Goal: Task Accomplishment & Management: Use online tool/utility

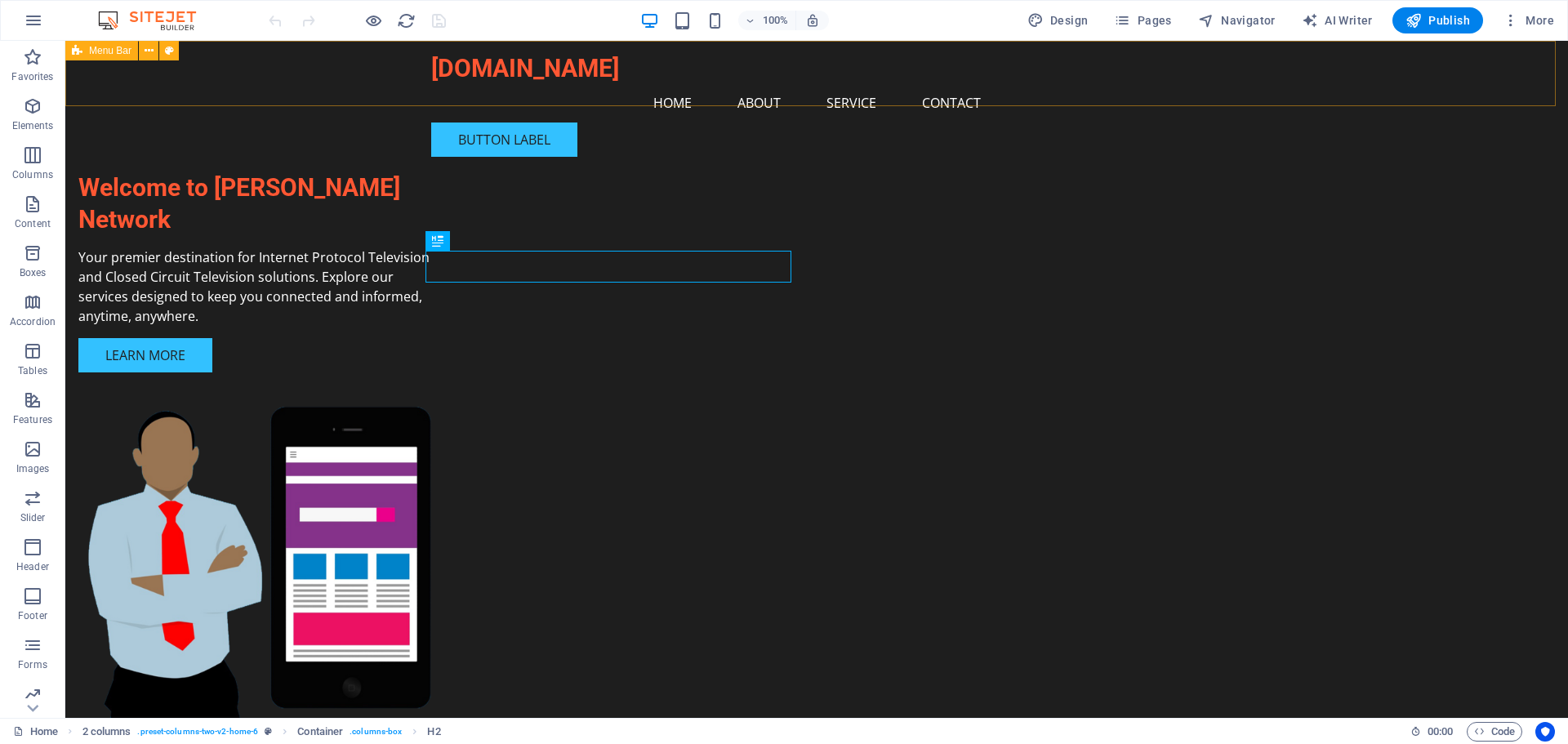
click at [80, 51] on icon at bounding box center [77, 50] width 10 height 20
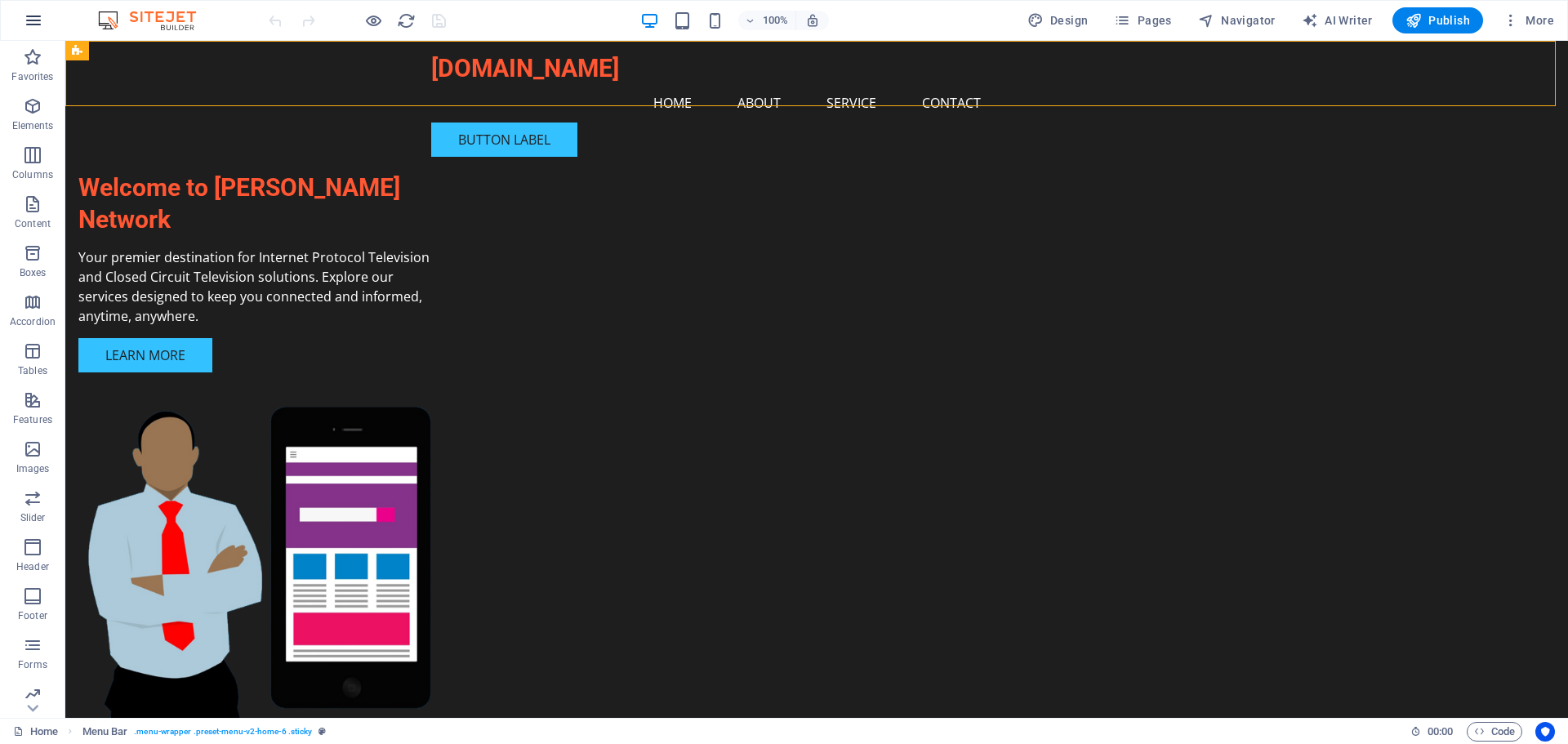
click at [35, 26] on icon "button" at bounding box center [33, 20] width 20 height 20
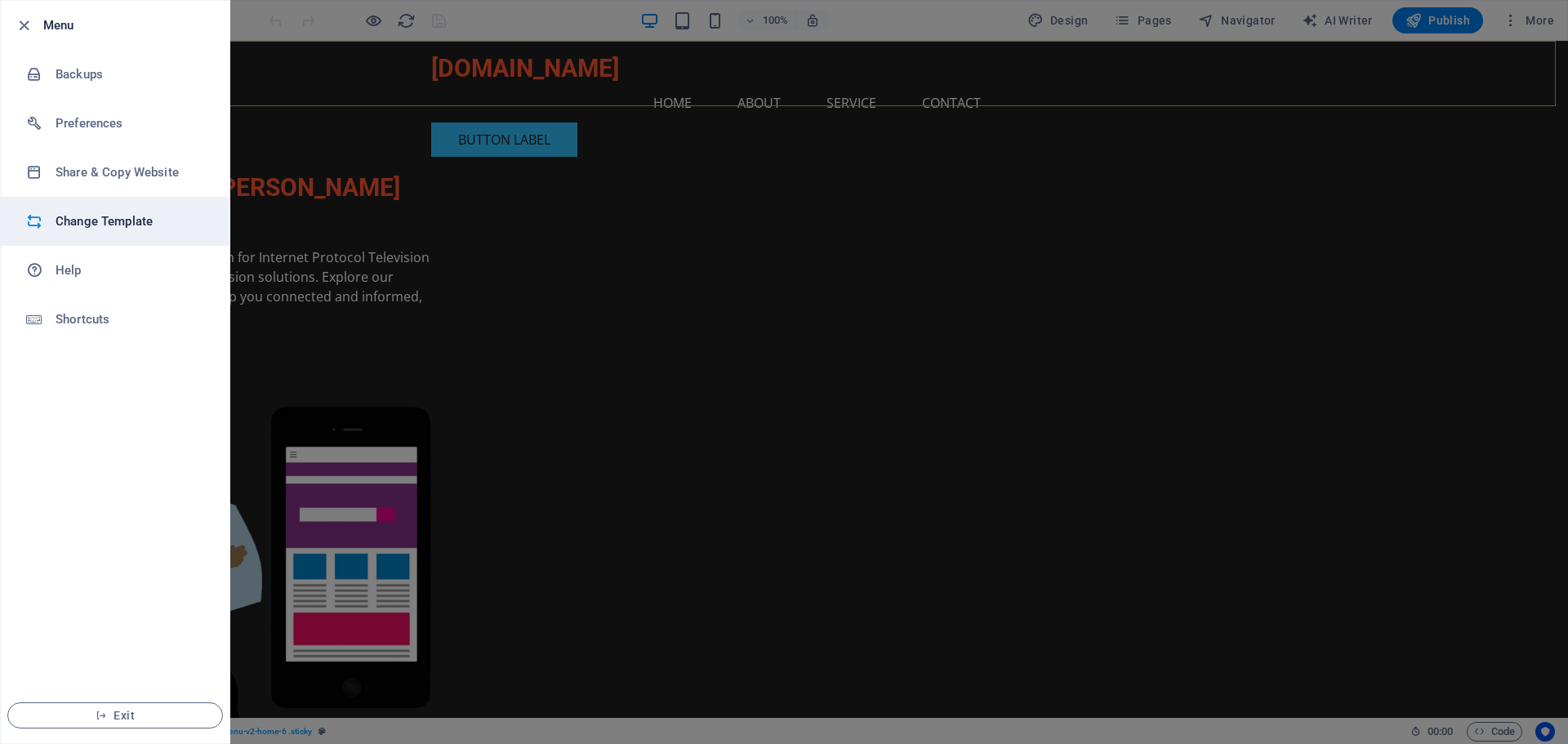
click at [106, 217] on h6 "Change Template" at bounding box center [130, 221] width 151 height 20
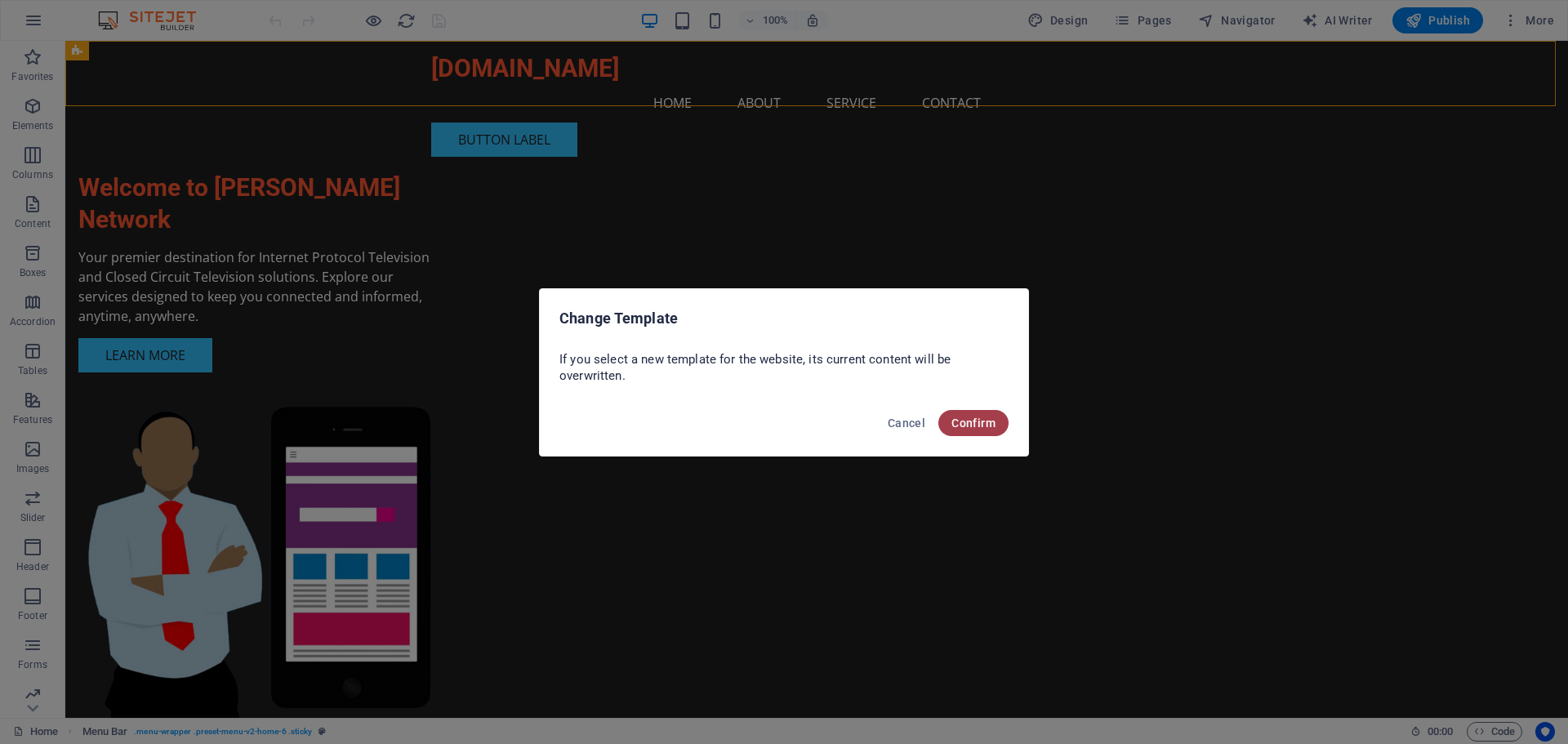
click at [973, 411] on button "Confirm" at bounding box center [973, 423] width 70 height 26
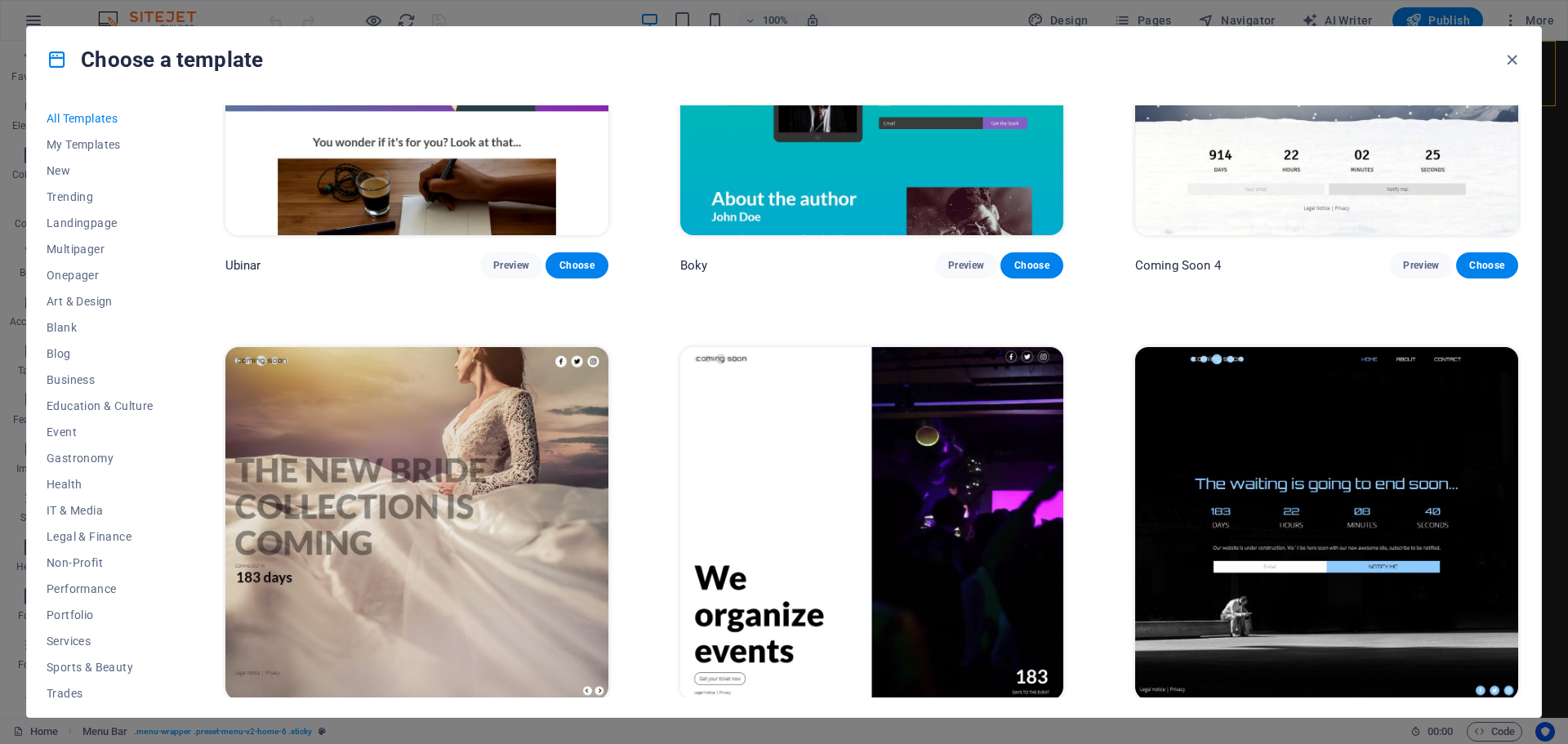
scroll to position [24466, 0]
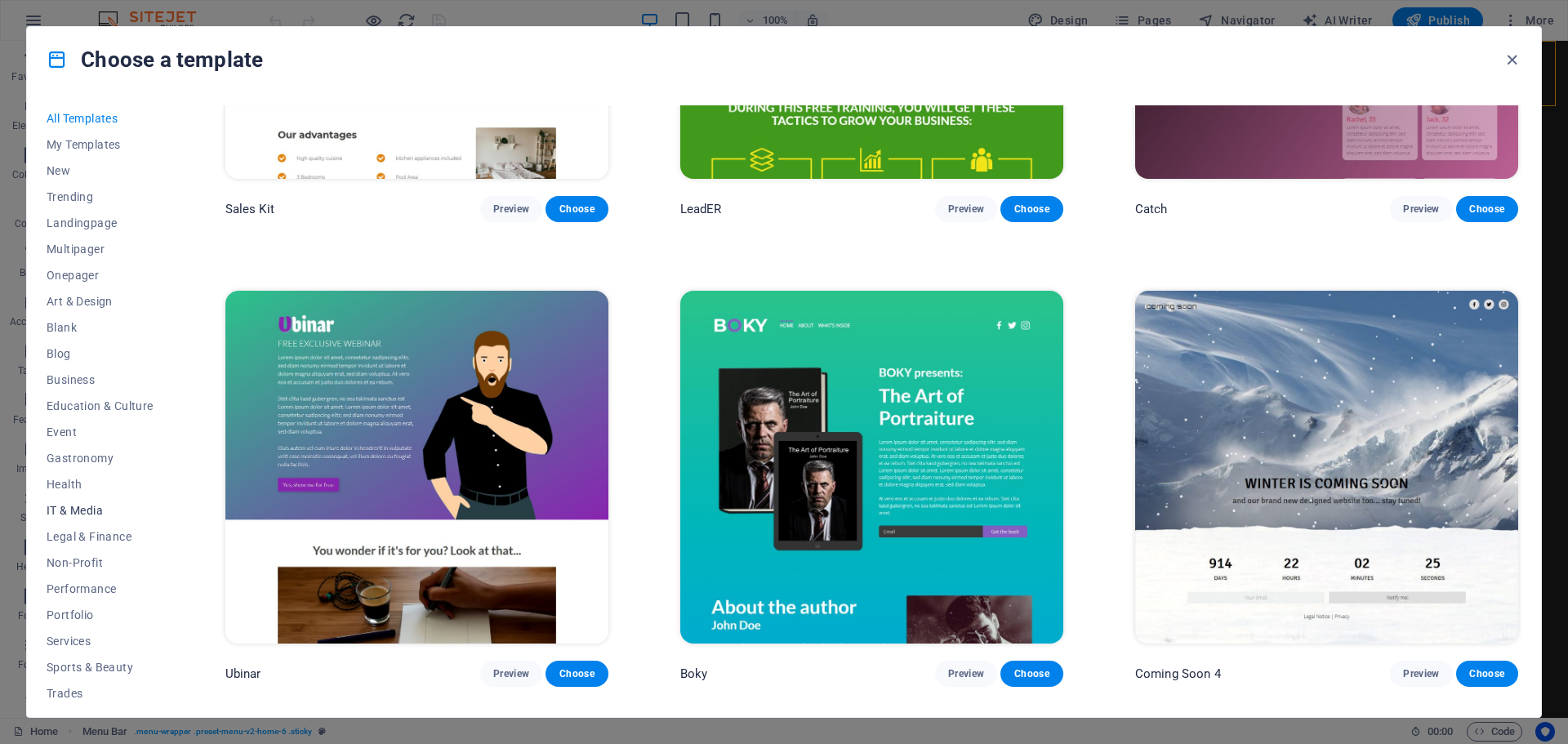
click at [65, 506] on span "IT & Media" at bounding box center [101, 510] width 107 height 13
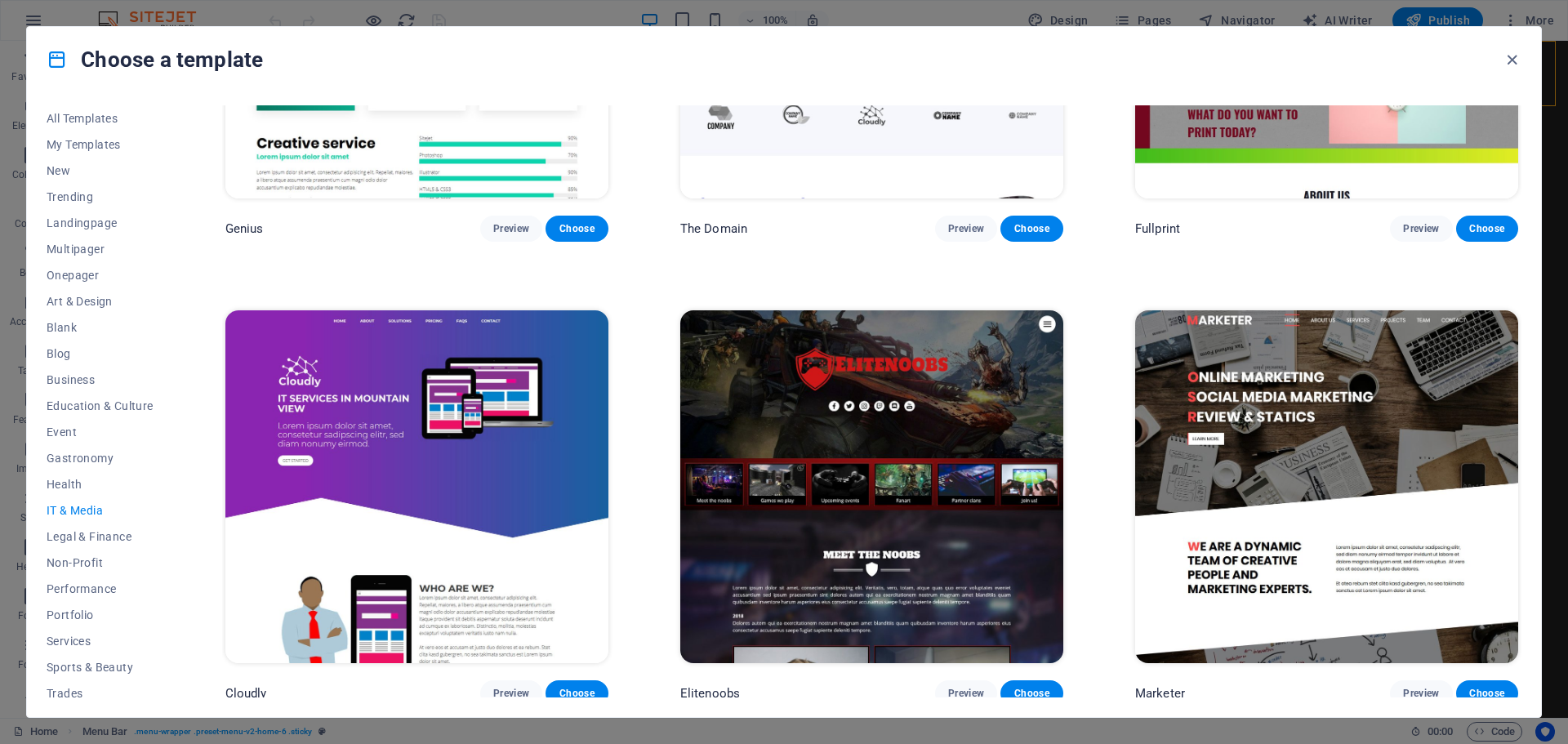
scroll to position [1196, 0]
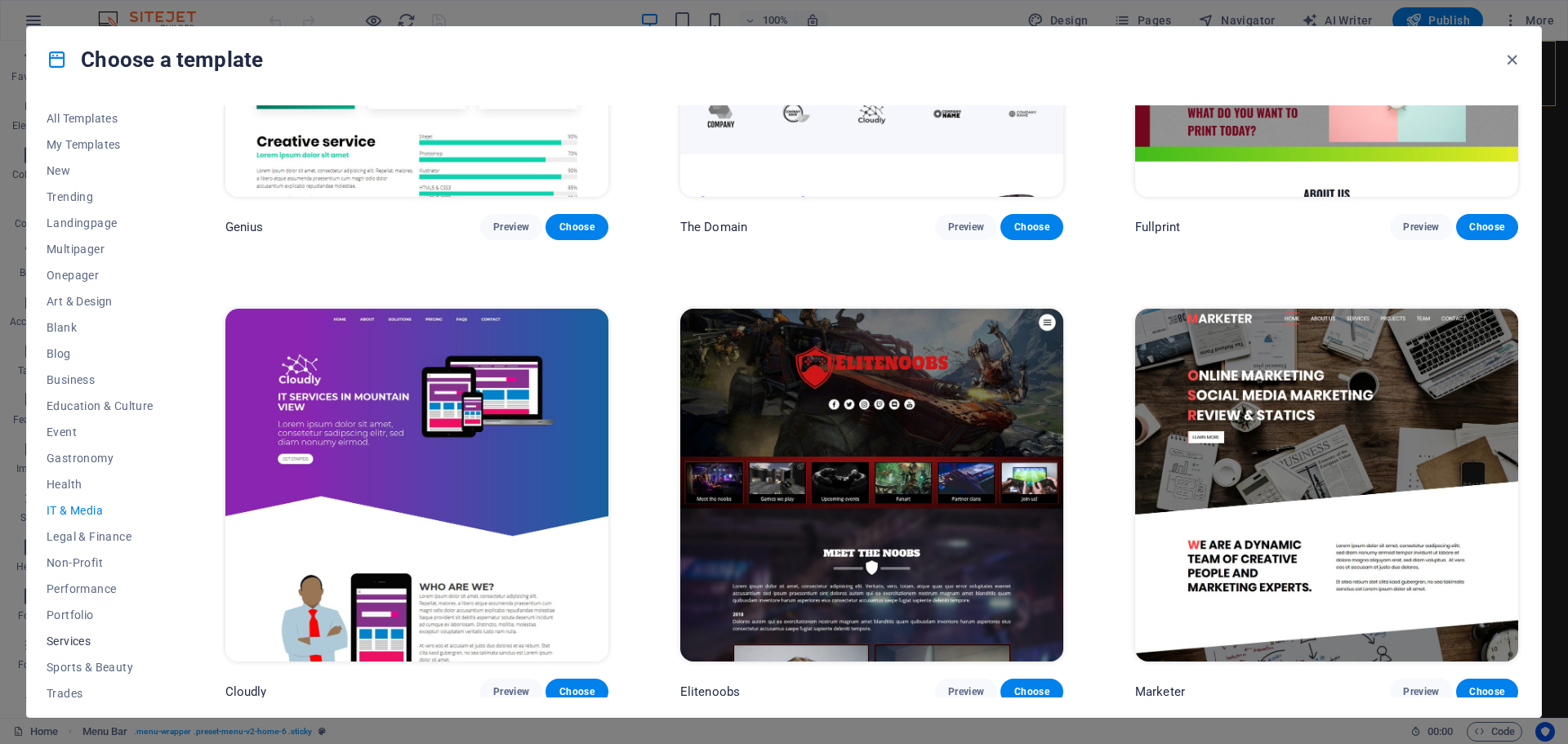
click at [72, 637] on span "Services" at bounding box center [101, 641] width 107 height 13
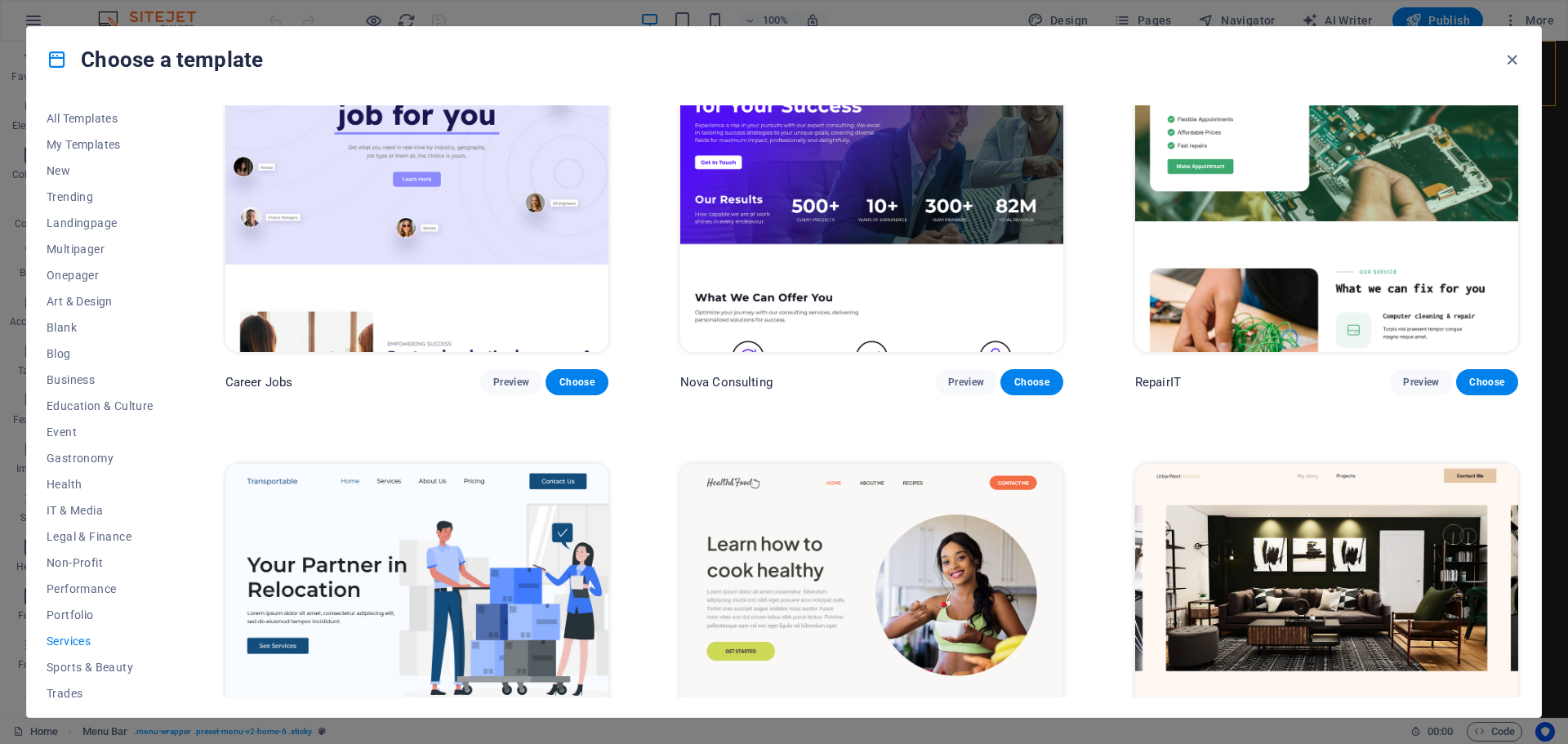
scroll to position [0, 0]
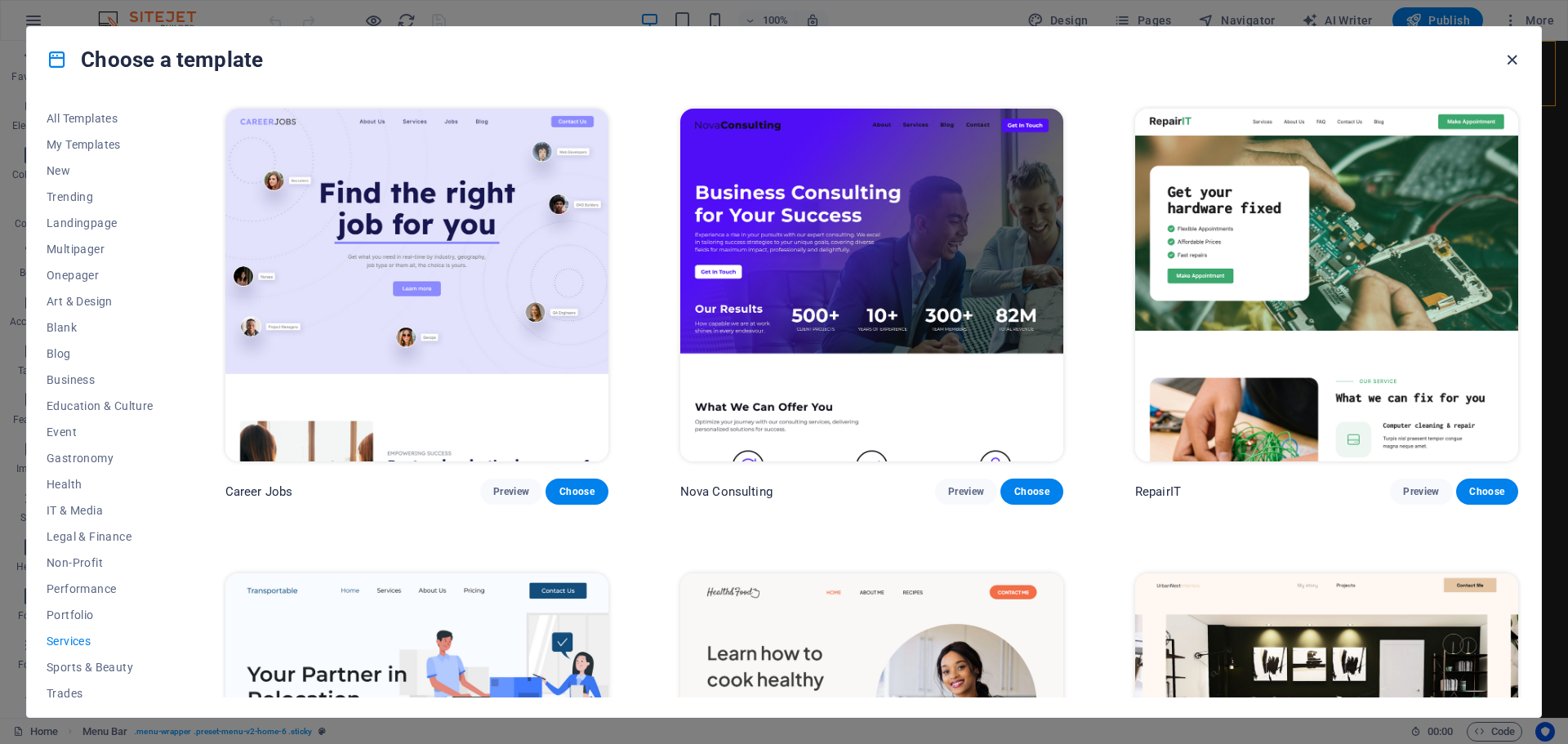
click at [1514, 62] on icon "button" at bounding box center [1512, 60] width 19 height 19
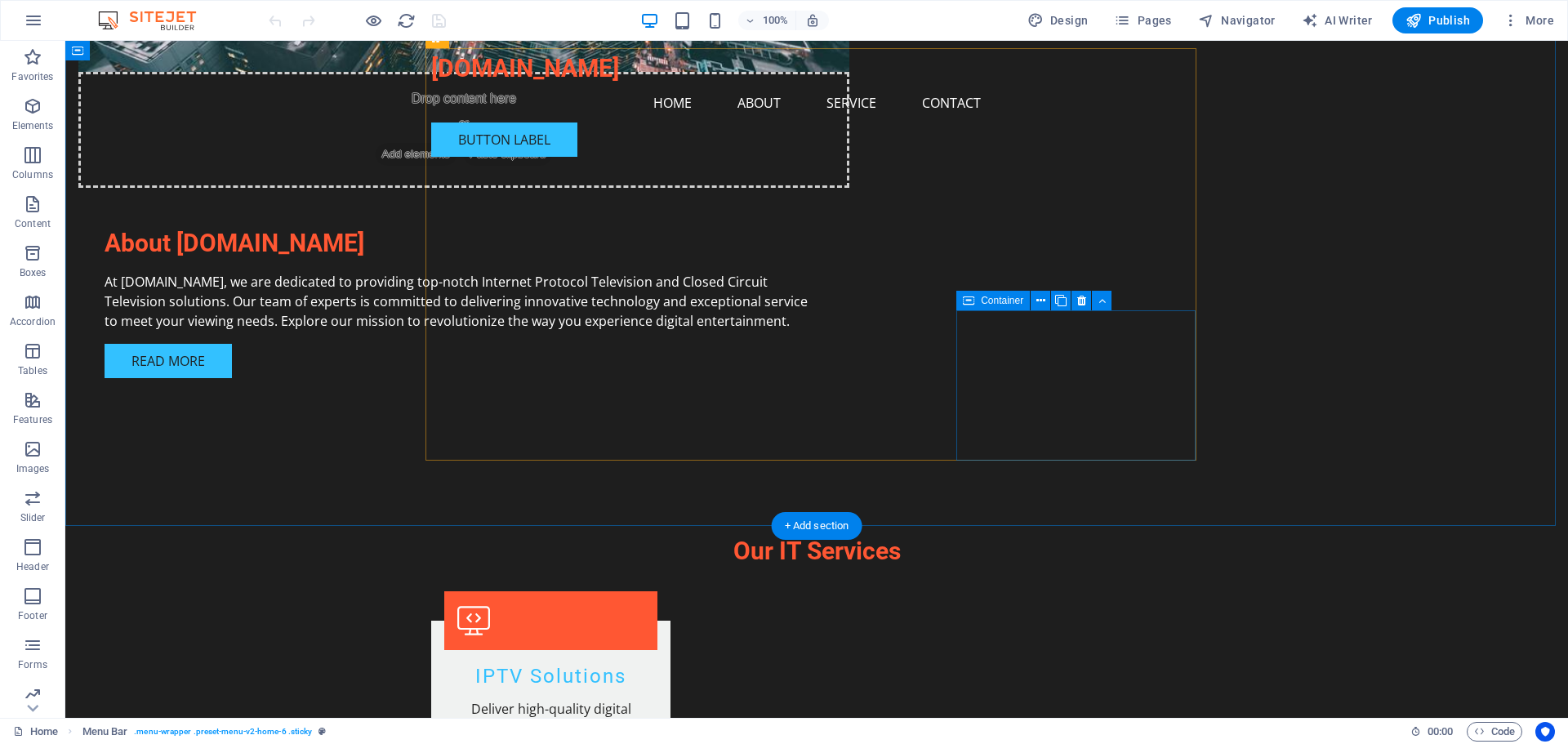
scroll to position [1062, 0]
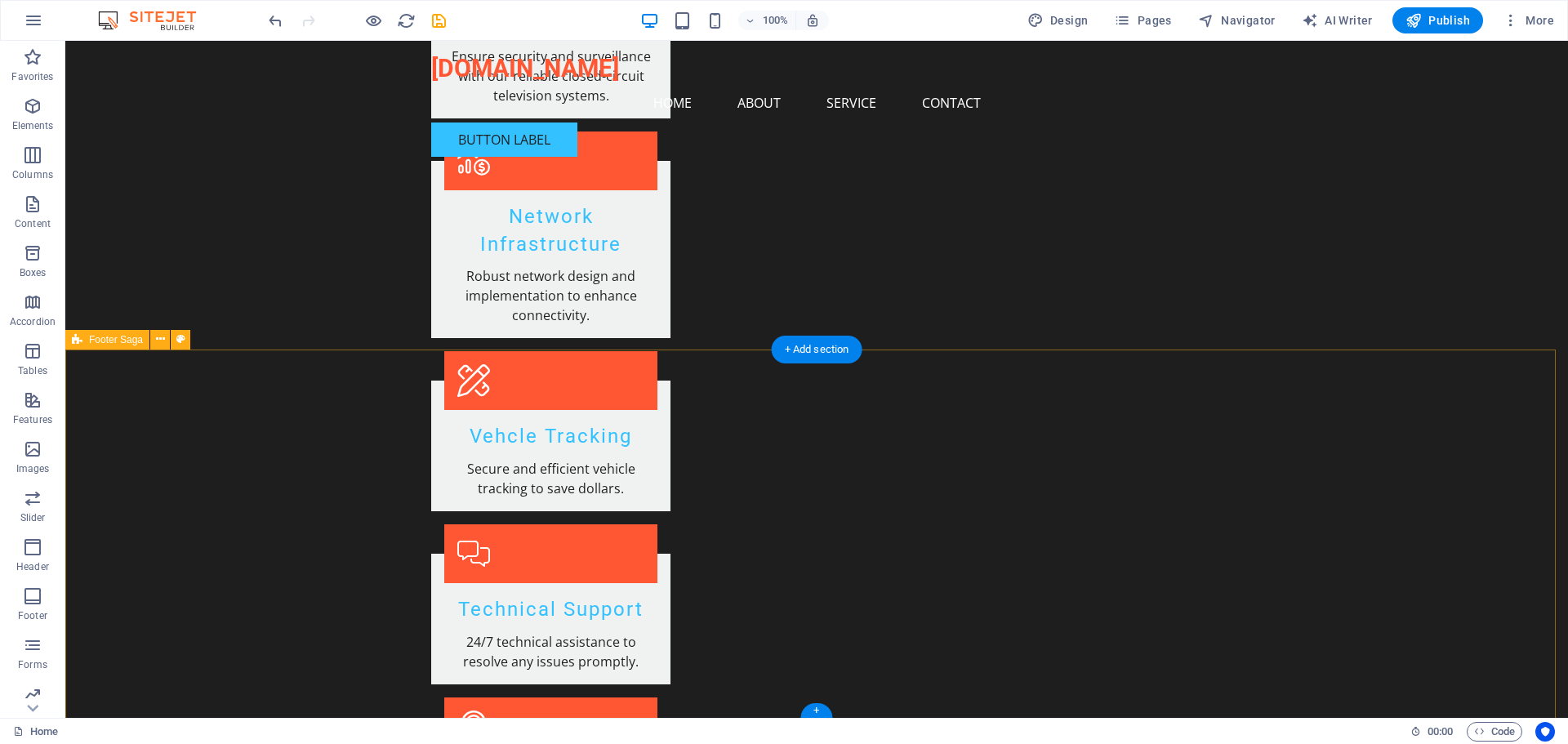
scroll to position [1915, 0]
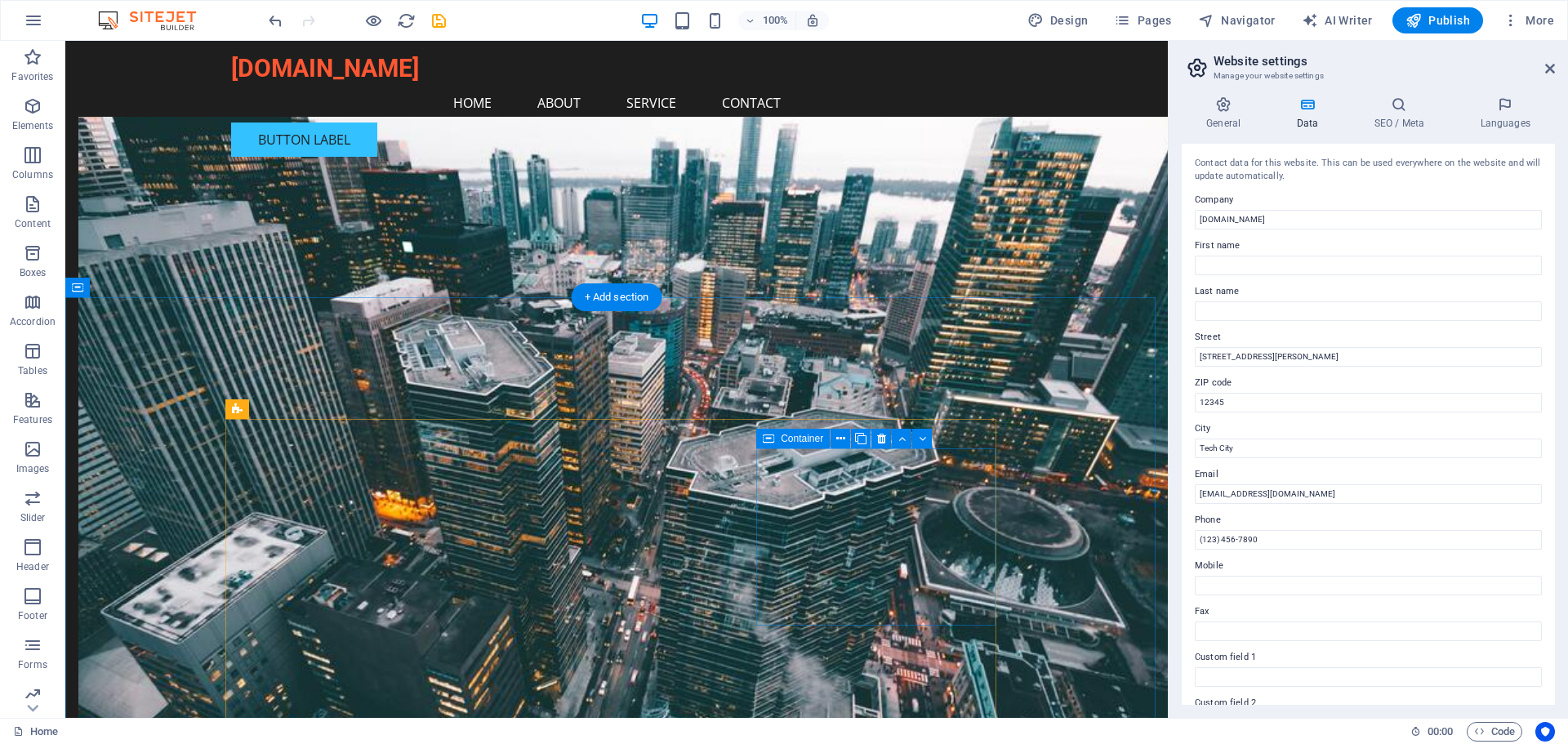
scroll to position [526, 0]
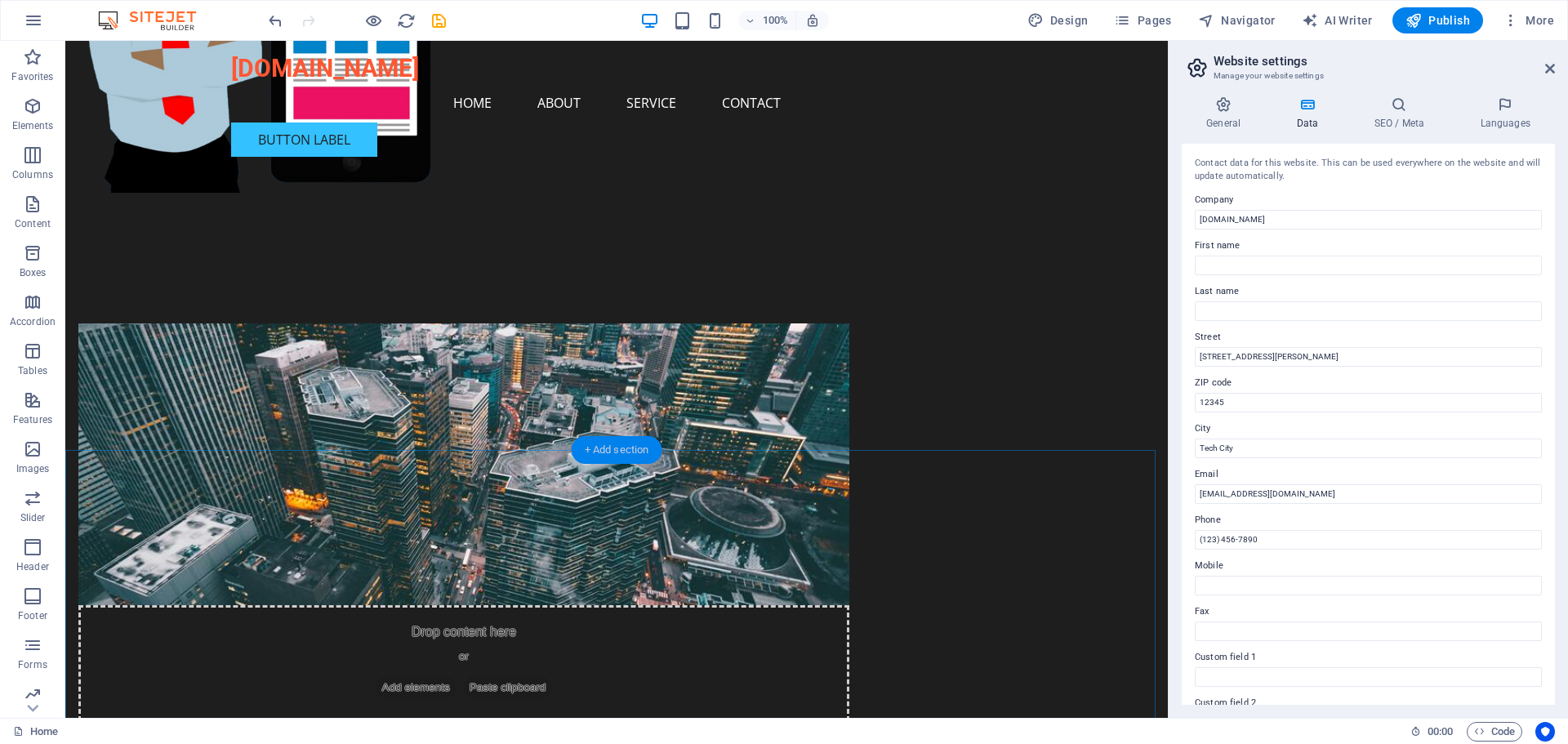
click at [591, 453] on div "+ Add section" at bounding box center [617, 450] width 90 height 28
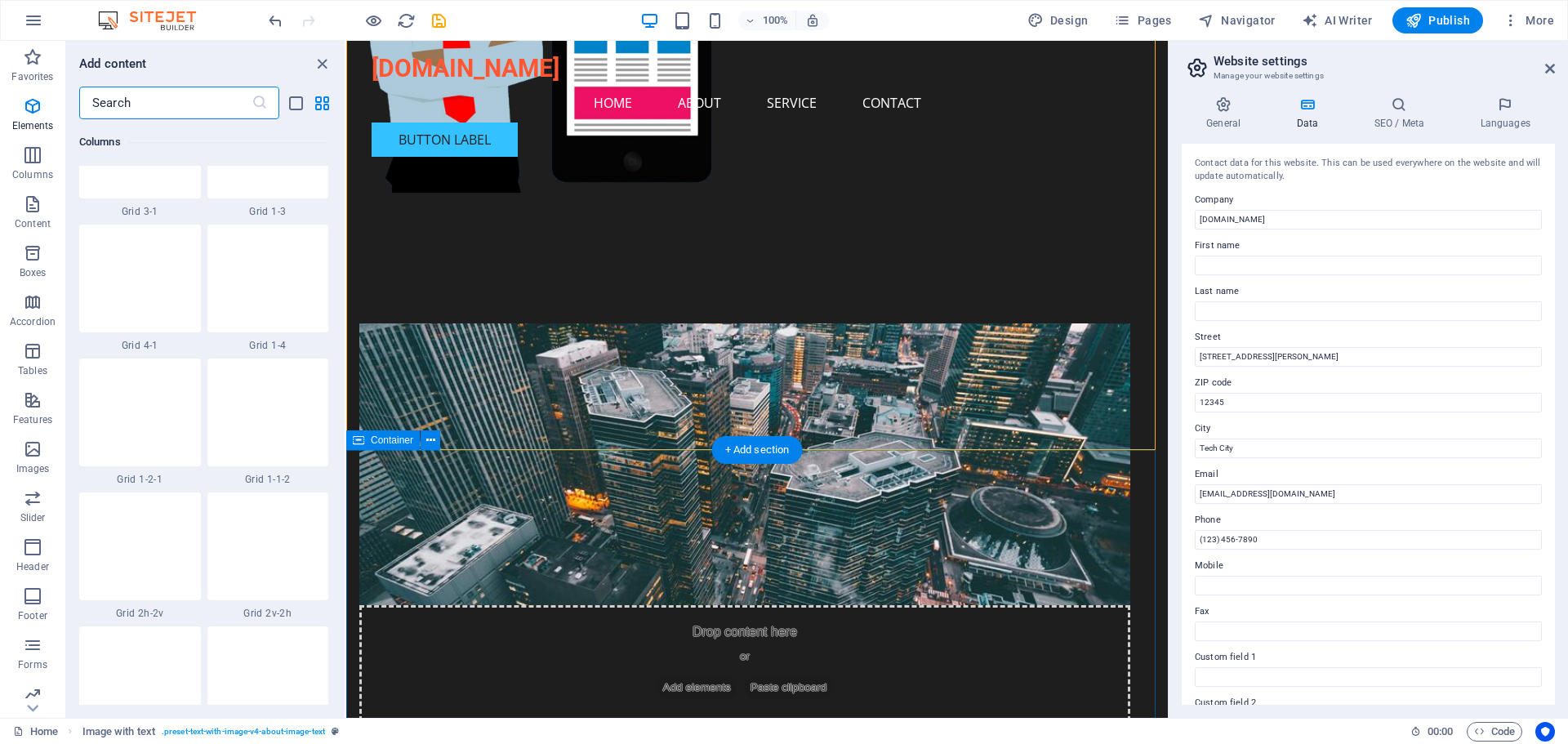
scroll to position [2858, 0]
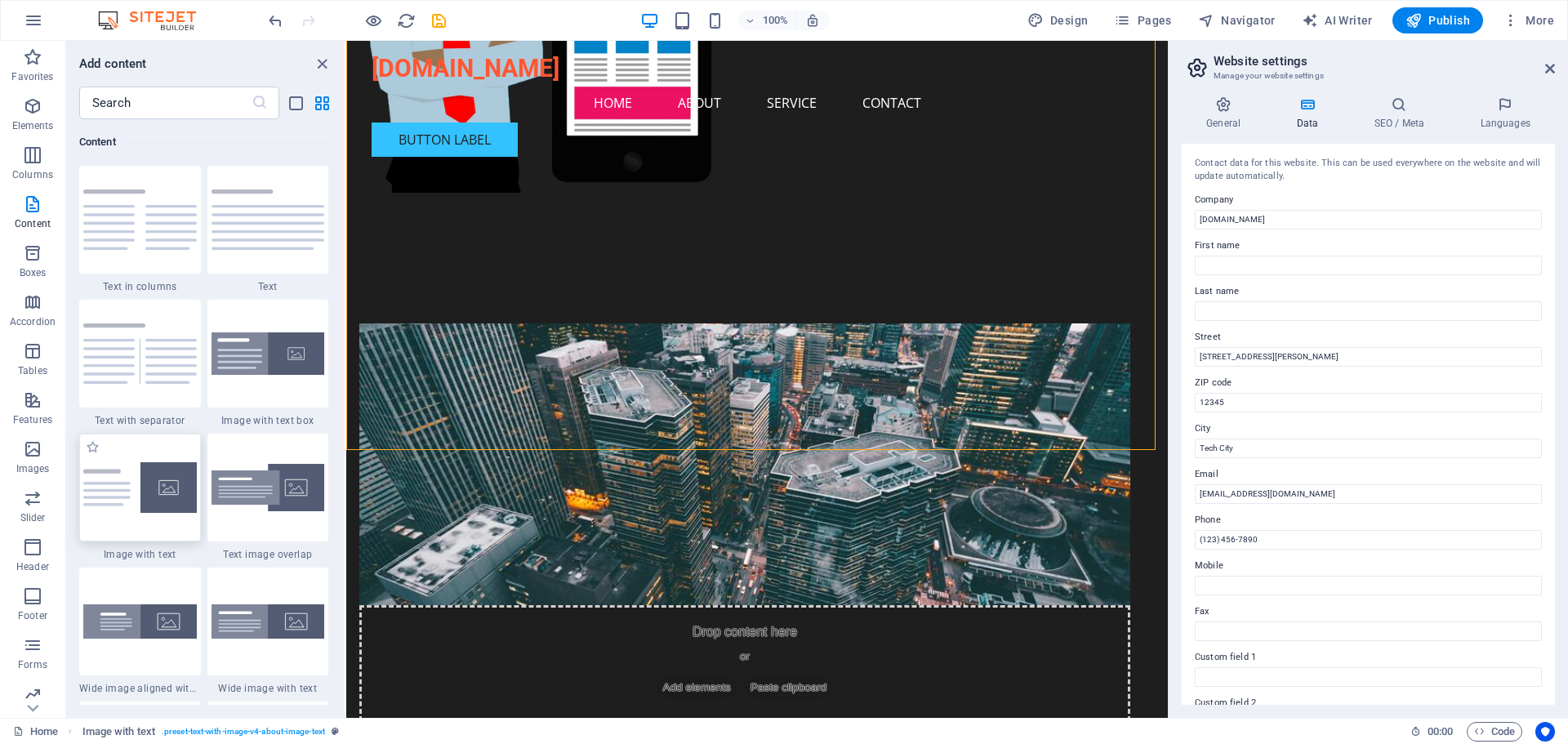
click at [129, 487] on img at bounding box center [140, 487] width 113 height 50
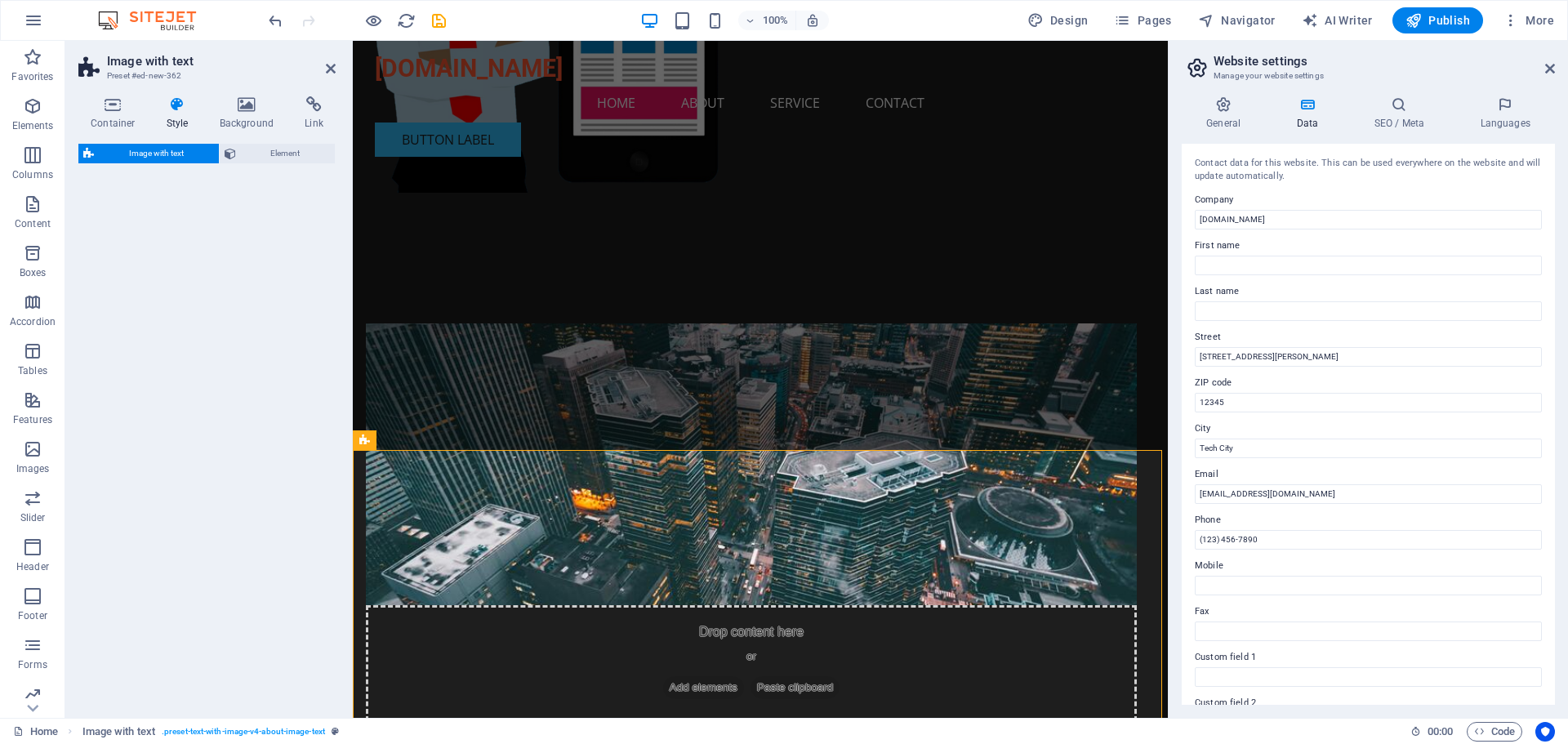
select select "rem"
select select "px"
select select "preset-text-with-image-v4-default"
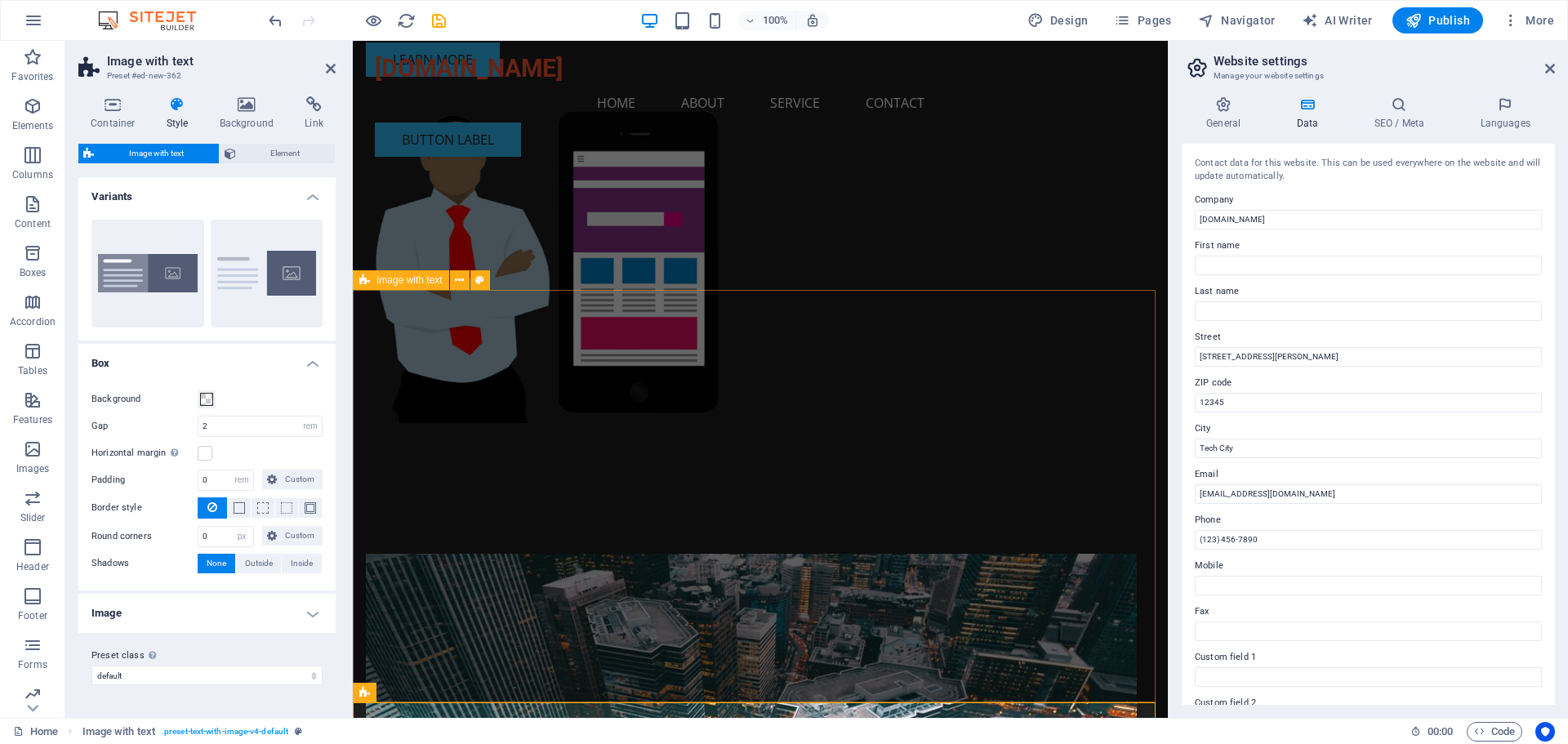
scroll to position [199, 0]
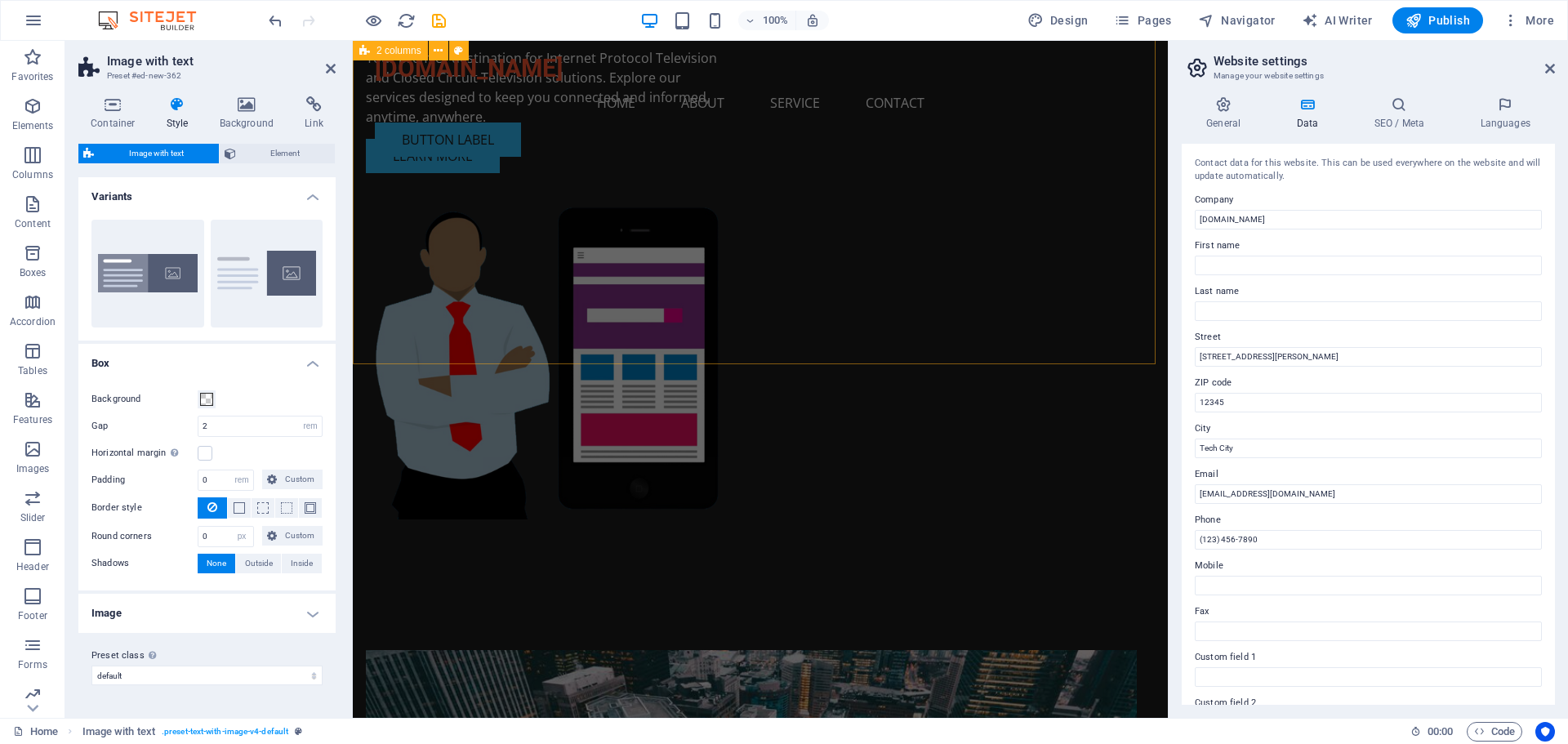
click at [819, 344] on div "Welcome to [PERSON_NAME] Network Your premier destination for Internet Protocol…" at bounding box center [760, 213] width 815 height 743
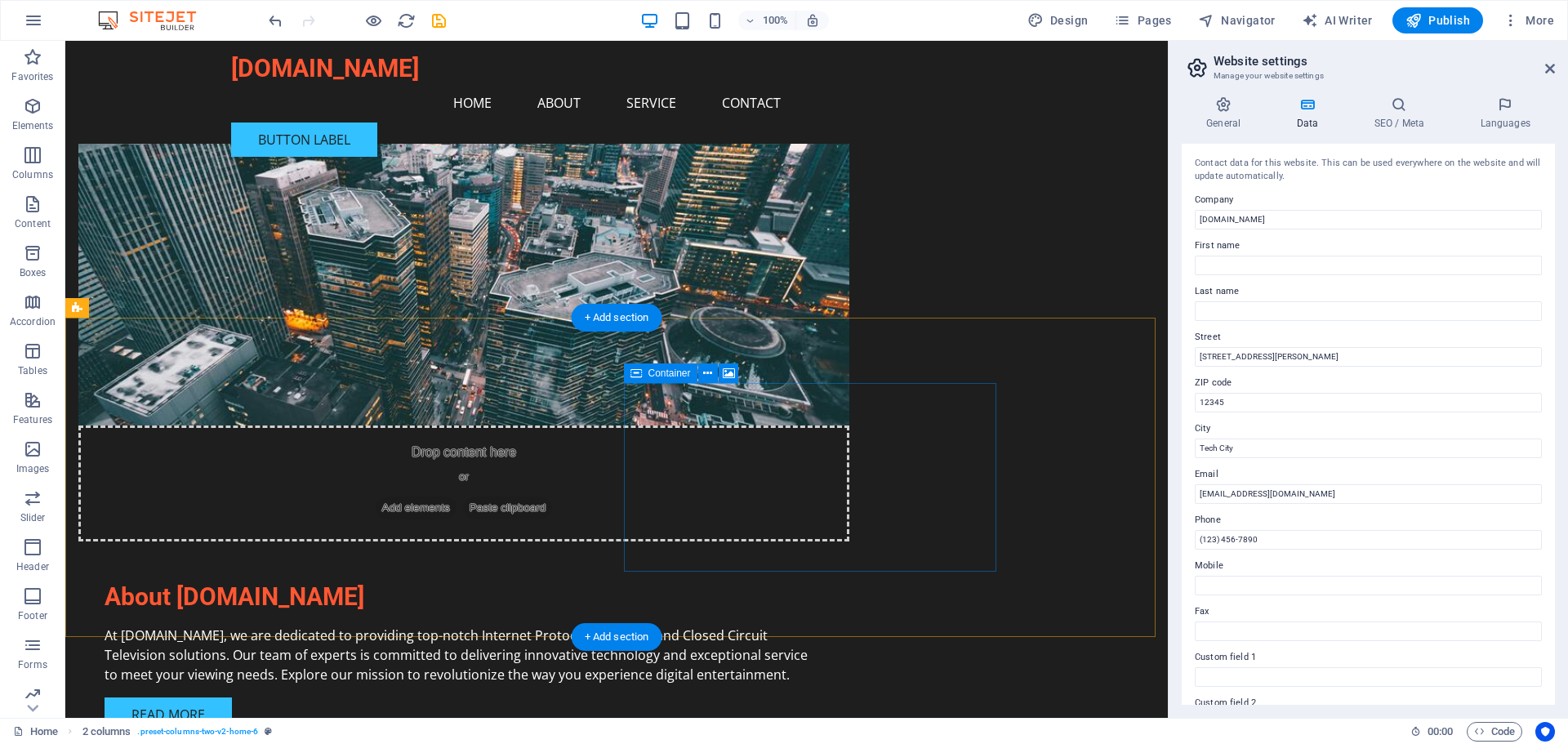
scroll to position [735, 0]
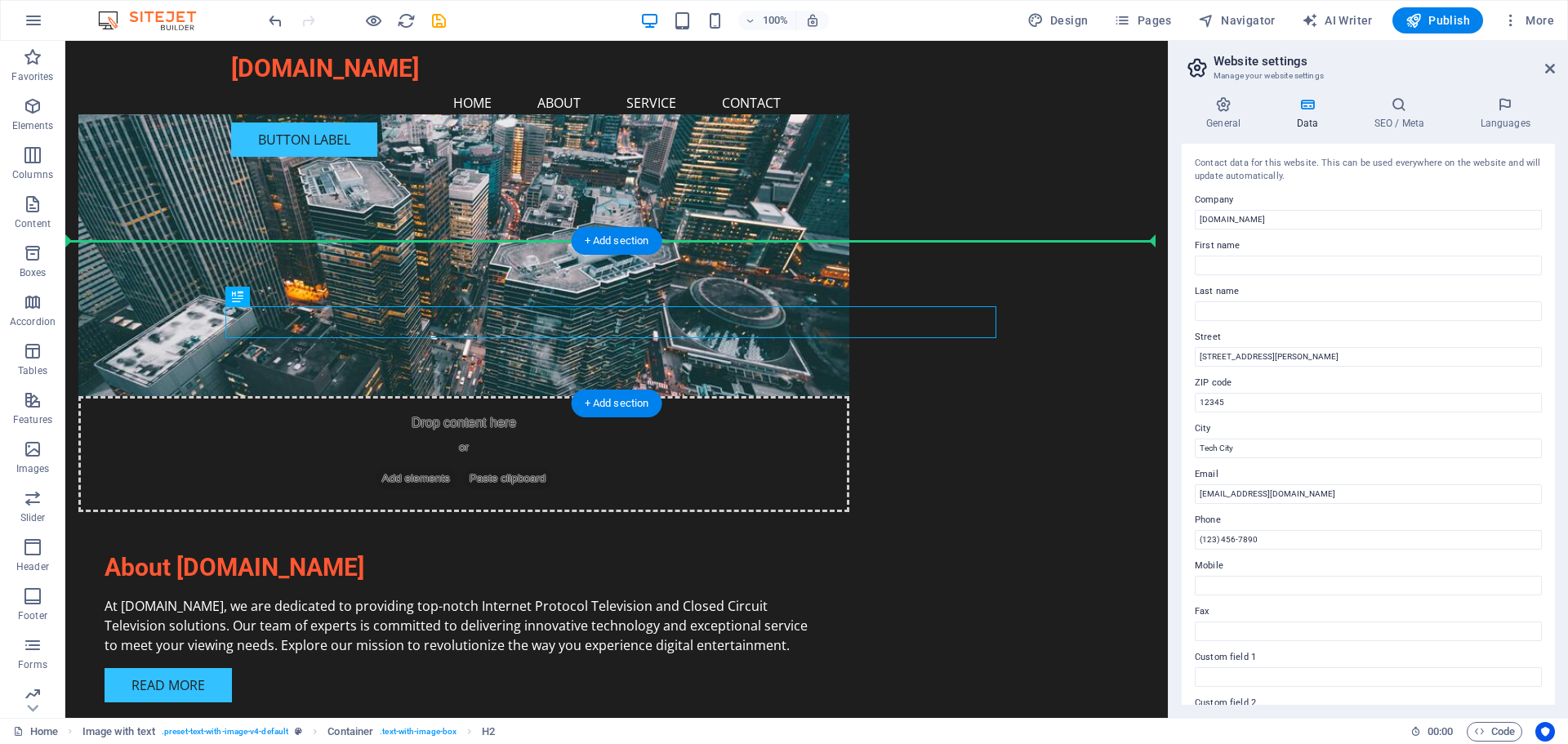
drag, startPoint x: 355, startPoint y: 324, endPoint x: 200, endPoint y: 267, distance: 165.1
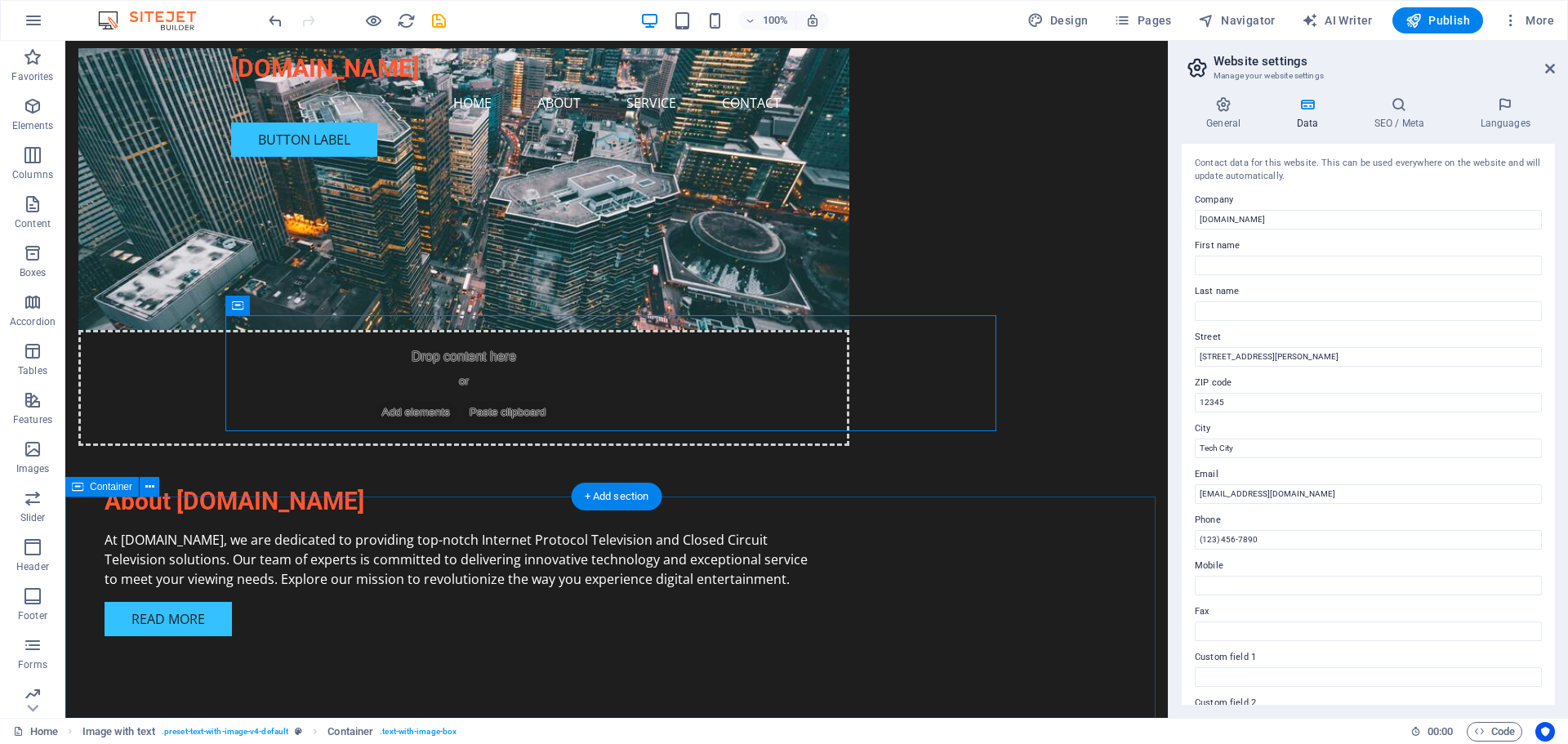
scroll to position [572, 0]
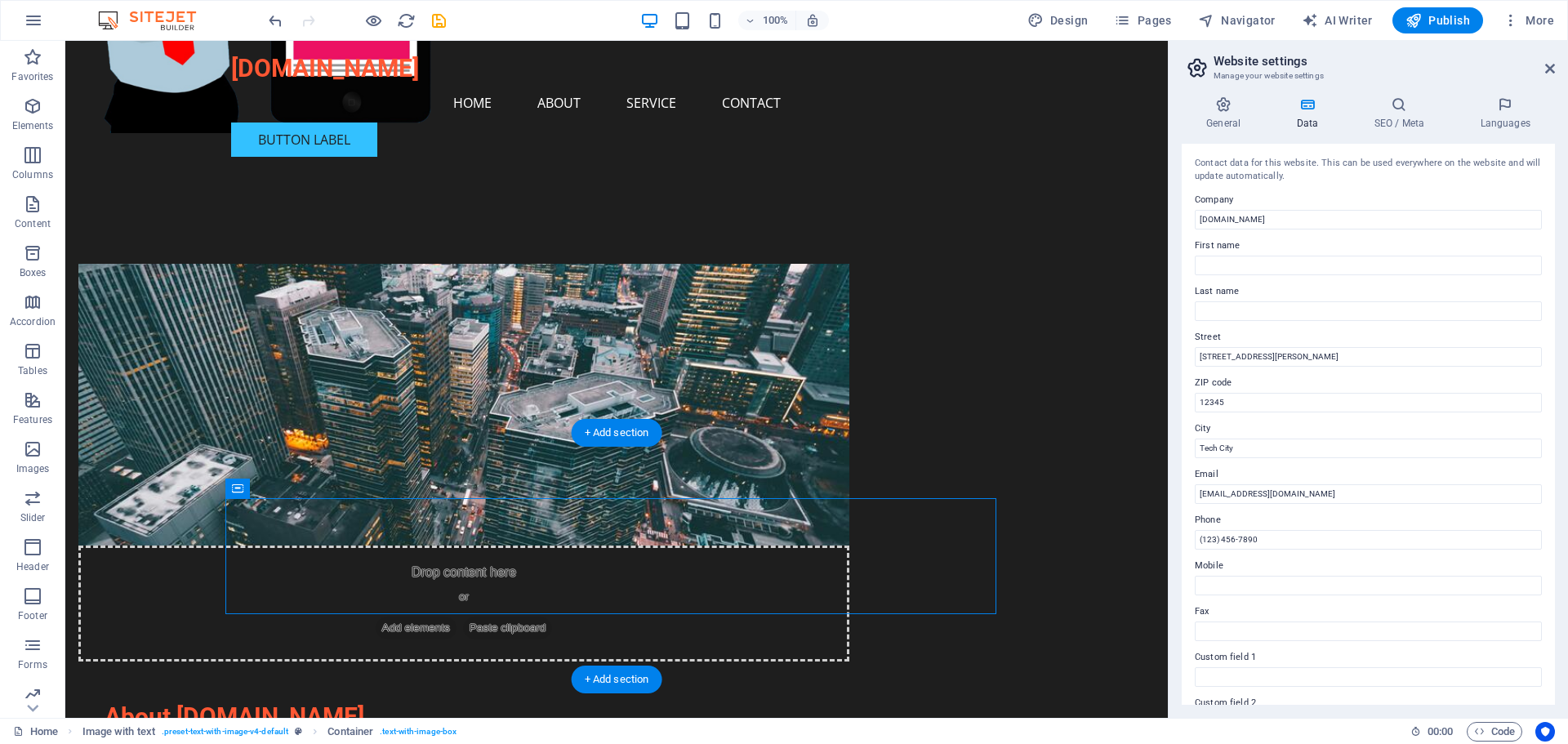
scroll to position [596, 0]
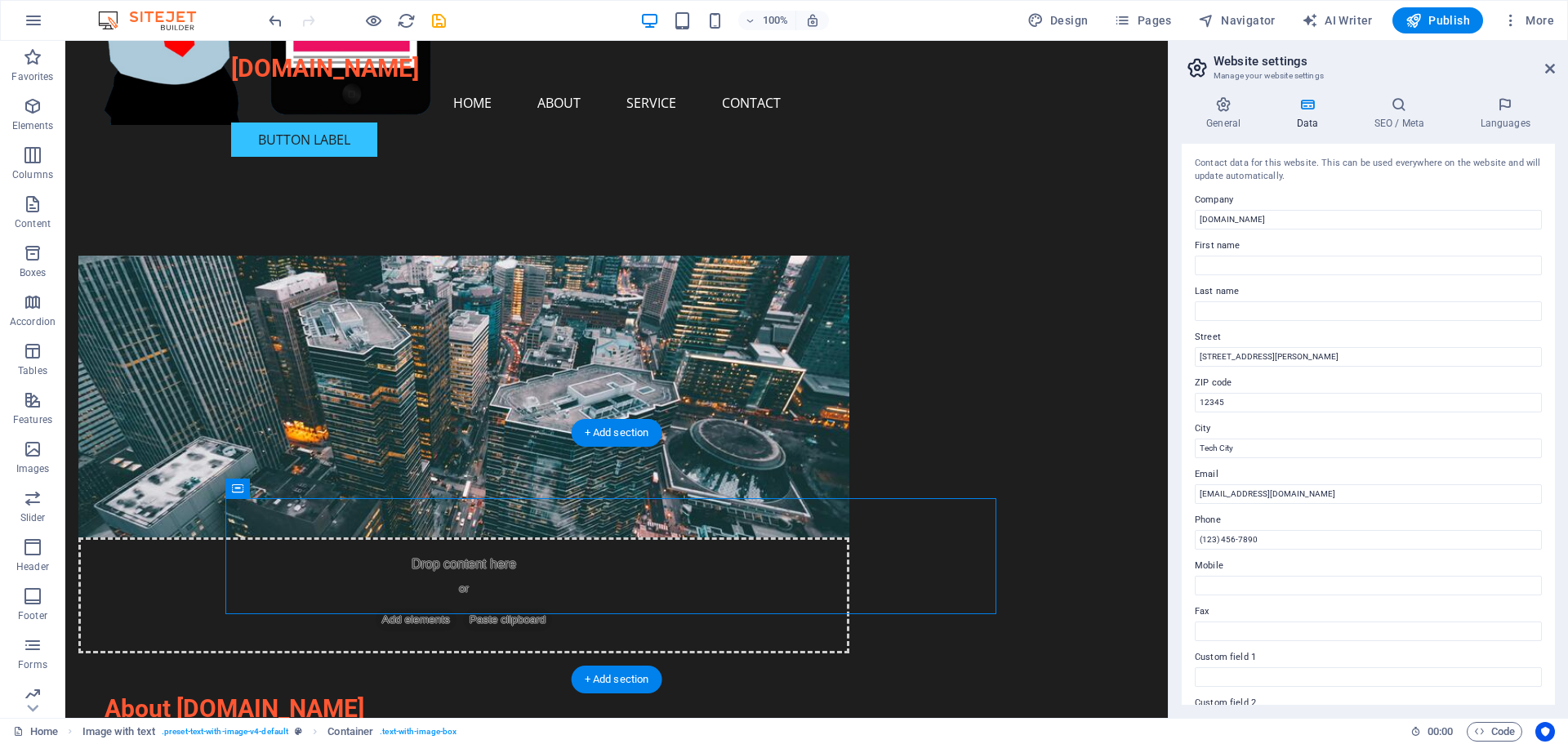
drag, startPoint x: 227, startPoint y: 615, endPoint x: 188, endPoint y: 621, distance: 39.5
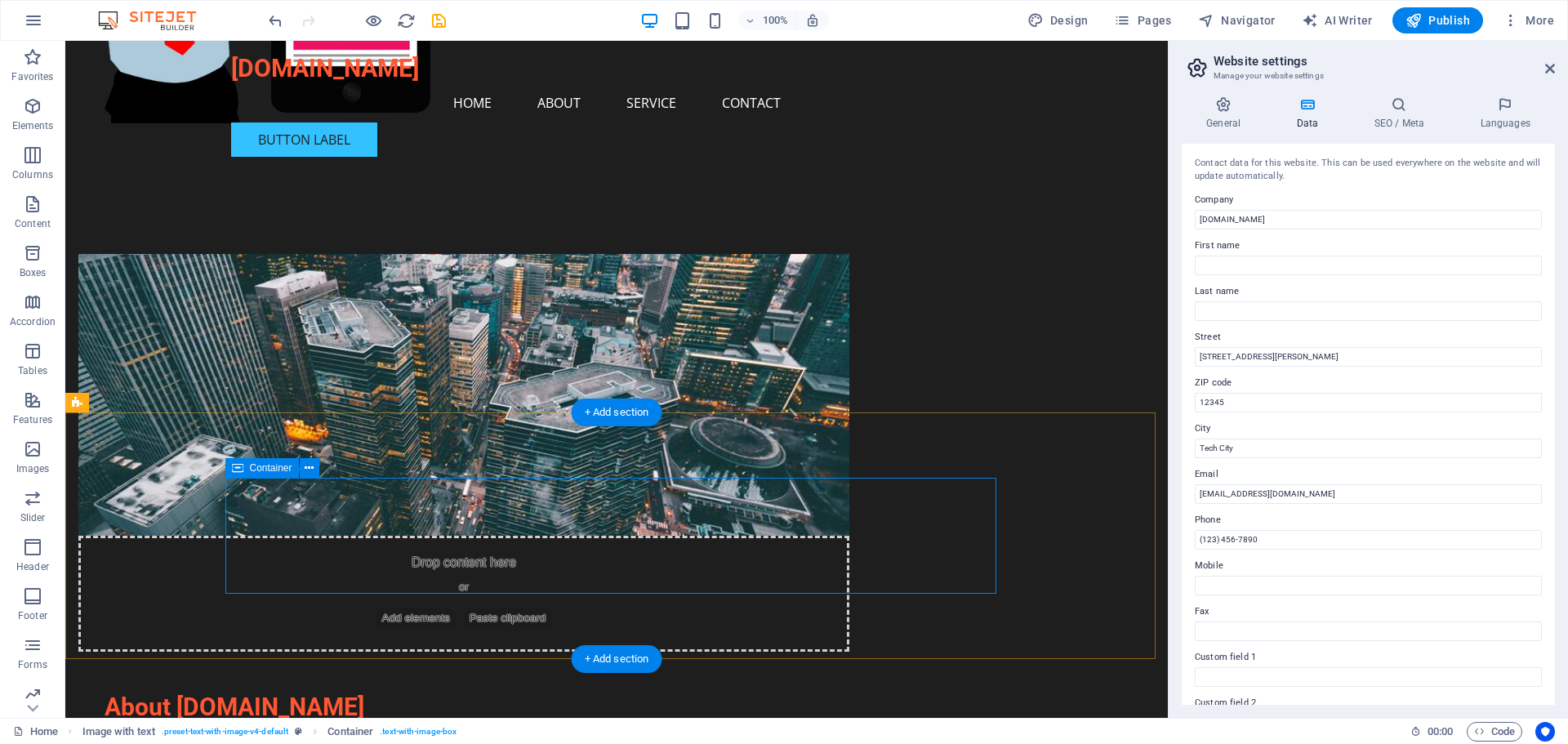
drag, startPoint x: 798, startPoint y: 499, endPoint x: 818, endPoint y: 500, distance: 20.0
drag, startPoint x: 835, startPoint y: 483, endPoint x: 835, endPoint y: 474, distance: 9.0
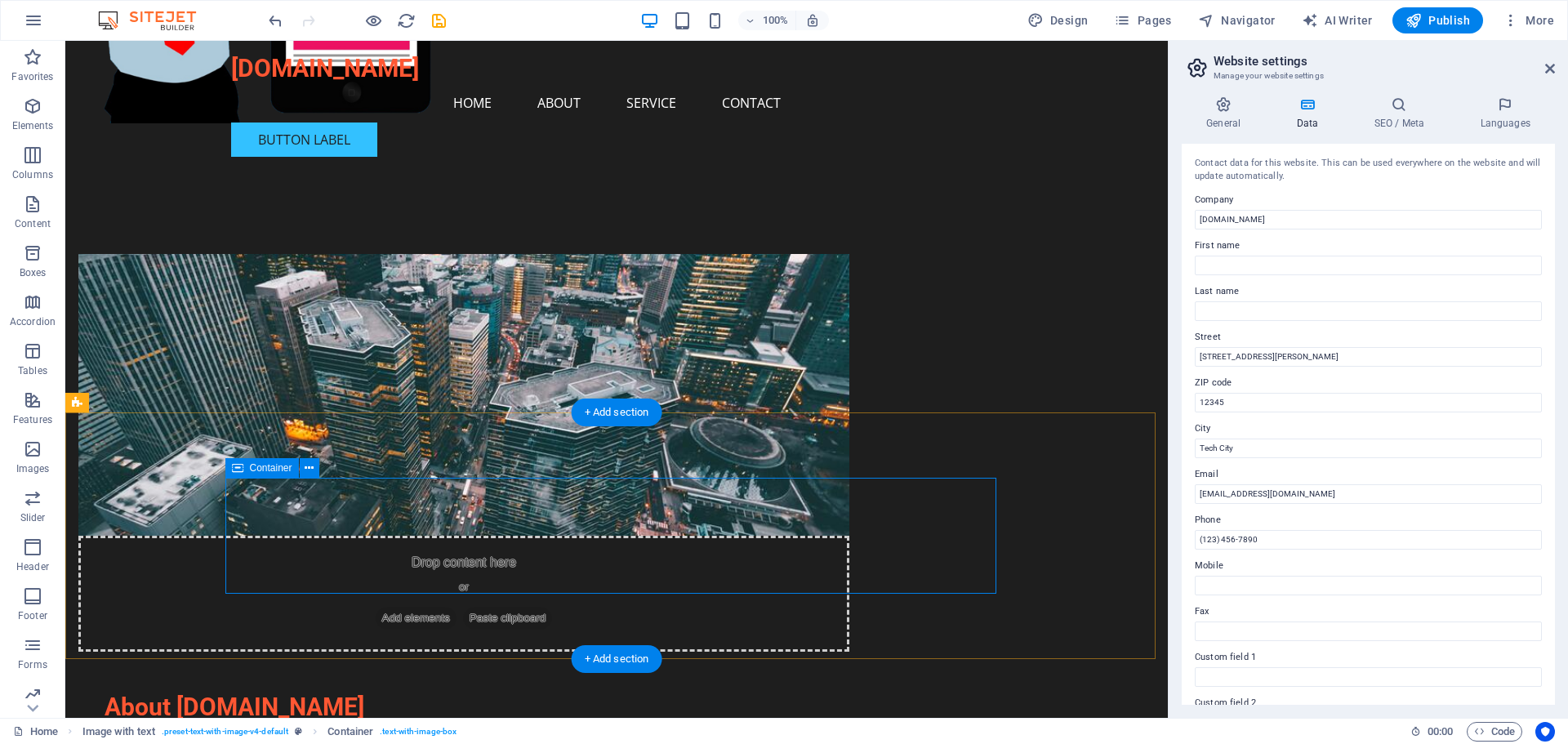
click at [36, 112] on icon "button" at bounding box center [32, 106] width 20 height 20
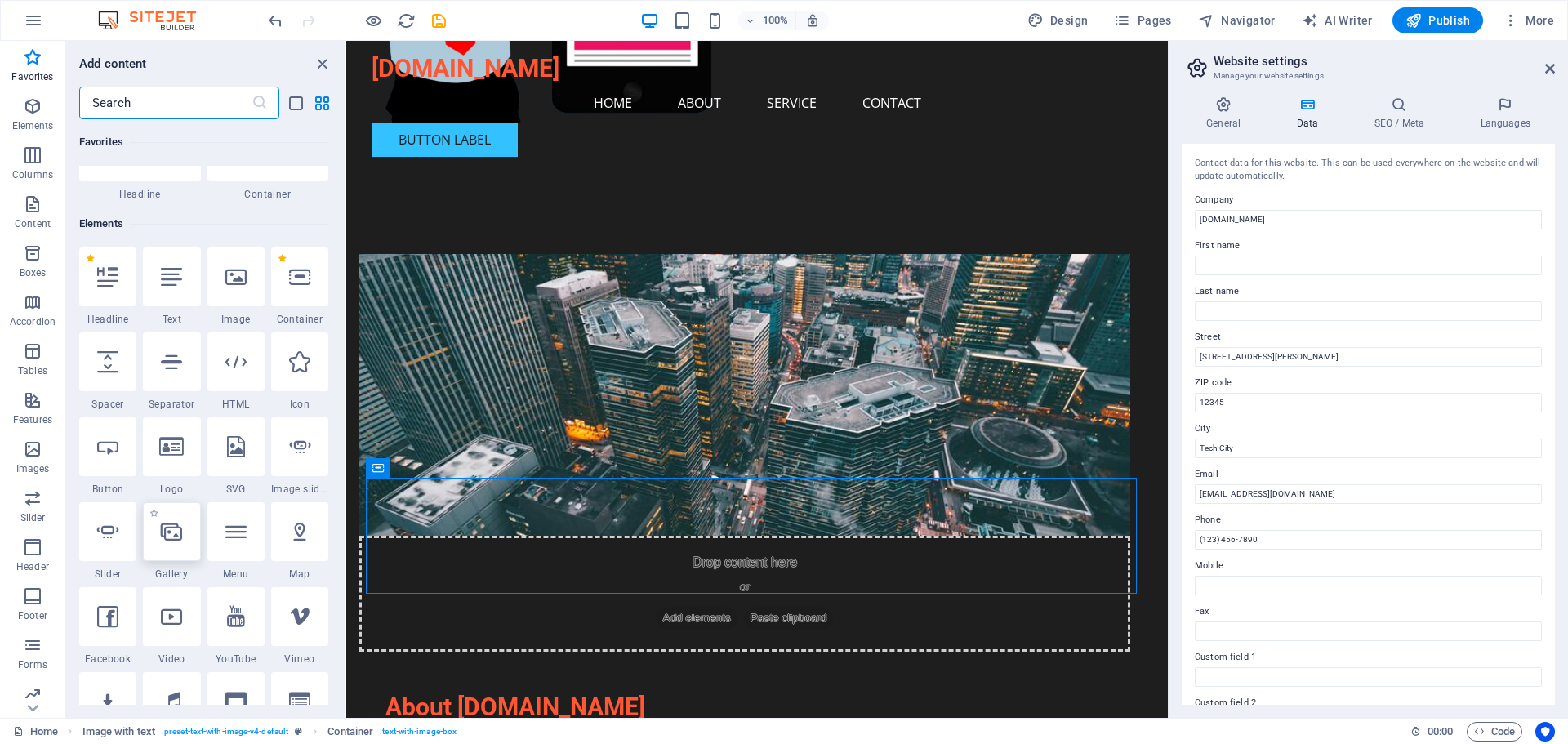
scroll to position [10, 0]
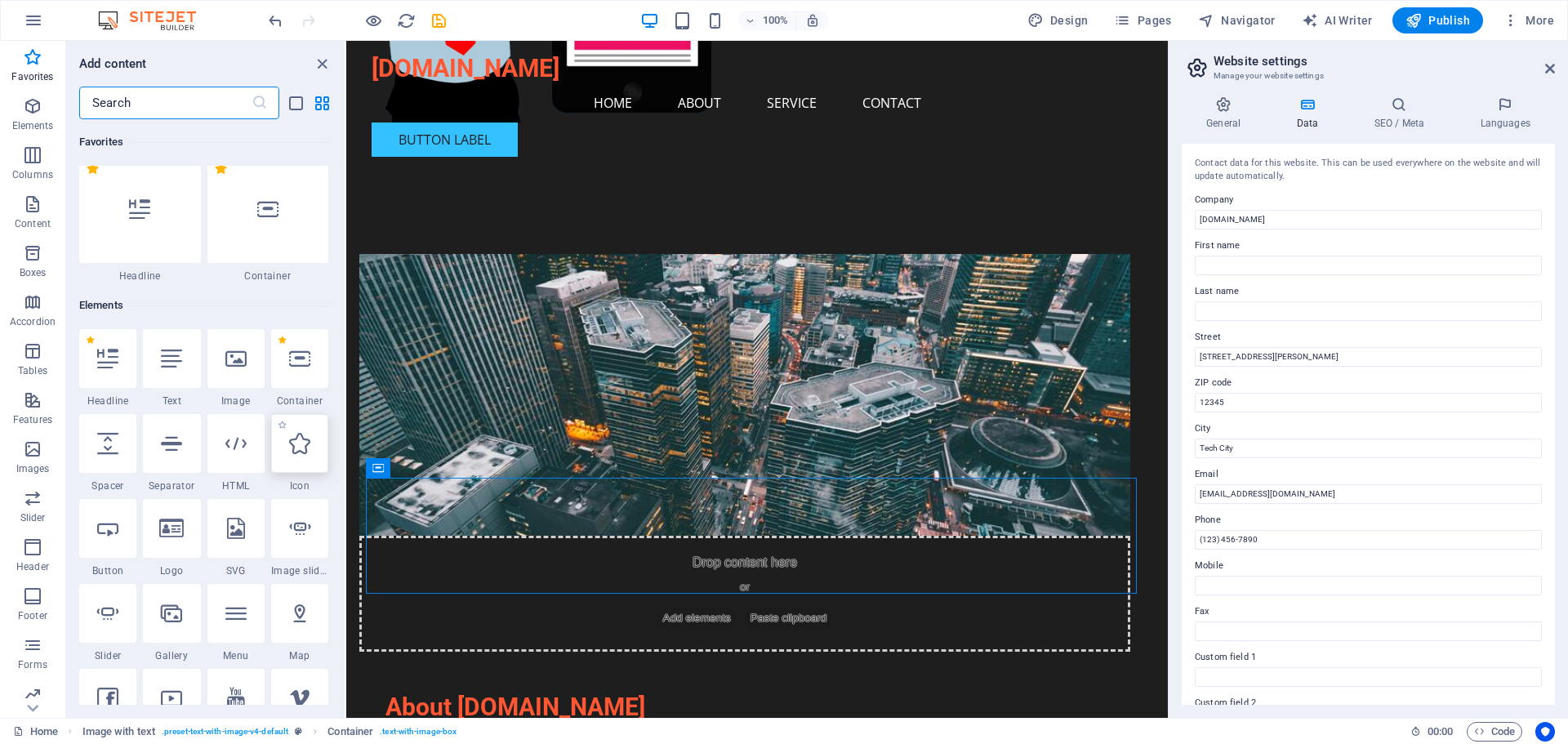
click at [297, 452] on icon at bounding box center [299, 443] width 21 height 21
select select "xMidYMid"
select select "px"
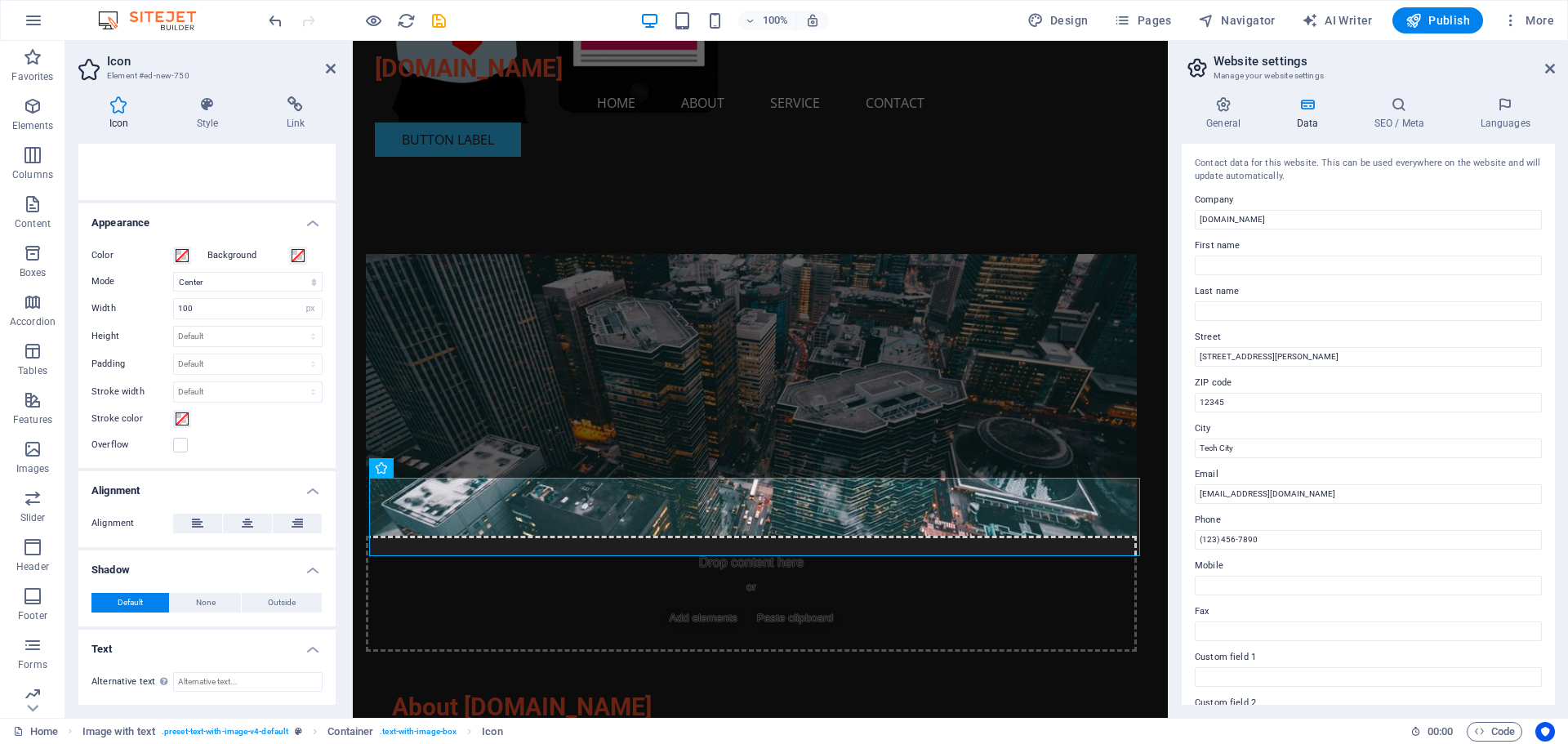
scroll to position [0, 0]
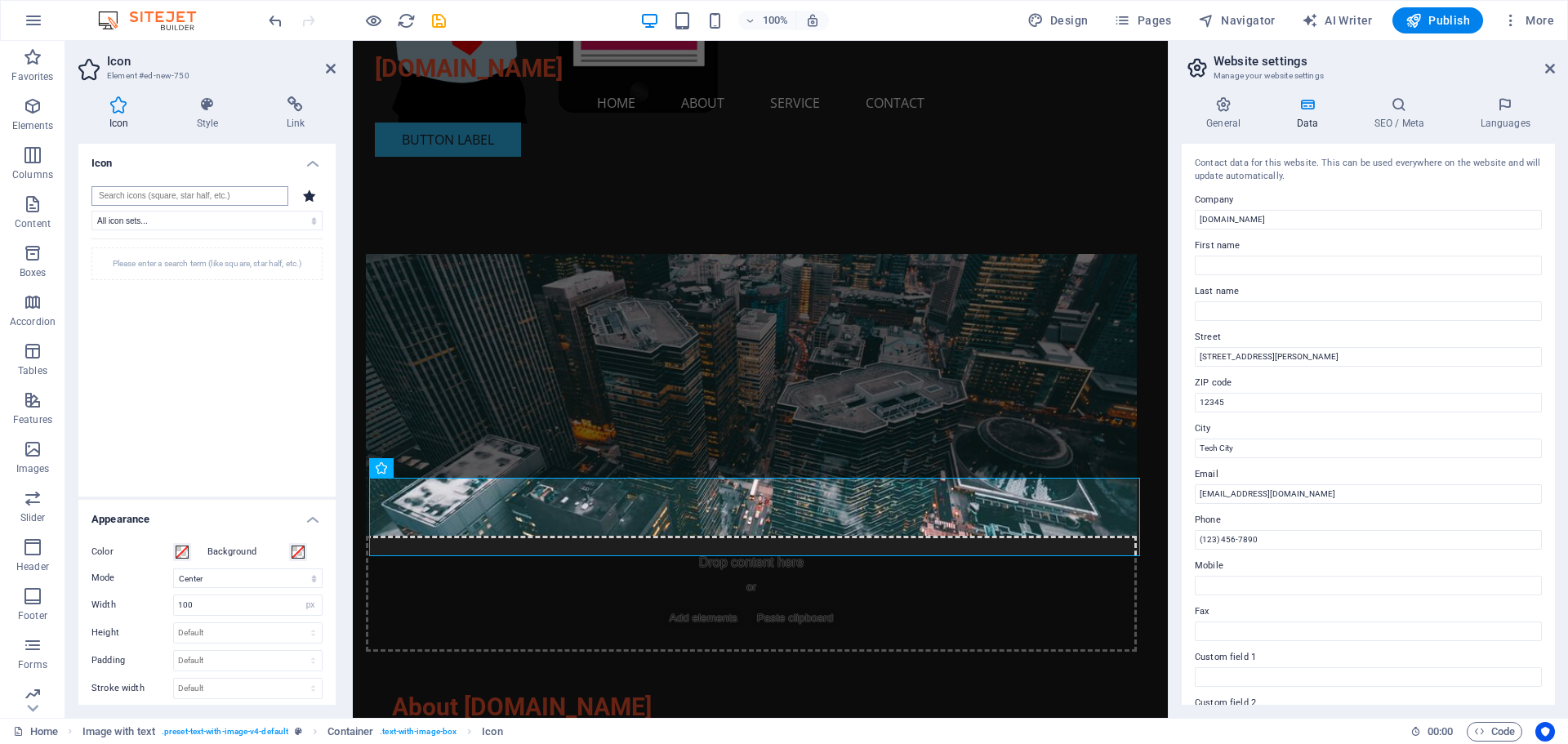
click at [214, 195] on input "search" at bounding box center [189, 196] width 197 height 20
click at [150, 193] on input "search" at bounding box center [189, 196] width 197 height 20
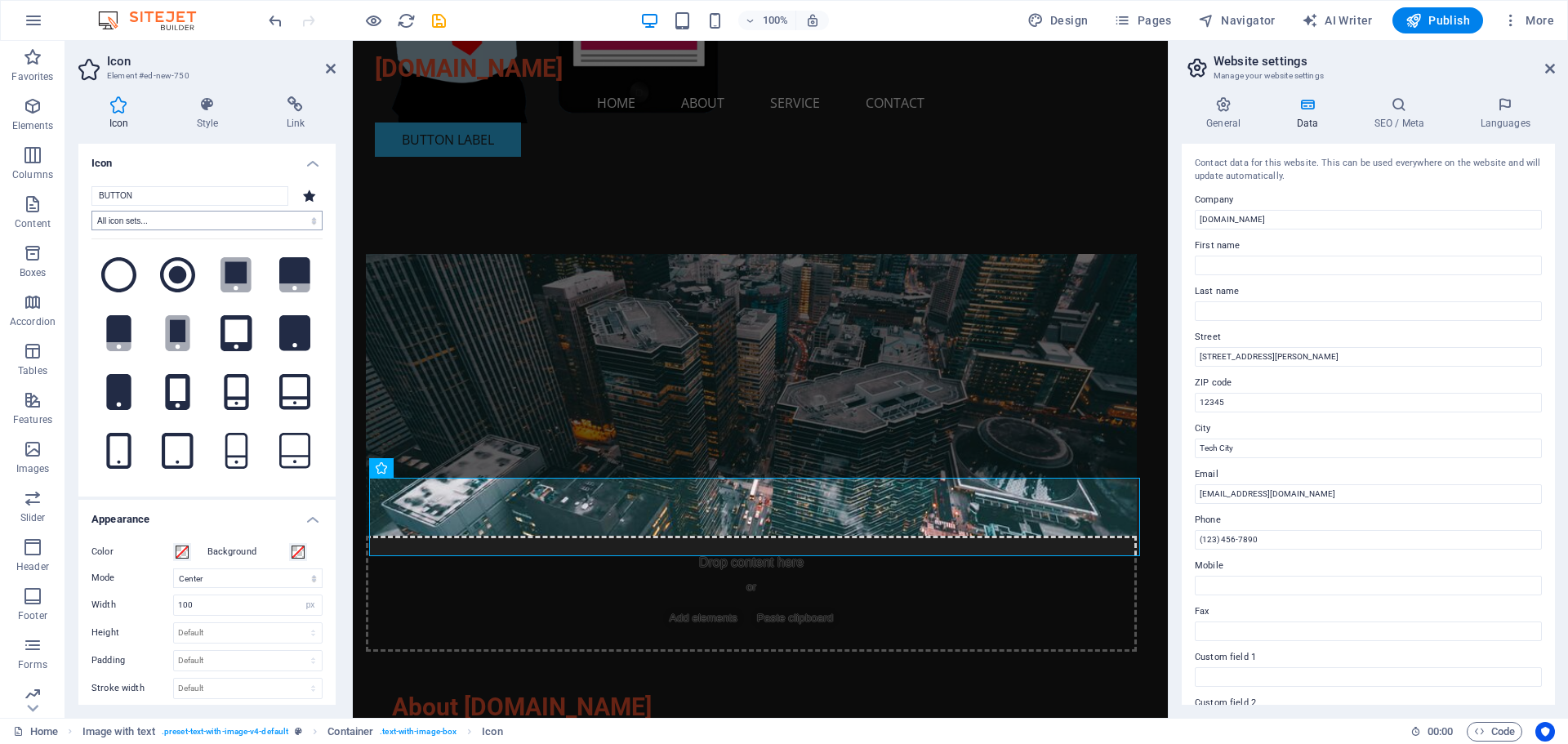
type input "BUTTON"
click at [198, 223] on select "All icon sets... IcoFont Ionicons FontAwesome Brands FontAwesome Duotone FontAw…" at bounding box center [206, 220] width 231 height 20
select select "font-awesome-sharp-solid"
click at [91, 211] on select "All icon sets... IcoFont Ionicons FontAwesome Brands FontAwesome Duotone FontAw…" at bounding box center [206, 220] width 231 height 20
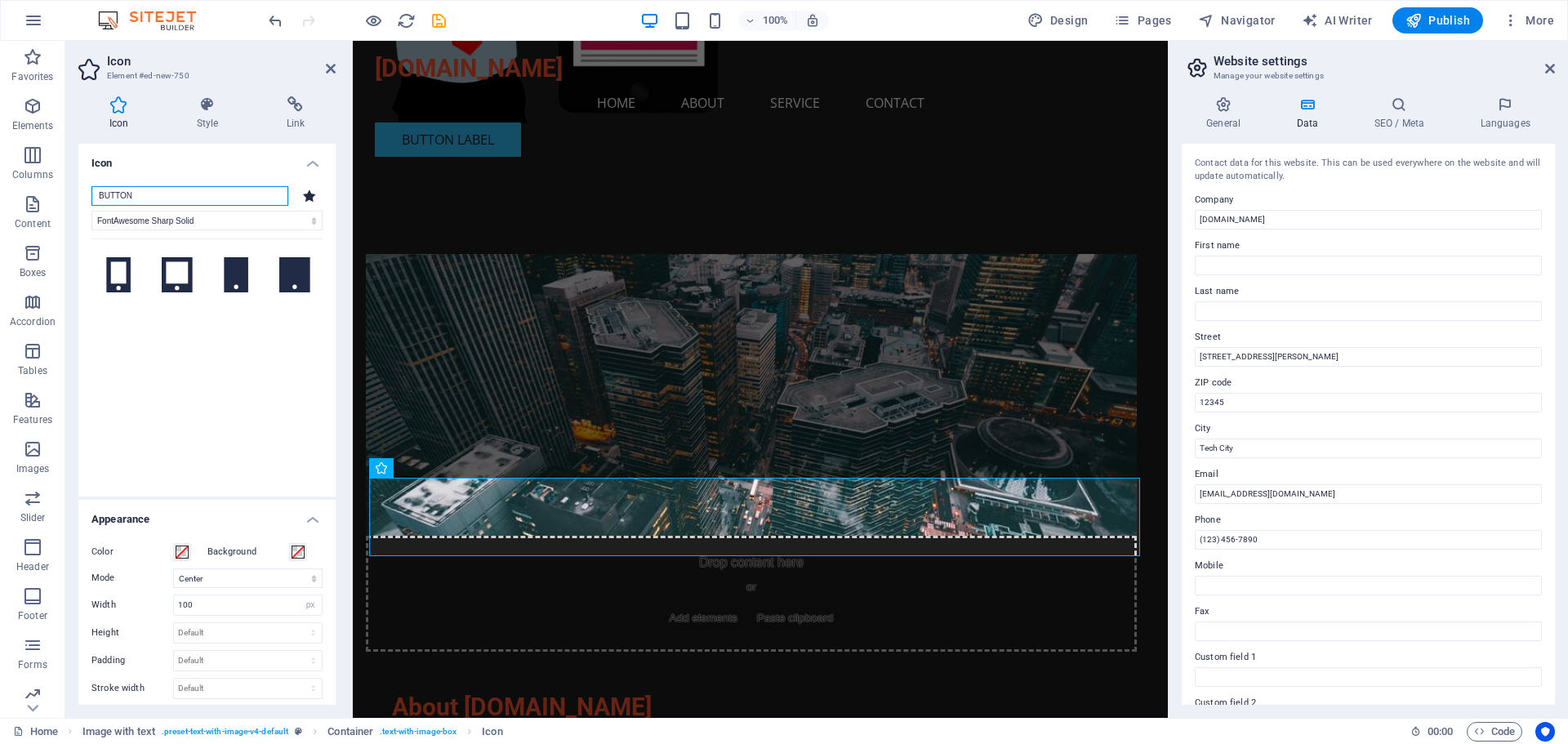
click at [181, 198] on input "BUTTON" at bounding box center [189, 196] width 197 height 20
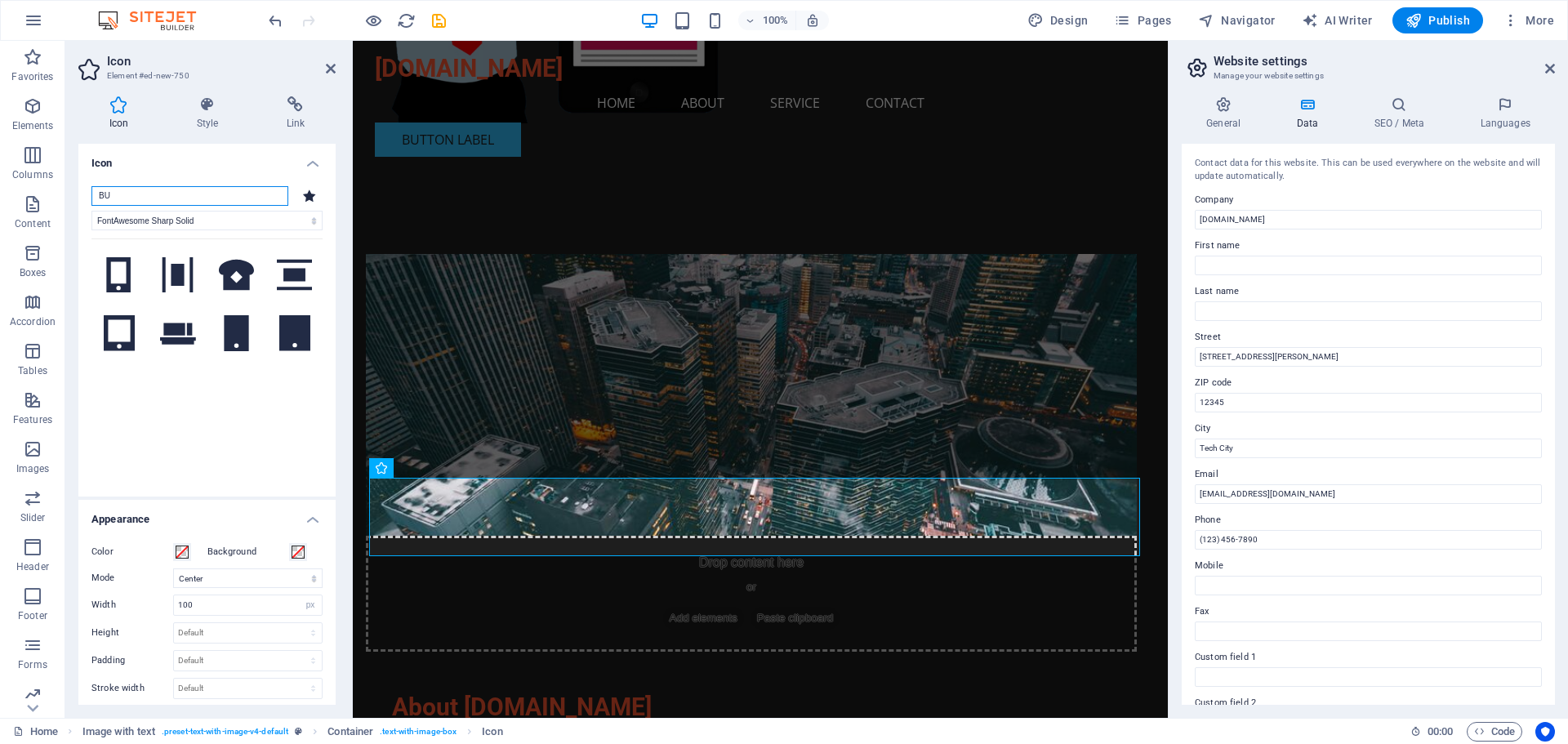
type input "B"
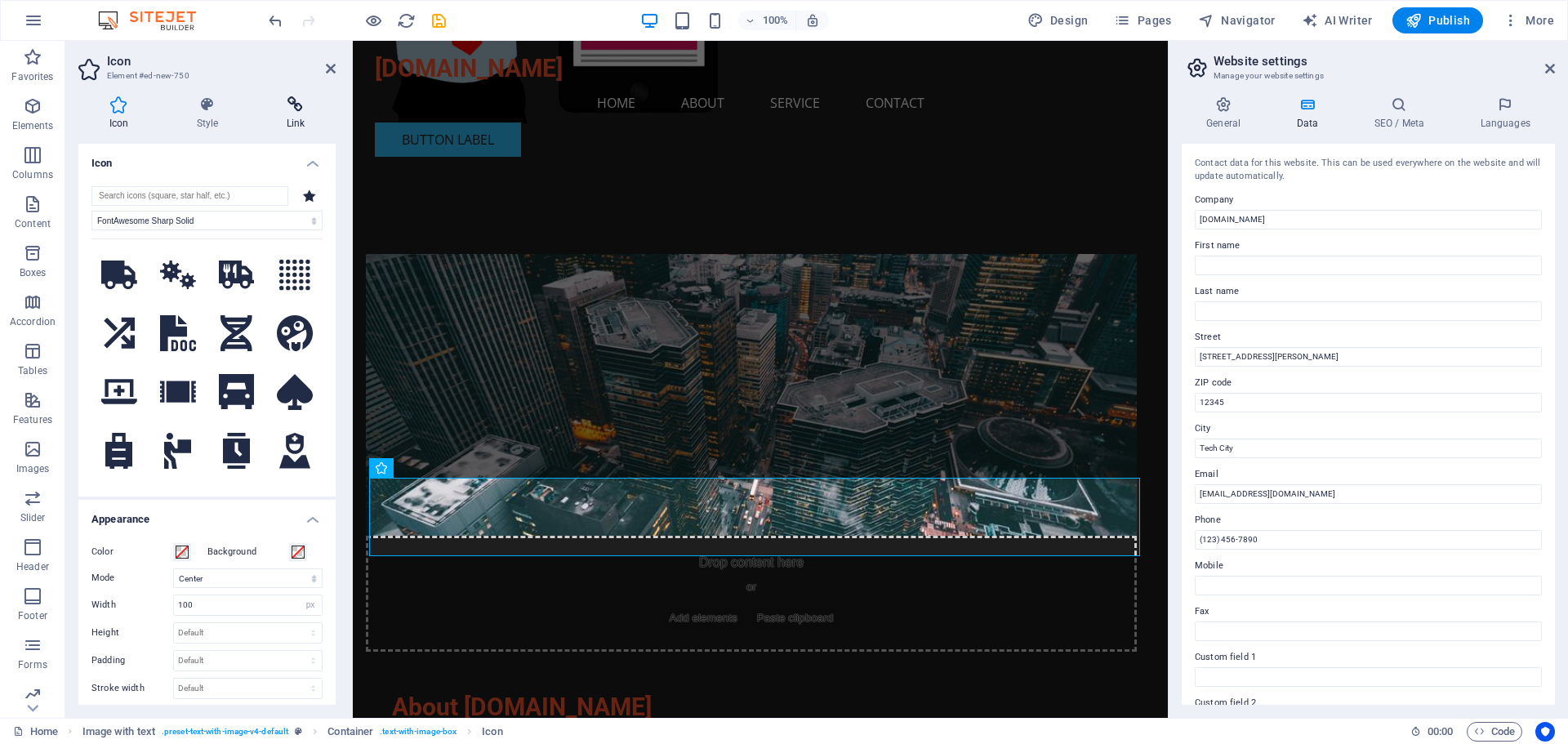
click at [287, 109] on icon at bounding box center [296, 104] width 80 height 16
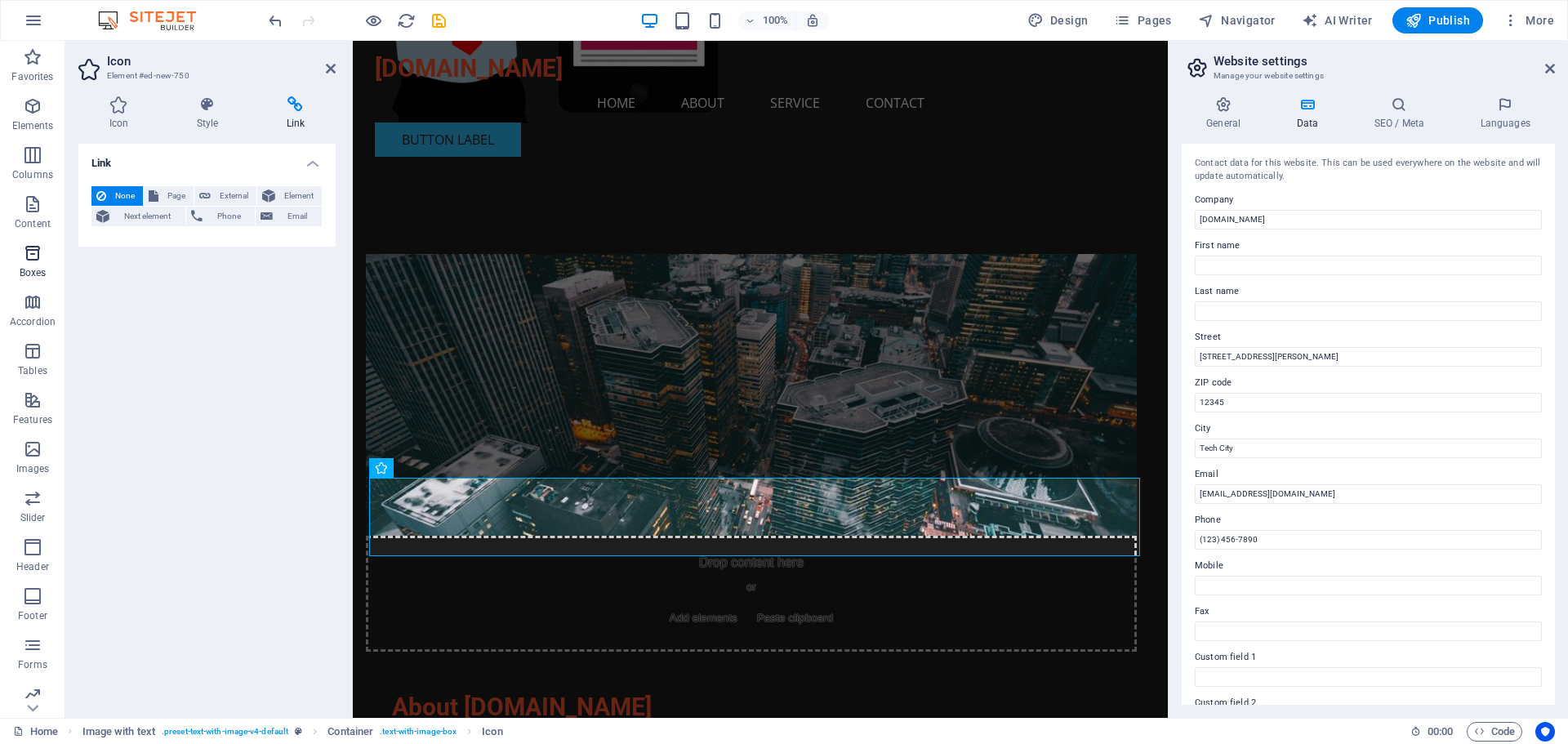
click at [32, 256] on icon "button" at bounding box center [32, 253] width 20 height 20
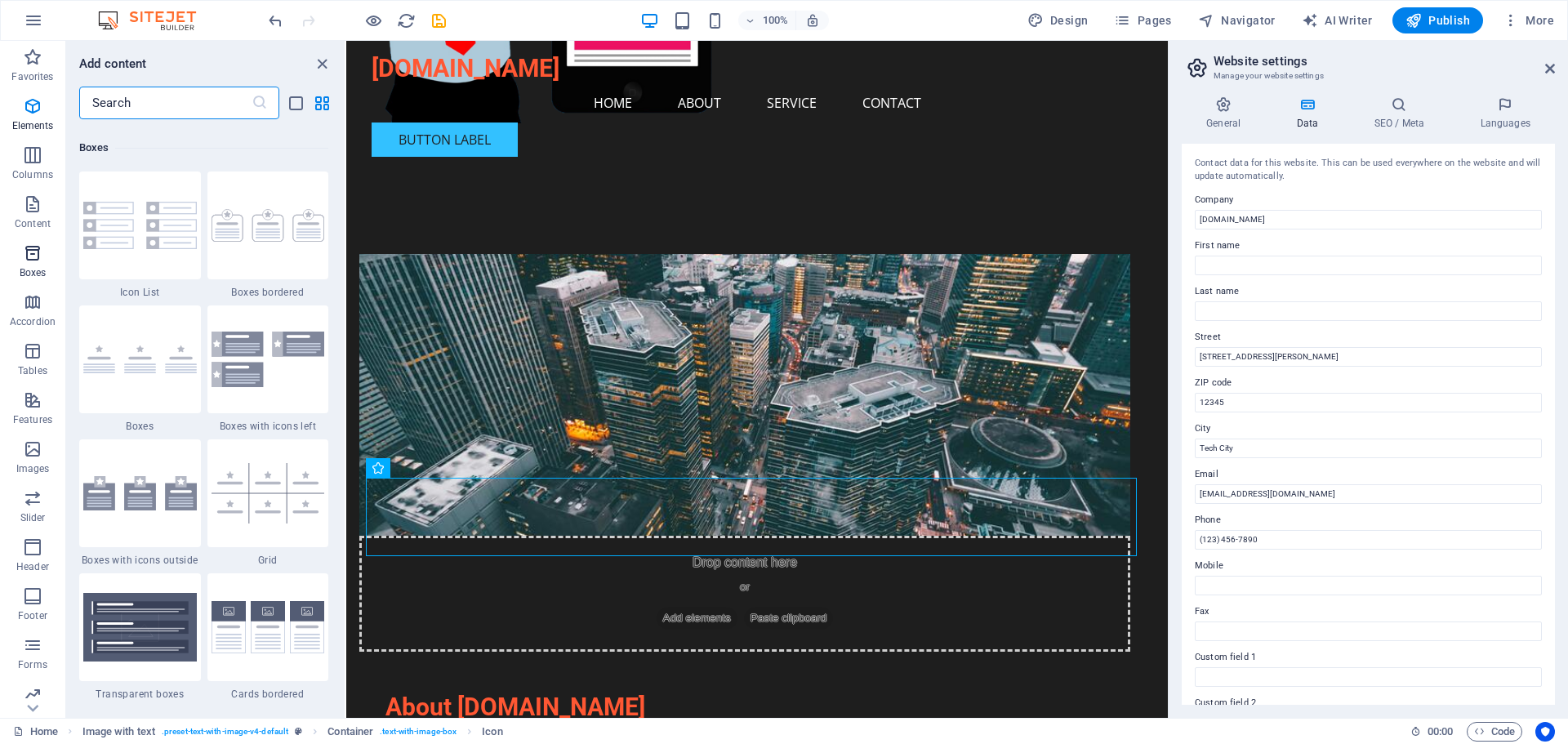
scroll to position [4507, 0]
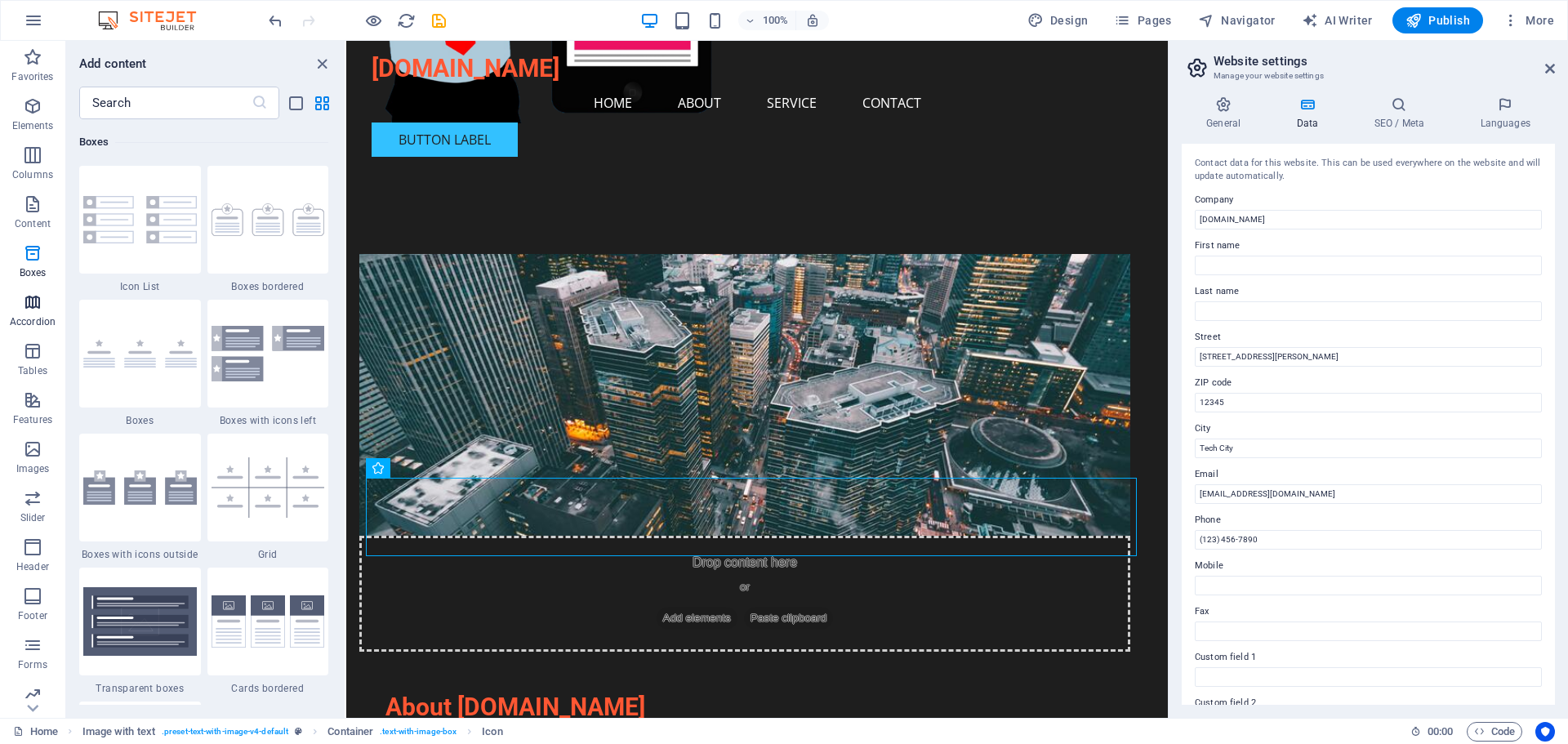
click at [30, 312] on span "Accordion" at bounding box center [32, 312] width 66 height 39
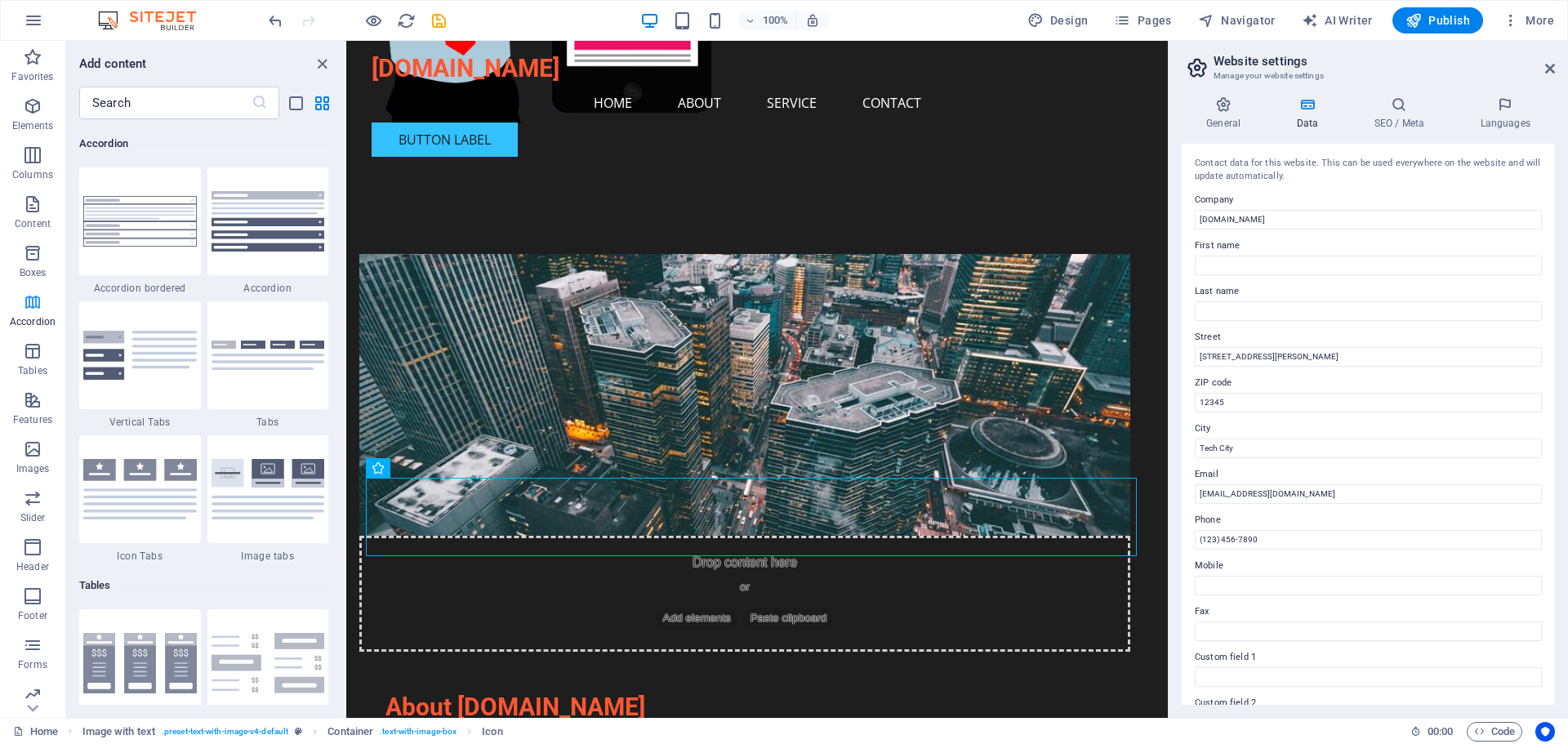
scroll to position [5217, 0]
click at [25, 211] on icon "button" at bounding box center [32, 204] width 20 height 20
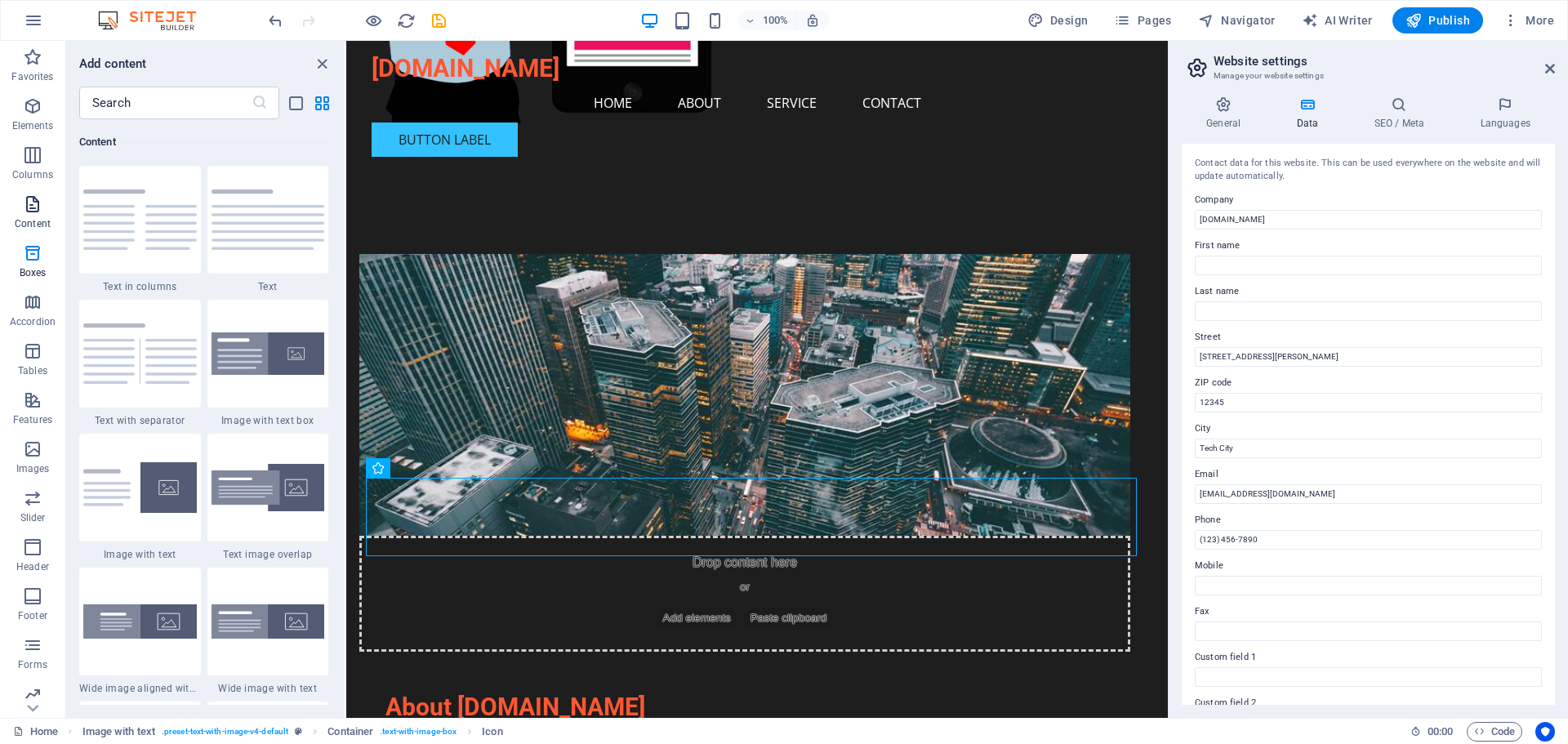
scroll to position [2858, 0]
click at [20, 130] on span "Elements" at bounding box center [32, 116] width 66 height 39
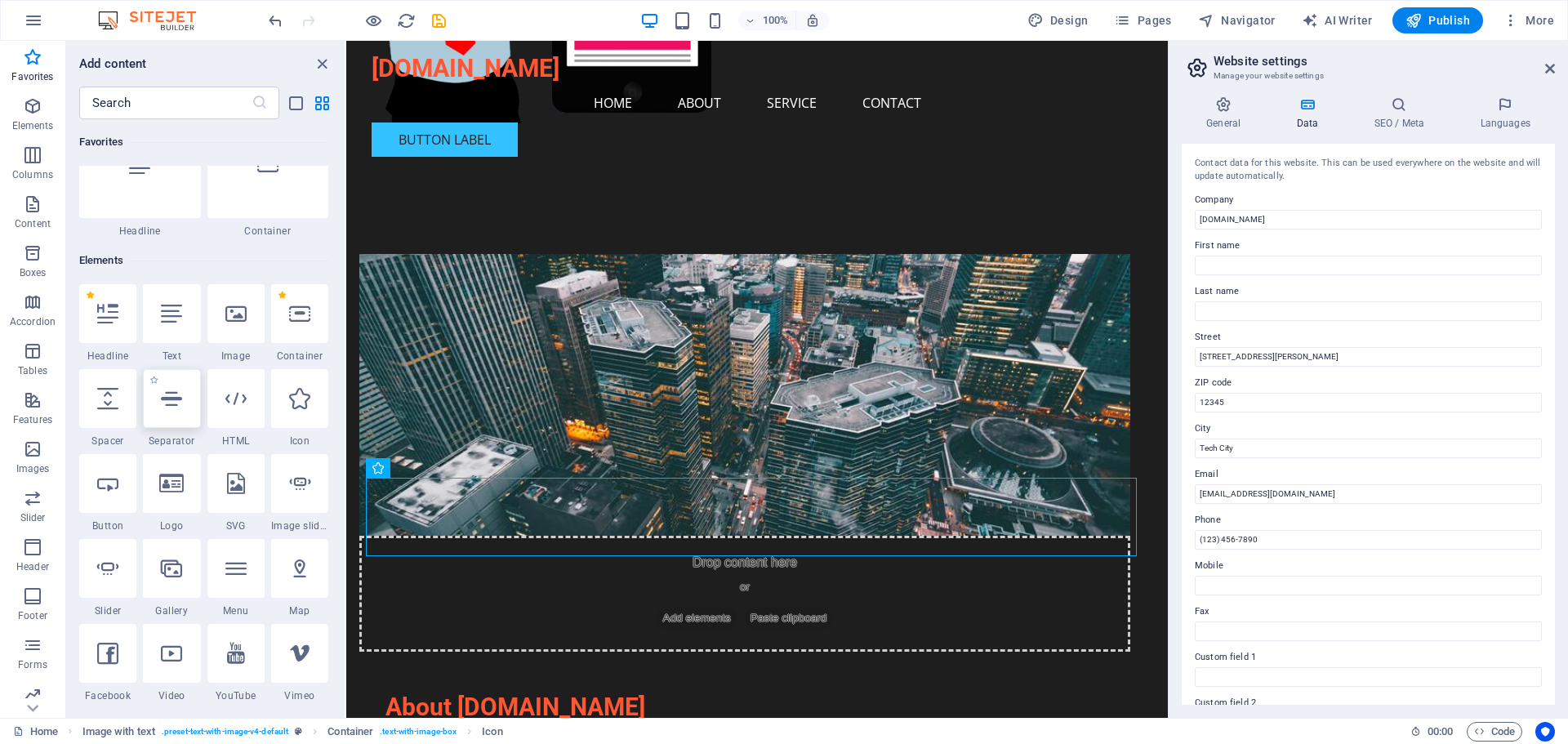
scroll to position [82, 0]
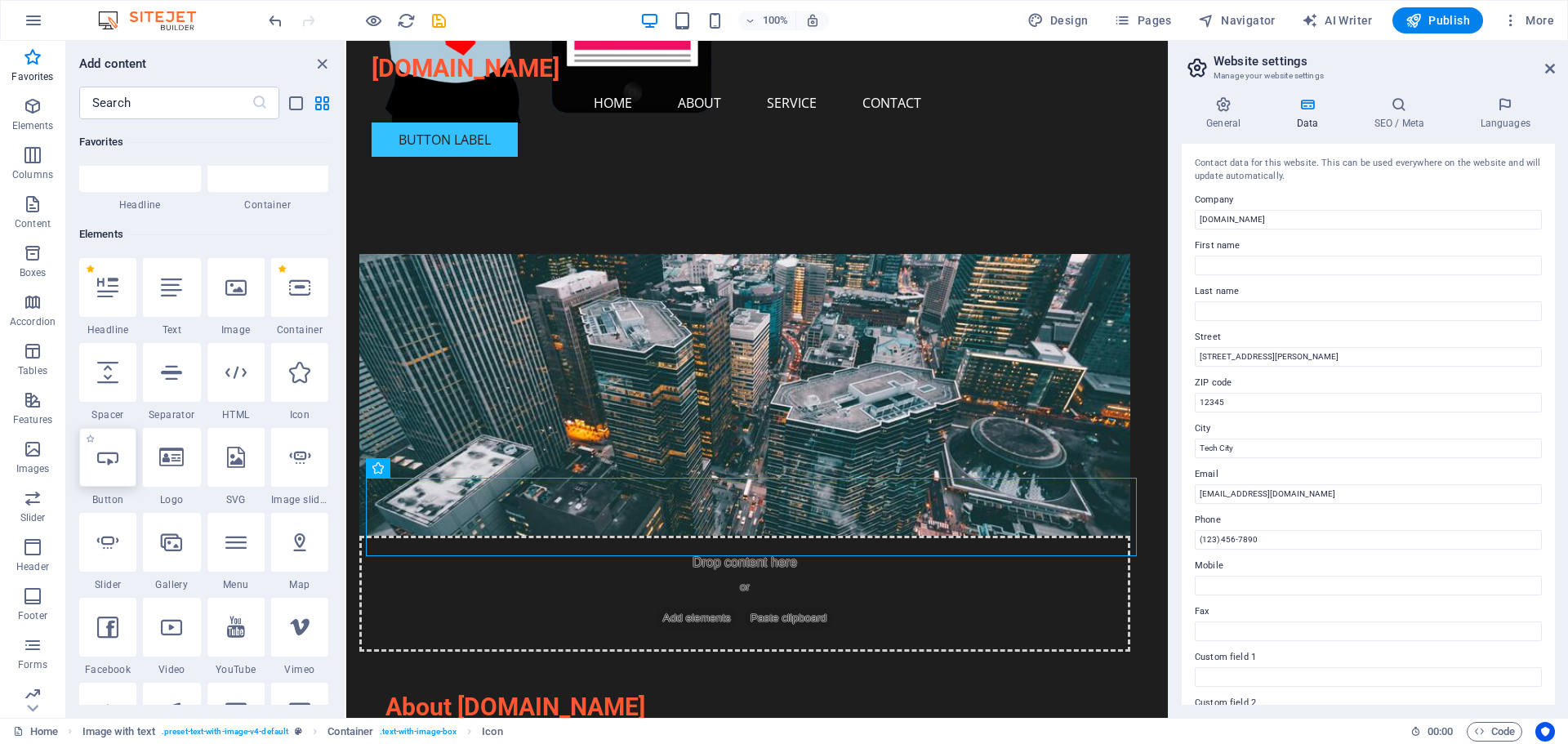
click at [101, 468] on div at bounding box center [107, 457] width 57 height 59
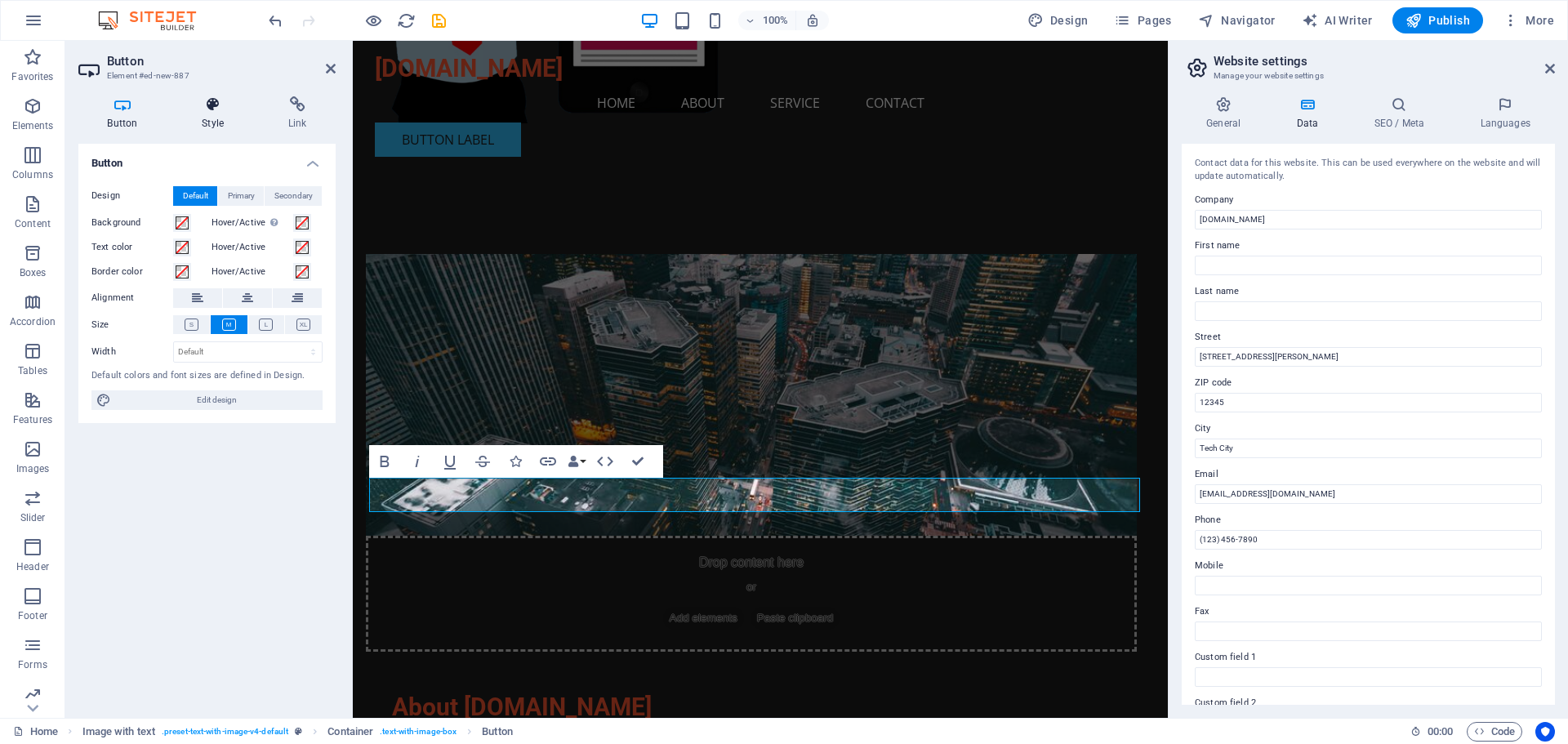
click at [202, 115] on h4 "Style" at bounding box center [216, 113] width 87 height 34
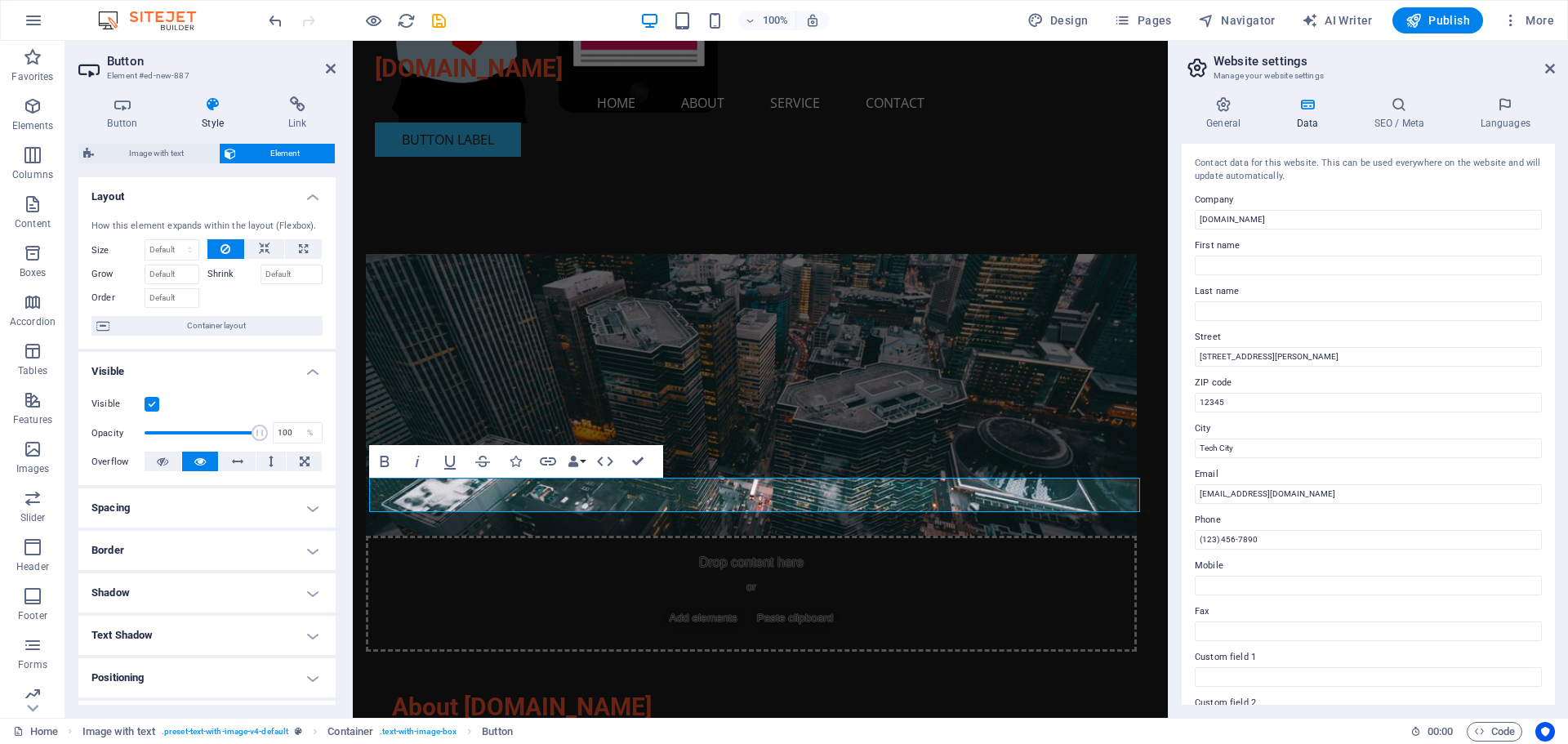
scroll to position [163, 0]
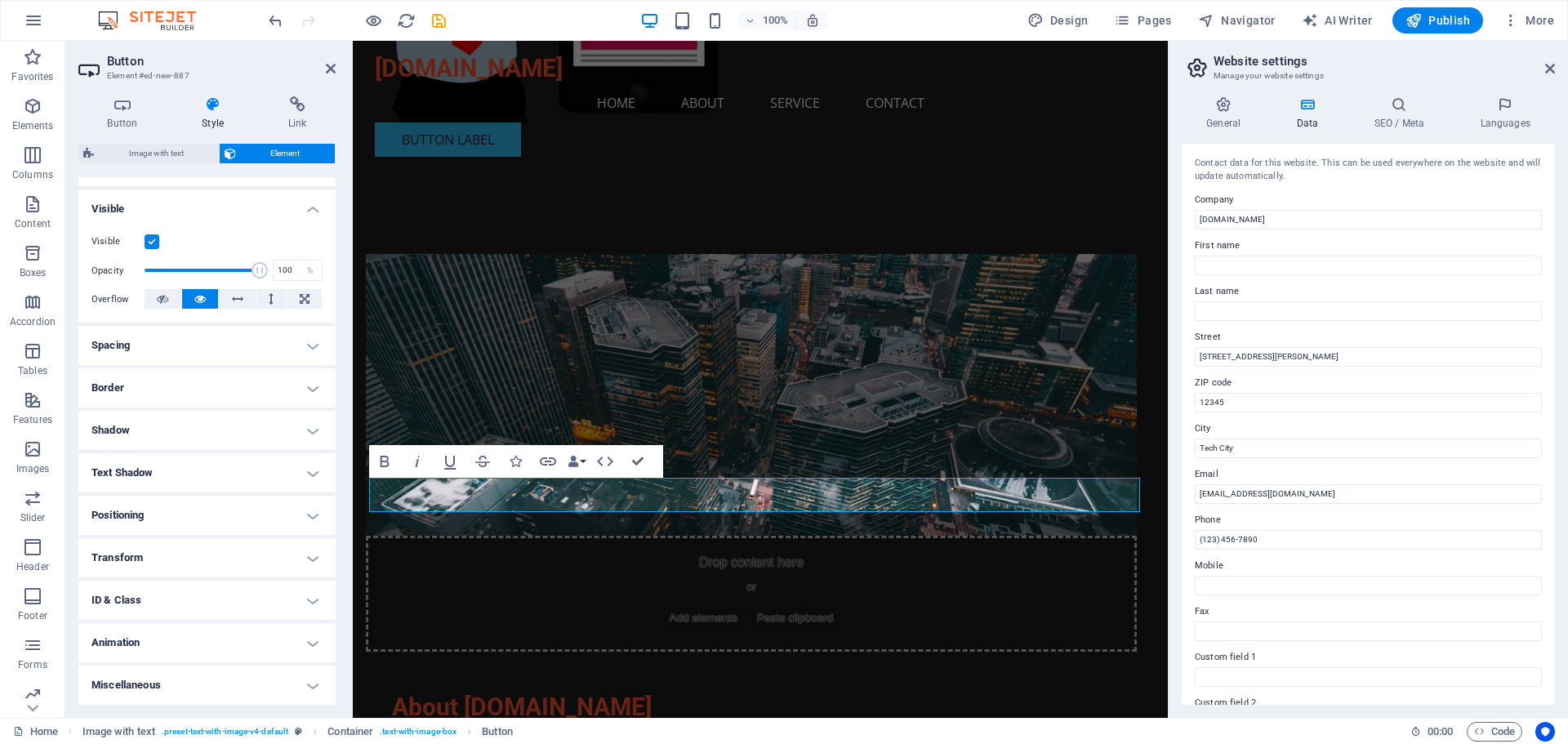
click at [176, 639] on h4 "Animation" at bounding box center [207, 643] width 257 height 39
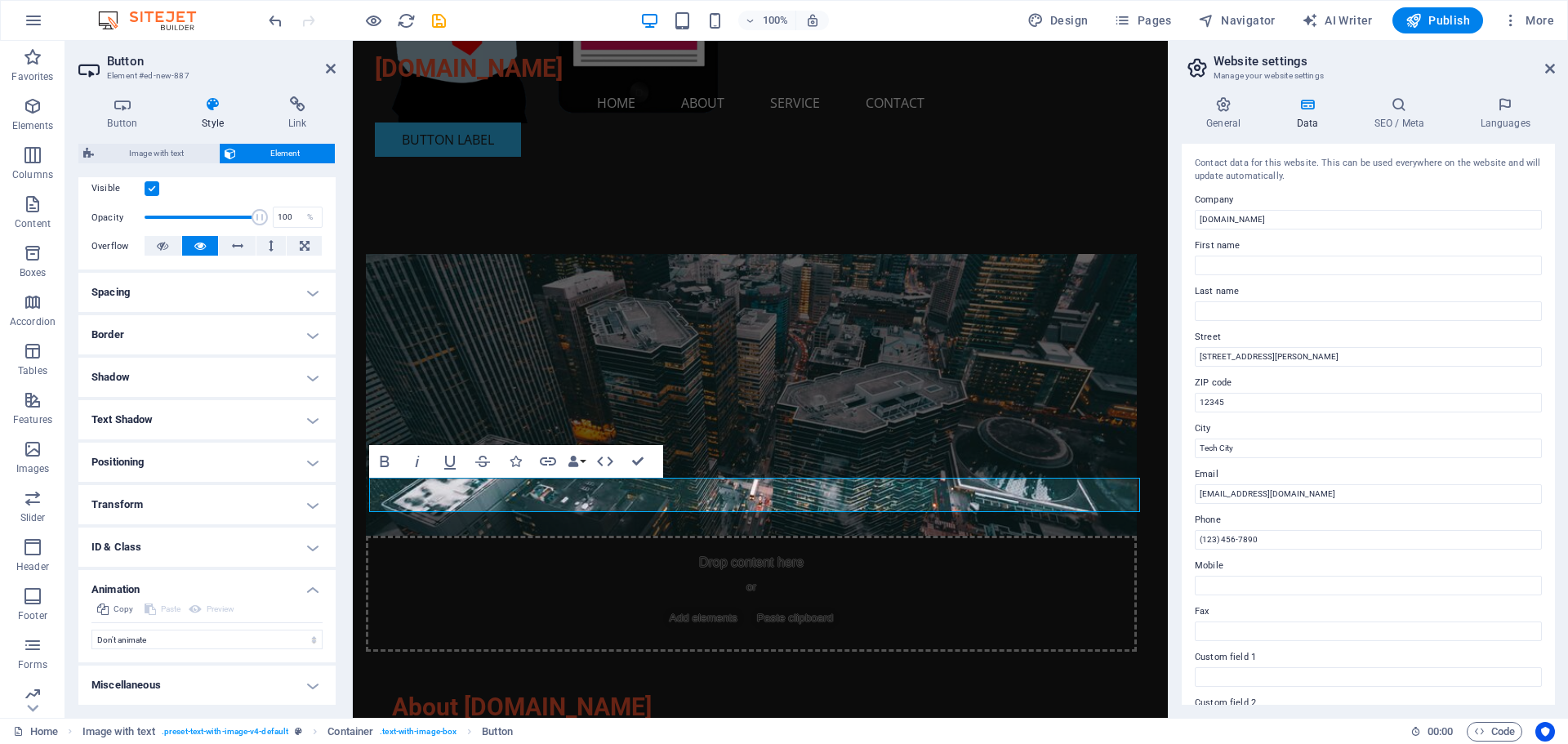
click at [182, 590] on h4 "Animation" at bounding box center [207, 585] width 257 height 30
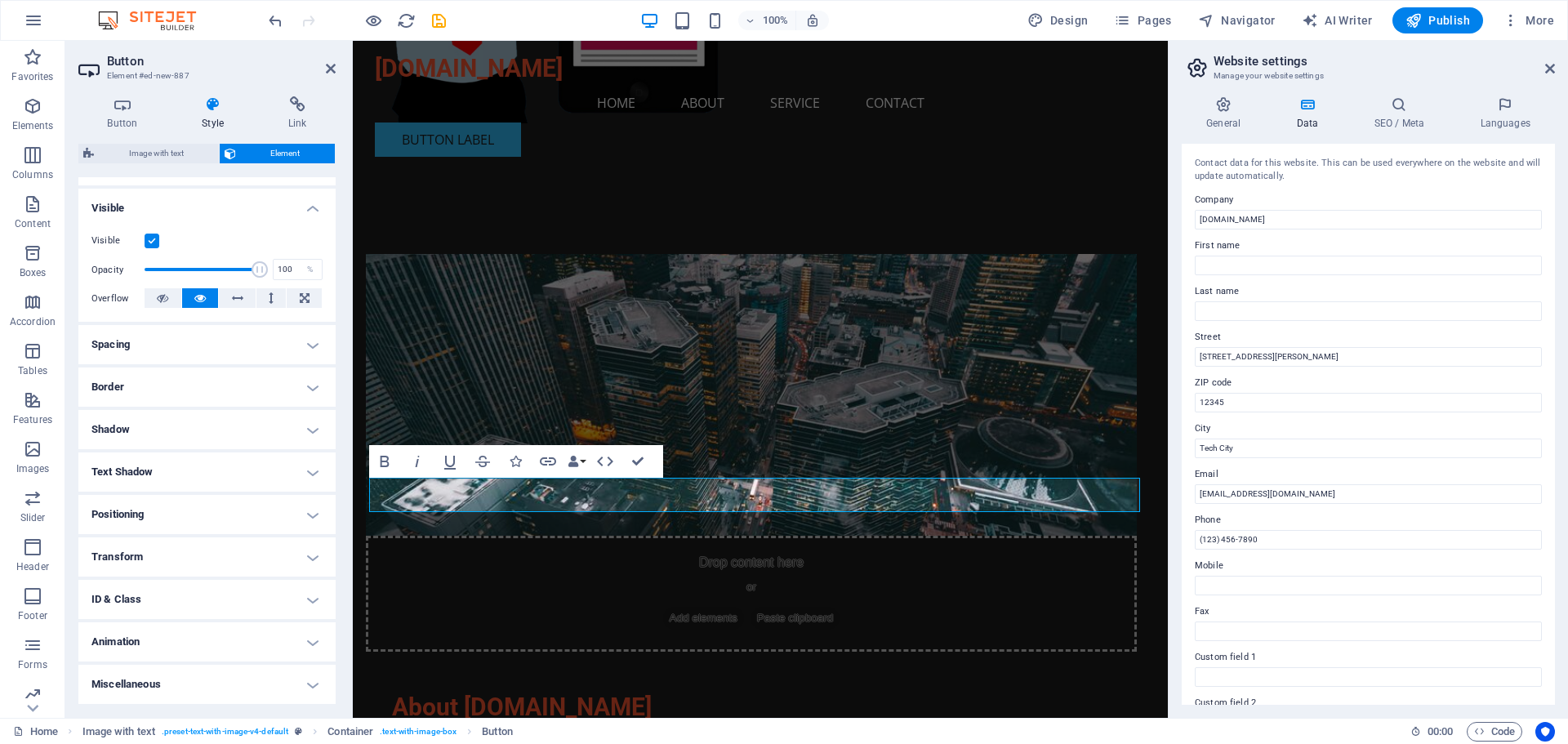
scroll to position [164, 0]
click at [175, 557] on h4 "Transform" at bounding box center [207, 557] width 257 height 39
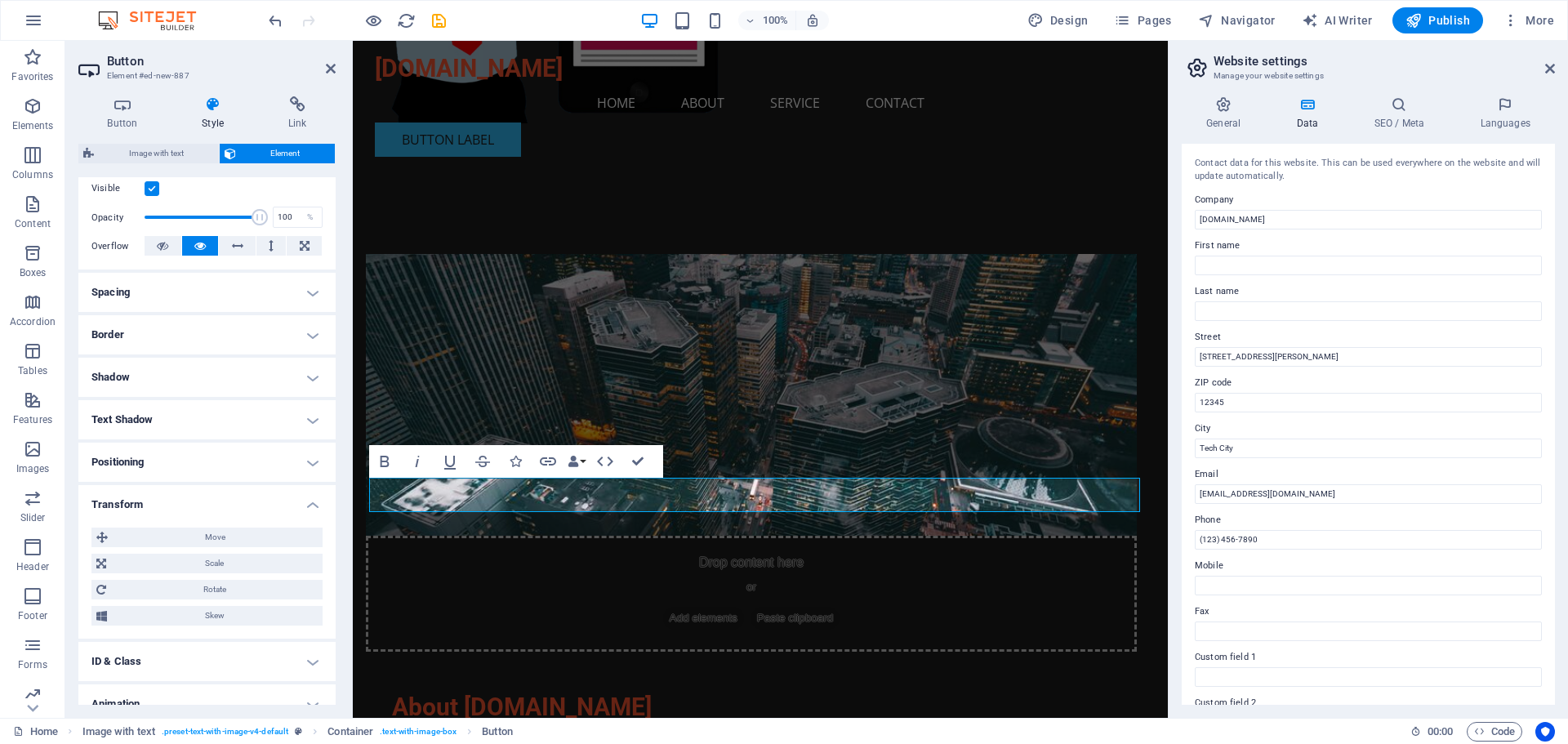
click at [191, 498] on h4 "Transform" at bounding box center [207, 499] width 257 height 30
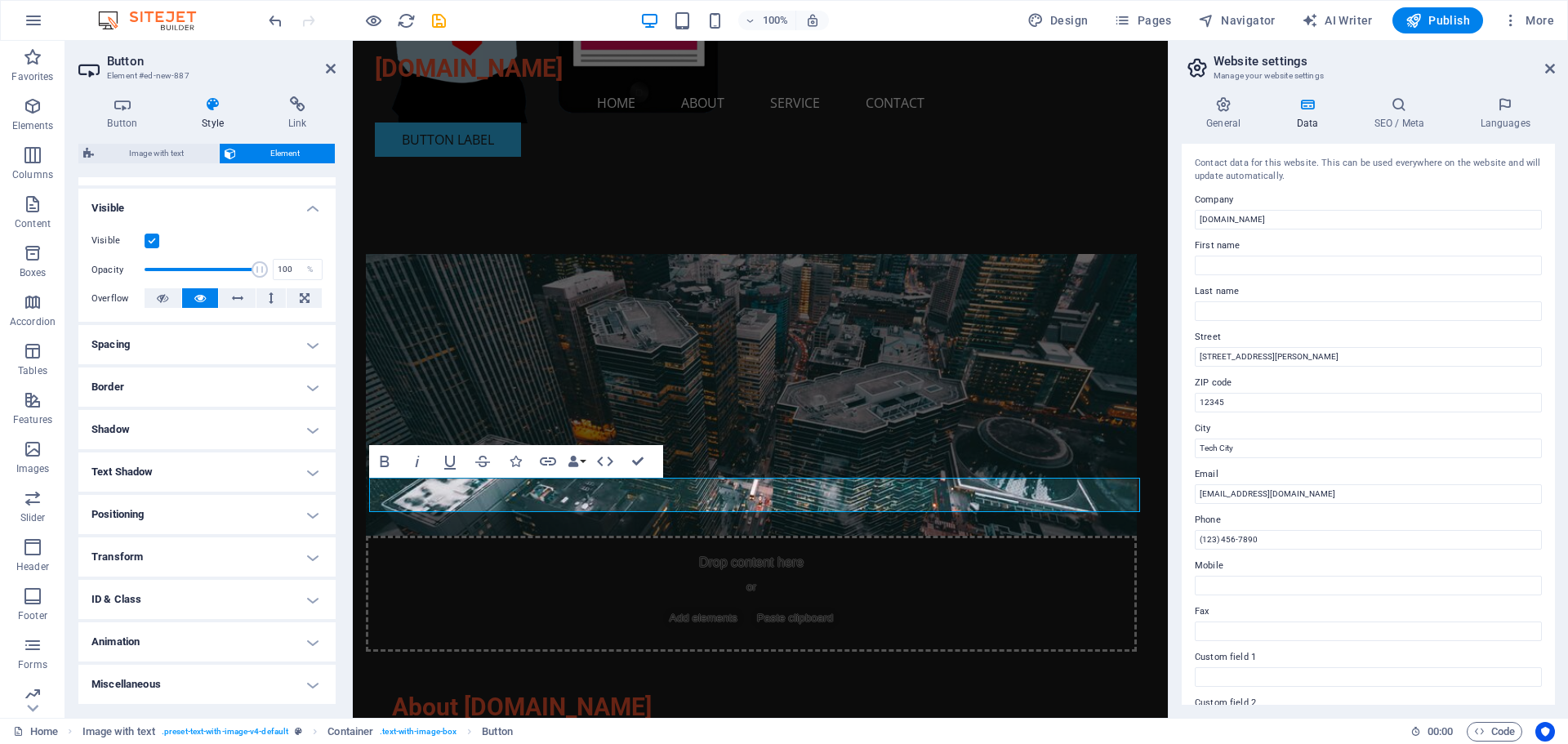
click at [171, 430] on h4 "Shadow" at bounding box center [207, 430] width 257 height 39
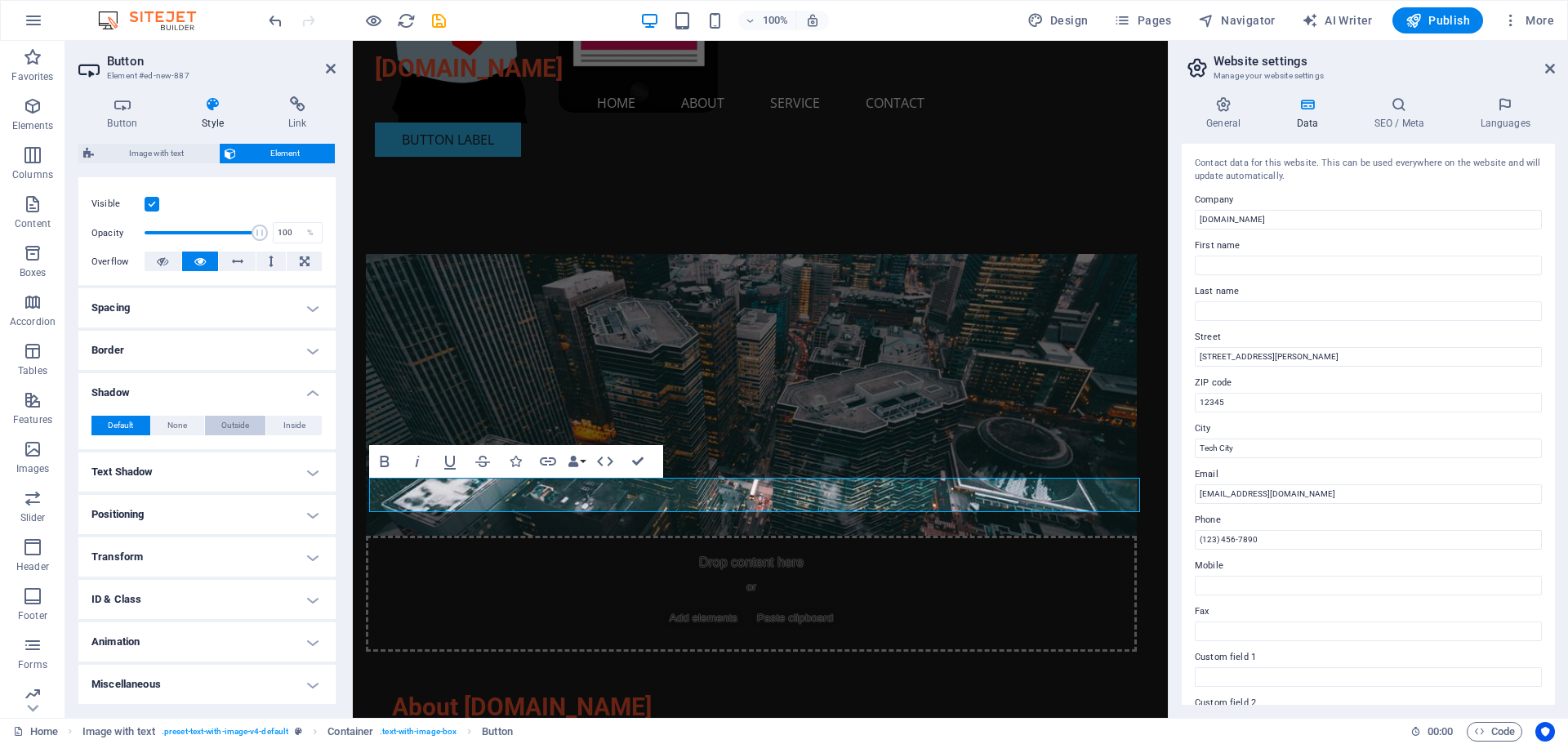
click at [227, 424] on span "Outside" at bounding box center [235, 425] width 28 height 20
type input "2"
type input "4"
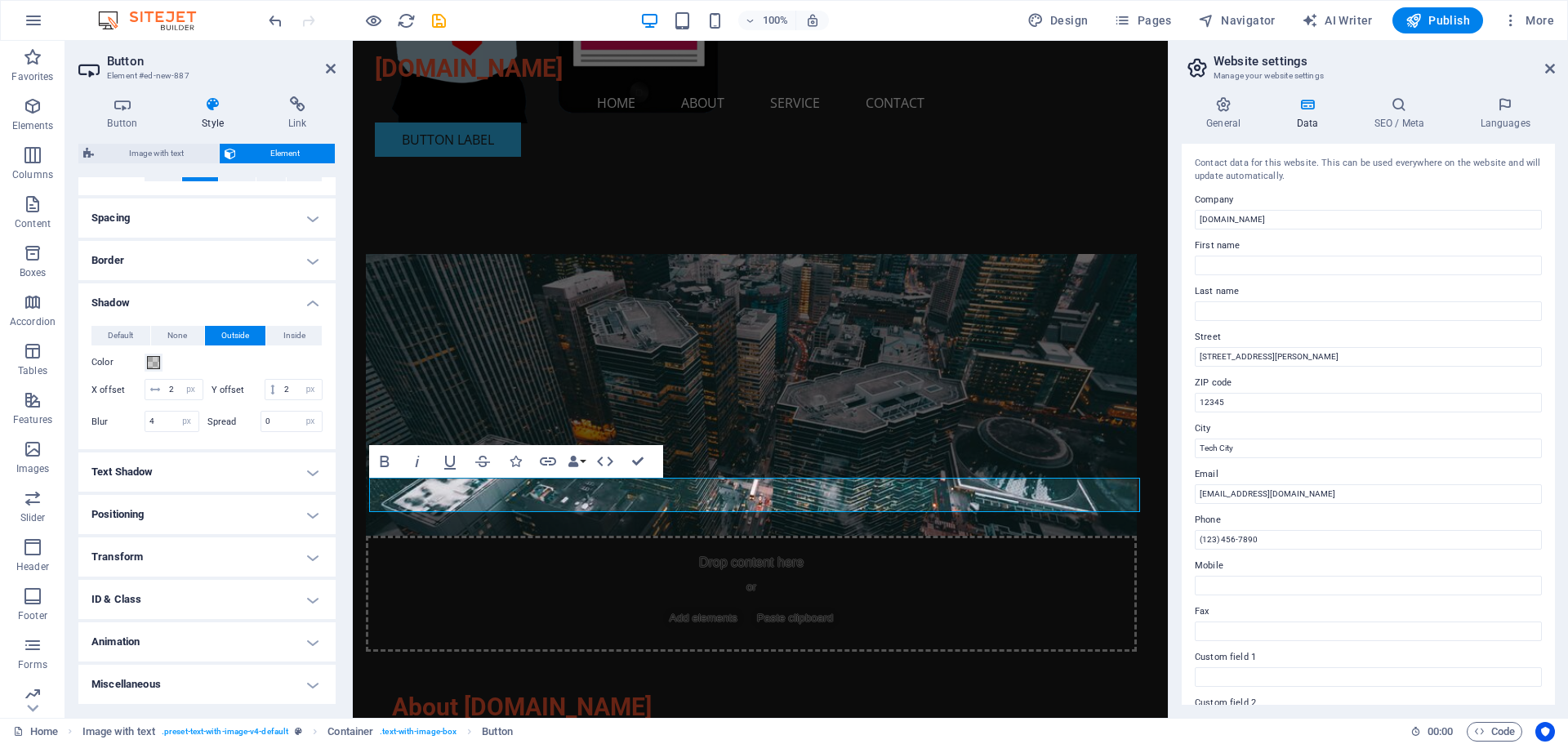
scroll to position [310, 0]
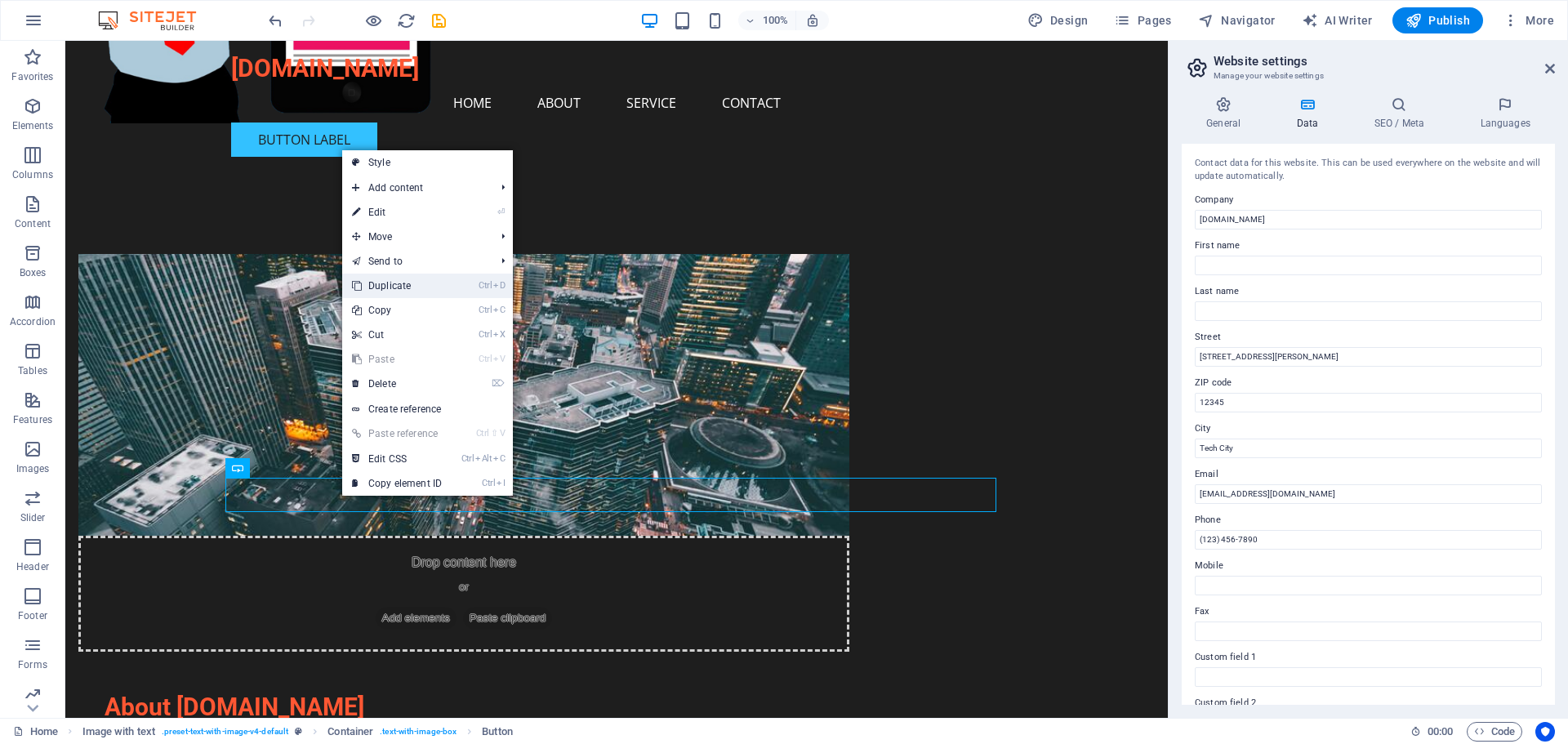
click at [397, 285] on link "Ctrl D Duplicate" at bounding box center [397, 285] width 109 height 25
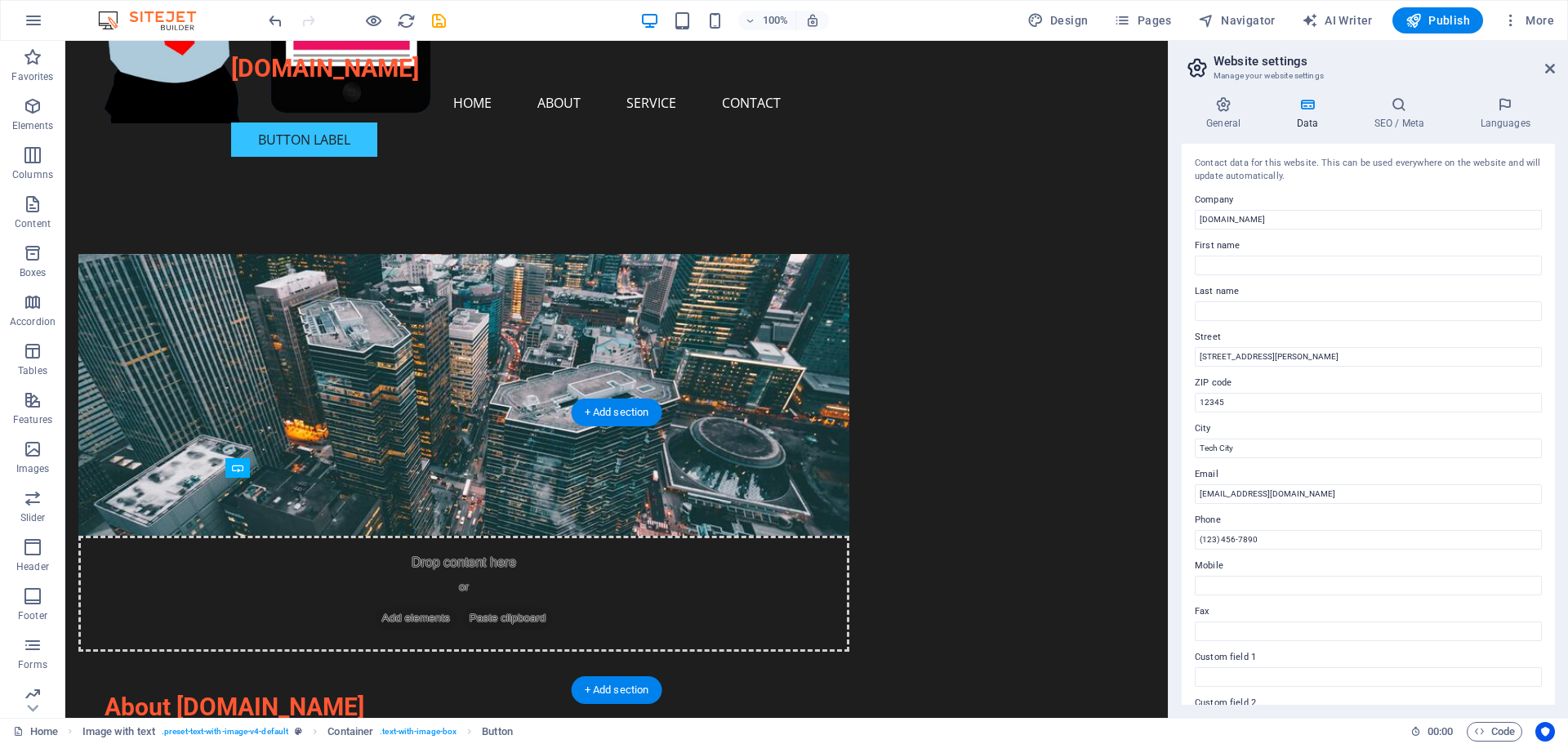
drag, startPoint x: 338, startPoint y: 526, endPoint x: 446, endPoint y: 497, distance: 111.8
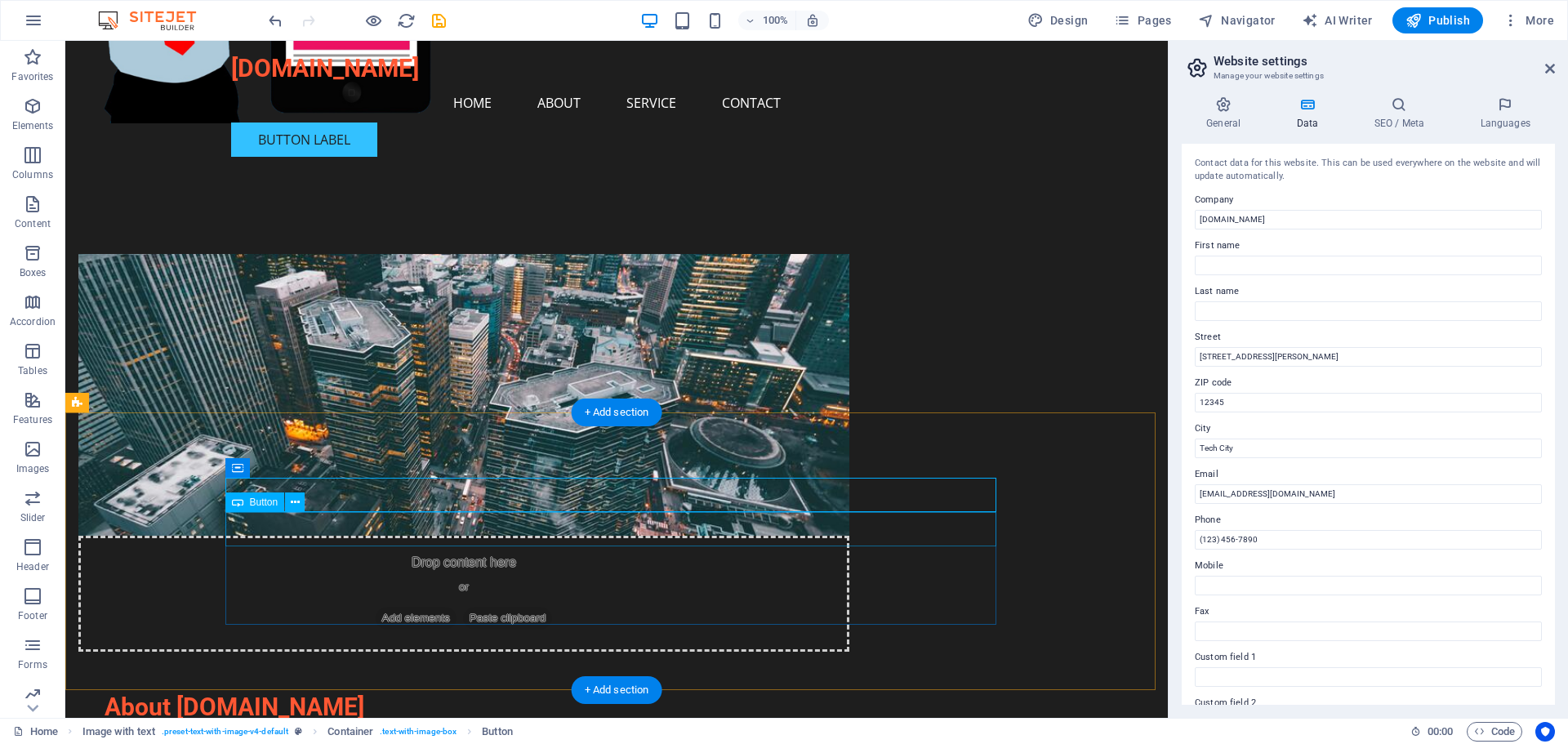
drag, startPoint x: 354, startPoint y: 533, endPoint x: 392, endPoint y: 534, distance: 38.0
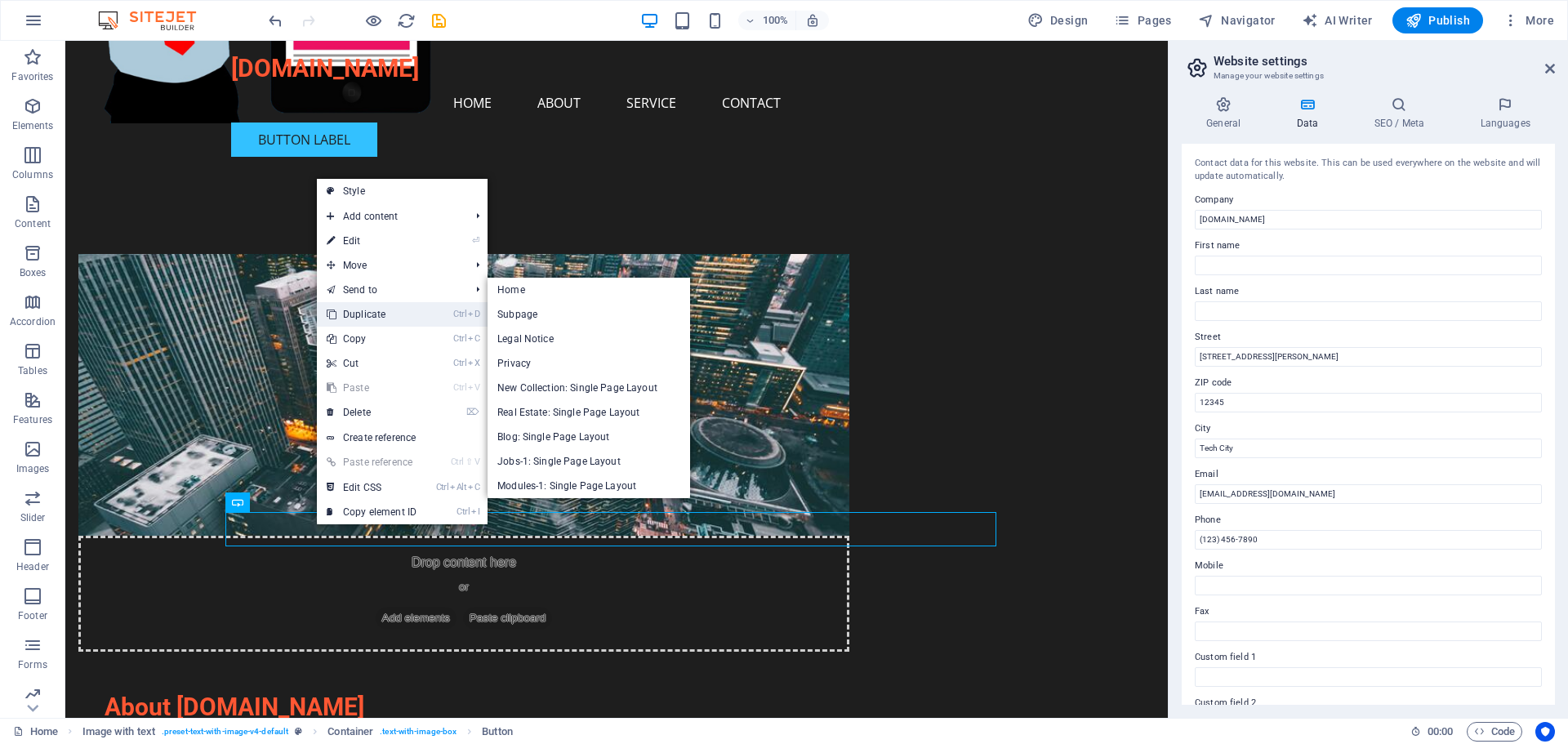
click at [384, 315] on link "Ctrl D Duplicate" at bounding box center [371, 314] width 109 height 25
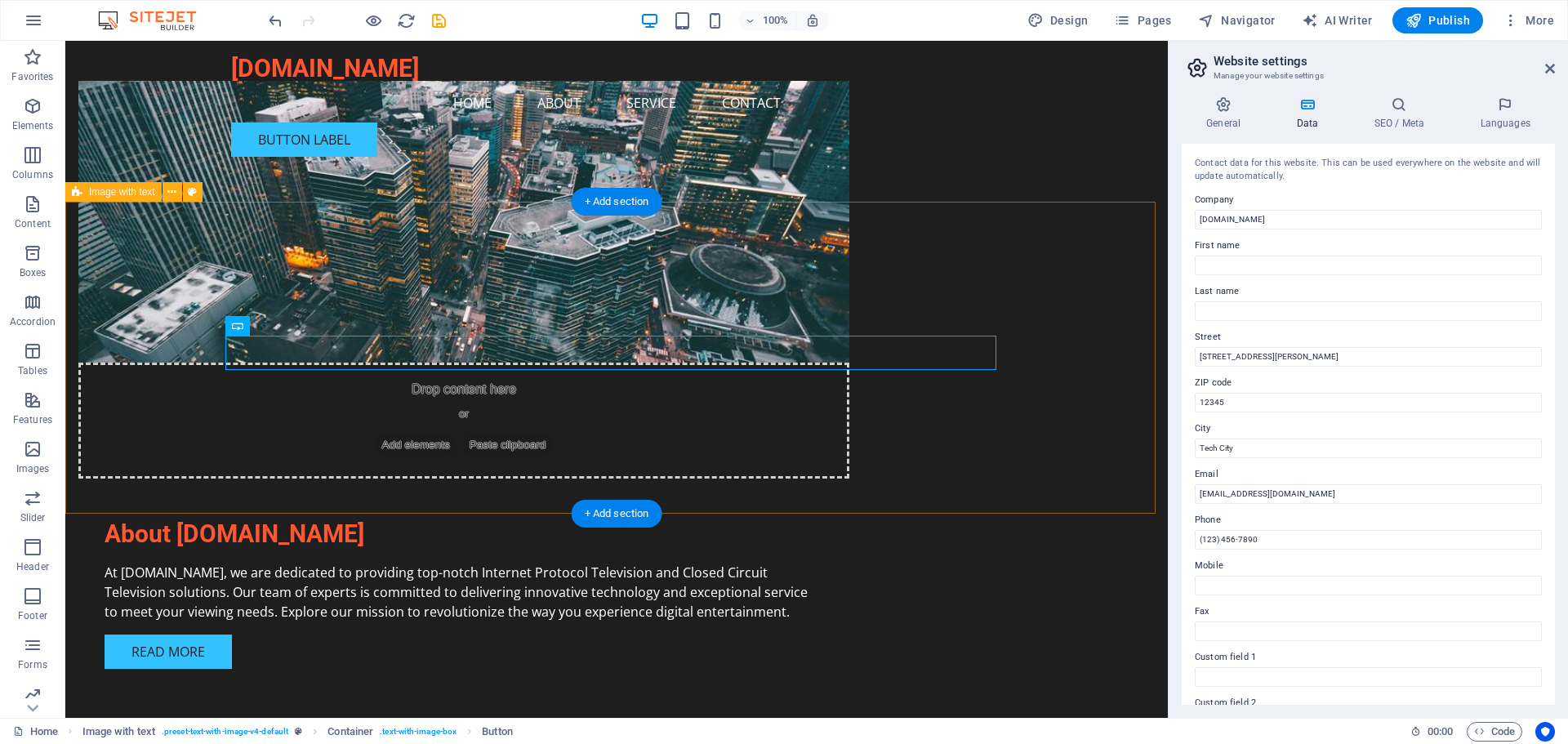
scroll to position [678, 0]
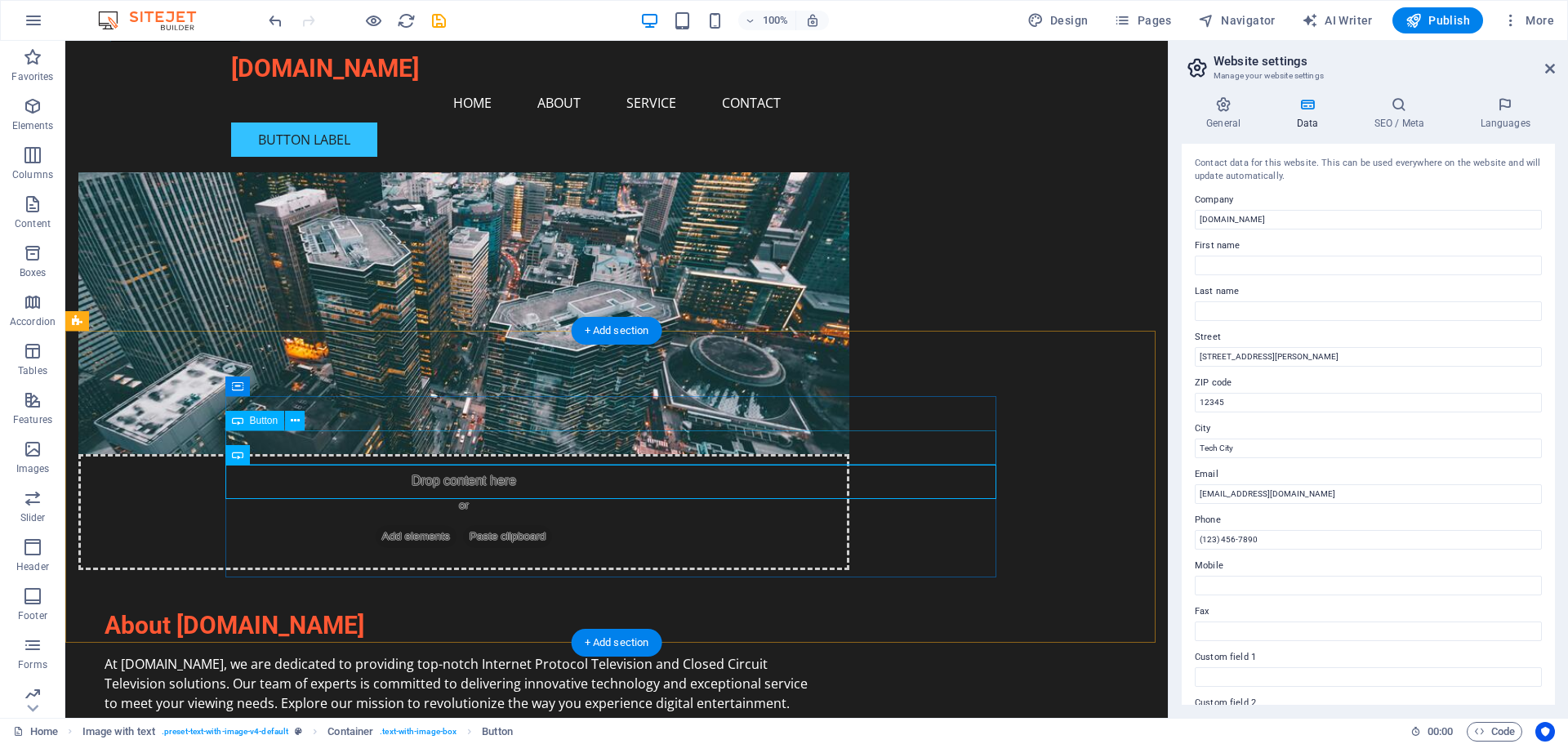
drag, startPoint x: 992, startPoint y: 440, endPoint x: 886, endPoint y: 445, distance: 106.1
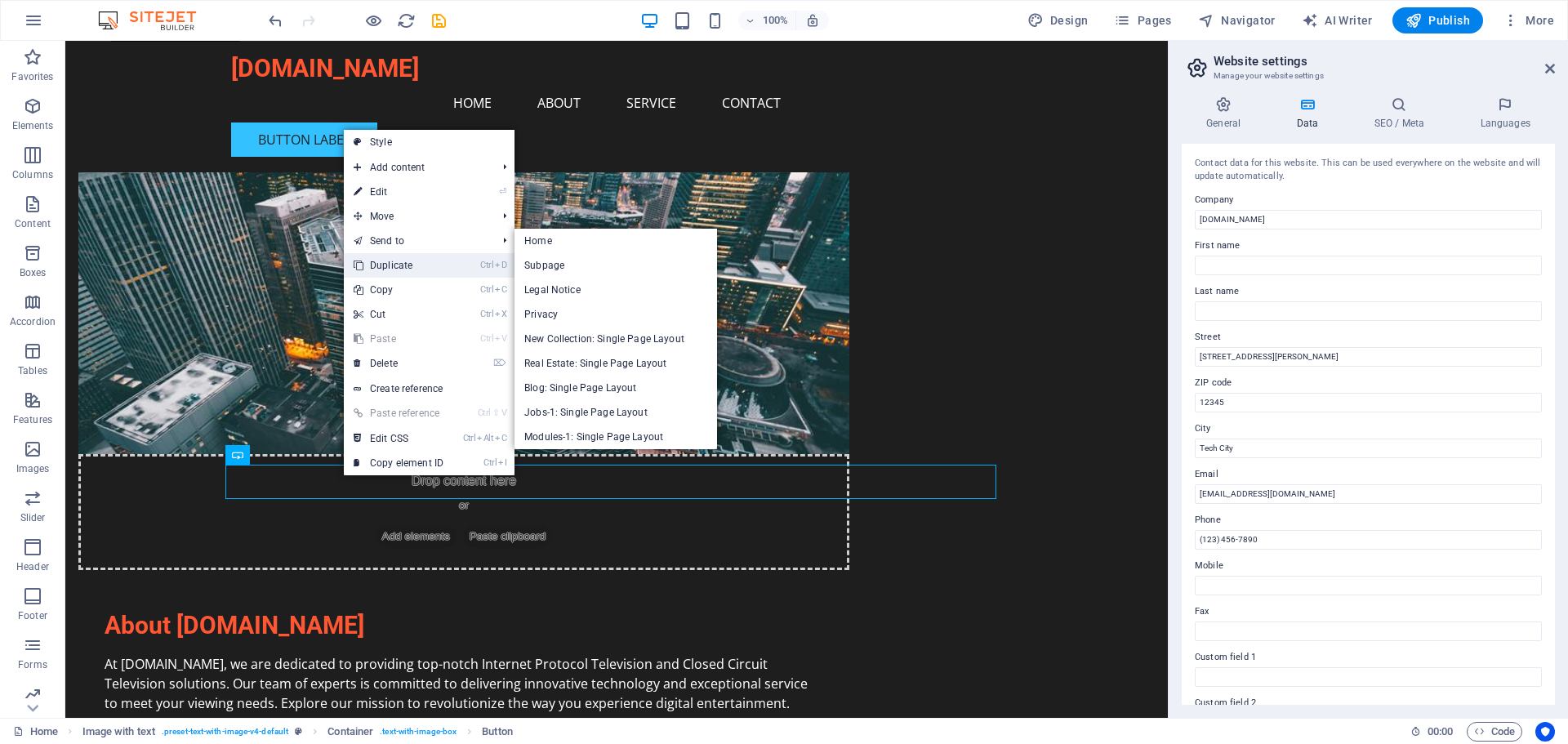
click at [405, 262] on link "Ctrl D Duplicate" at bounding box center [399, 265] width 109 height 25
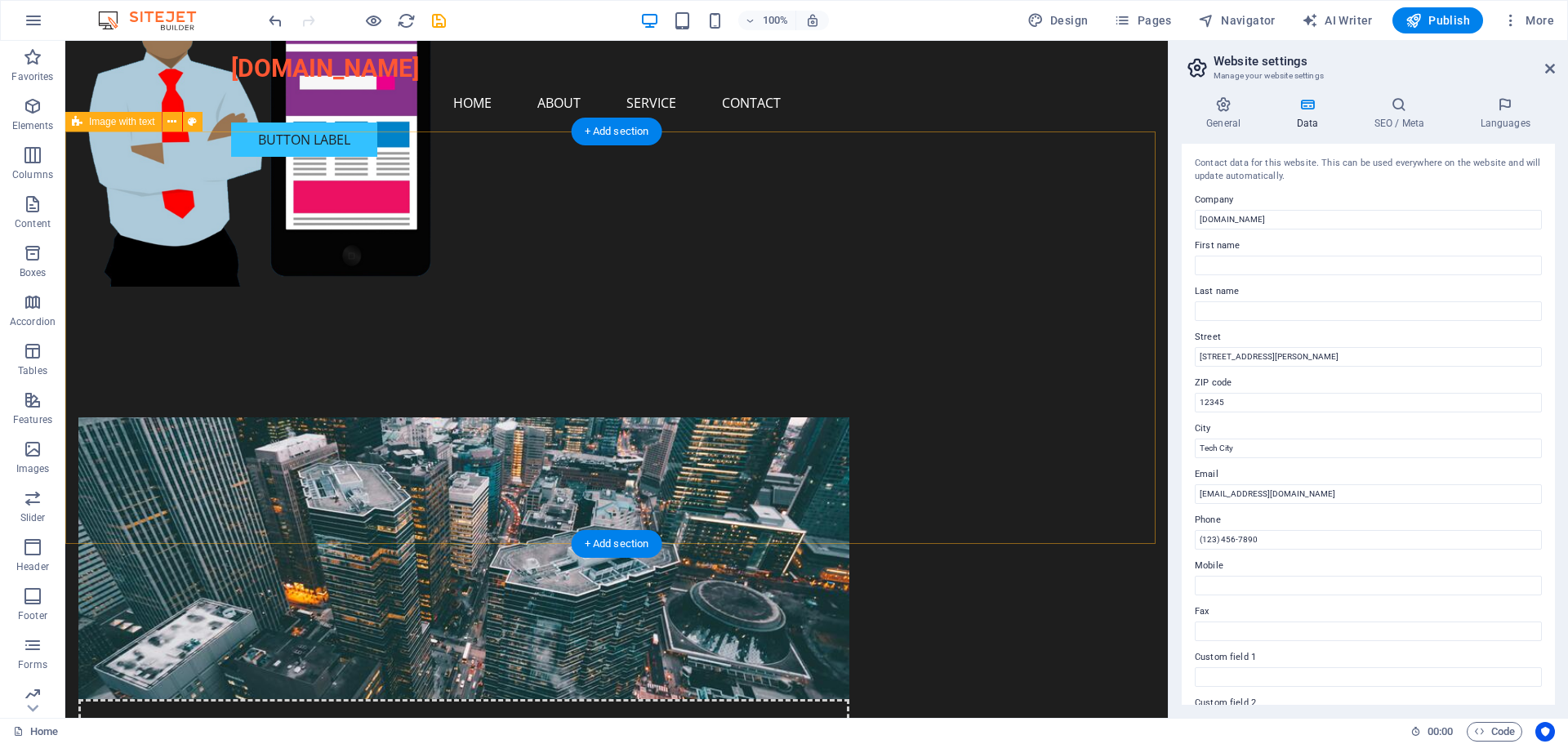
scroll to position [596, 0]
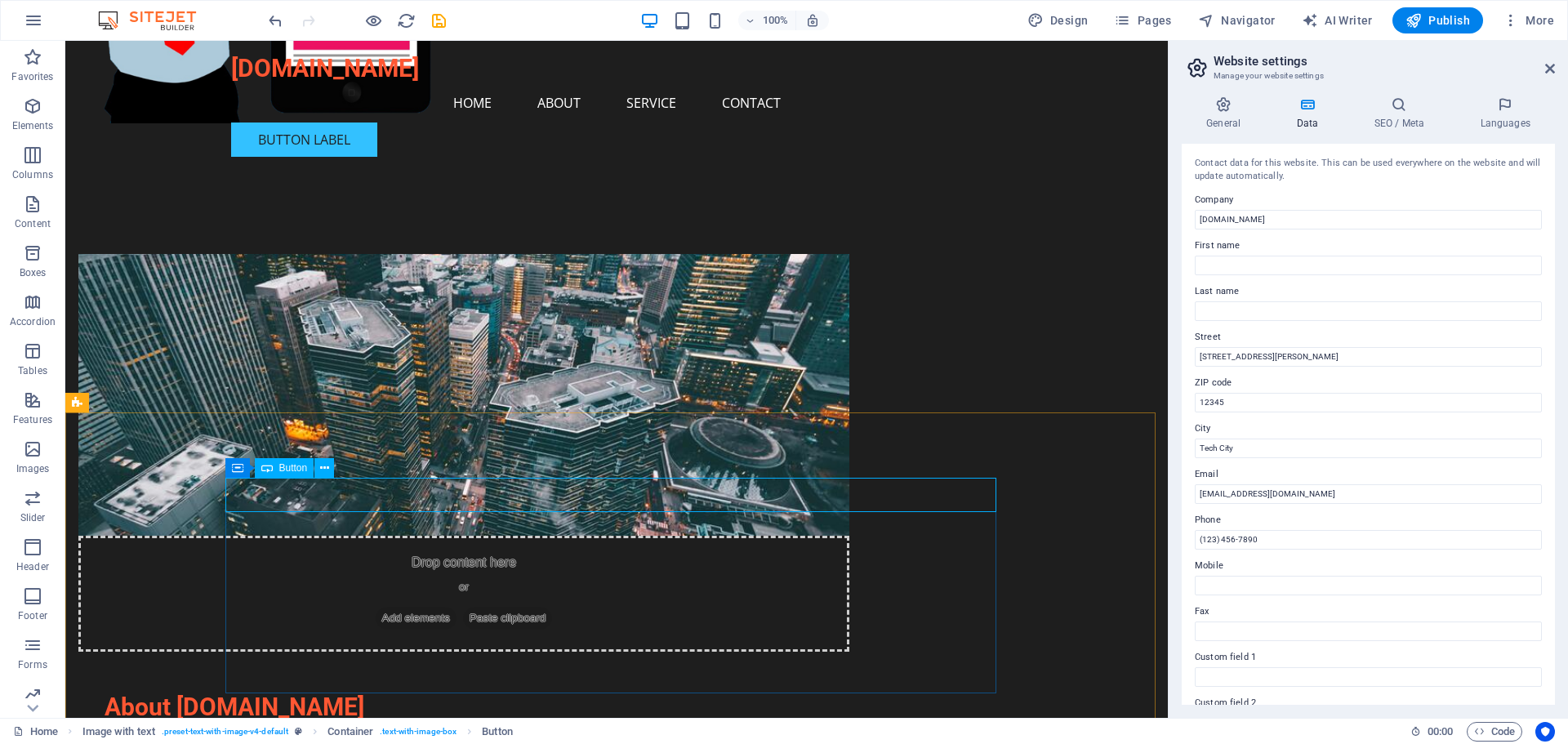
click at [270, 469] on icon at bounding box center [267, 468] width 11 height 20
click at [321, 471] on icon at bounding box center [325, 469] width 9 height 17
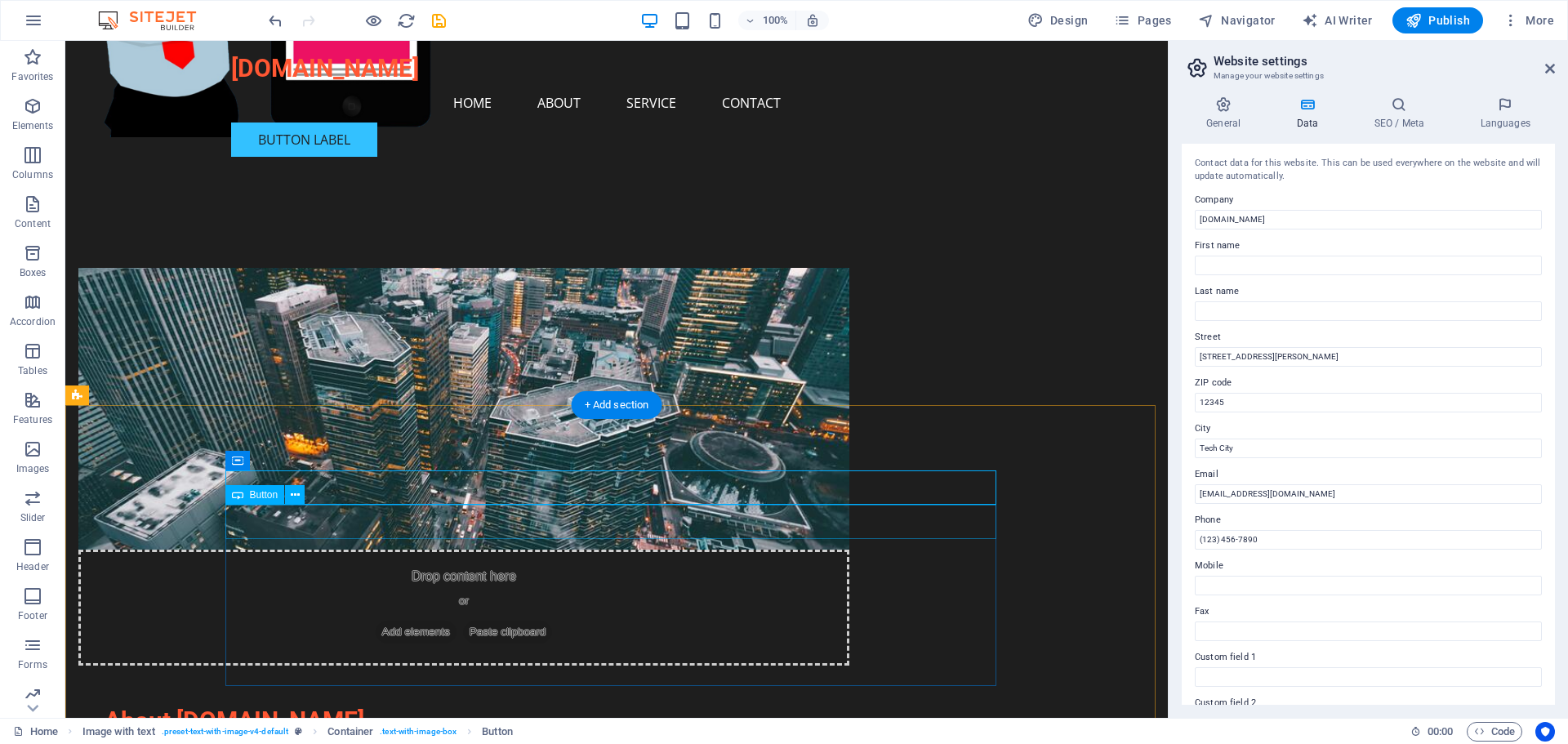
scroll to position [514, 0]
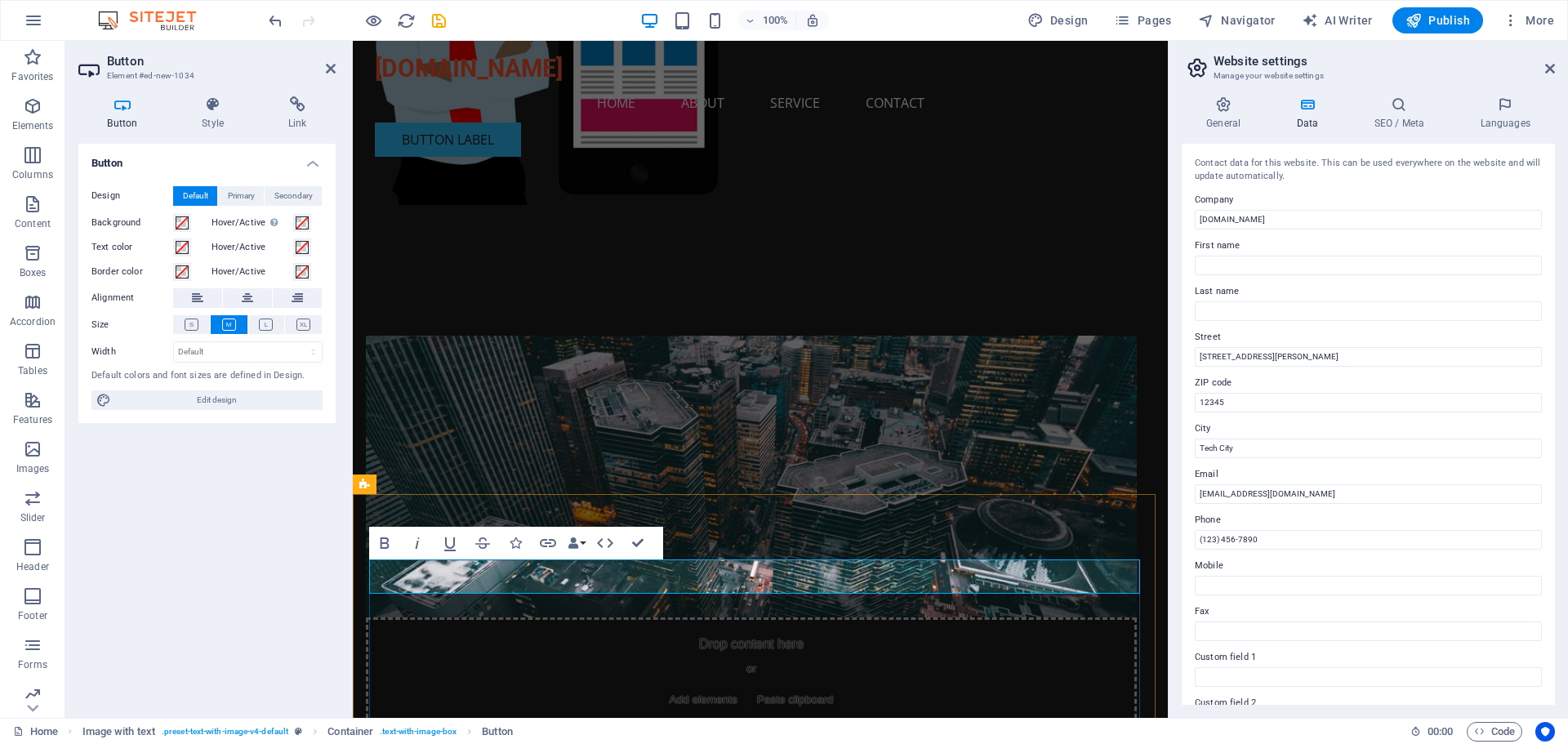
click at [549, 543] on icon "button" at bounding box center [548, 544] width 16 height 9
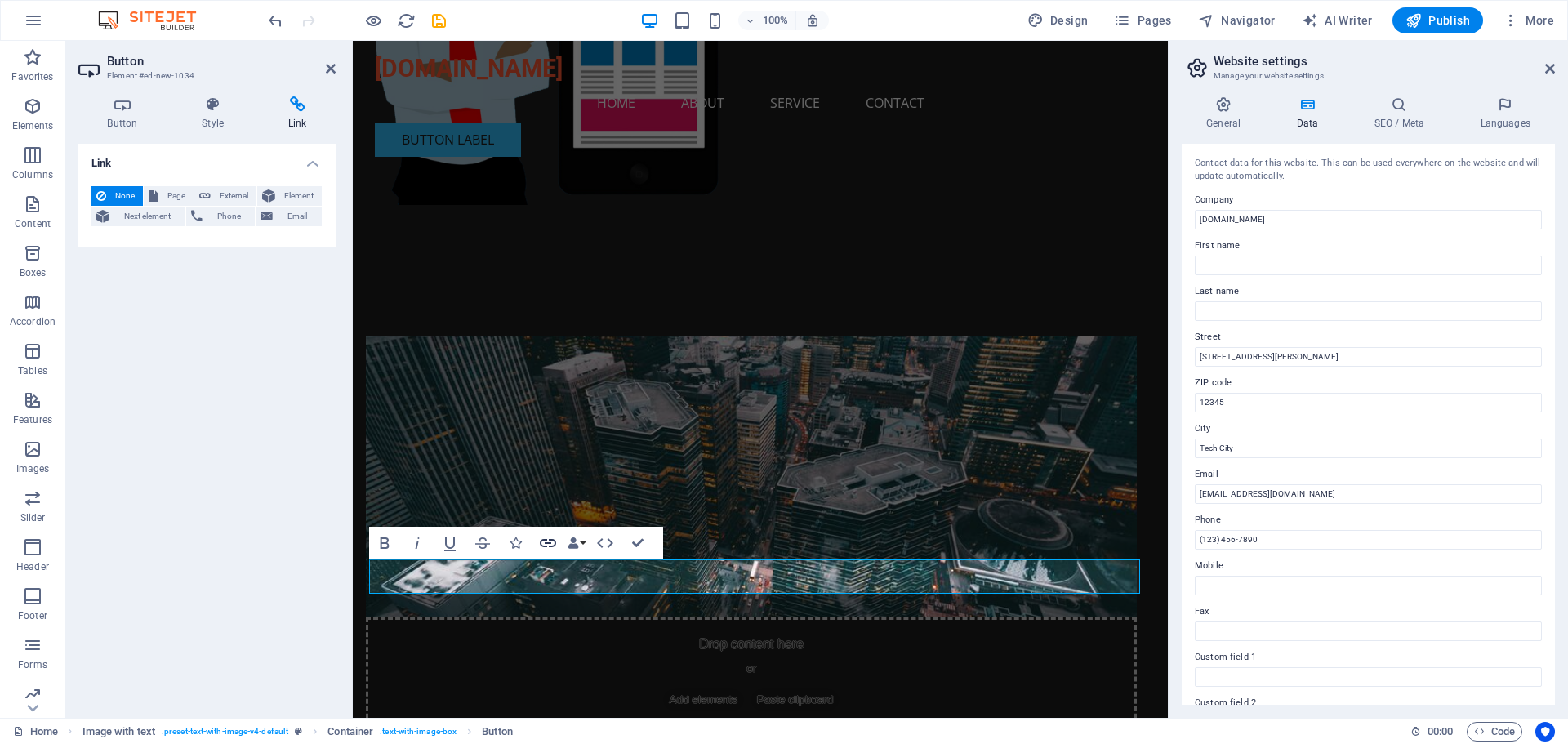
click at [545, 542] on icon "button" at bounding box center [548, 543] width 20 height 20
click at [301, 101] on icon at bounding box center [297, 104] width 77 height 16
click at [291, 106] on icon at bounding box center [297, 104] width 77 height 16
click at [220, 155] on h4 "Link" at bounding box center [207, 159] width 257 height 30
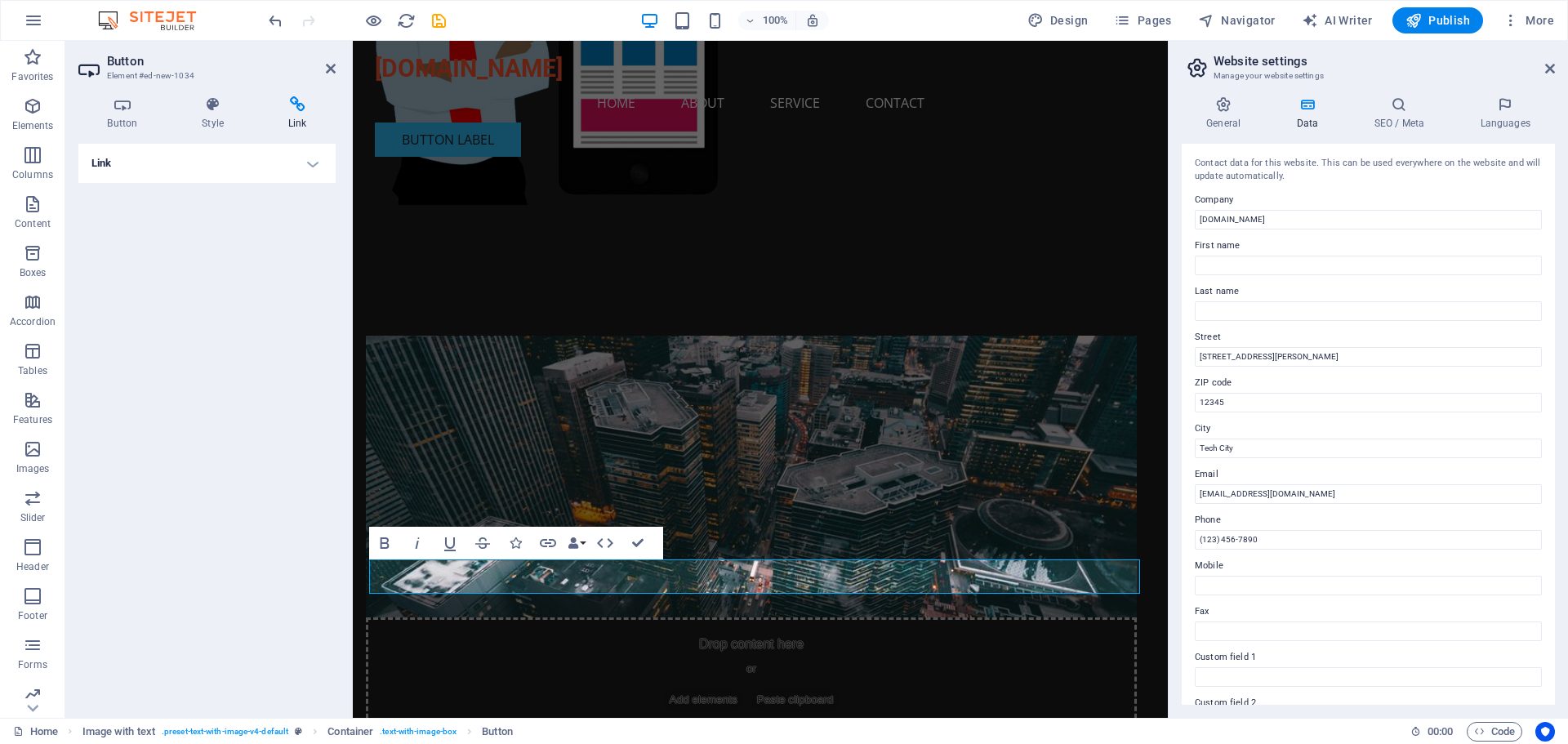
click at [220, 155] on h4 "Link" at bounding box center [207, 164] width 257 height 39
click at [216, 193] on span "External" at bounding box center [233, 196] width 36 height 20
select select "blank"
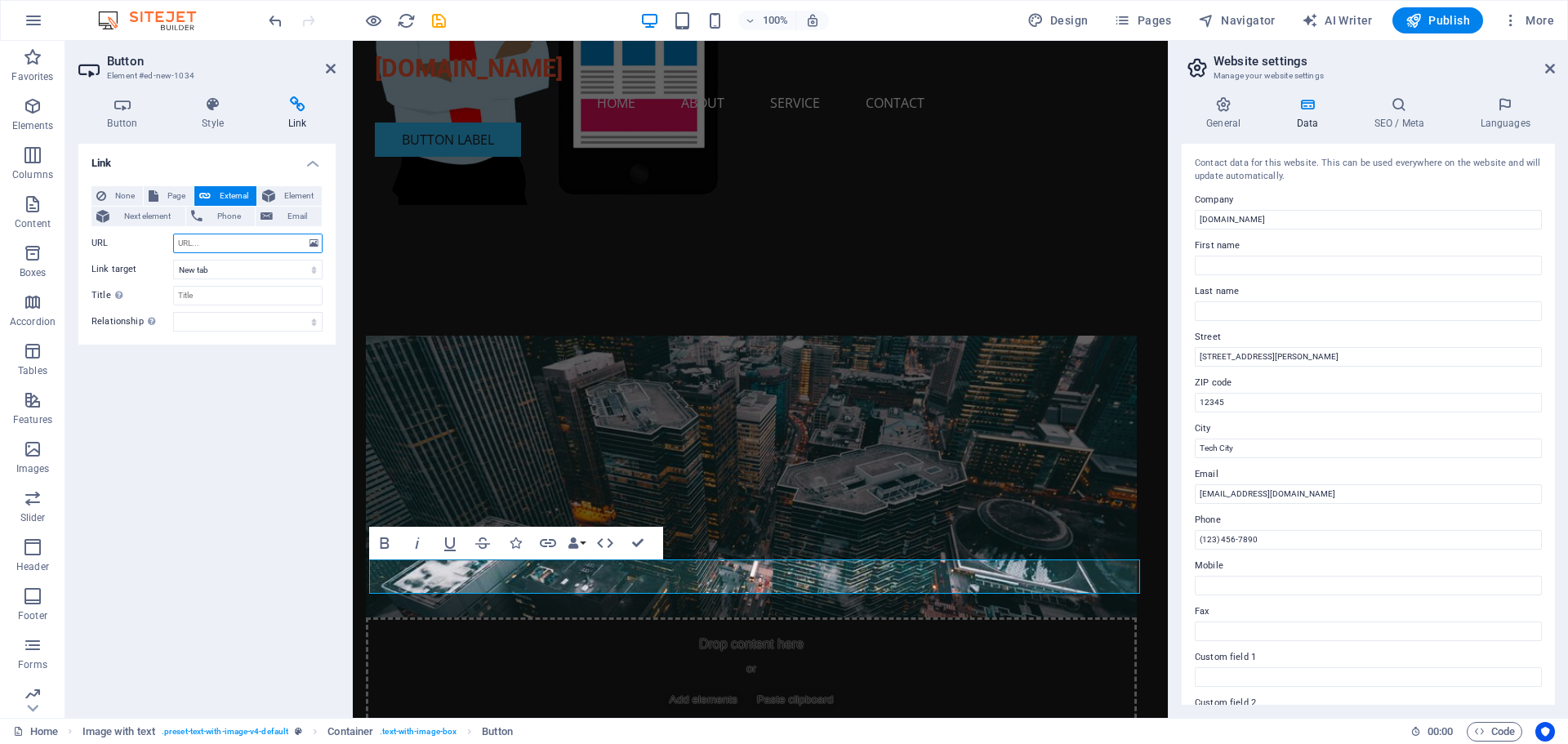
paste input "javascript:void(0);"
type input "javascript:void(0);"
click at [207, 424] on div "Link None Page External Element Next element Phone Email Page Home Subpage Lega…" at bounding box center [207, 424] width 257 height 562
click at [251, 246] on input "javascript:void(0);" at bounding box center [247, 243] width 149 height 20
click at [241, 445] on div "Link None Page External Element Next element Phone Email Page Home Subpage Lega…" at bounding box center [207, 424] width 257 height 562
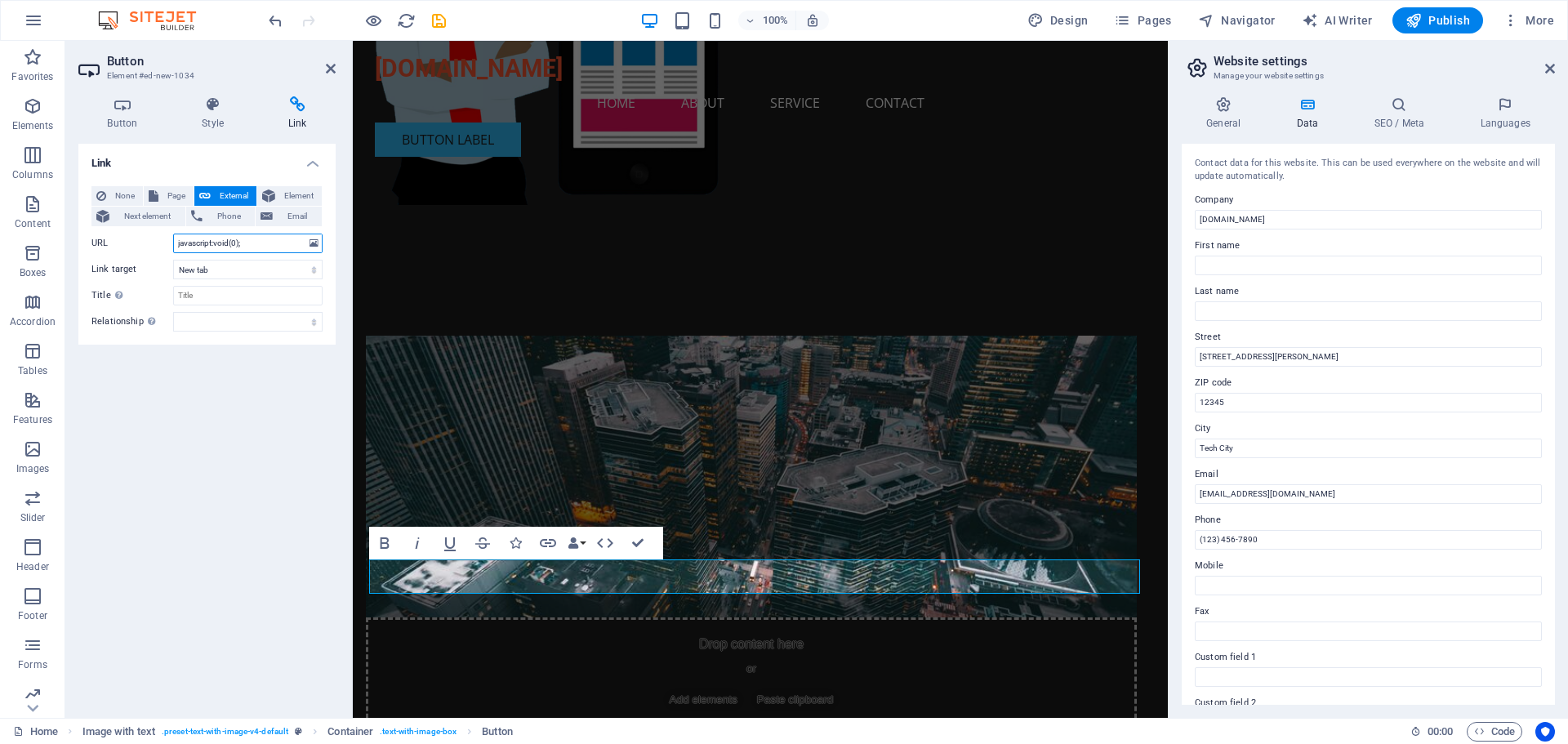
drag, startPoint x: 269, startPoint y: 244, endPoint x: 158, endPoint y: 245, distance: 111.0
click at [158, 245] on div "URL javascript:void(0);" at bounding box center [206, 243] width 231 height 20
click at [189, 426] on div "Link None Page External Element Next element Phone Email Page Home Subpage Lega…" at bounding box center [207, 424] width 257 height 562
click at [308, 160] on h4 "Link" at bounding box center [207, 159] width 257 height 30
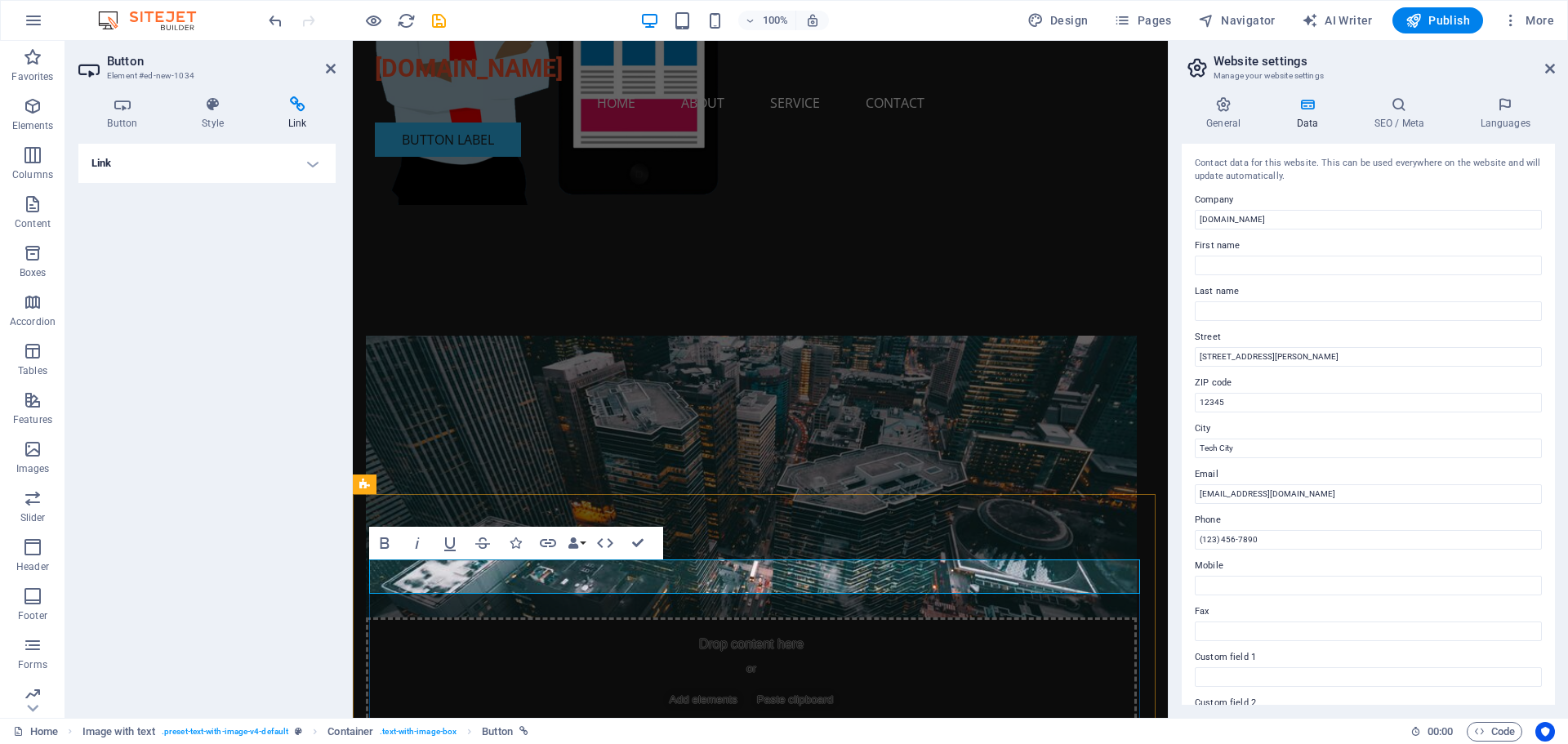
click at [298, 105] on icon at bounding box center [297, 104] width 77 height 16
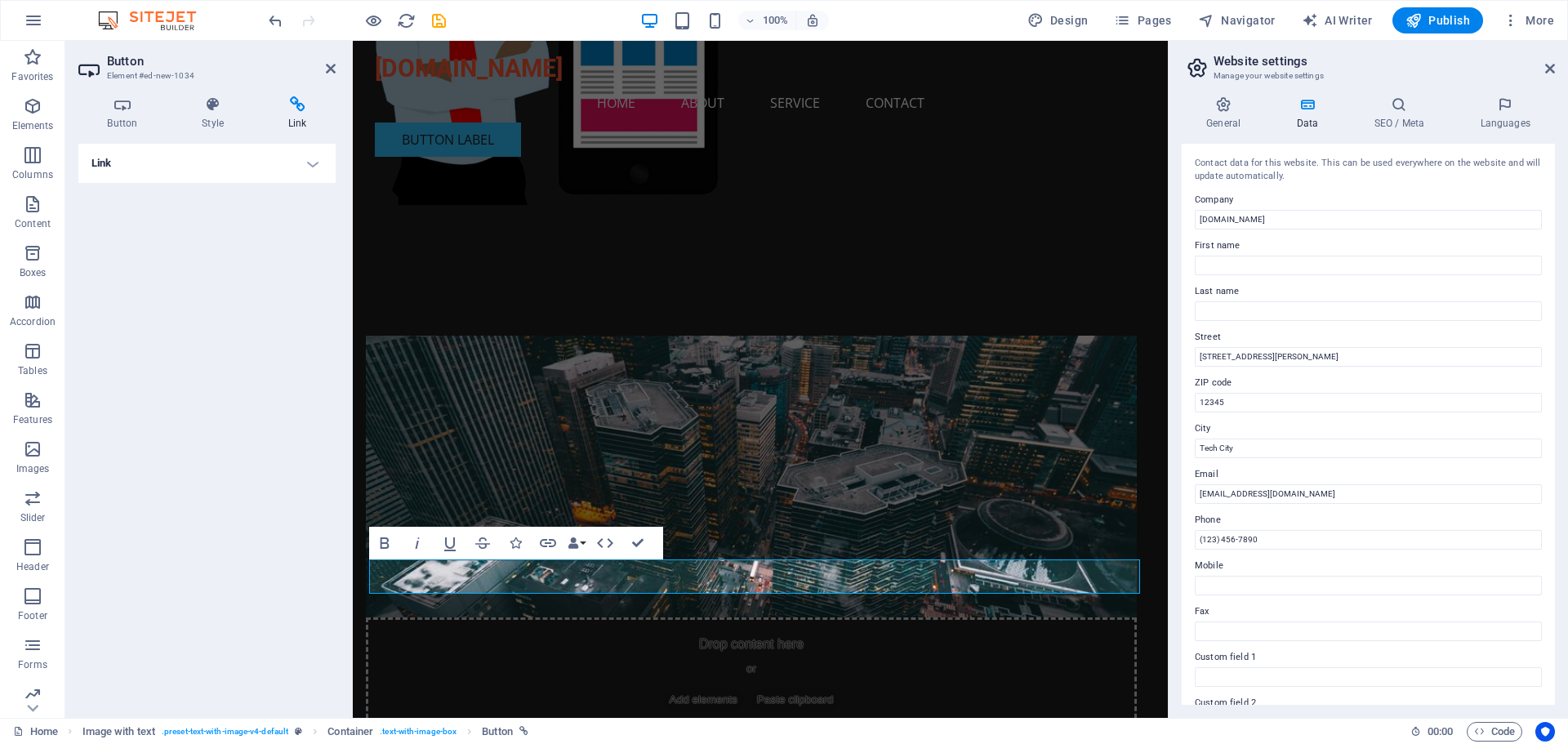
click at [294, 124] on h4 "Link" at bounding box center [297, 113] width 77 height 34
click at [297, 102] on icon at bounding box center [297, 104] width 77 height 16
click at [307, 159] on h4 "Link" at bounding box center [207, 164] width 257 height 39
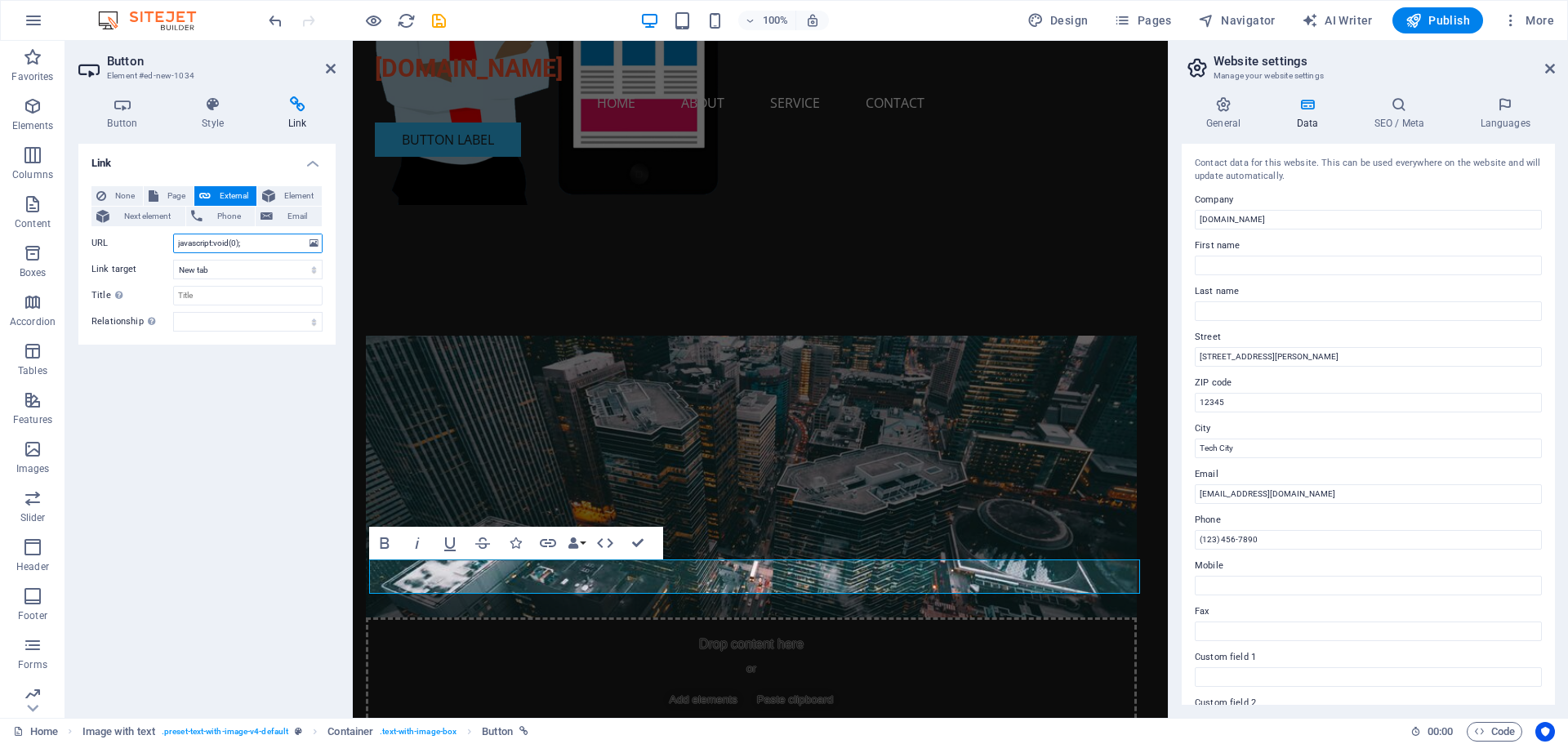
click at [261, 243] on input "javascript:void(0);" at bounding box center [247, 243] width 149 height 20
drag, startPoint x: 261, startPoint y: 244, endPoint x: 174, endPoint y: 242, distance: 87.0
click at [174, 242] on input "javascript:void(0);" at bounding box center [247, 243] width 149 height 20
click at [210, 246] on input "URL" at bounding box center [247, 243] width 149 height 20
paste input "javascript:void(0);"
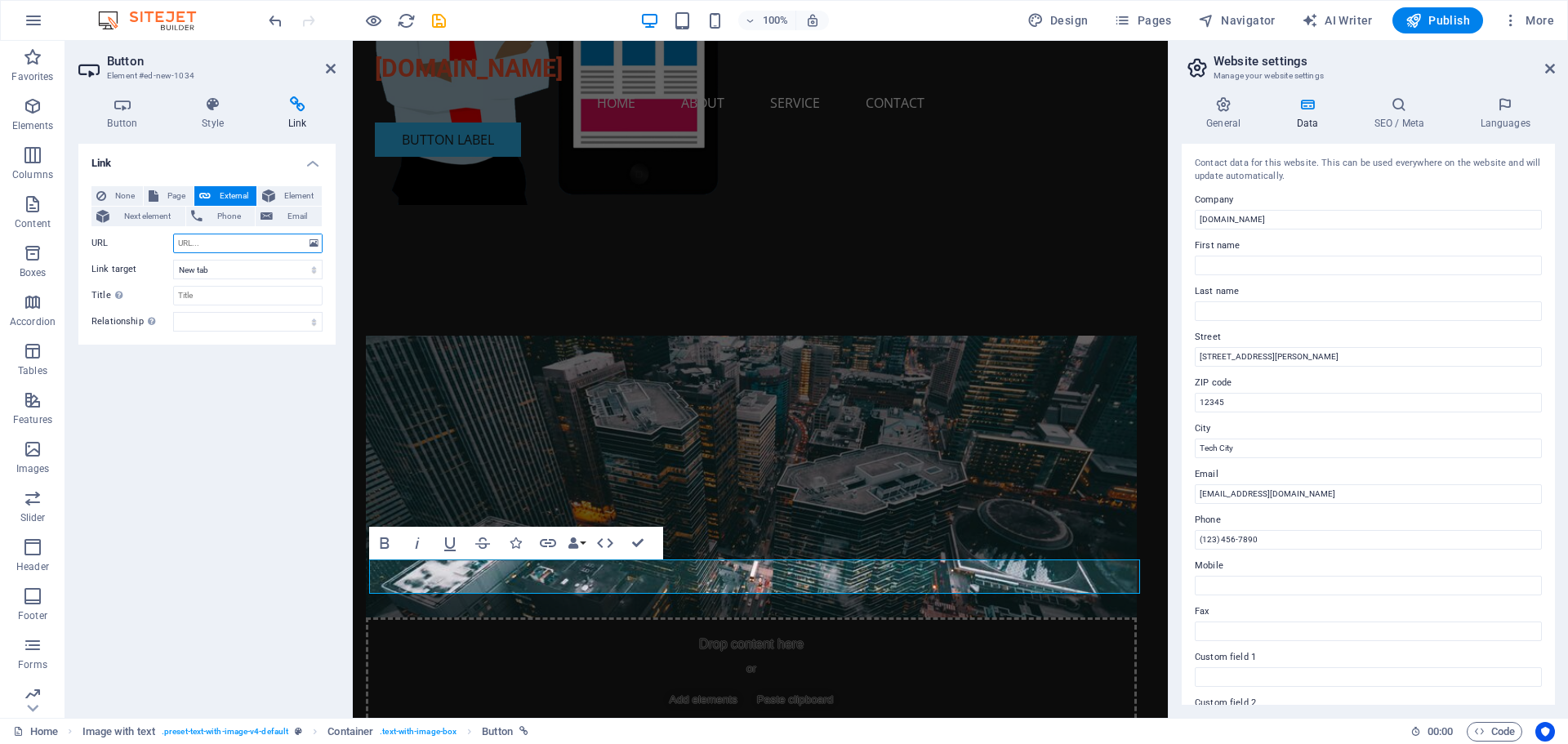
type input "javascript:void(0);"
click at [247, 274] on select "New tab Same tab Overlay" at bounding box center [247, 269] width 149 height 20
click at [168, 193] on span "Page" at bounding box center [176, 196] width 26 height 20
select select
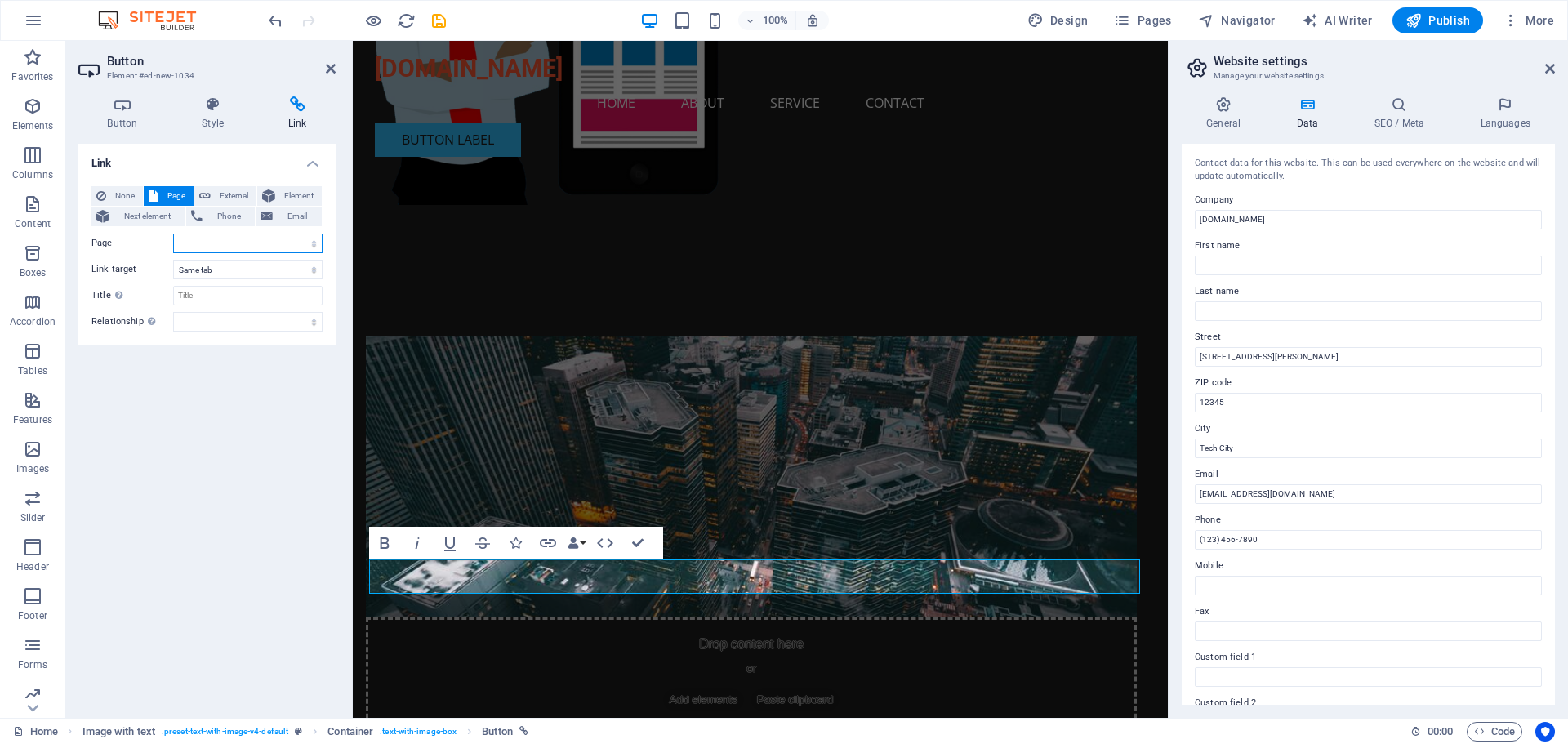
click at [206, 239] on select "Home Subpage Legal Notice Privacy" at bounding box center [247, 243] width 149 height 20
click at [206, 241] on select "Home Subpage Legal Notice Privacy" at bounding box center [247, 243] width 149 height 20
click at [225, 199] on span "External" at bounding box center [233, 196] width 36 height 20
select select "blank"
drag, startPoint x: 247, startPoint y: 240, endPoint x: 159, endPoint y: 243, distance: 88.1
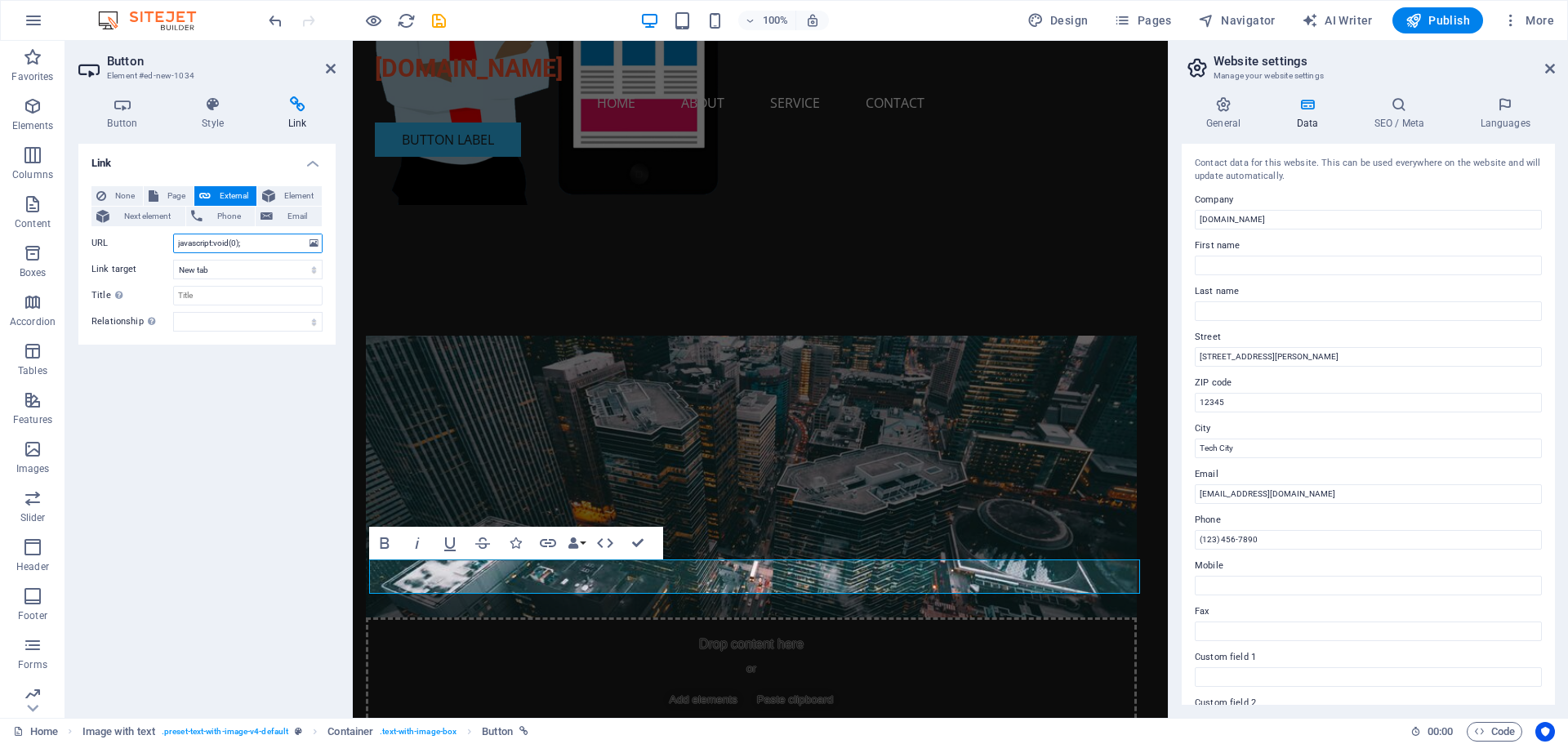
click at [159, 243] on div "URL javascript:void(0);" at bounding box center [206, 243] width 231 height 20
click at [187, 417] on div "Link None Page External Element Next element Phone Email Page Home Subpage Lega…" at bounding box center [207, 424] width 257 height 562
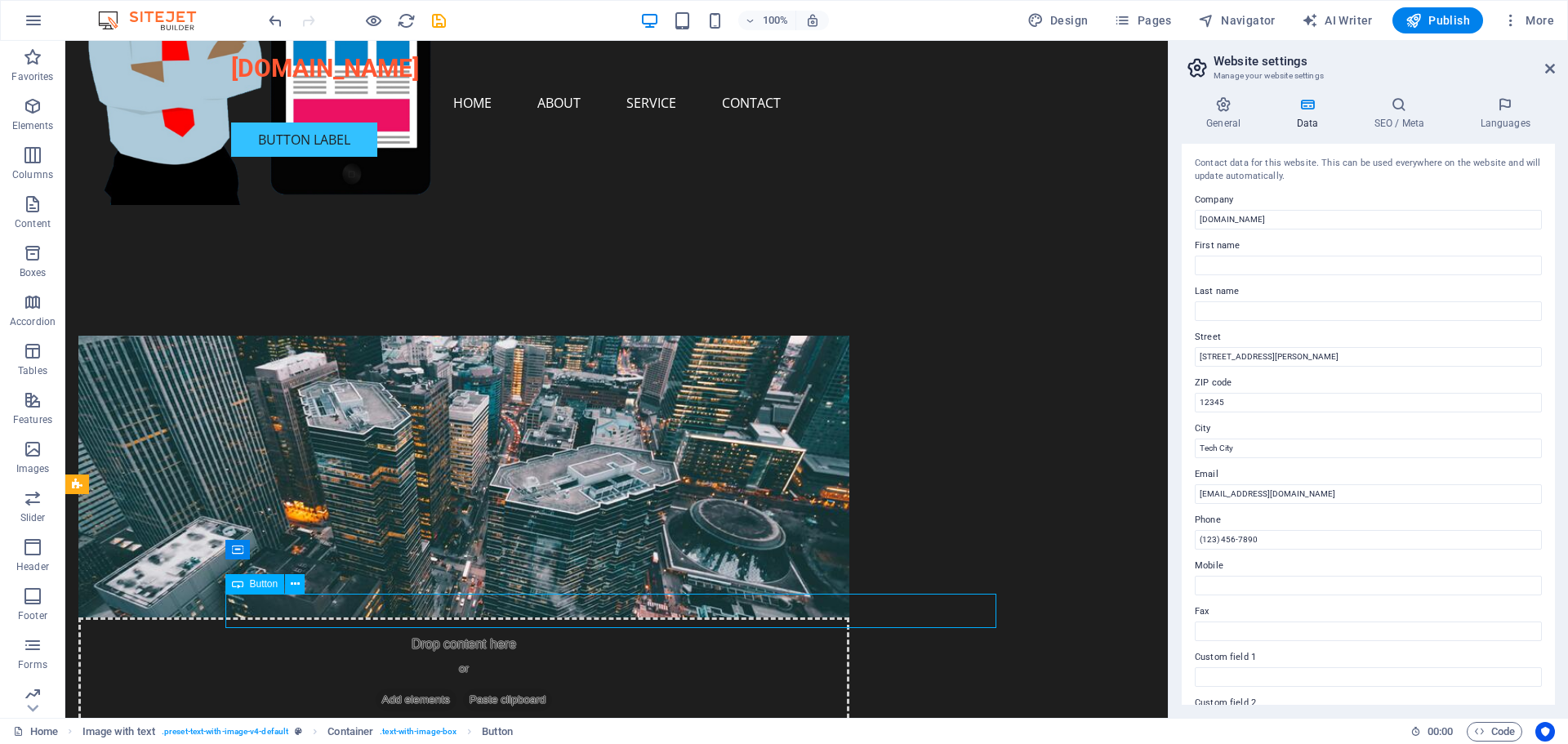
select select "px"
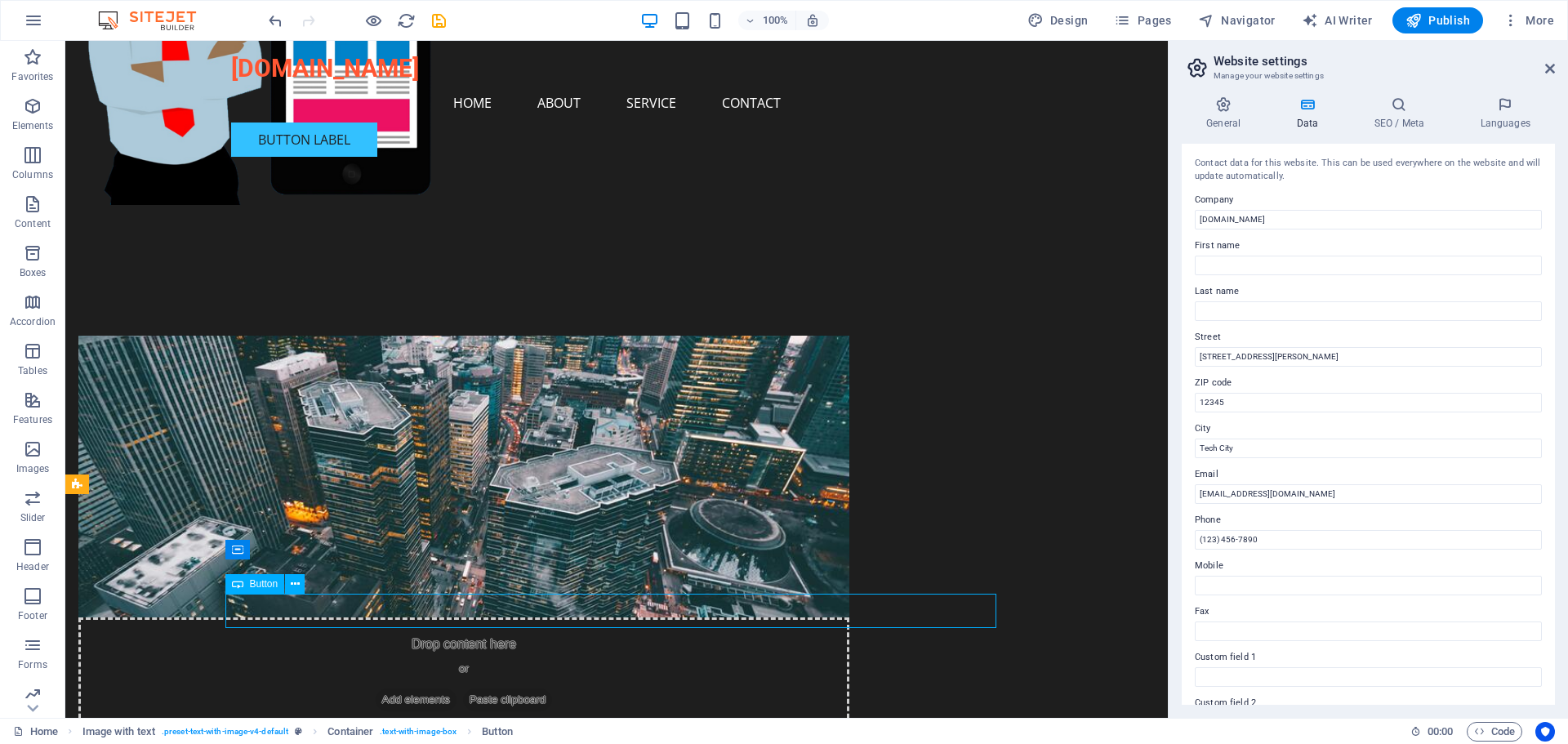
select select "px"
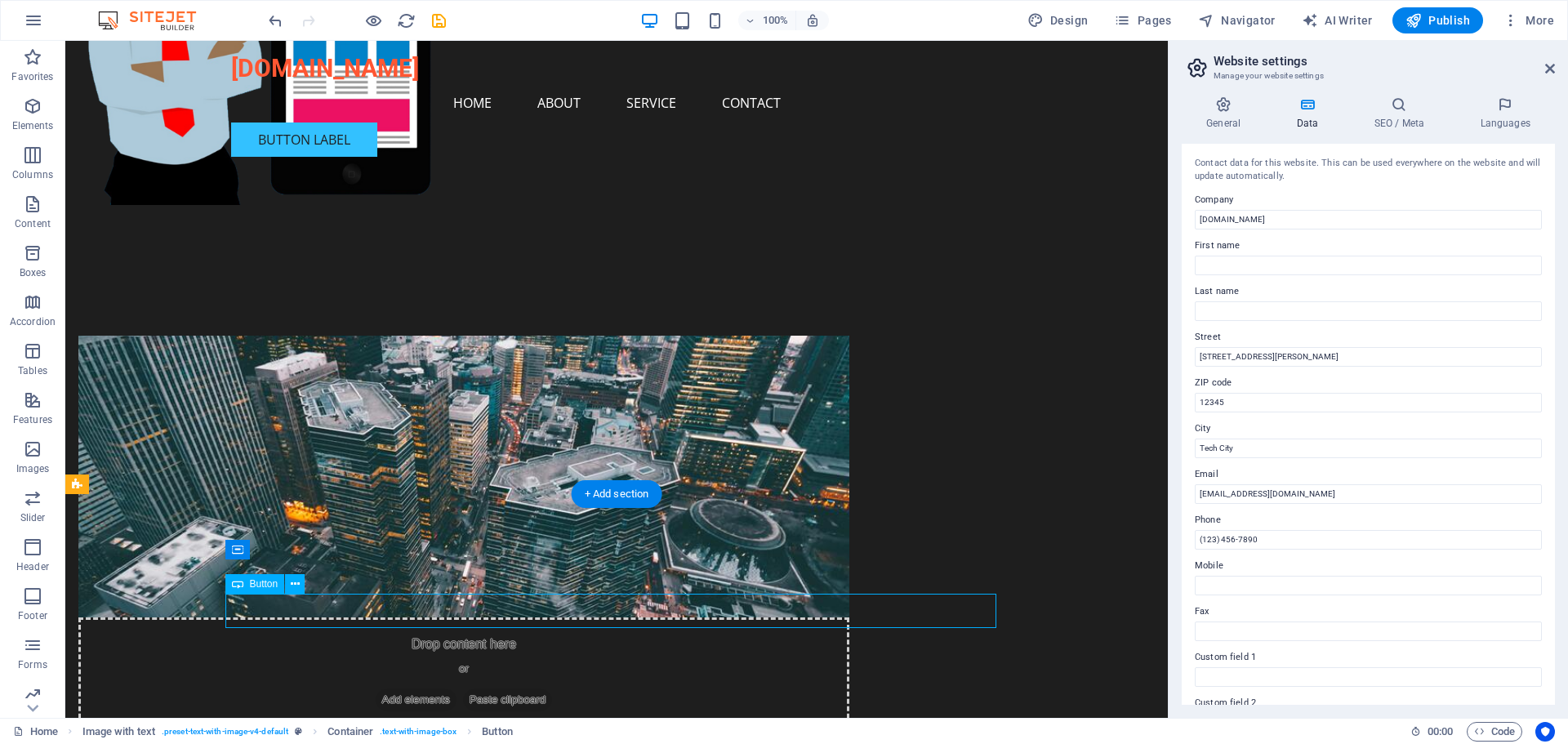
select select "px"
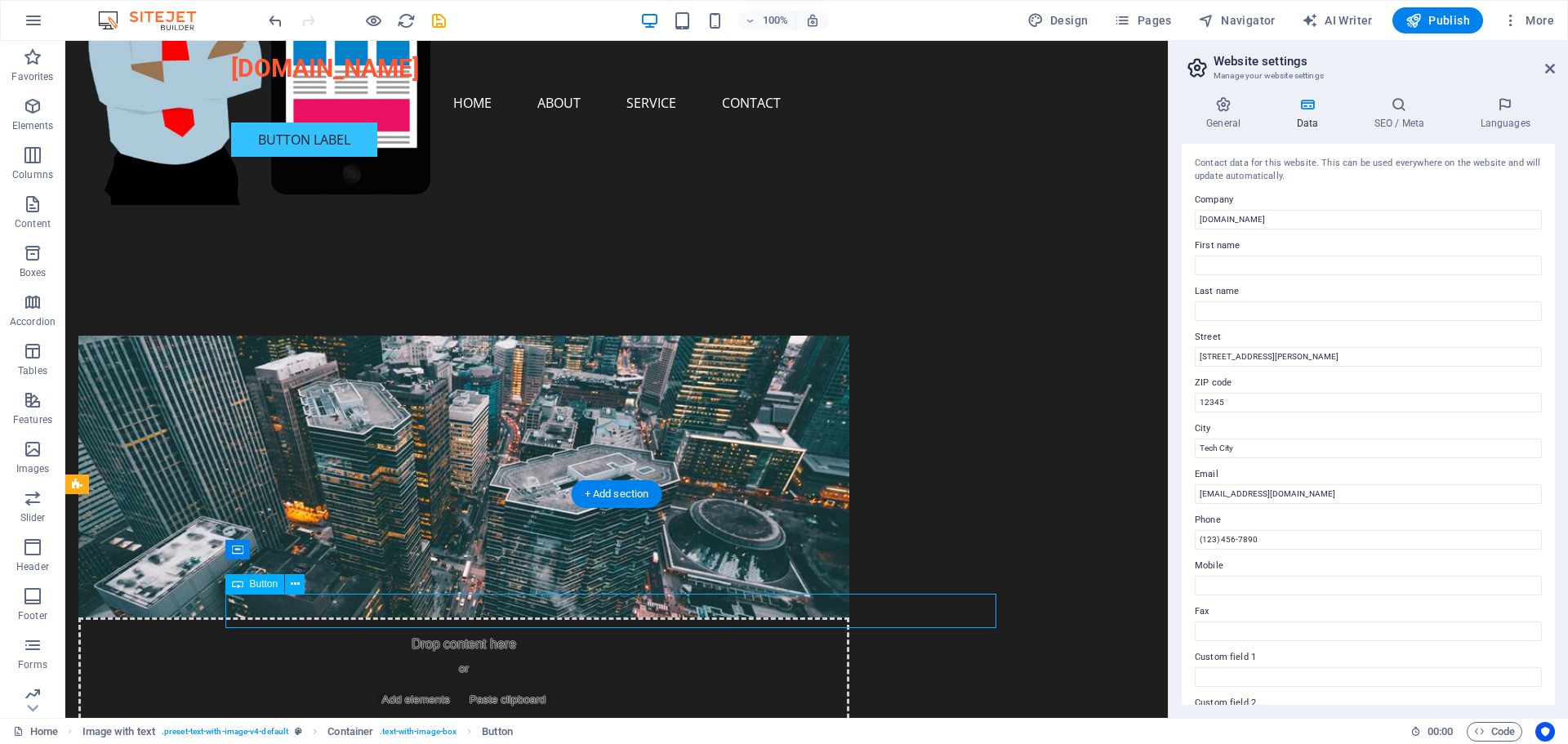
select select "px"
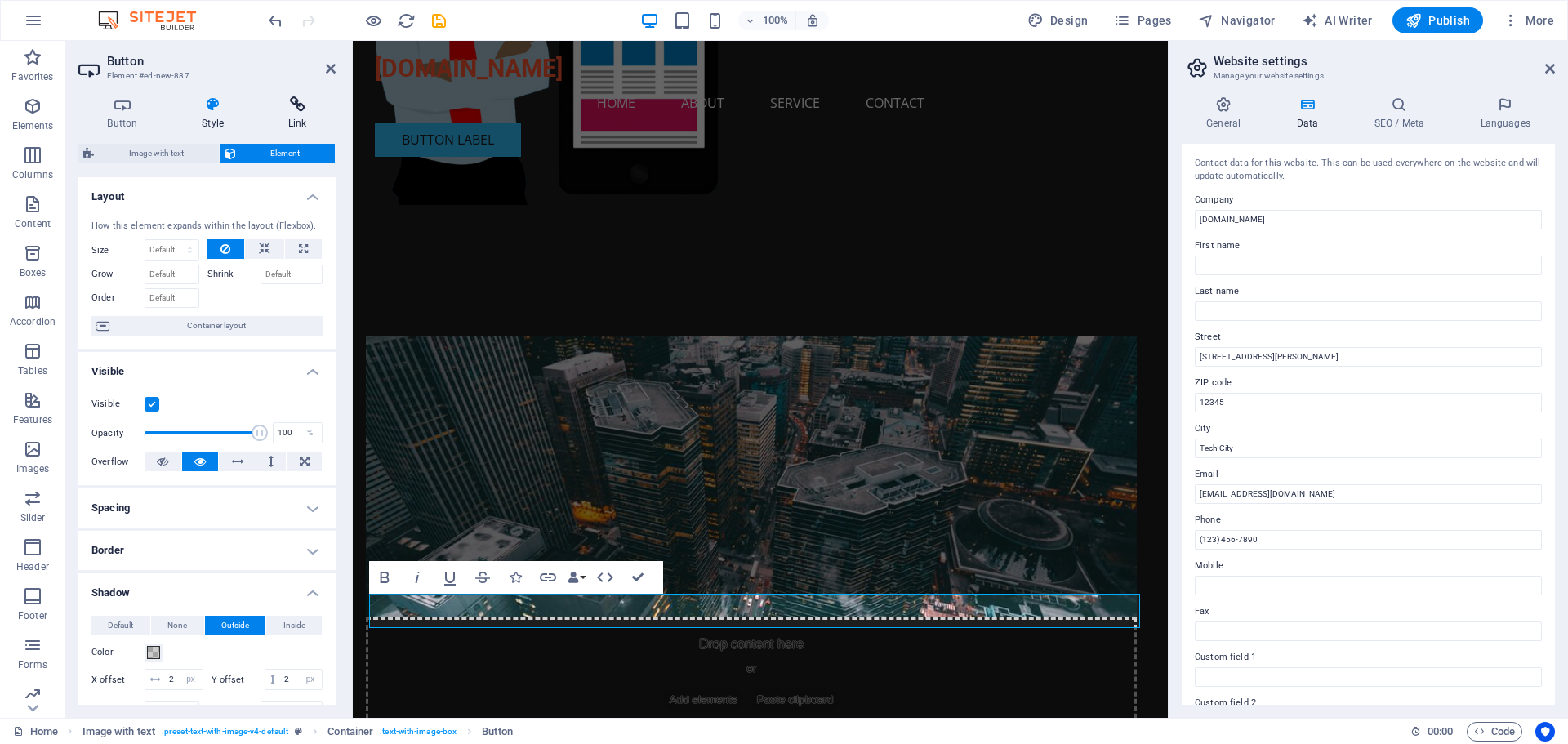
click at [300, 117] on h4 "Link" at bounding box center [297, 113] width 77 height 34
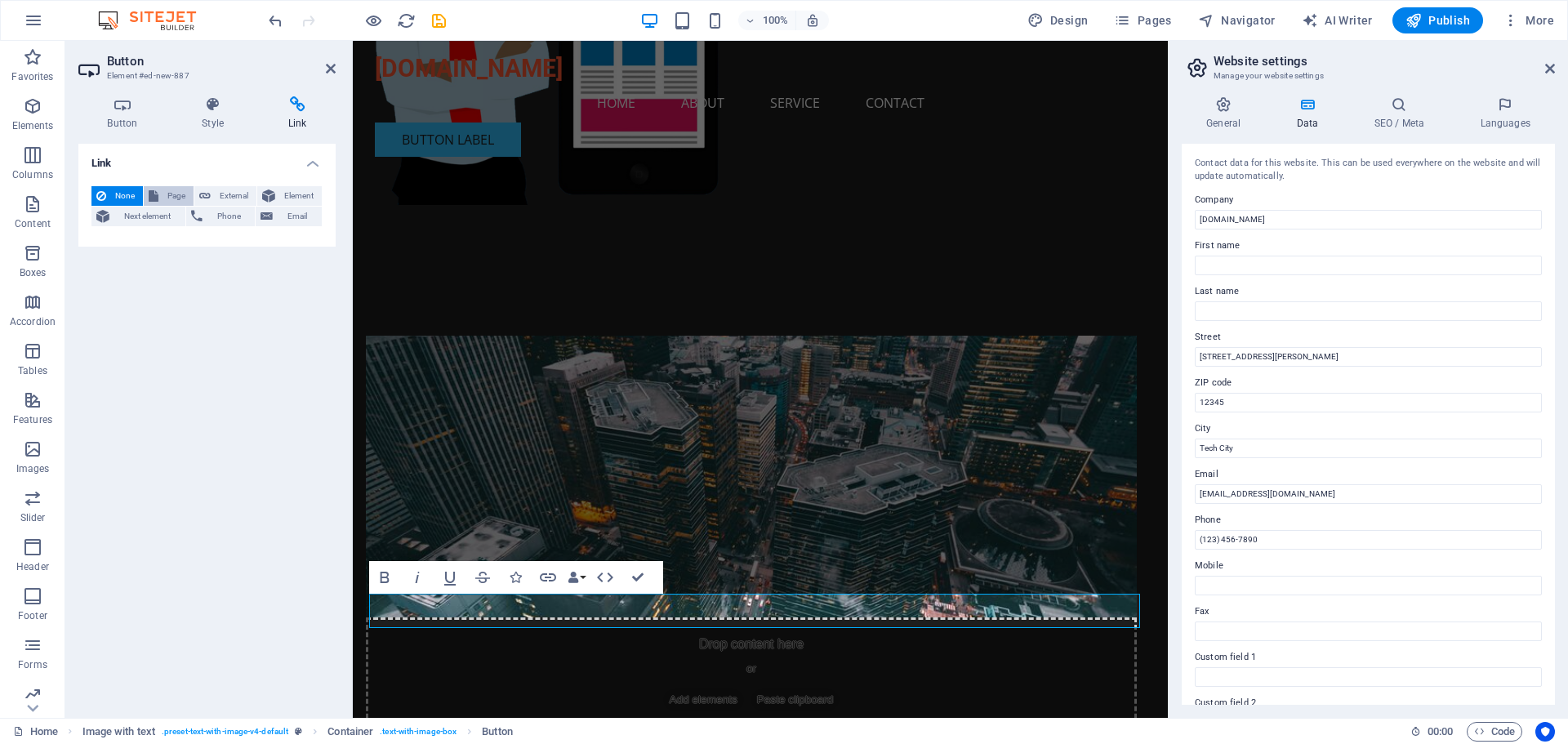
click at [177, 196] on span "Page" at bounding box center [176, 196] width 26 height 20
select select
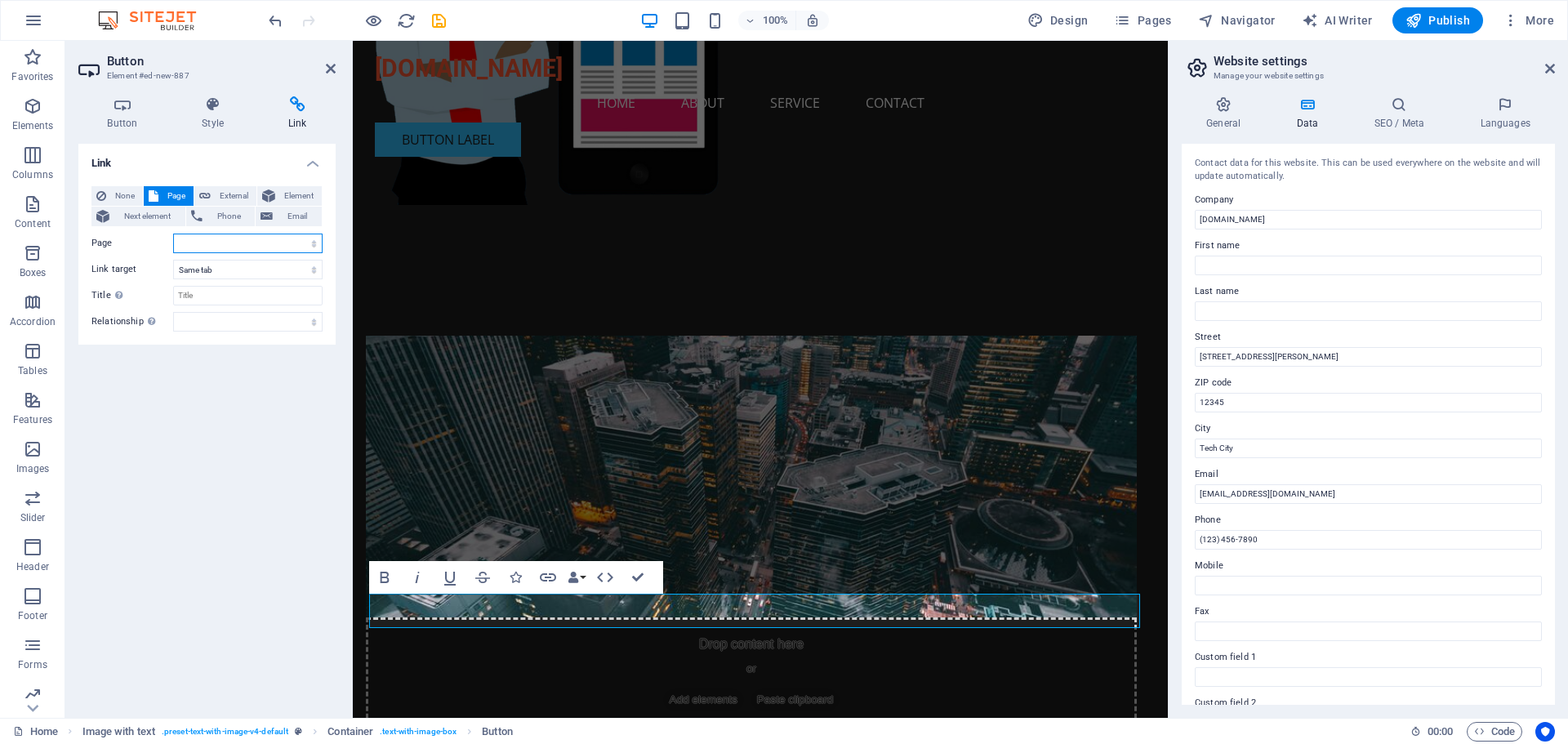
click at [200, 243] on select "Home Subpage Legal Notice Privacy" at bounding box center [247, 243] width 149 height 20
click at [224, 200] on span "External" at bounding box center [233, 196] width 36 height 20
select select "blank"
click at [205, 242] on input "URL" at bounding box center [247, 243] width 149 height 20
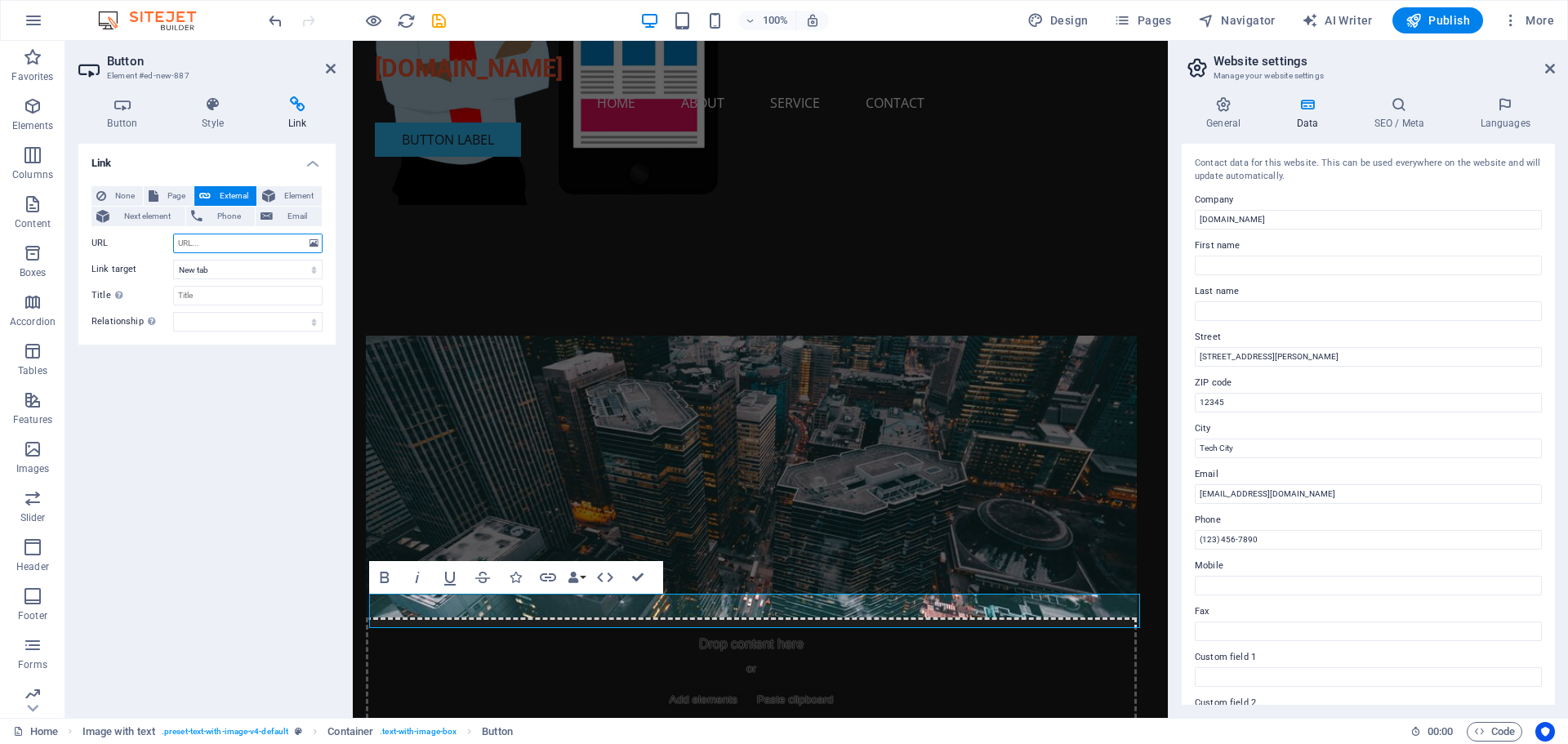
paste input "[URL][PERSON_NAME][DOMAIN_NAME]"
type input "[URL][PERSON_NAME][DOMAIN_NAME]"
click at [306, 115] on h4 "Link" at bounding box center [297, 113] width 77 height 34
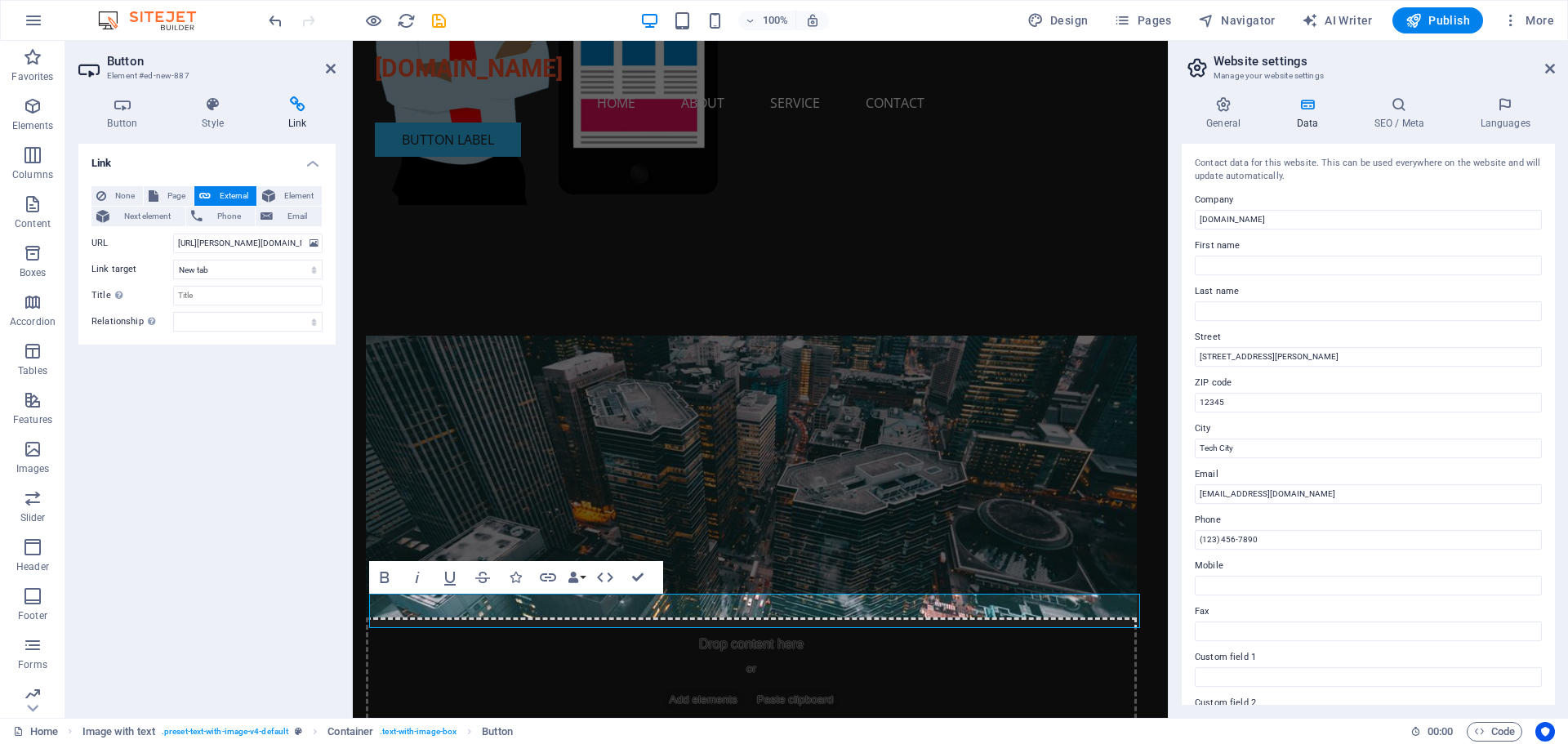
click at [233, 473] on div "Link None Page External Element Next element Phone Email Page Home Subpage Lega…" at bounding box center [207, 424] width 257 height 562
click at [326, 69] on icon at bounding box center [331, 68] width 10 height 13
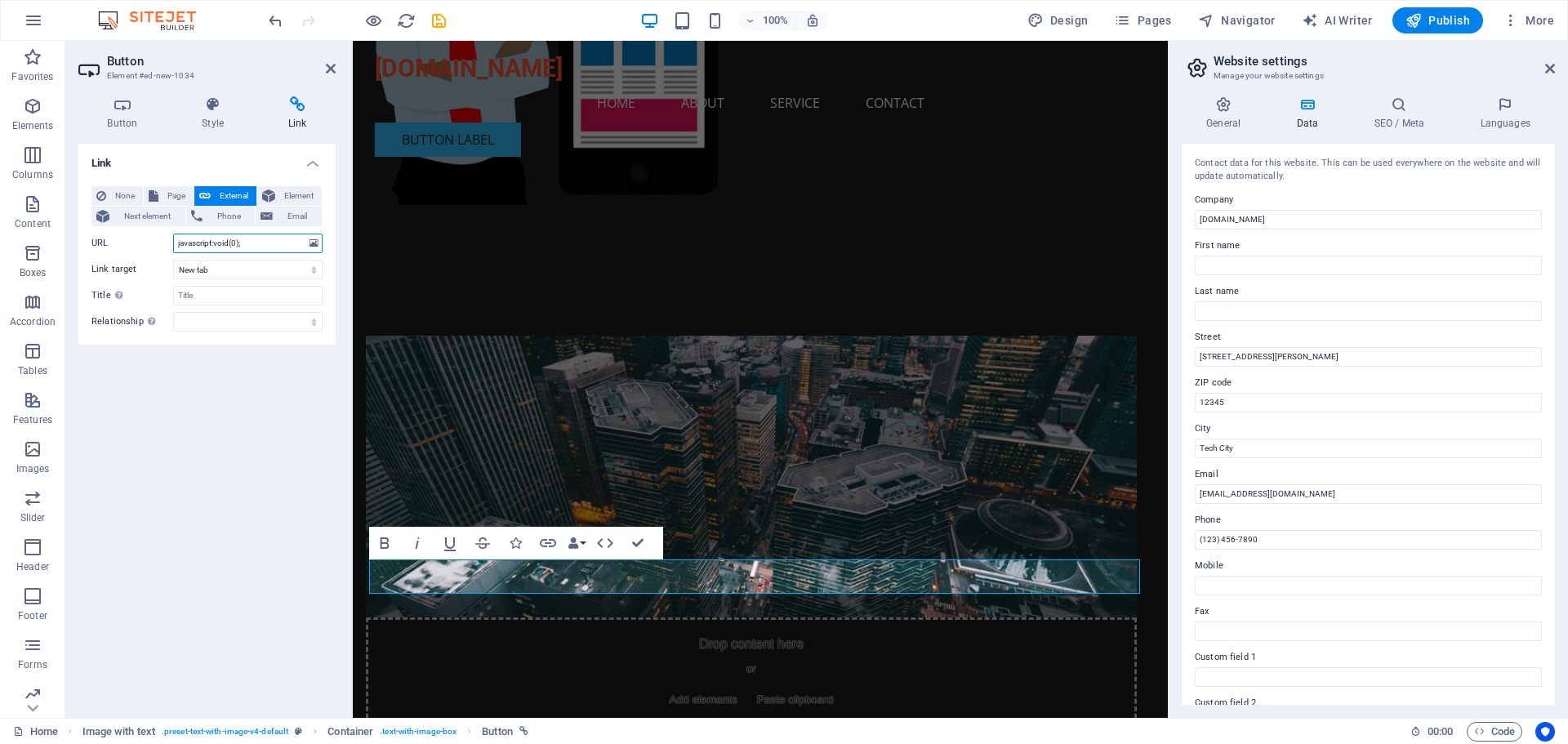
drag, startPoint x: 256, startPoint y: 244, endPoint x: 176, endPoint y: 244, distance: 80.0
click at [176, 244] on input "javascript:void(0);" at bounding box center [247, 243] width 149 height 20
paste input "[URL][DOMAIN_NAME]"
type input "[URL][DOMAIN_NAME]"
click at [301, 112] on icon at bounding box center [297, 104] width 77 height 16
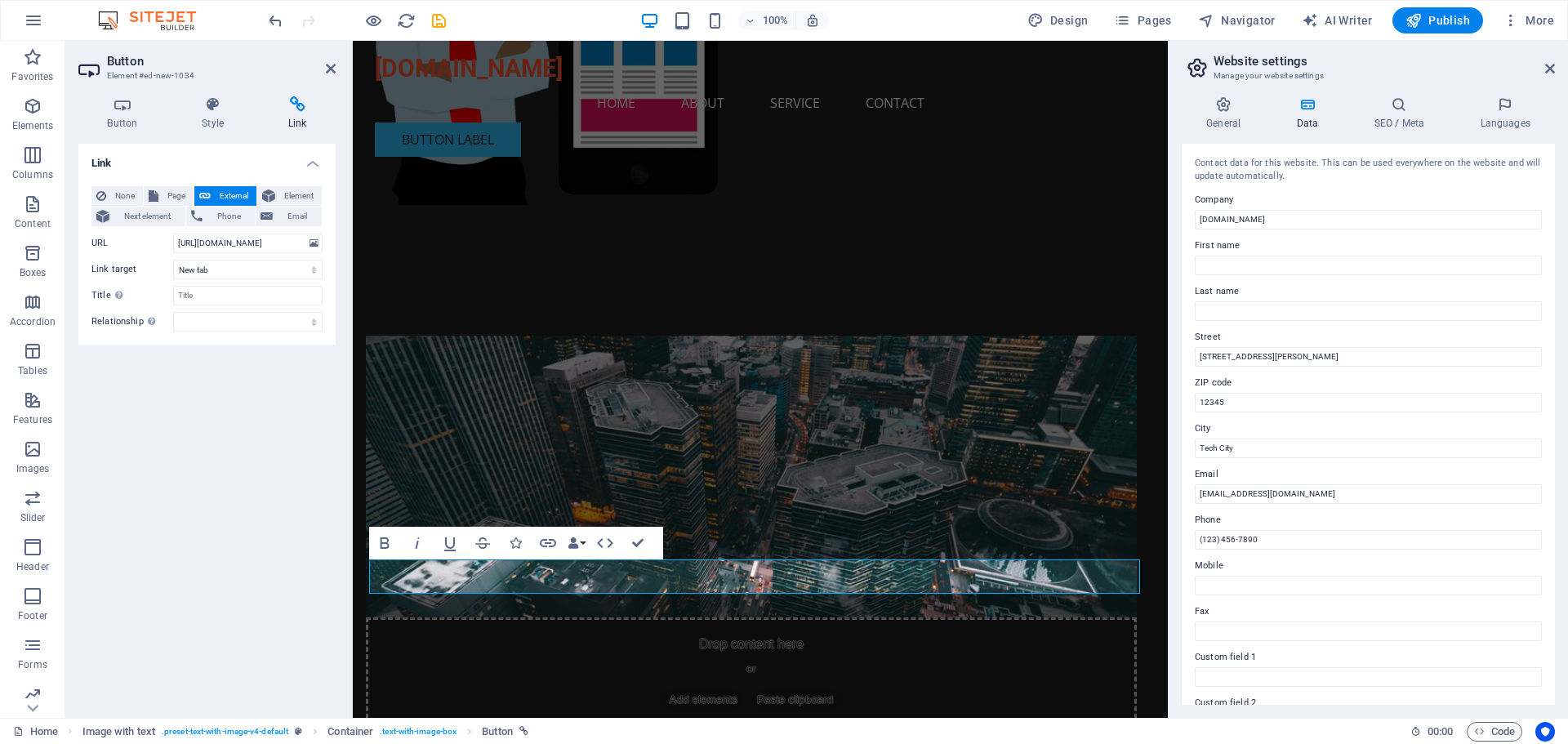
click at [294, 103] on icon at bounding box center [297, 104] width 77 height 16
click at [292, 109] on icon at bounding box center [297, 104] width 77 height 16
click at [310, 165] on h4 "Link" at bounding box center [207, 159] width 257 height 30
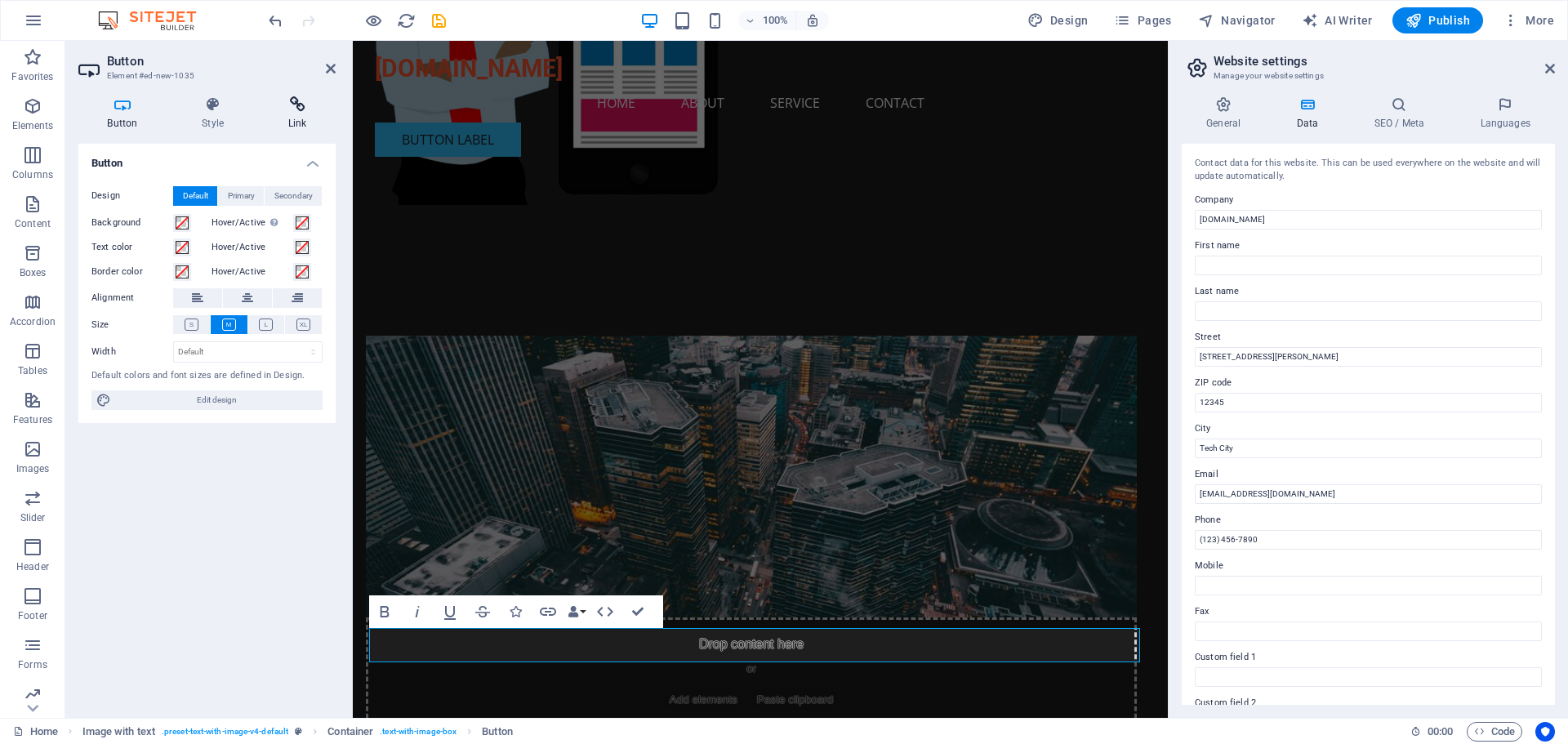
click at [299, 110] on icon at bounding box center [297, 104] width 77 height 16
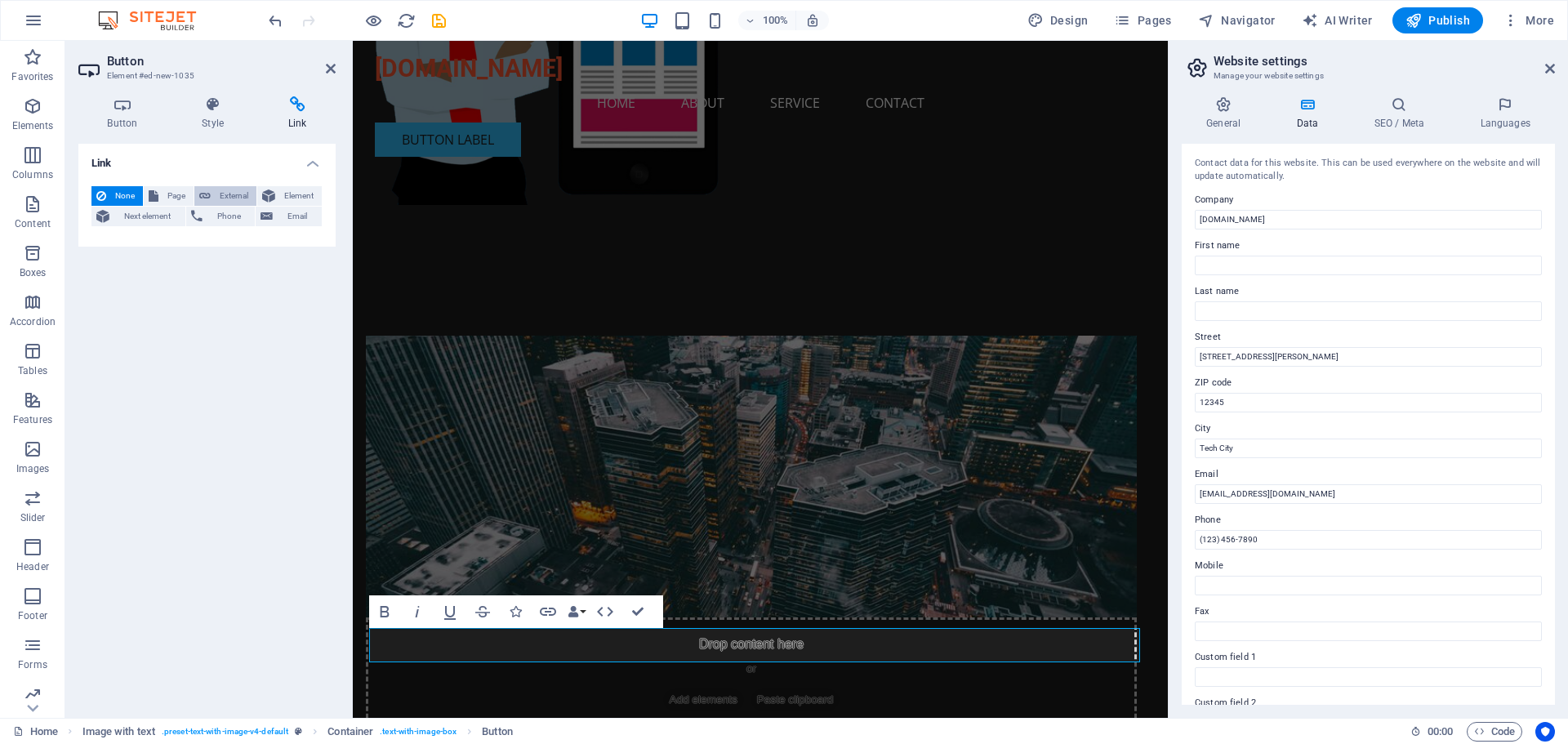
click at [208, 199] on icon at bounding box center [204, 196] width 11 height 20
select select "blank"
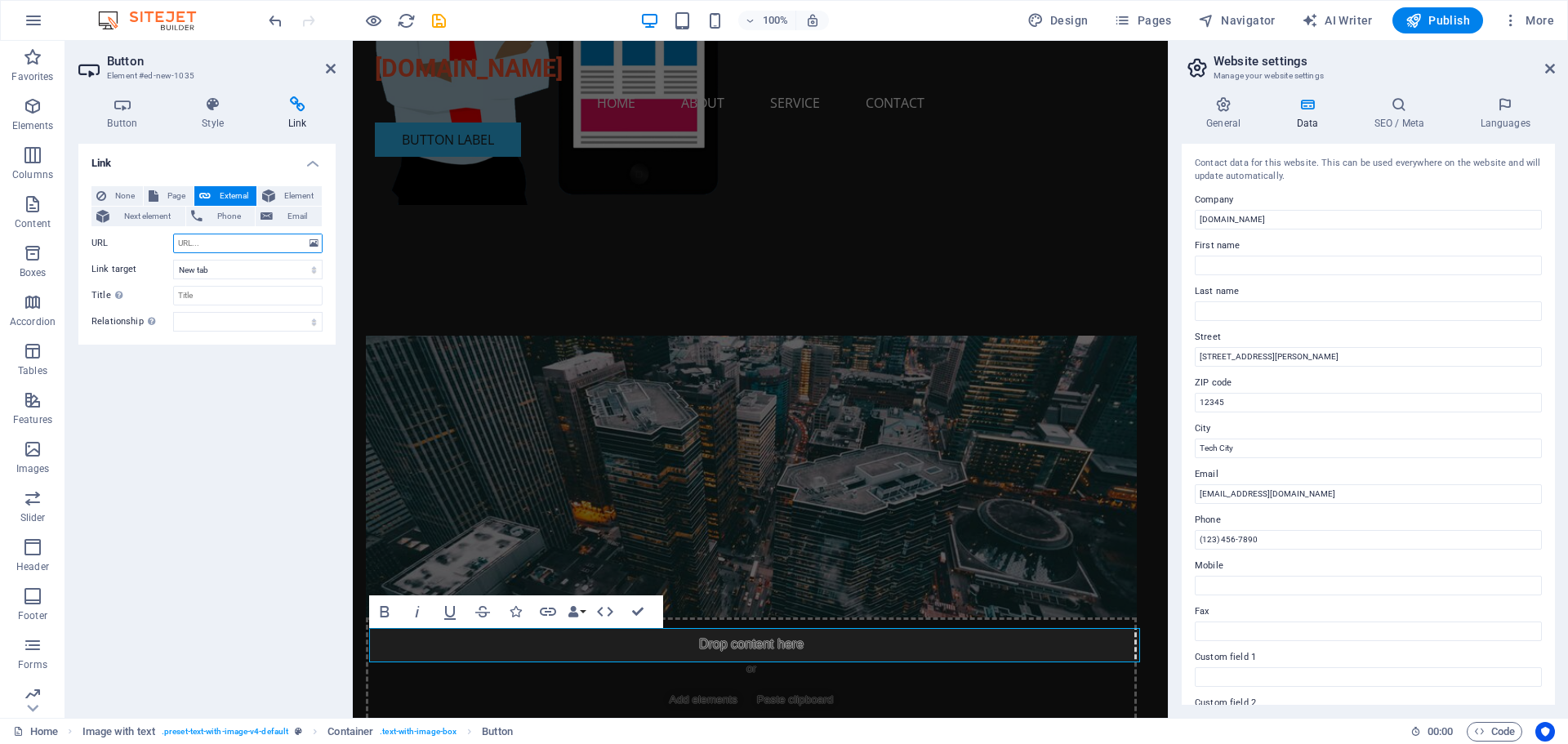
drag, startPoint x: 208, startPoint y: 243, endPoint x: 165, endPoint y: 245, distance: 43.0
click at [165, 245] on div "URL" at bounding box center [206, 243] width 231 height 20
paste input "[URL][DOMAIN_NAME]"
type input "[URL][DOMAIN_NAME]"
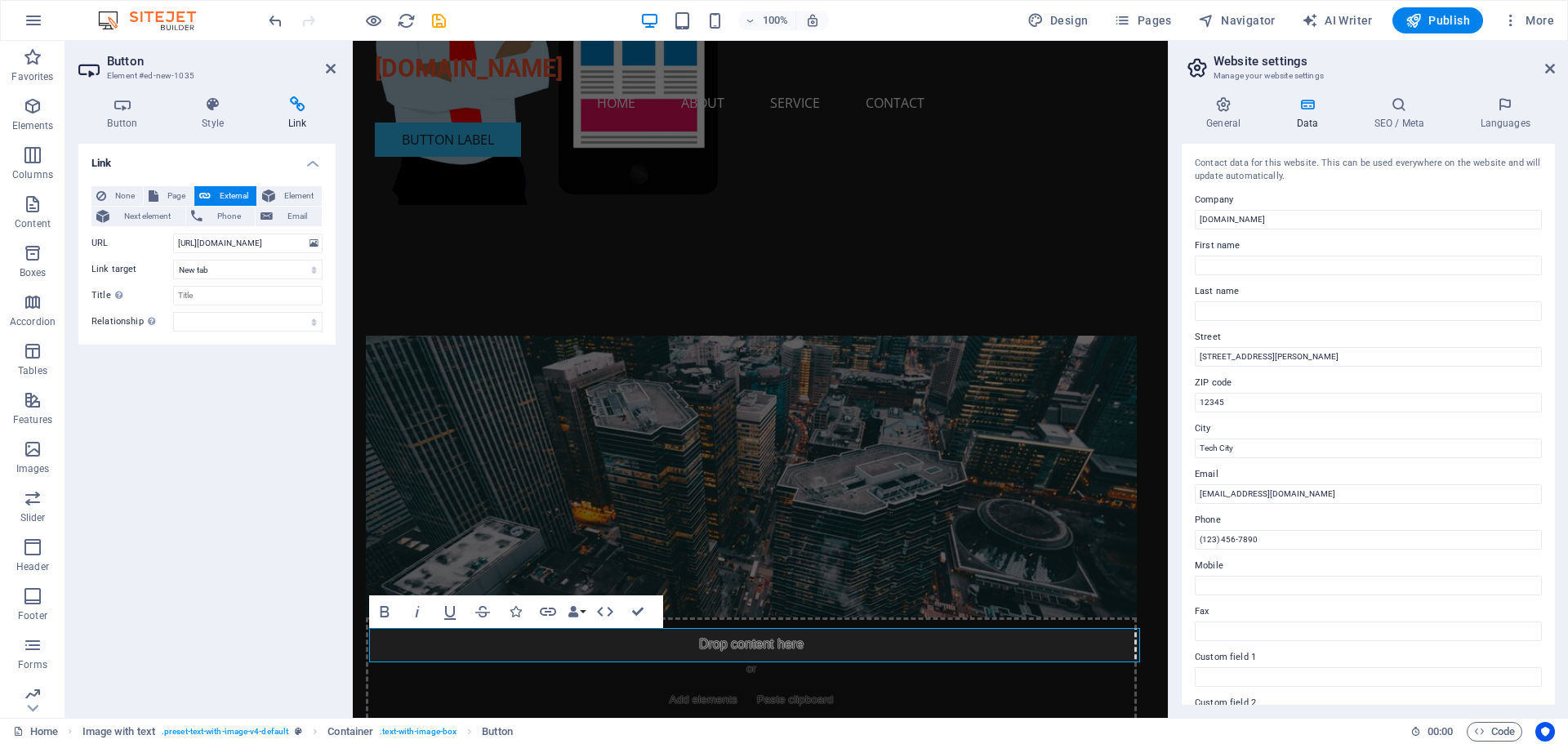
scroll to position [0, 0]
click at [300, 117] on h4 "Link" at bounding box center [297, 113] width 77 height 34
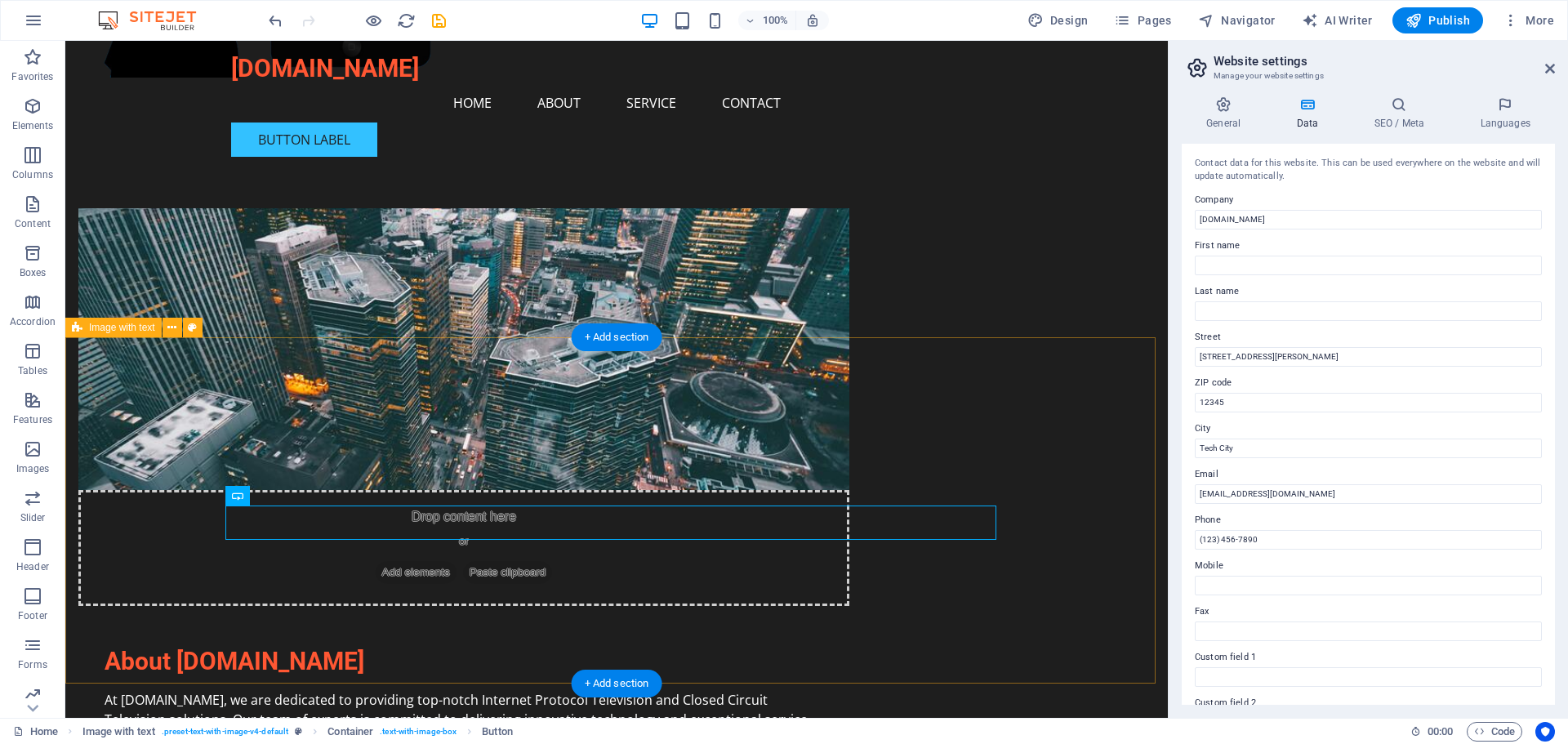
scroll to position [678, 0]
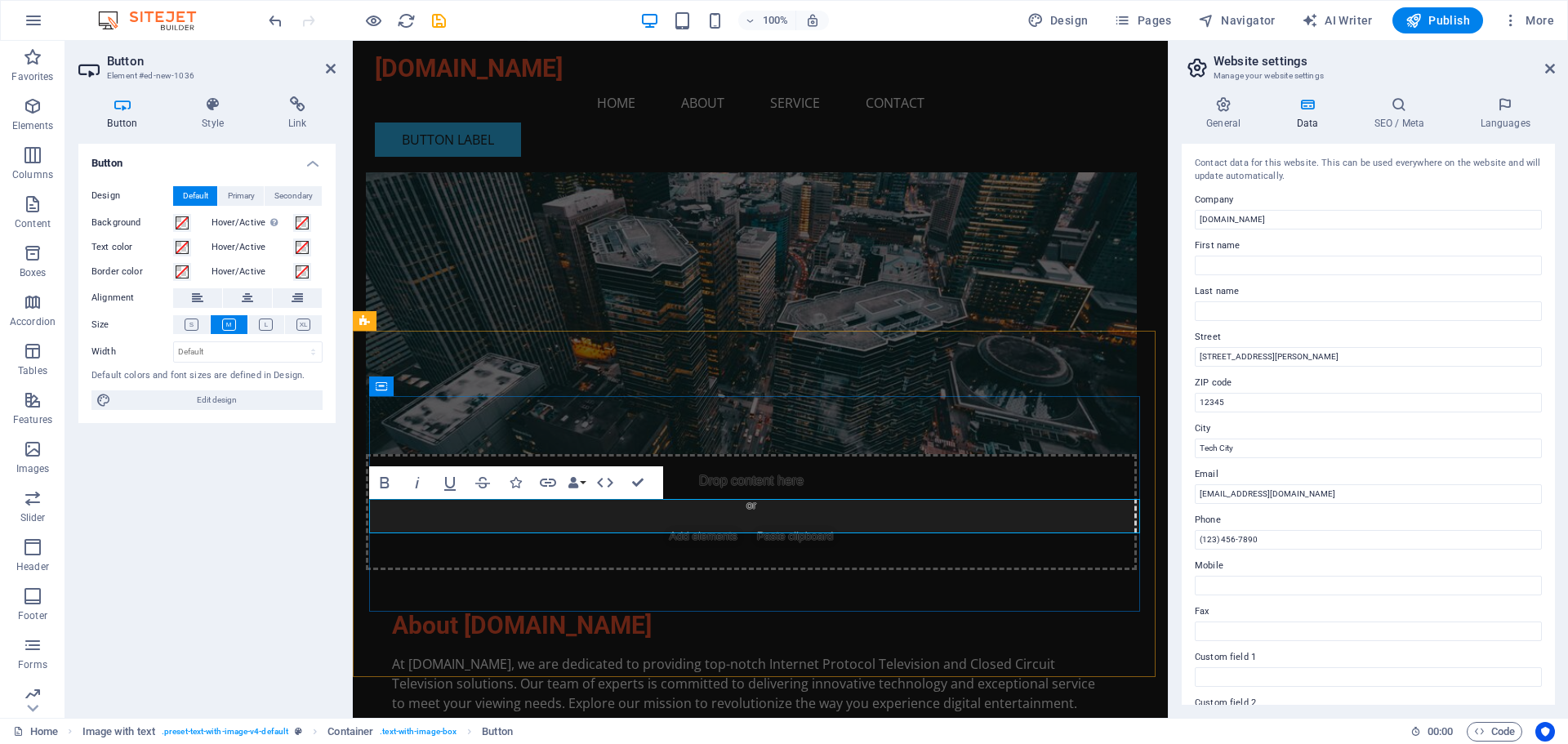
scroll to position [596, 0]
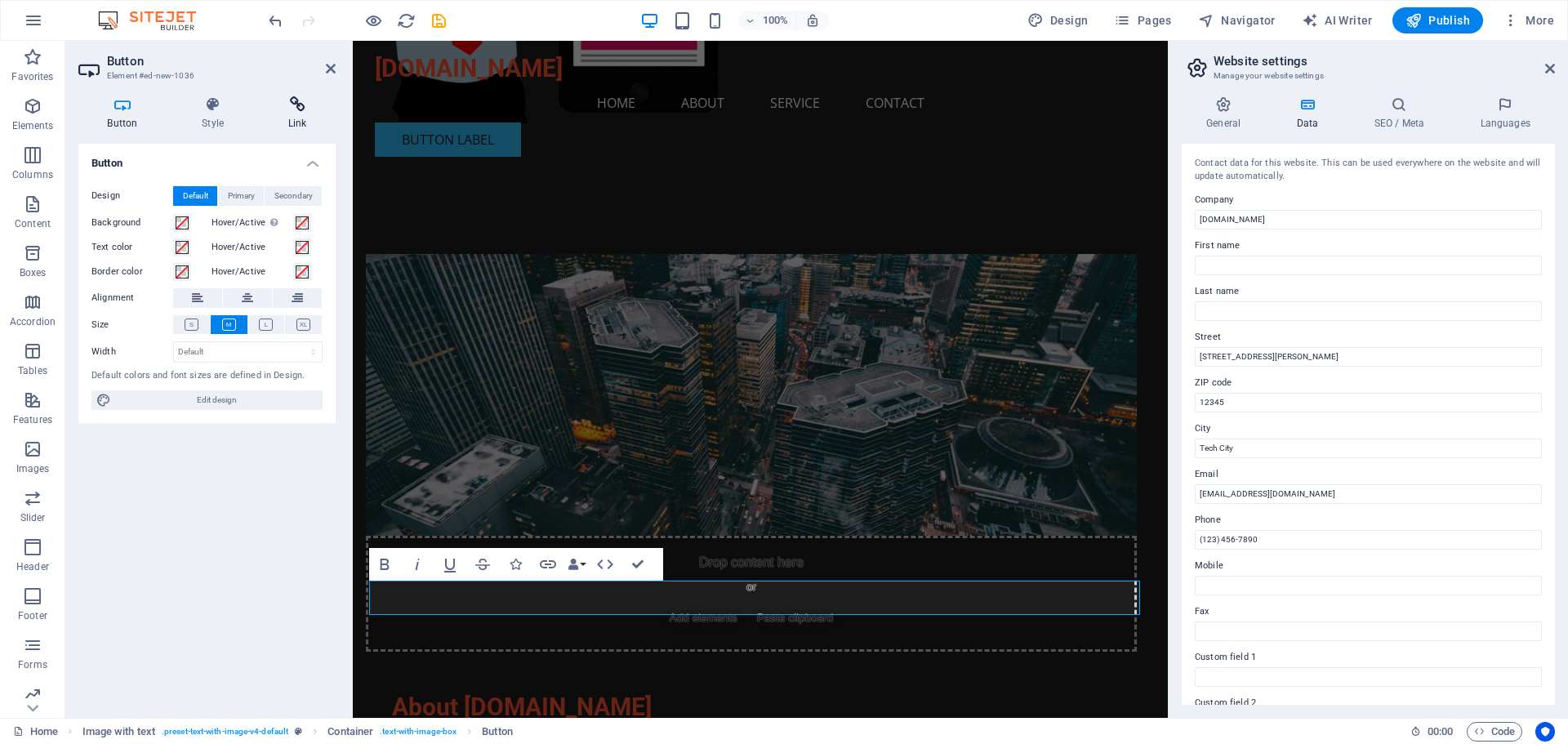
click at [300, 107] on icon at bounding box center [297, 104] width 77 height 16
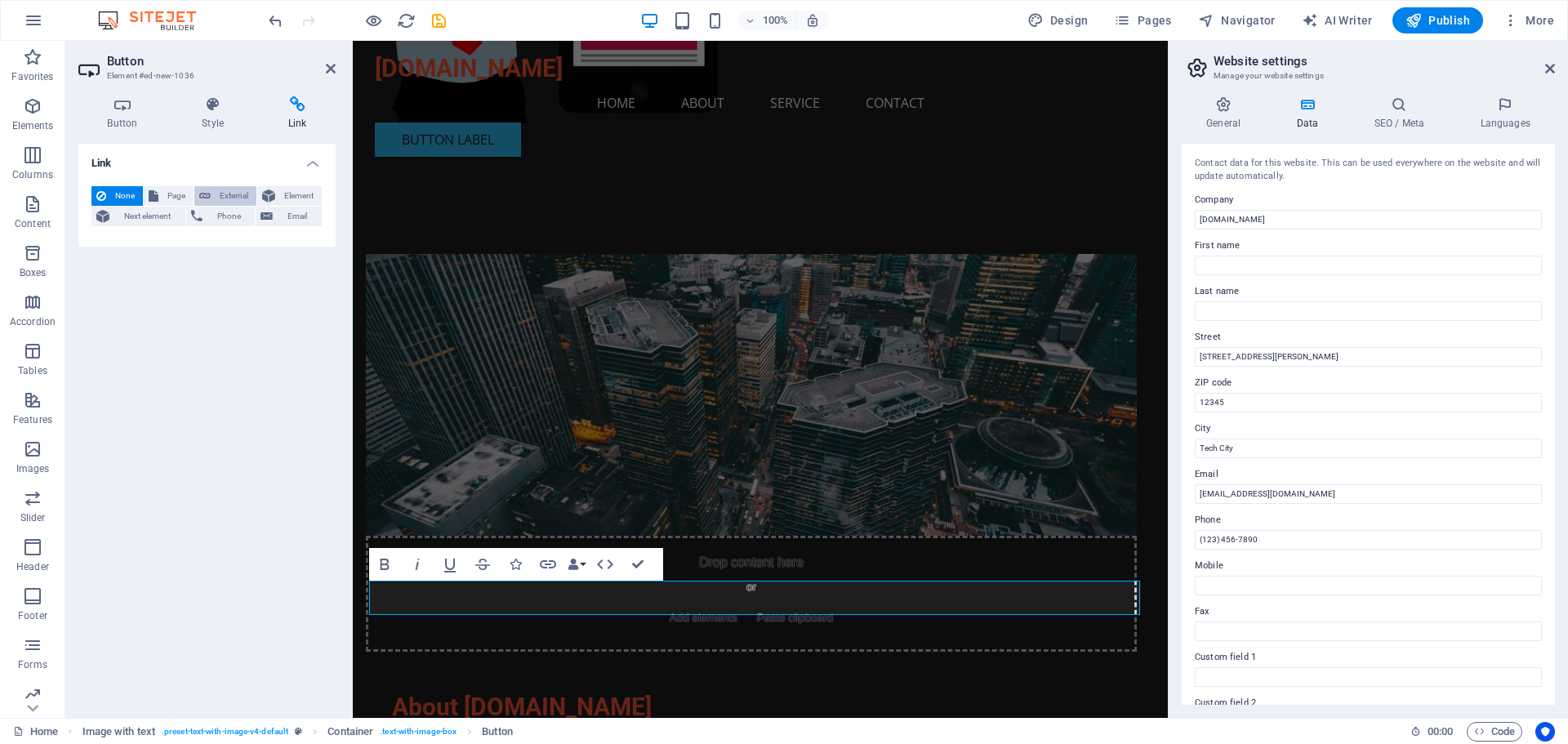
click at [224, 193] on span "External" at bounding box center [233, 196] width 36 height 20
select select "blank"
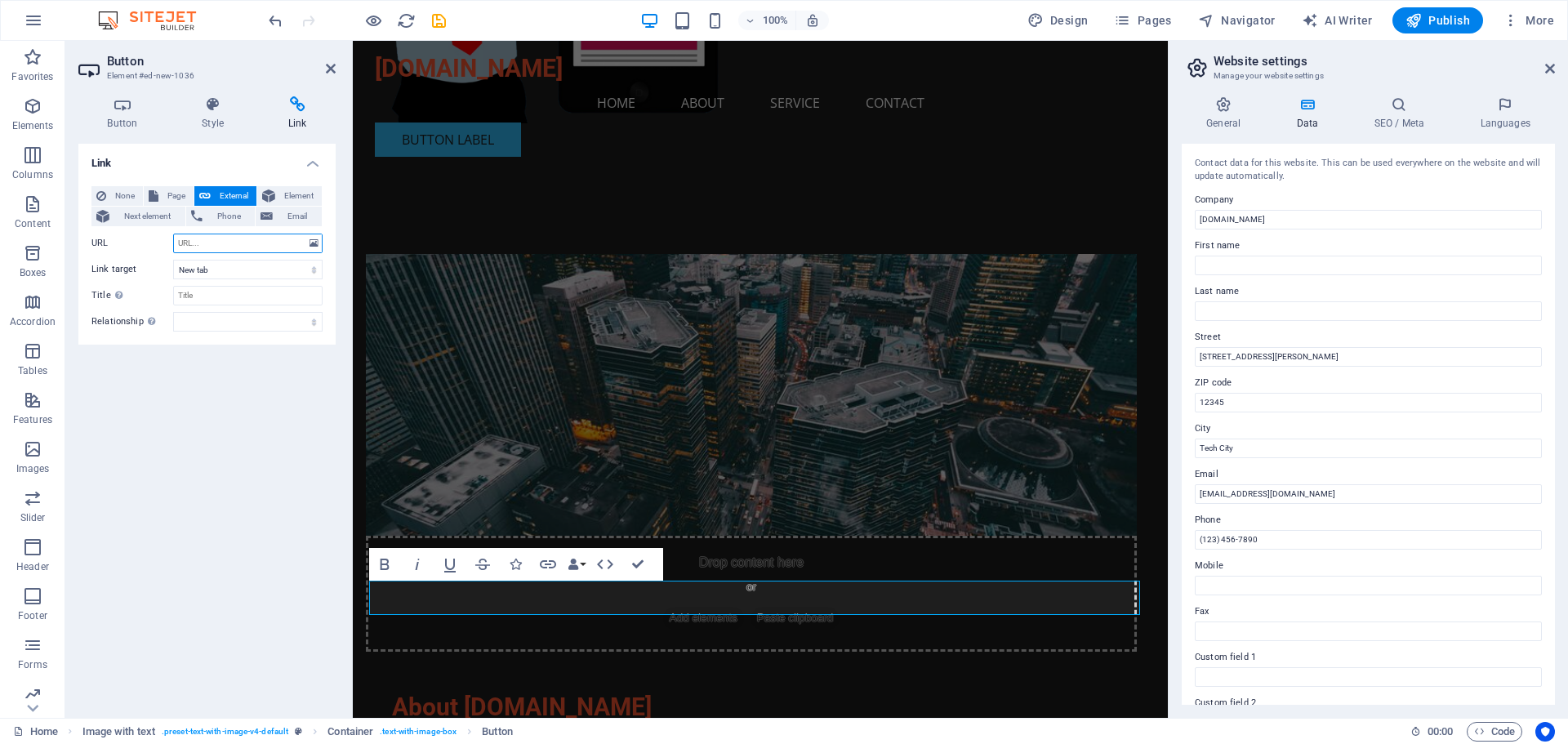
paste input "[URL][DOMAIN_NAME][DOMAIN_NAME][DOMAIN_NAME]"
type input "[URL][DOMAIN_NAME][DOMAIN_NAME][DOMAIN_NAME]"
click at [300, 119] on h4 "Link" at bounding box center [297, 113] width 77 height 34
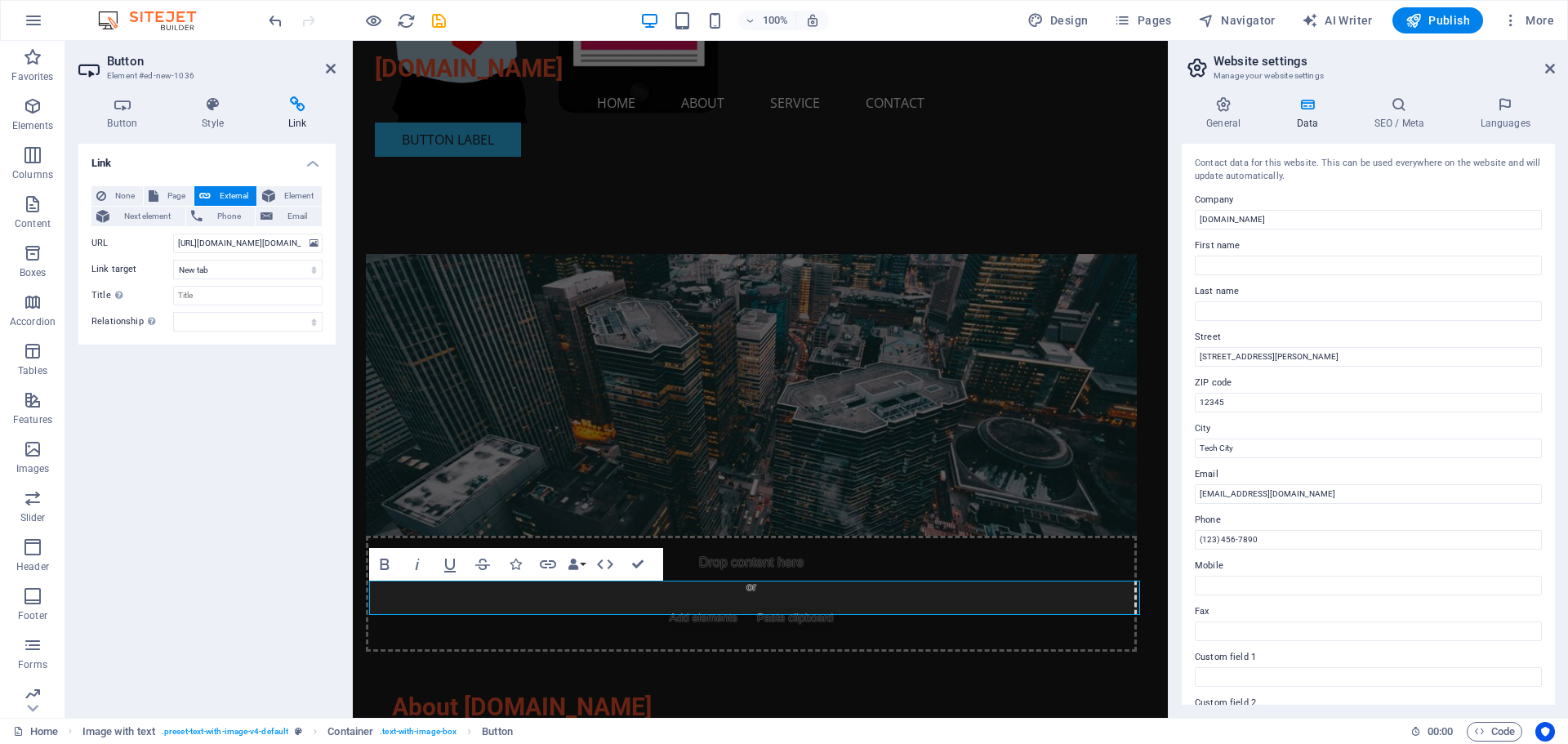
click at [309, 168] on h4 "Link" at bounding box center [207, 159] width 257 height 30
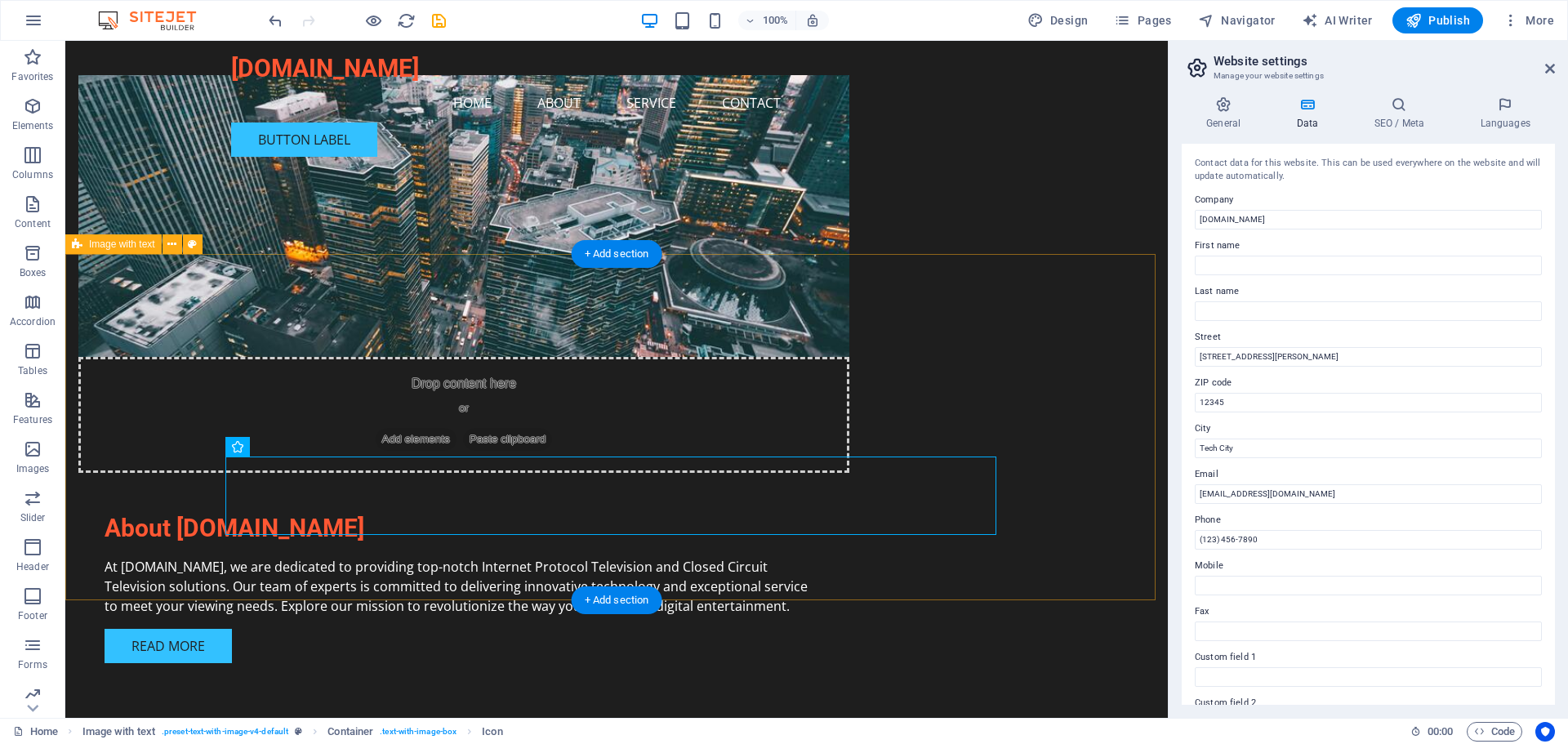
scroll to position [678, 0]
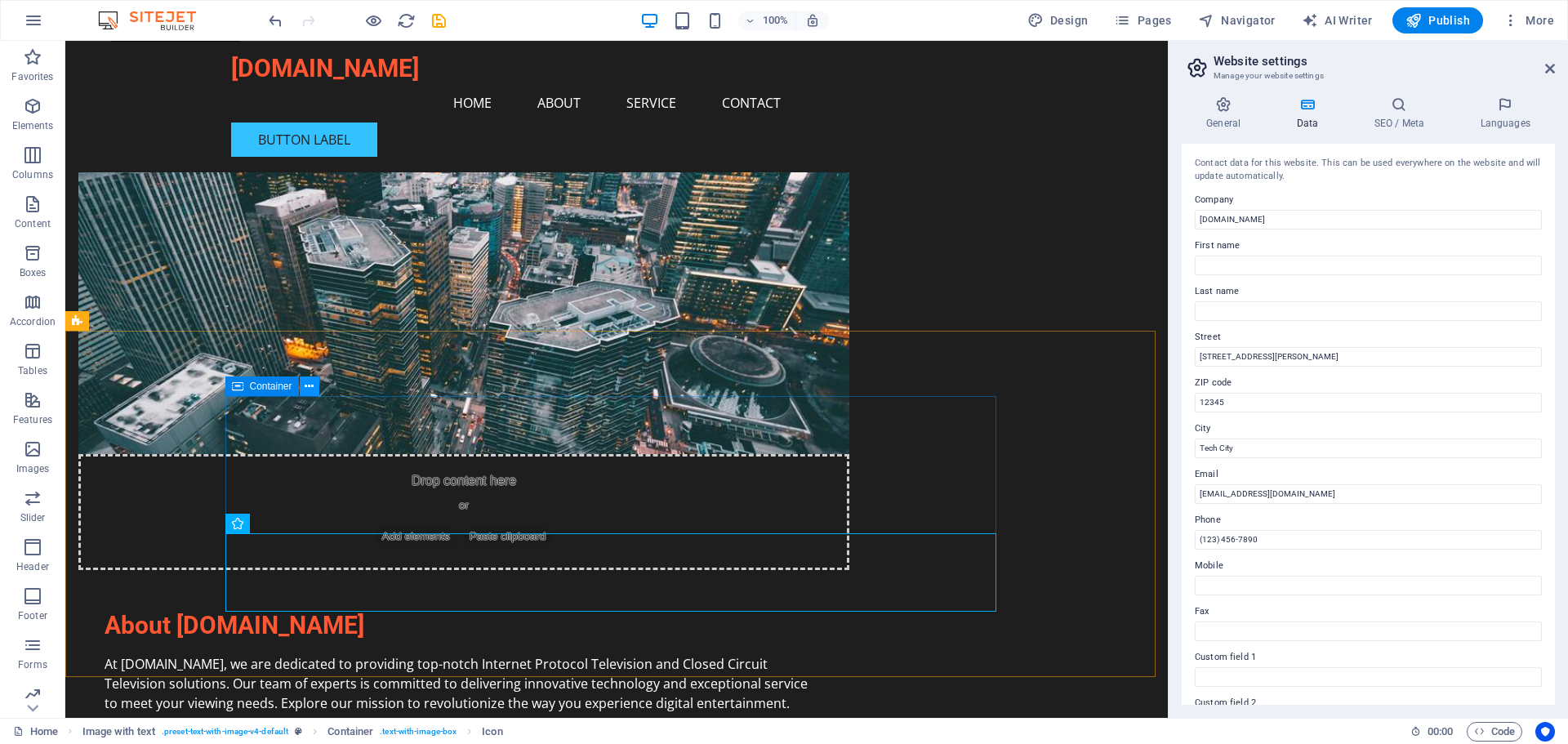
click at [312, 386] on icon at bounding box center [309, 387] width 9 height 17
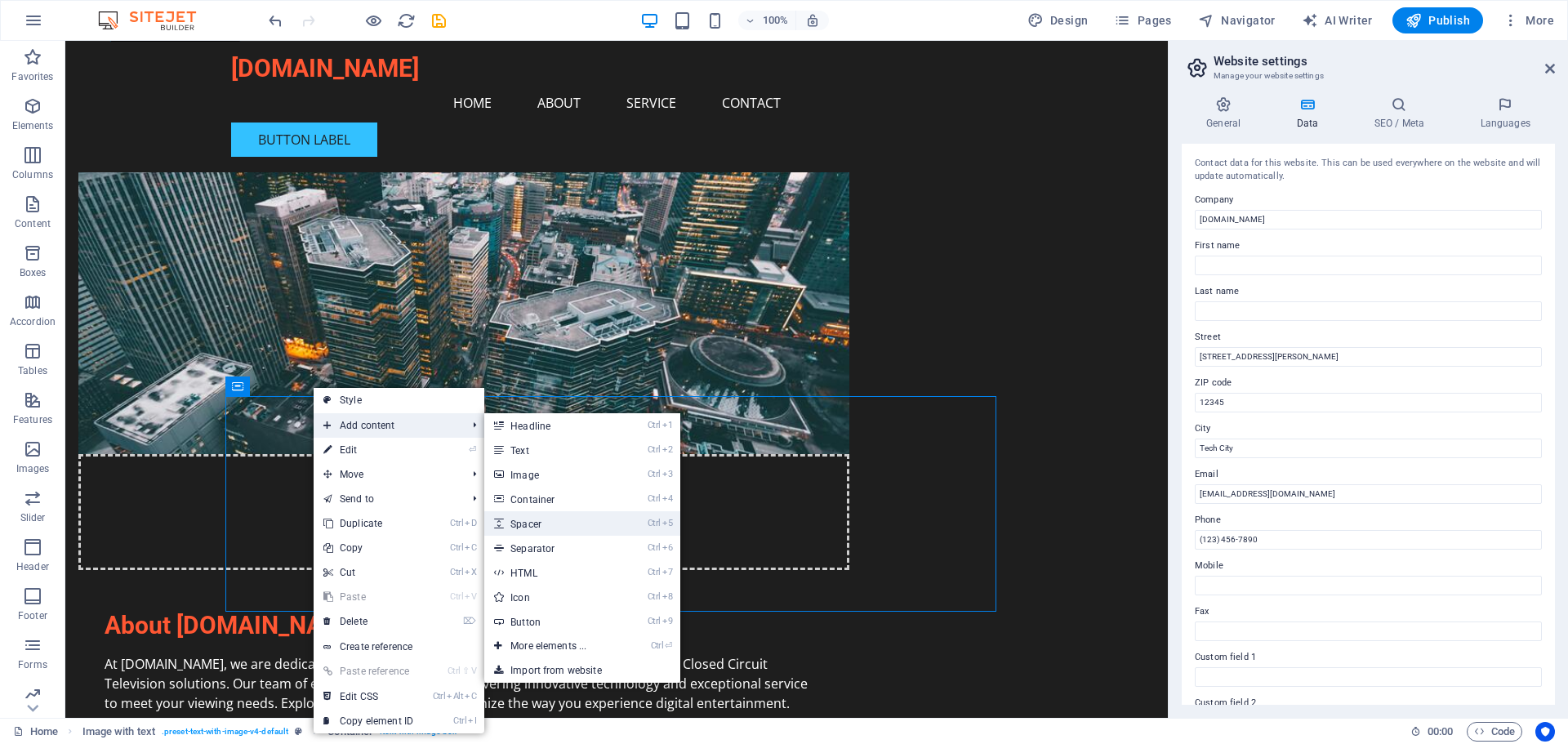
click at [523, 527] on link "Ctrl 5 Spacer" at bounding box center [551, 523] width 135 height 25
select select "px"
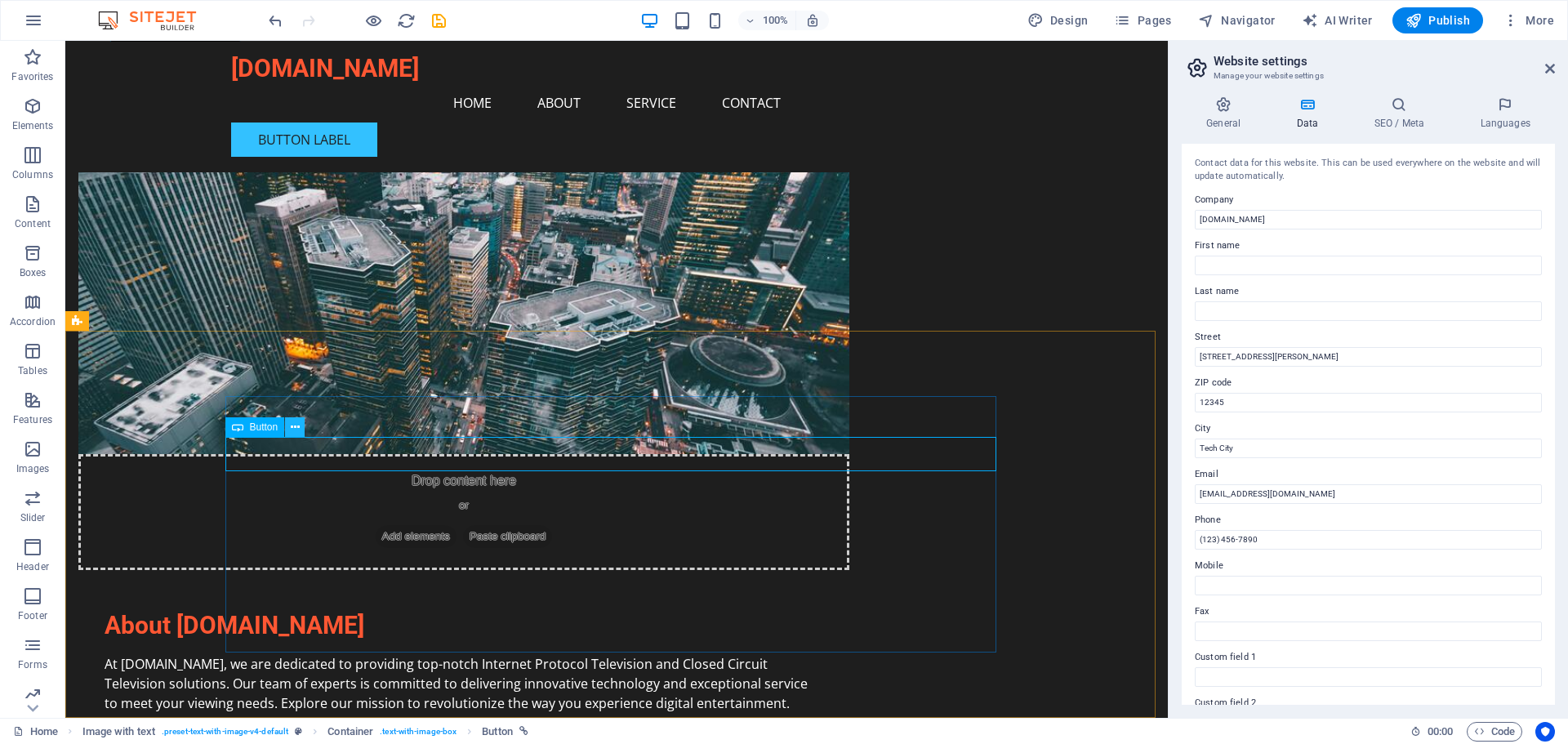
click at [292, 425] on icon at bounding box center [295, 428] width 9 height 17
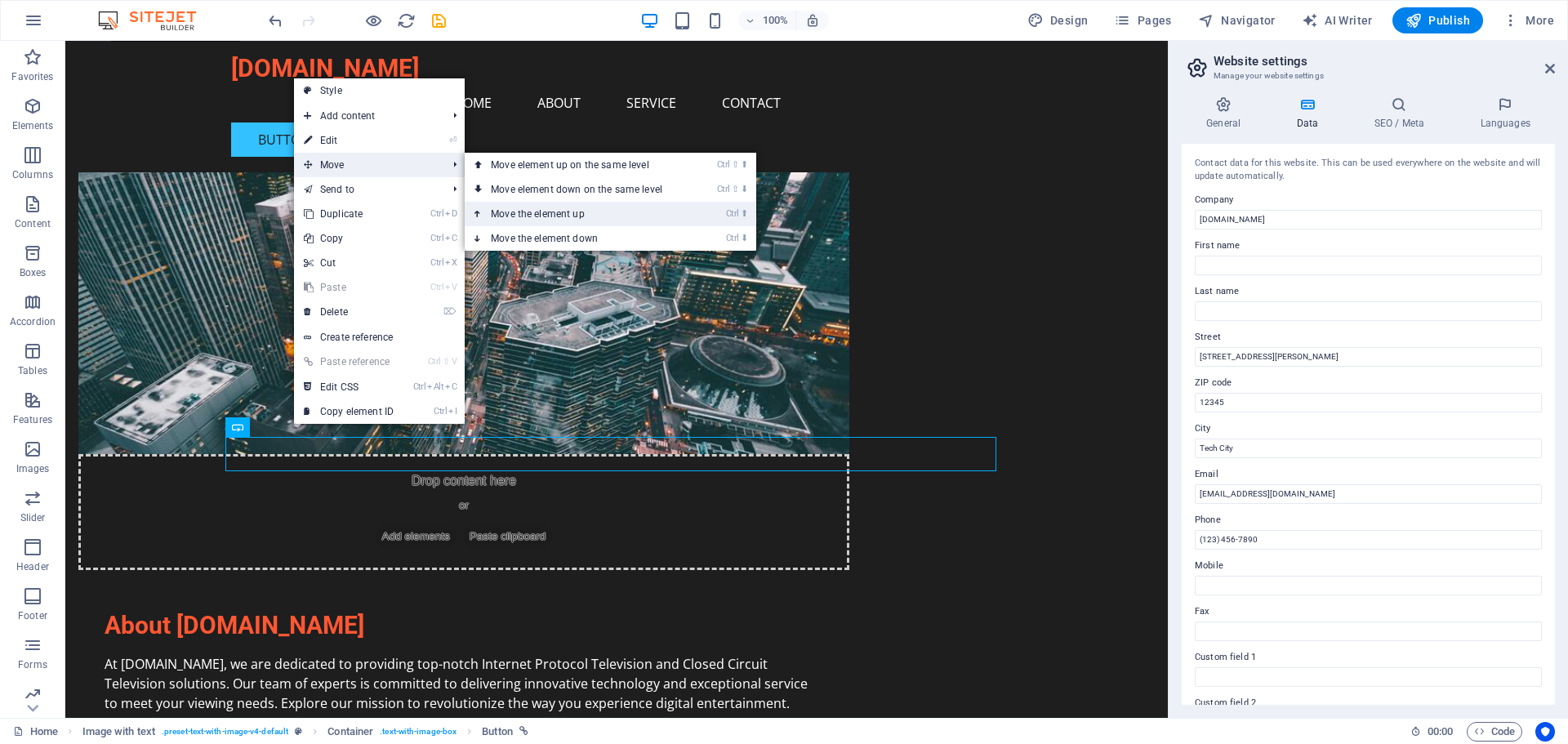
click at [513, 215] on link "Ctrl ⬆ Move the element up" at bounding box center [579, 214] width 230 height 25
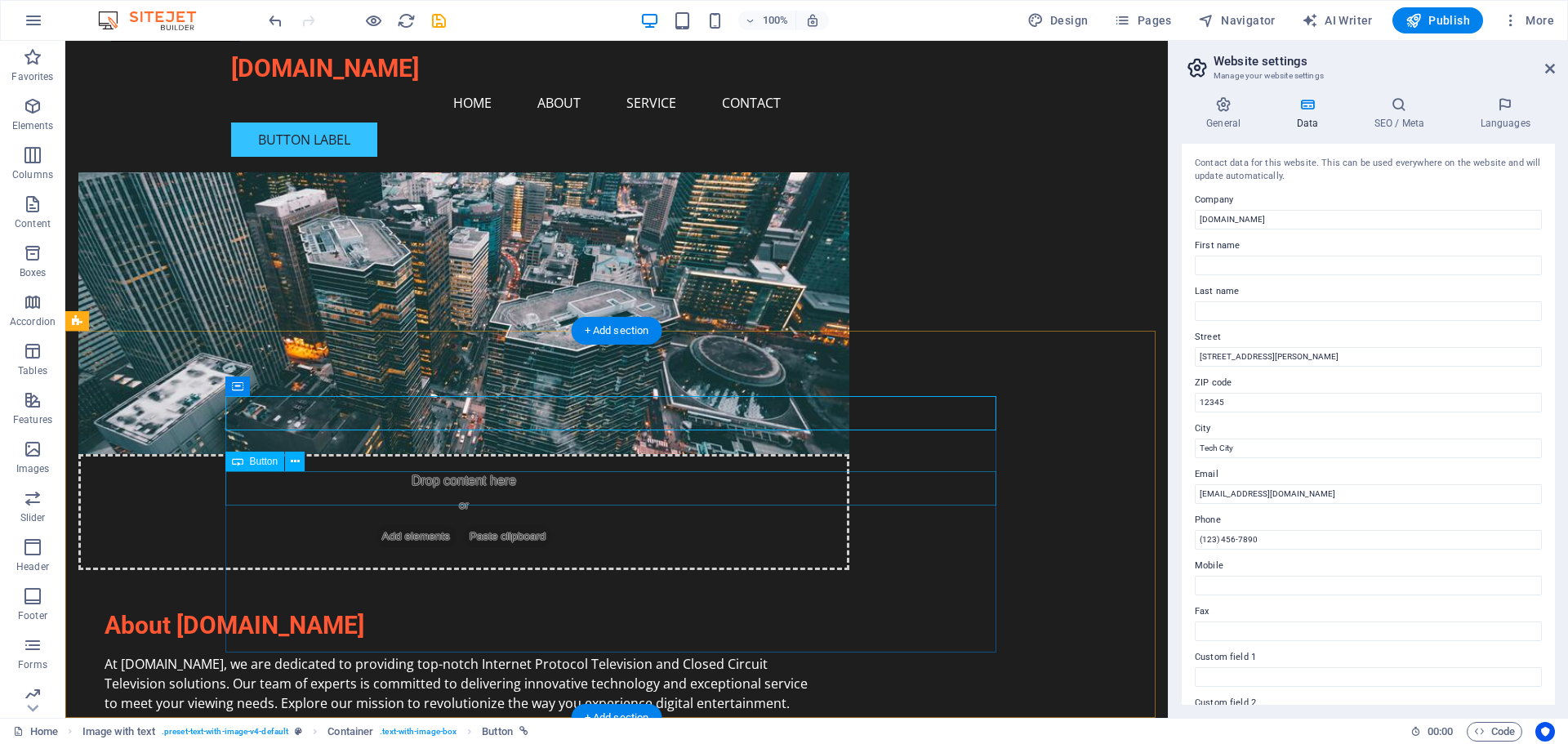
drag, startPoint x: 337, startPoint y: 493, endPoint x: 531, endPoint y: 411, distance: 210.6
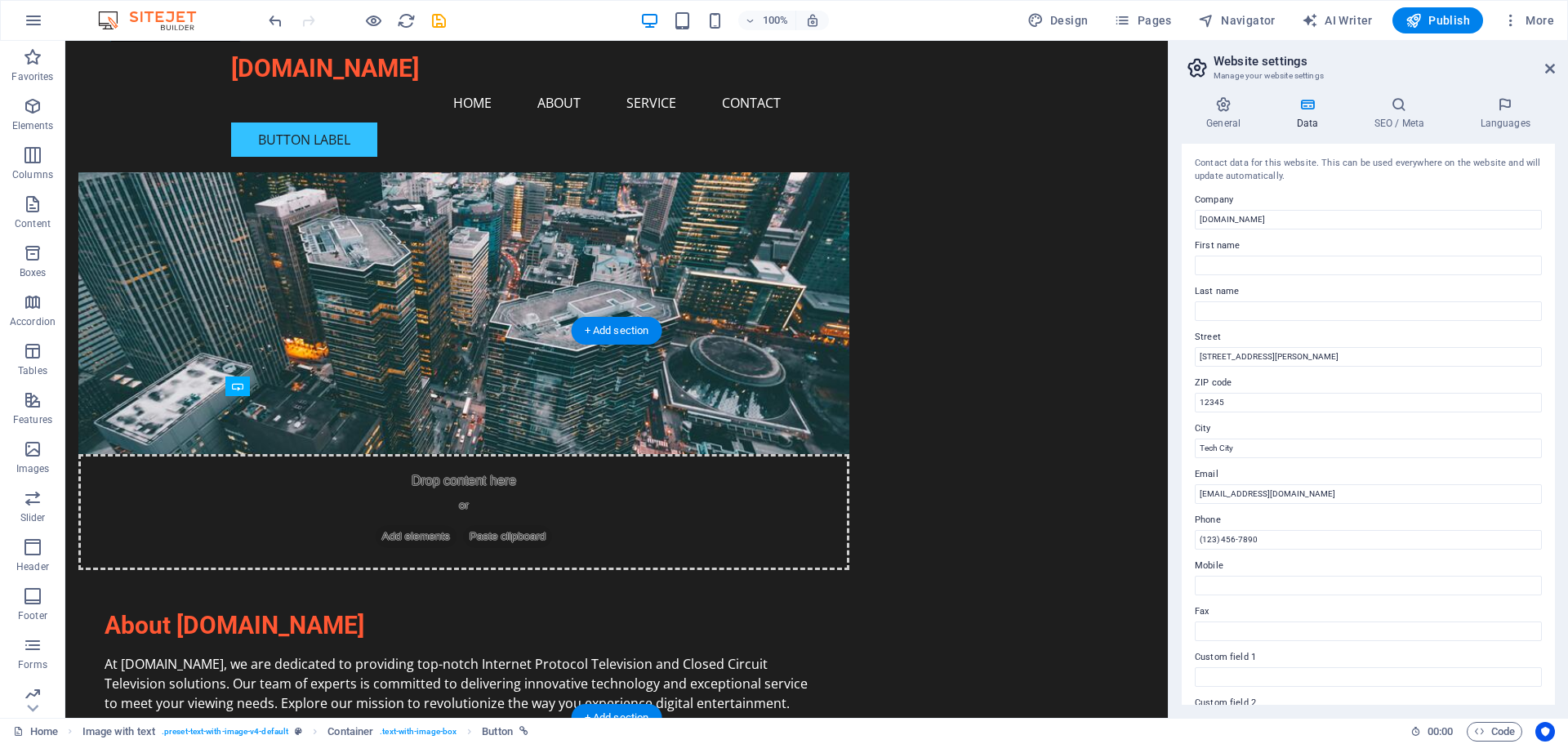
drag, startPoint x: 336, startPoint y: 455, endPoint x: 405, endPoint y: 499, distance: 81.8
drag, startPoint x: 302, startPoint y: 429, endPoint x: 339, endPoint y: 374, distance: 66.3
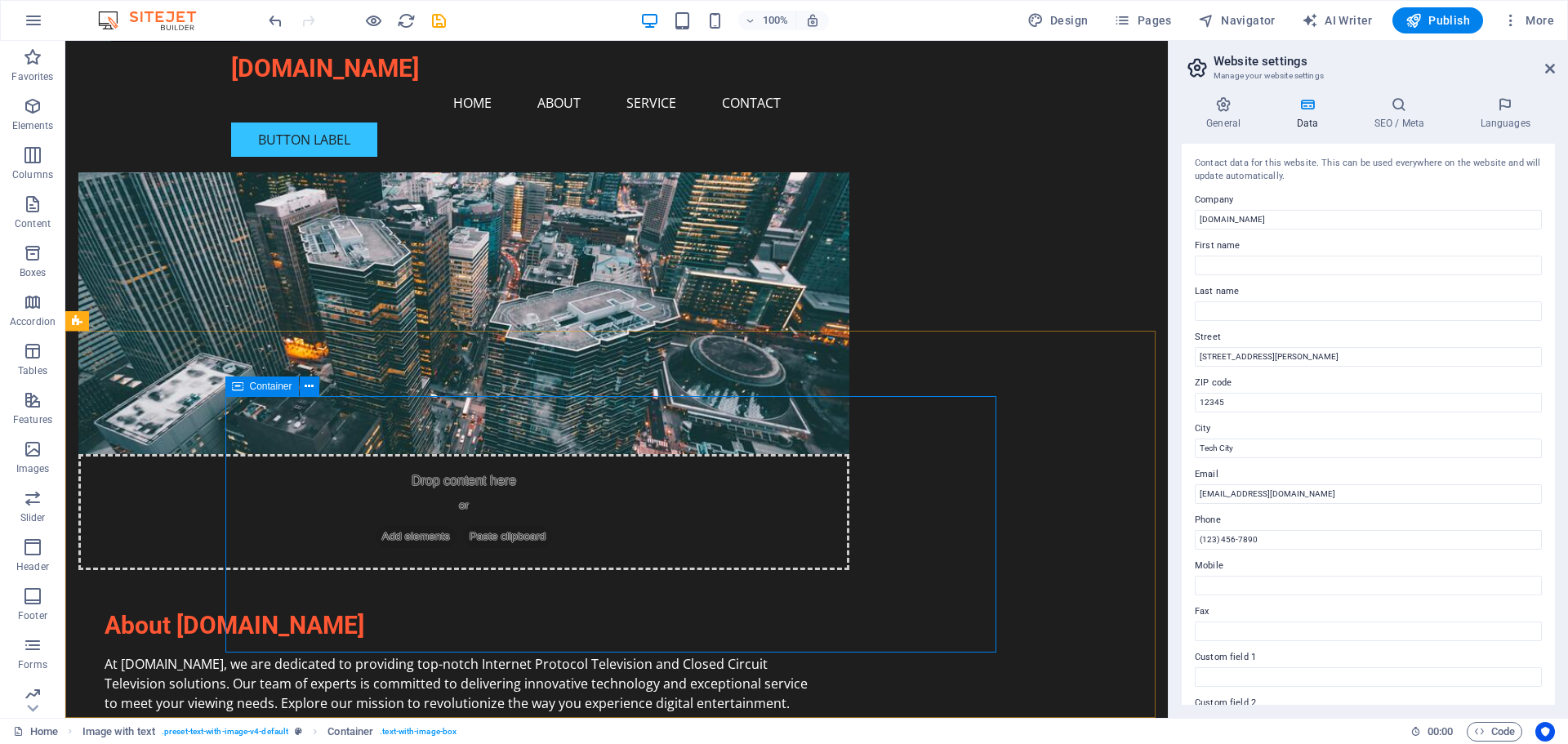
click at [238, 385] on icon at bounding box center [237, 386] width 11 height 20
drag, startPoint x: 299, startPoint y: 425, endPoint x: 192, endPoint y: 383, distance: 114.9
click at [306, 386] on icon at bounding box center [309, 387] width 9 height 17
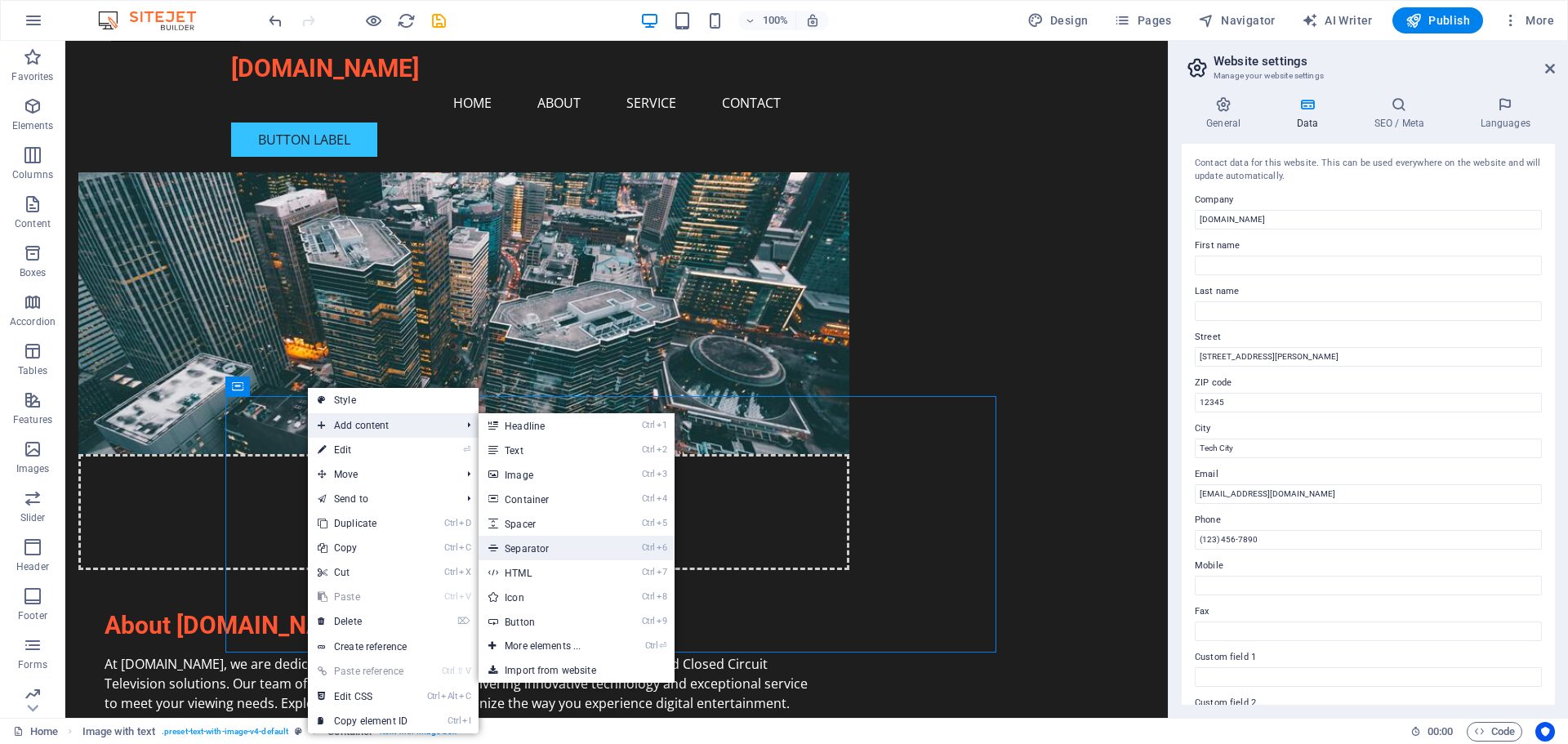
drag, startPoint x: 556, startPoint y: 548, endPoint x: 216, endPoint y: 518, distance: 341.3
click at [556, 548] on link "Ctrl 6 Separator" at bounding box center [546, 548] width 135 height 25
select select "%"
select select "px"
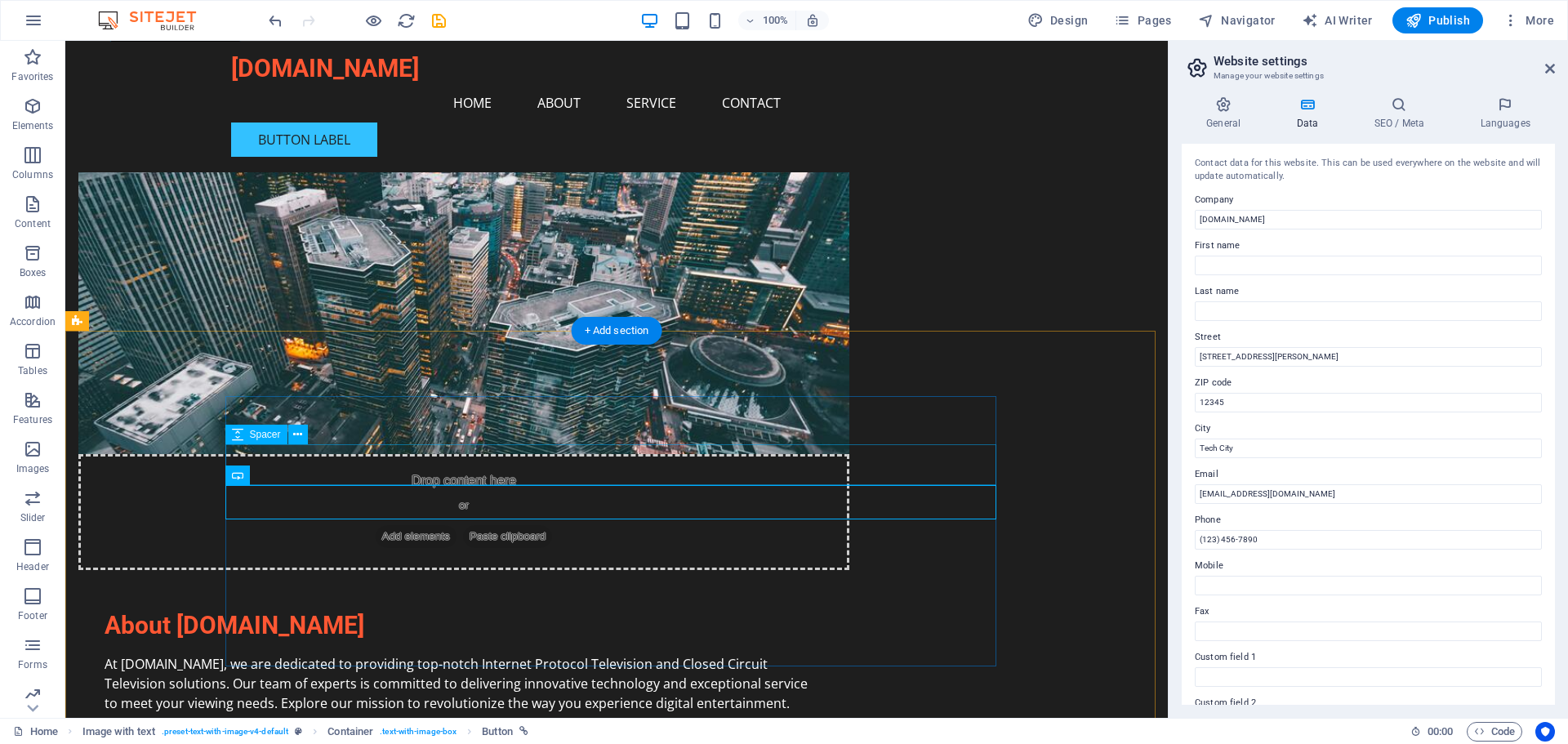
click at [339, 387] on icon at bounding box center [339, 387] width 9 height 17
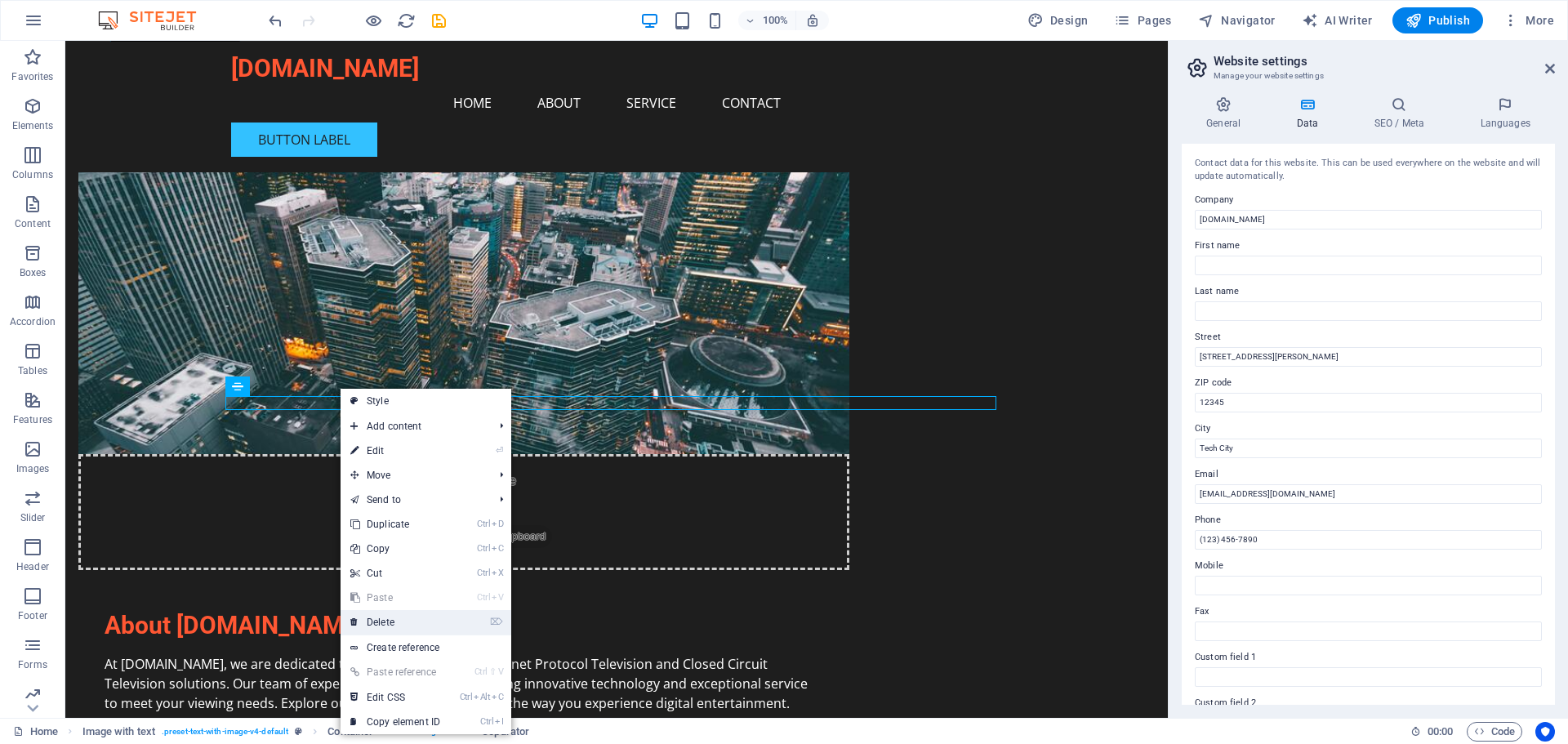
click at [416, 622] on link "⌦ Delete" at bounding box center [395, 622] width 109 height 25
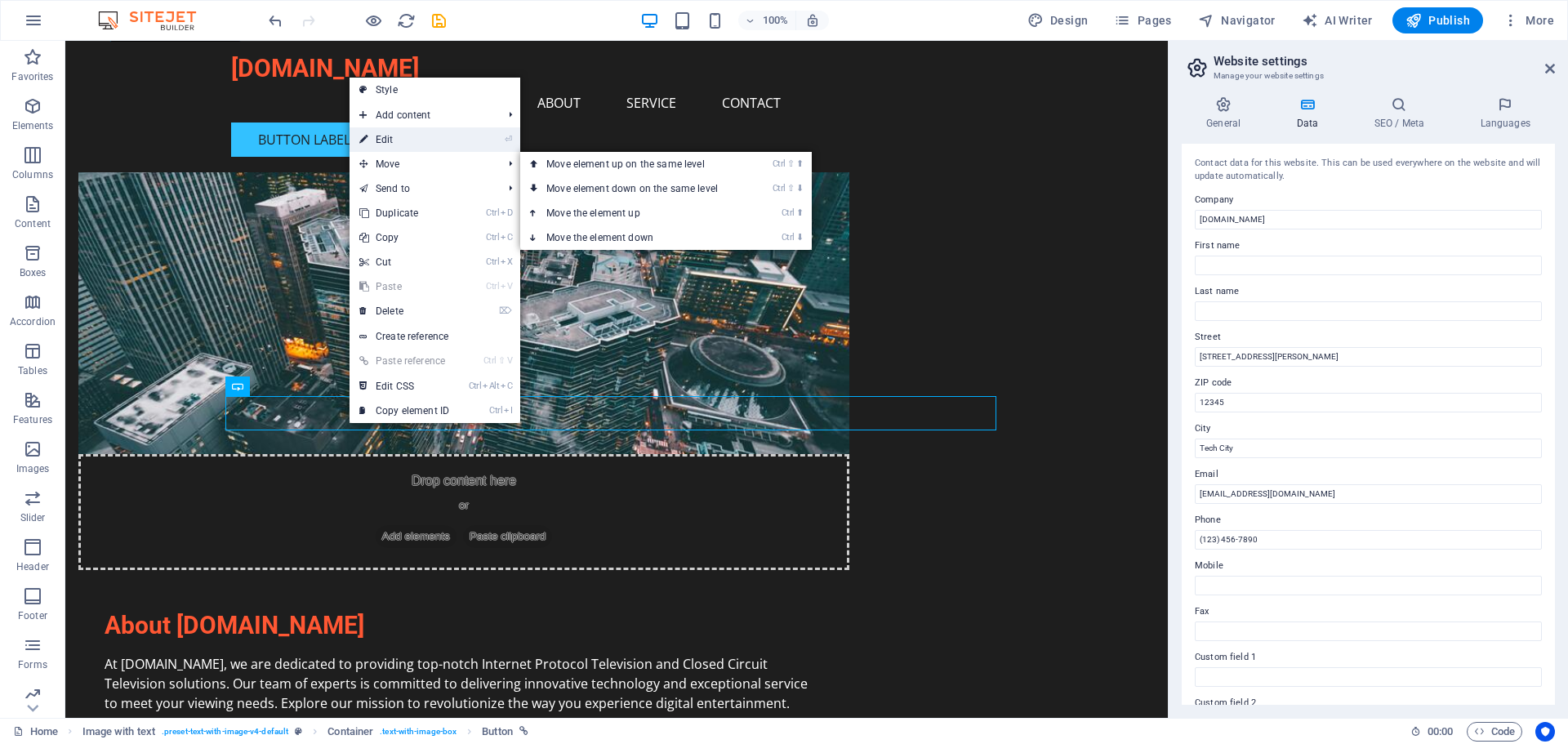
click at [399, 143] on link "⏎ Edit" at bounding box center [404, 140] width 109 height 25
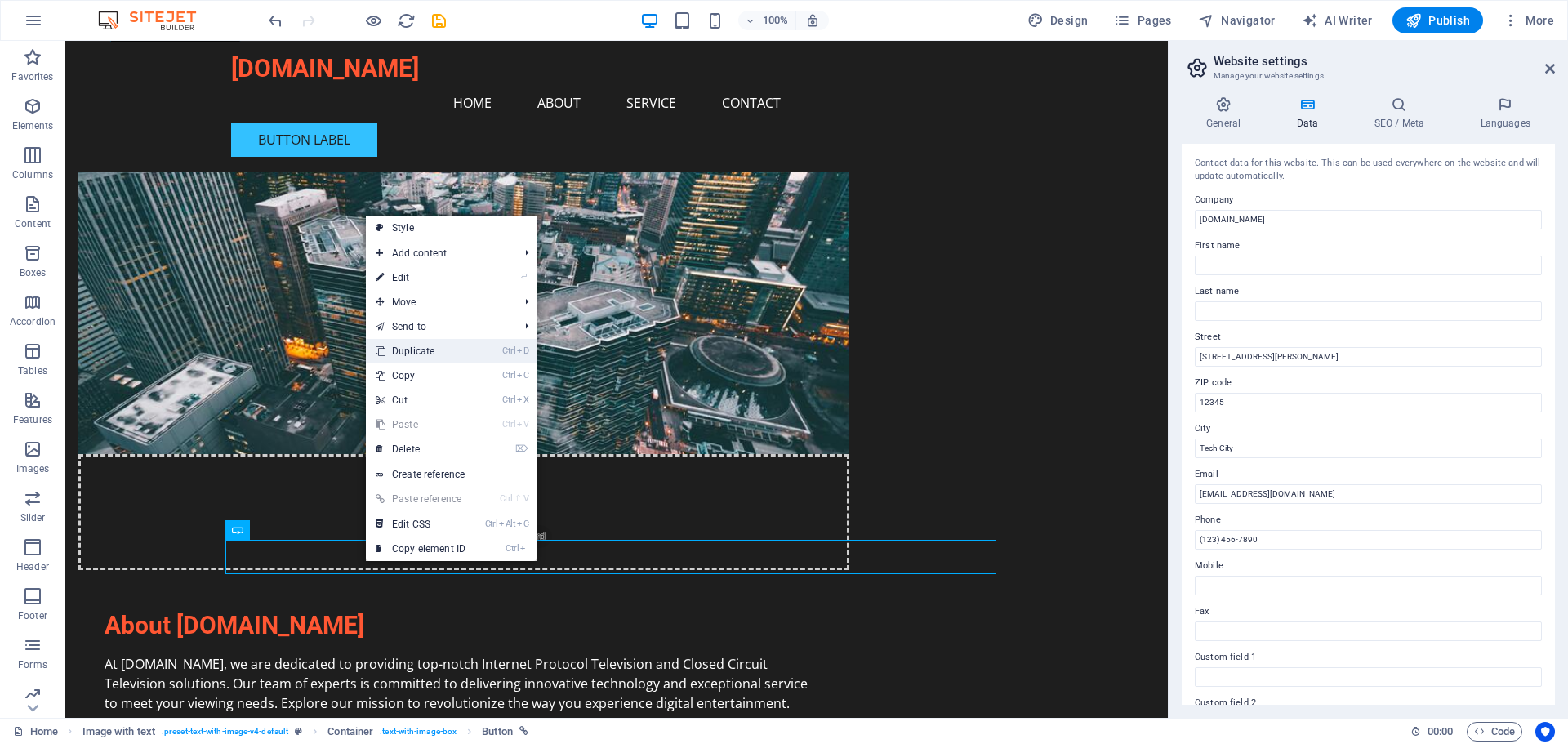
click at [434, 345] on link "Ctrl D Duplicate" at bounding box center [420, 351] width 109 height 25
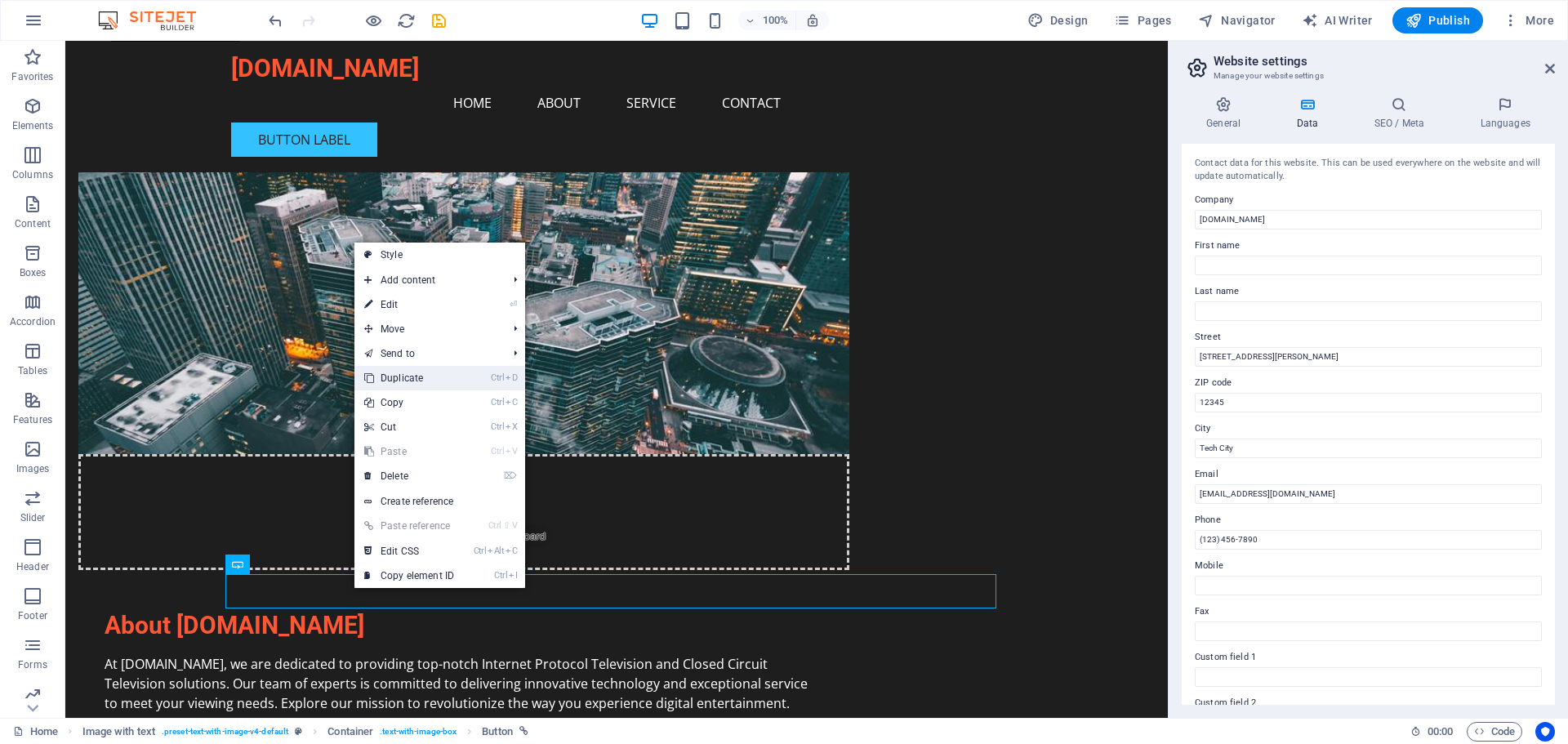
click at [414, 378] on link "Ctrl D Duplicate" at bounding box center [409, 378] width 109 height 25
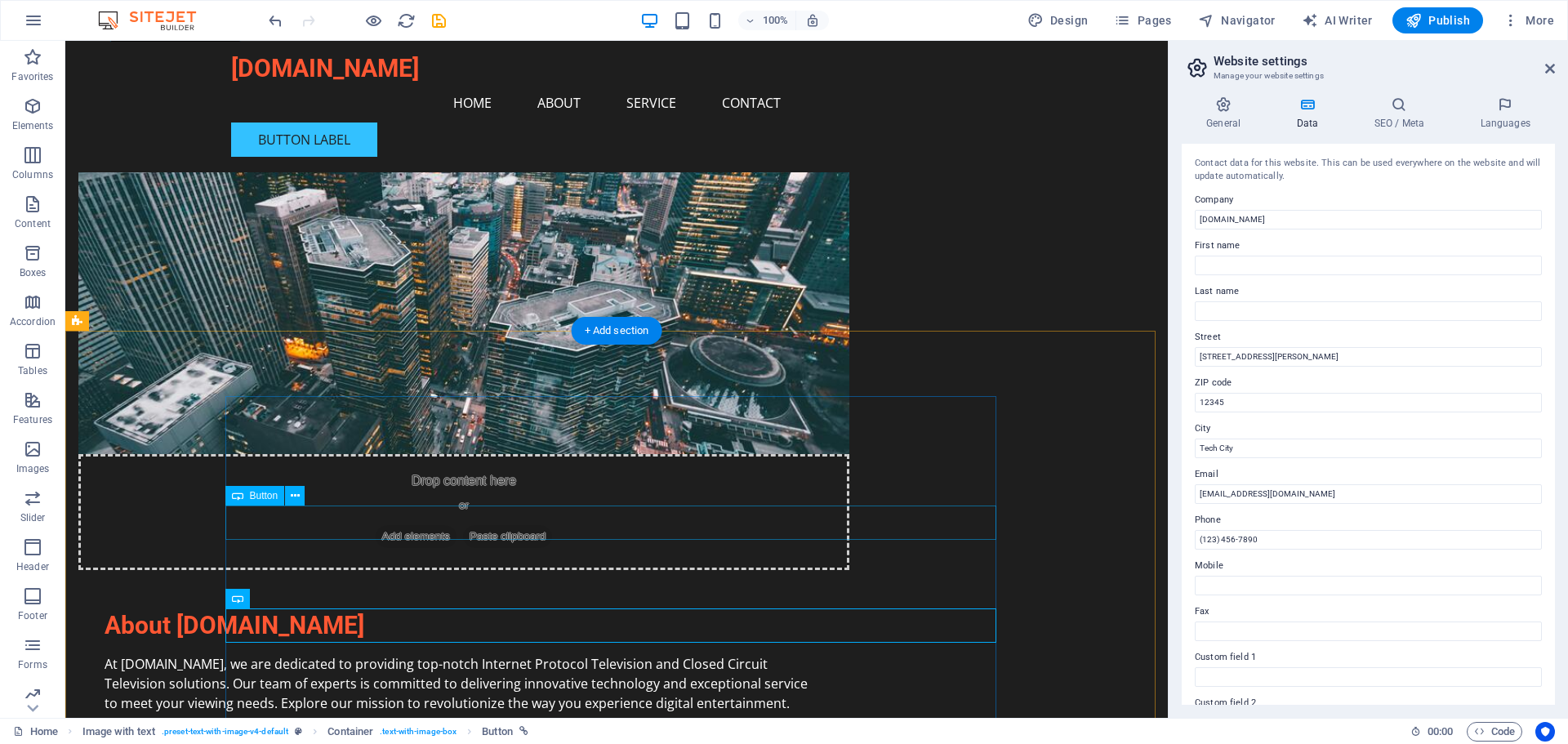
scroll to position [840, 0]
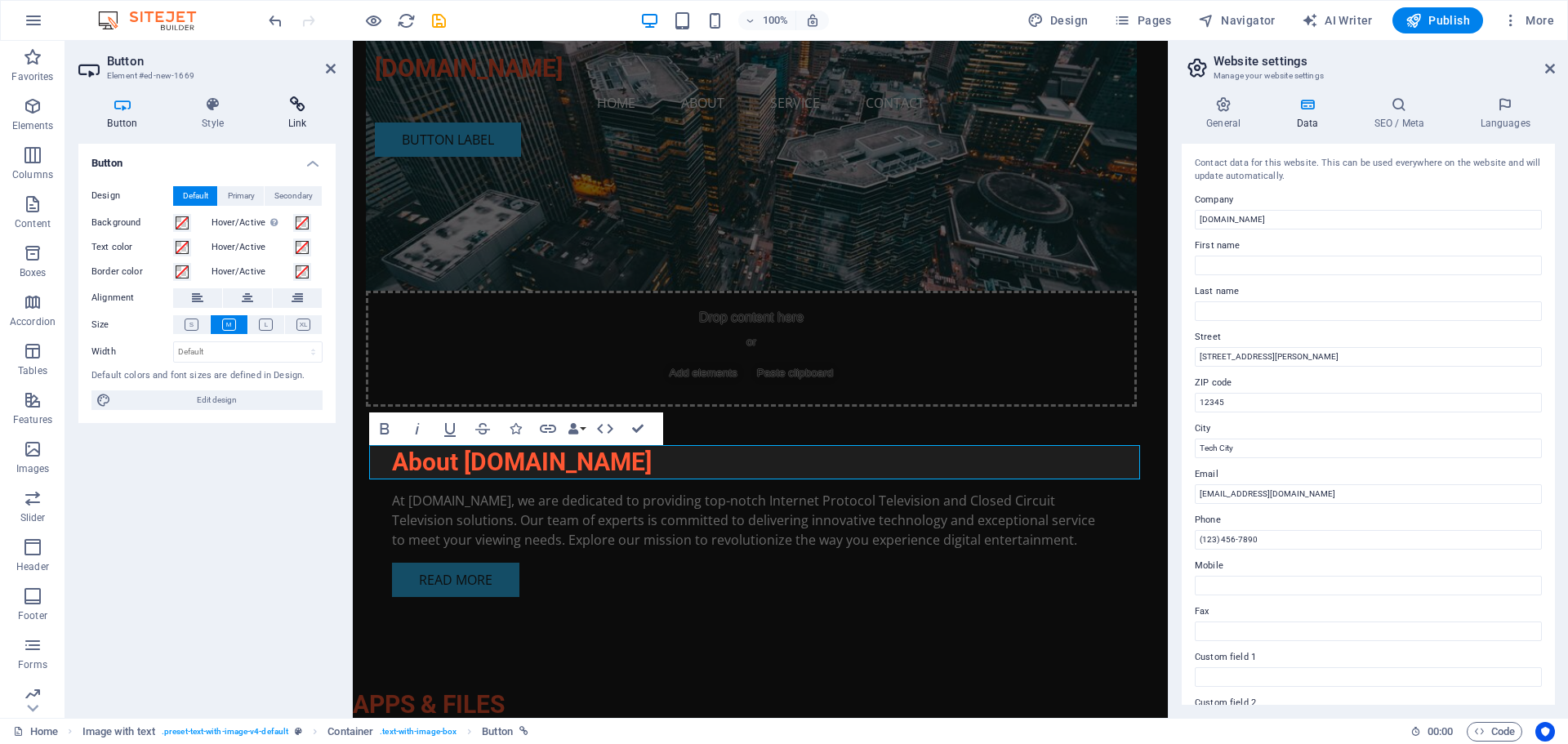
click at [296, 100] on icon at bounding box center [297, 104] width 77 height 16
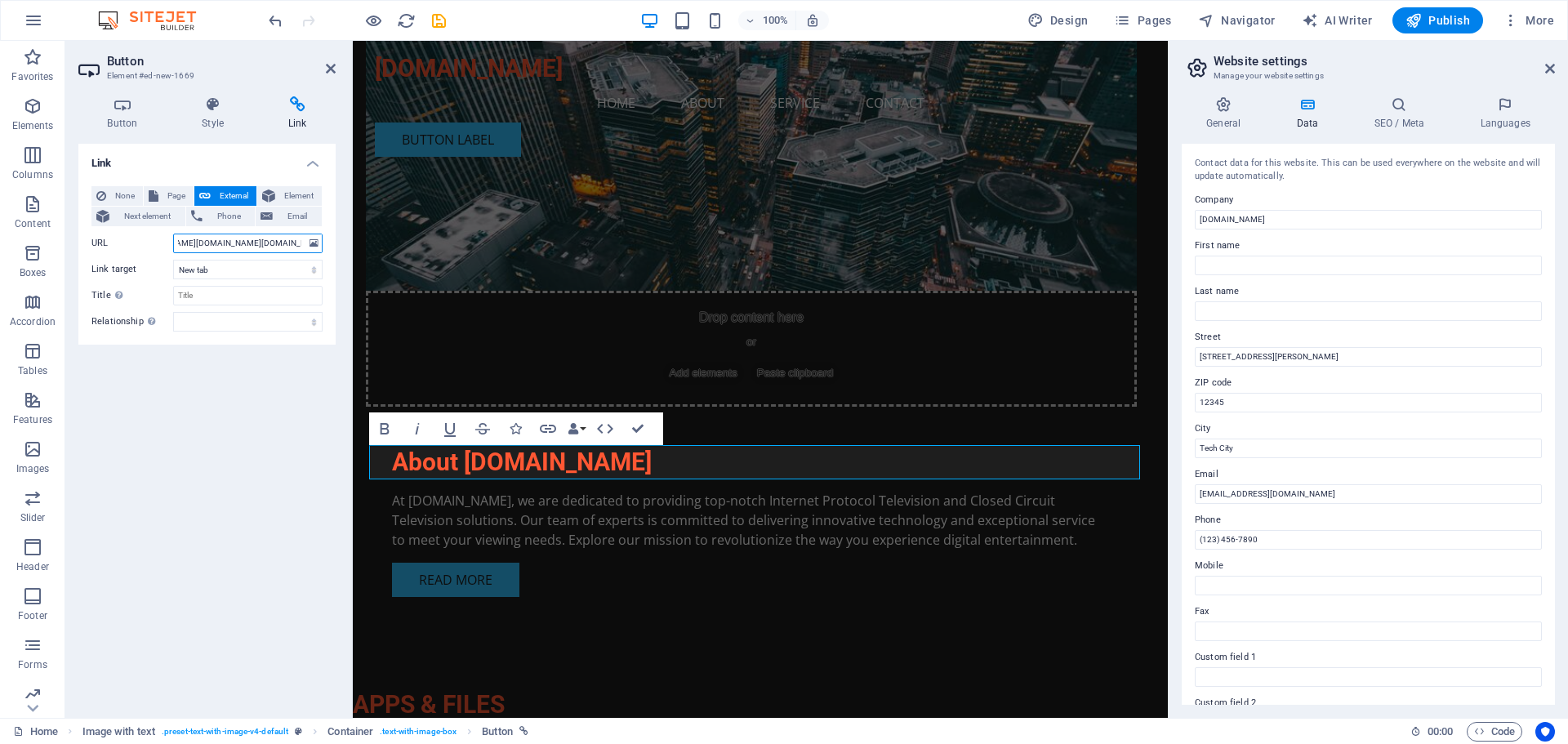
scroll to position [0, 140]
drag, startPoint x: 176, startPoint y: 243, endPoint x: 330, endPoint y: 270, distance: 156.3
click at [337, 271] on div "Button Style Link Button Design Default Primary Secondary Background Hover/Acti…" at bounding box center [207, 401] width 284 height 635
paste input "[PERSON_NAME][DOMAIN_NAME][URL]"
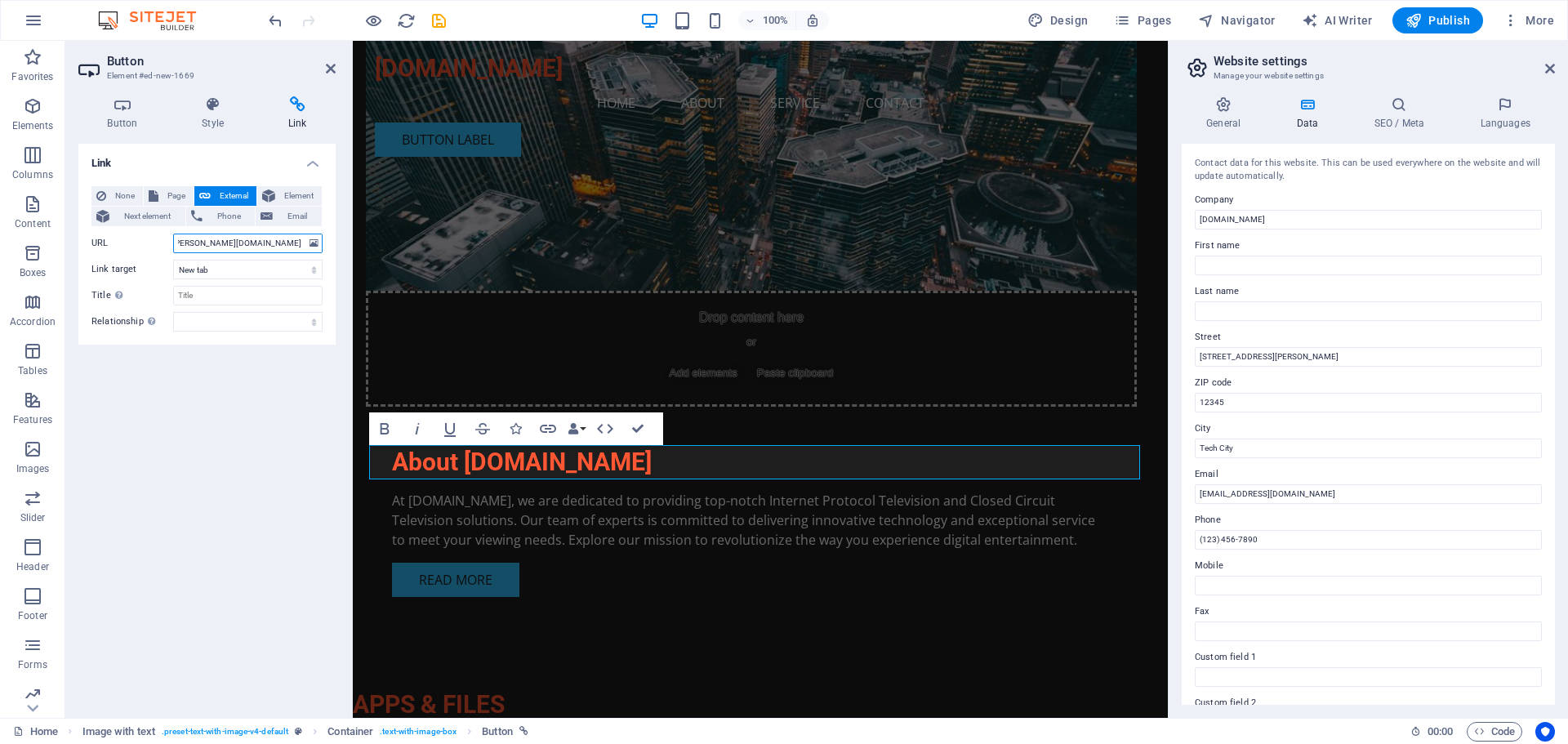
type input "[URL][PERSON_NAME][DOMAIN_NAME]"
click at [299, 107] on icon at bounding box center [297, 104] width 77 height 16
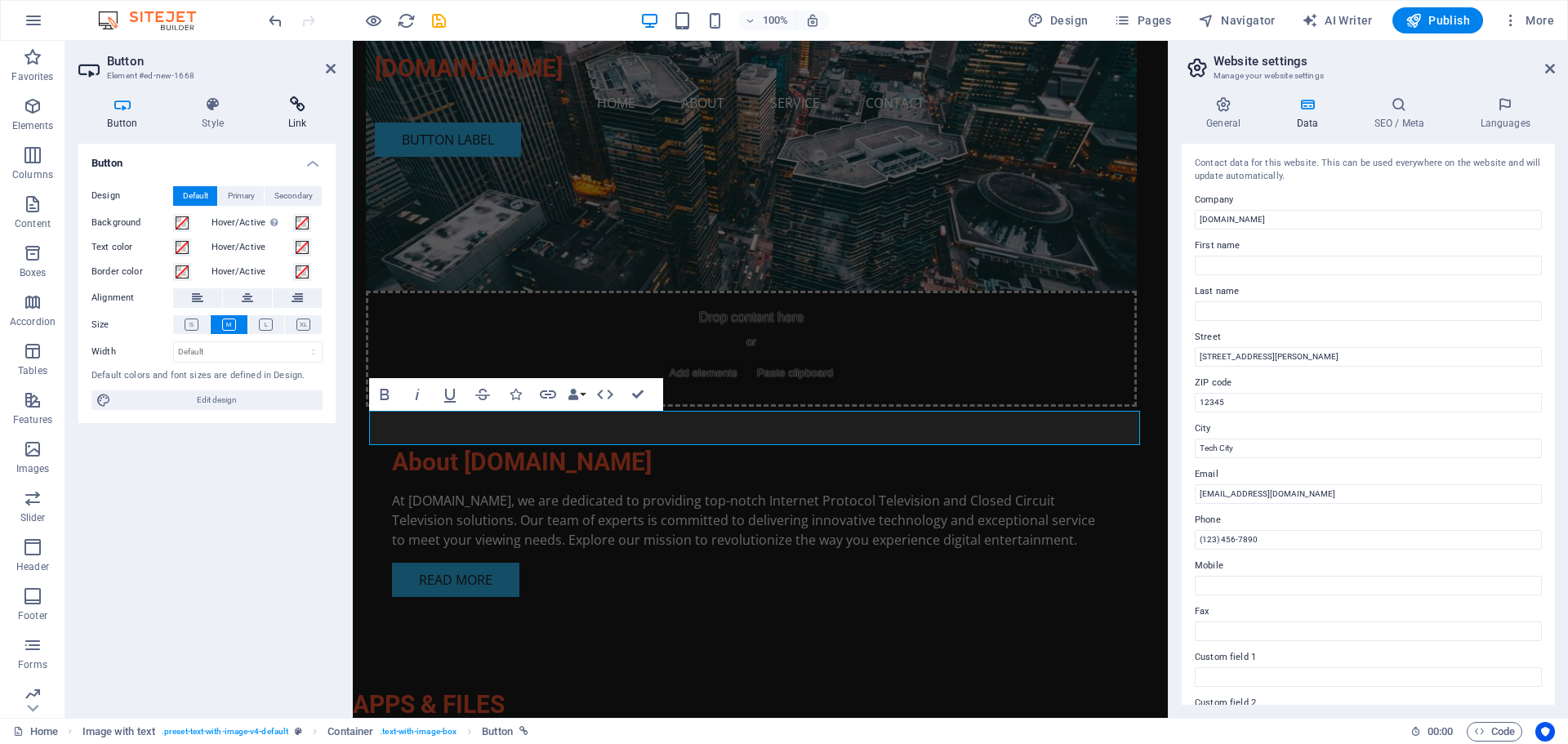
click at [297, 110] on icon at bounding box center [297, 104] width 77 height 16
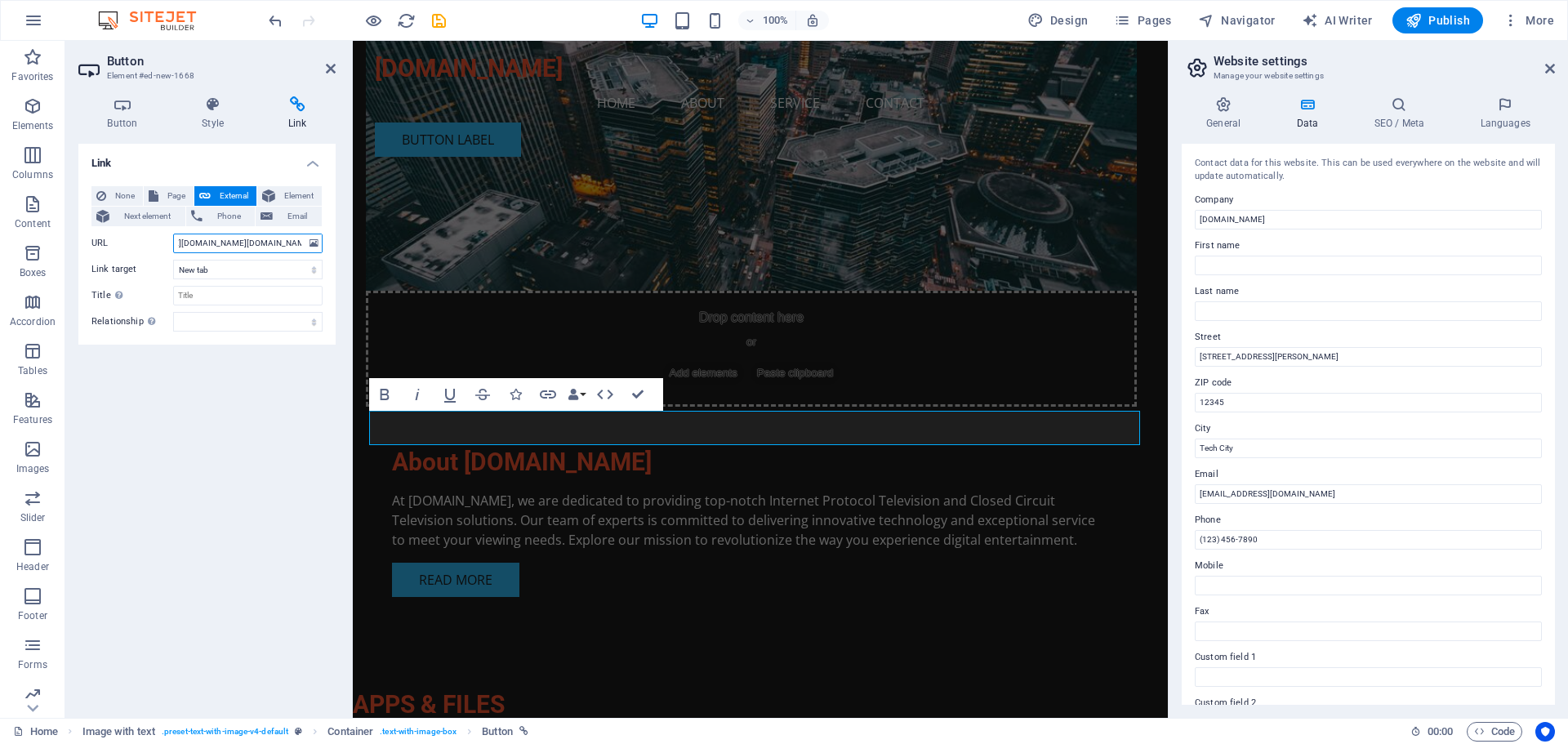
scroll to position [0, 140]
drag, startPoint x: 178, startPoint y: 241, endPoint x: 325, endPoint y: 247, distance: 147.1
click at [325, 247] on div "None Page External Element Next element Phone Email Page Home Subpage Legal Not…" at bounding box center [207, 258] width 257 height 171
paste input "[PERSON_NAME][DOMAIN_NAME][URL]"
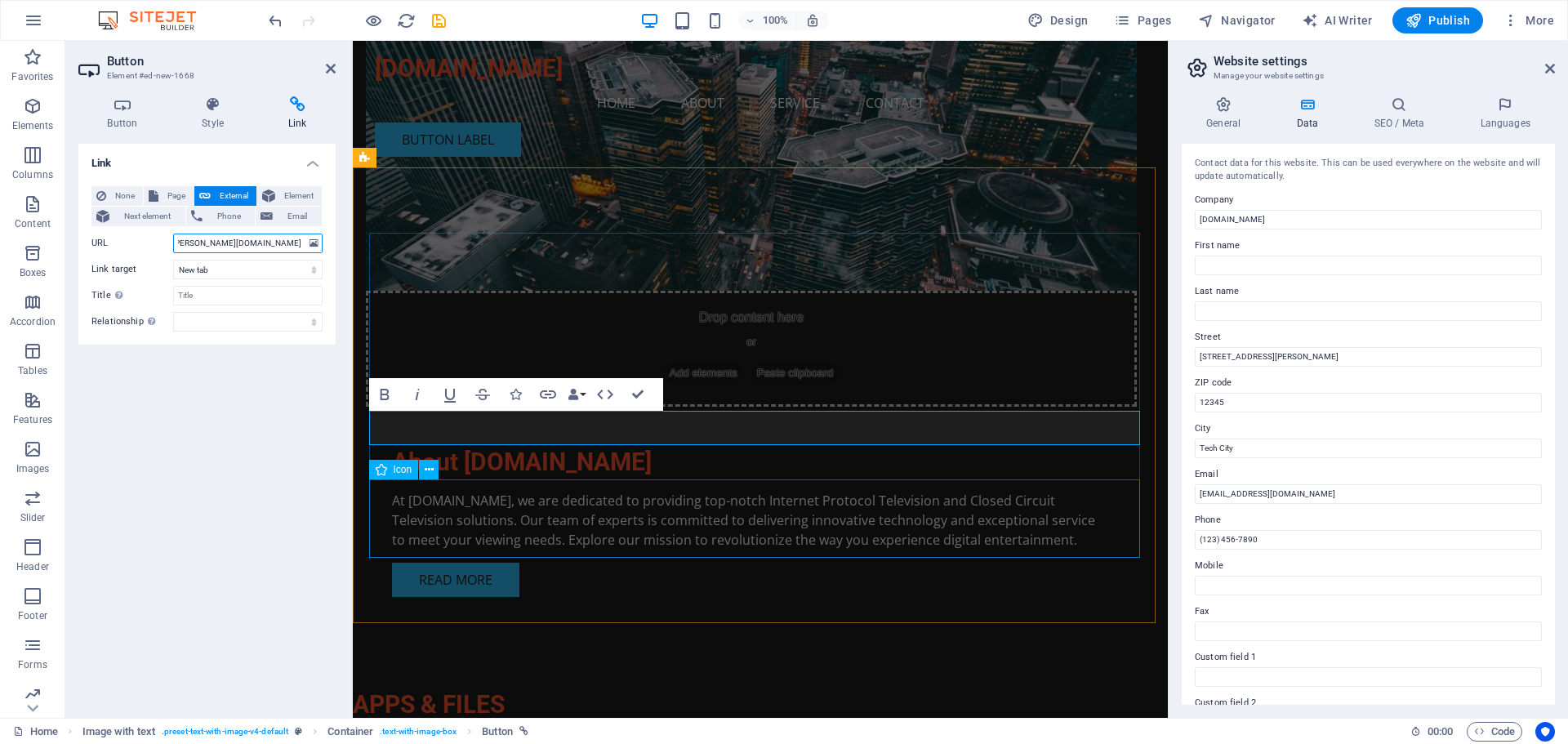
type input "[URL][PERSON_NAME][DOMAIN_NAME]"
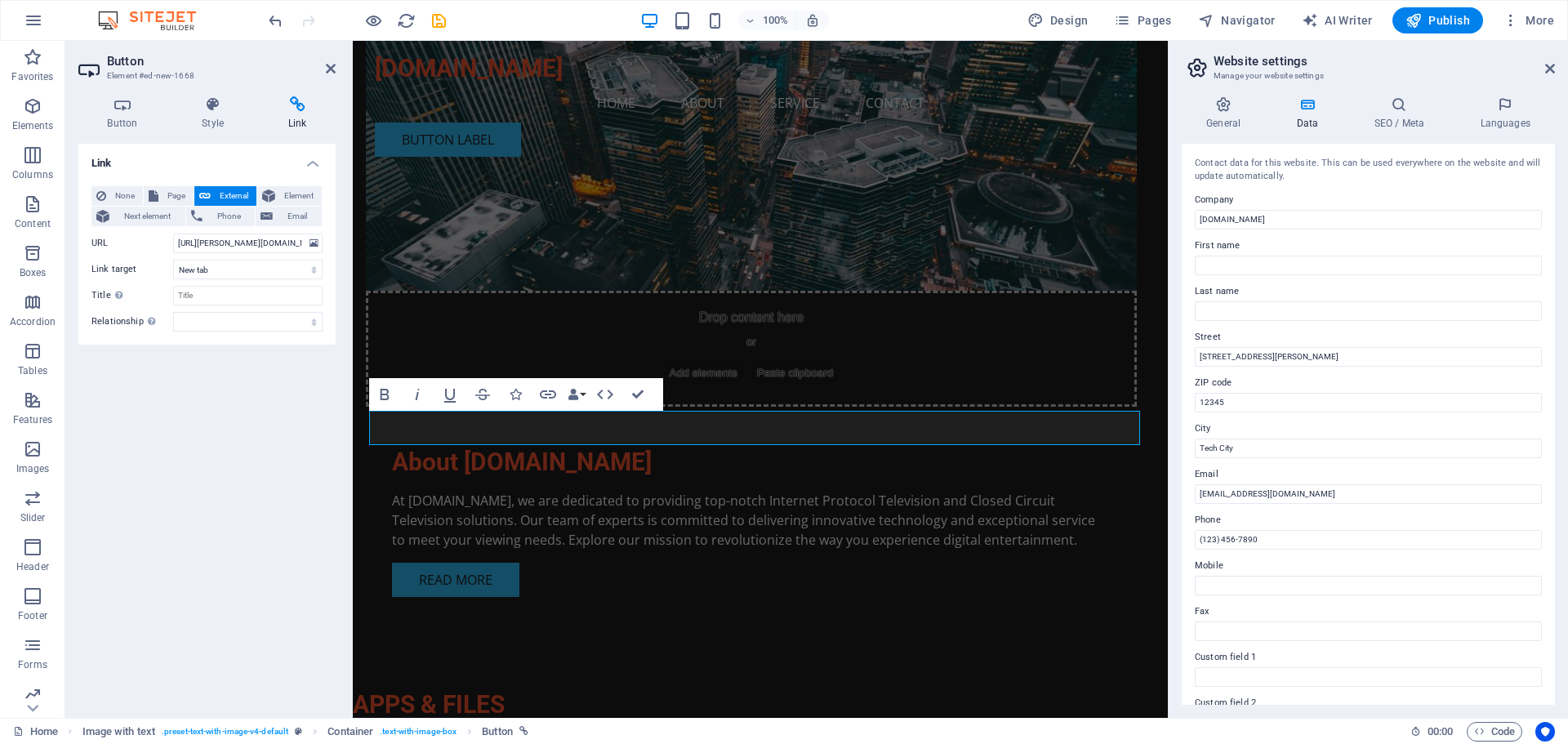
click at [296, 109] on icon at bounding box center [297, 104] width 77 height 16
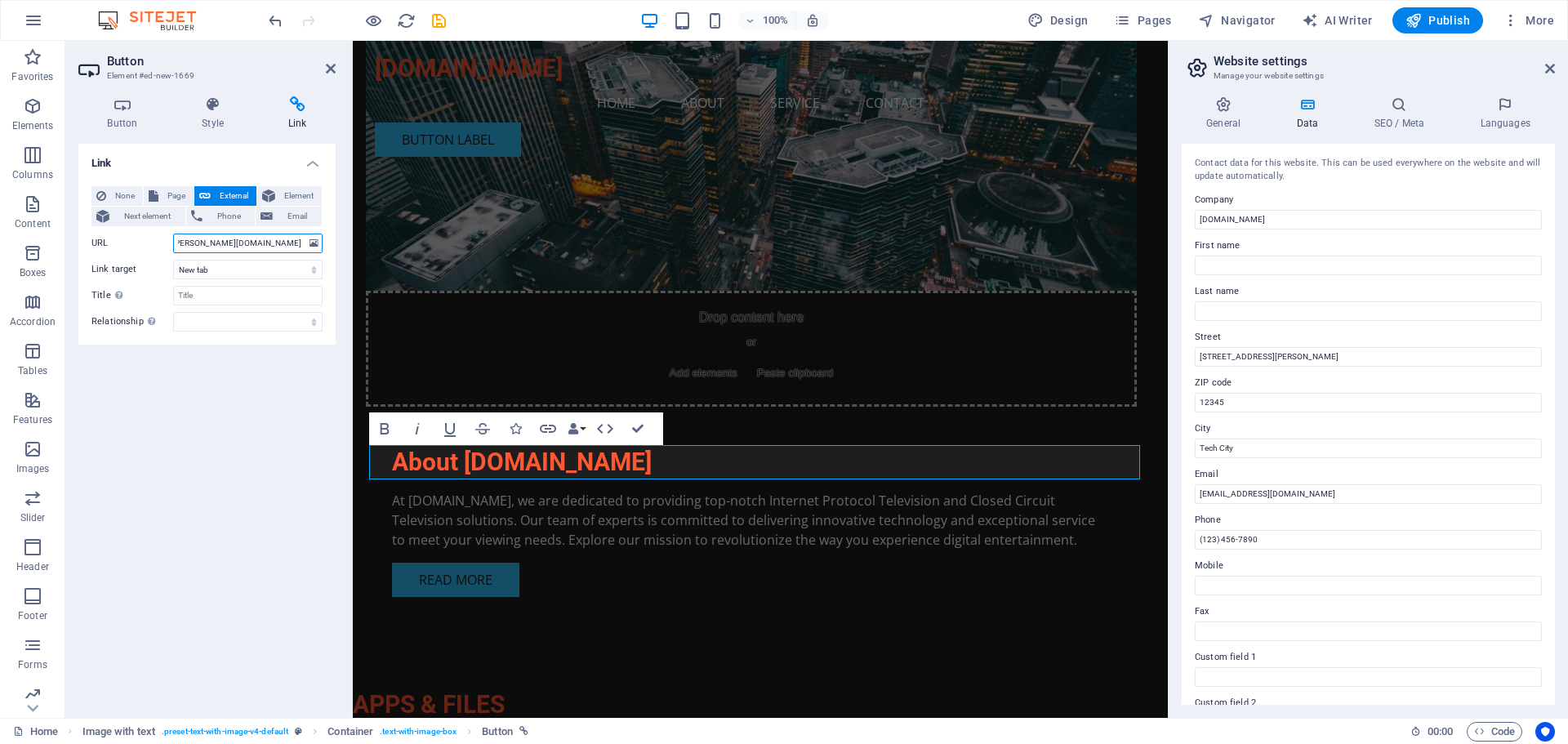
scroll to position [0, 135]
drag, startPoint x: 175, startPoint y: 245, endPoint x: 286, endPoint y: 251, distance: 111.2
click at [342, 259] on div "Button Style Link Button Design Default Primary Secondary Background Hover/Acti…" at bounding box center [207, 401] width 284 height 635
type input "[URL][DOMAIN_NAME]"
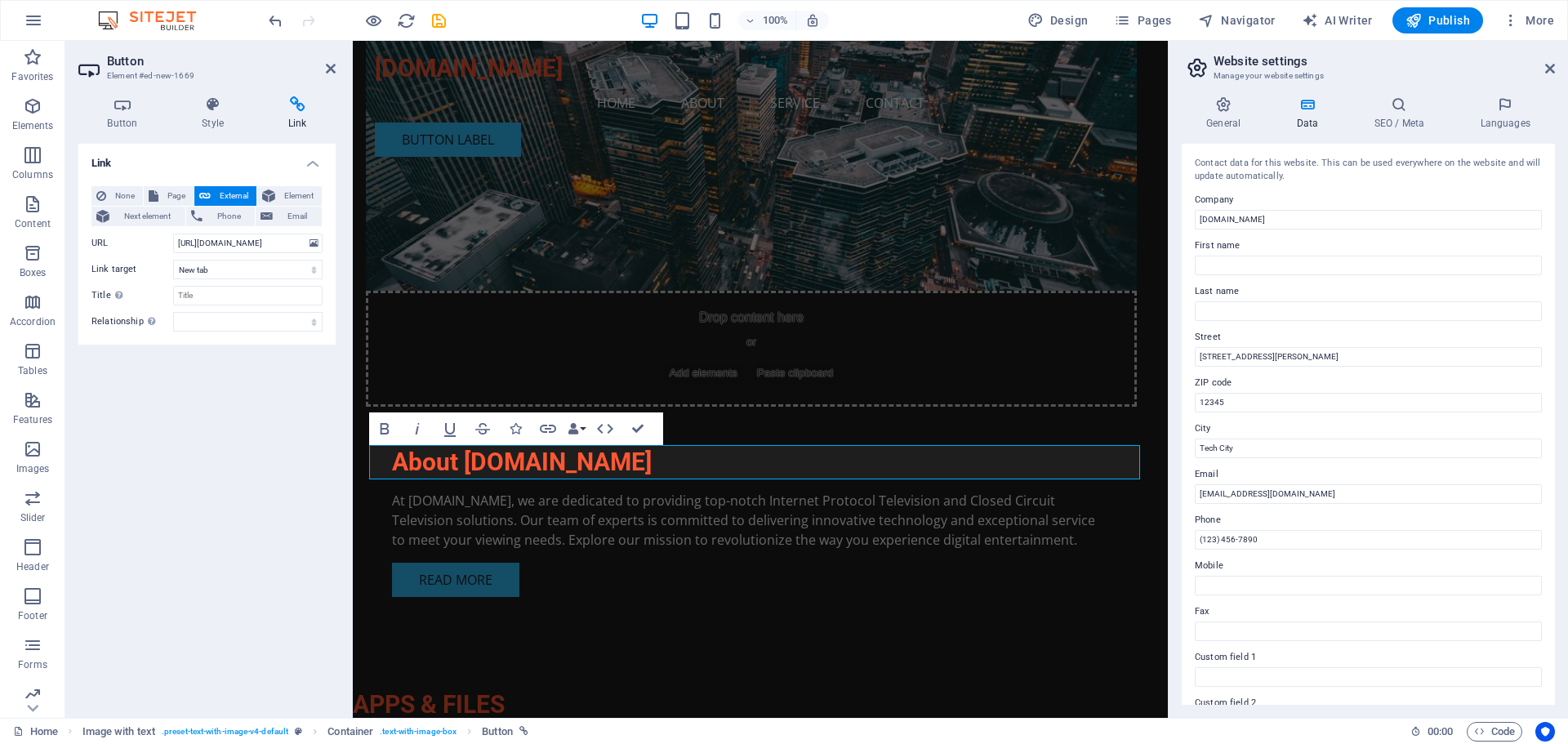
click at [302, 108] on icon at bounding box center [297, 104] width 77 height 16
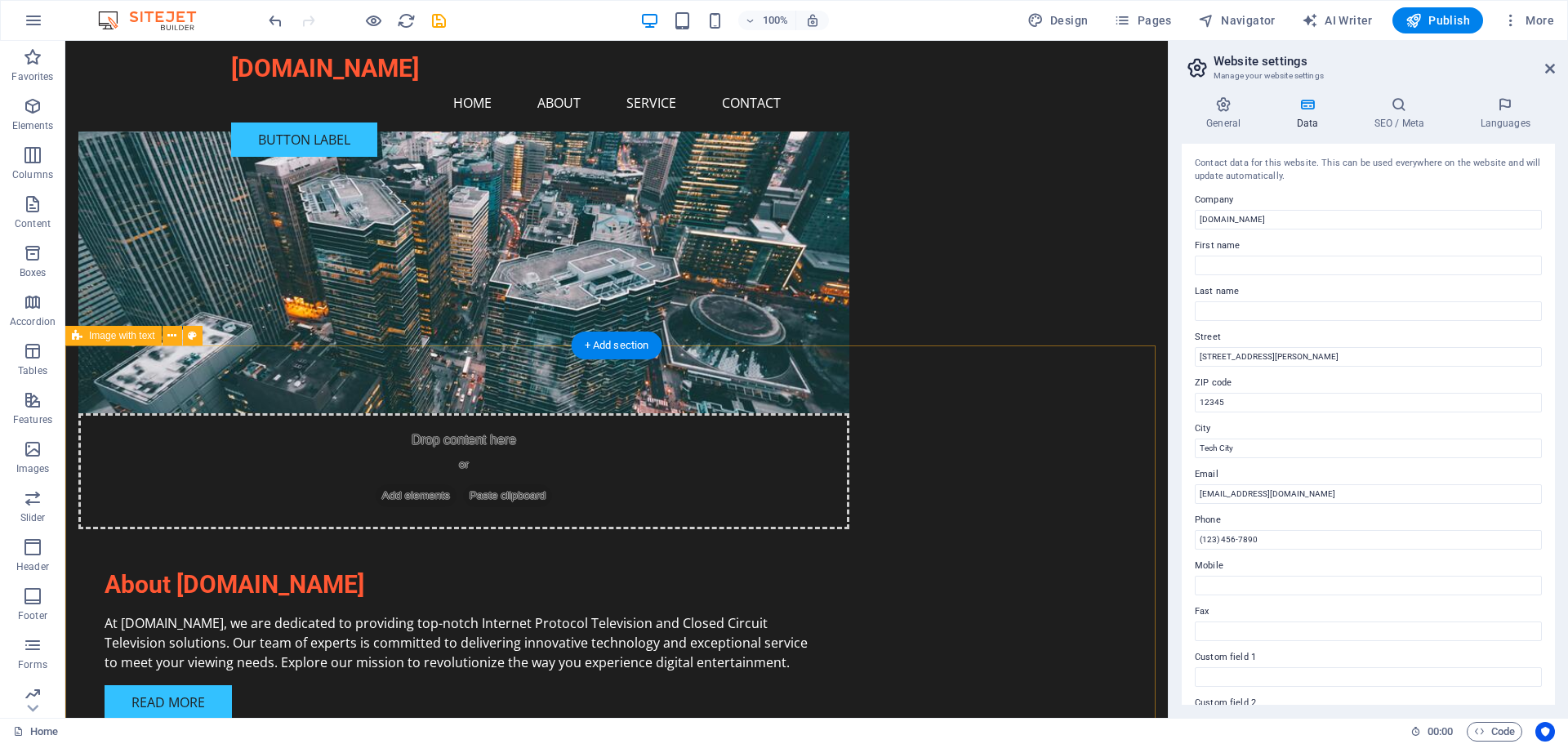
scroll to position [840, 0]
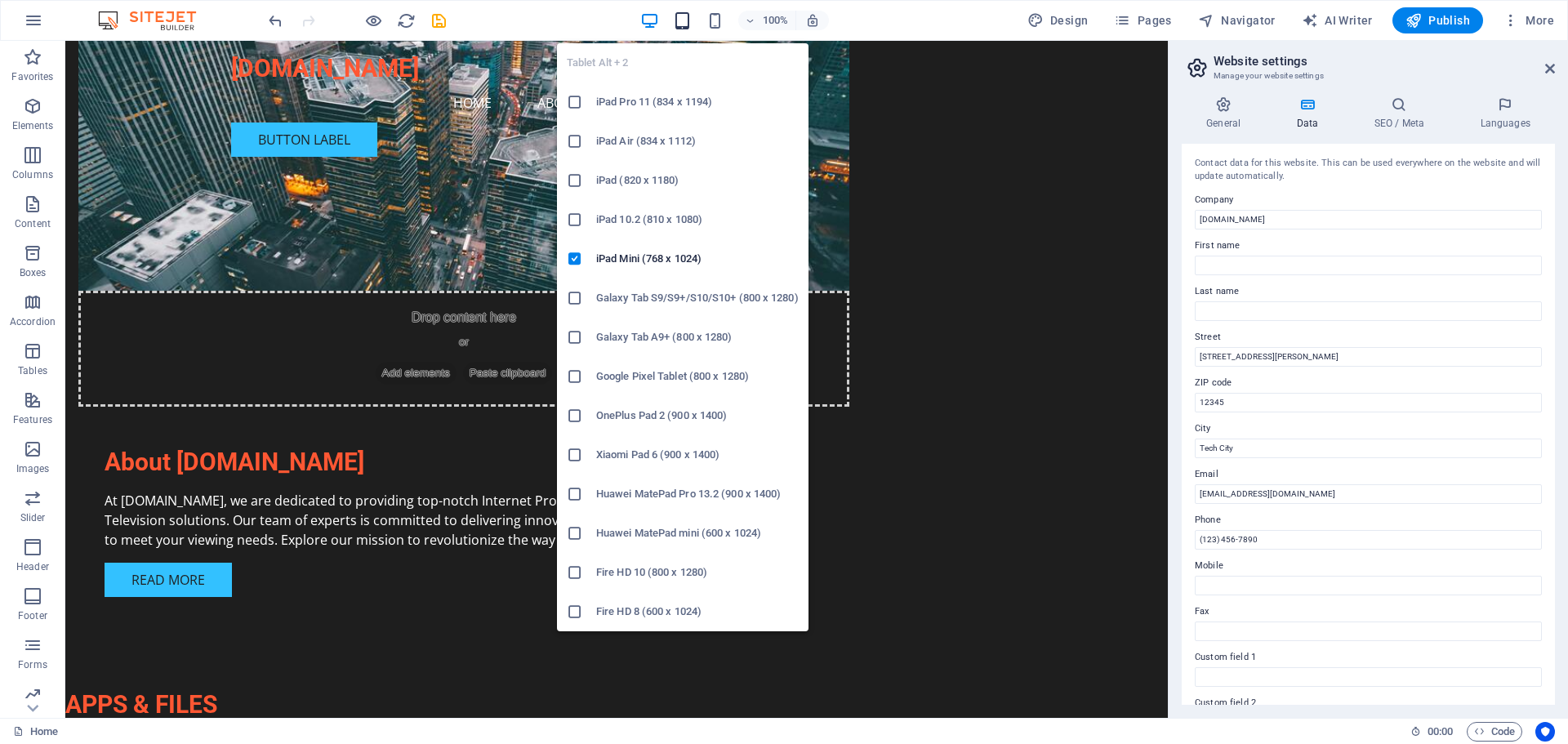
click at [686, 19] on icon "button" at bounding box center [682, 20] width 19 height 19
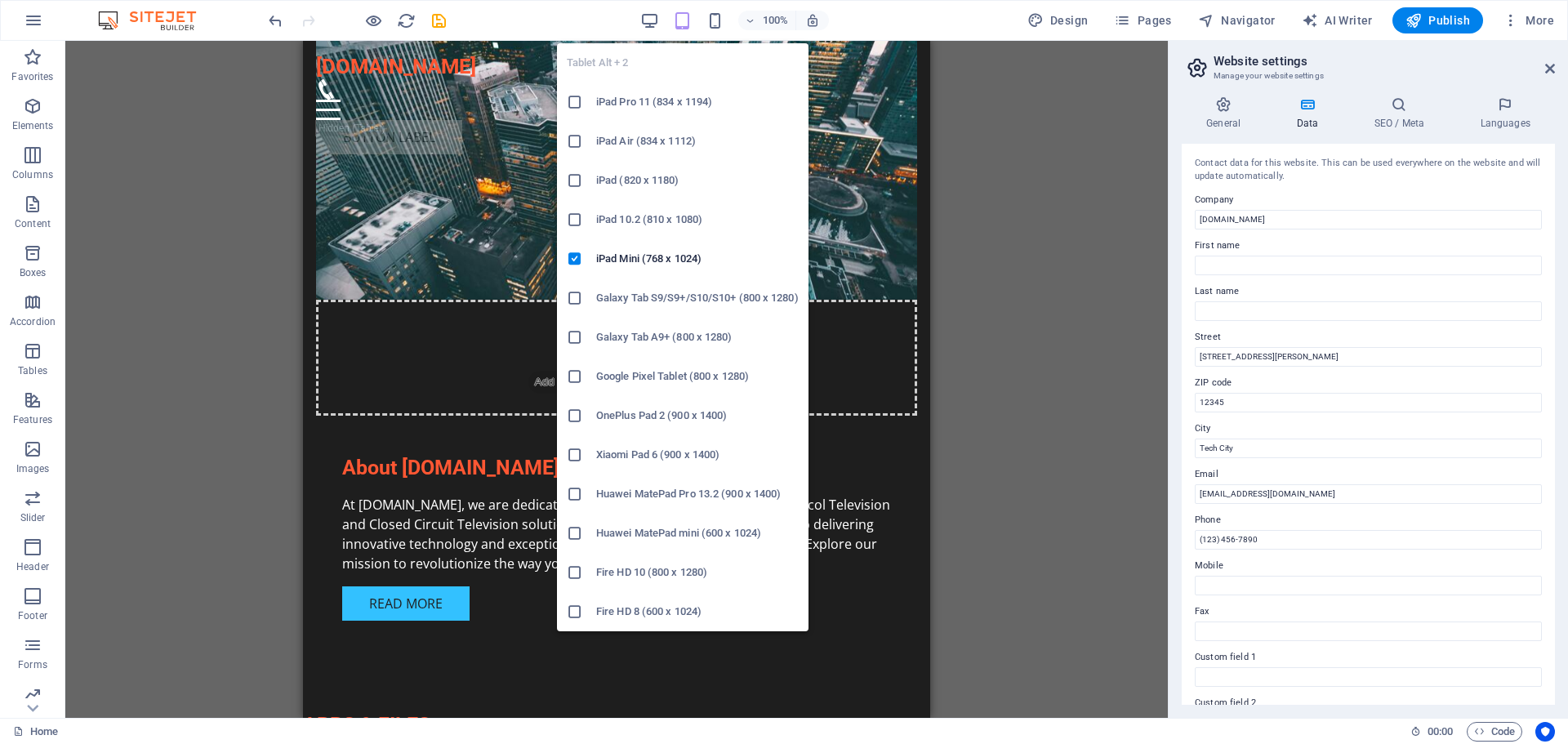
scroll to position [836, 0]
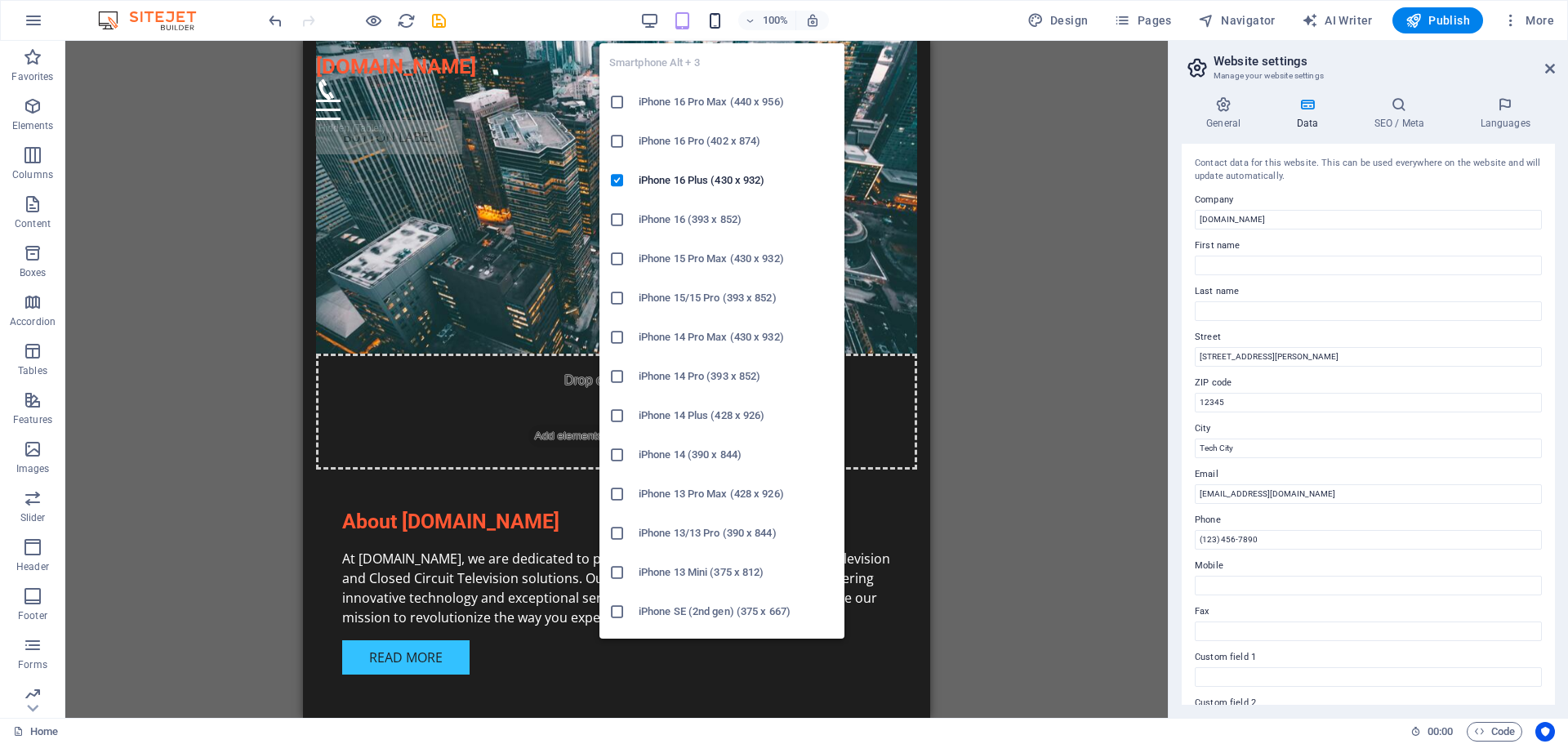
click at [719, 26] on icon "button" at bounding box center [715, 20] width 19 height 19
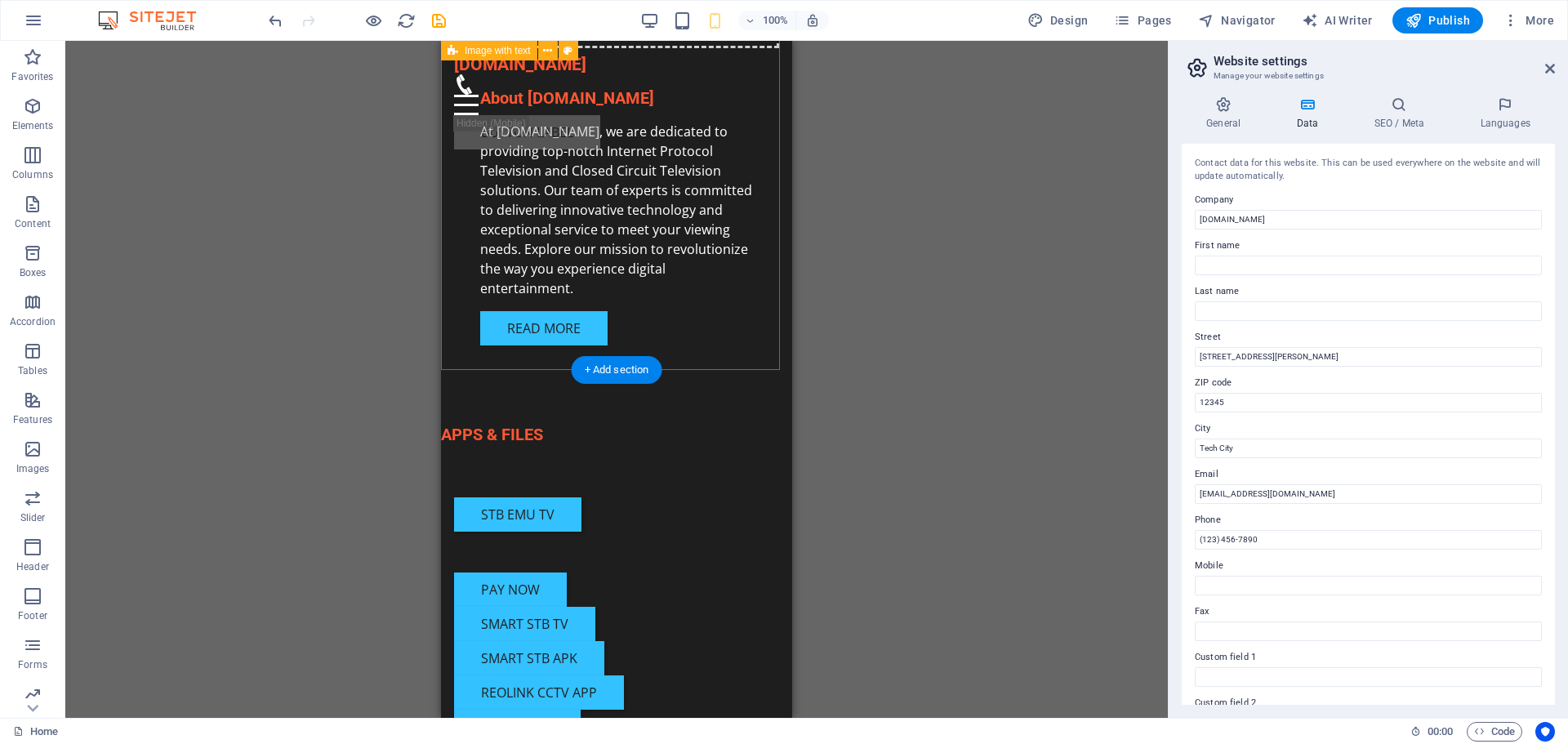
scroll to position [938, 0]
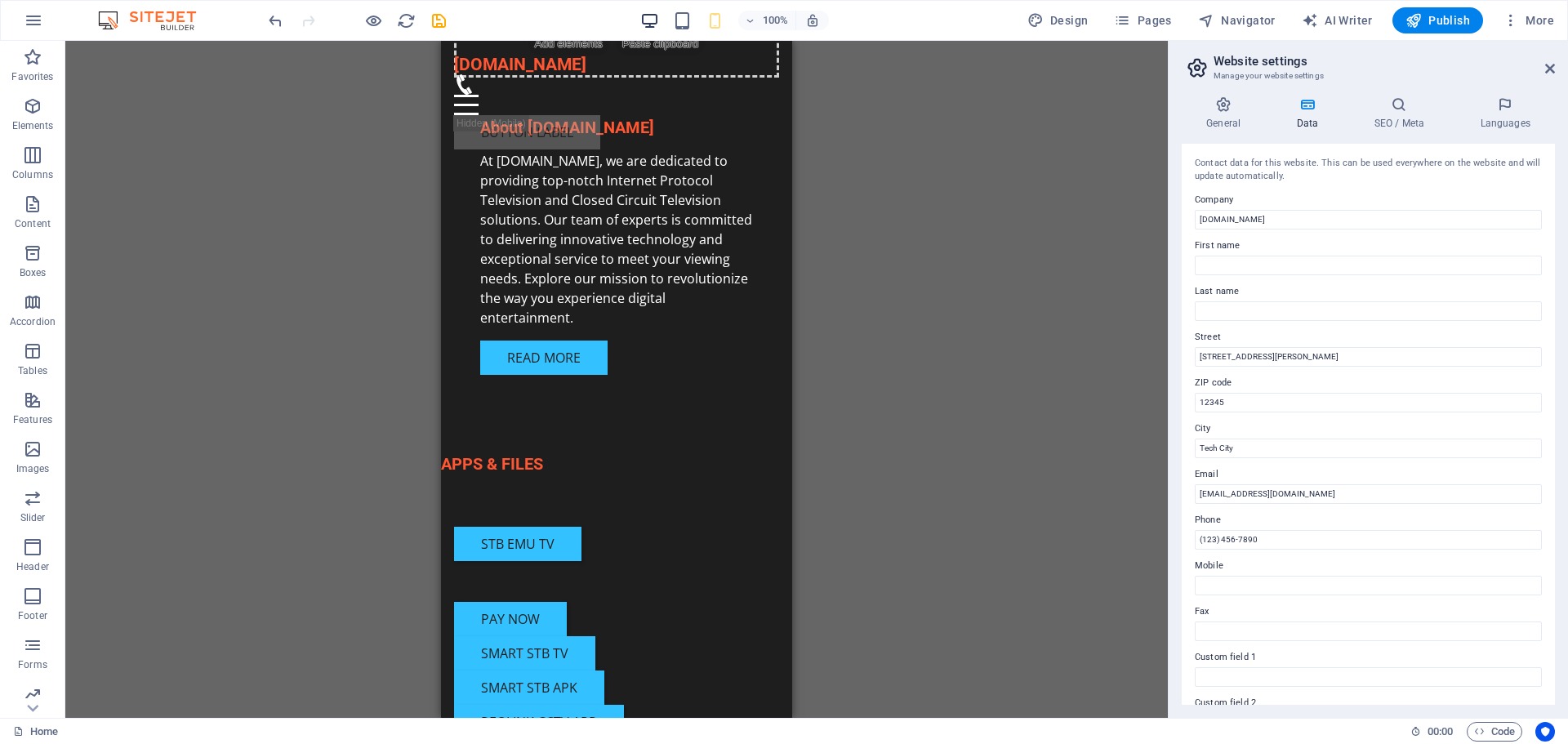
click at [655, 20] on icon "button" at bounding box center [650, 20] width 19 height 19
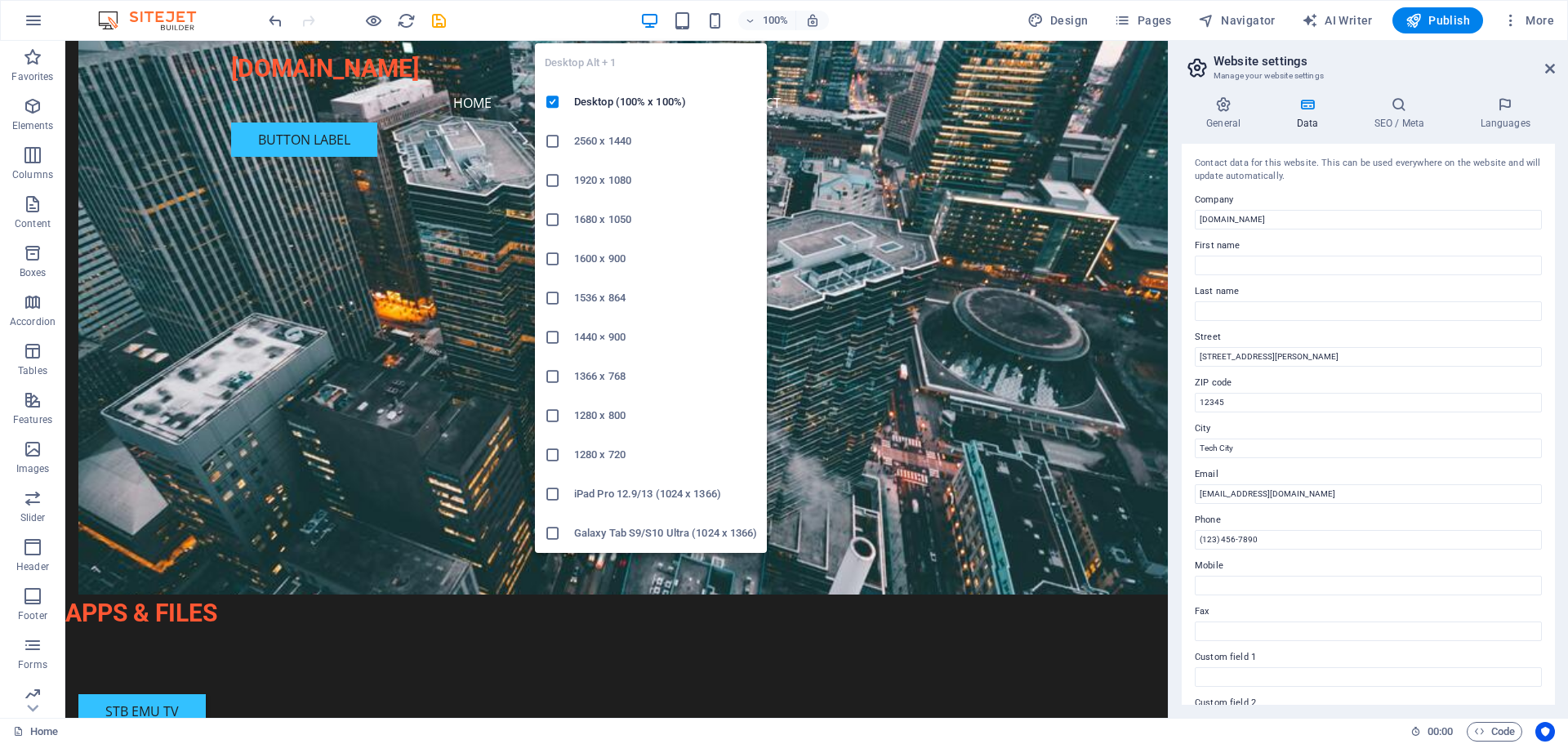
scroll to position [922, 0]
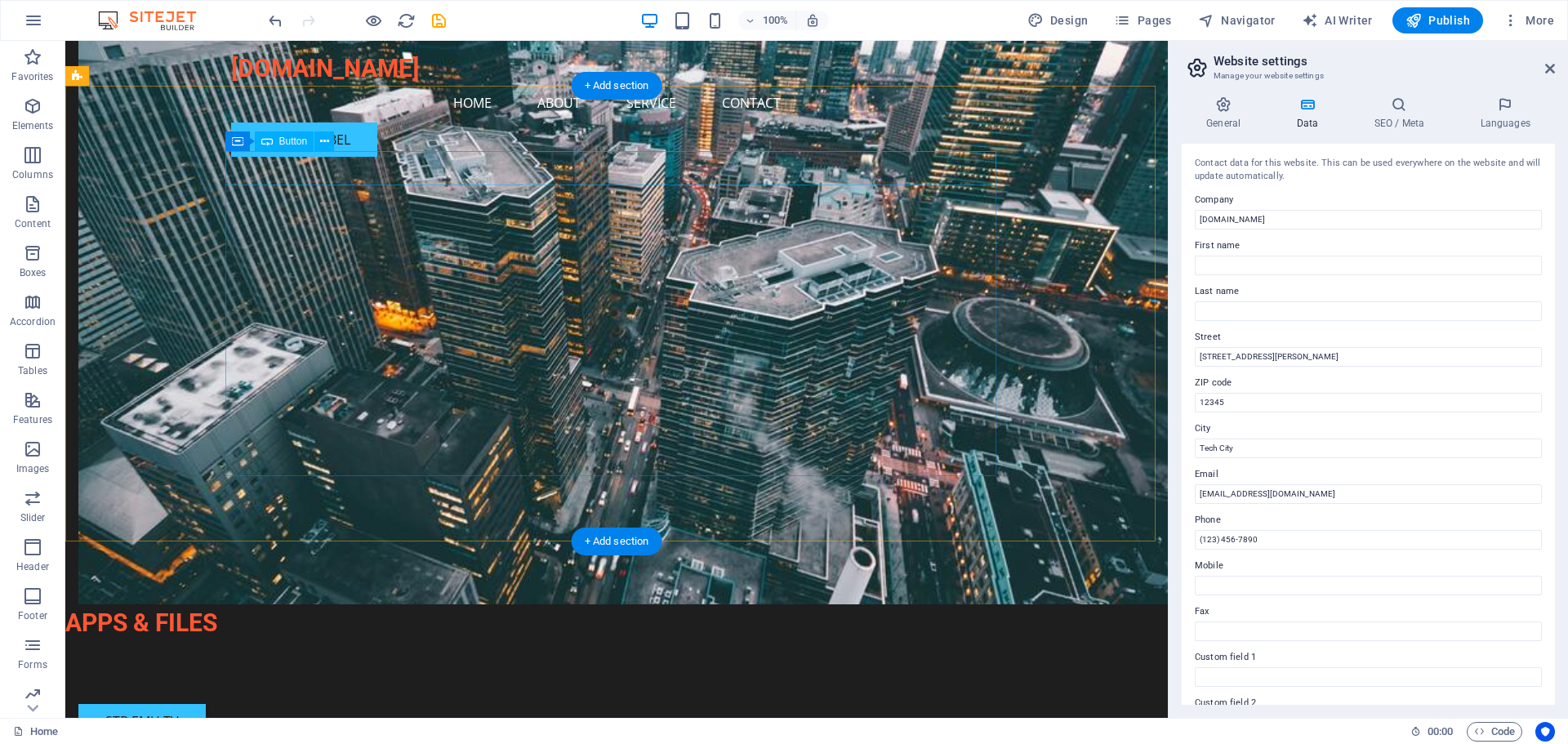
click at [849, 704] on div "STB EMU TV" at bounding box center [463, 721] width 771 height 34
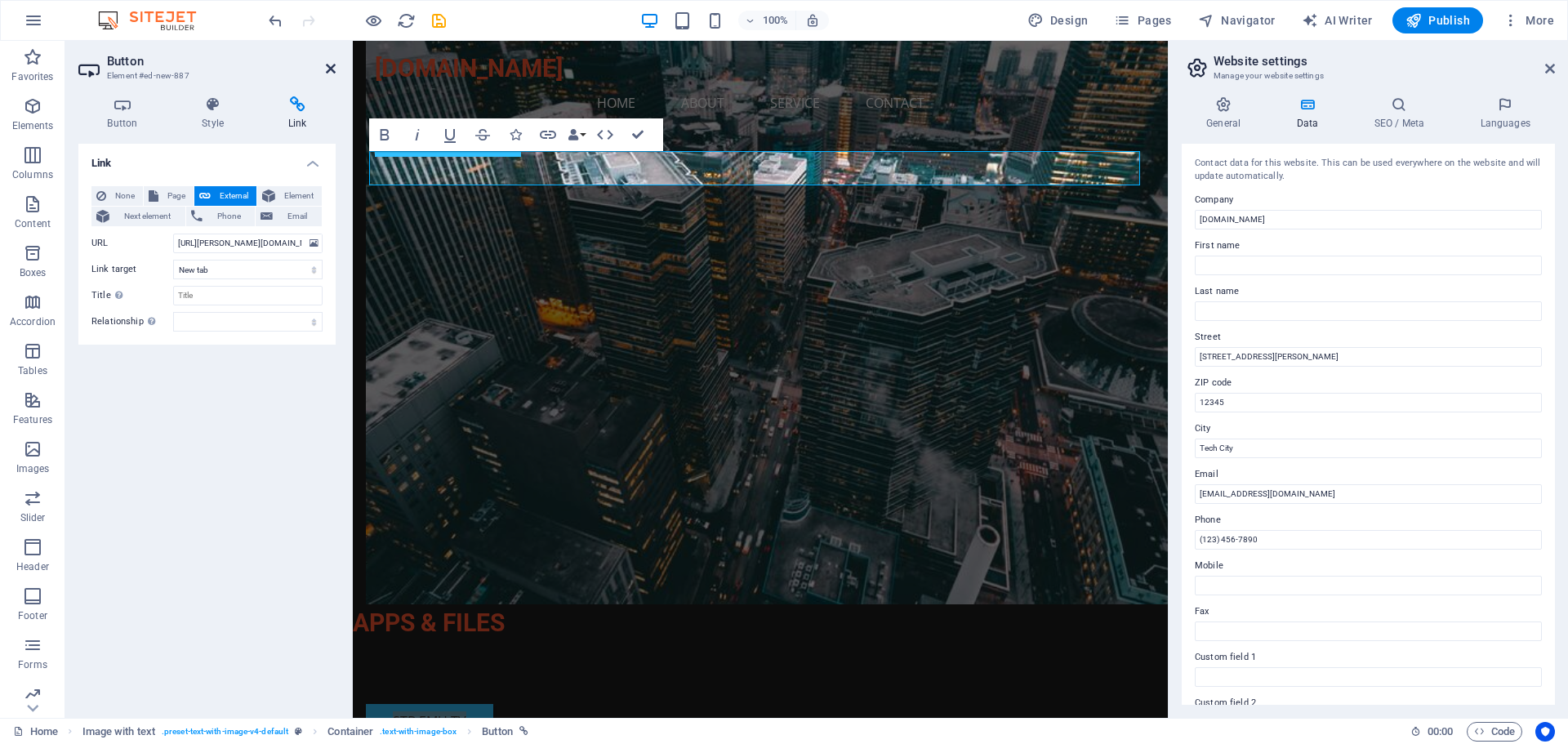
click at [332, 66] on icon at bounding box center [331, 68] width 10 height 13
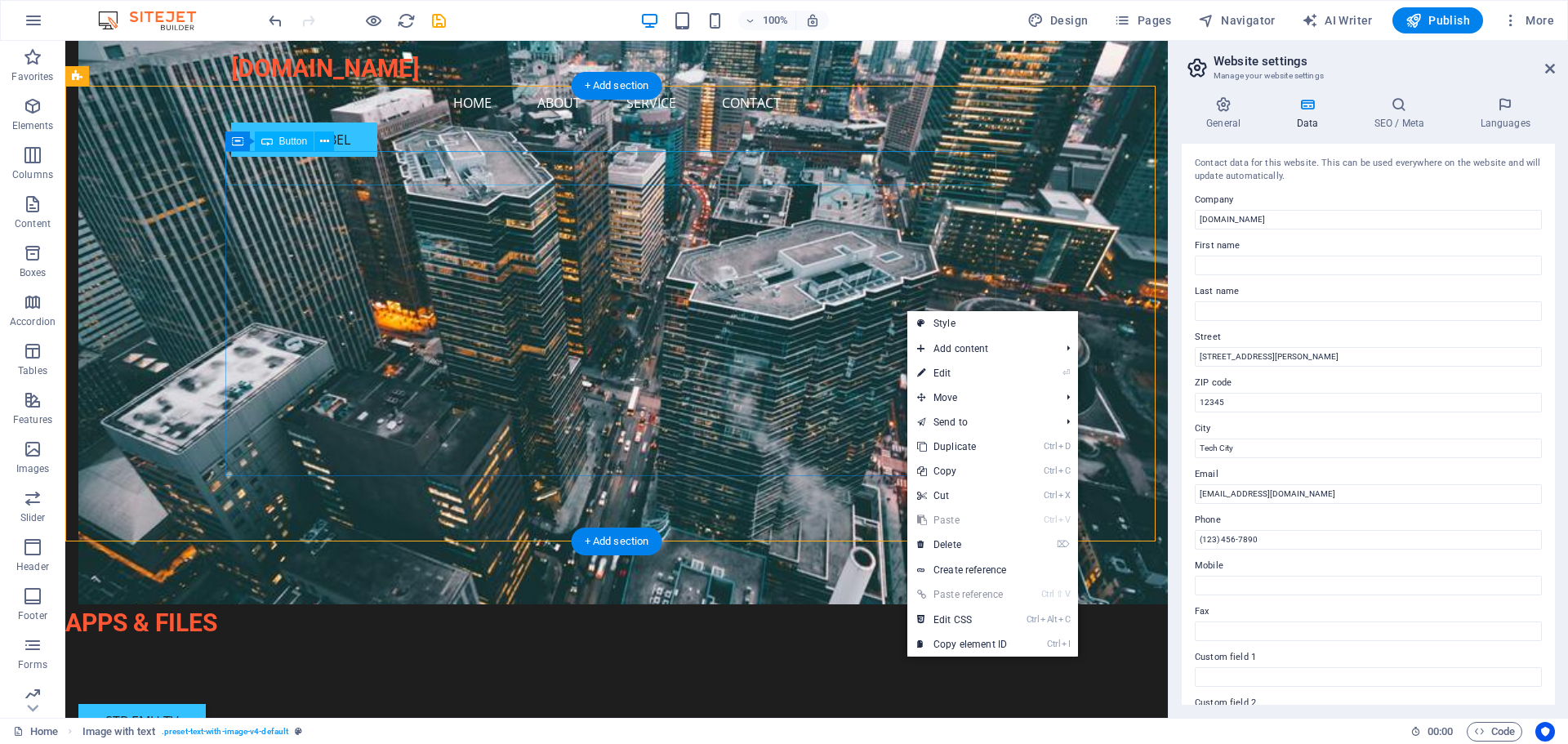
click at [462, 704] on div "STB EMU TV" at bounding box center [463, 721] width 771 height 34
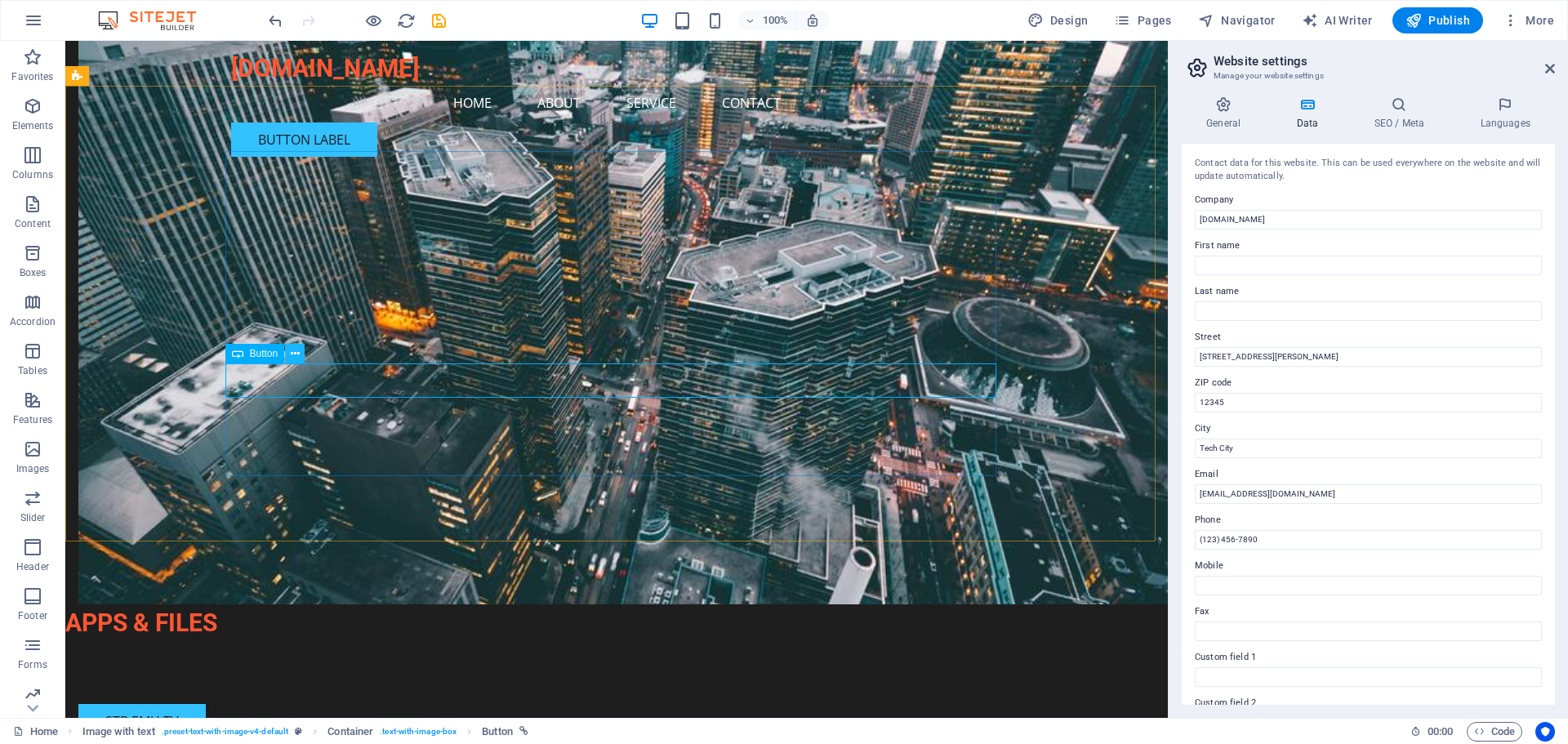
click at [292, 354] on icon at bounding box center [295, 355] width 9 height 17
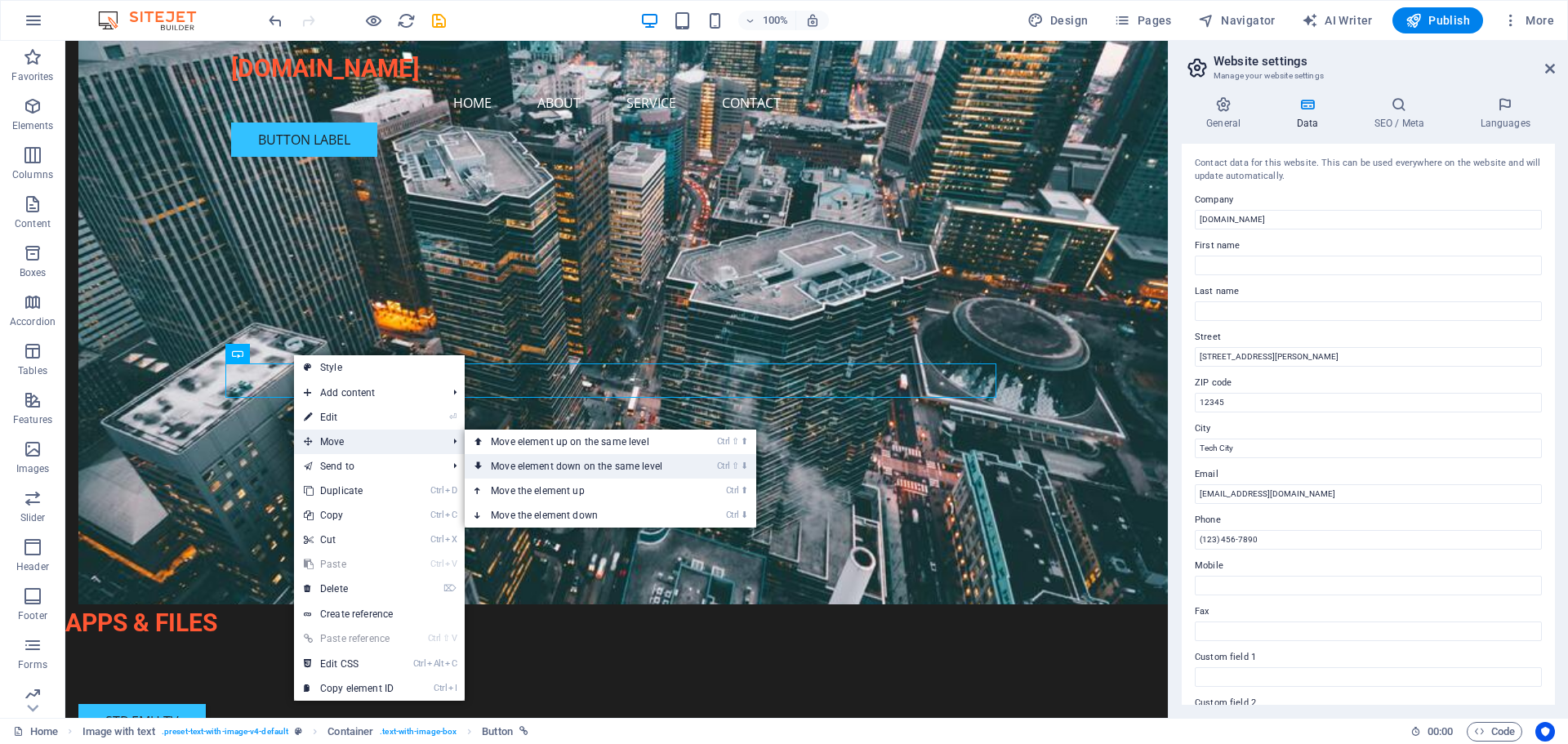
click at [543, 472] on link "Ctrl ⇧ ⬇ Move element down on the same level" at bounding box center [579, 466] width 230 height 25
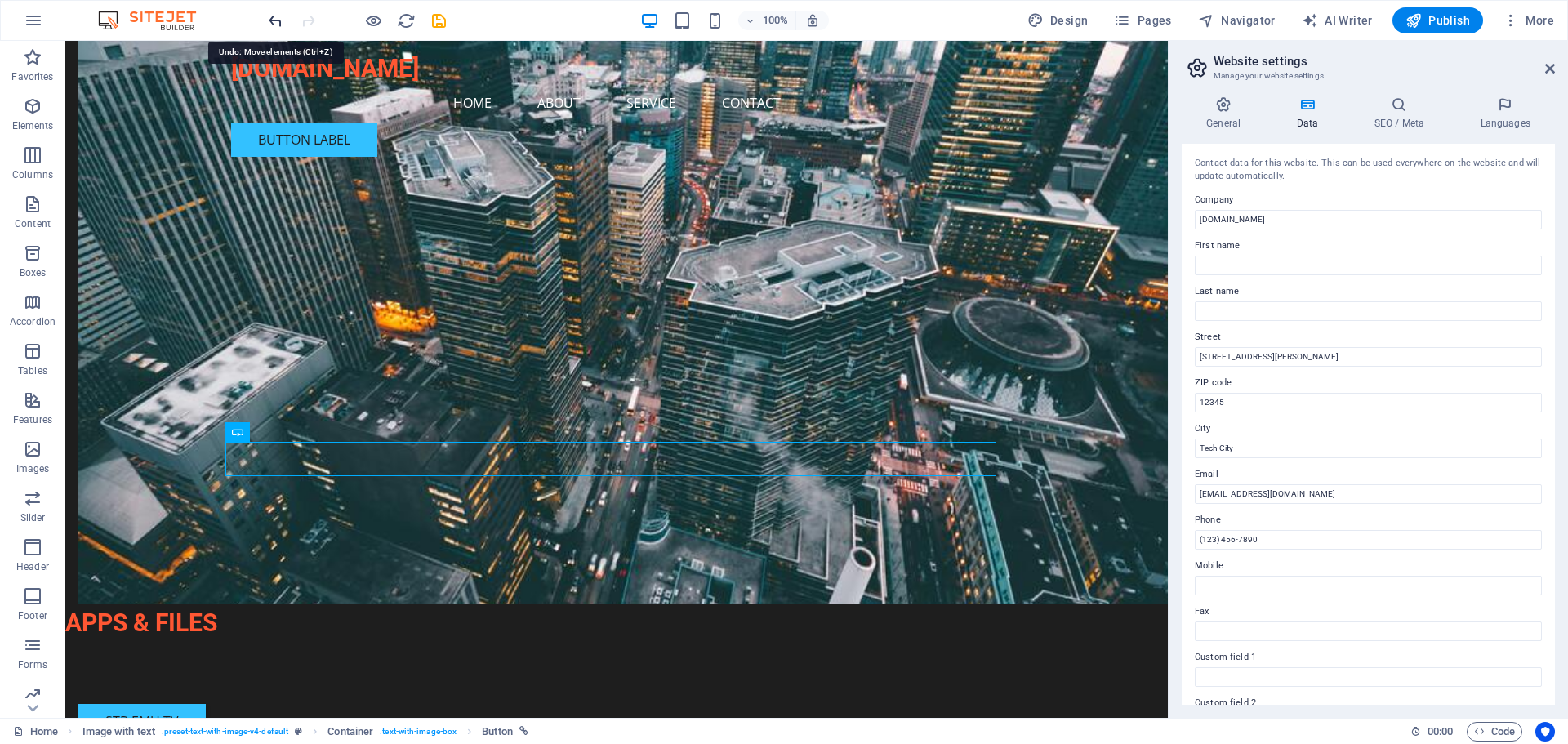
click at [274, 27] on icon "undo" at bounding box center [276, 20] width 19 height 19
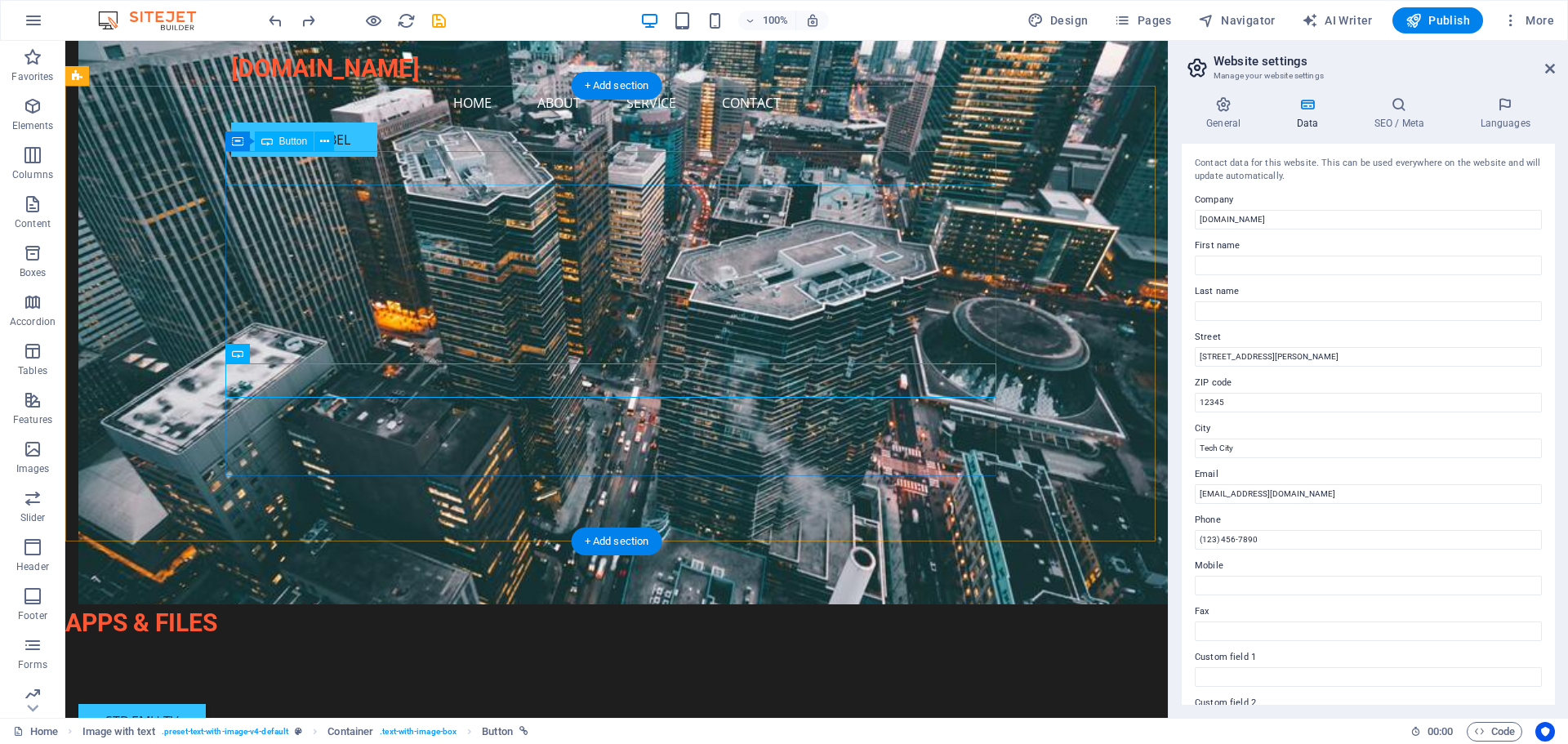
click at [360, 704] on div "STB EMU TV" at bounding box center [463, 721] width 771 height 34
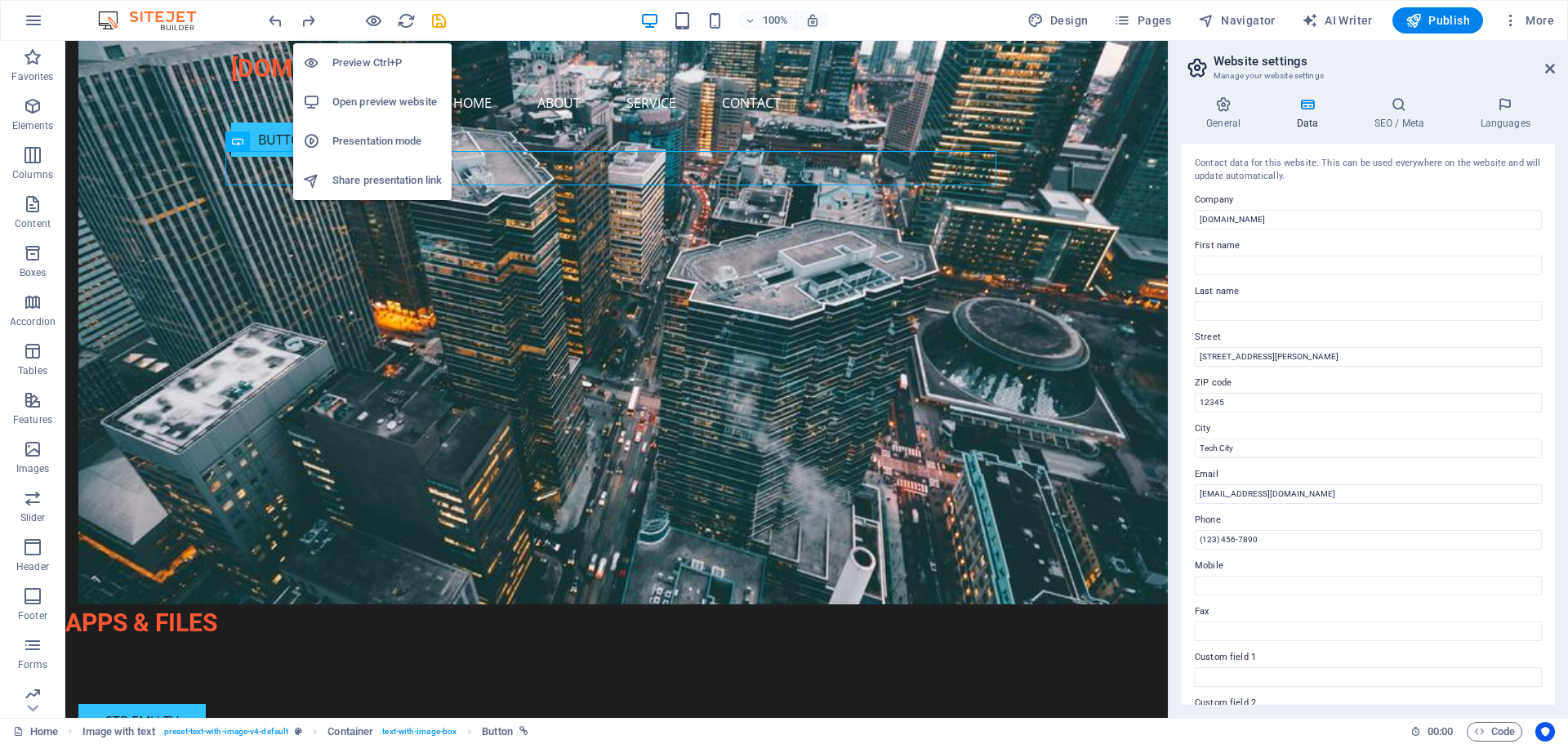
click at [365, 103] on h6 "Open preview website" at bounding box center [387, 101] width 109 height 20
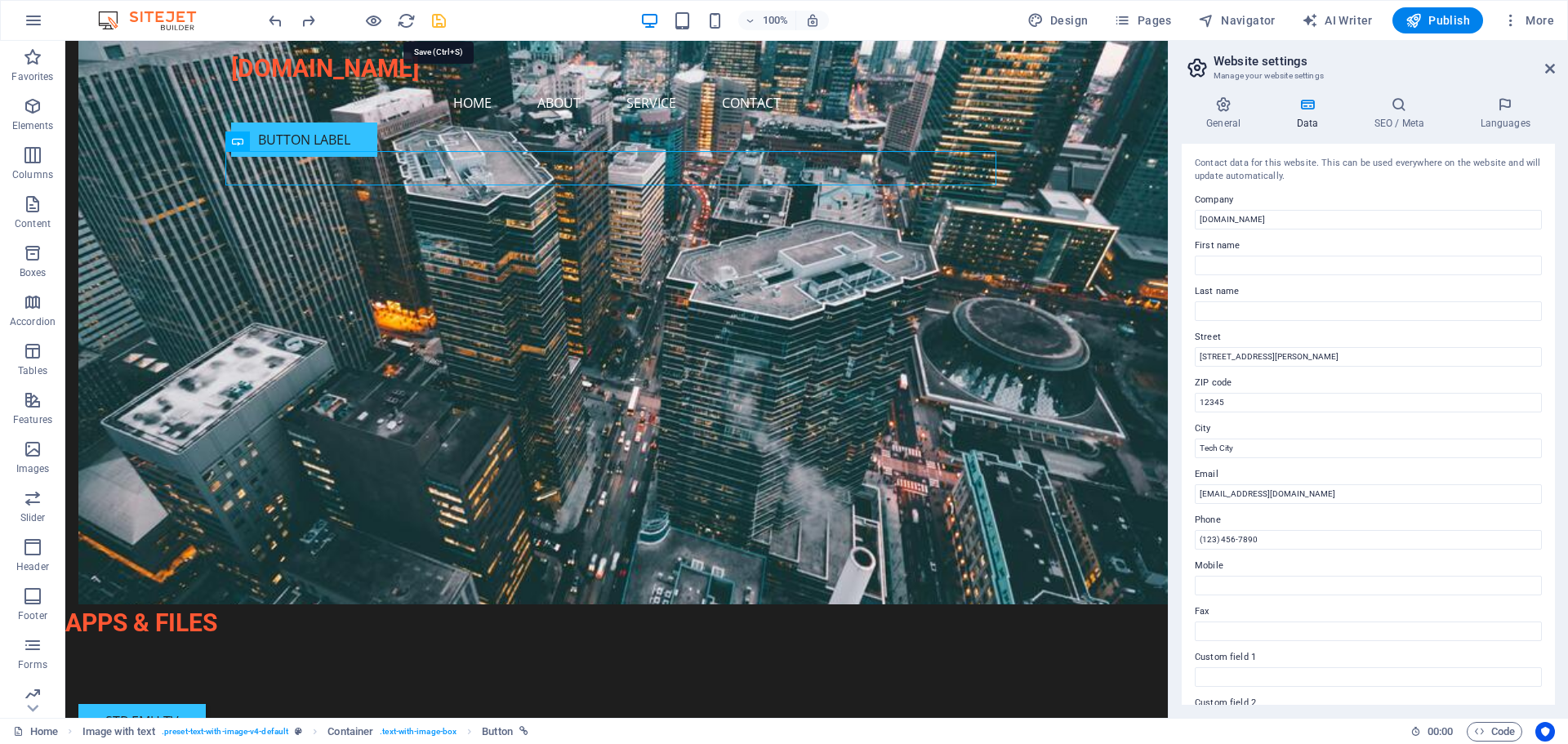
click at [438, 20] on icon "save" at bounding box center [439, 20] width 19 height 19
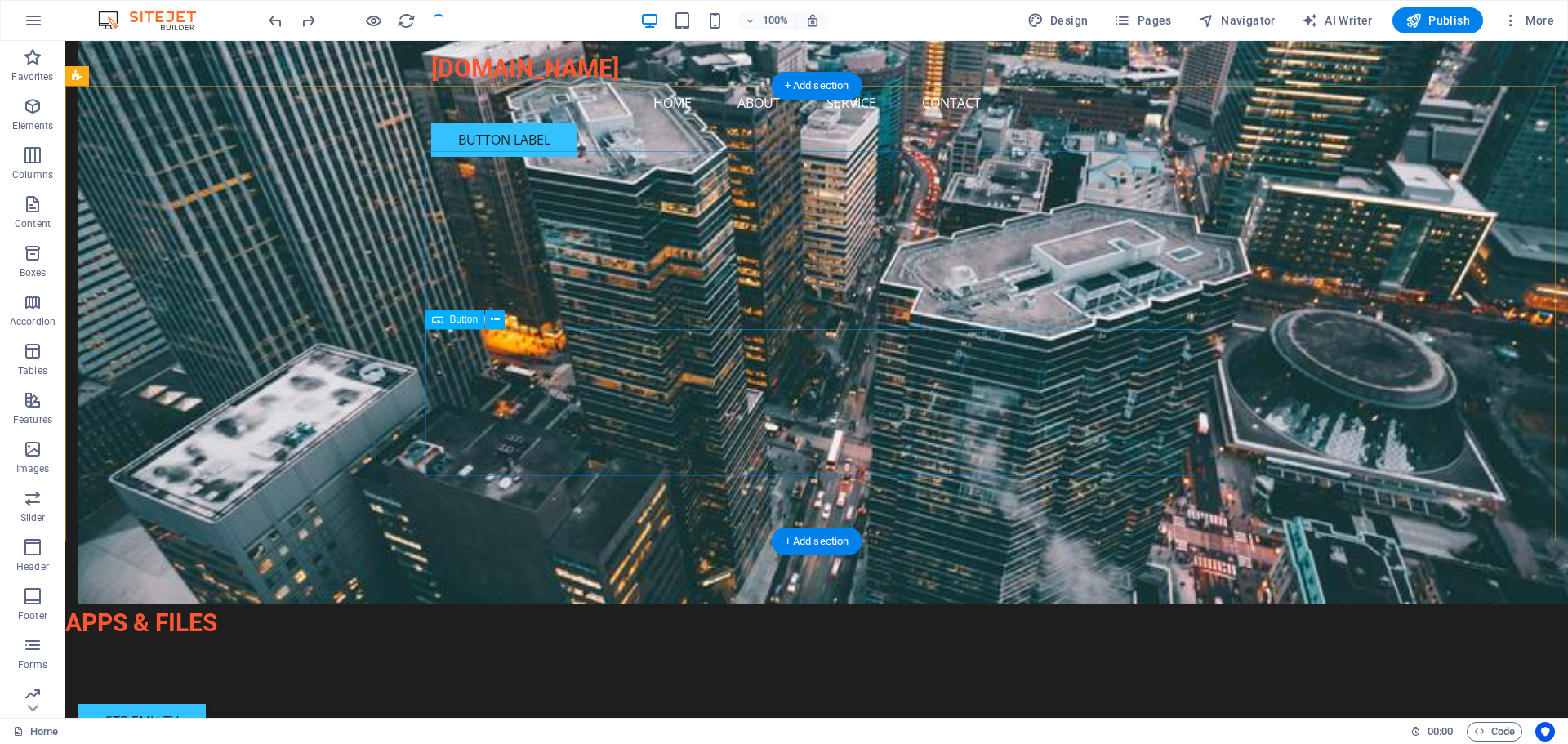
checkbox input "false"
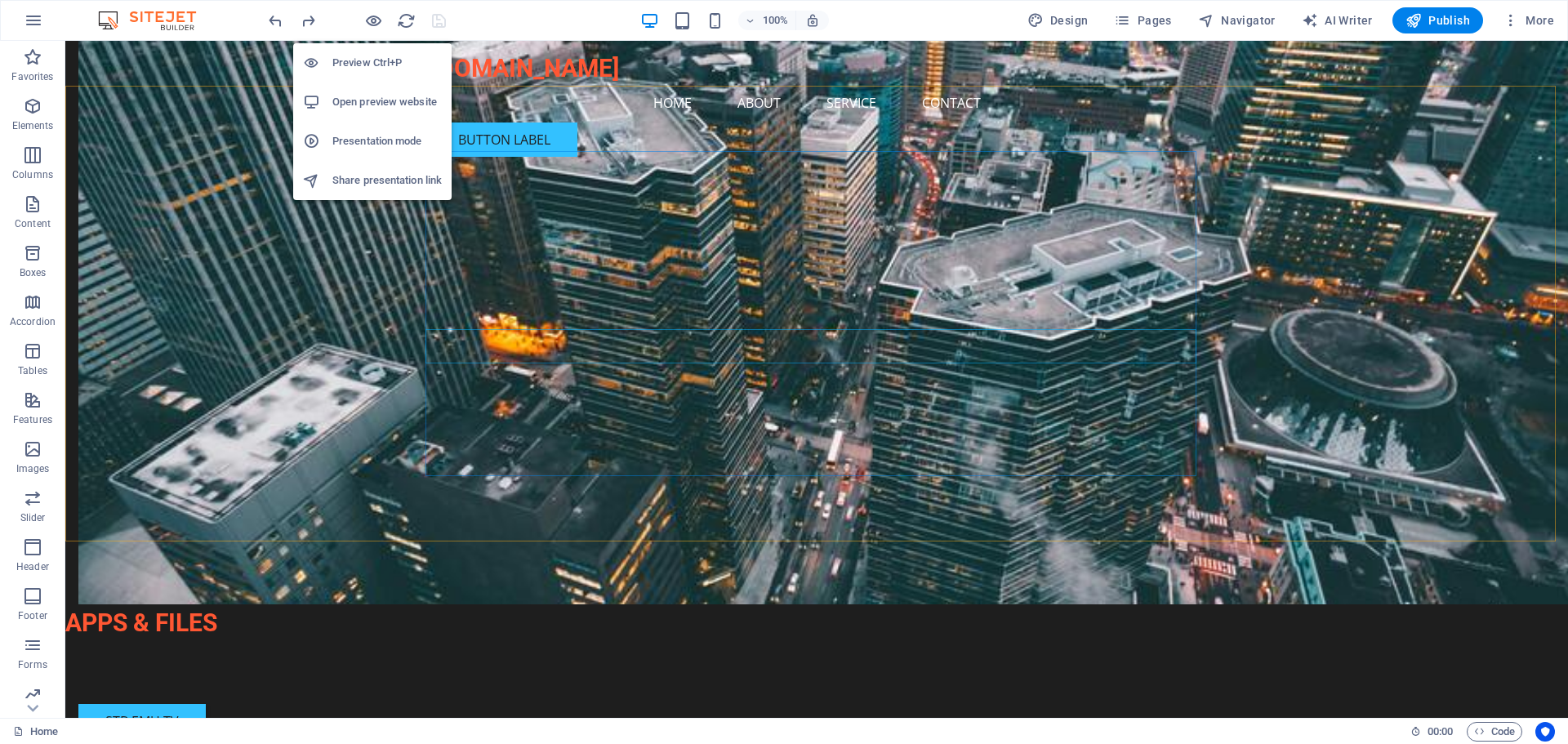
click at [370, 104] on h6 "Open preview website" at bounding box center [387, 101] width 109 height 20
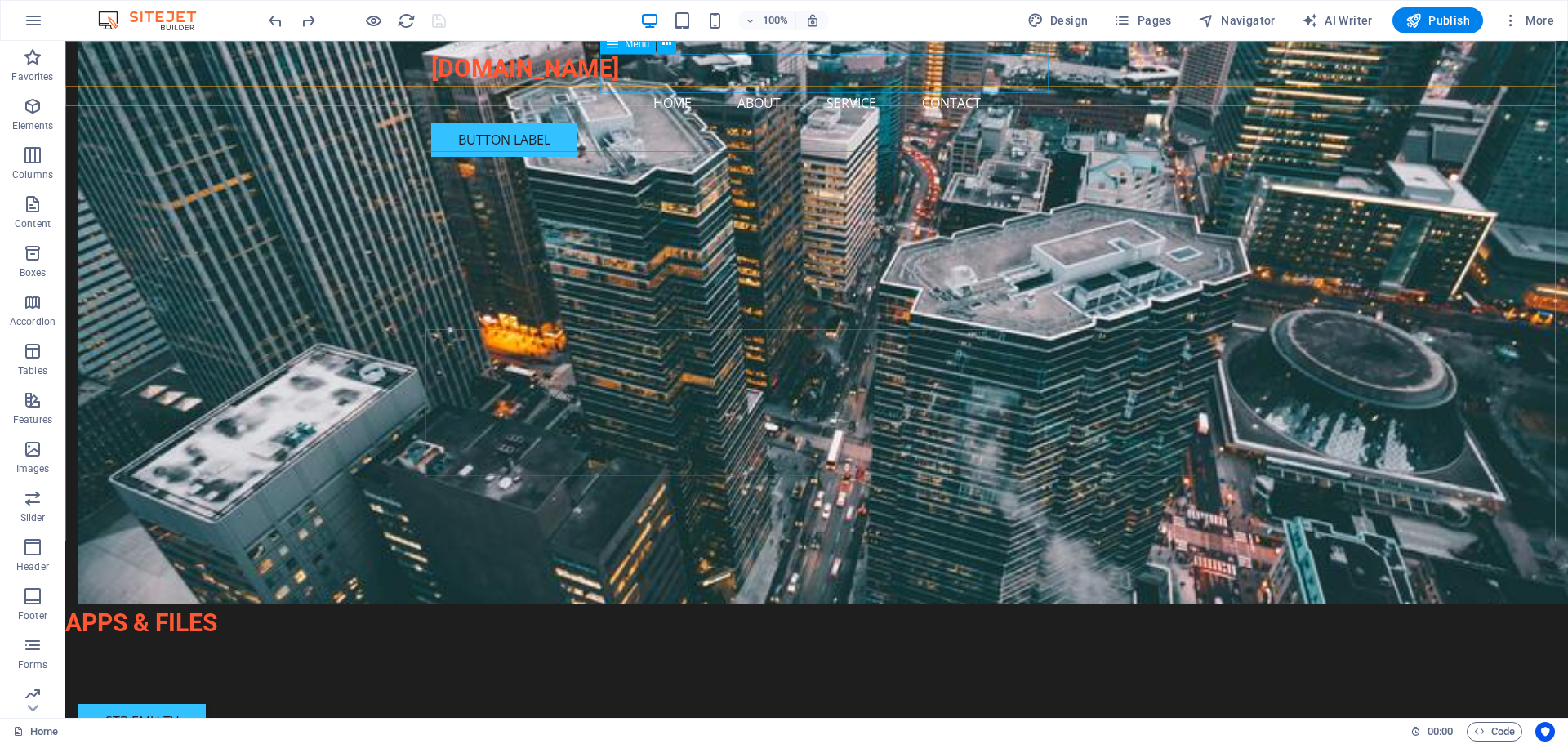
click at [767, 84] on nav "Home About Service Contact" at bounding box center [816, 103] width 771 height 39
click at [855, 84] on nav "Home About Service Contact" at bounding box center [816, 103] width 771 height 39
click at [950, 84] on nav "Home About Service Contact" at bounding box center [816, 103] width 771 height 39
click at [953, 84] on nav "Home About Service Contact" at bounding box center [816, 103] width 771 height 39
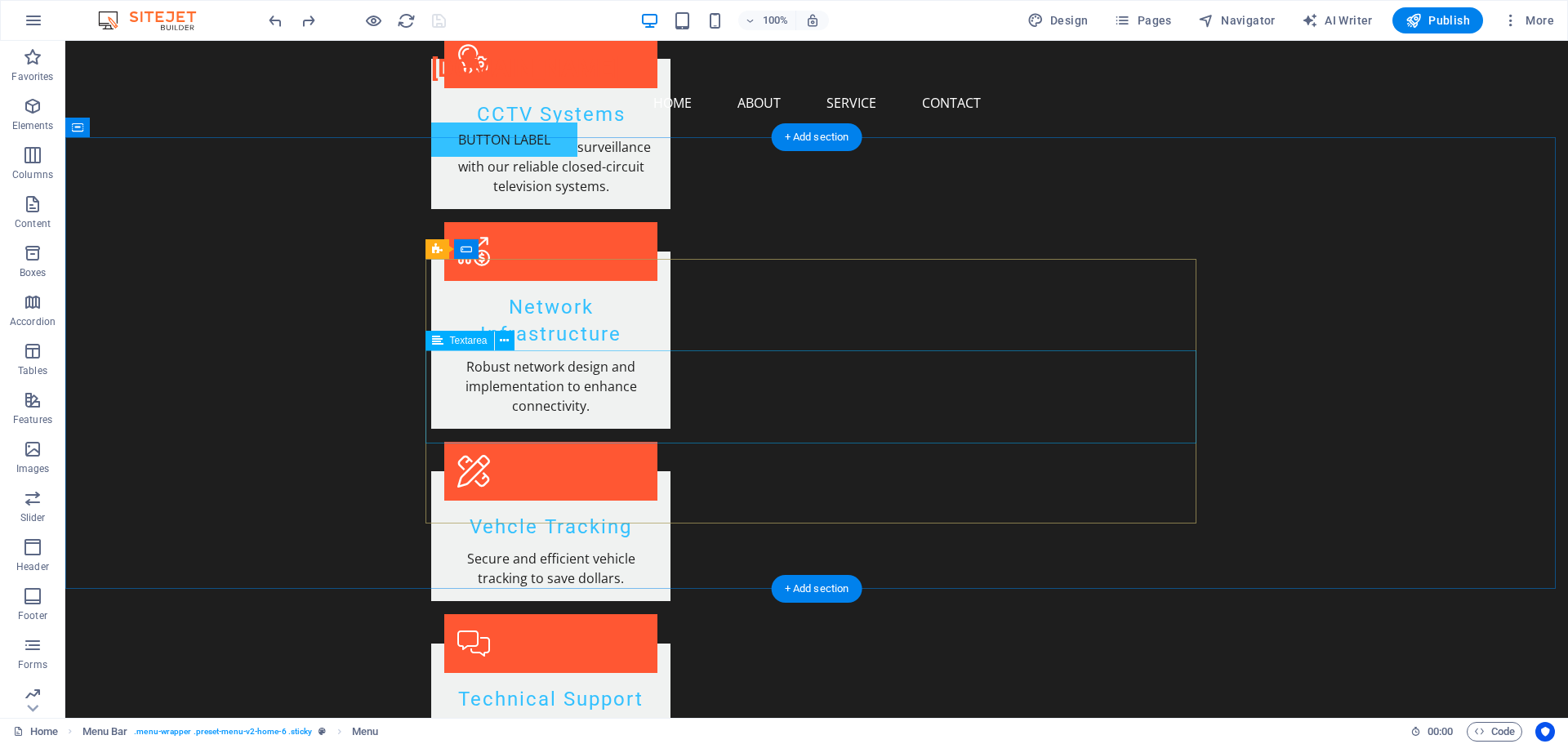
scroll to position [2402, 0]
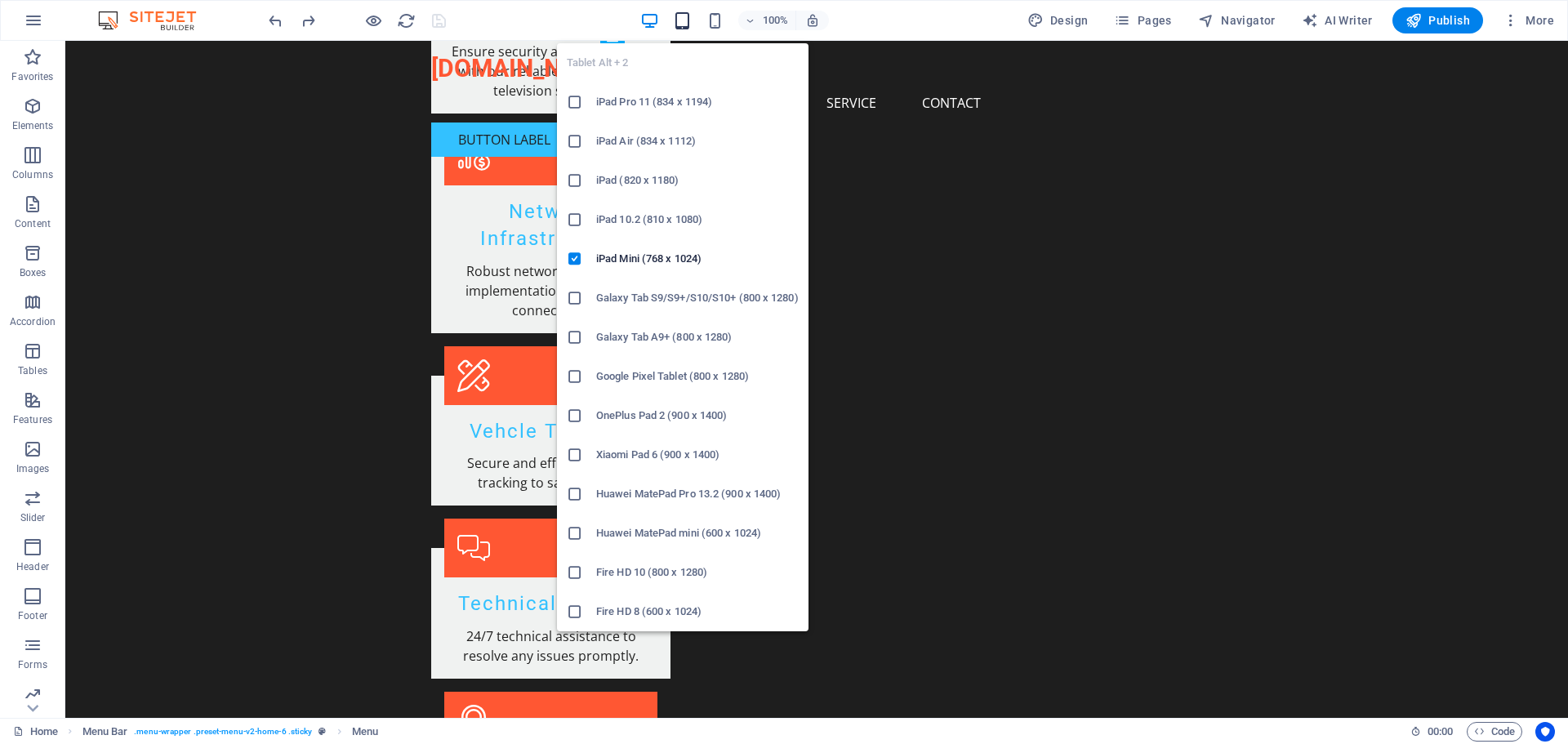
click at [686, 21] on icon "button" at bounding box center [682, 20] width 19 height 19
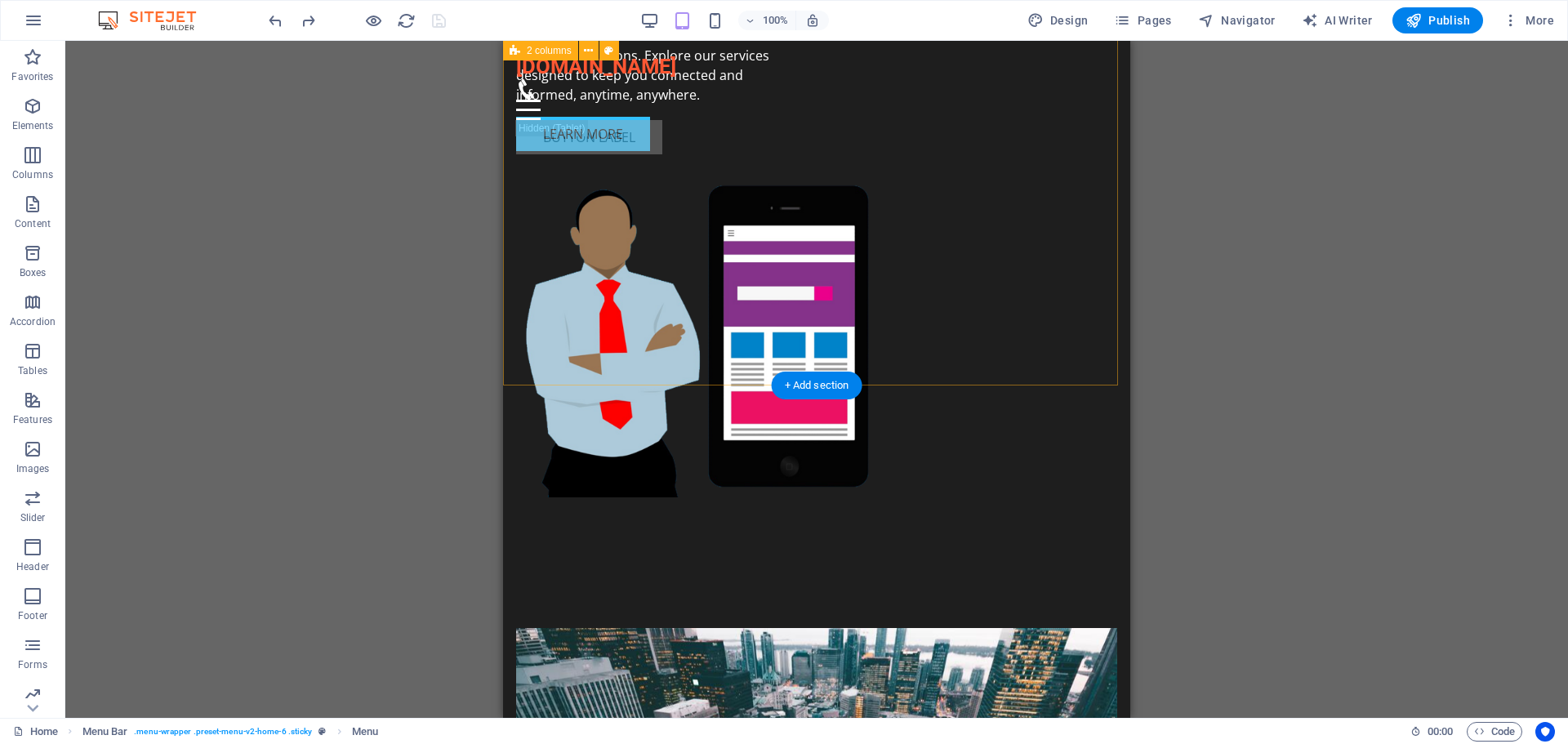
scroll to position [131, 0]
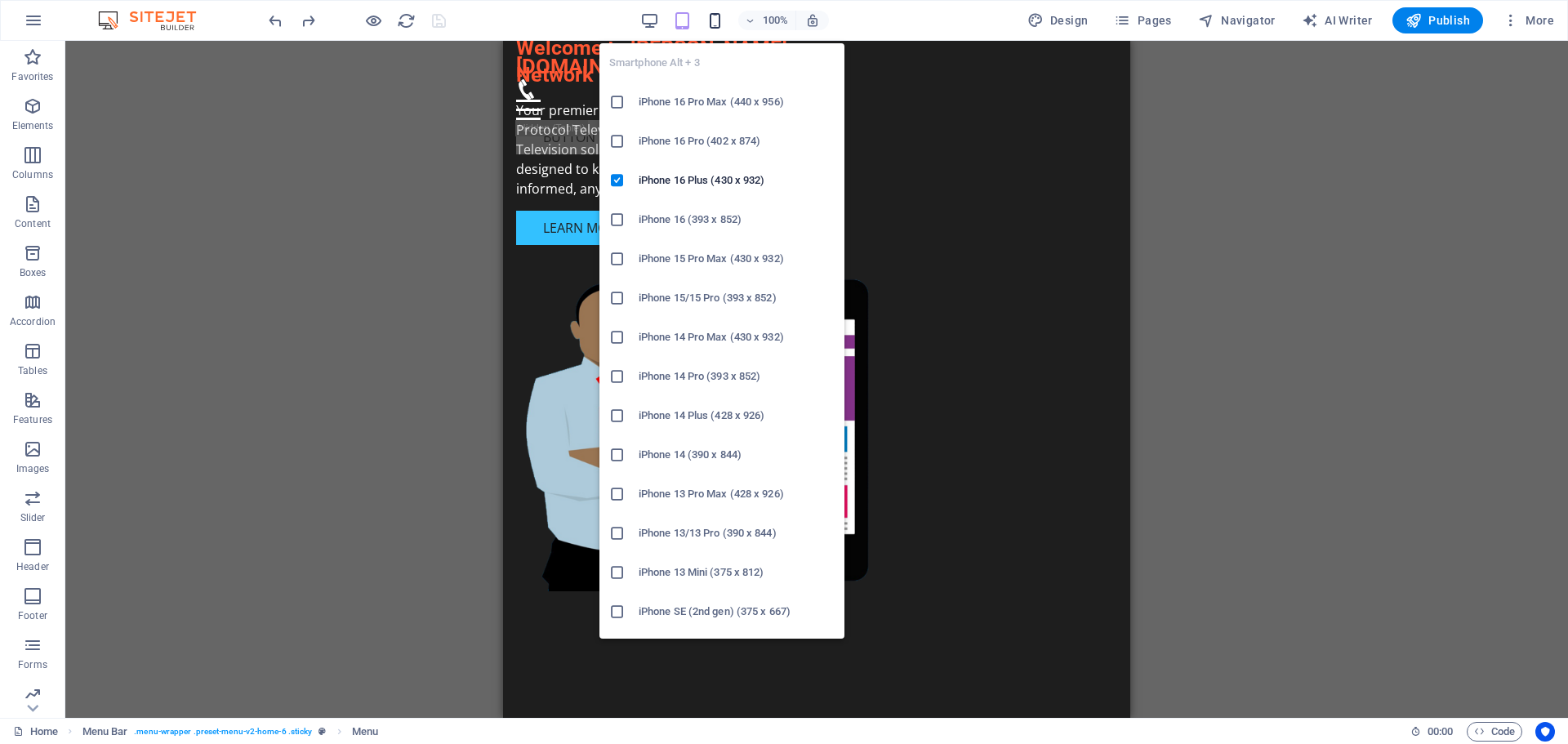
click at [721, 22] on icon "button" at bounding box center [715, 20] width 19 height 19
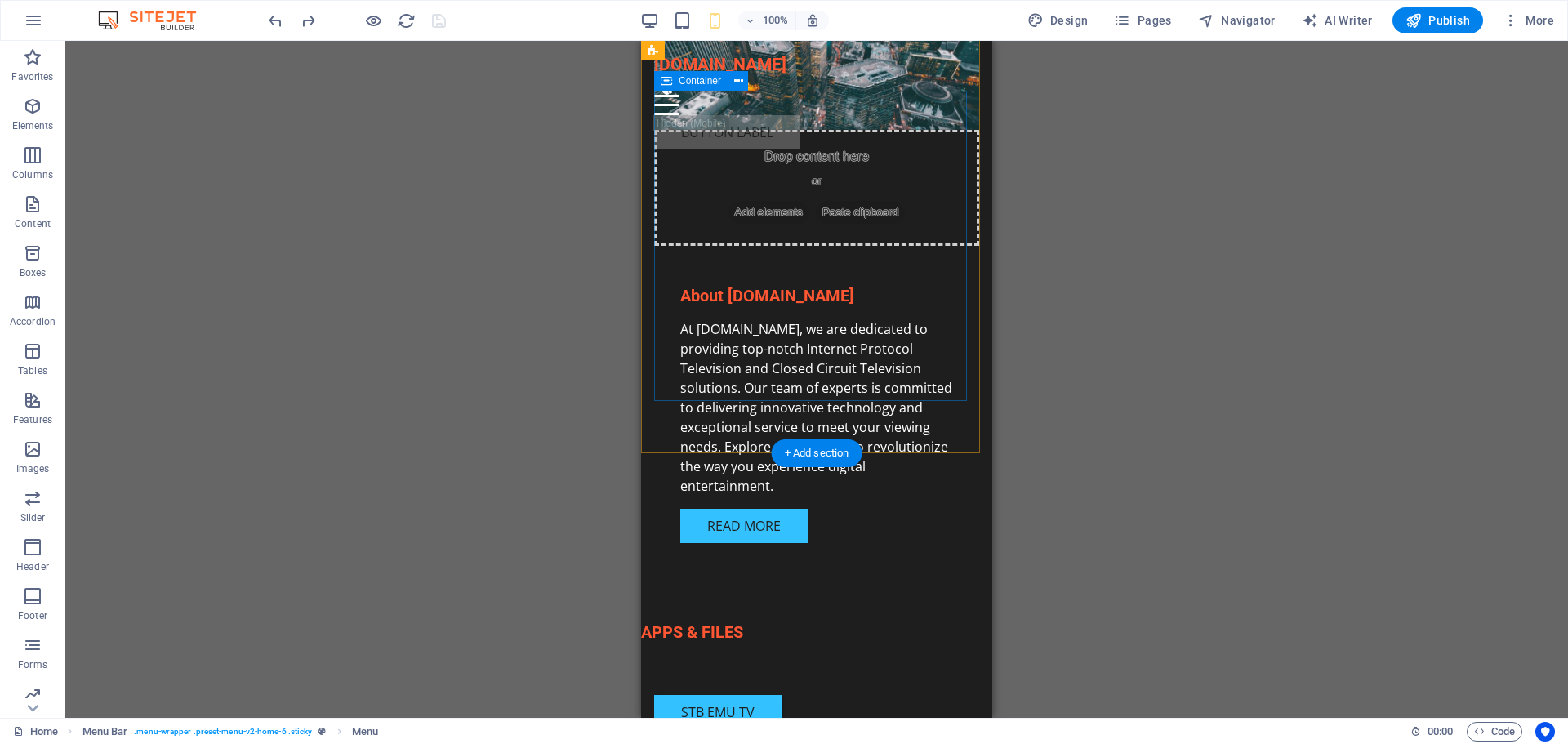
scroll to position [1051, 0]
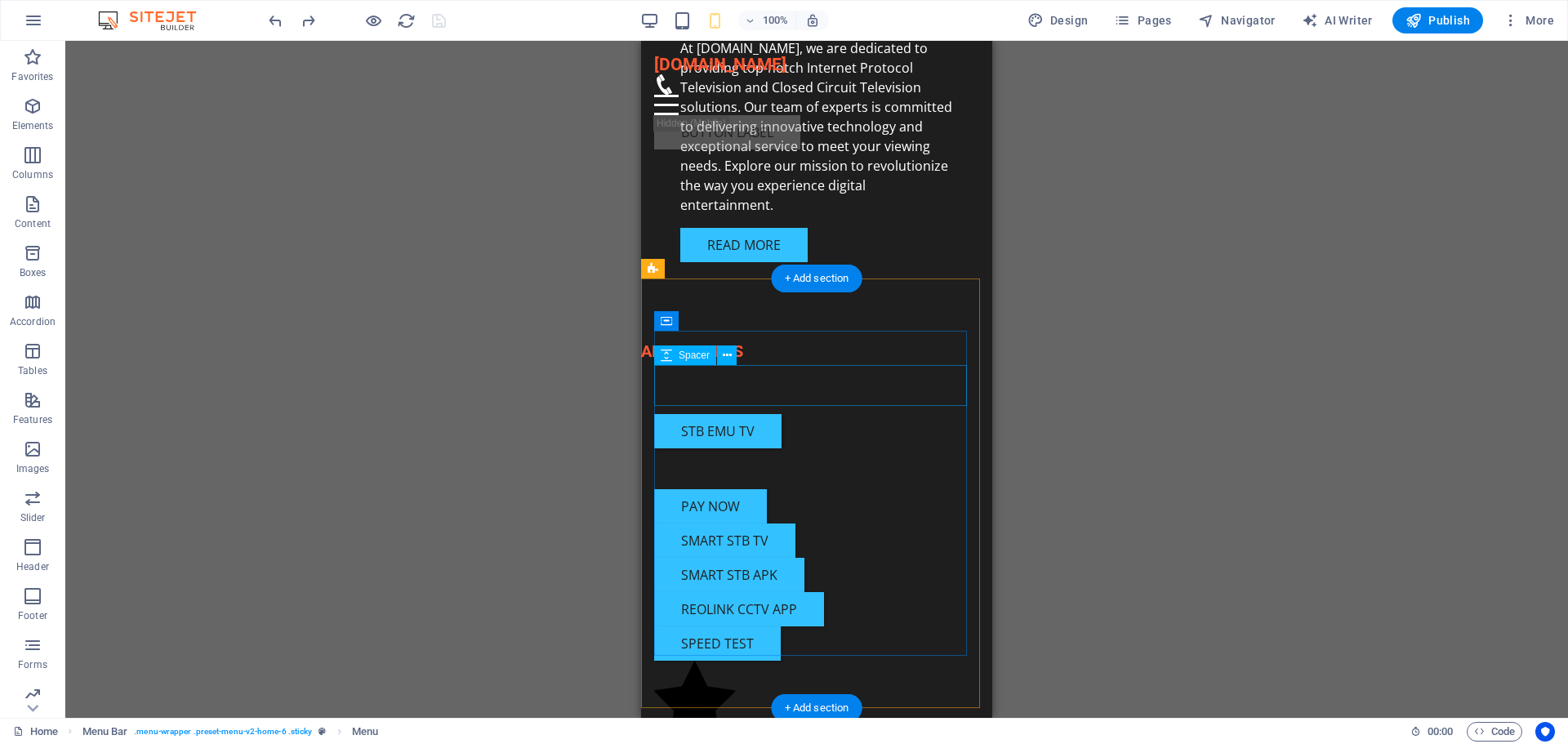
click at [847, 448] on div at bounding box center [817, 469] width 325 height 41
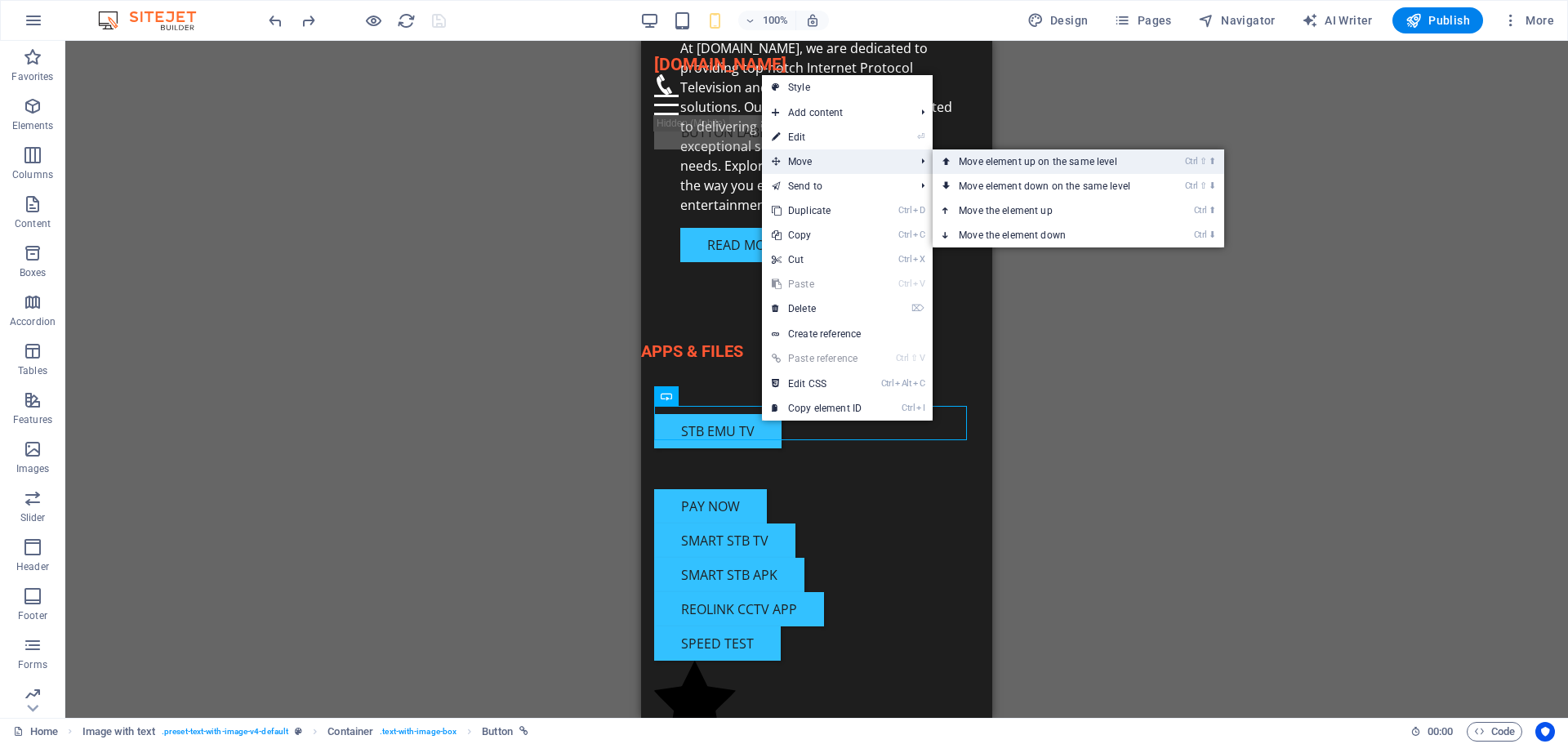
click at [1013, 161] on link "Ctrl ⇧ ⬆ Move element up on the same level" at bounding box center [1048, 161] width 230 height 25
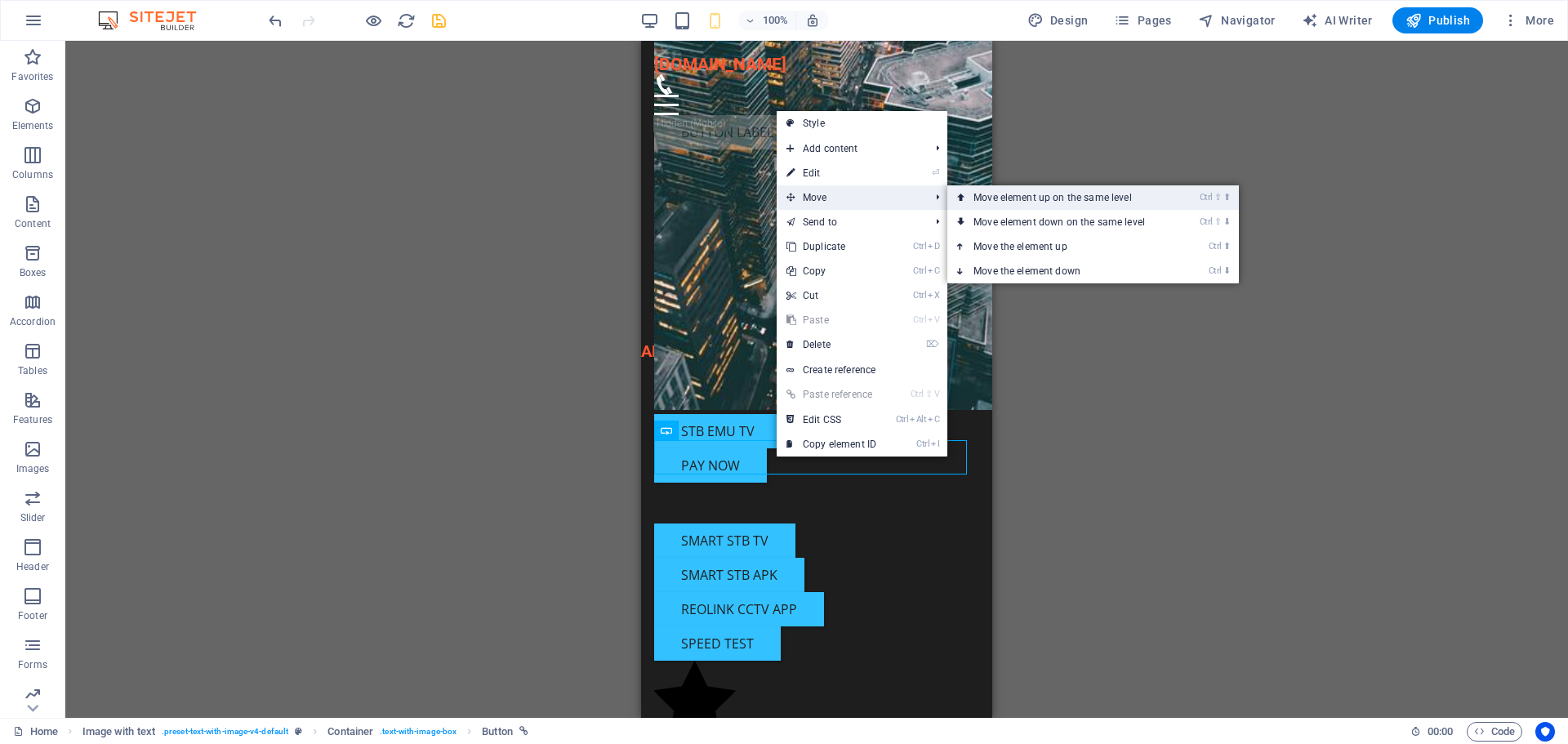
click at [998, 199] on link "Ctrl ⇧ ⬆ Move element up on the same level" at bounding box center [1062, 198] width 230 height 25
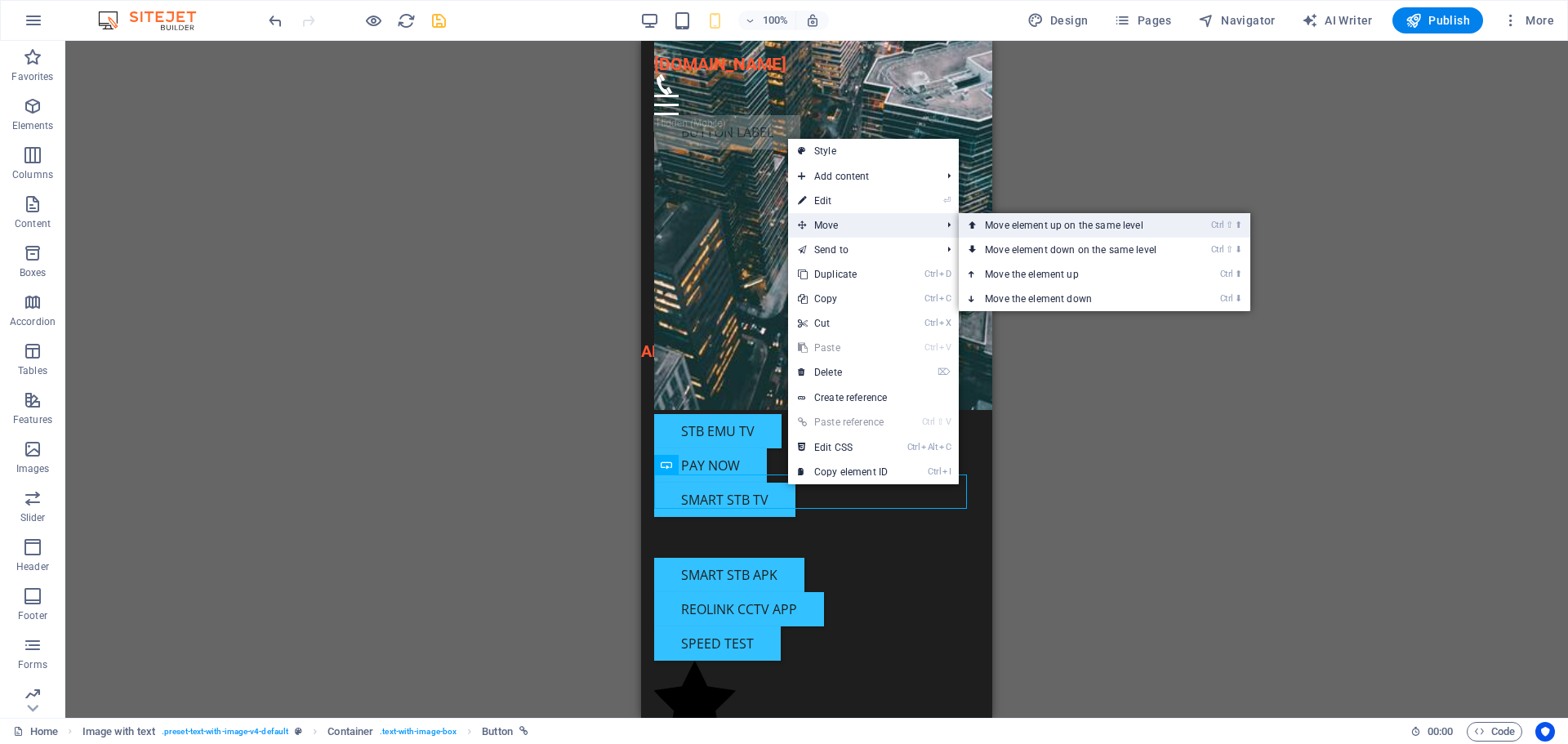
click at [1046, 229] on link "Ctrl ⇧ ⬆ Move element up on the same level" at bounding box center [1073, 225] width 230 height 25
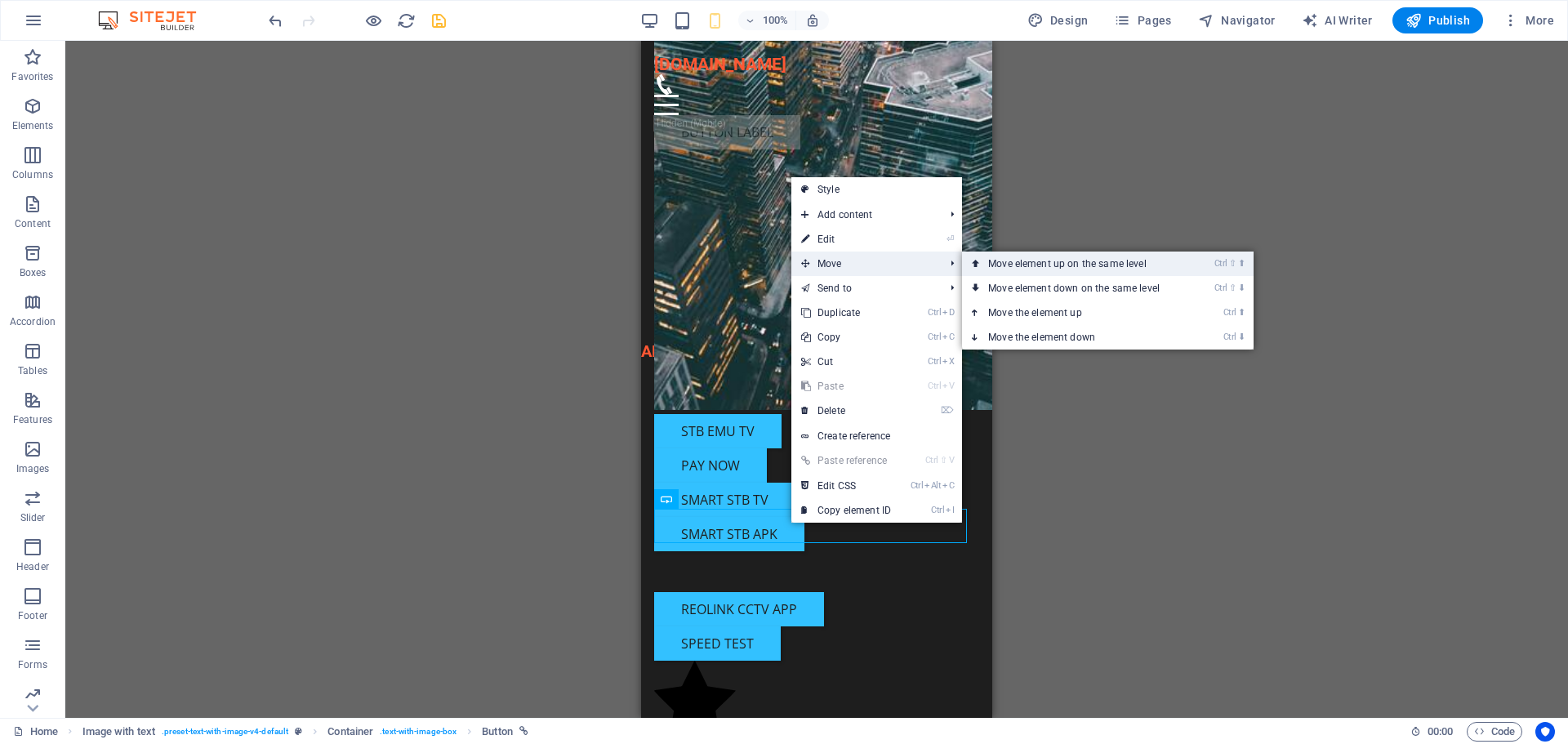
click at [1022, 262] on link "Ctrl ⇧ ⬆ Move element up on the same level" at bounding box center [1077, 263] width 230 height 25
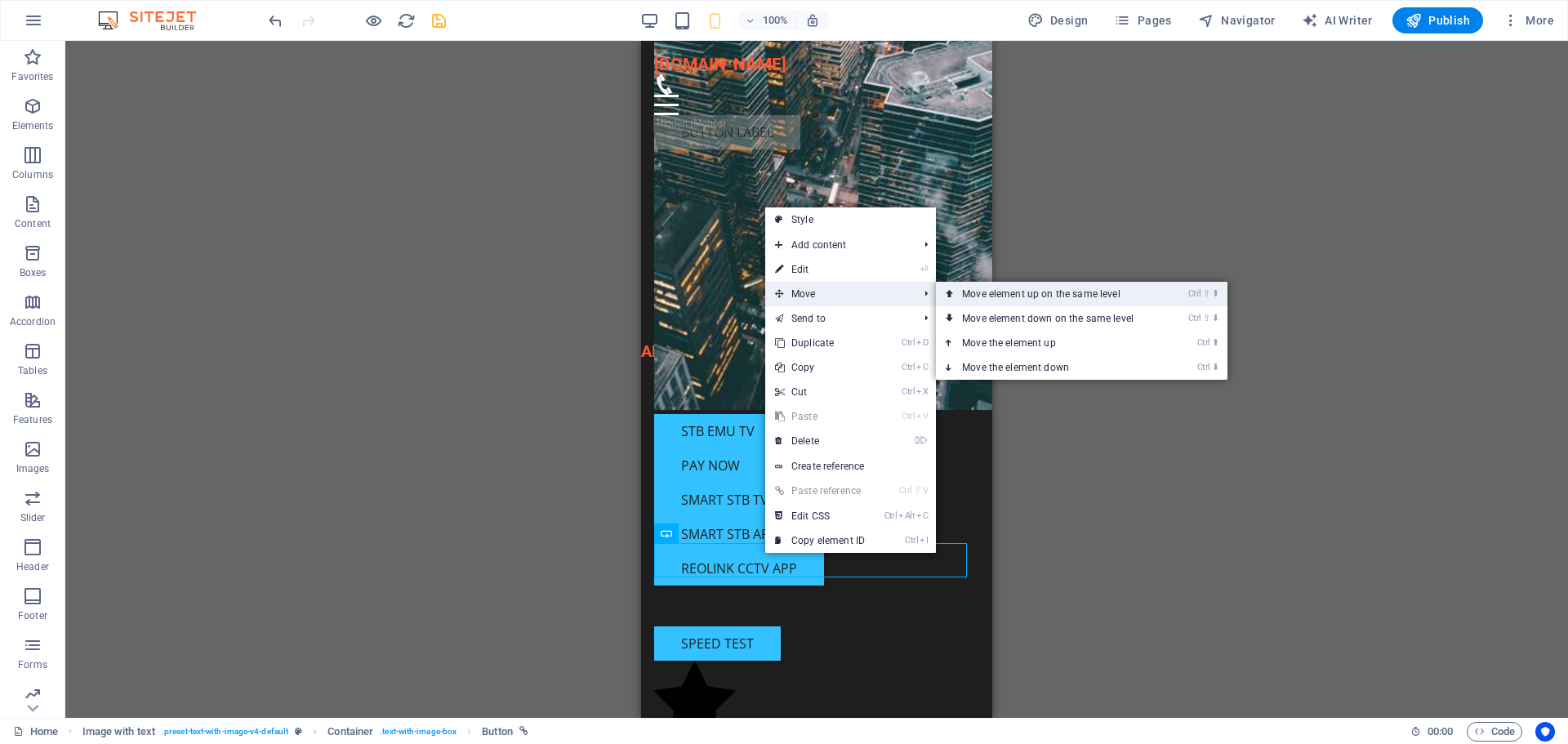
click at [1024, 297] on link "Ctrl ⇧ ⬆ Move element up on the same level" at bounding box center [1051, 294] width 230 height 25
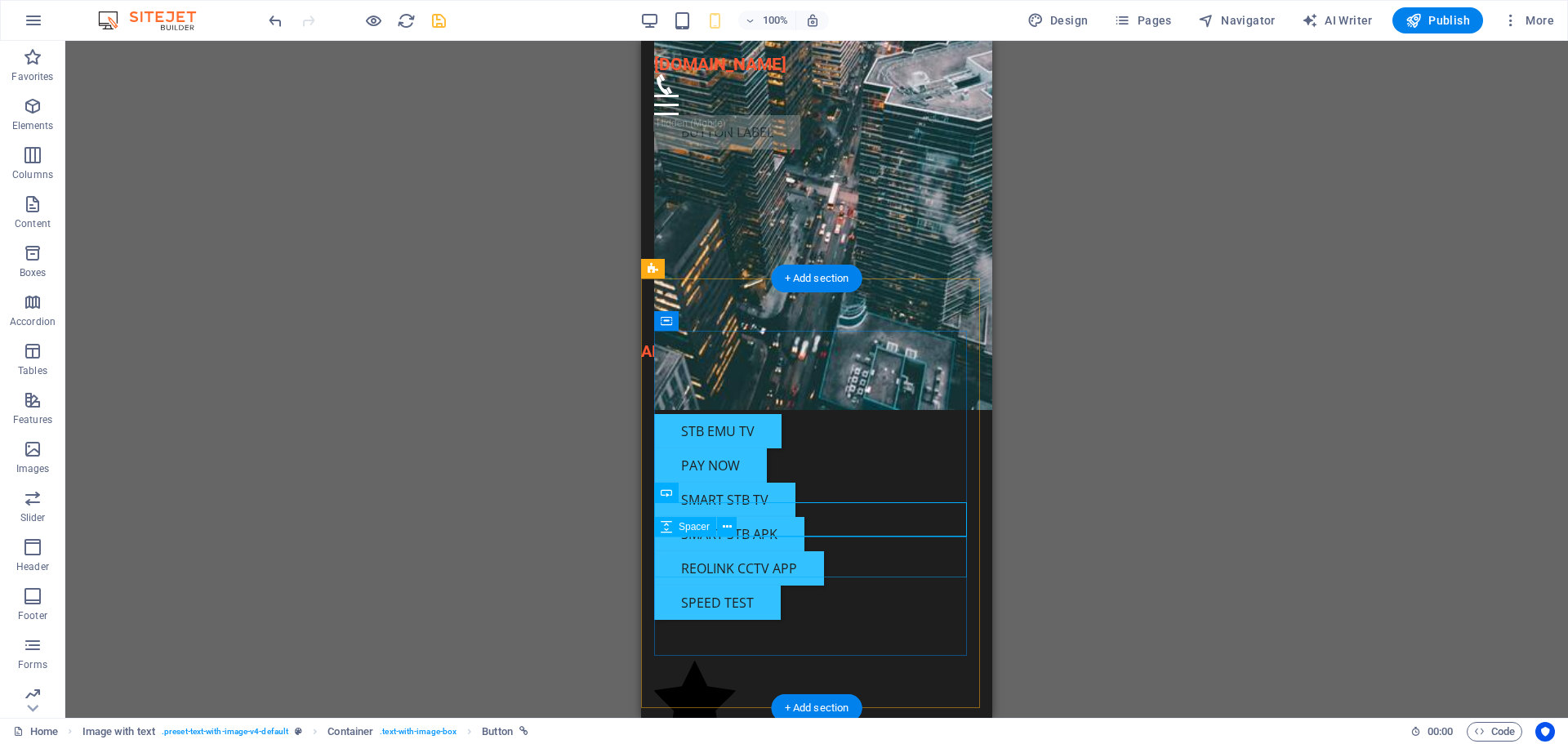
click at [845, 620] on div at bounding box center [817, 641] width 325 height 41
click at [1078, 481] on div "Container H2 2 columns Container Button Spacer Text Menu Bar Container Image Co…" at bounding box center [817, 379] width 1502 height 678
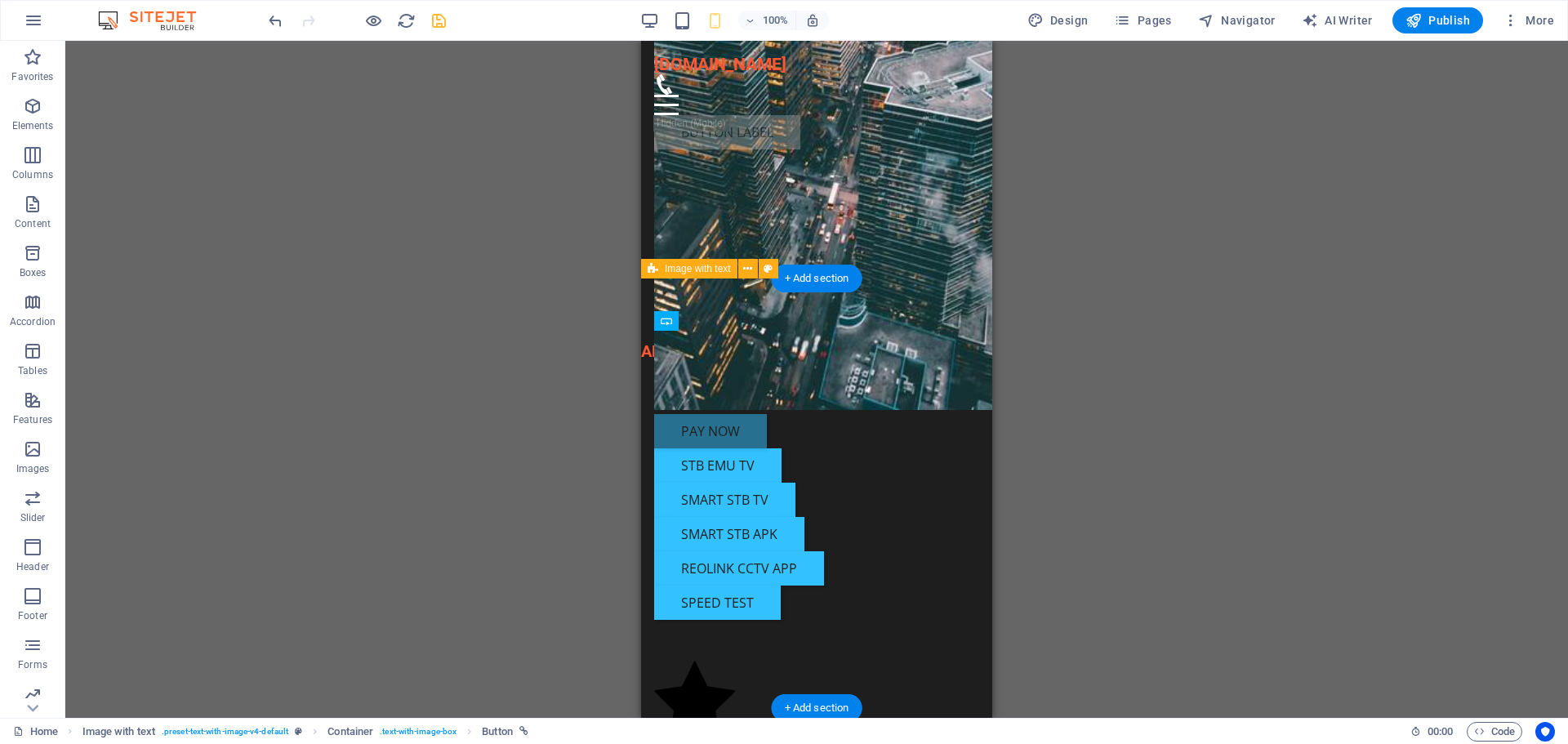
drag, startPoint x: 758, startPoint y: 387, endPoint x: 848, endPoint y: 365, distance: 92.6
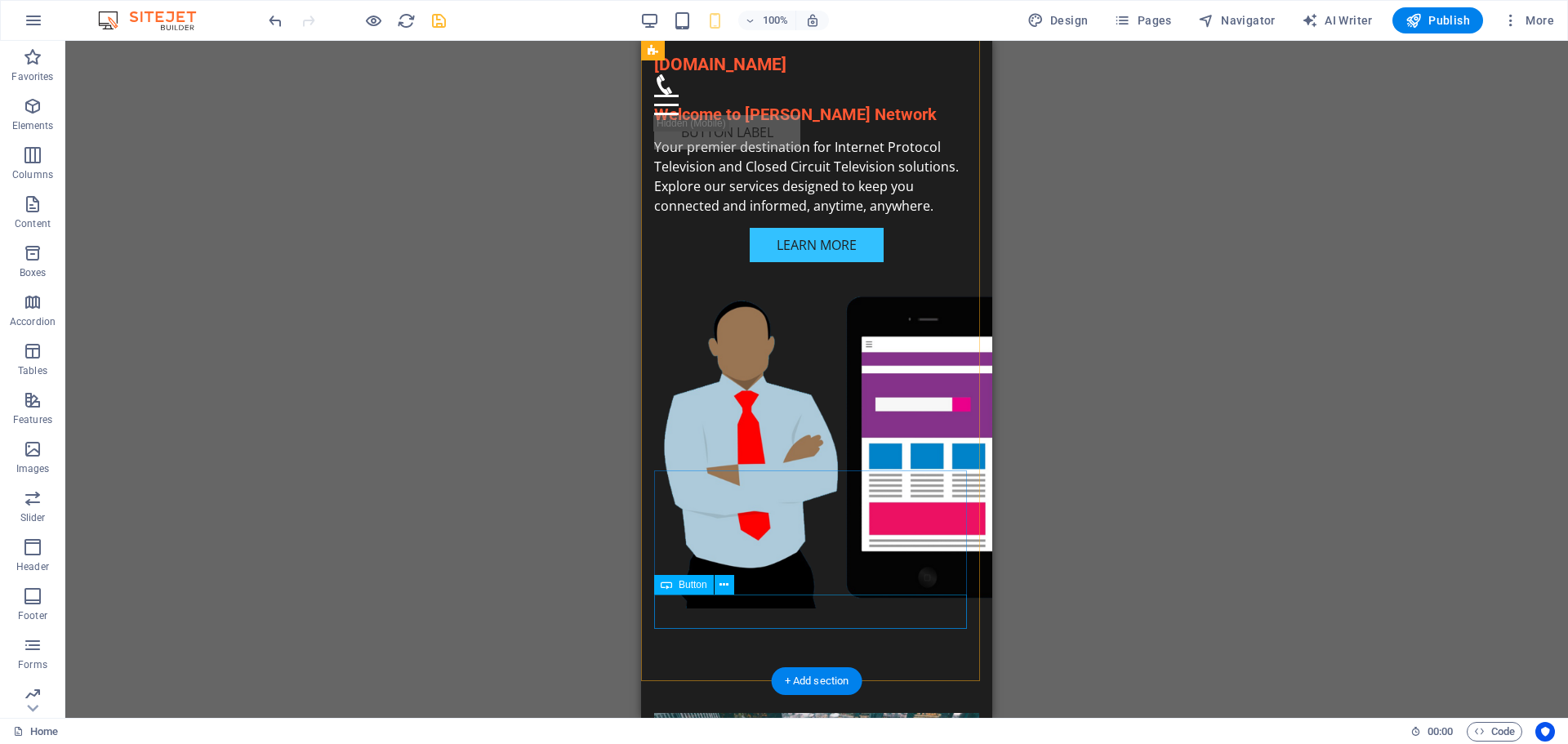
scroll to position [0, 0]
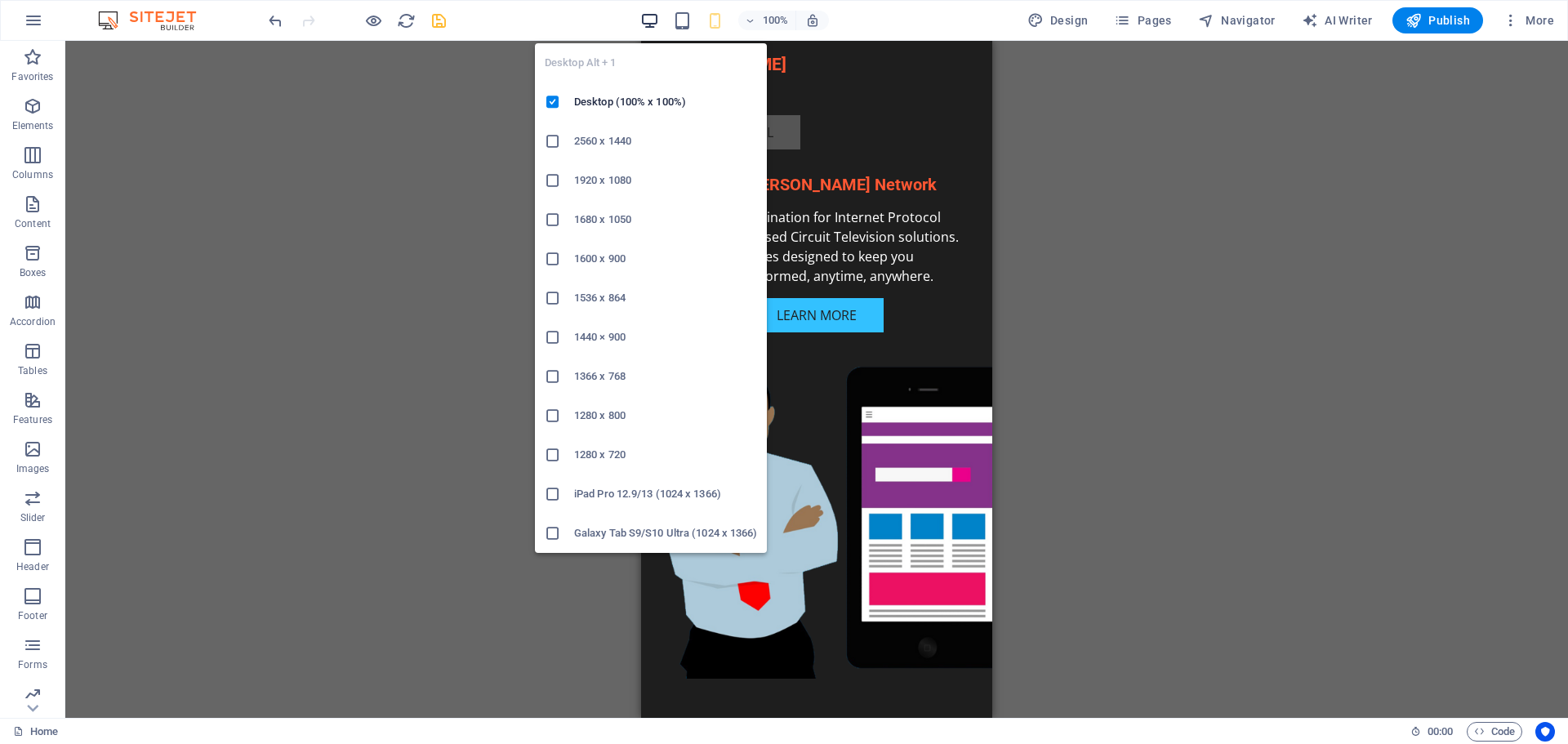
click at [648, 17] on icon "button" at bounding box center [650, 20] width 19 height 19
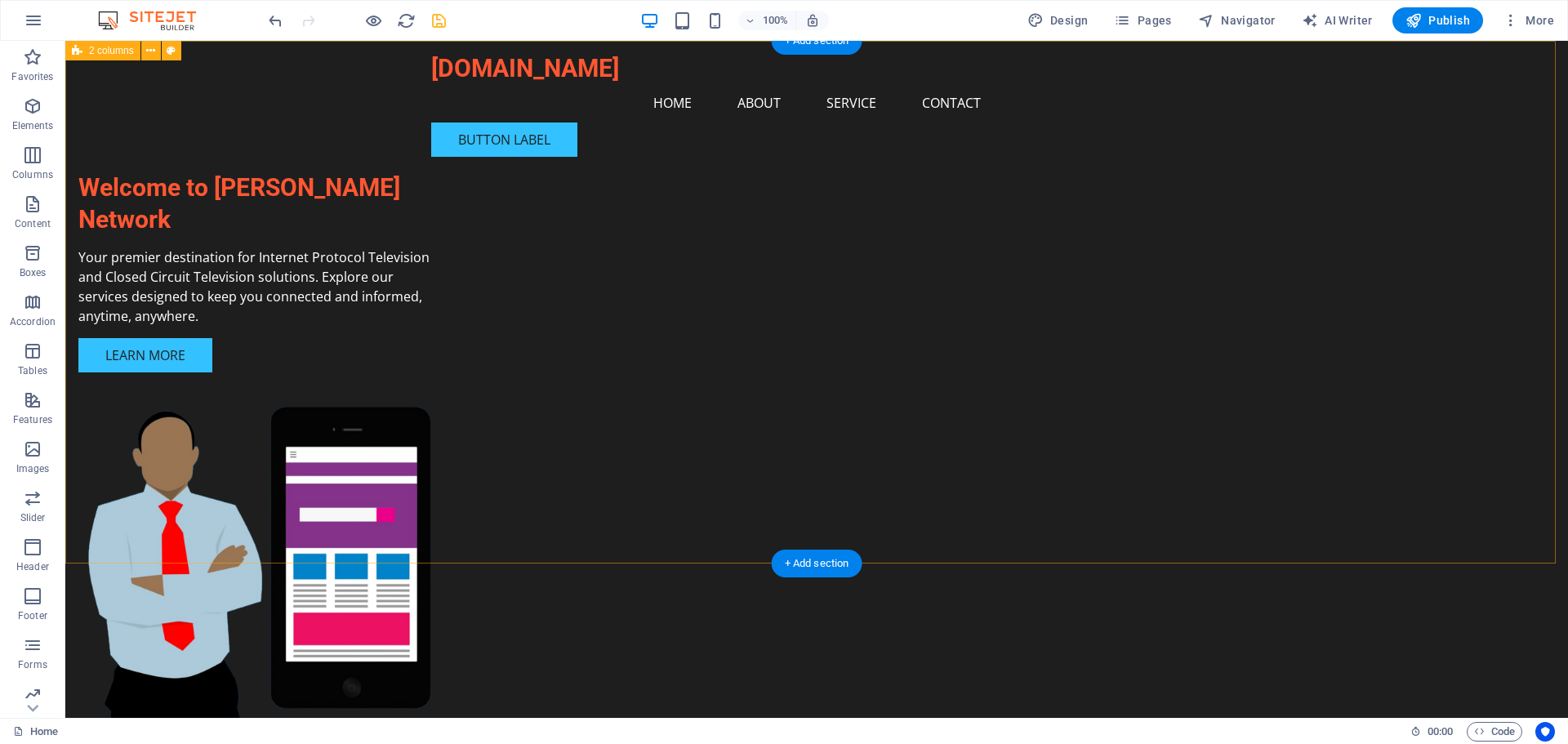
click at [1317, 296] on div "Welcome to [PERSON_NAME] Network Your premier destination for Internet Protocol…" at bounding box center [817, 412] width 1502 height 743
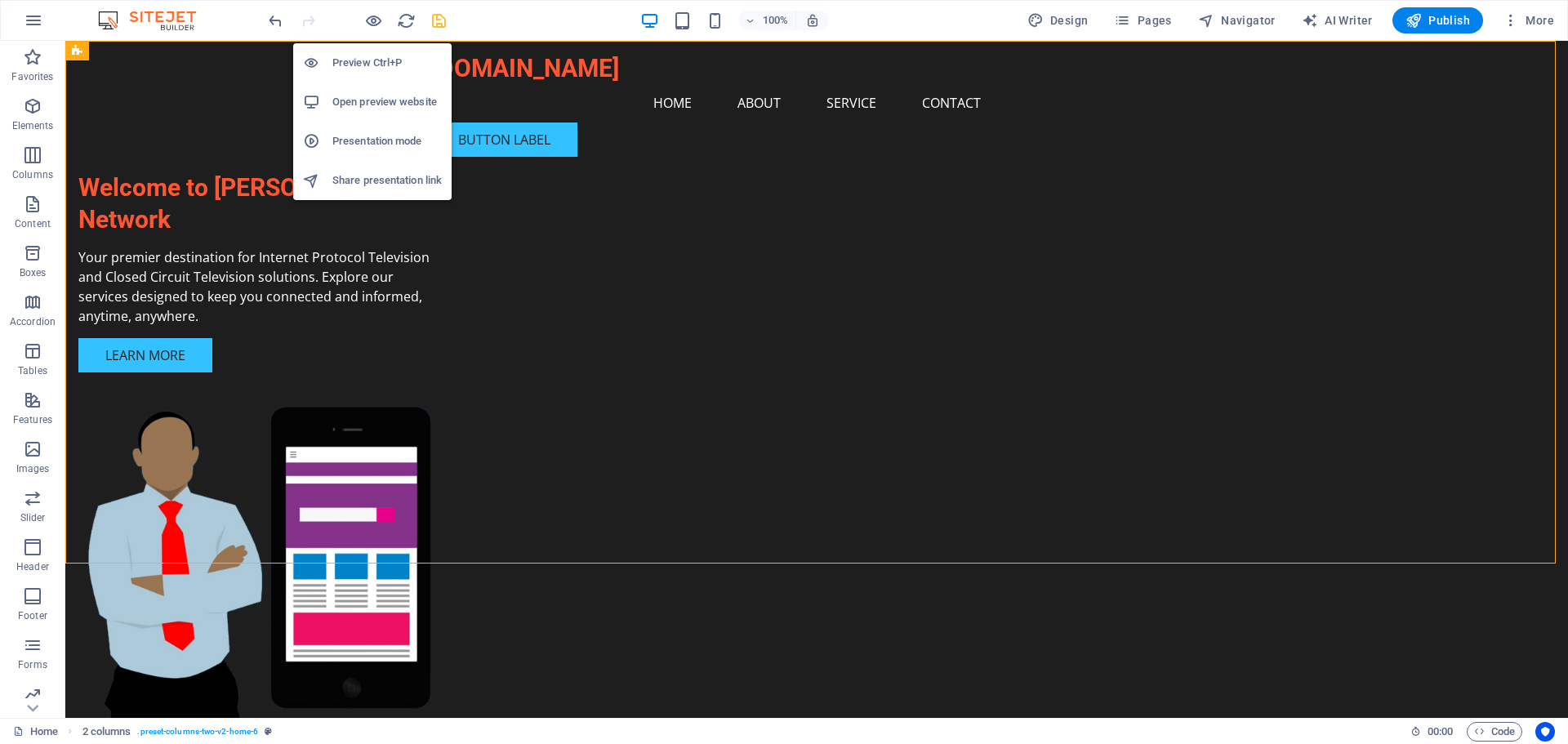
click at [389, 140] on h6 "Presentation mode" at bounding box center [387, 141] width 109 height 20
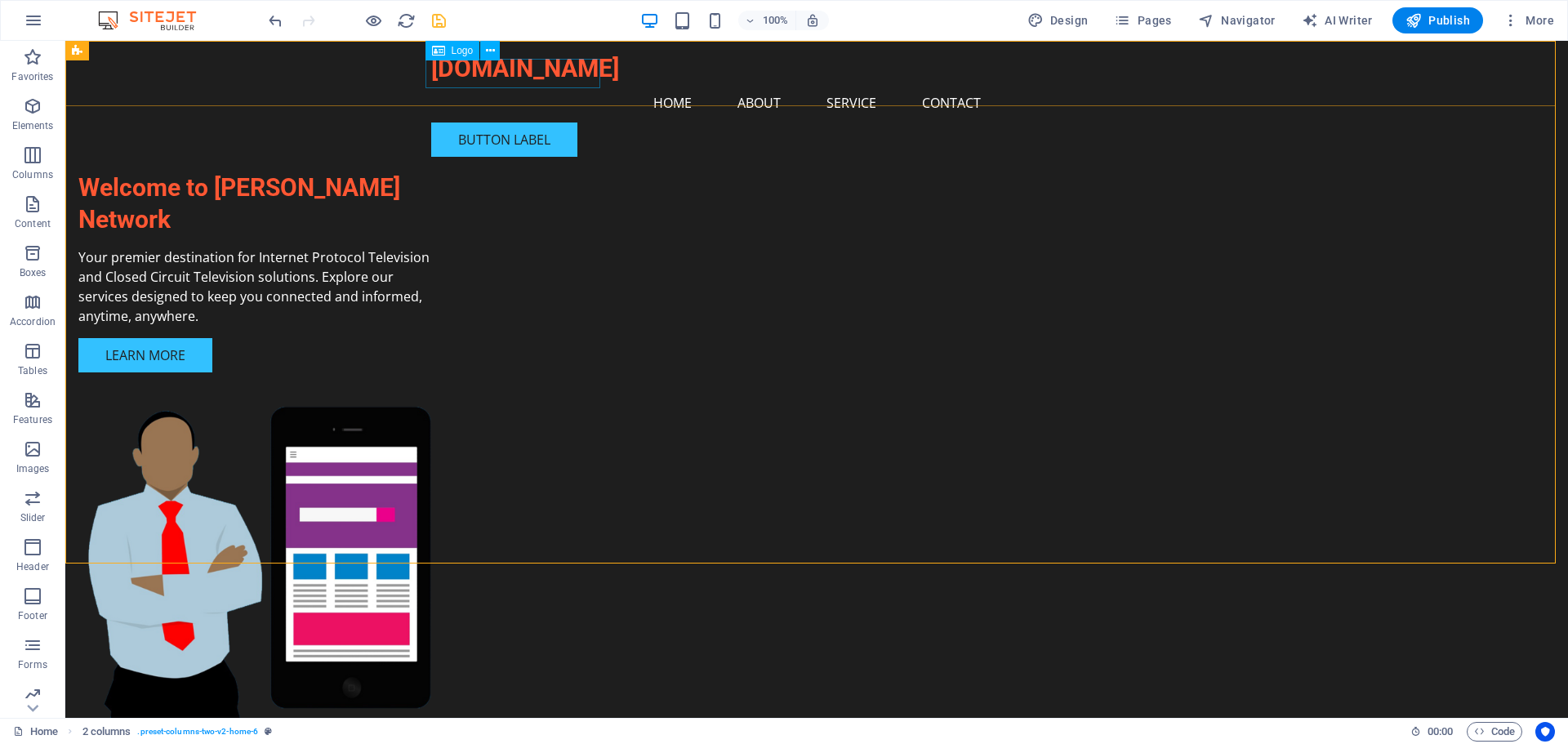
click at [463, 83] on div "[DOMAIN_NAME]" at bounding box center [816, 68] width 771 height 30
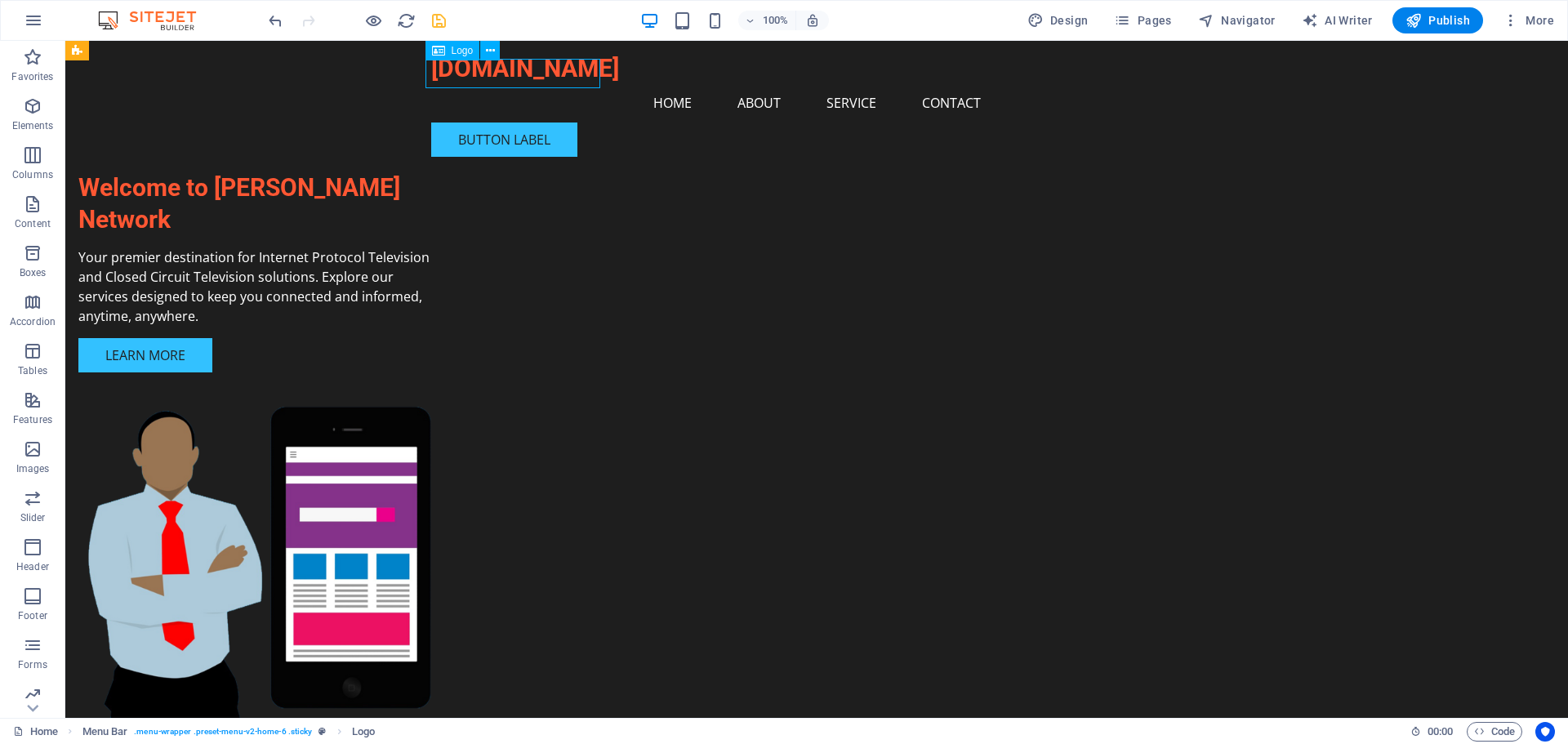
click at [463, 83] on div "[DOMAIN_NAME]" at bounding box center [816, 68] width 771 height 30
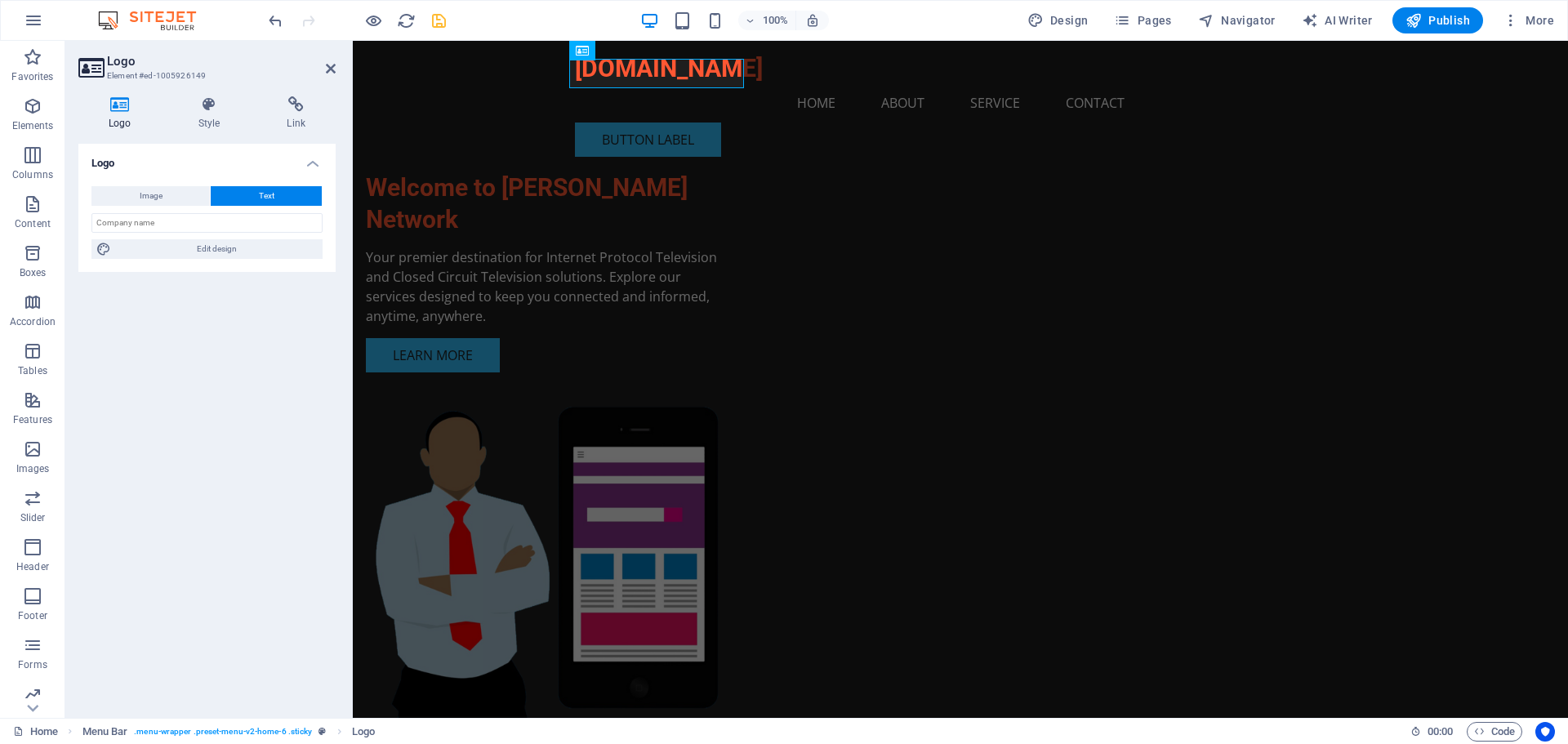
click at [118, 111] on icon at bounding box center [120, 104] width 83 height 16
click at [121, 112] on h4 "Logo" at bounding box center [123, 113] width 89 height 34
click at [130, 193] on button "Image" at bounding box center [150, 196] width 118 height 20
select select "DISABLED_OPTION_VALUE"
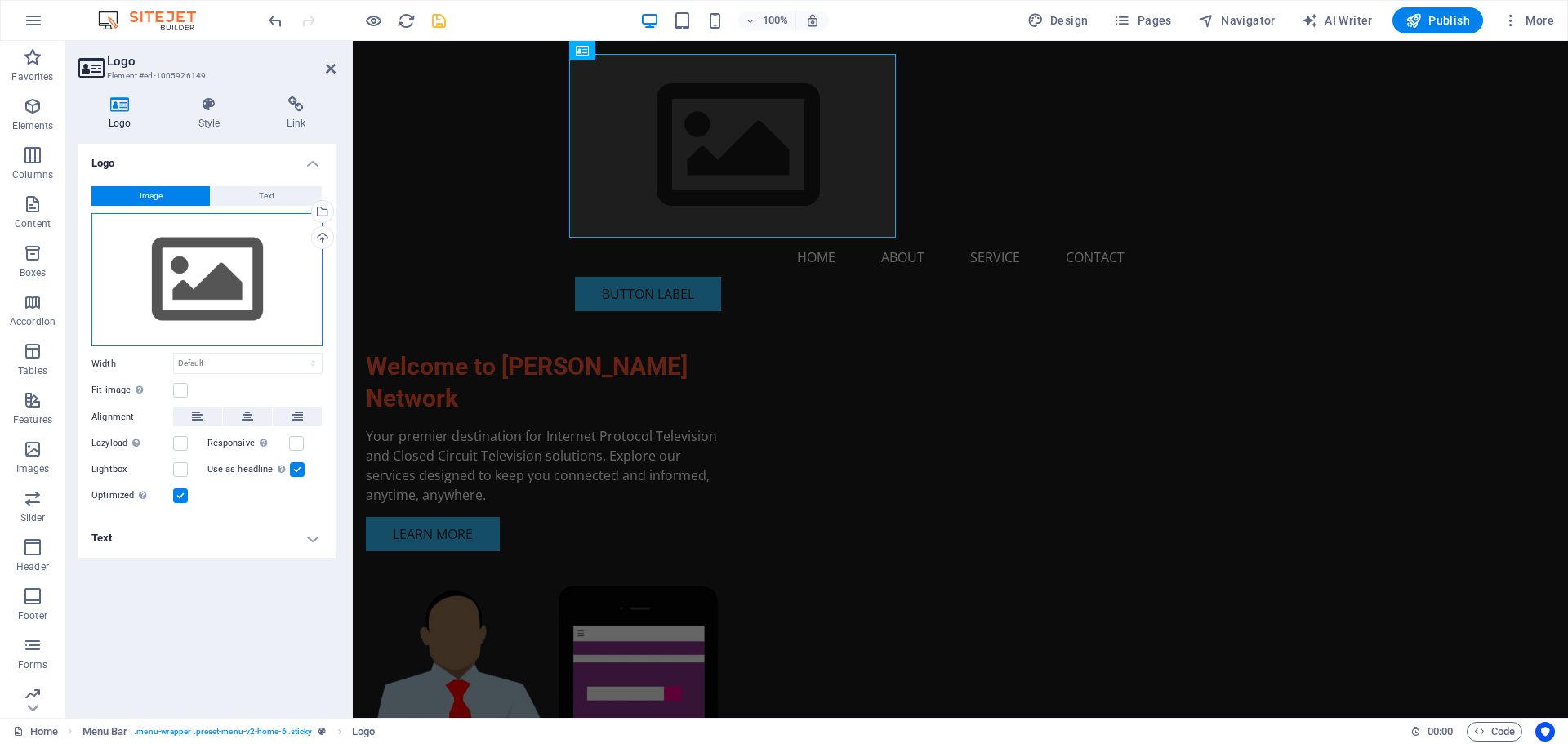
click at [221, 292] on div "Drag files here, click to choose files or select files from Files or our free s…" at bounding box center [206, 280] width 231 height 134
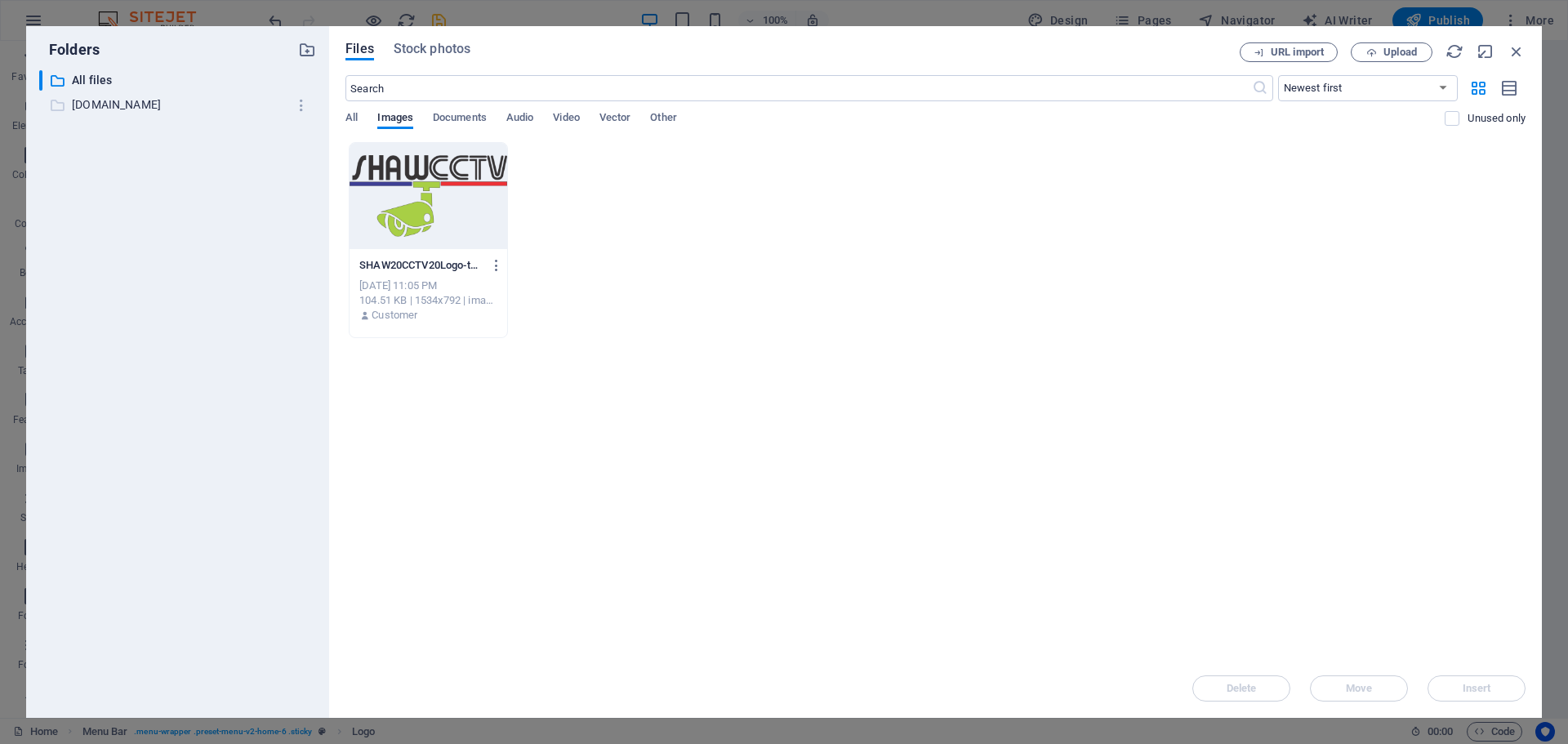
click at [108, 107] on p "[DOMAIN_NAME]" at bounding box center [178, 105] width 214 height 19
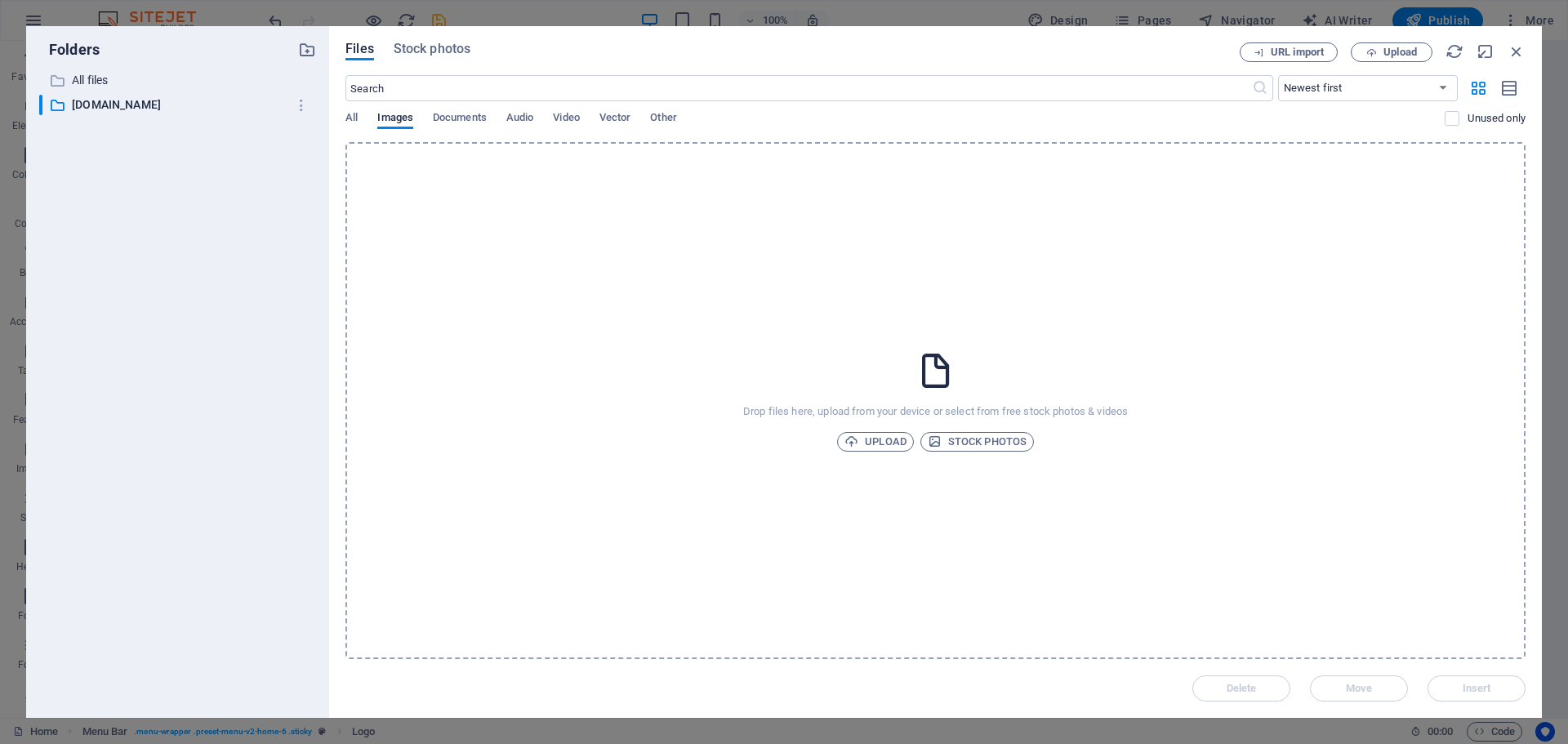
click at [485, 343] on div "Drop files here, upload from your device or select from free stock photos & vid…" at bounding box center [935, 401] width 1180 height 517
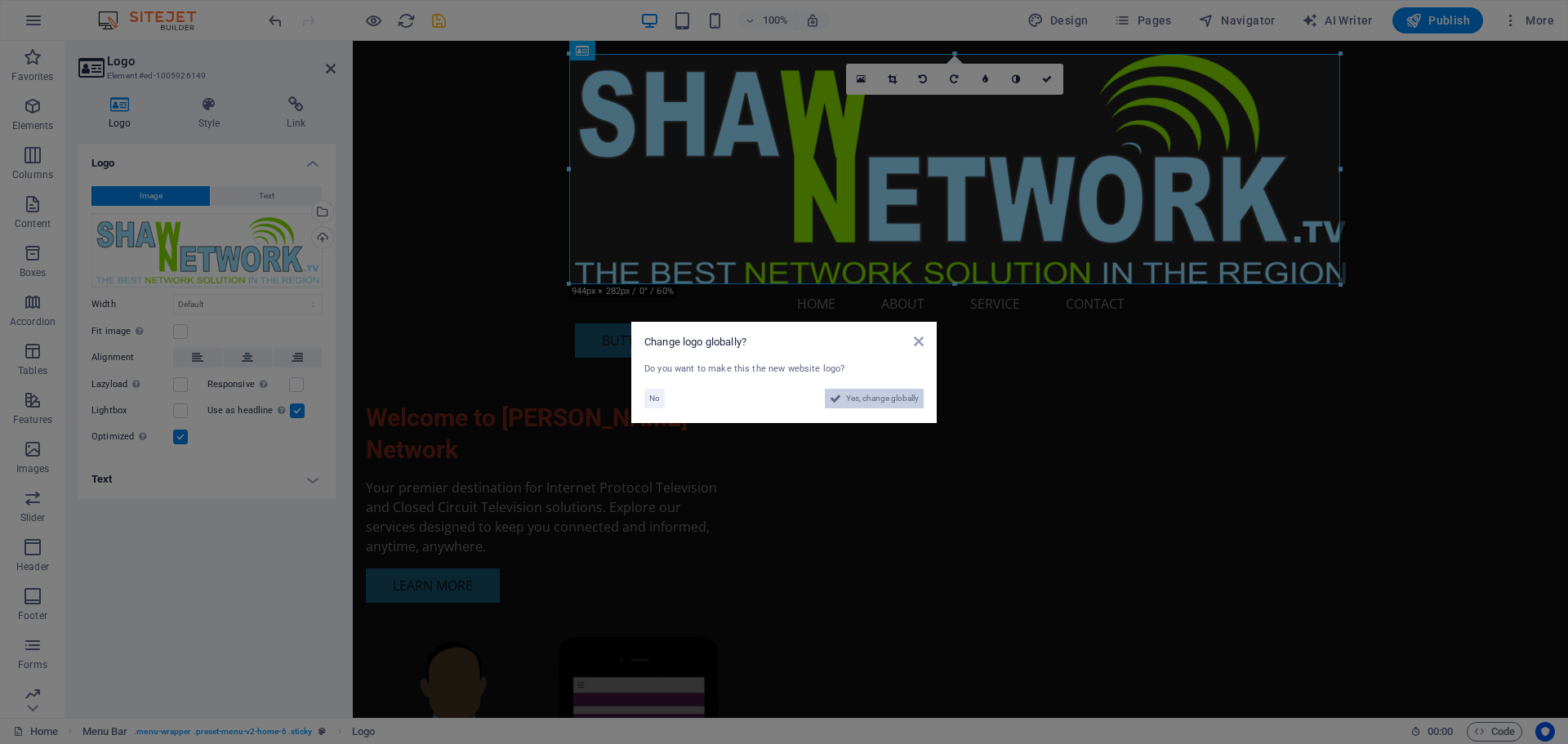
click at [859, 399] on span "Yes, change globally" at bounding box center [882, 398] width 72 height 20
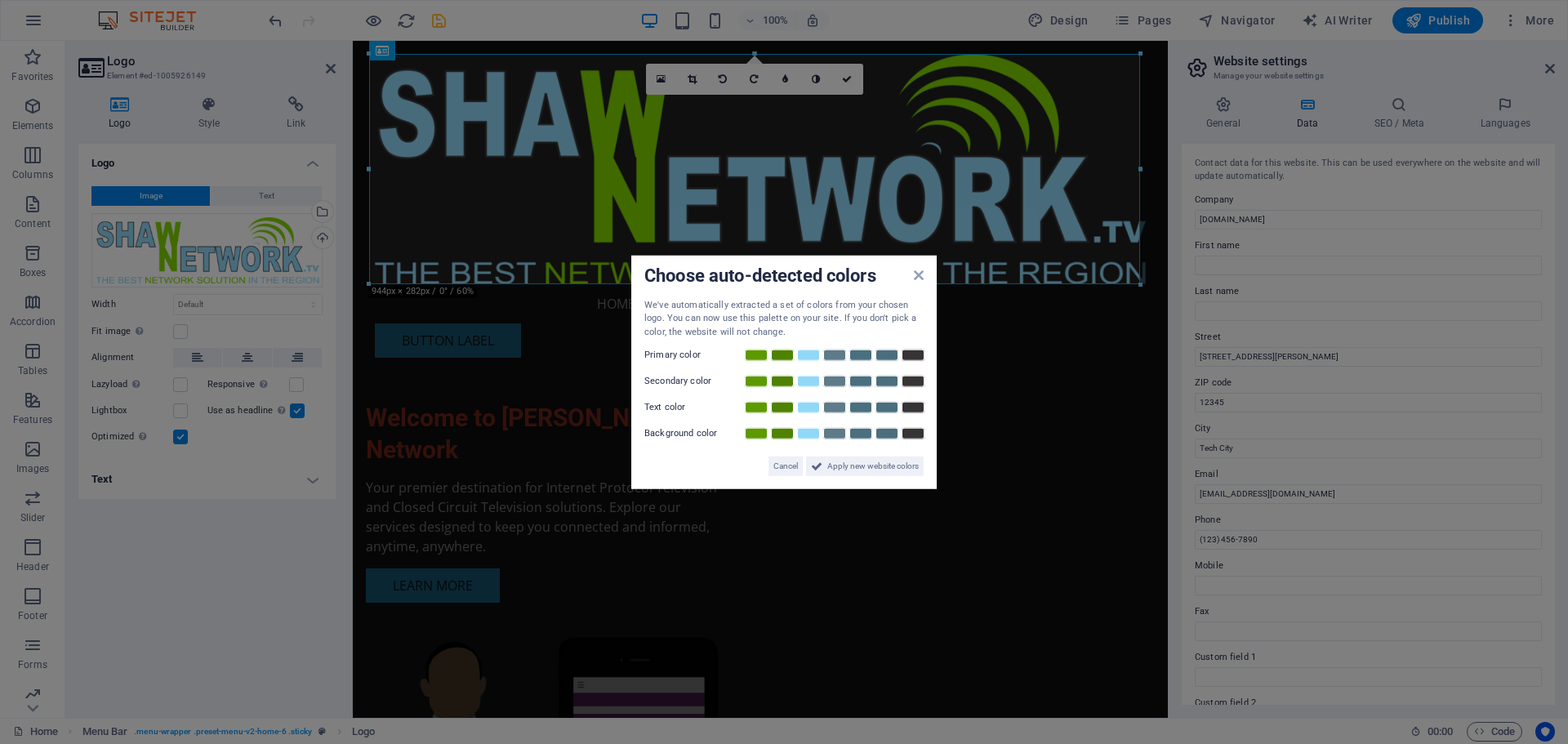
click at [759, 199] on aside "Choose auto-detected colors We've automatically extracted a set of colors from …" at bounding box center [784, 372] width 1568 height 744
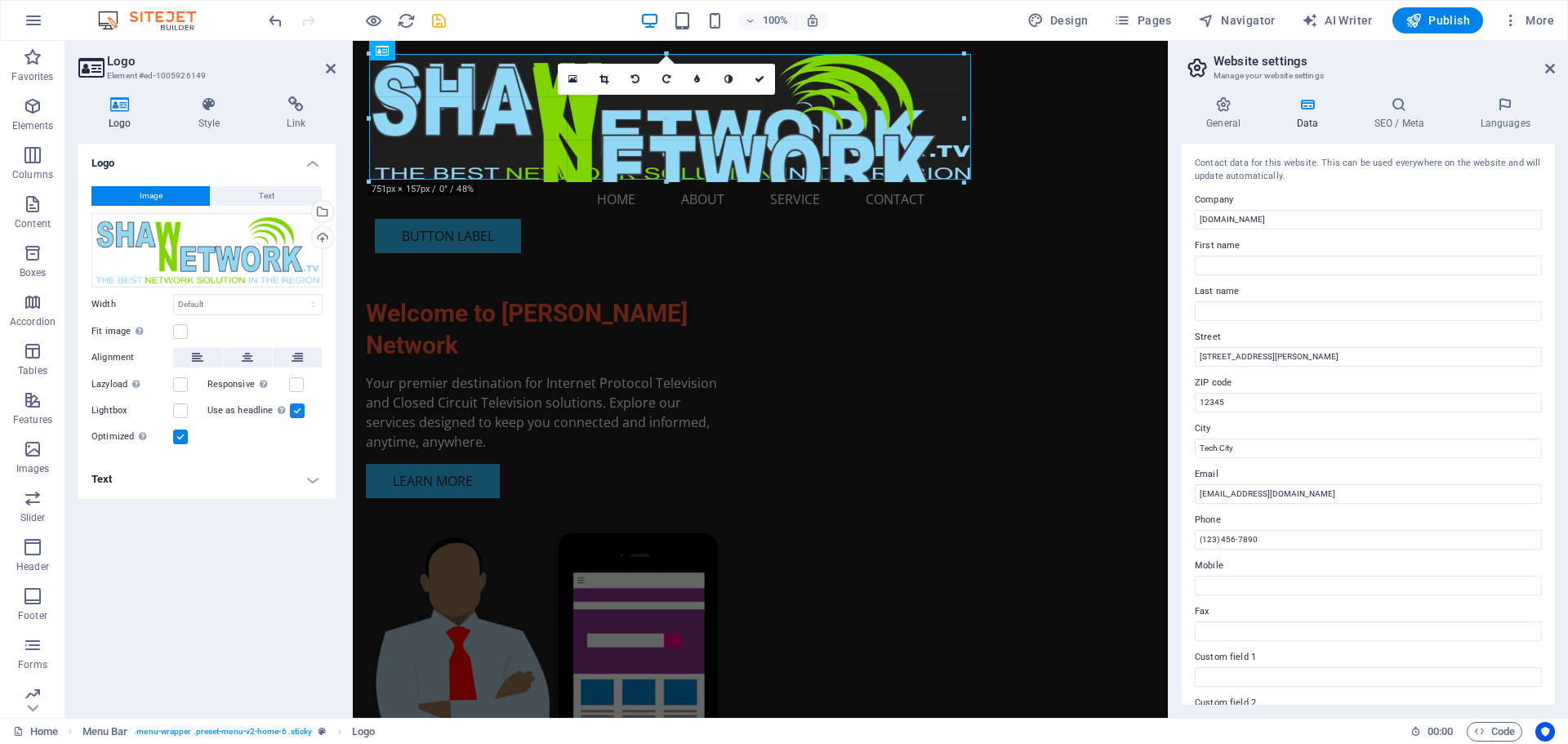
drag, startPoint x: 1139, startPoint y: 285, endPoint x: 413, endPoint y: 180, distance: 733.6
type input "728"
select select "px"
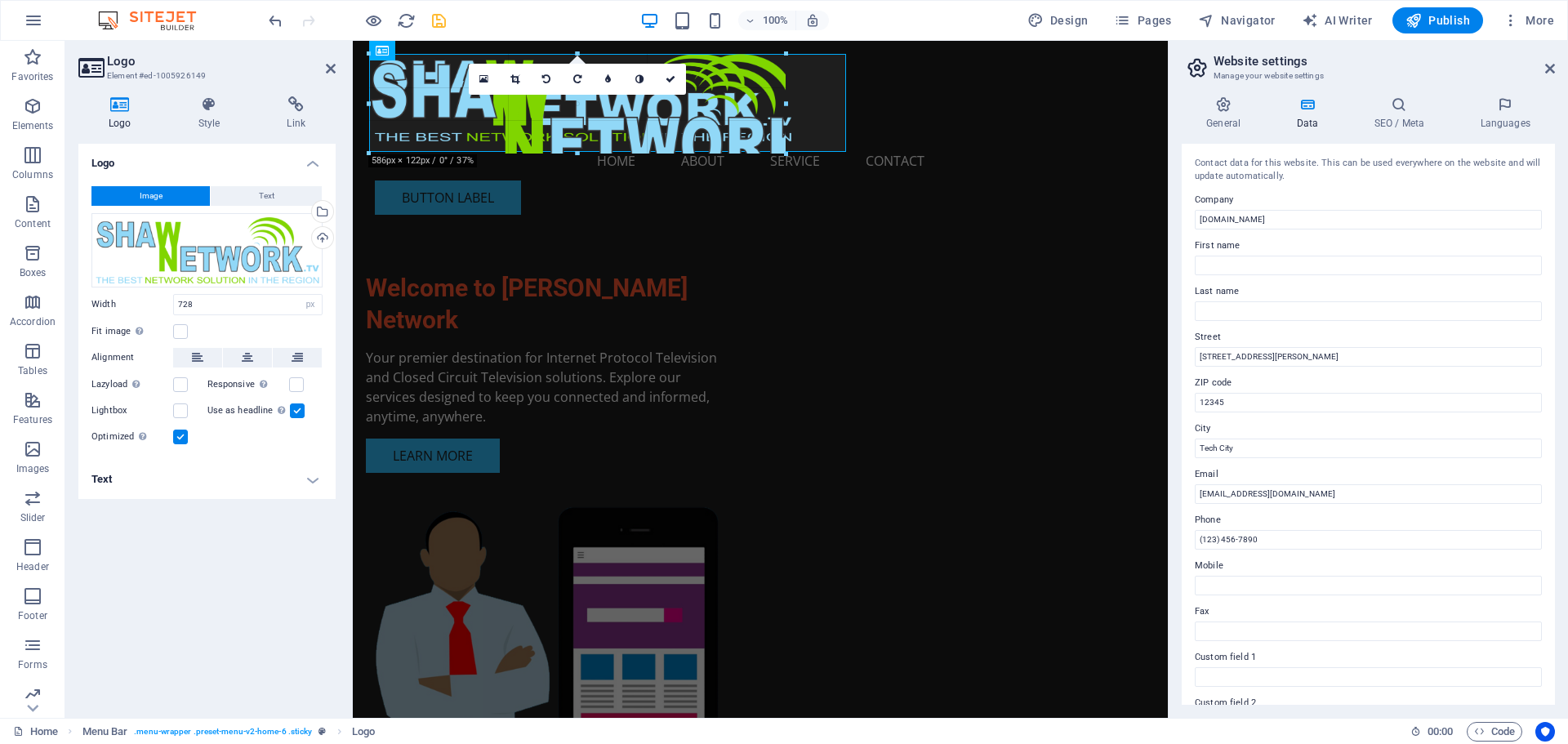
drag, startPoint x: 962, startPoint y: 232, endPoint x: 592, endPoint y: 141, distance: 381.0
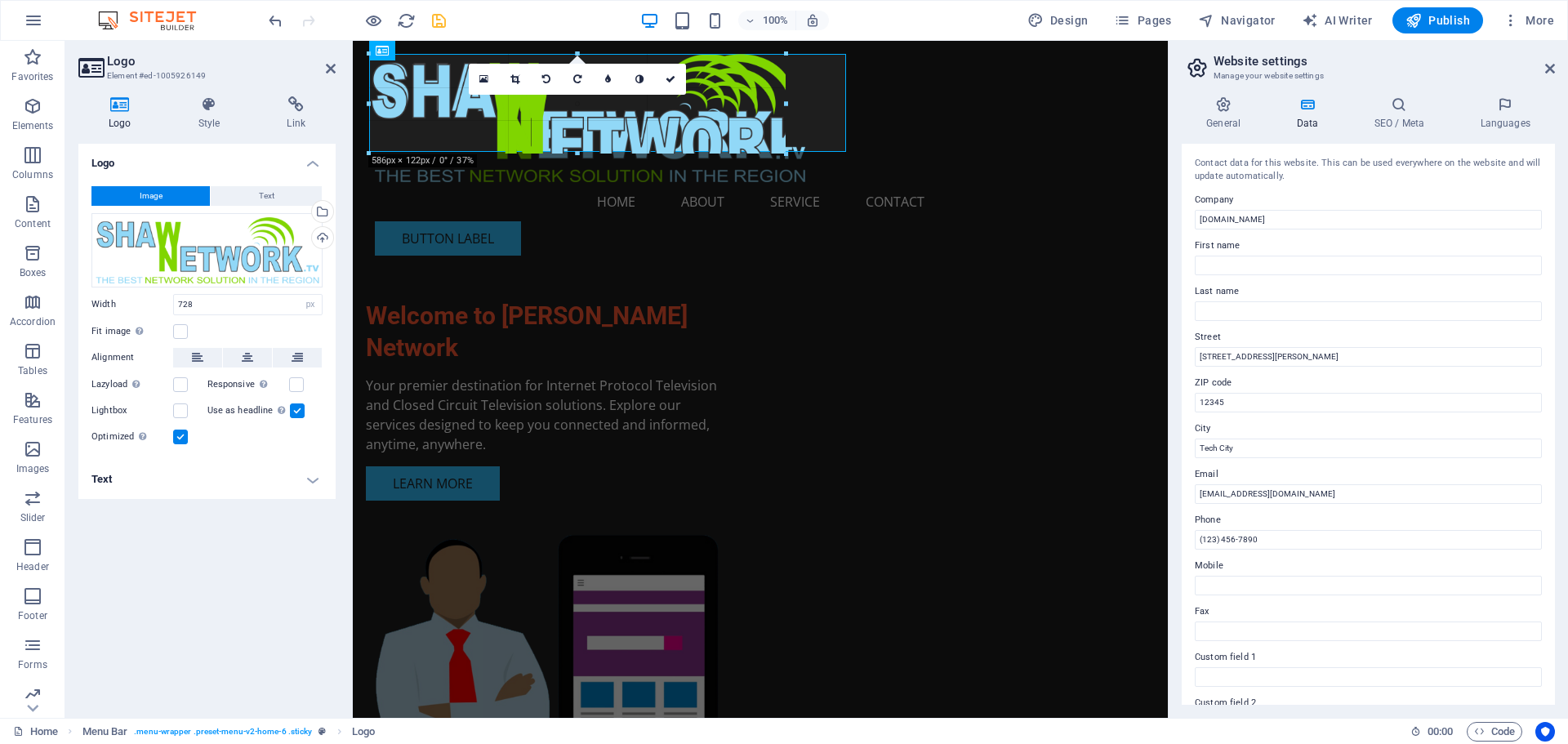
type input "527"
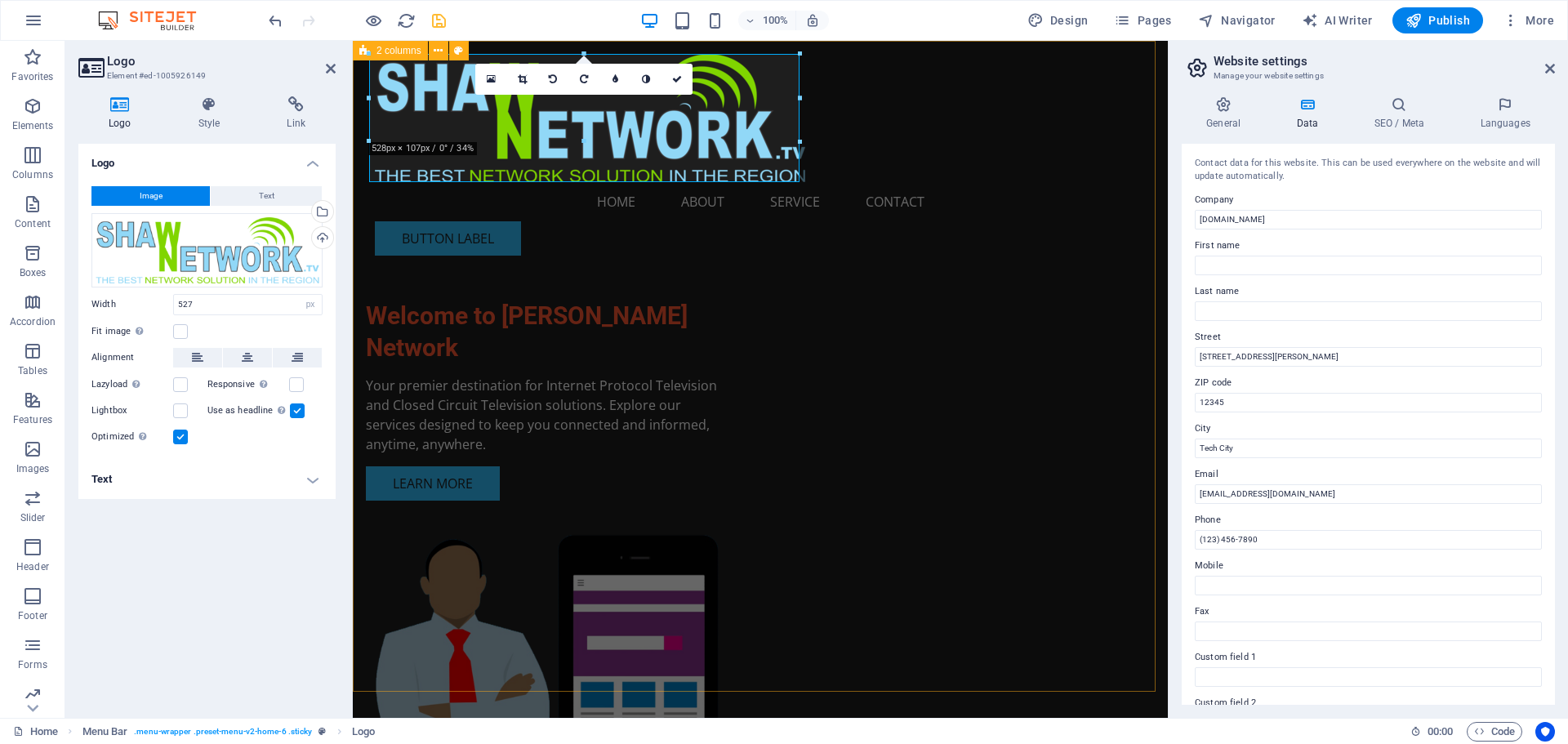
click at [692, 274] on div "Welcome to [PERSON_NAME] Network Your premier destination for Internet Protocol…" at bounding box center [760, 476] width 815 height 872
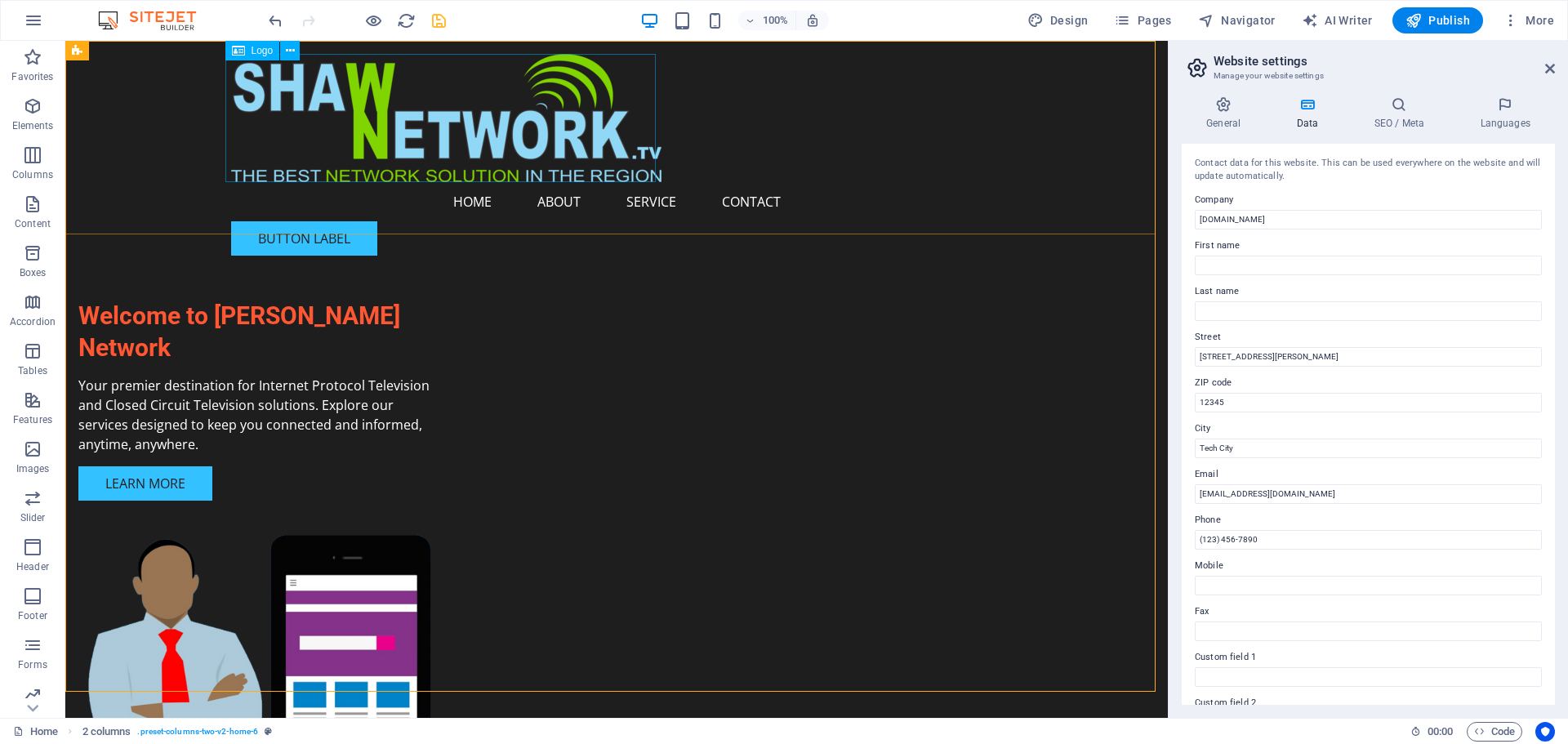
click at [560, 159] on div at bounding box center [616, 118] width 771 height 129
click at [589, 101] on div at bounding box center [616, 118] width 771 height 129
click at [652, 176] on div at bounding box center [616, 118] width 771 height 129
select select "px"
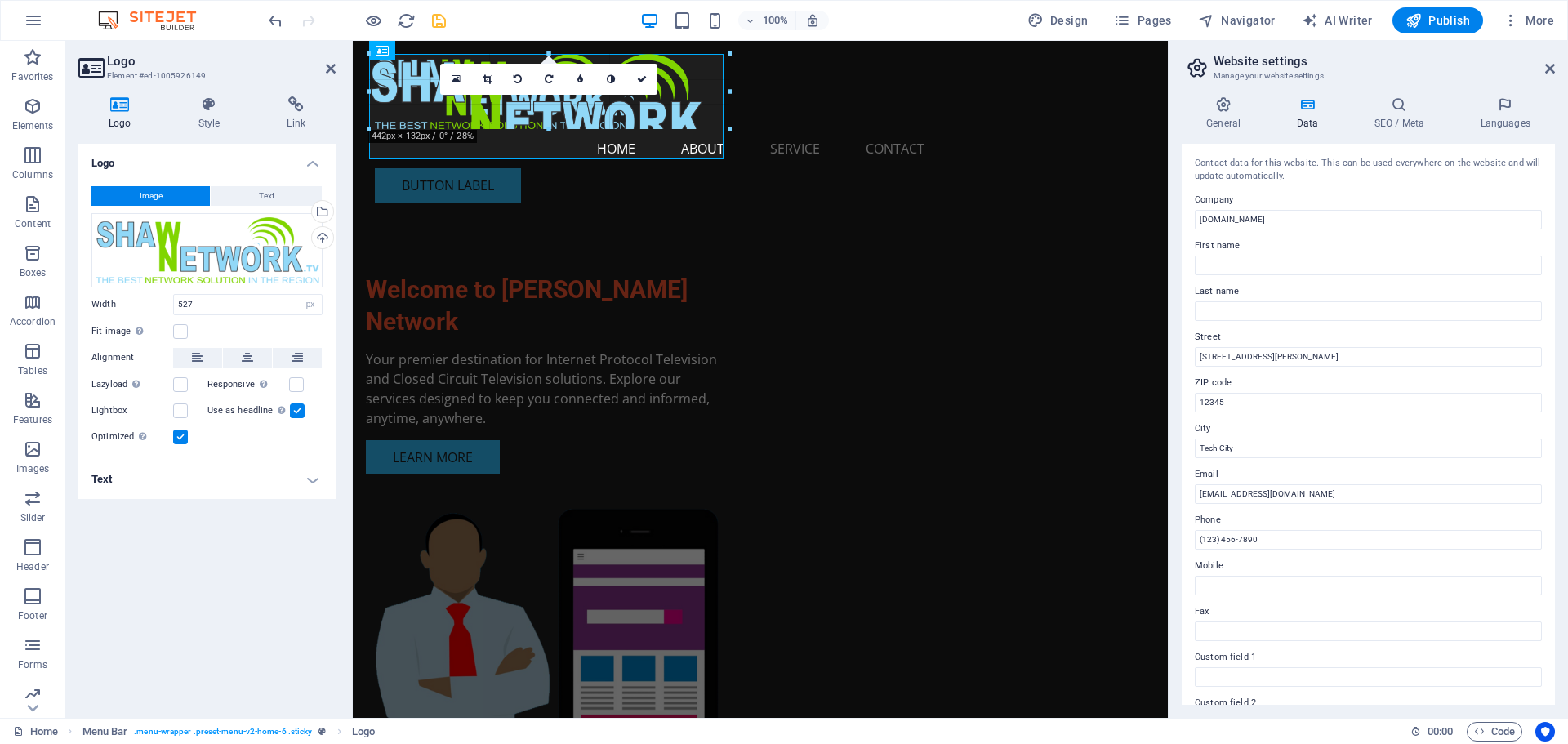
drag, startPoint x: 799, startPoint y: 183, endPoint x: 278, endPoint y: 89, distance: 529.4
type input "350"
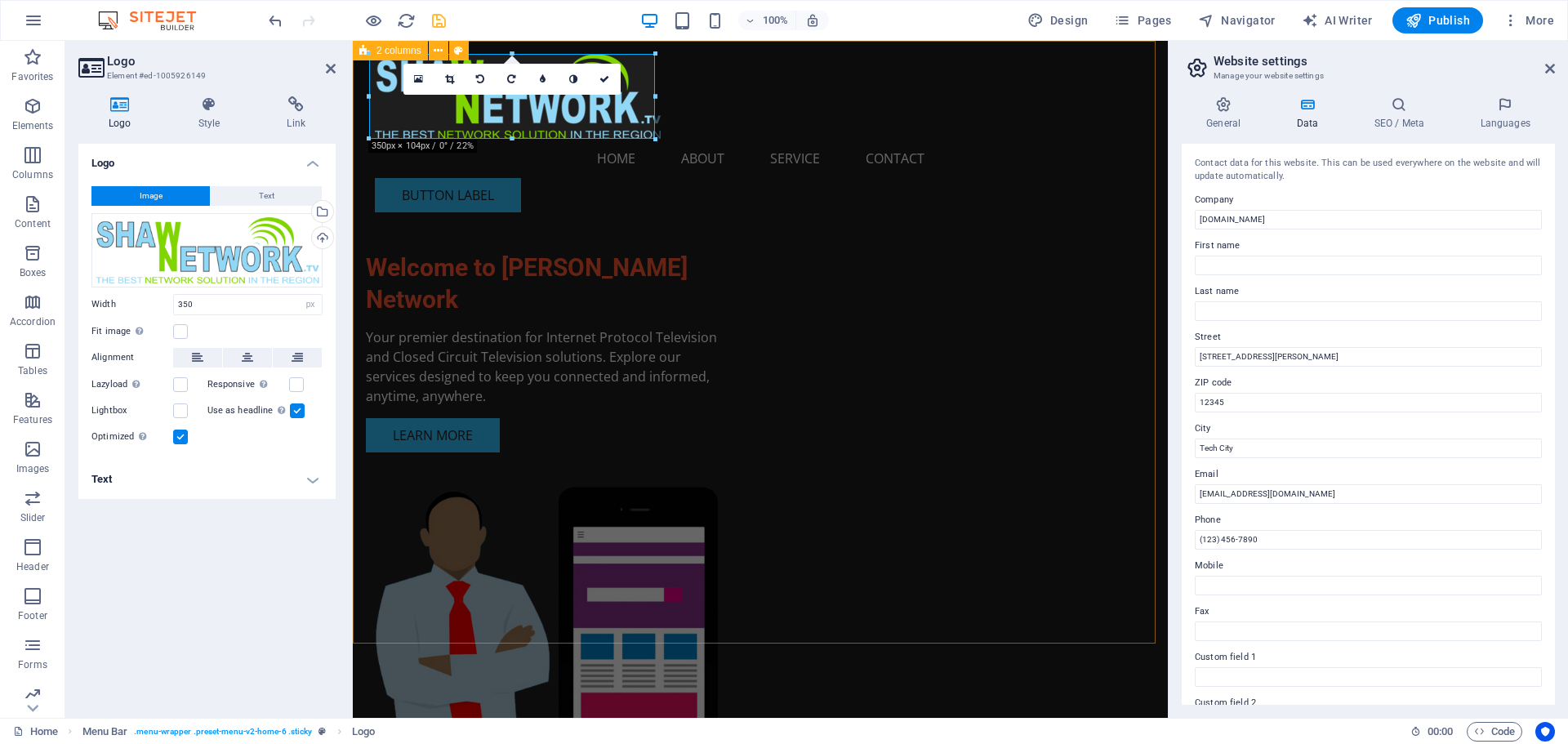
click at [692, 213] on div "Welcome to [PERSON_NAME] Network Your premier destination for Internet Protocol…" at bounding box center [760, 453] width 815 height 823
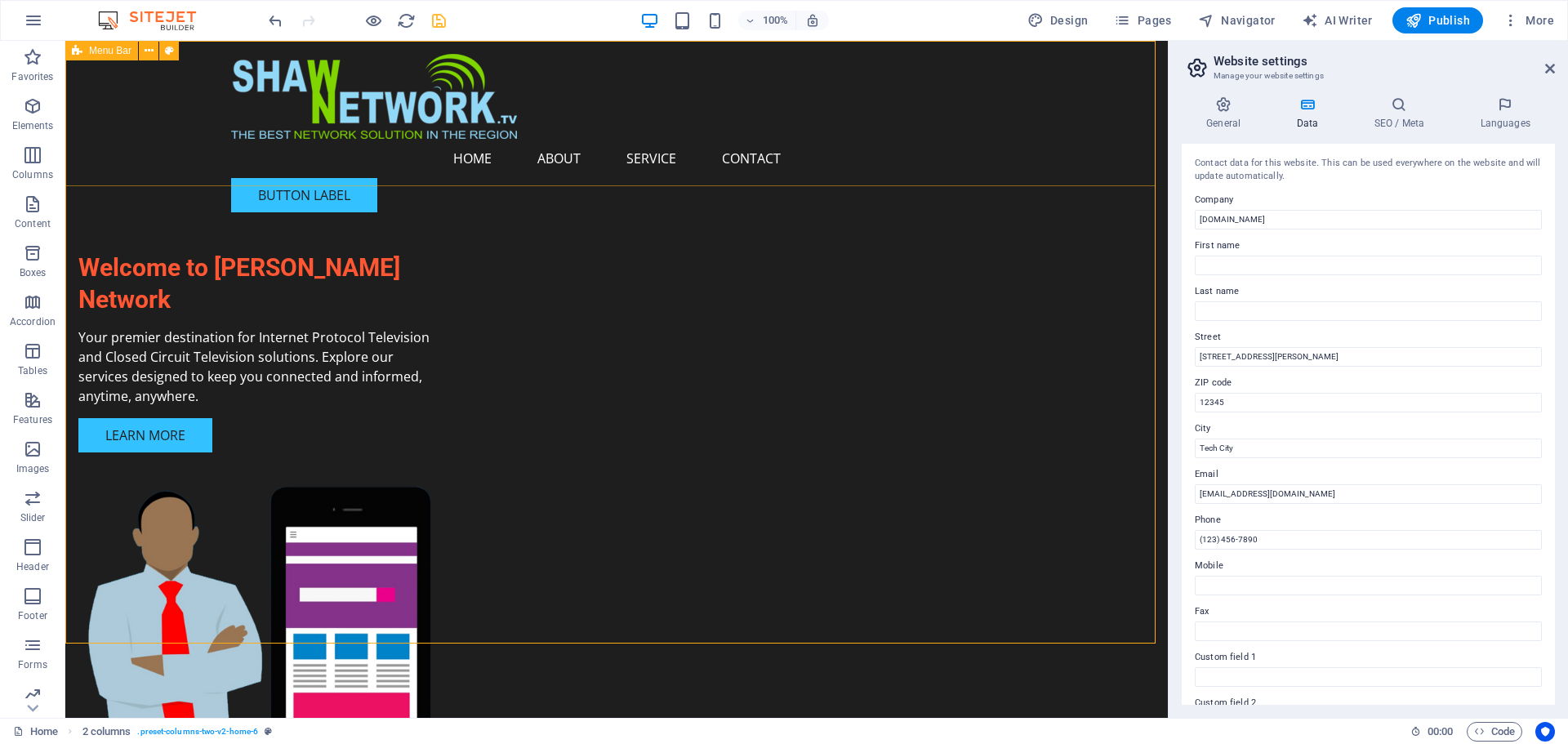
click at [475, 182] on div "Menu Home About Service Contact Button label" at bounding box center [617, 133] width 1102 height 185
click at [327, 178] on div "Button label" at bounding box center [616, 195] width 771 height 34
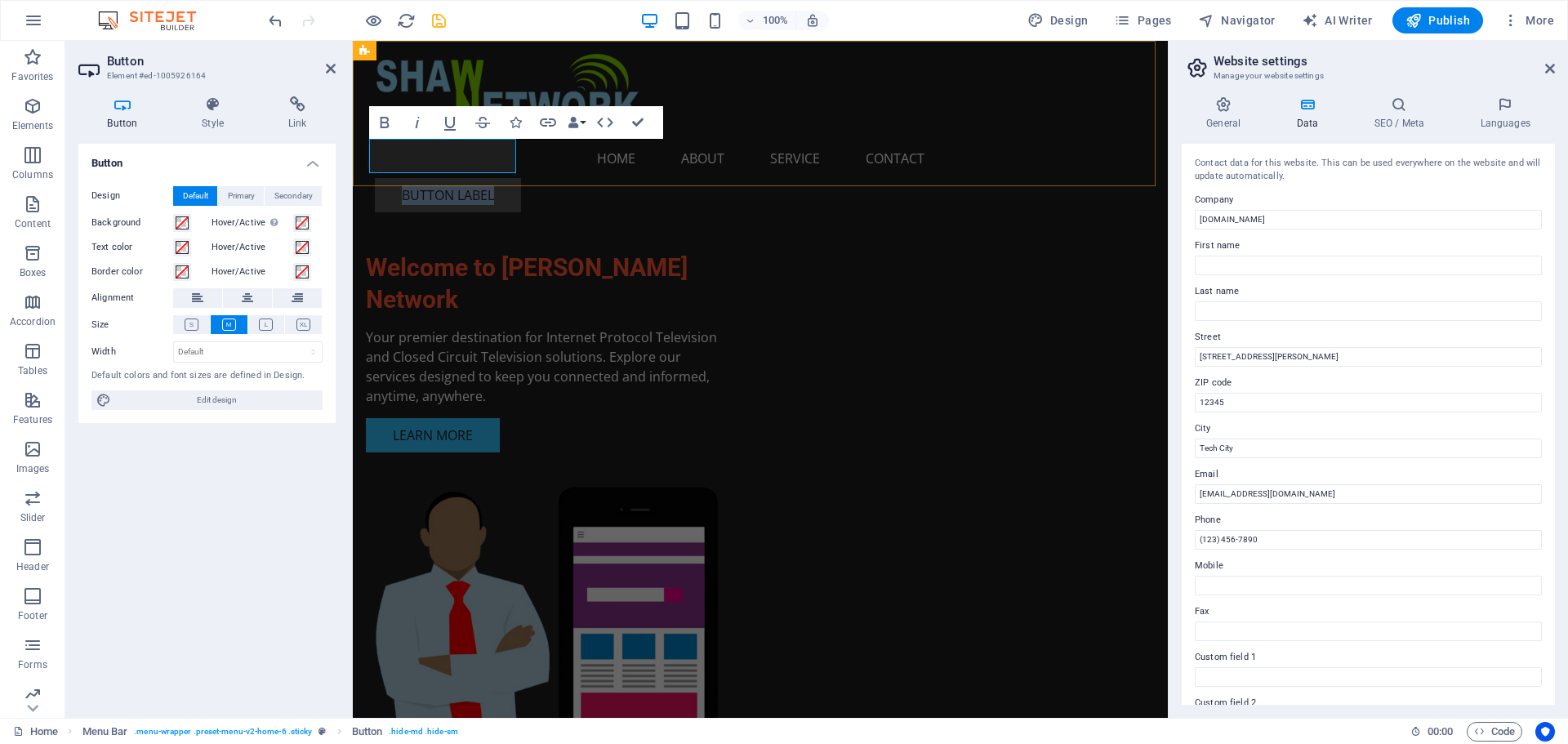
click at [445, 178] on link "Button label" at bounding box center [448, 195] width 146 height 34
click at [488, 178] on link "Button label" at bounding box center [448, 195] width 146 height 34
drag, startPoint x: 508, startPoint y: 156, endPoint x: 474, endPoint y: 158, distance: 34.1
click at [474, 178] on link "PAYMENT PAGE" at bounding box center [450, 195] width 150 height 34
click at [512, 178] on link "PAYMENT PAGE" at bounding box center [450, 195] width 150 height 34
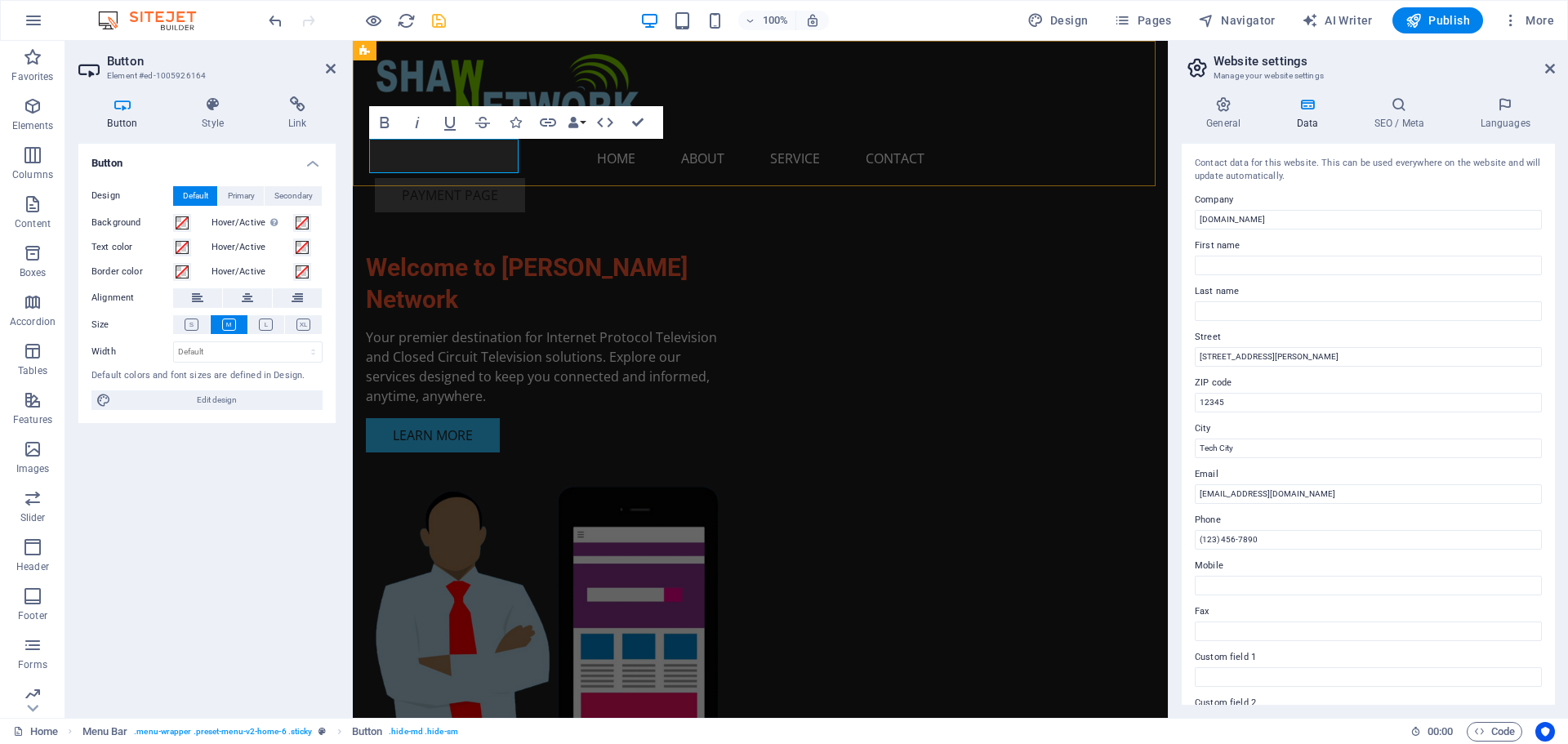
click at [512, 178] on link "PAYMENT PAGE" at bounding box center [450, 195] width 150 height 34
click at [296, 122] on h4 "Link" at bounding box center [297, 113] width 77 height 34
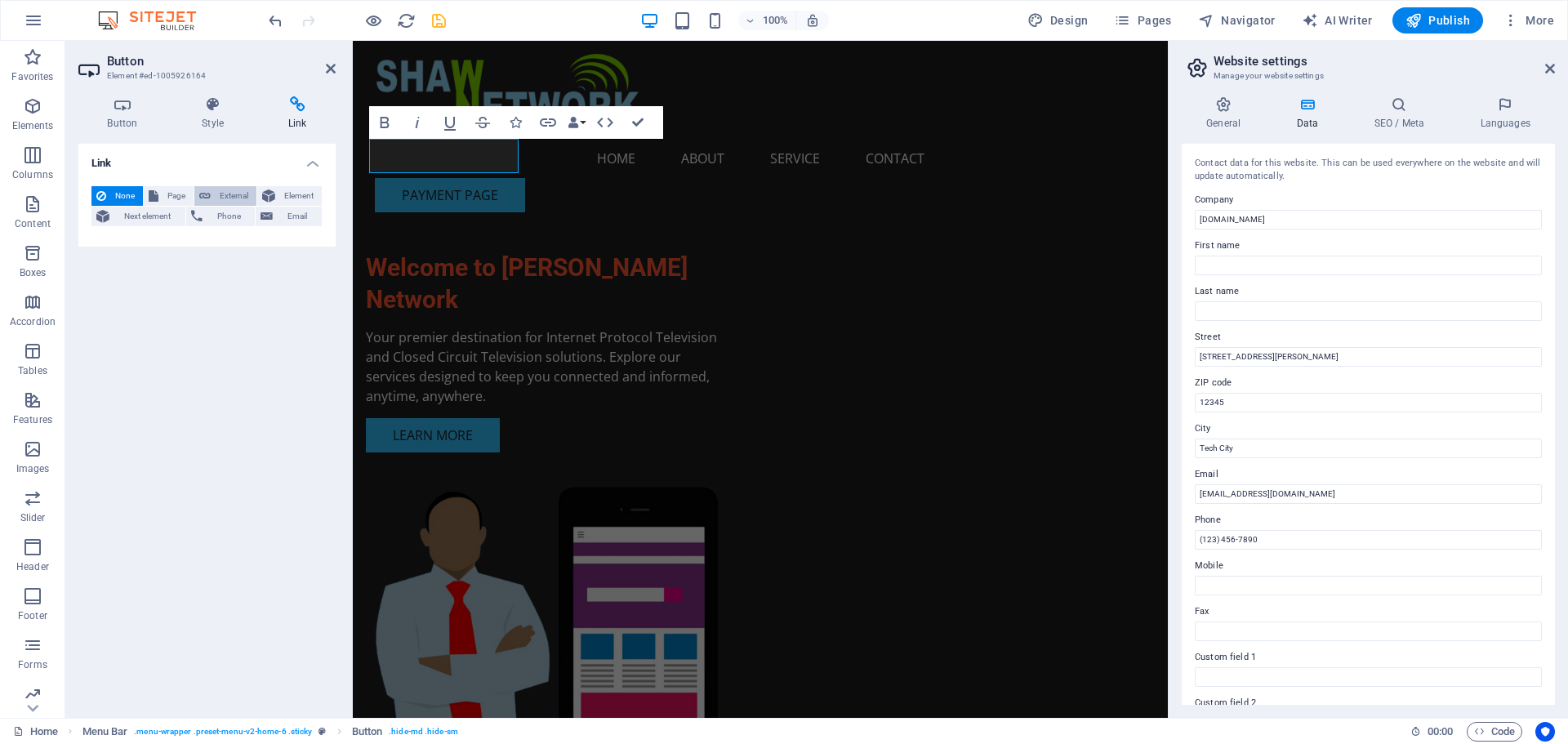
click at [229, 193] on span "External" at bounding box center [233, 196] width 36 height 20
select select "blank"
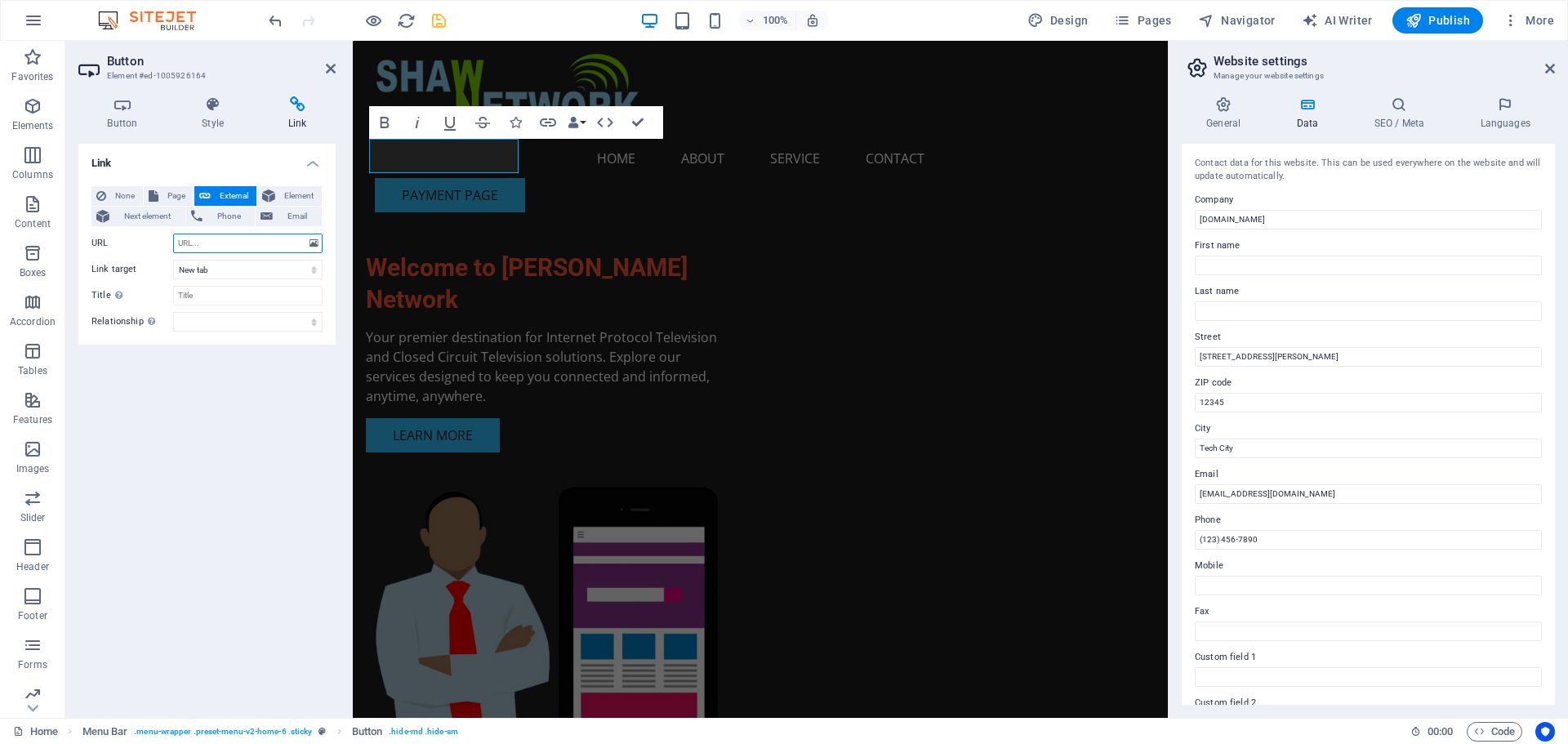
click at [222, 243] on input "URL" at bounding box center [247, 243] width 149 height 20
type input "W"
type input "www,[DOMAIN_NAME]"
click at [298, 112] on h4 "Link" at bounding box center [297, 113] width 77 height 34
click at [464, 215] on div "Welcome to [PERSON_NAME] Network Your premier destination for Internet Protocol…" at bounding box center [760, 453] width 815 height 823
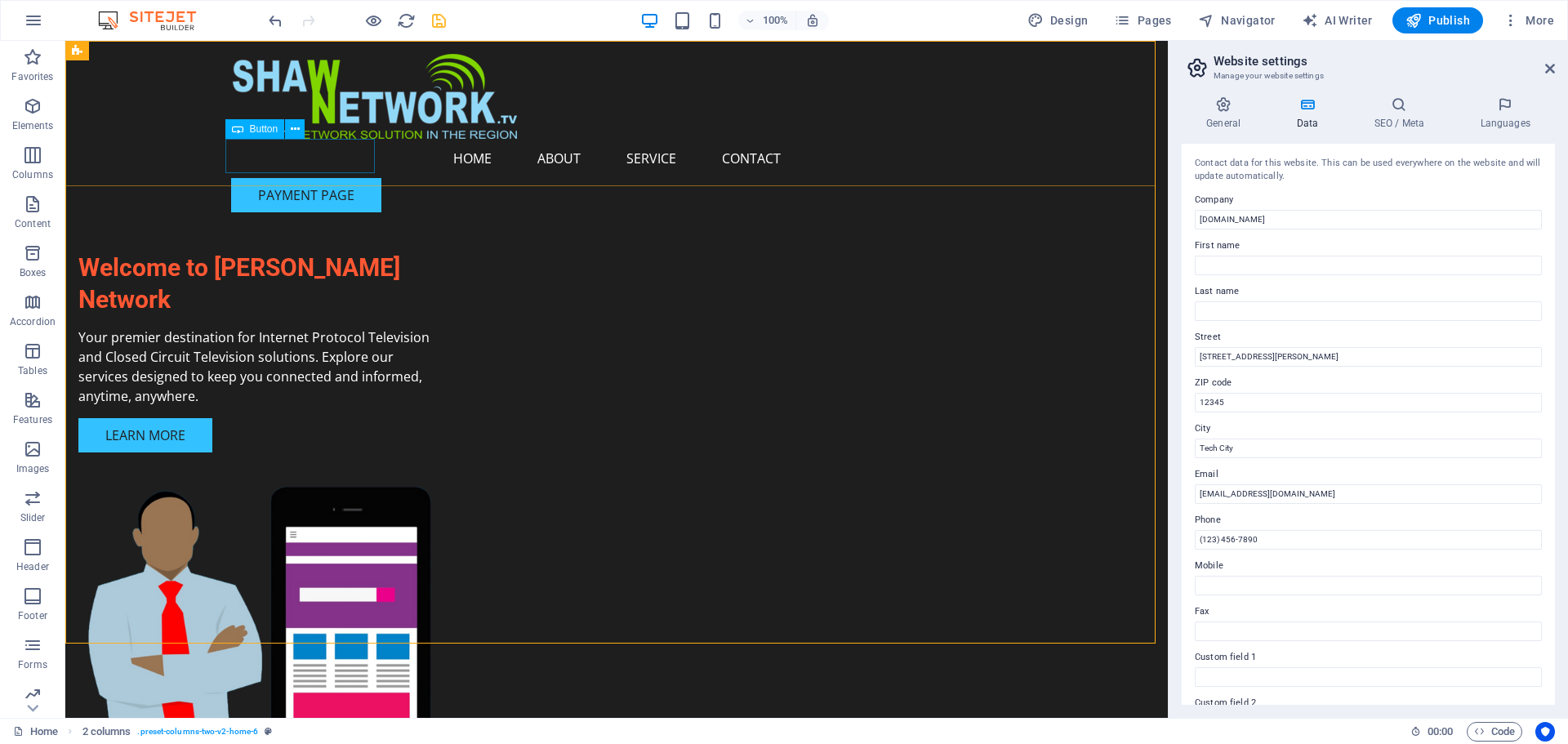
click at [345, 178] on div "PAYMENT PAGE" at bounding box center [616, 195] width 771 height 34
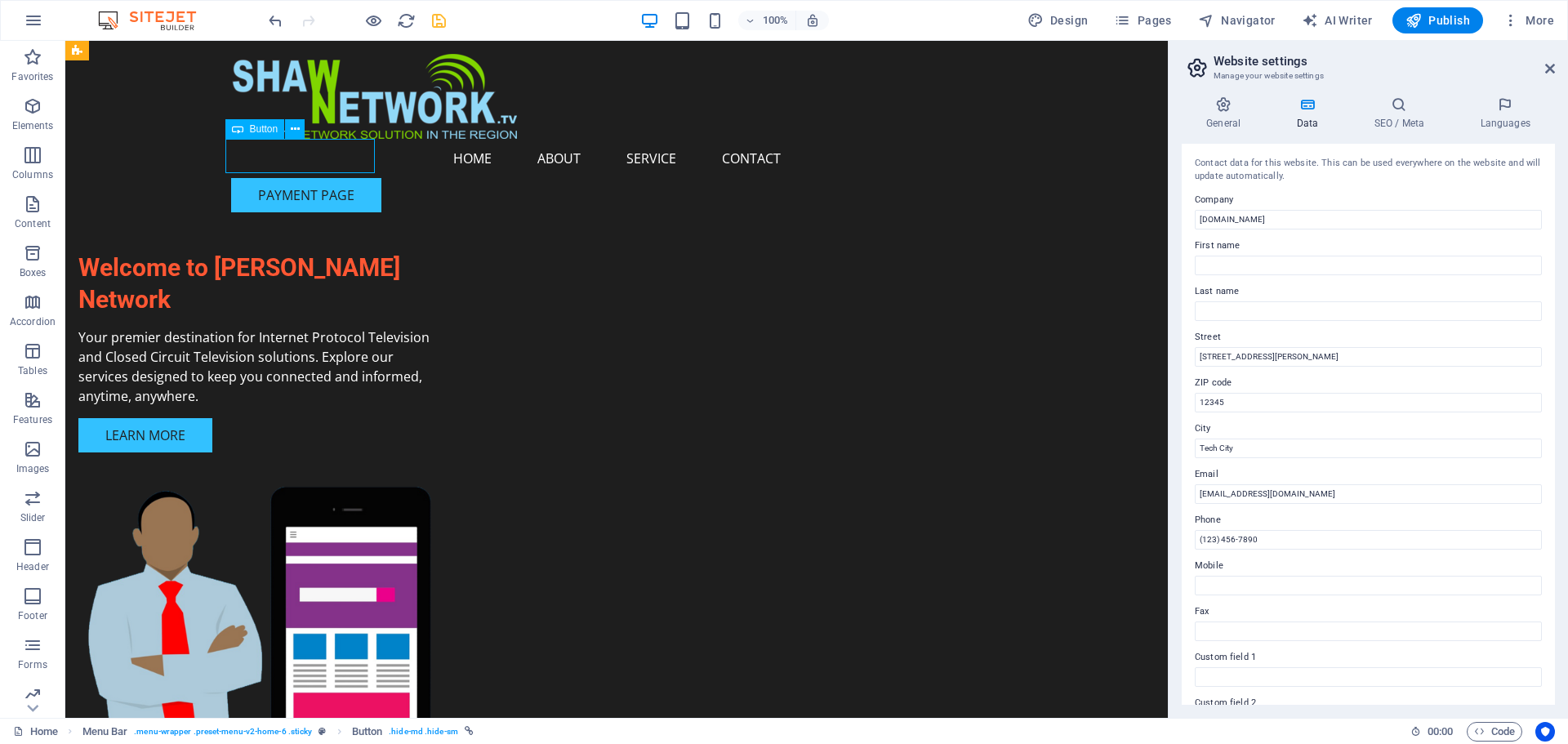
click at [359, 178] on div "PAYMENT PAGE" at bounding box center [616, 195] width 771 height 34
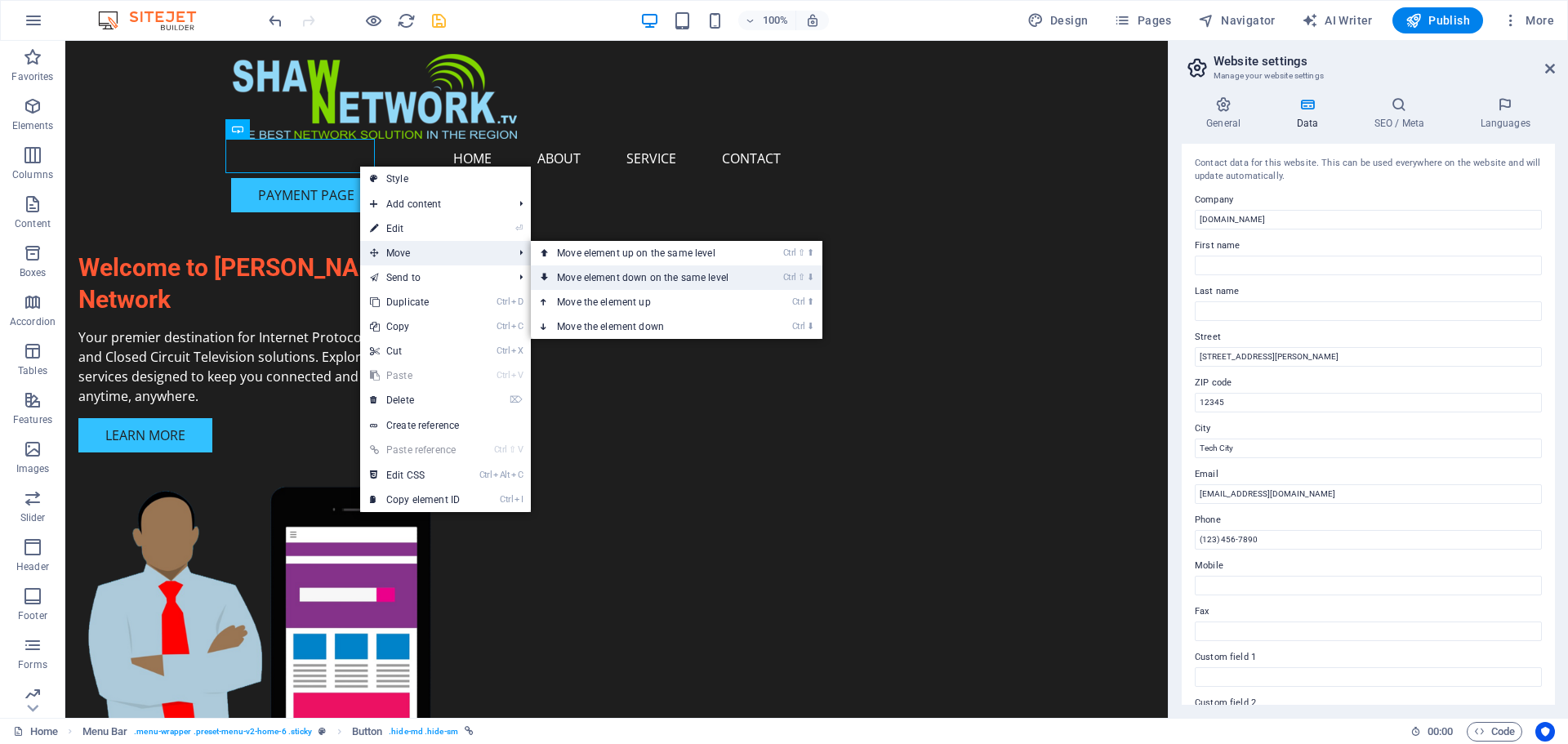
click at [590, 278] on link "Ctrl ⇧ ⬇ Move element down on the same level" at bounding box center [646, 278] width 230 height 25
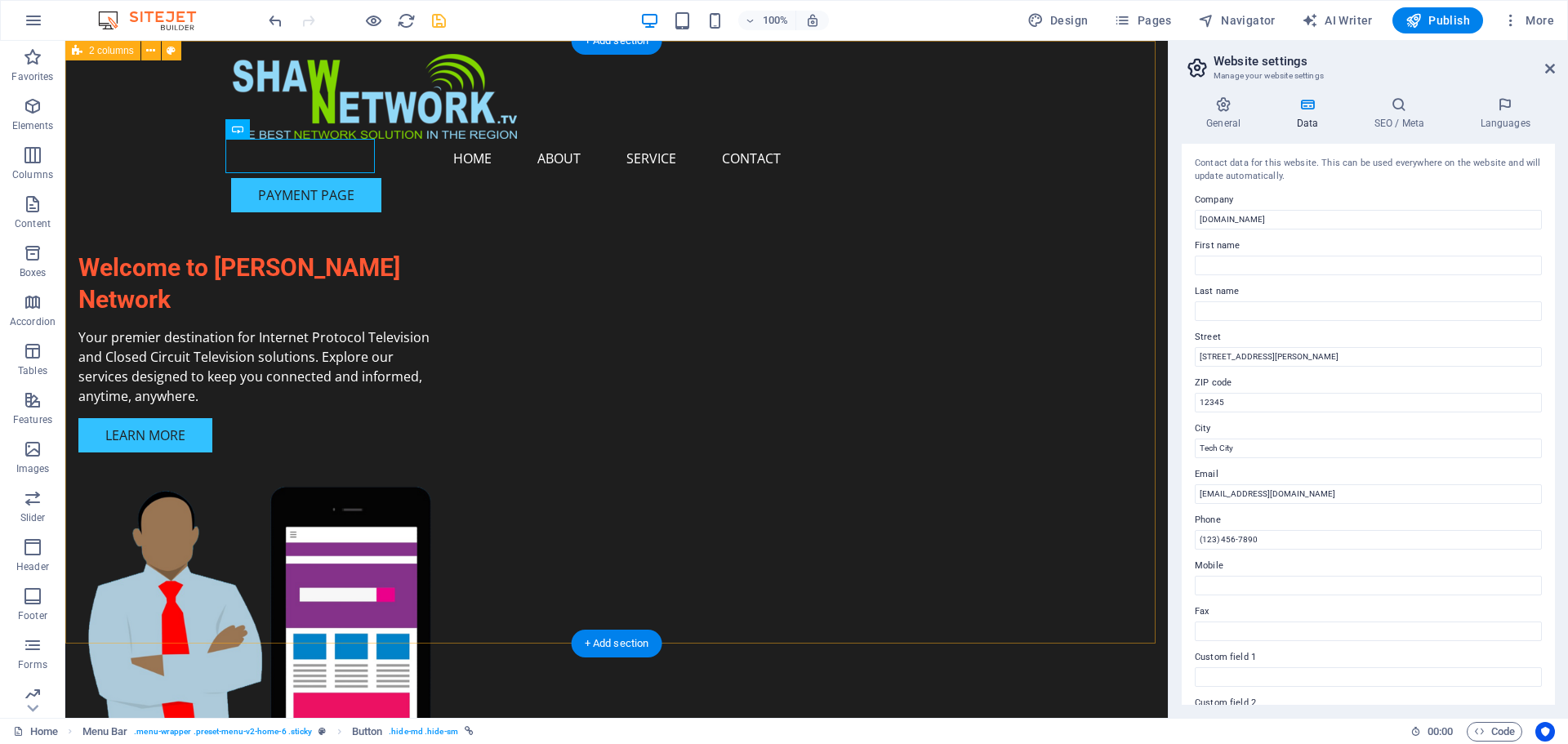
click at [458, 201] on div "Welcome to [PERSON_NAME] Network Your premier destination for Internet Protocol…" at bounding box center [617, 453] width 1102 height 823
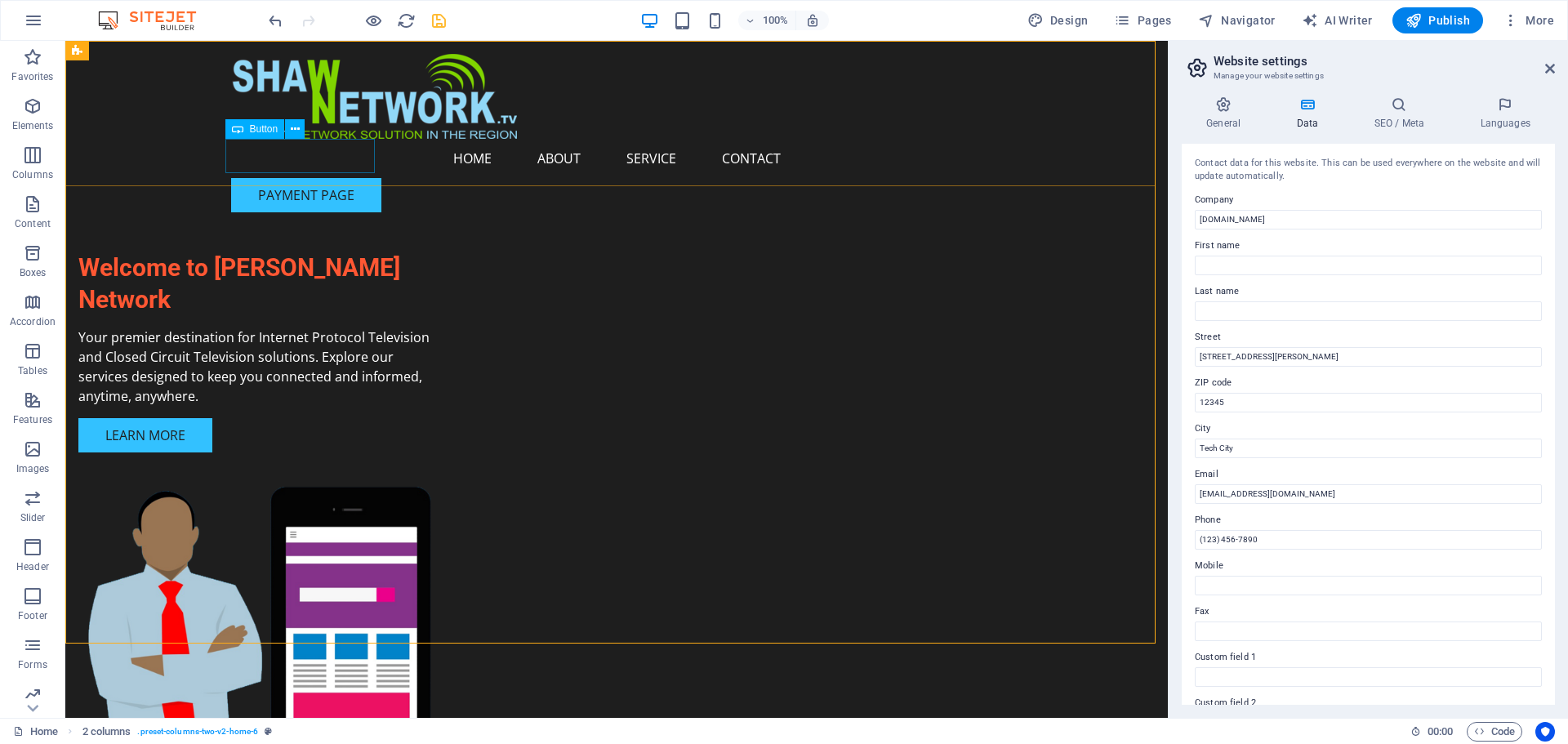
click at [369, 178] on div "PAYMENT PAGE" at bounding box center [616, 195] width 771 height 34
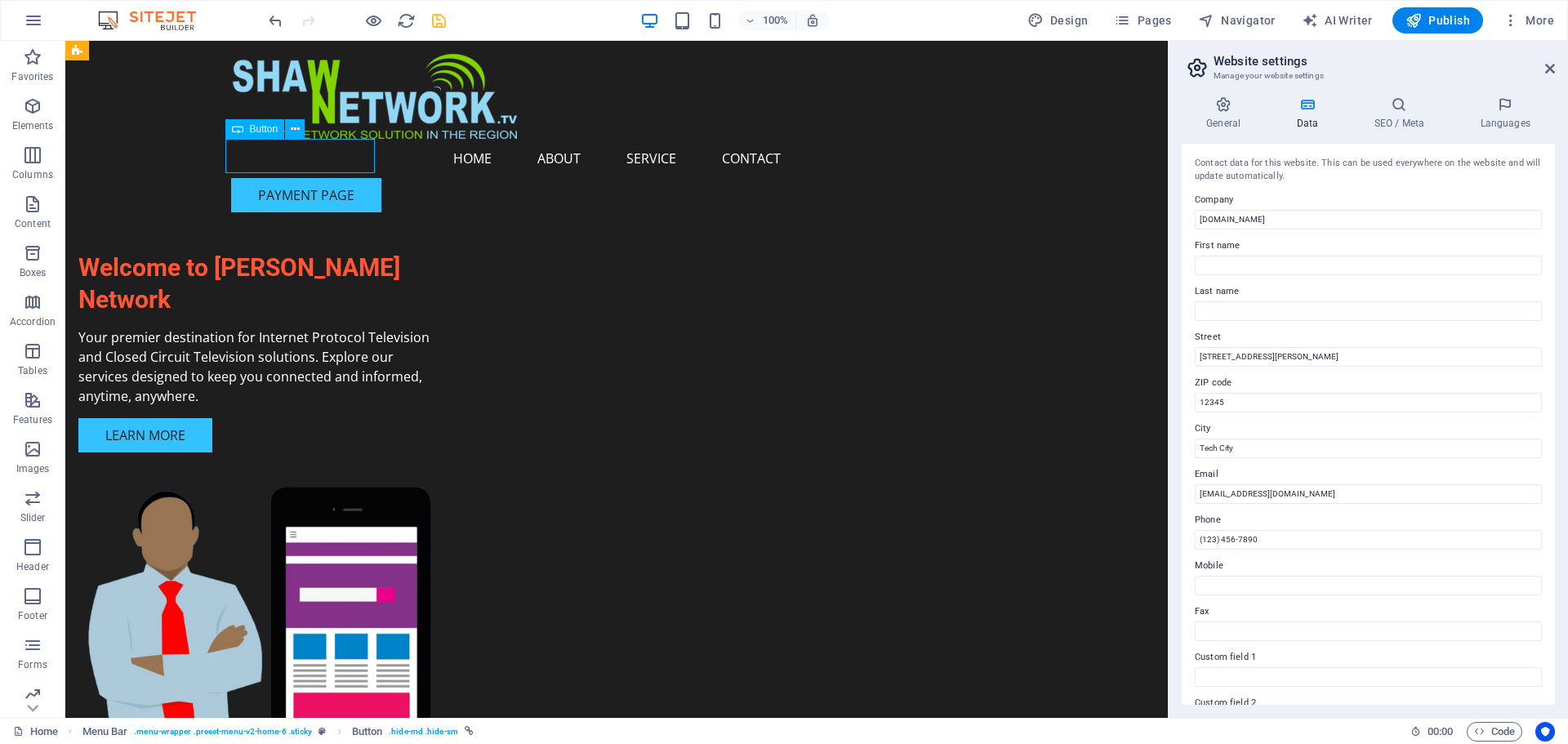
click at [369, 178] on div "PAYMENT PAGE" at bounding box center [616, 195] width 771 height 34
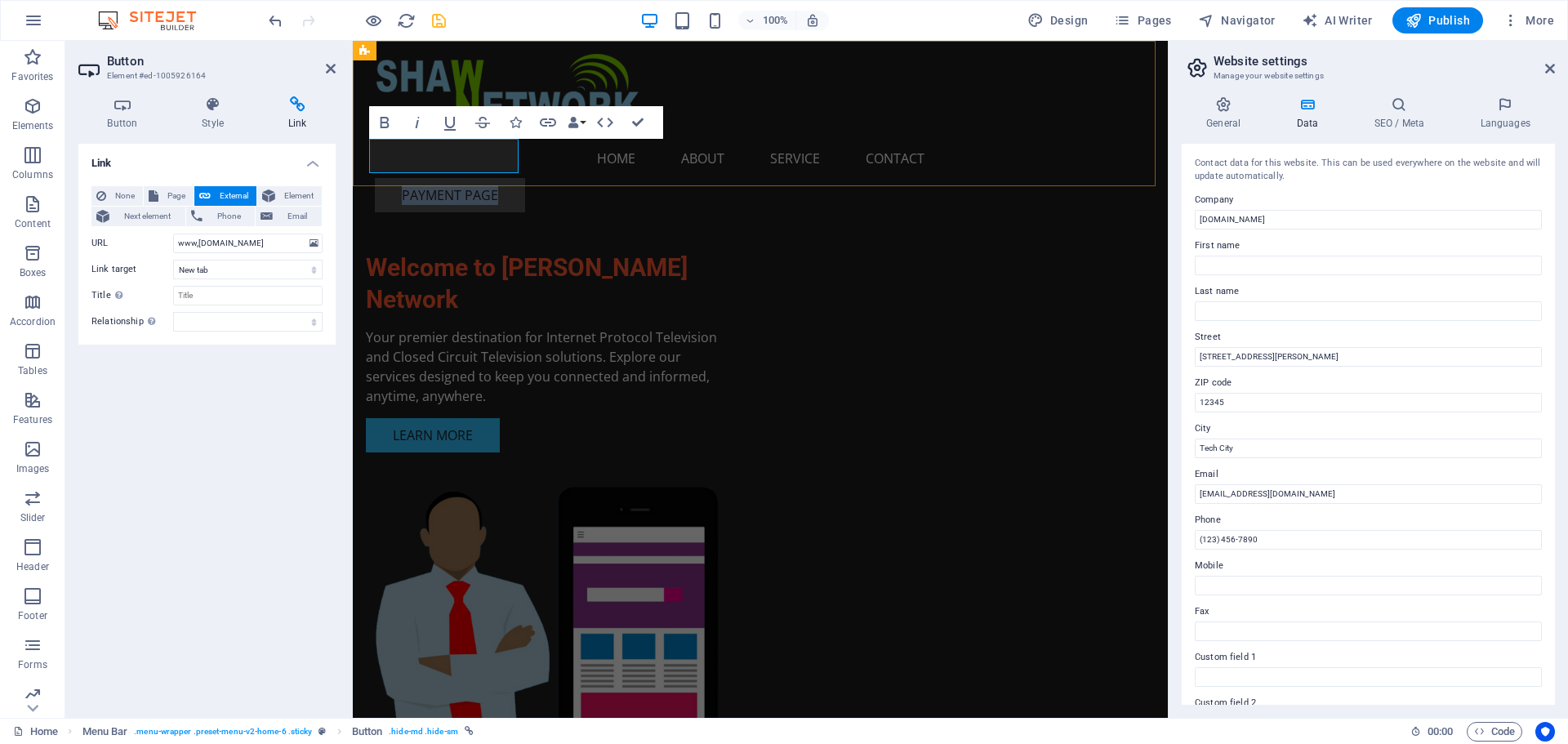
drag, startPoint x: 496, startPoint y: 159, endPoint x: 509, endPoint y: 148, distance: 17.0
click at [509, 178] on link "PAYMENT PAGE" at bounding box center [450, 195] width 150 height 34
click at [505, 178] on link "PAYMENT PAGE" at bounding box center [450, 195] width 150 height 34
drag, startPoint x: 505, startPoint y: 155, endPoint x: 548, endPoint y: 153, distance: 43.0
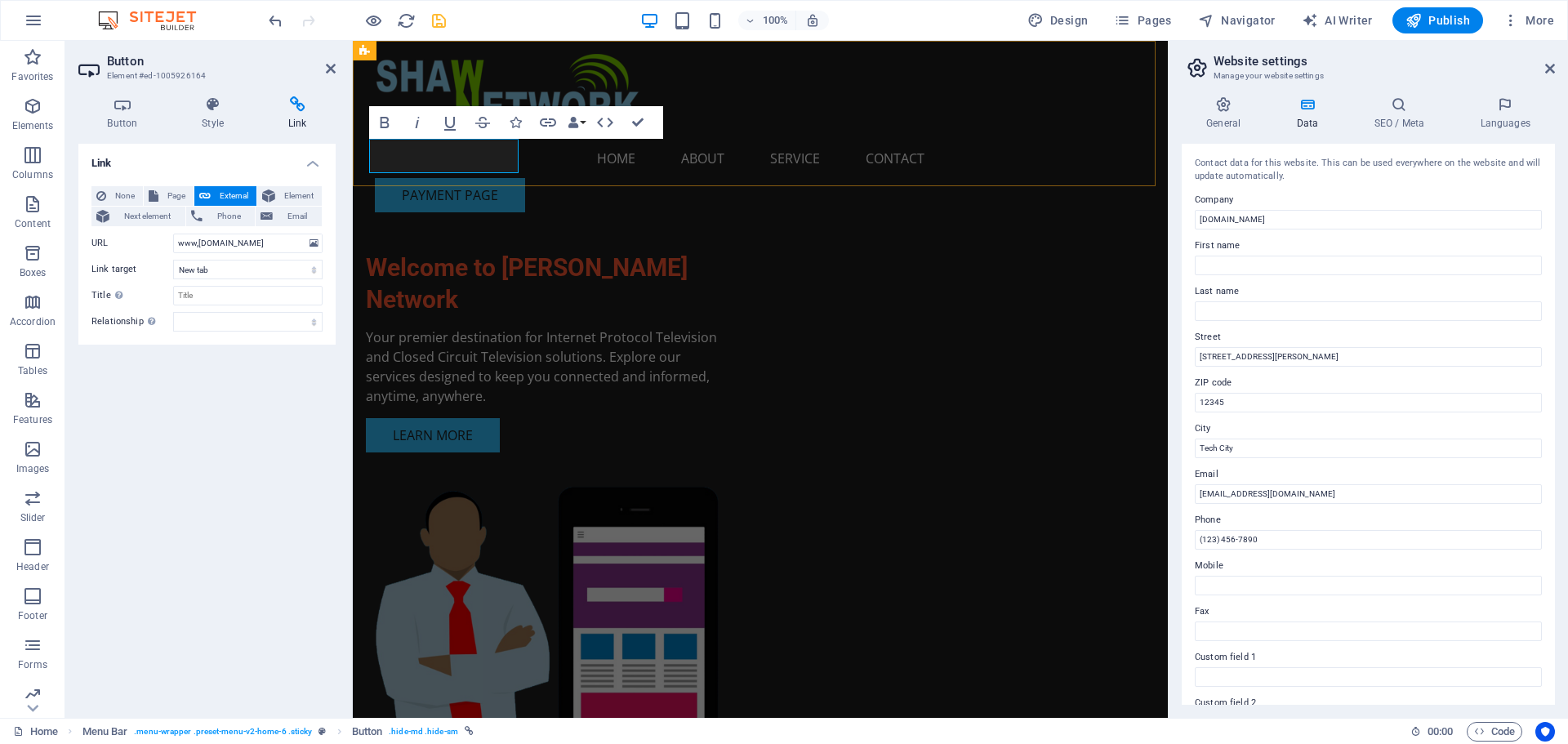
click at [551, 154] on div "Menu Home About Service Contact PAYMENT PAGE" at bounding box center [760, 133] width 815 height 185
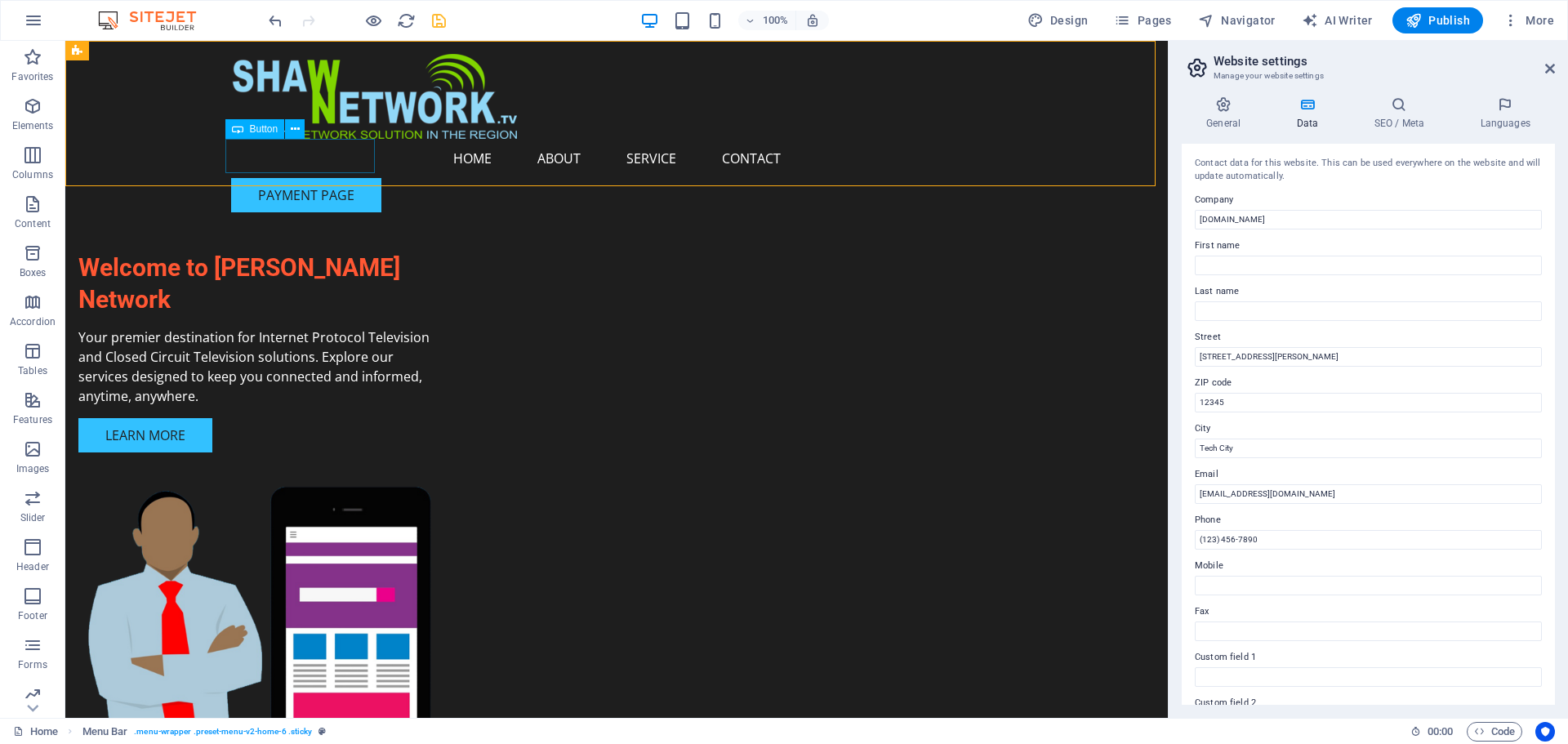
click at [374, 178] on div "PAYMENT PAGE" at bounding box center [616, 195] width 771 height 34
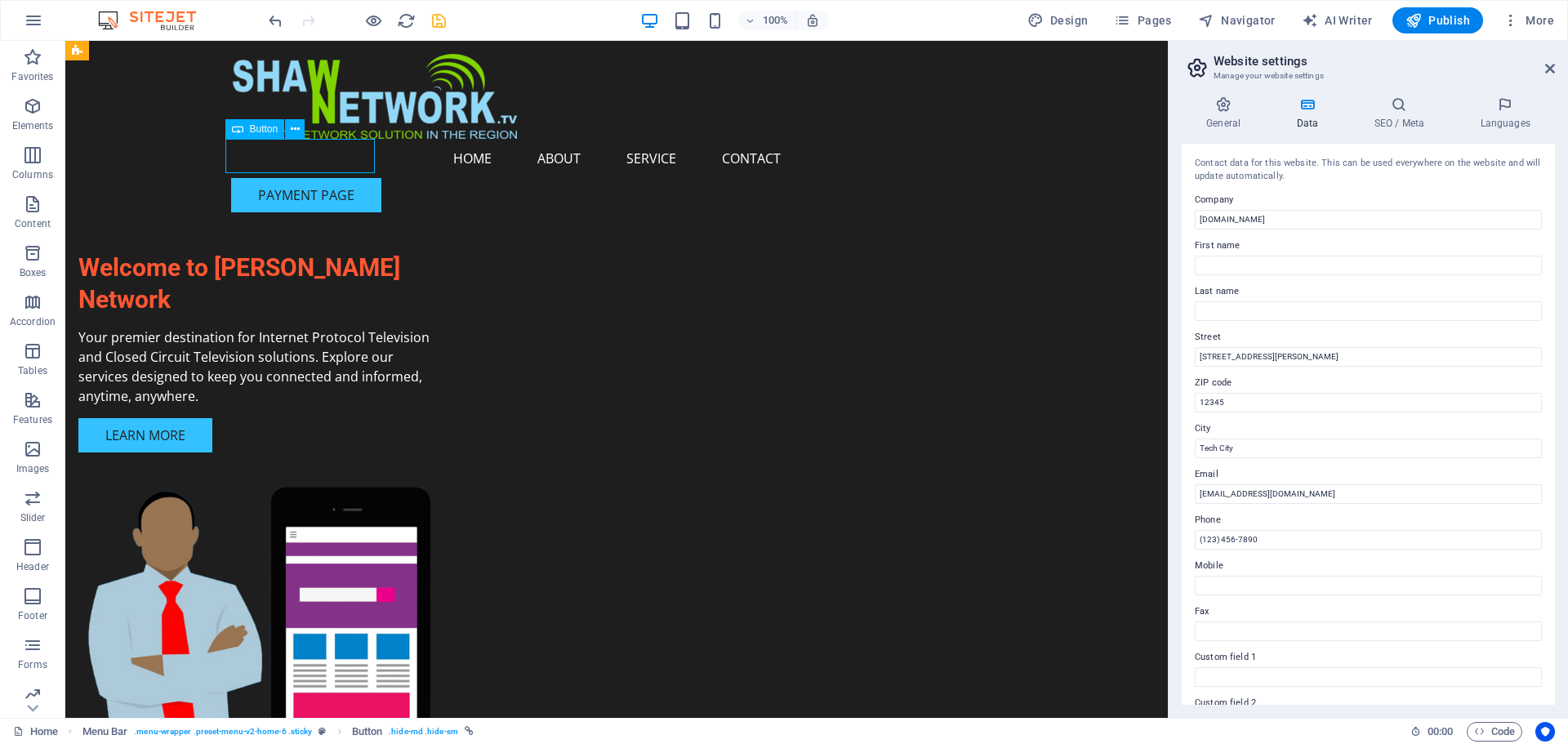
click at [374, 178] on div "PAYMENT PAGE" at bounding box center [616, 195] width 771 height 34
click at [290, 127] on icon at bounding box center [295, 130] width 9 height 17
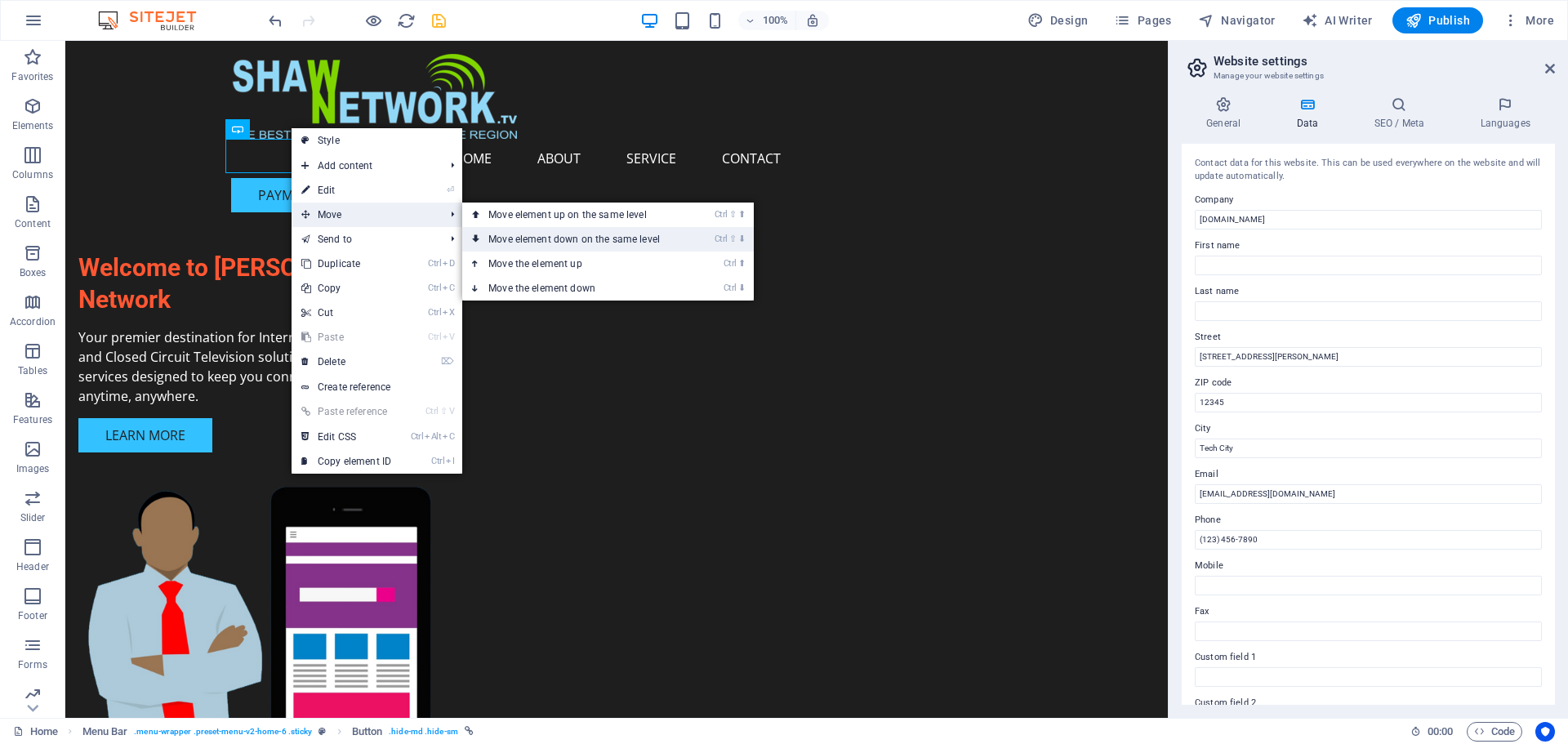
click at [497, 234] on link "Ctrl ⇧ ⬇ Move element down on the same level" at bounding box center [577, 239] width 230 height 25
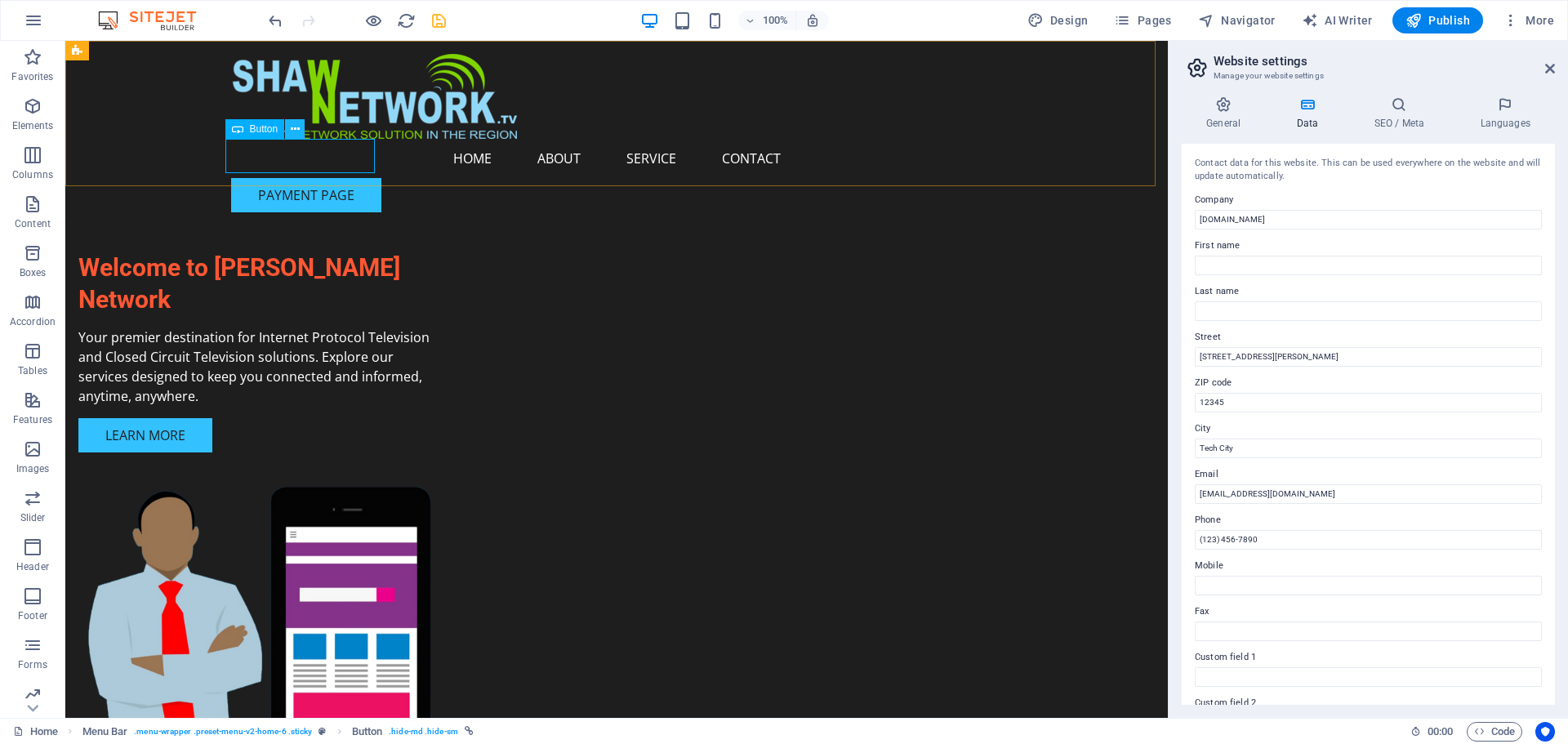
click at [295, 129] on icon at bounding box center [295, 130] width 9 height 17
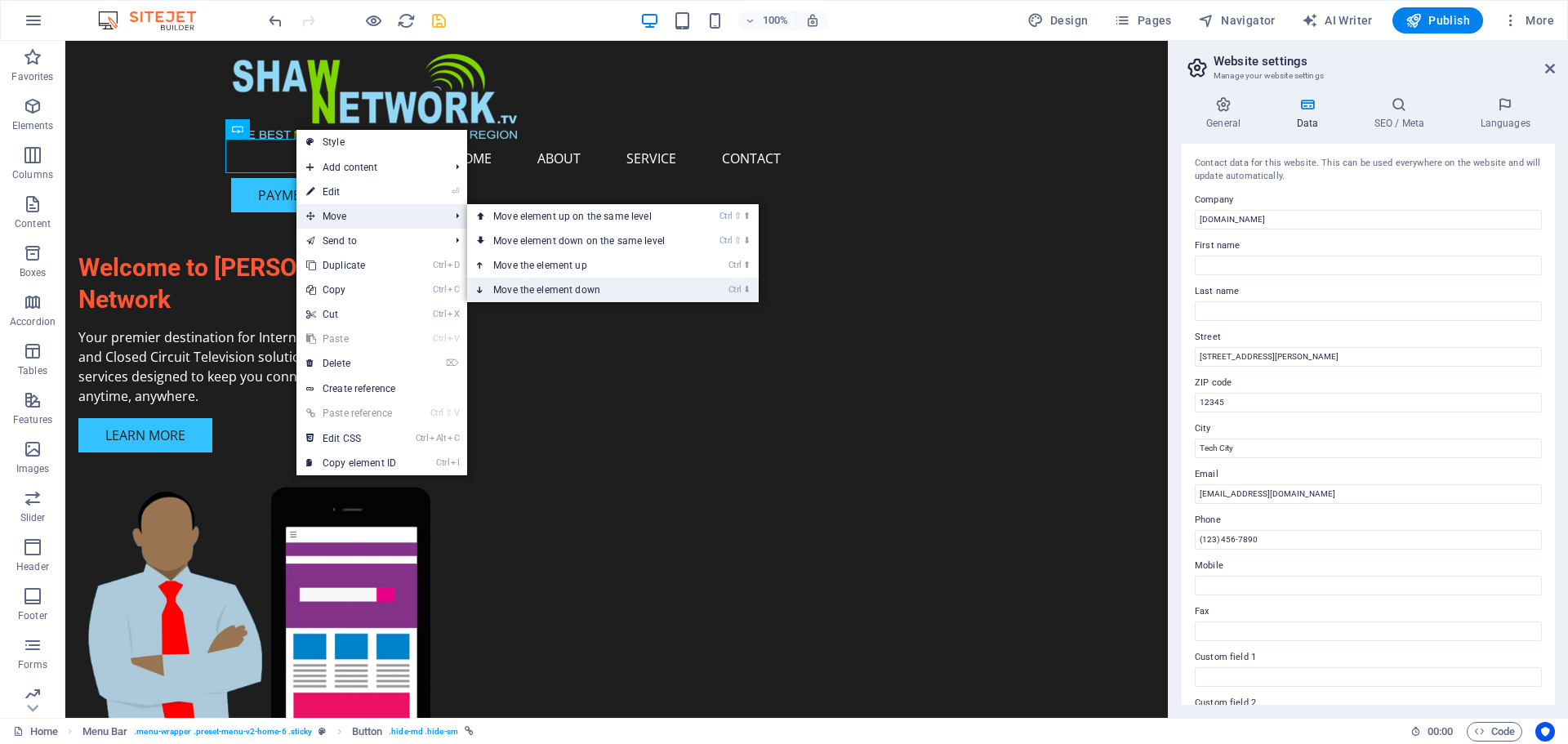
click at [543, 286] on link "Ctrl ⬇ Move the element down" at bounding box center [582, 290] width 230 height 25
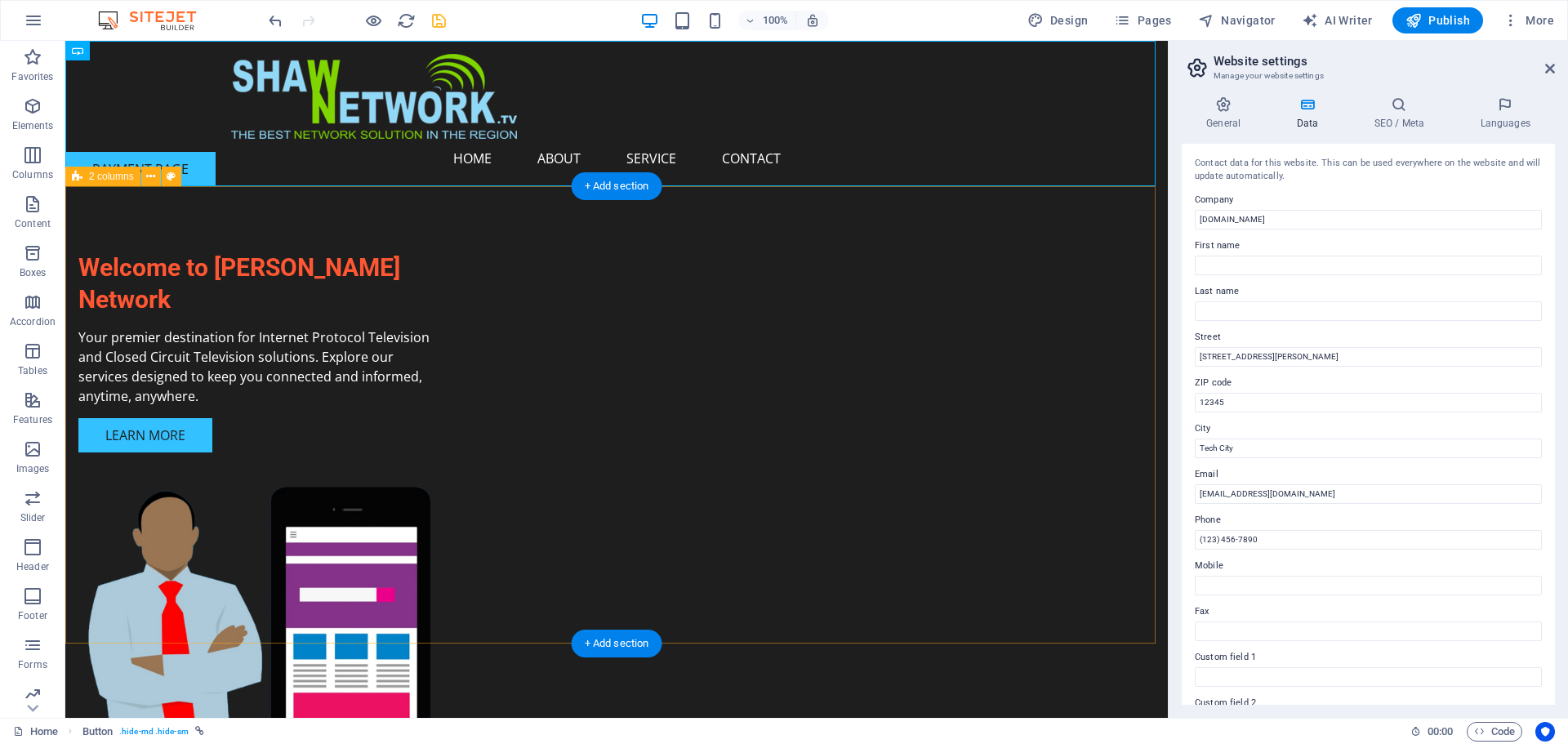
click at [411, 196] on div "Welcome to [PERSON_NAME] Network Your premier destination for Internet Protocol…" at bounding box center [617, 526] width 1102 height 678
click at [211, 154] on div "PAYMENT PAGE" at bounding box center [617, 113] width 1102 height 146
click at [288, 273] on div "Welcome to [PERSON_NAME] Network Your premier destination for Internet Protocol…" at bounding box center [261, 352] width 365 height 201
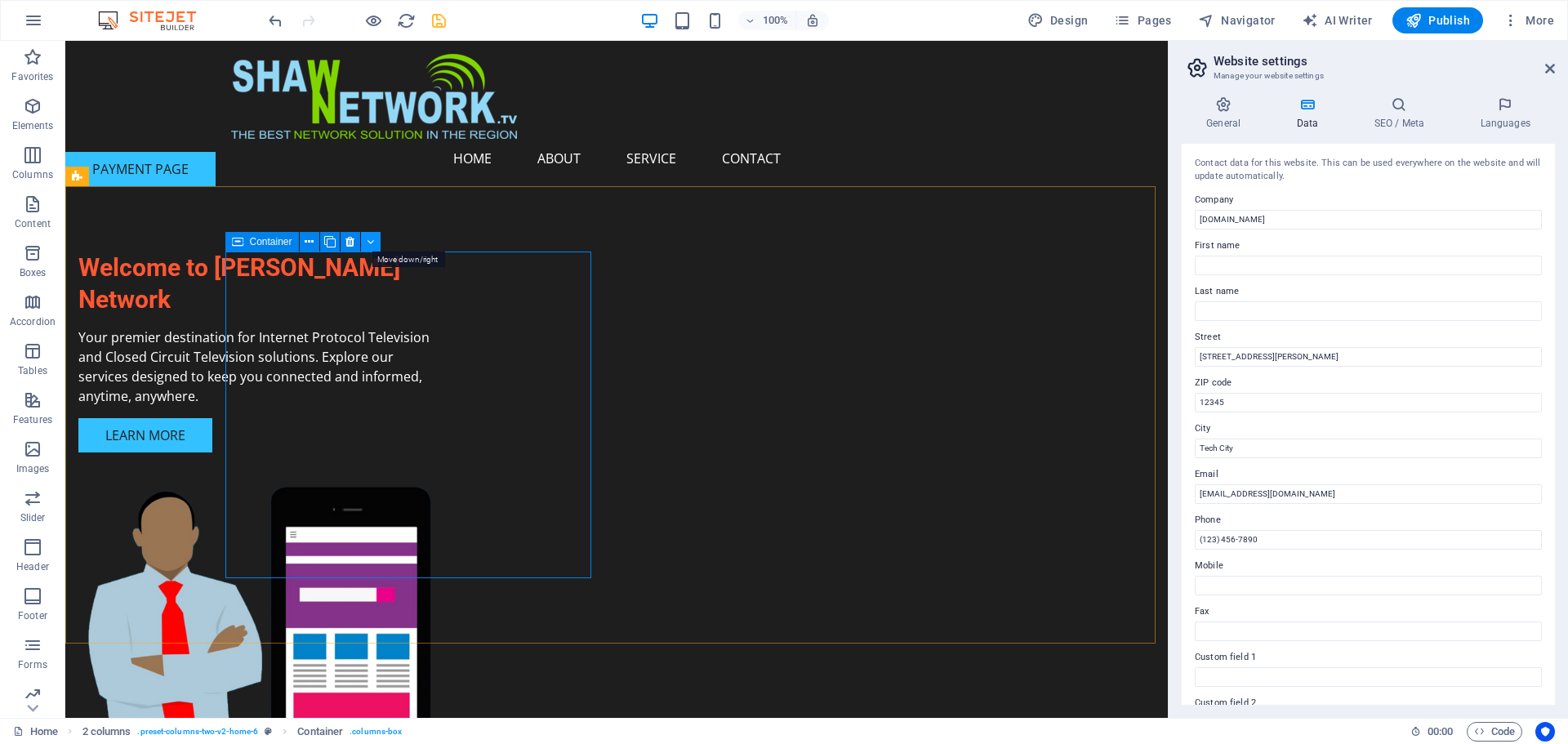
click at [365, 244] on button at bounding box center [370, 241] width 20 height 20
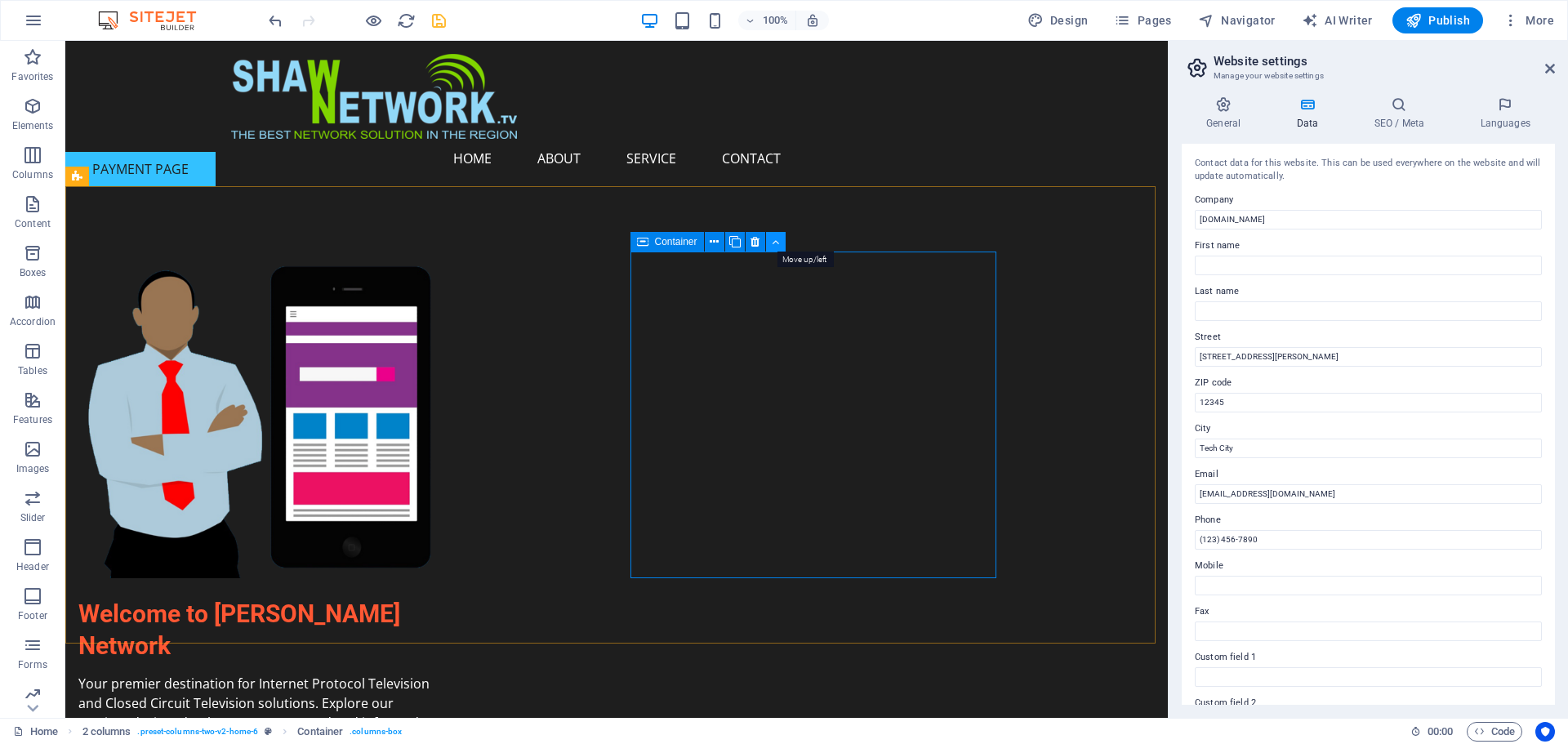
click at [775, 247] on icon at bounding box center [775, 242] width 8 height 17
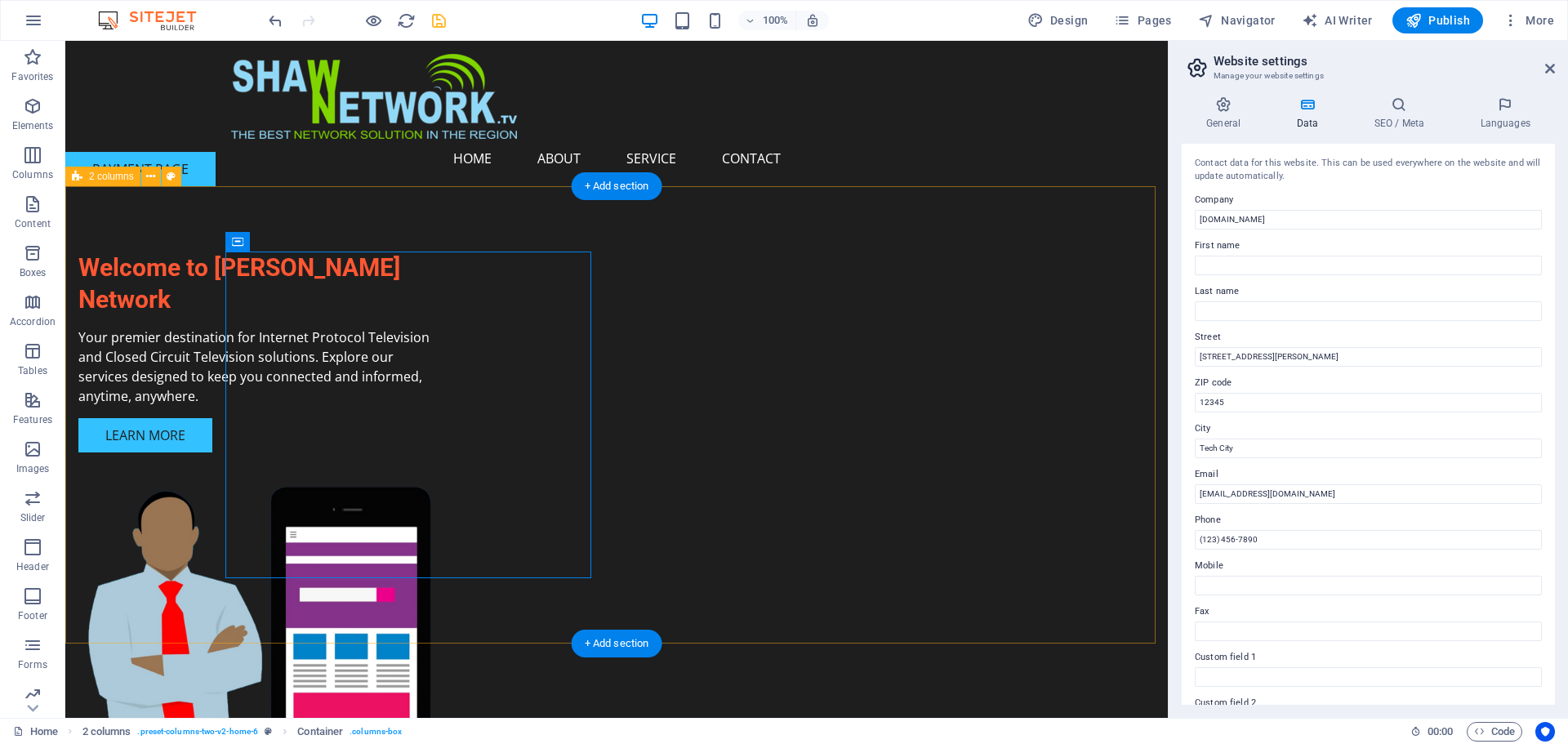
click at [181, 256] on div "Welcome to [PERSON_NAME] Network Your premier destination for Internet Protocol…" at bounding box center [617, 526] width 1102 height 678
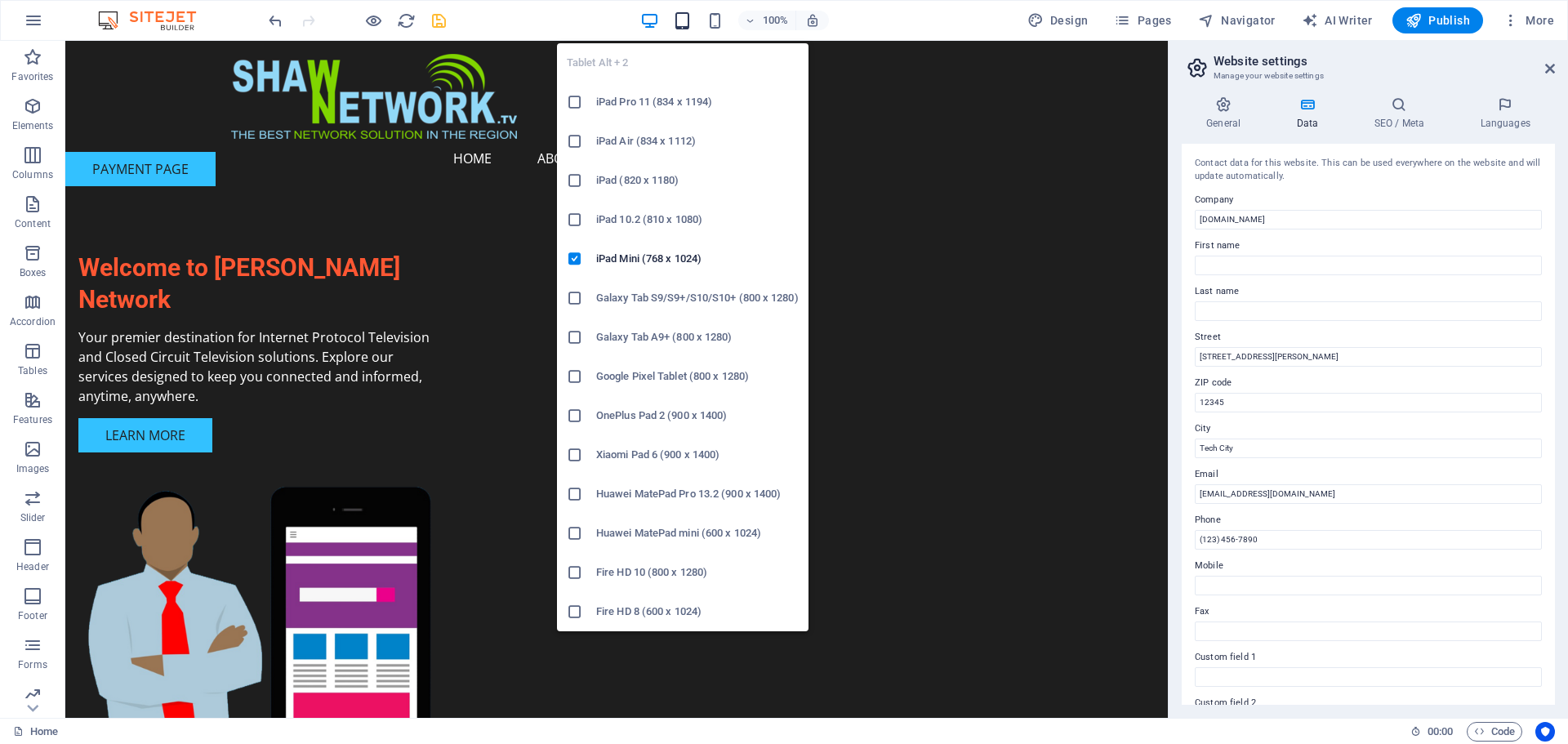
click at [681, 18] on icon "button" at bounding box center [682, 20] width 19 height 19
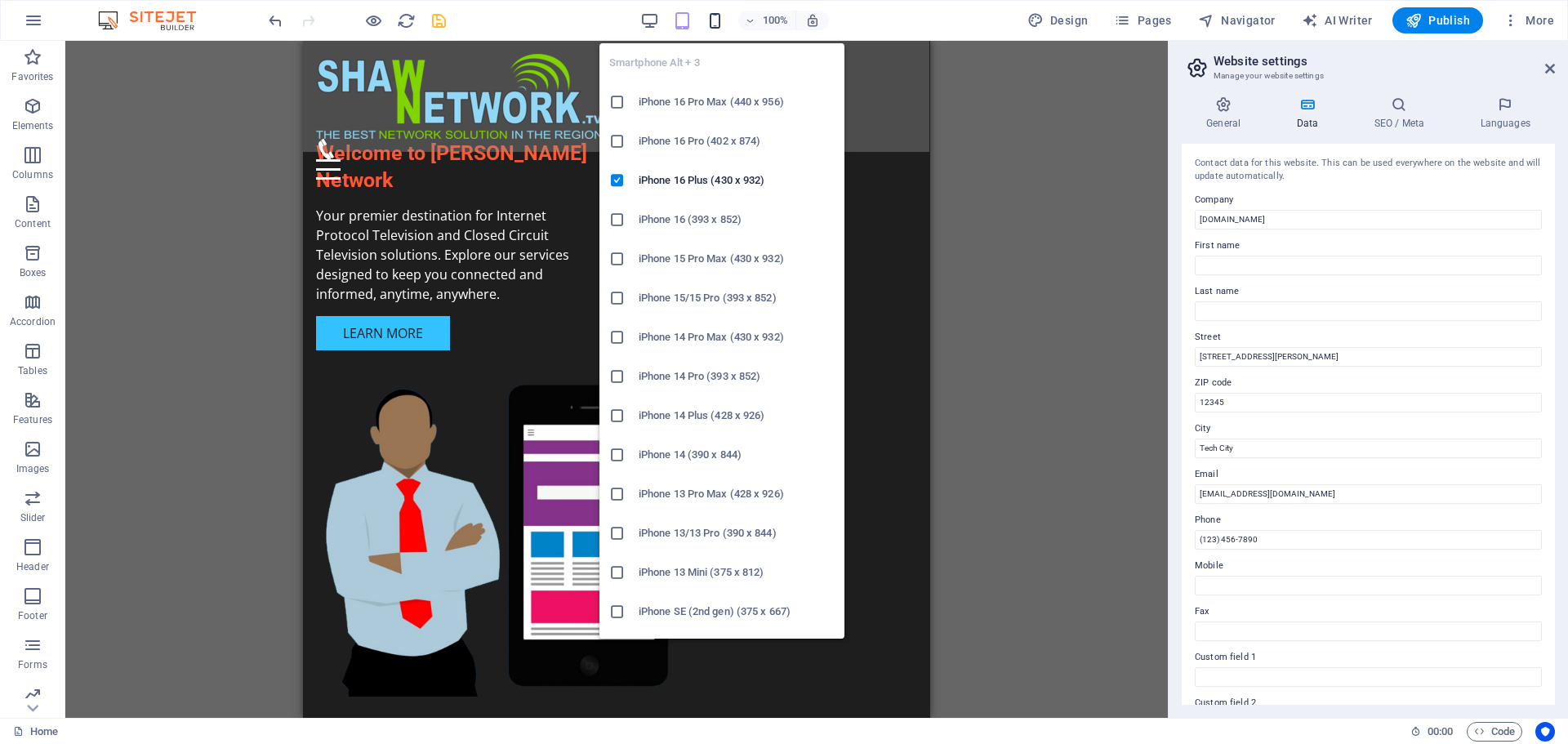
click at [715, 26] on icon "button" at bounding box center [715, 20] width 19 height 19
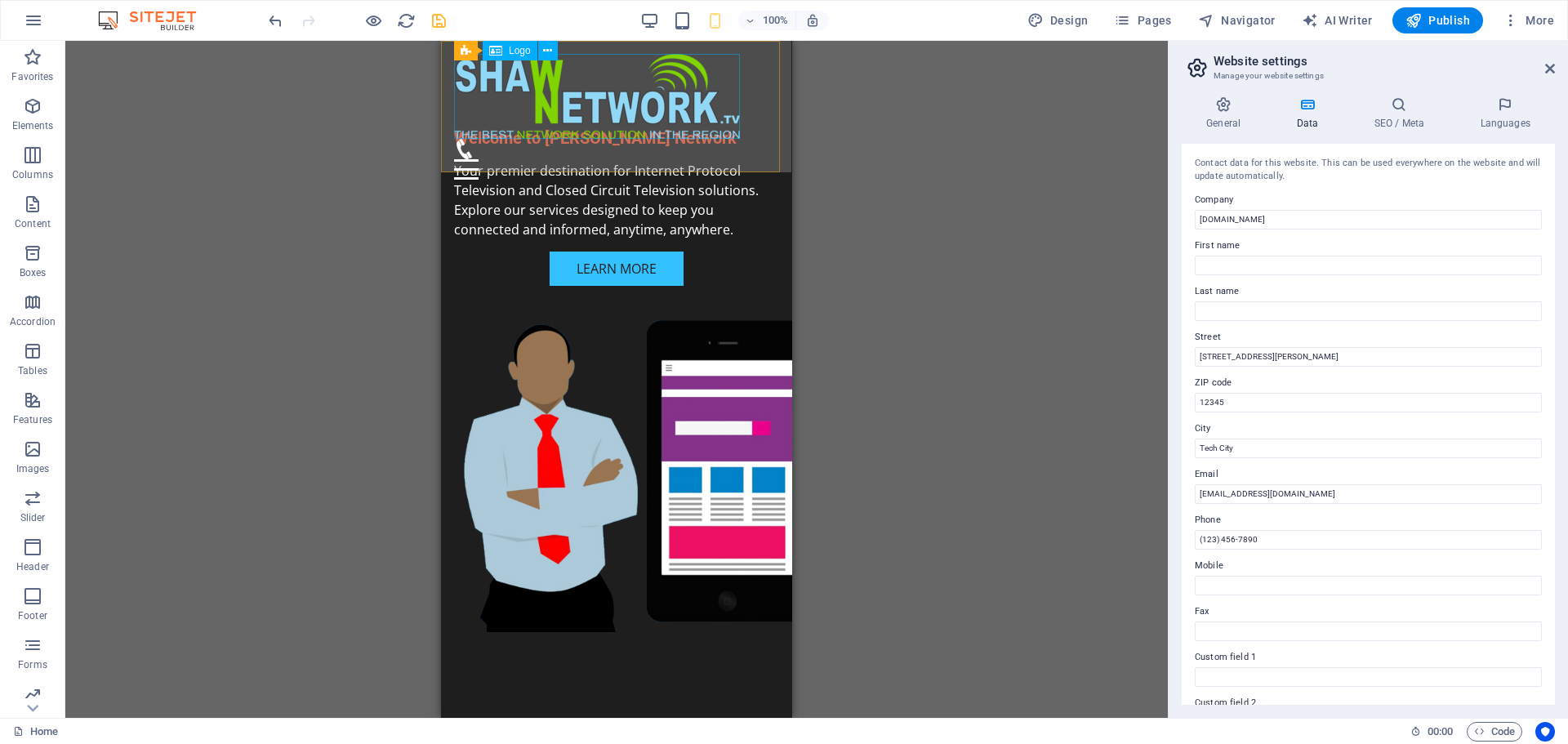
click at [633, 99] on div at bounding box center [617, 96] width 325 height 85
click at [740, 53] on div "Menu Home About Service Contact" at bounding box center [617, 117] width 351 height 152
click at [727, 68] on div at bounding box center [617, 96] width 325 height 85
select select "px"
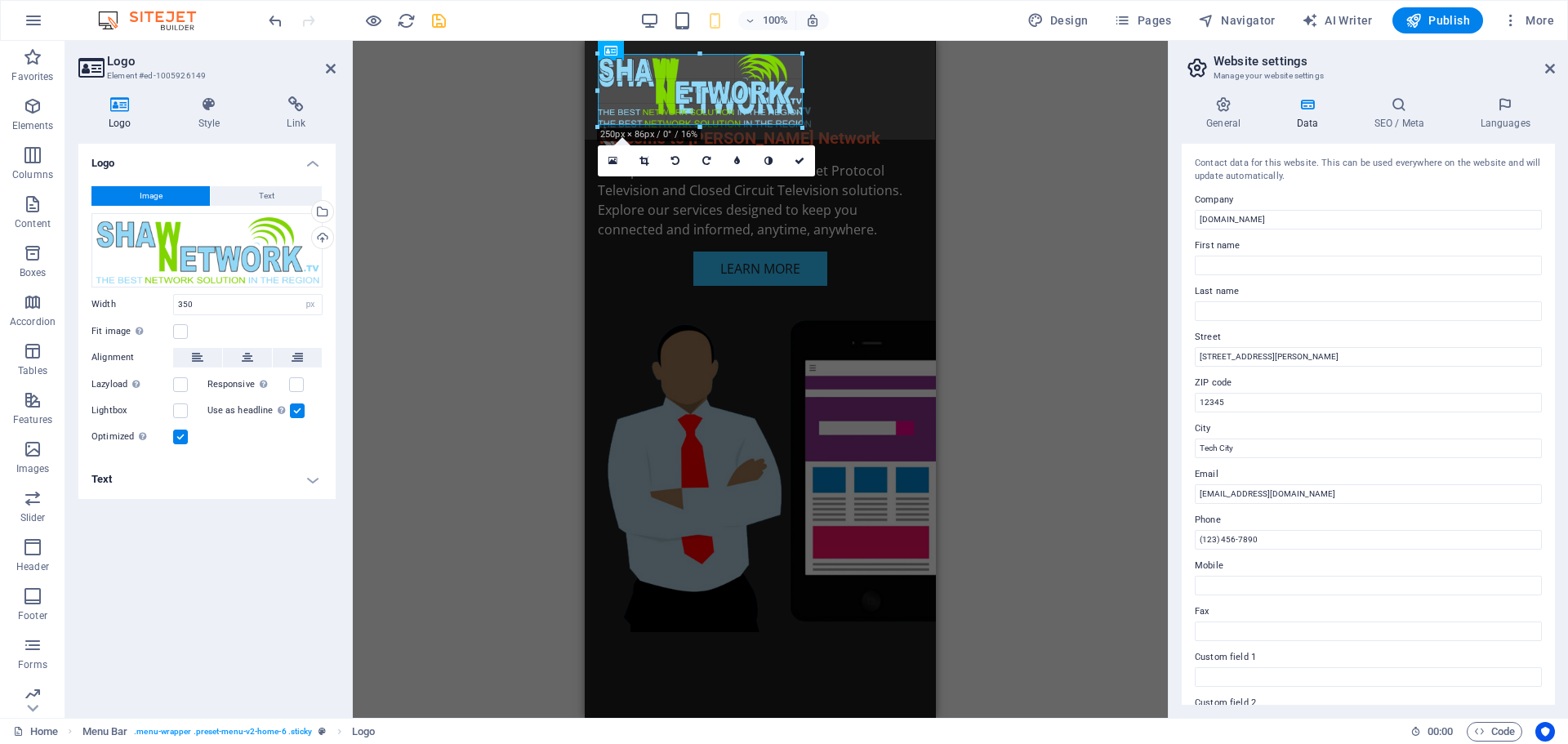
drag, startPoint x: 882, startPoint y: 54, endPoint x: 809, endPoint y: 91, distance: 81.8
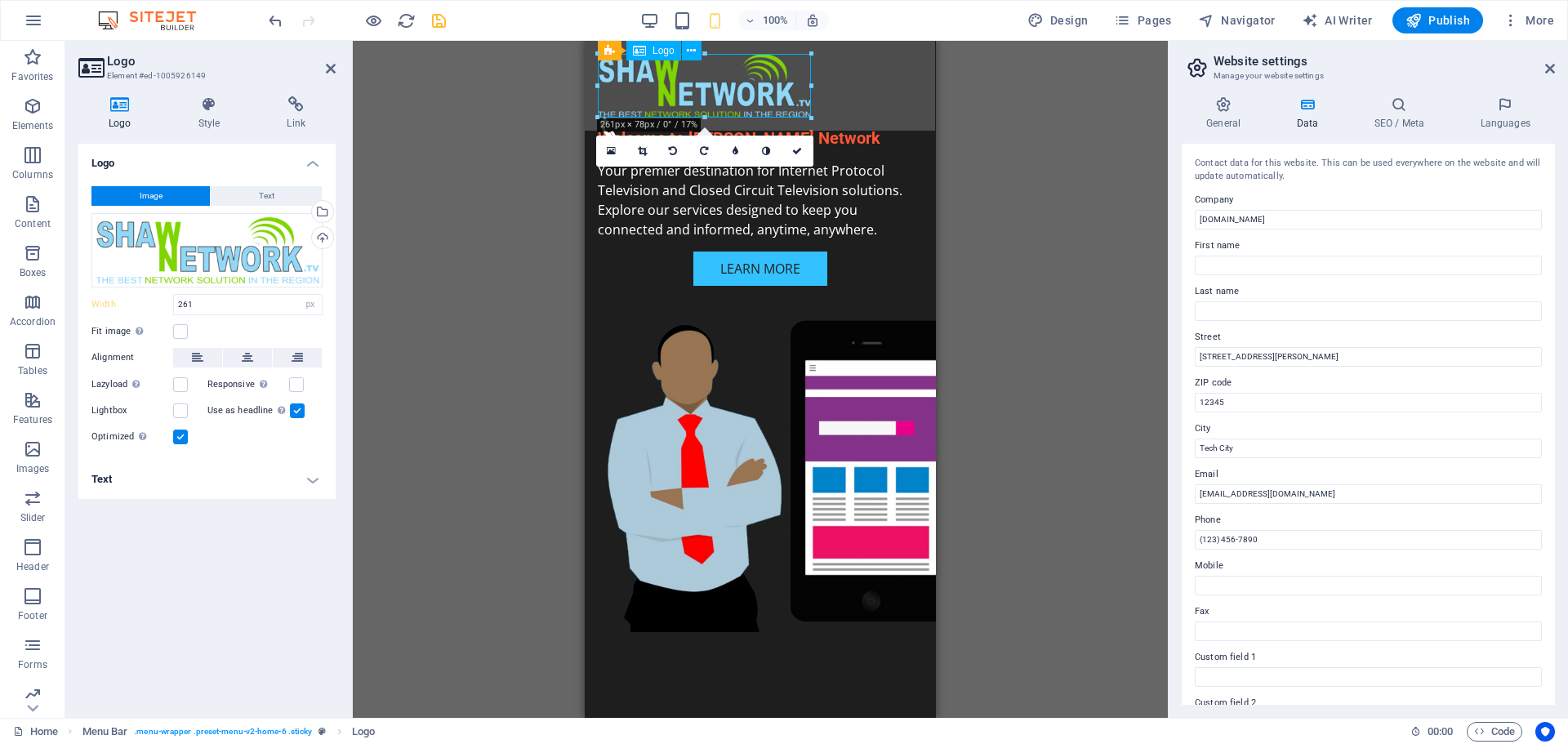
drag, startPoint x: 717, startPoint y: 103, endPoint x: 749, endPoint y: 101, distance: 32.1
click at [749, 101] on div at bounding box center [761, 85] width 325 height 64
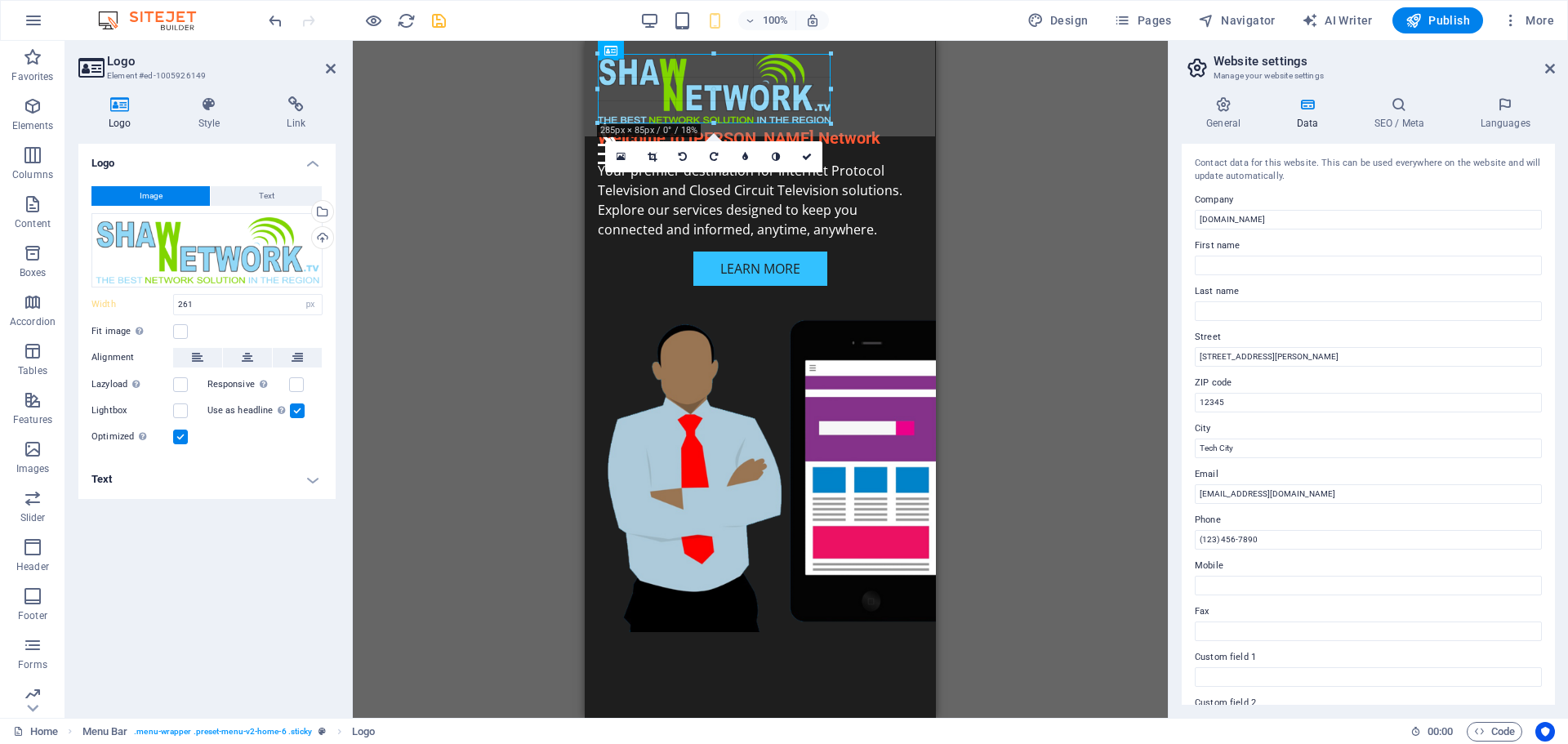
drag, startPoint x: 811, startPoint y: 118, endPoint x: 832, endPoint y: 120, distance: 21.1
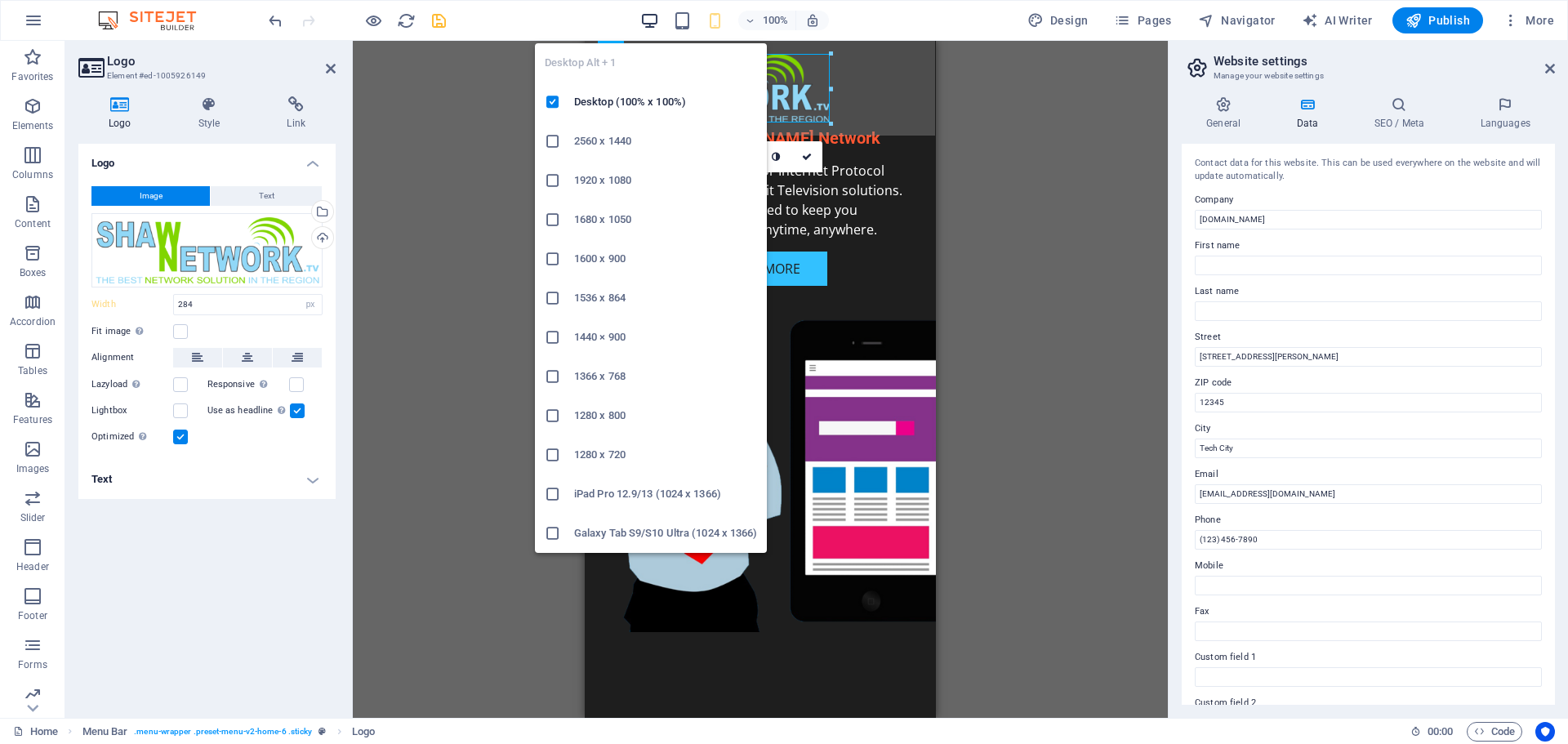
click at [644, 21] on icon "button" at bounding box center [650, 20] width 19 height 19
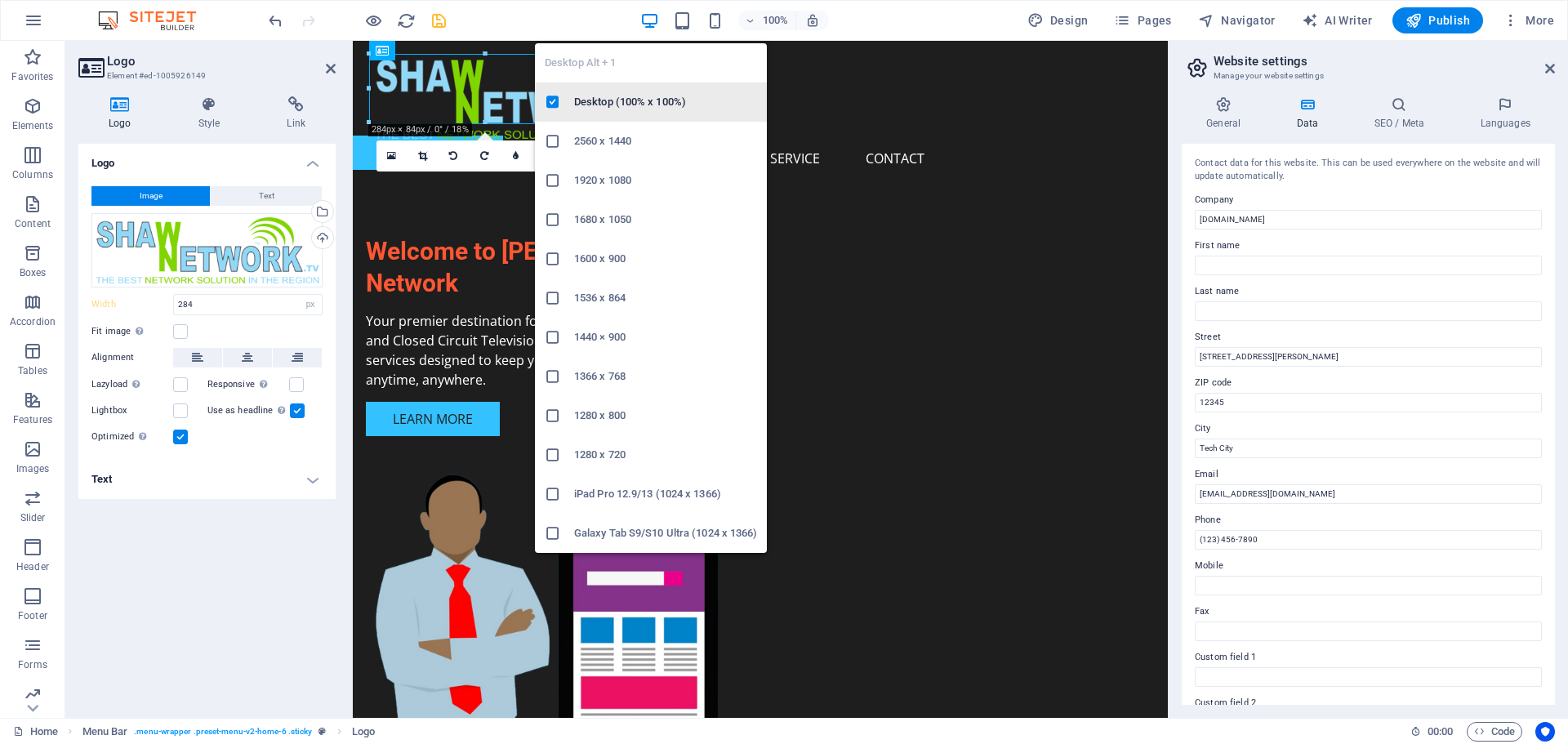
type input "350"
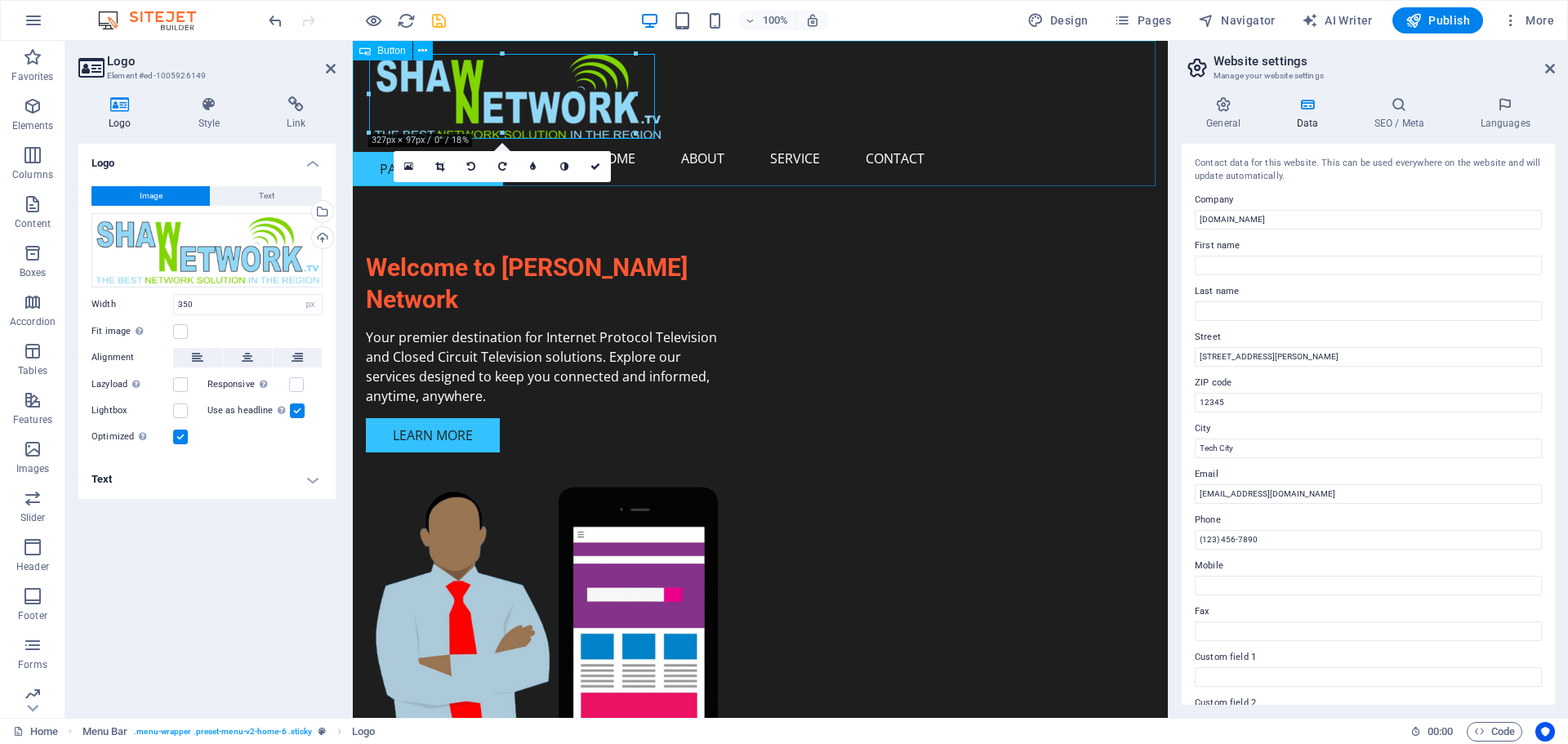
click at [779, 169] on div "PAYMENT PAGE" at bounding box center [760, 113] width 815 height 146
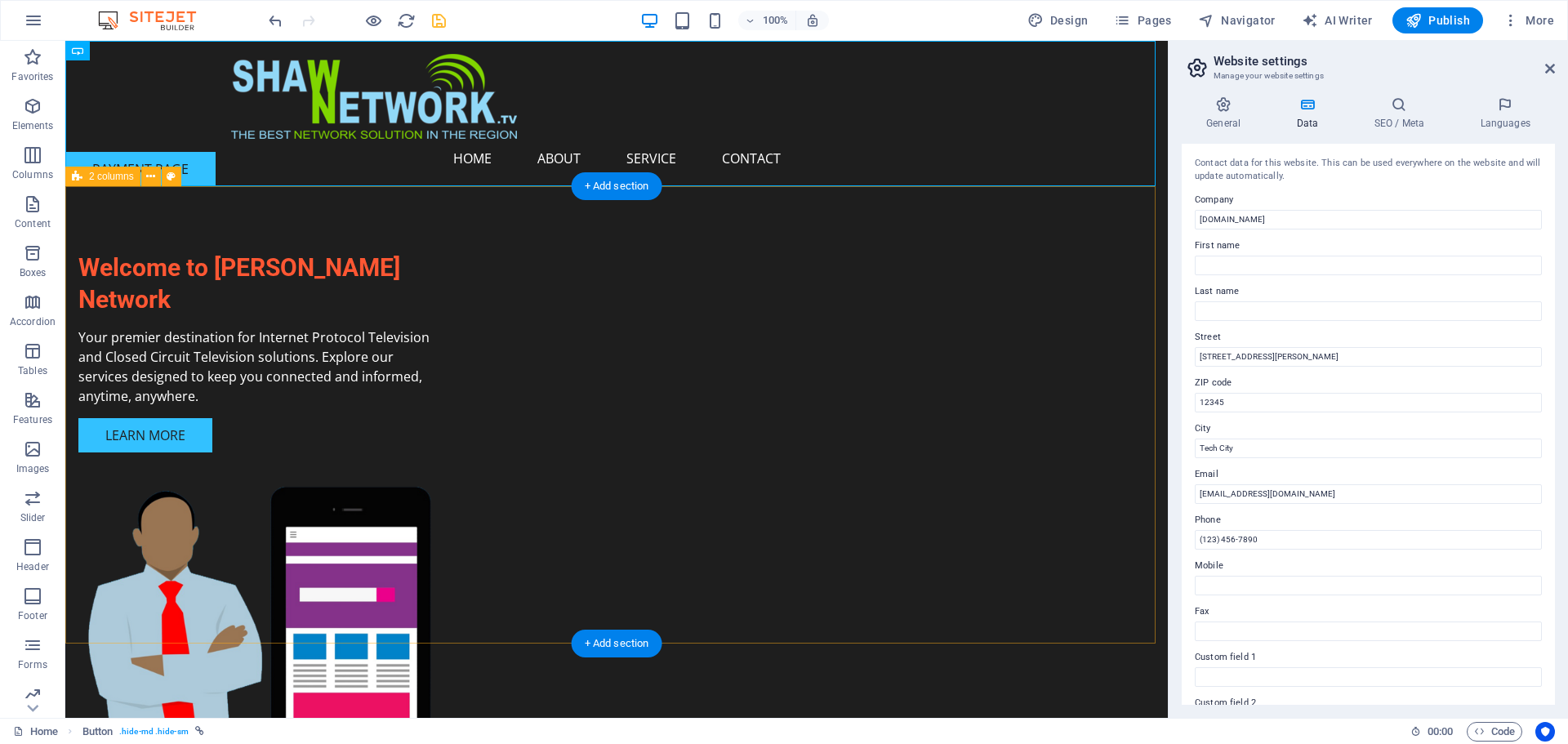
drag, startPoint x: 329, startPoint y: 185, endPoint x: 322, endPoint y: 214, distance: 29.8
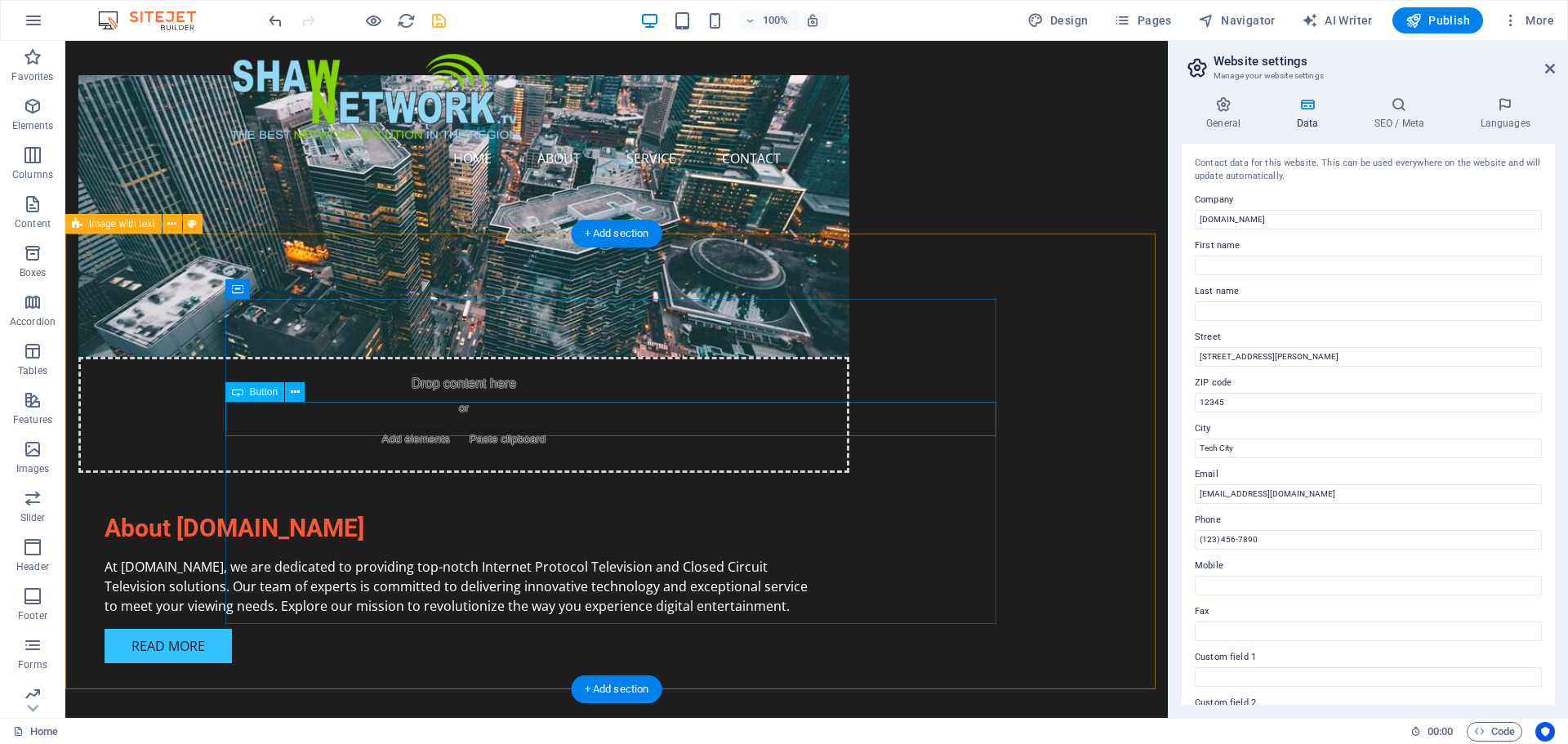
scroll to position [899, 0]
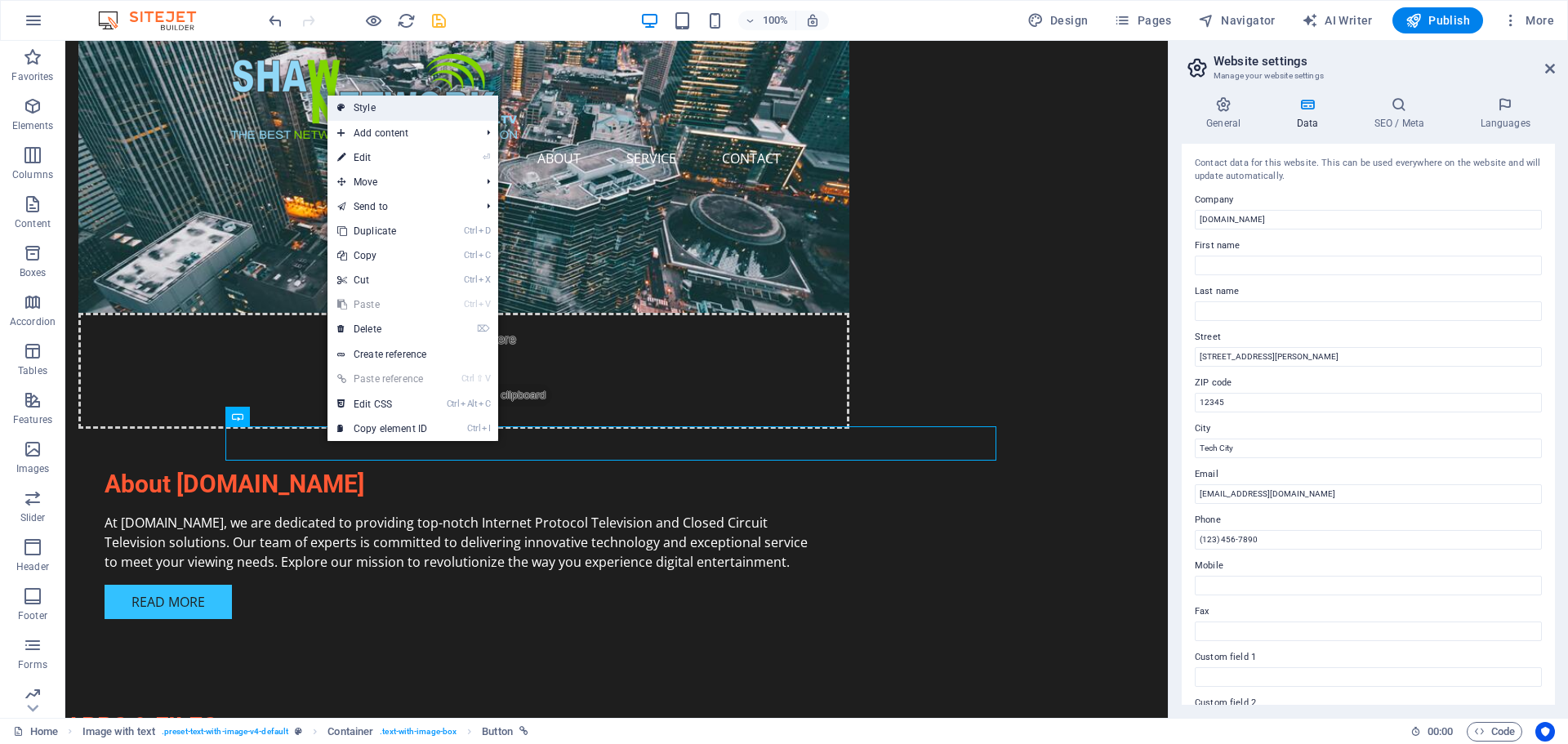
click at [365, 110] on link "Style" at bounding box center [412, 107] width 170 height 25
select select "rem"
select select "px"
select select "preset-text-with-image-v4-default"
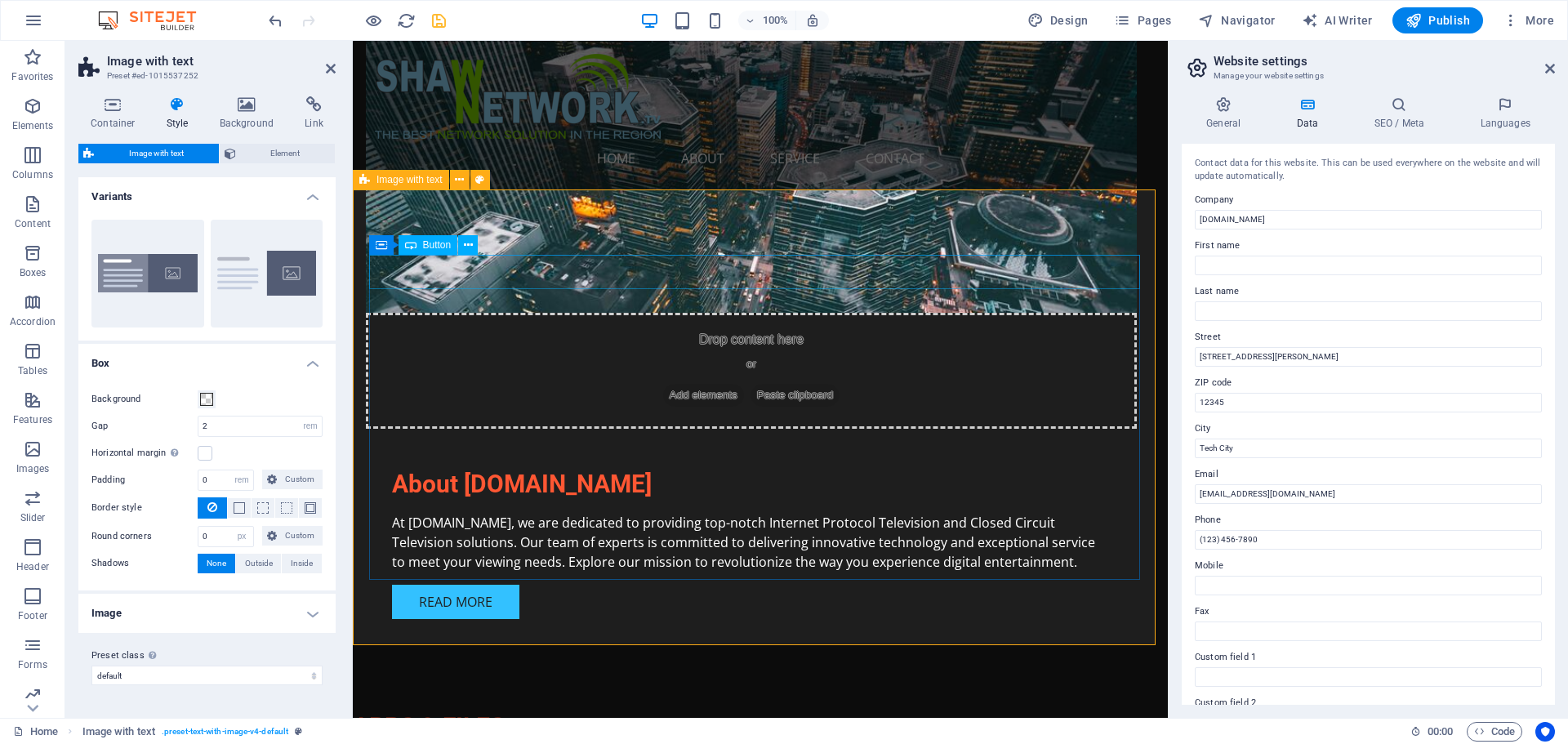
click at [174, 119] on h4 "Style" at bounding box center [181, 113] width 53 height 34
click at [203, 399] on span at bounding box center [206, 399] width 13 height 13
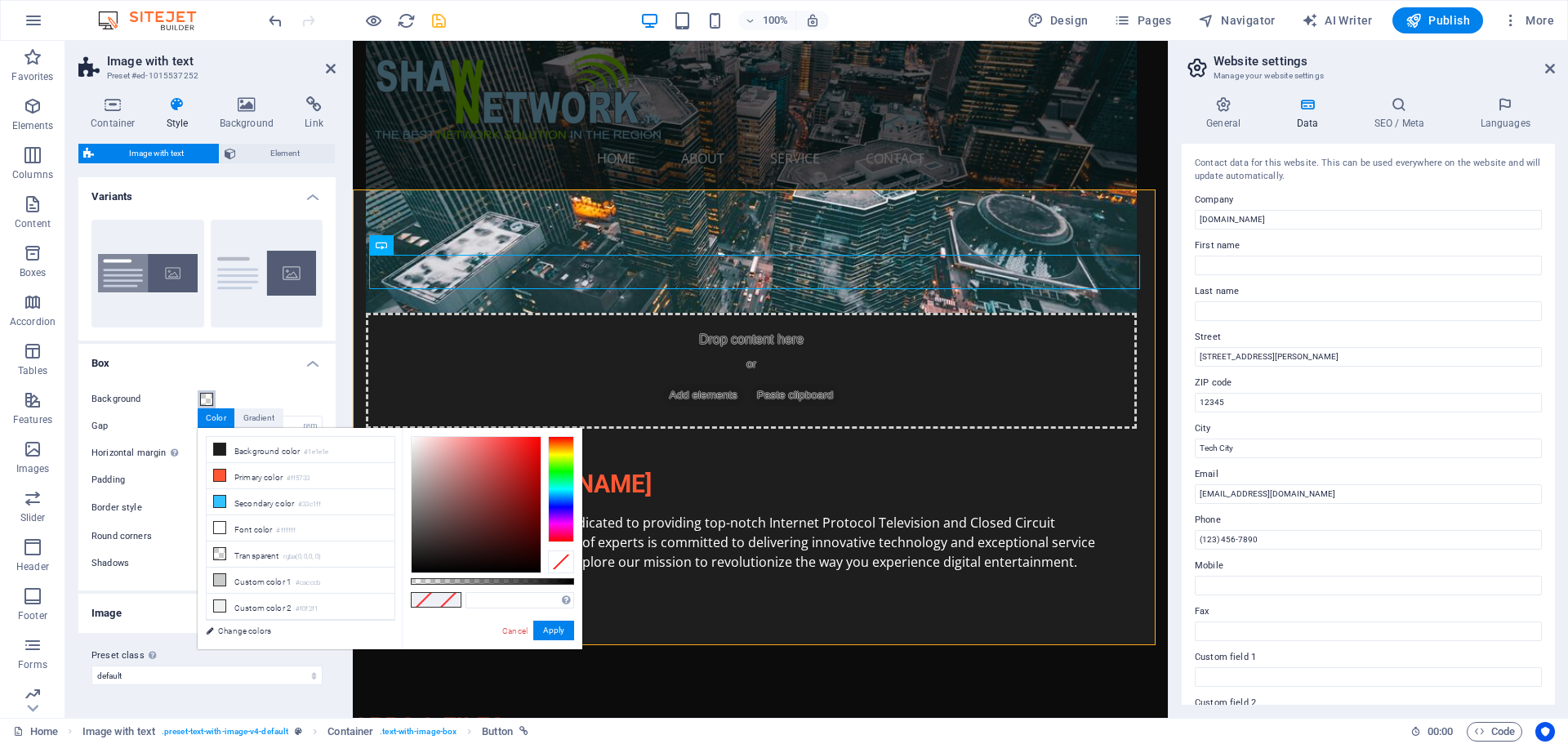
type input "#000000"
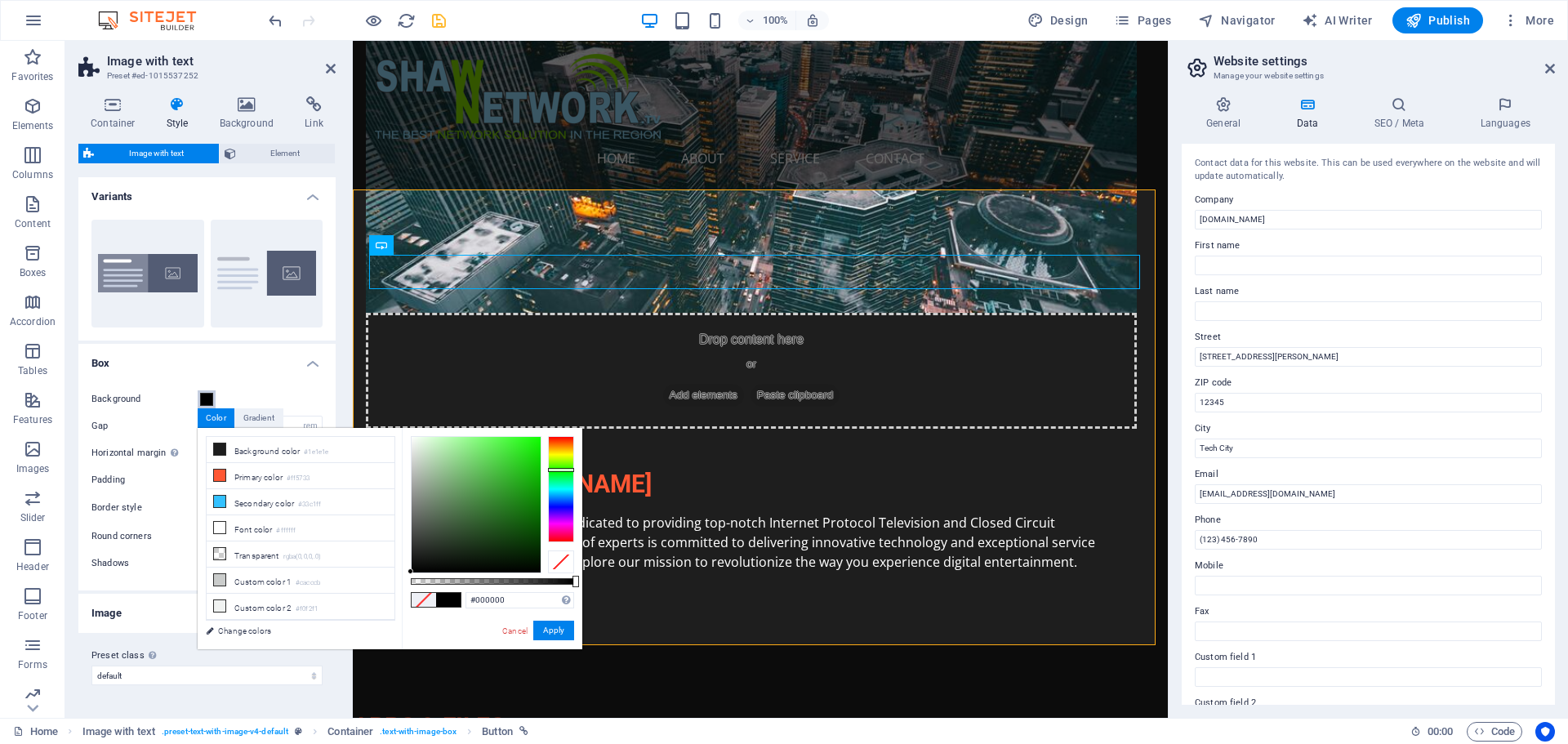
click at [562, 470] on div at bounding box center [560, 489] width 26 height 107
click at [570, 626] on button "Apply" at bounding box center [554, 631] width 41 height 20
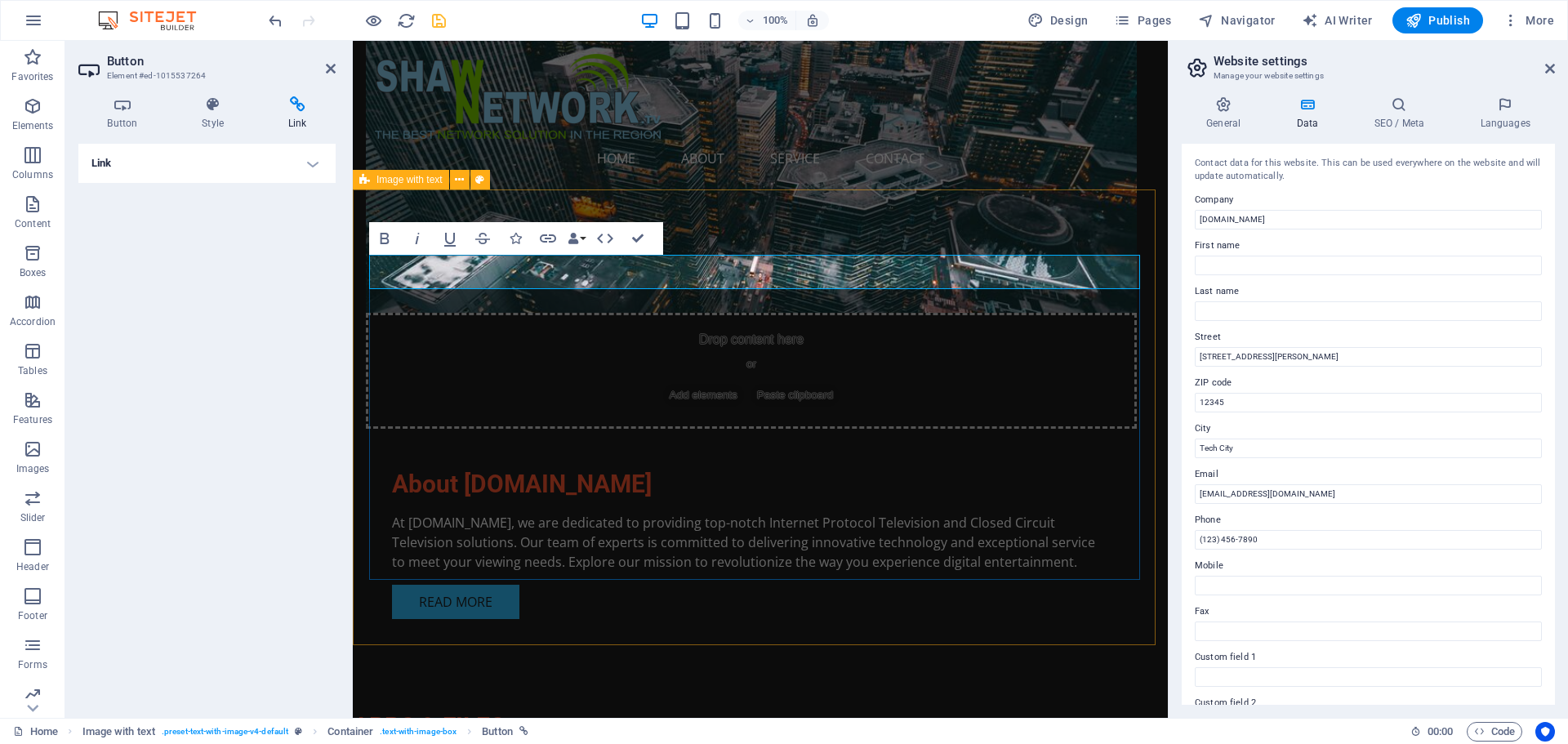
click at [267, 20] on icon "undo" at bounding box center [276, 20] width 19 height 19
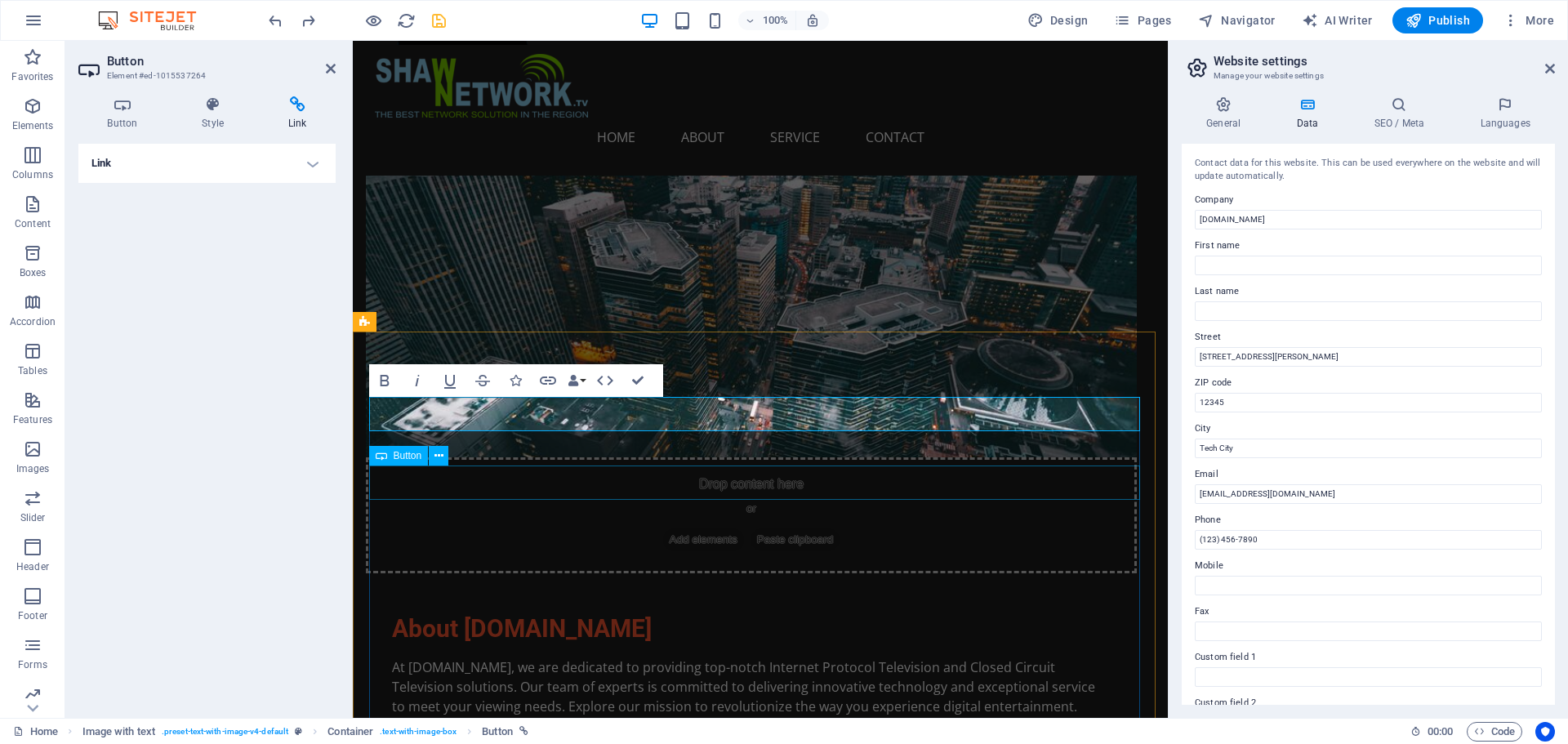
scroll to position [735, 0]
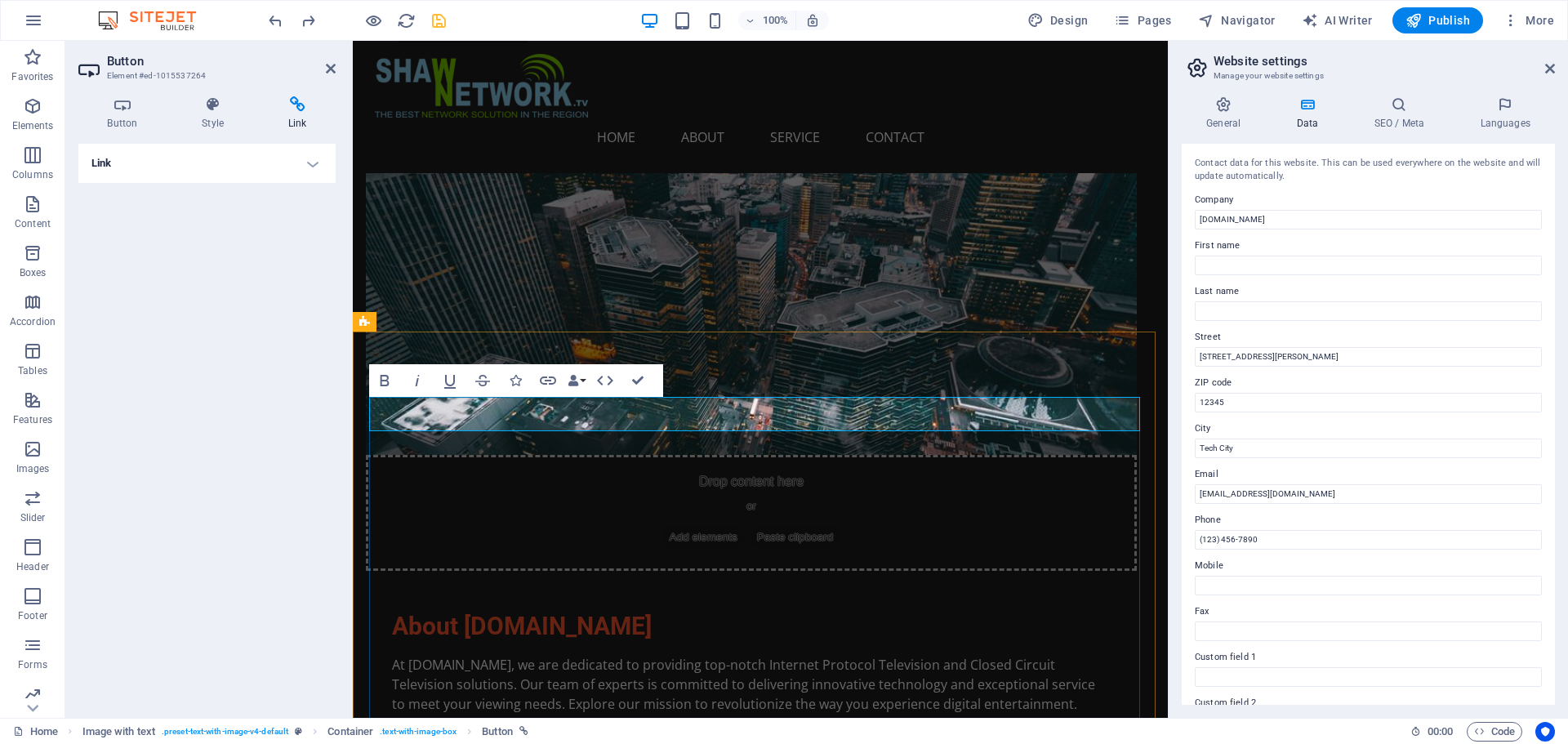
click at [210, 107] on icon at bounding box center [213, 104] width 80 height 16
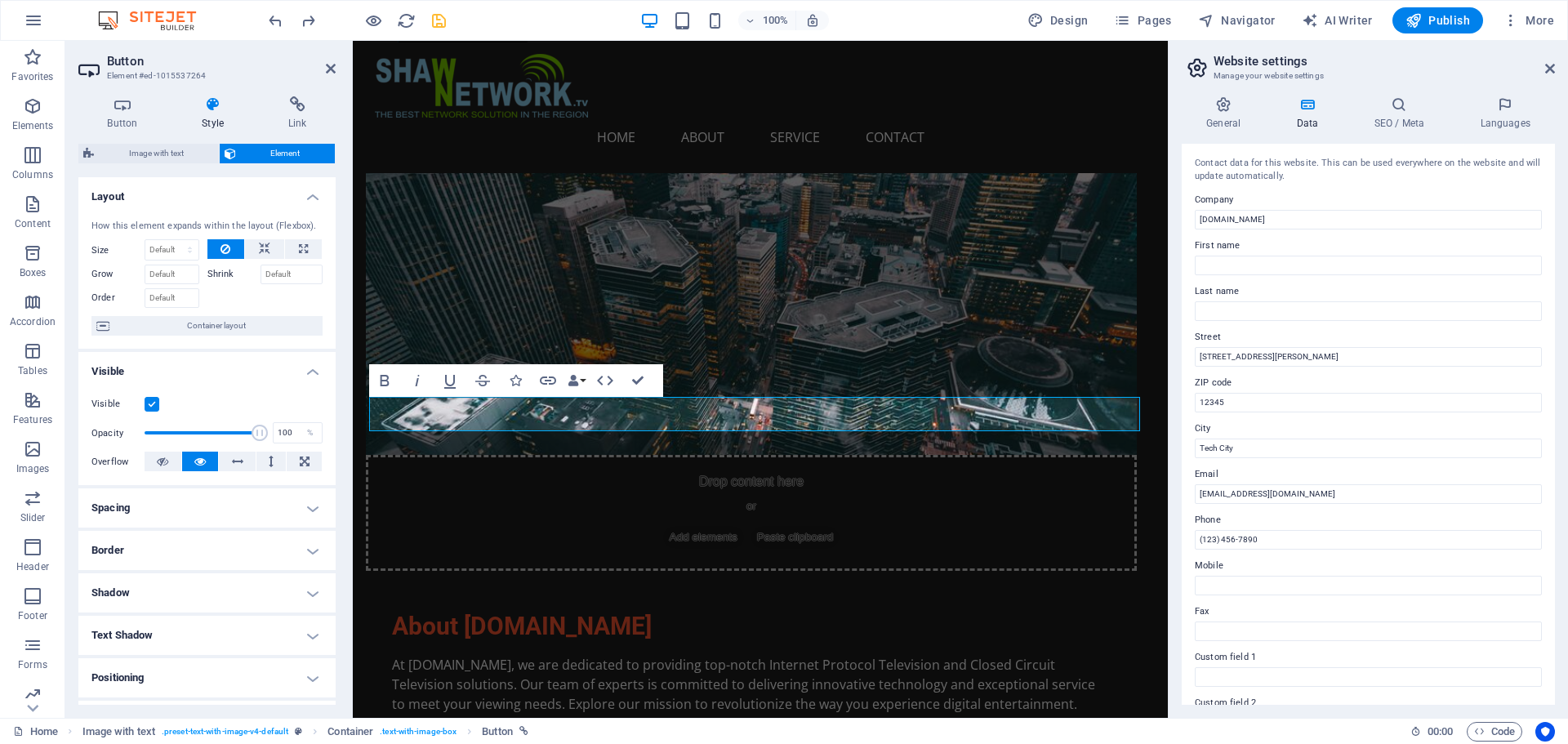
click at [292, 548] on h4 "Border" at bounding box center [207, 551] width 257 height 39
click at [215, 582] on span at bounding box center [213, 584] width 11 height 11
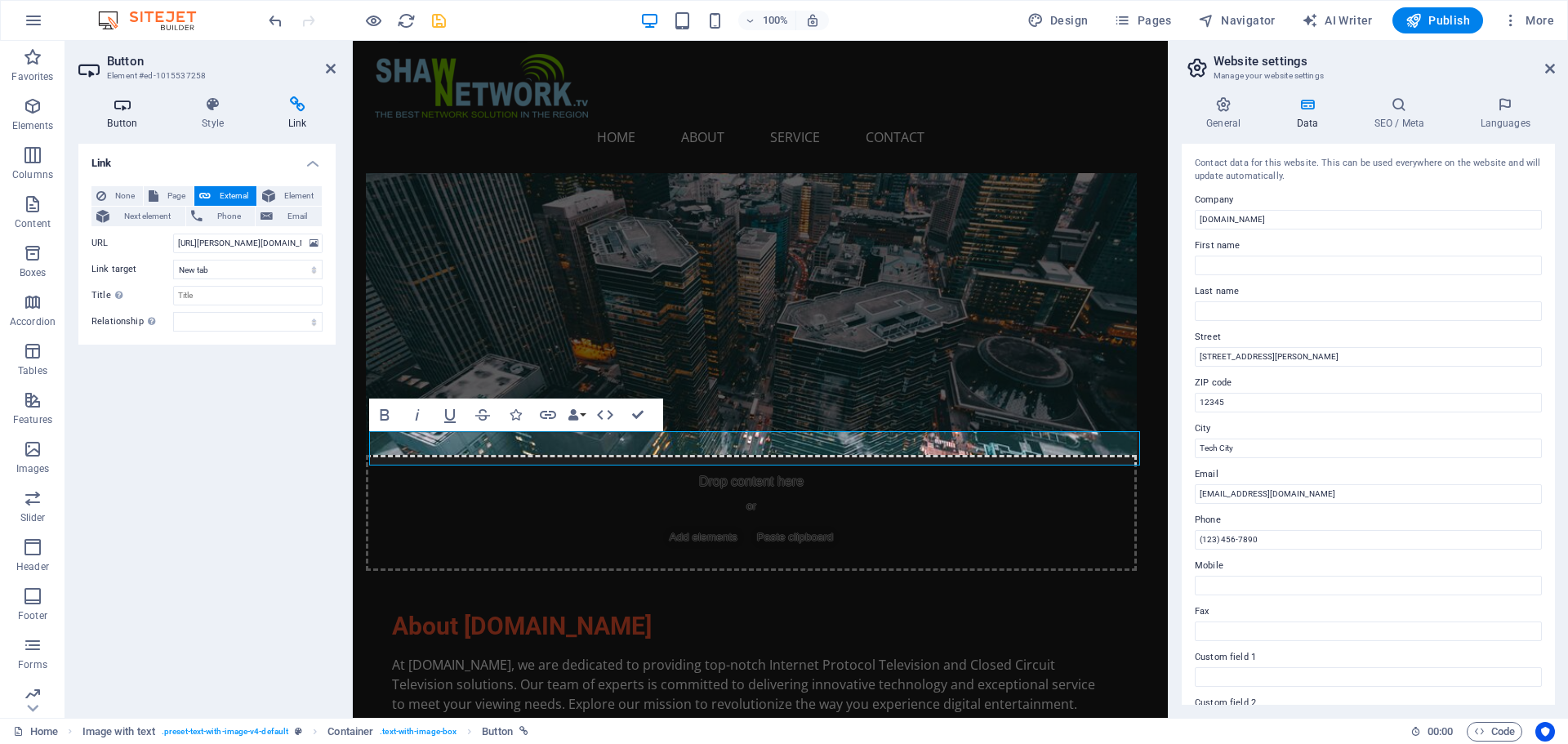
click at [123, 116] on h4 "Button" at bounding box center [125, 113] width 95 height 34
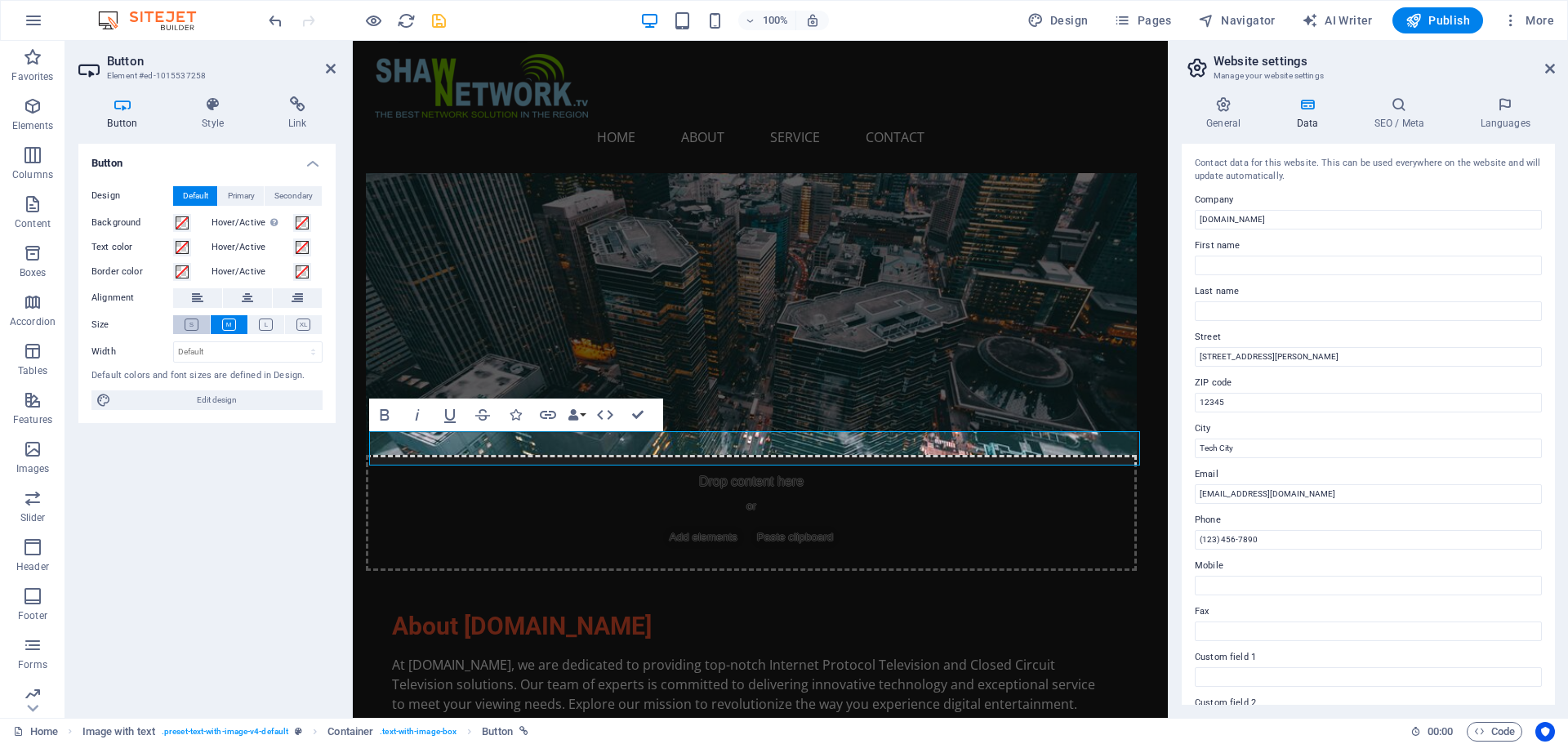
click at [187, 317] on button at bounding box center [191, 325] width 37 height 19
drag, startPoint x: 593, startPoint y: 490, endPoint x: 909, endPoint y: 495, distance: 316.0
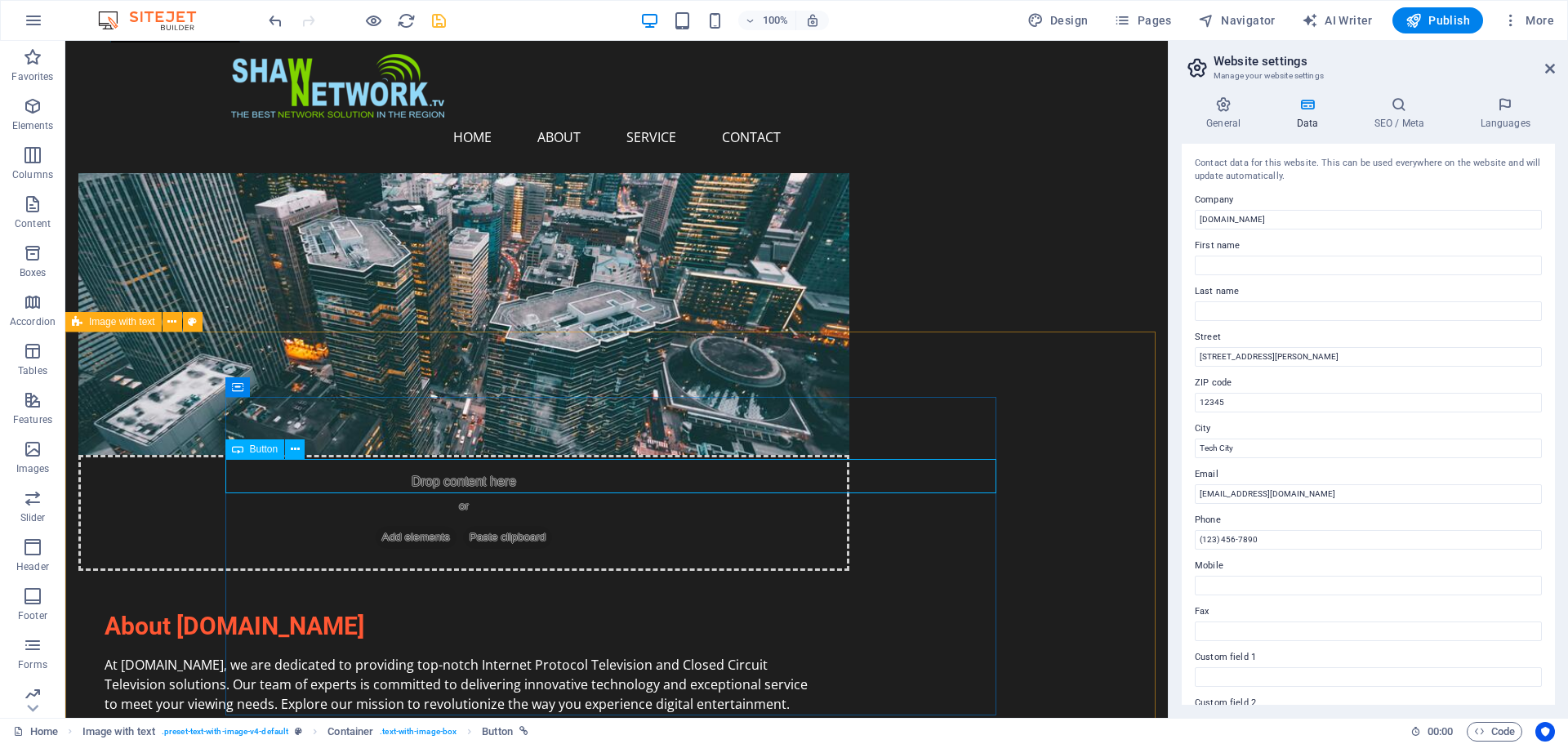
click at [310, 444] on div "Button" at bounding box center [271, 450] width 90 height 20
click at [298, 441] on icon at bounding box center [295, 450] width 9 height 17
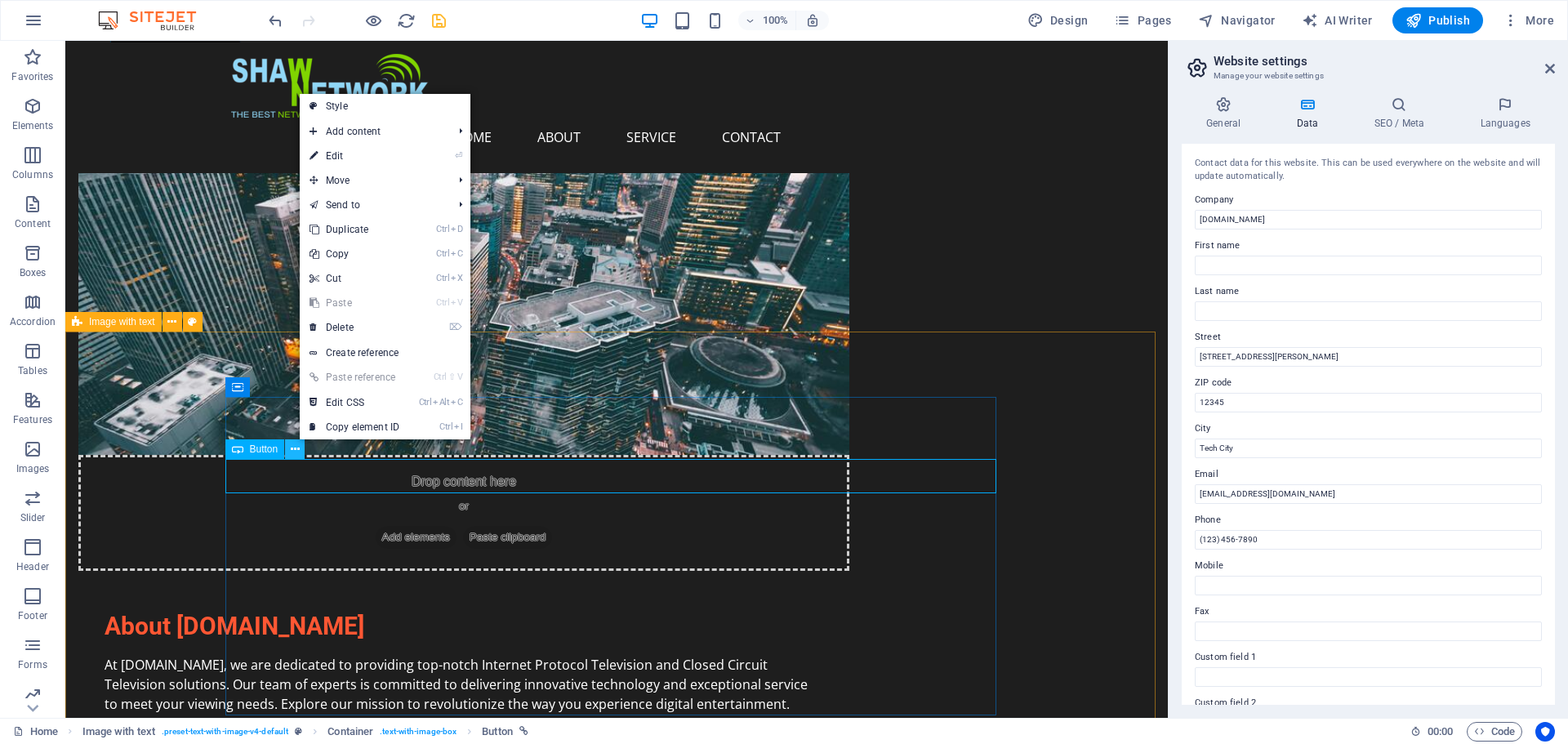
click at [298, 441] on icon at bounding box center [295, 450] width 9 height 17
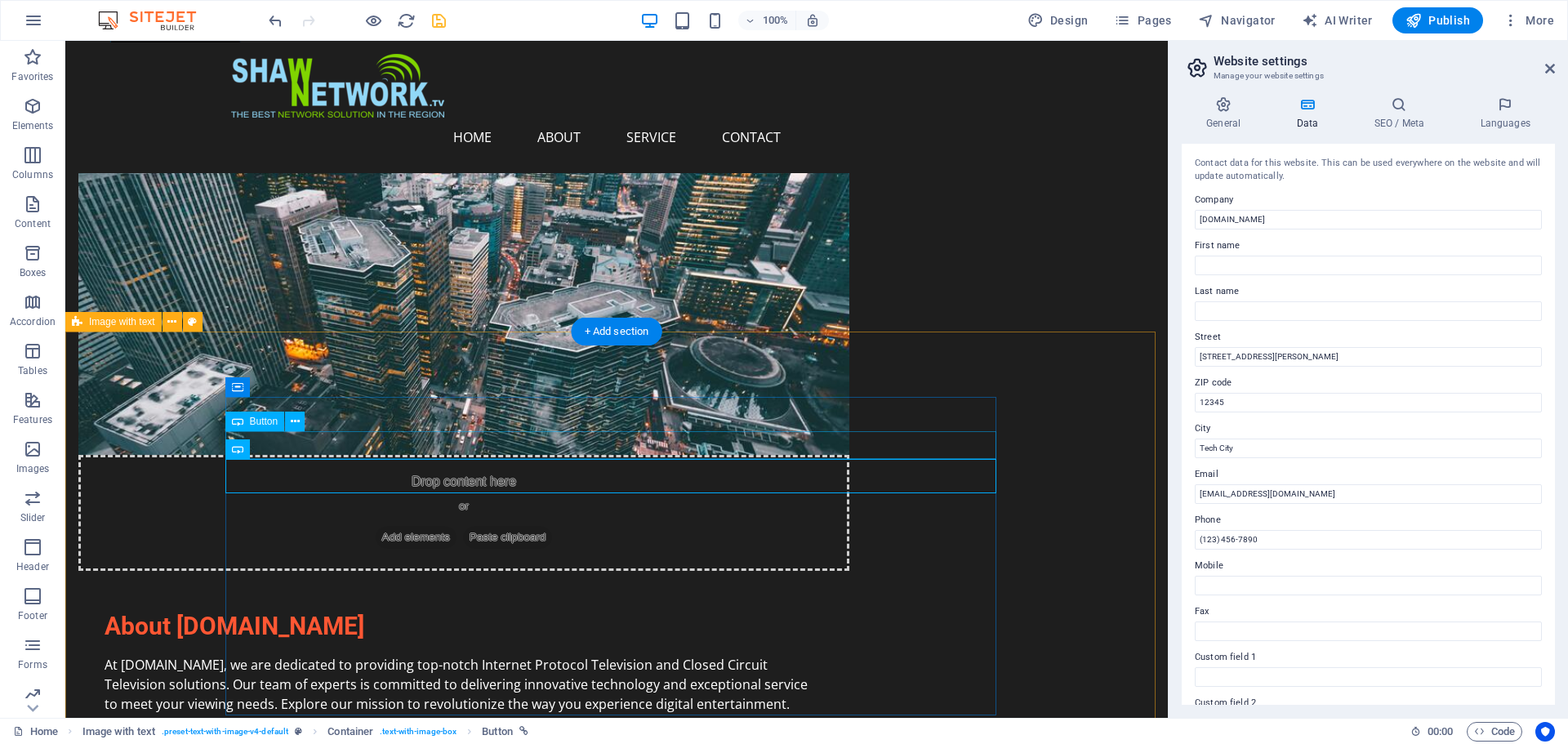
select select "px"
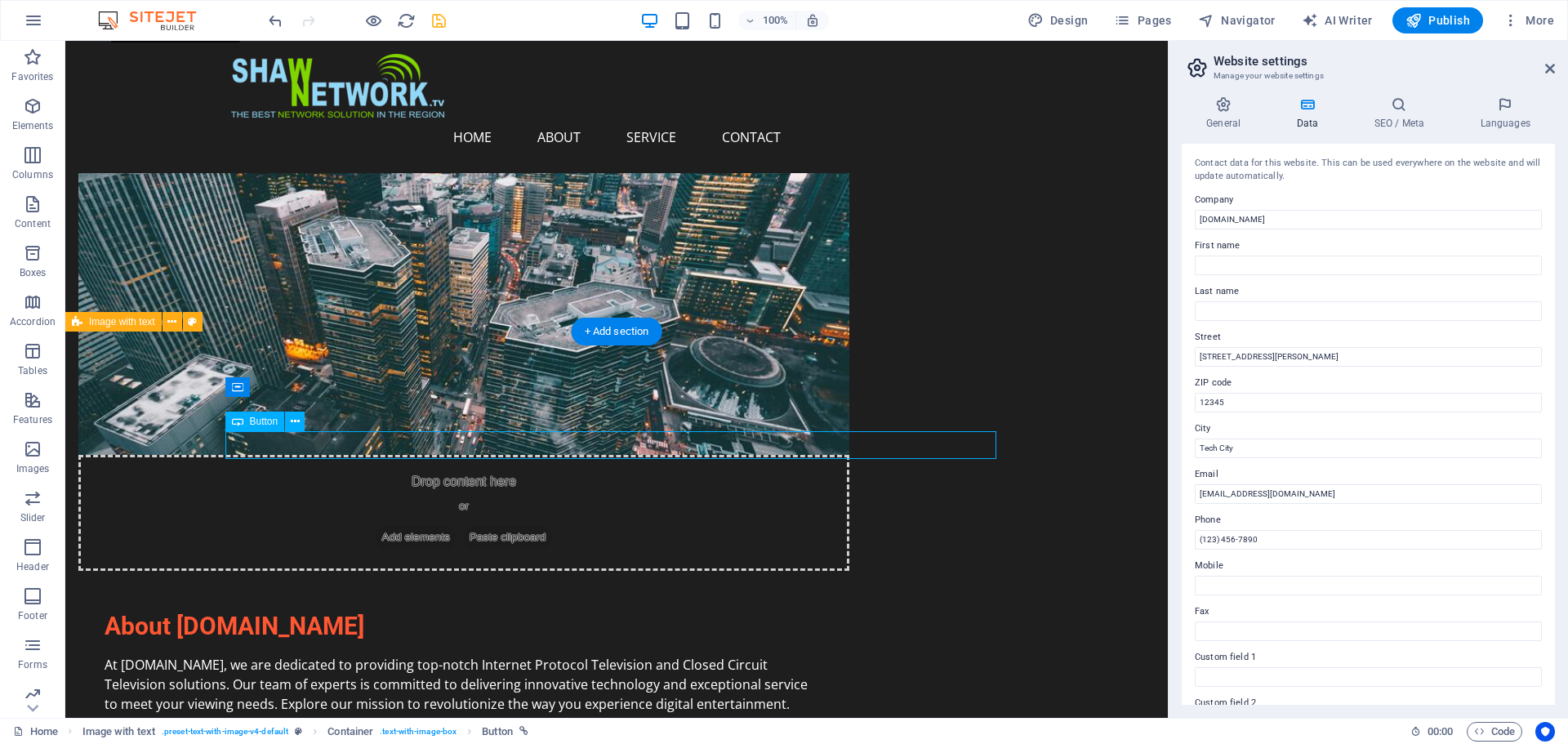
select select "px"
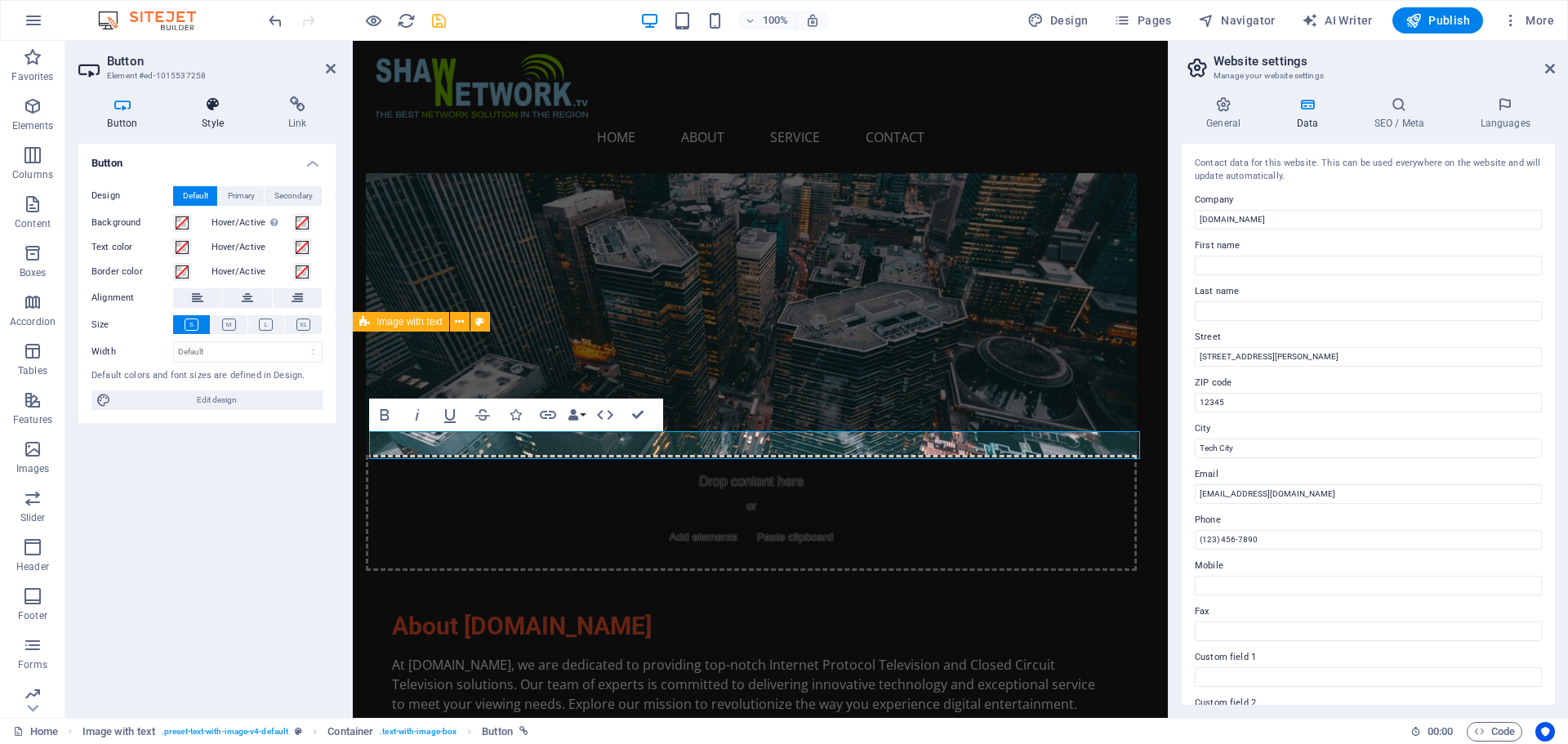
click at [211, 110] on icon at bounding box center [213, 104] width 80 height 16
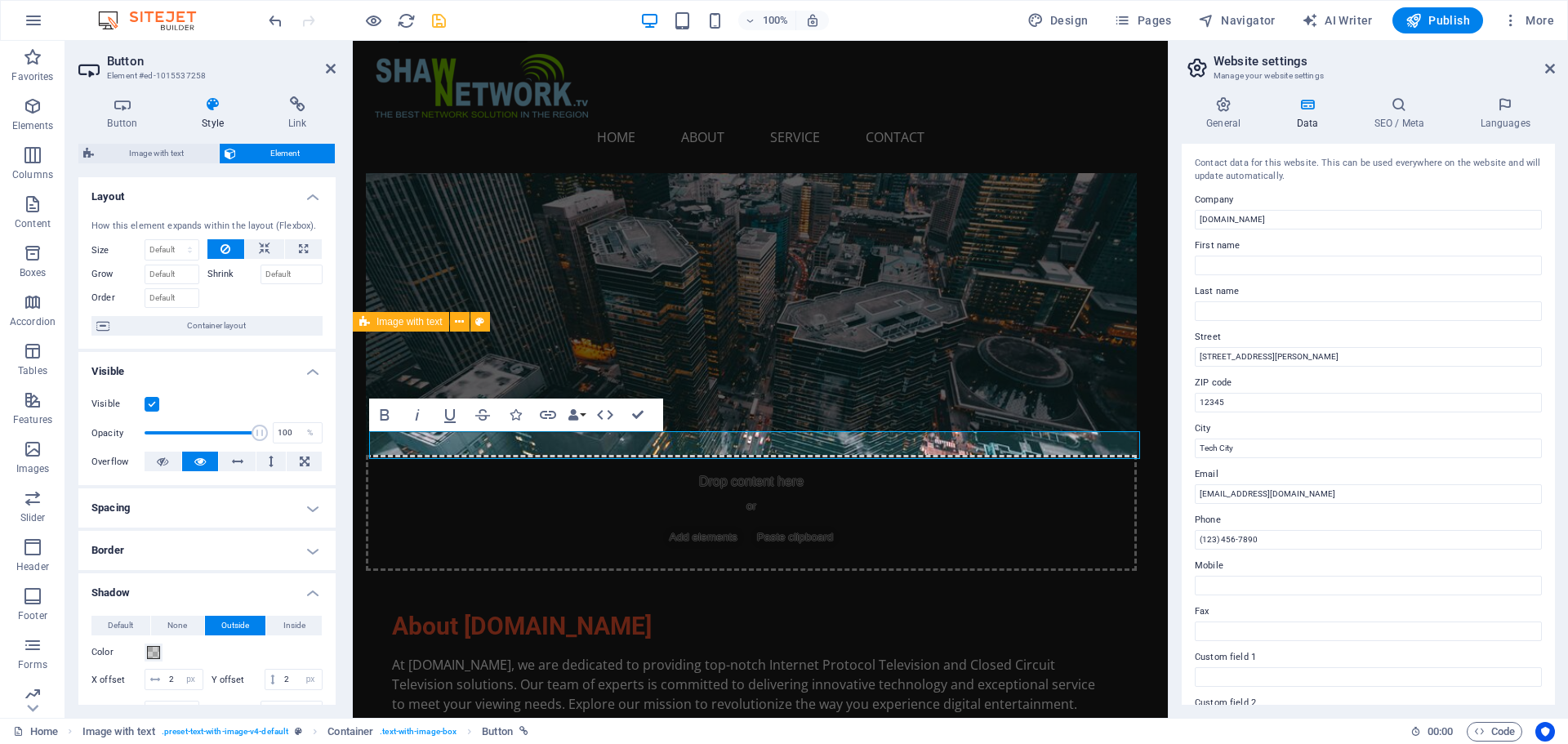
click at [304, 553] on h4 "Border" at bounding box center [207, 551] width 257 height 39
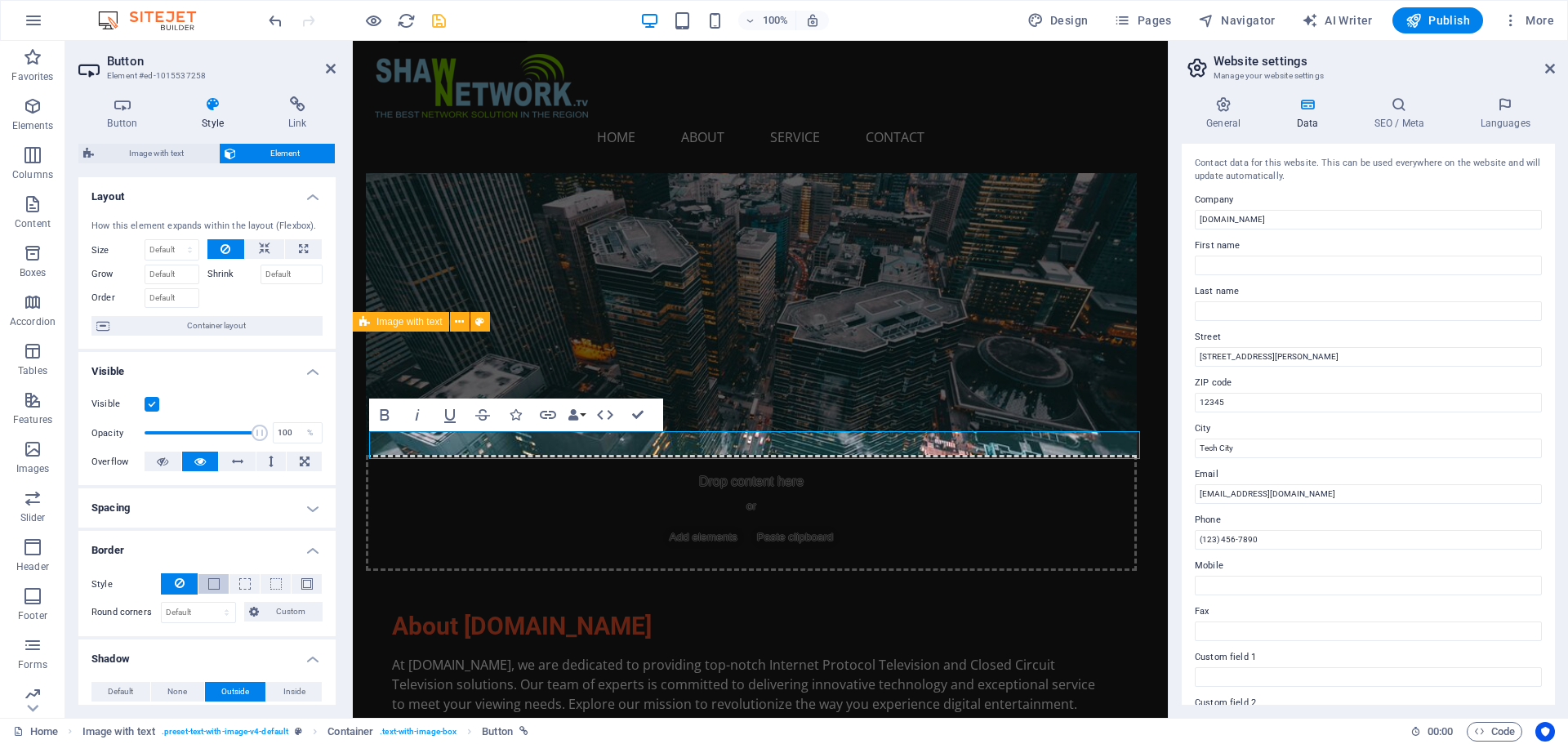
click at [212, 583] on span at bounding box center [213, 584] width 11 height 11
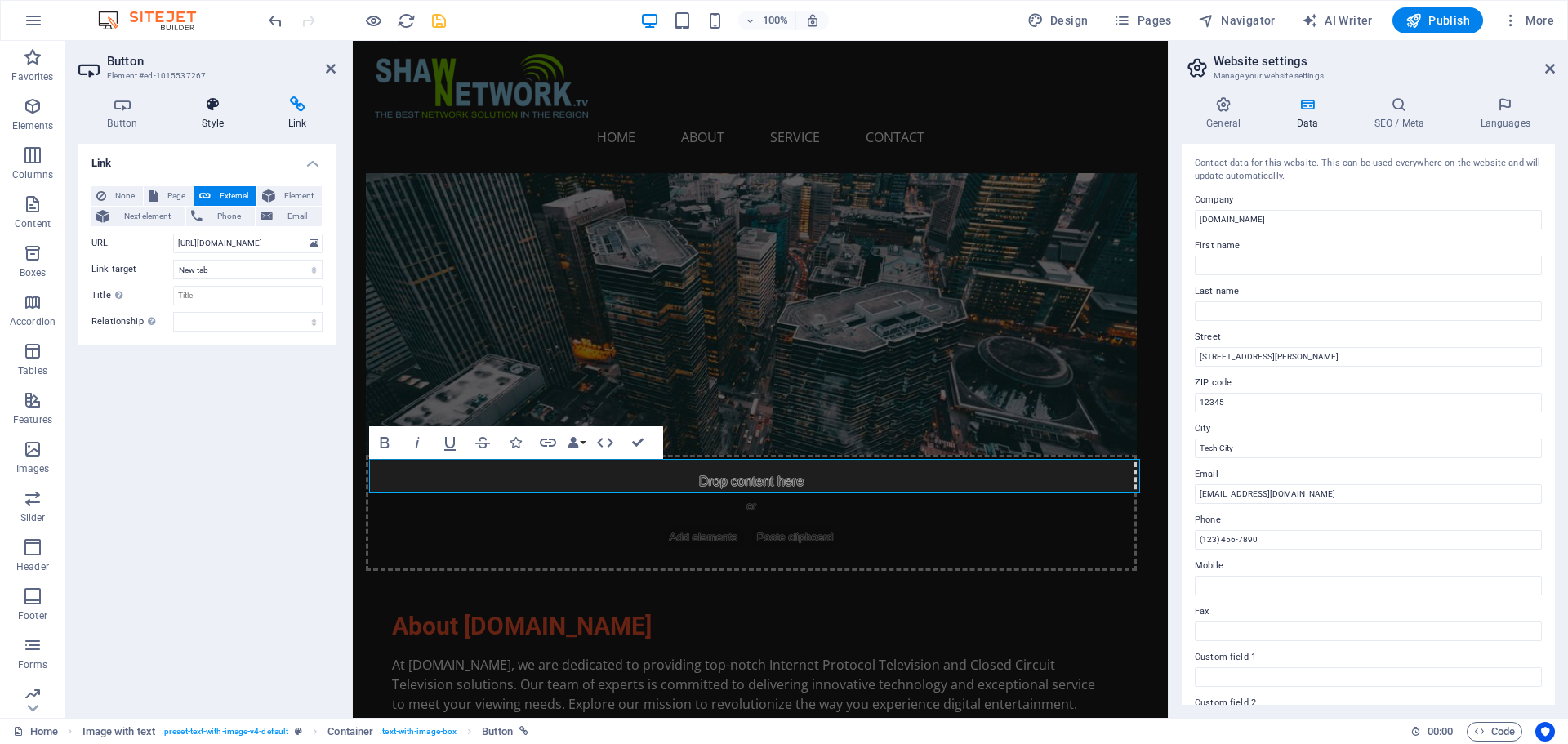
click at [213, 124] on h4 "Style" at bounding box center [216, 113] width 87 height 34
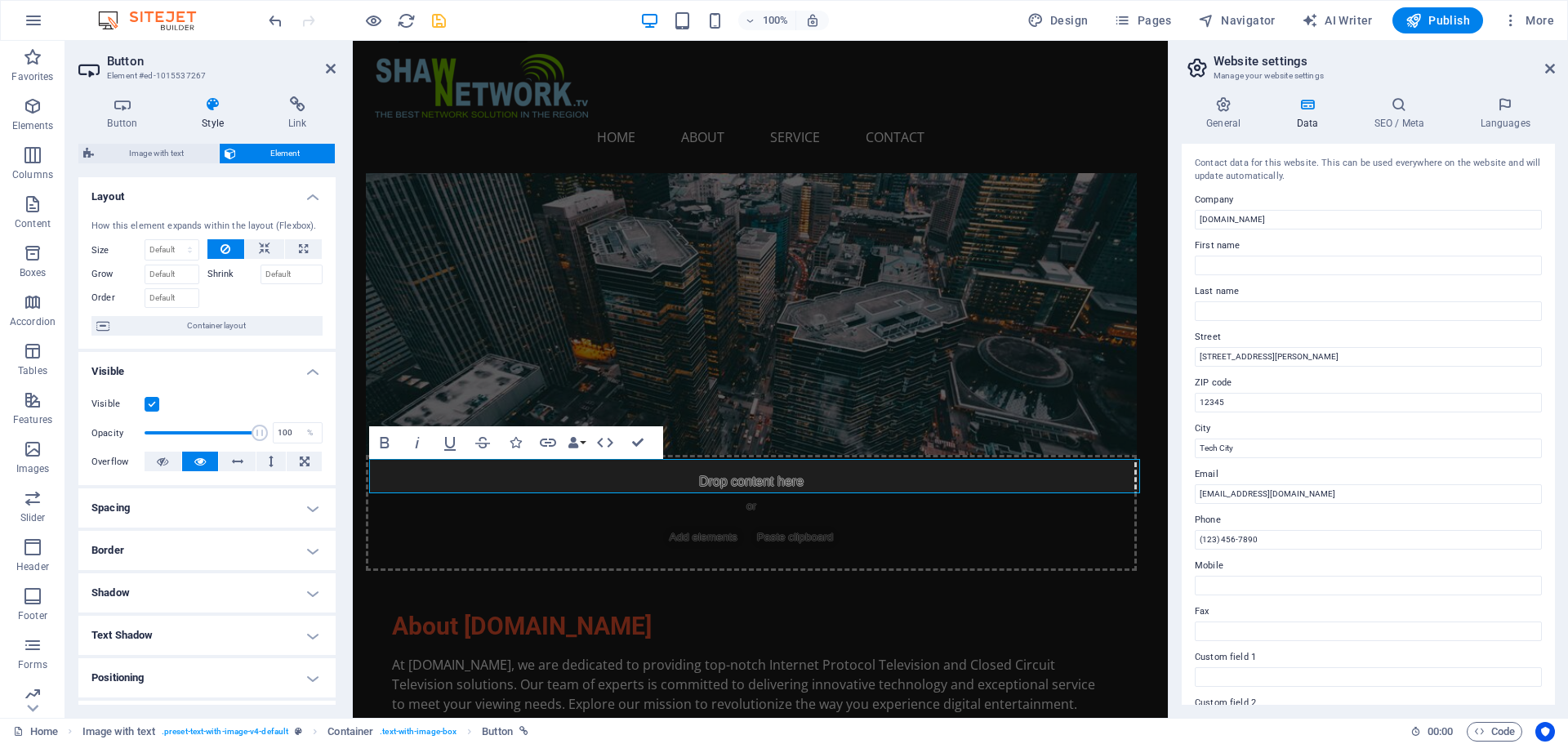
click at [254, 528] on h4 "Spacing" at bounding box center [207, 508] width 257 height 39
click at [227, 619] on h4 "Border" at bounding box center [207, 616] width 257 height 39
click at [208, 653] on span at bounding box center [213, 649] width 11 height 11
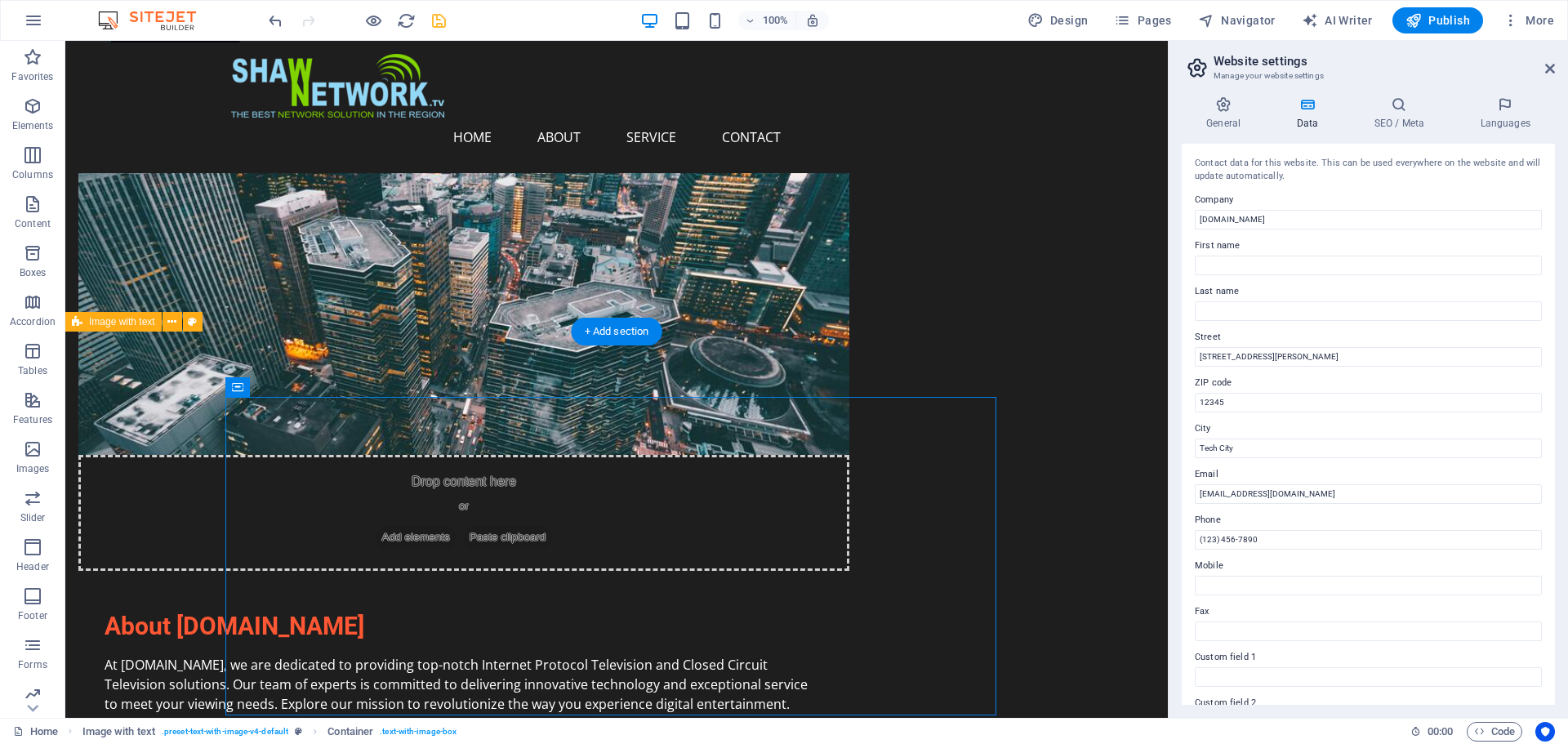
drag, startPoint x: 300, startPoint y: 429, endPoint x: 199, endPoint y: 421, distance: 101.3
click at [265, 387] on span "Container" at bounding box center [271, 388] width 43 height 10
click at [315, 386] on button at bounding box center [309, 387] width 20 height 20
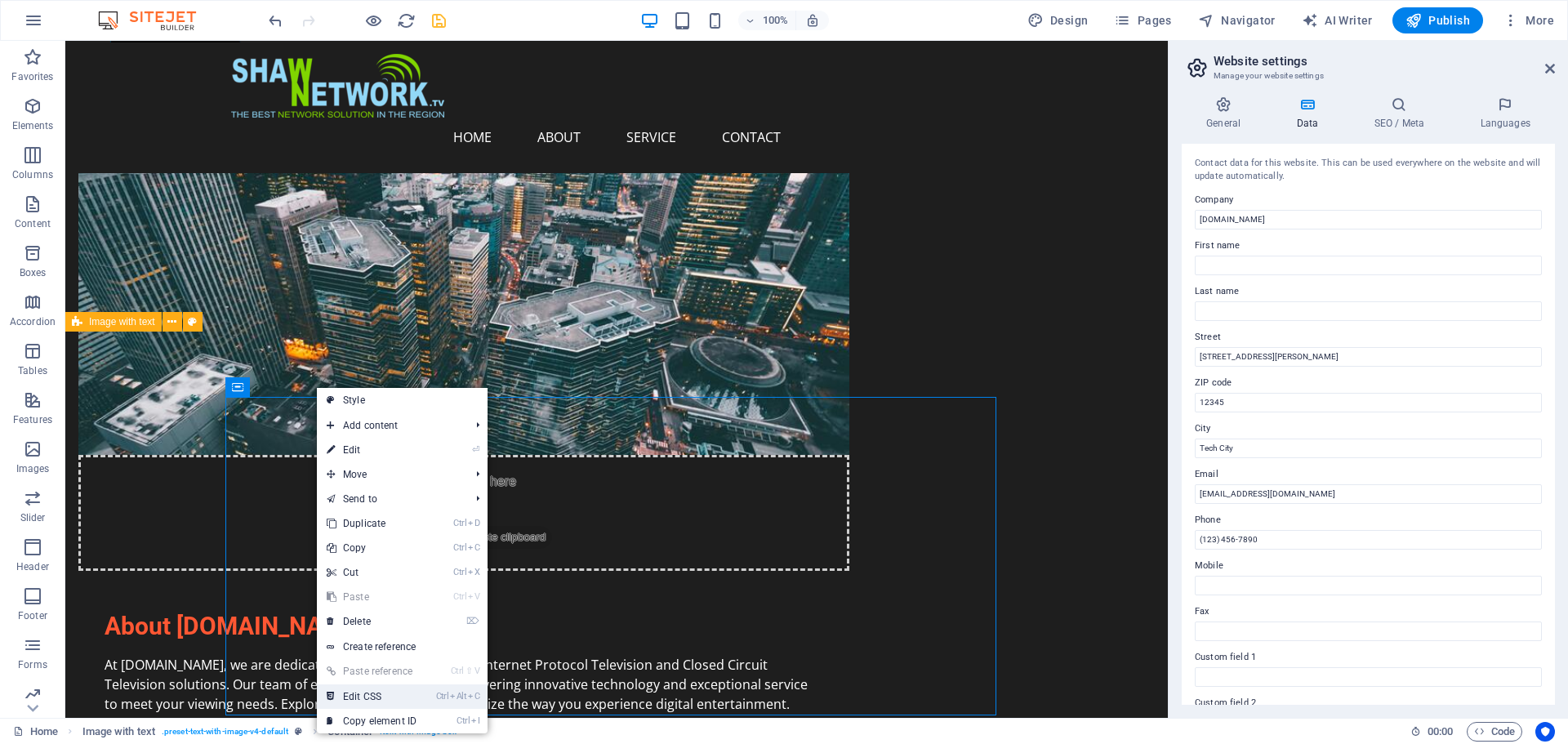
drag, startPoint x: 366, startPoint y: 695, endPoint x: 280, endPoint y: 645, distance: 99.5
click at [366, 695] on link "Ctrl Alt C Edit CSS" at bounding box center [371, 696] width 109 height 25
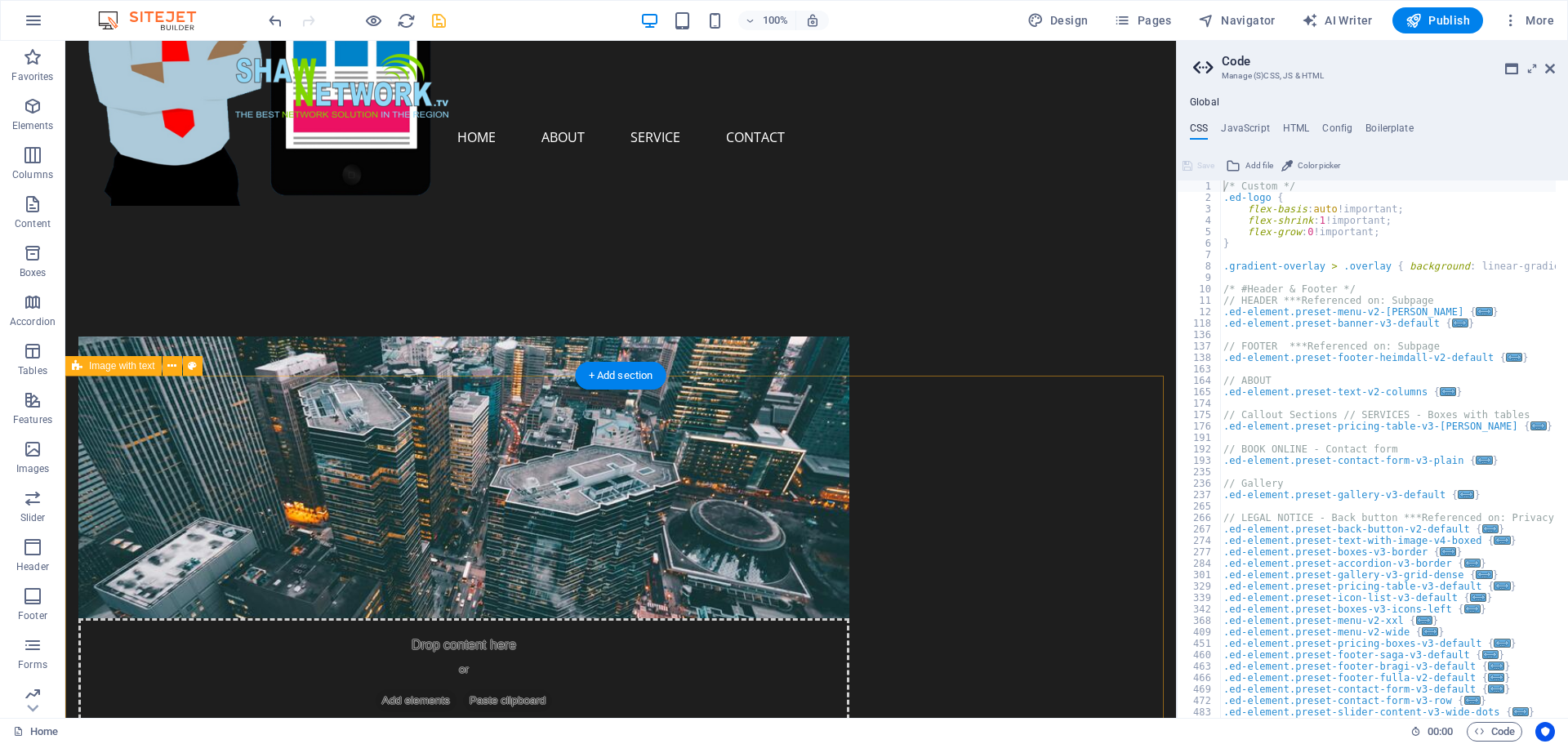
scroll to position [408, 0]
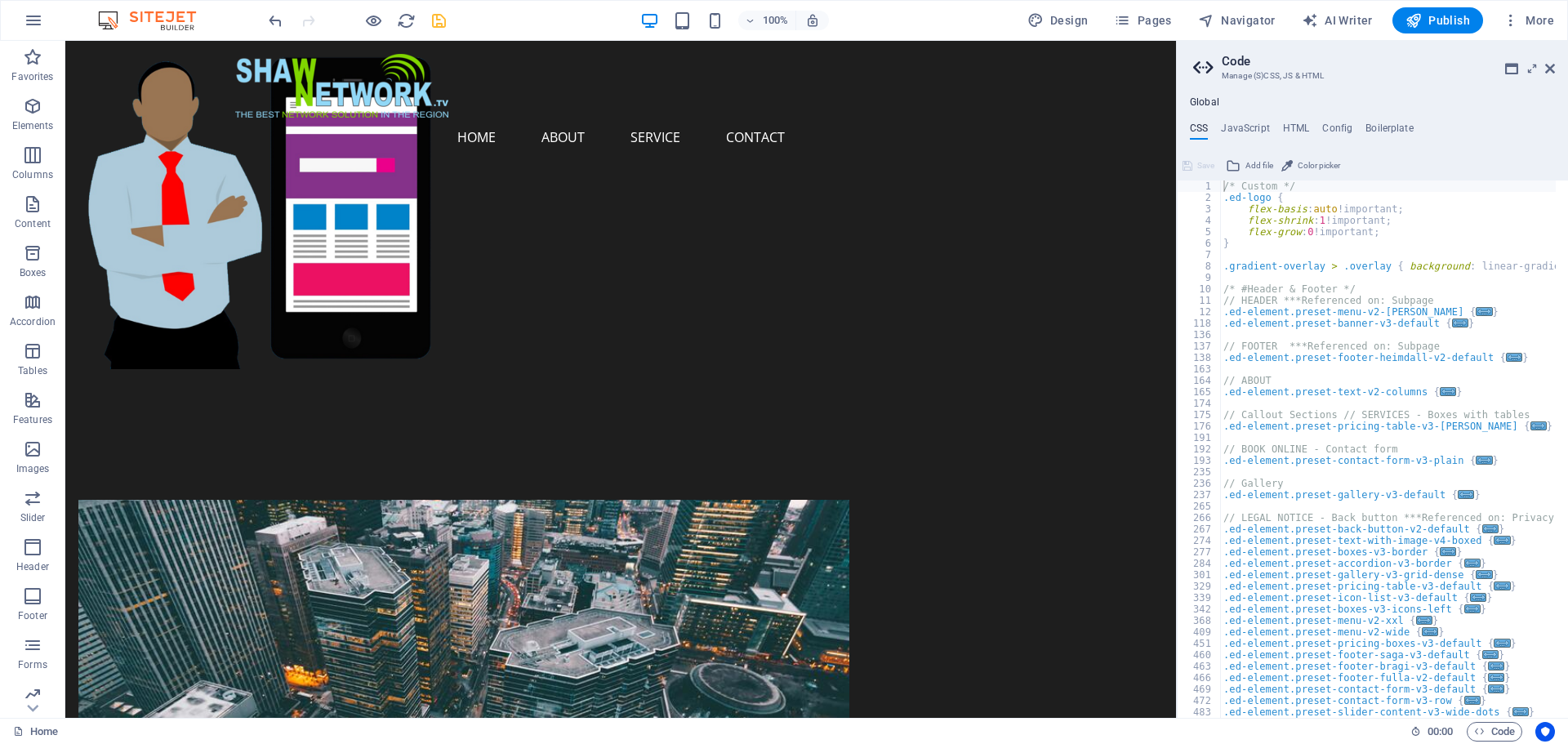
click at [1554, 67] on aside "Code Manage (S)CSS, JS & HTML Global CSS JavaScript HTML Config Boilerplate /* …" at bounding box center [1371, 379] width 392 height 678
click at [1550, 70] on icon at bounding box center [1550, 68] width 10 height 13
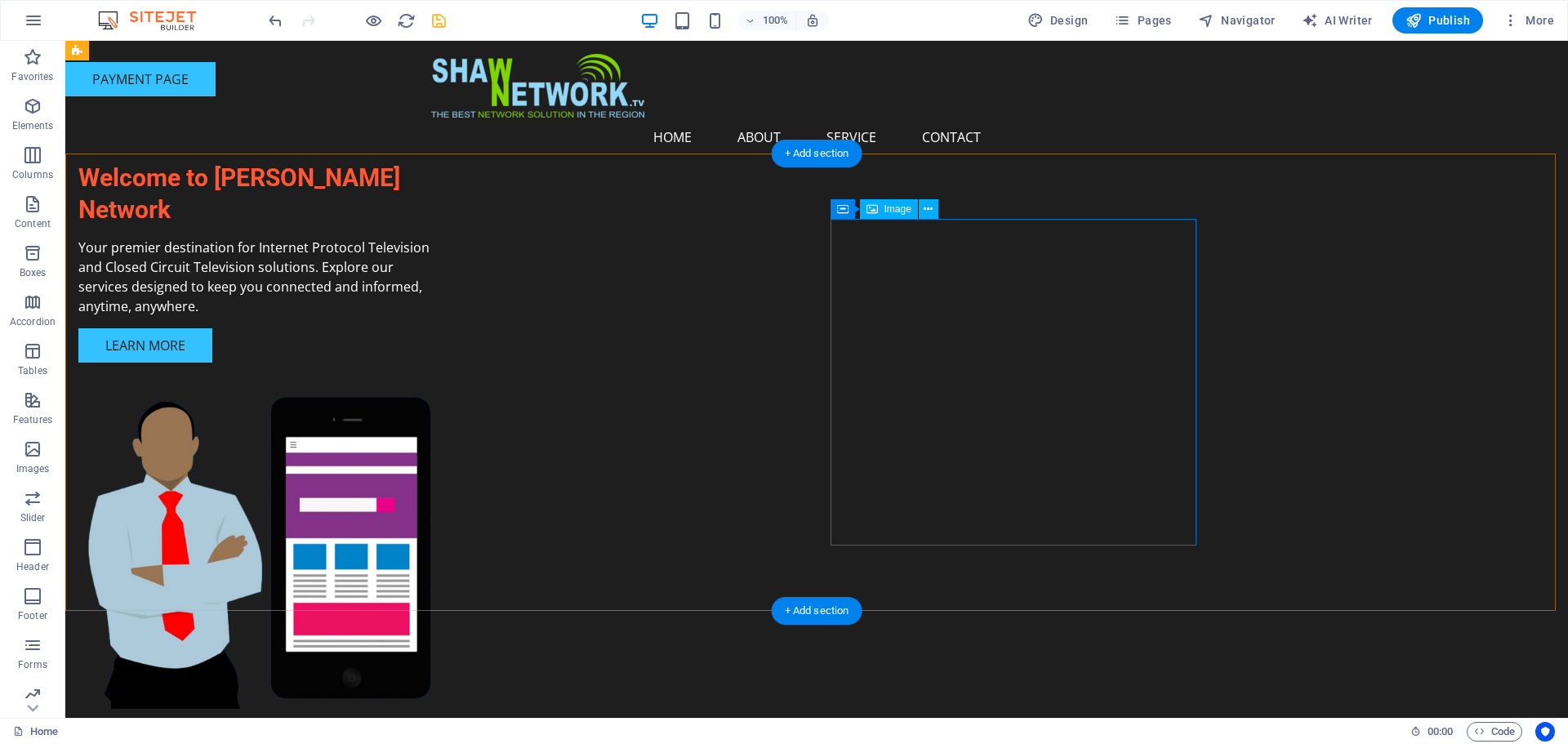
scroll to position [0, 0]
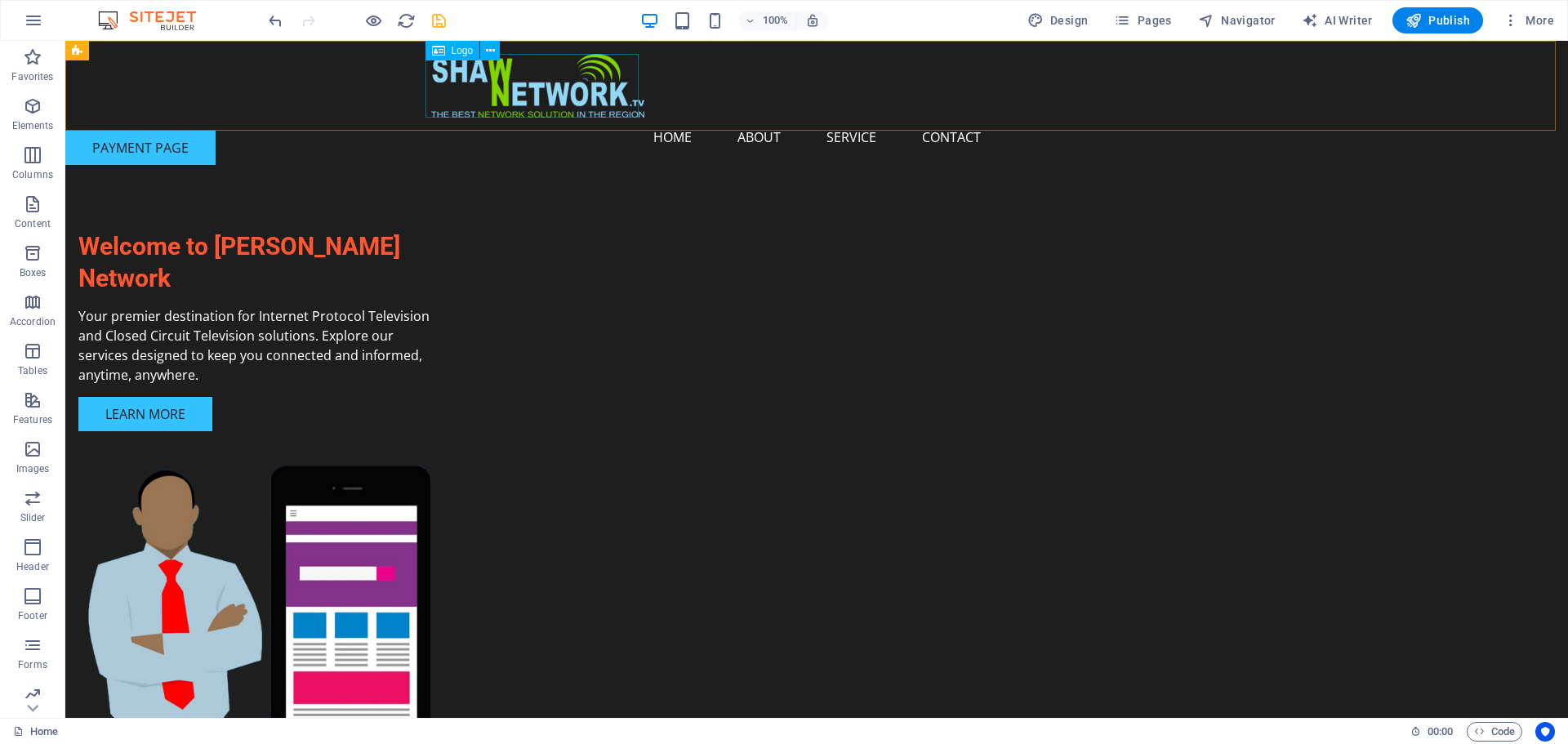
click at [627, 107] on div at bounding box center [816, 85] width 771 height 64
click at [487, 51] on icon at bounding box center [490, 51] width 9 height 17
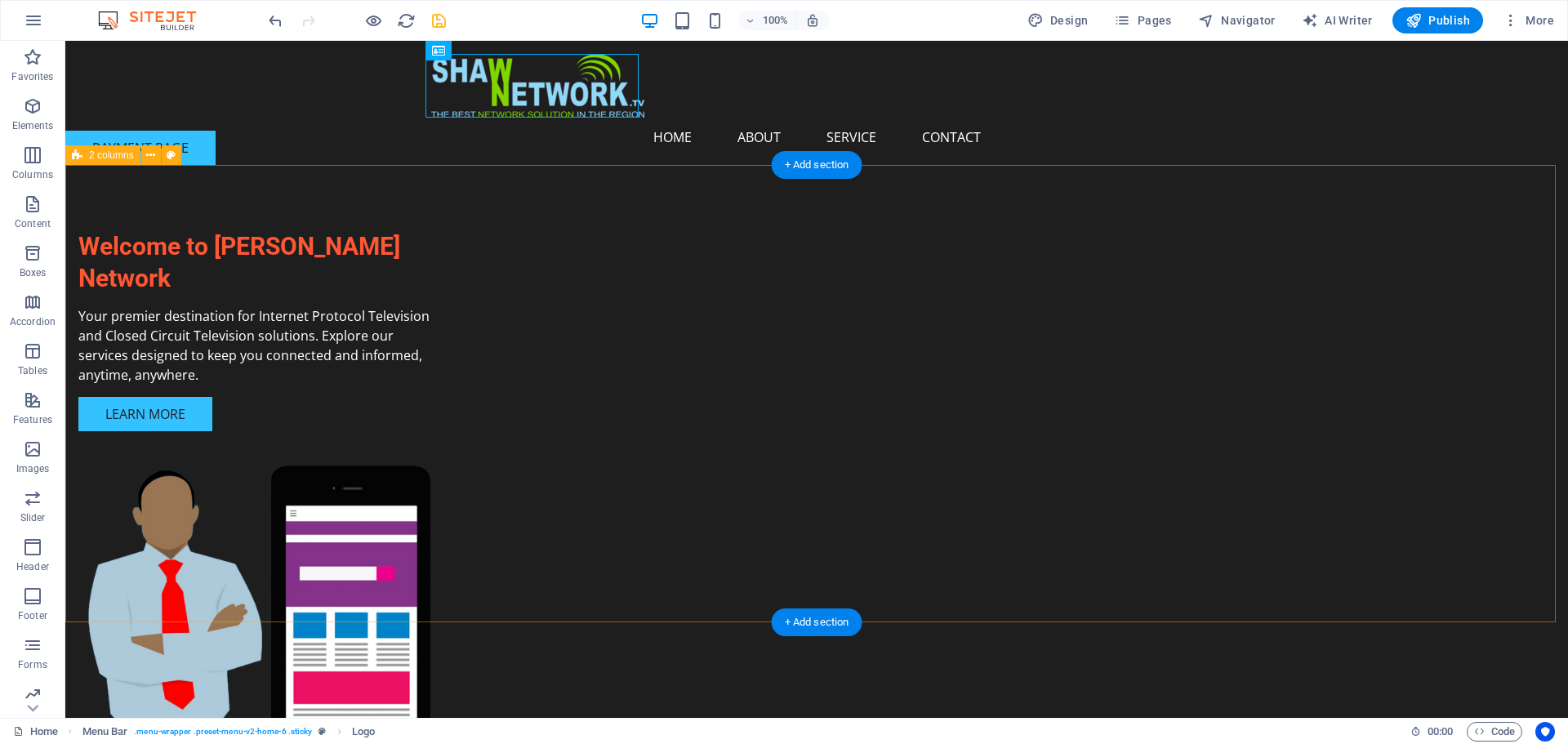
click at [313, 216] on div "Welcome to [PERSON_NAME] Network Your premier destination for Internet Protocol…" at bounding box center [817, 505] width 1502 height 678
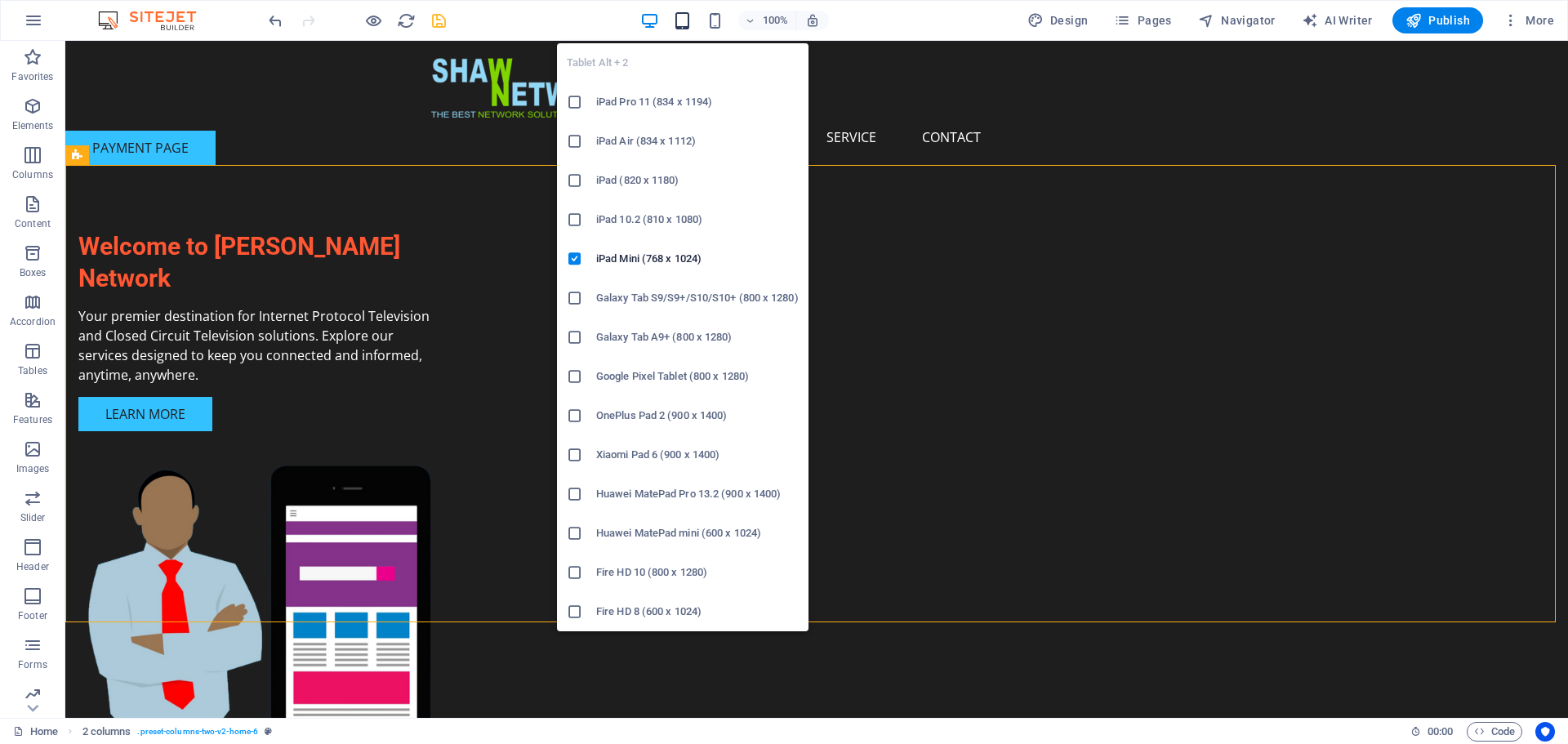
click at [680, 16] on icon "button" at bounding box center [682, 20] width 19 height 19
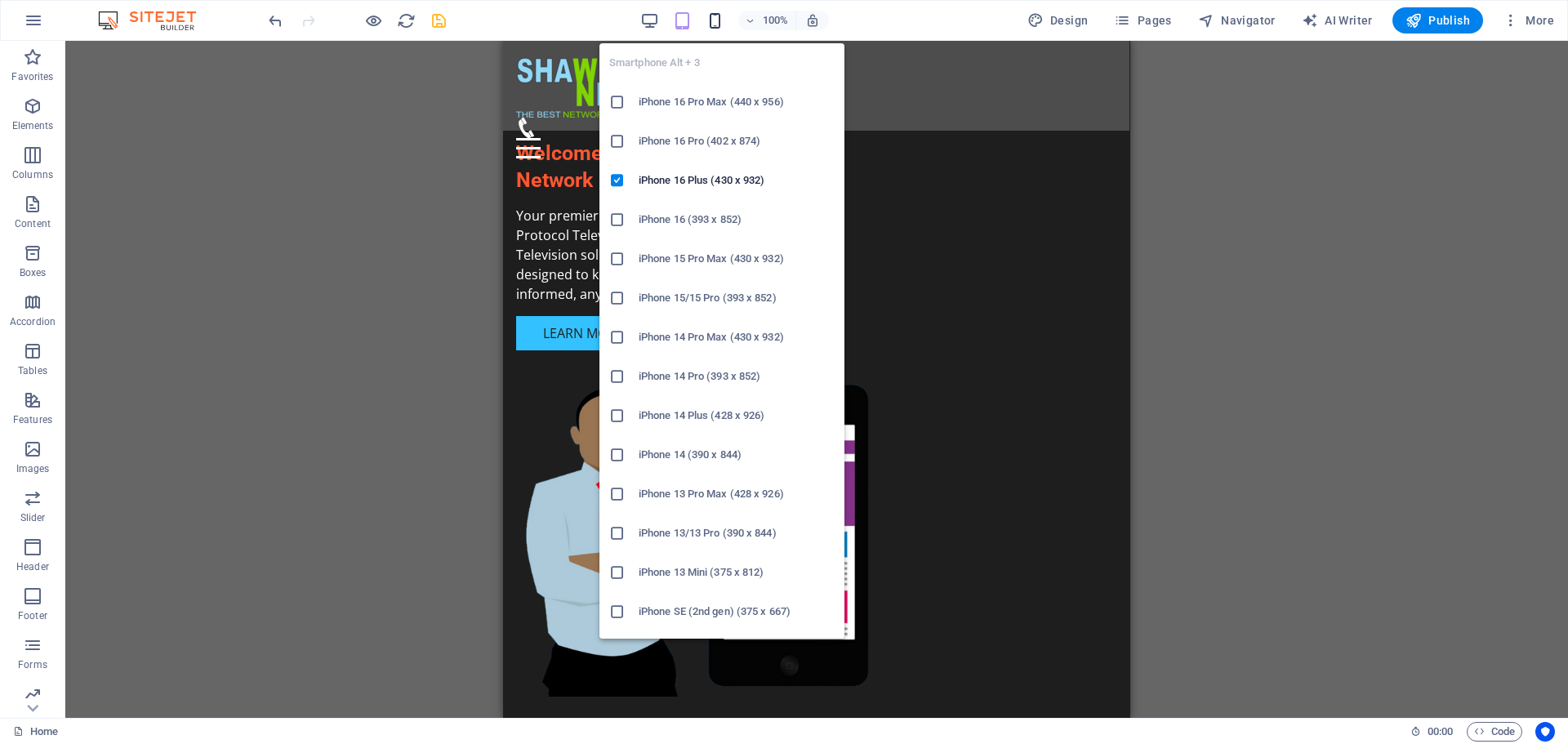
click at [718, 20] on icon "button" at bounding box center [715, 20] width 19 height 19
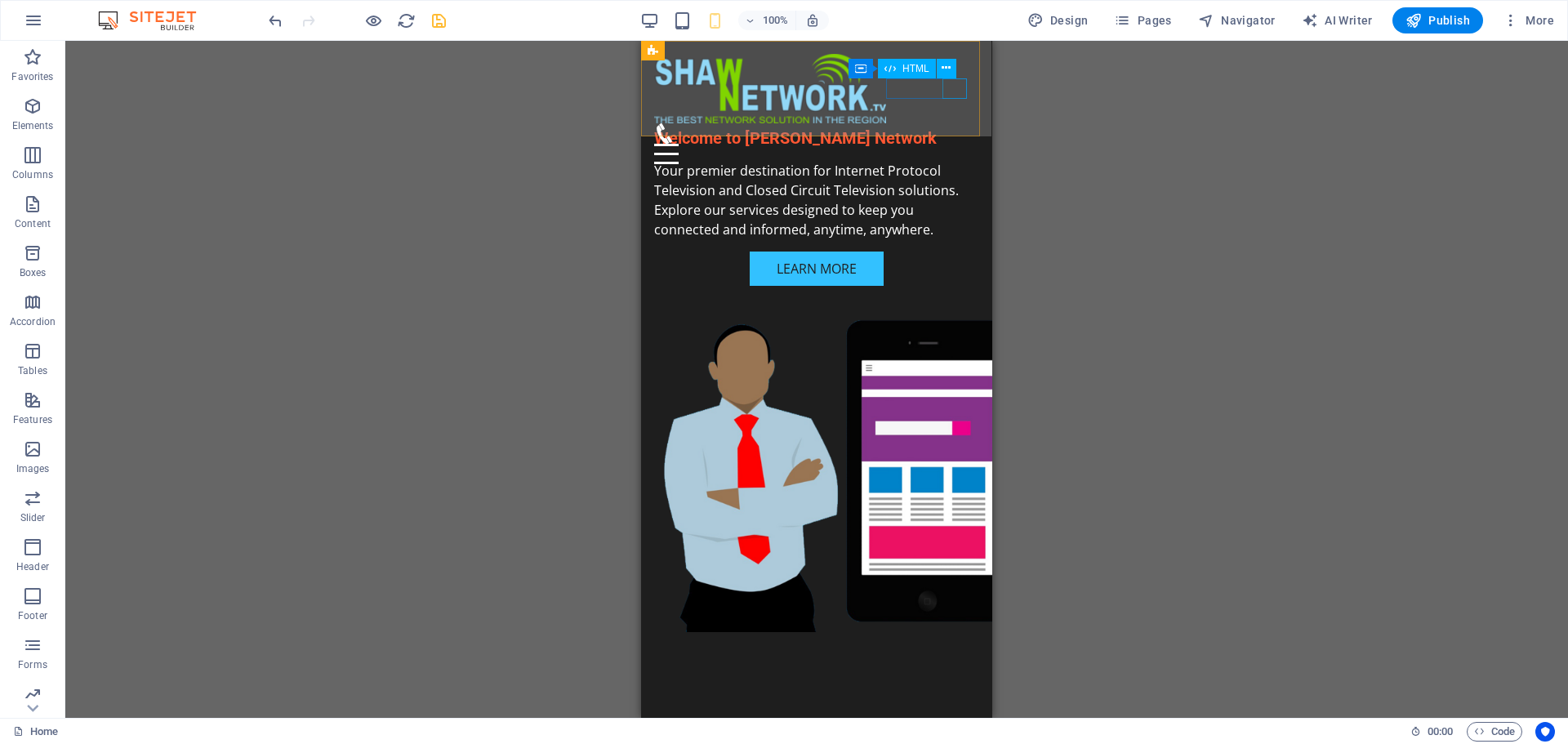
click at [949, 144] on div "Menu" at bounding box center [817, 154] width 325 height 20
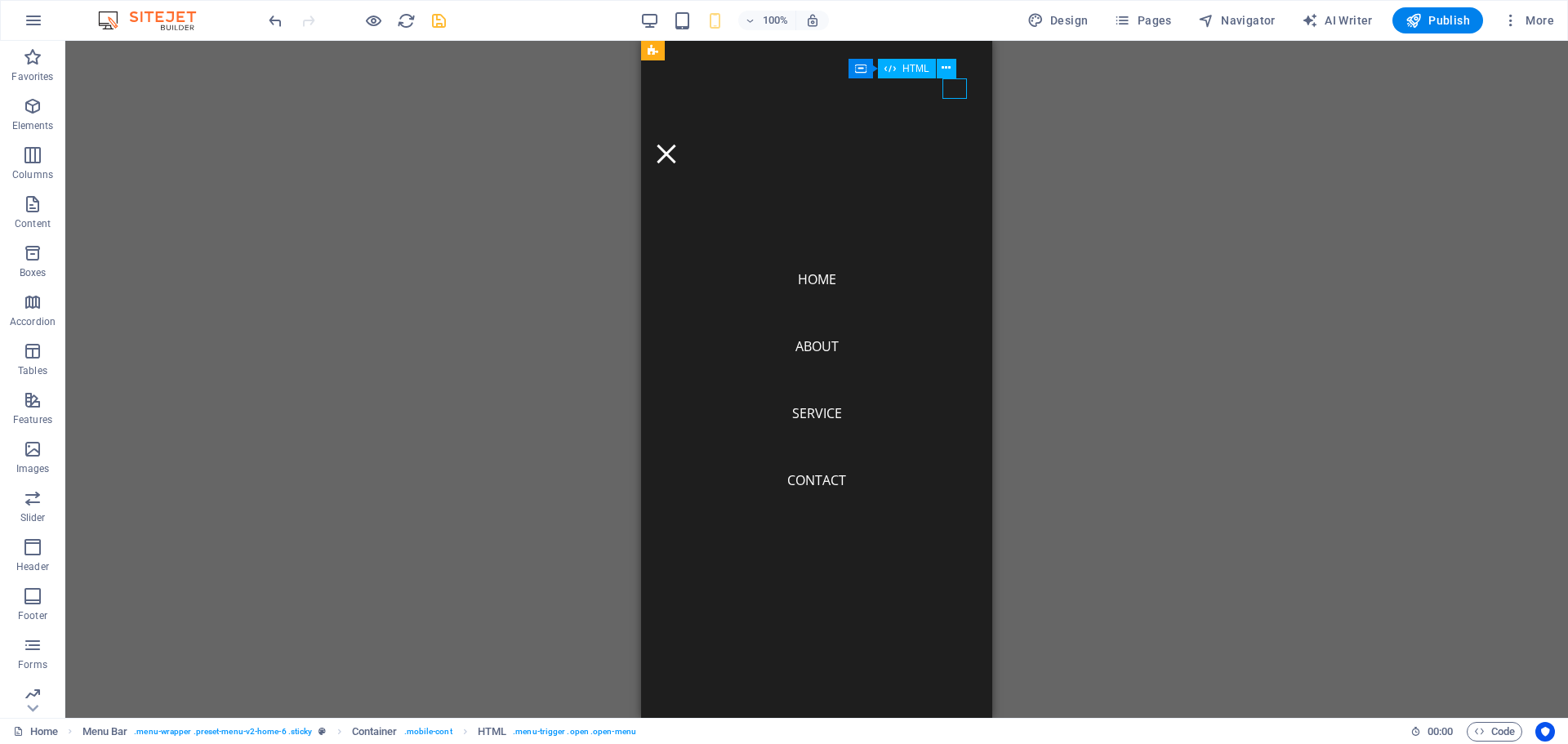
click at [679, 144] on div "Menu" at bounding box center [666, 154] width 25 height 20
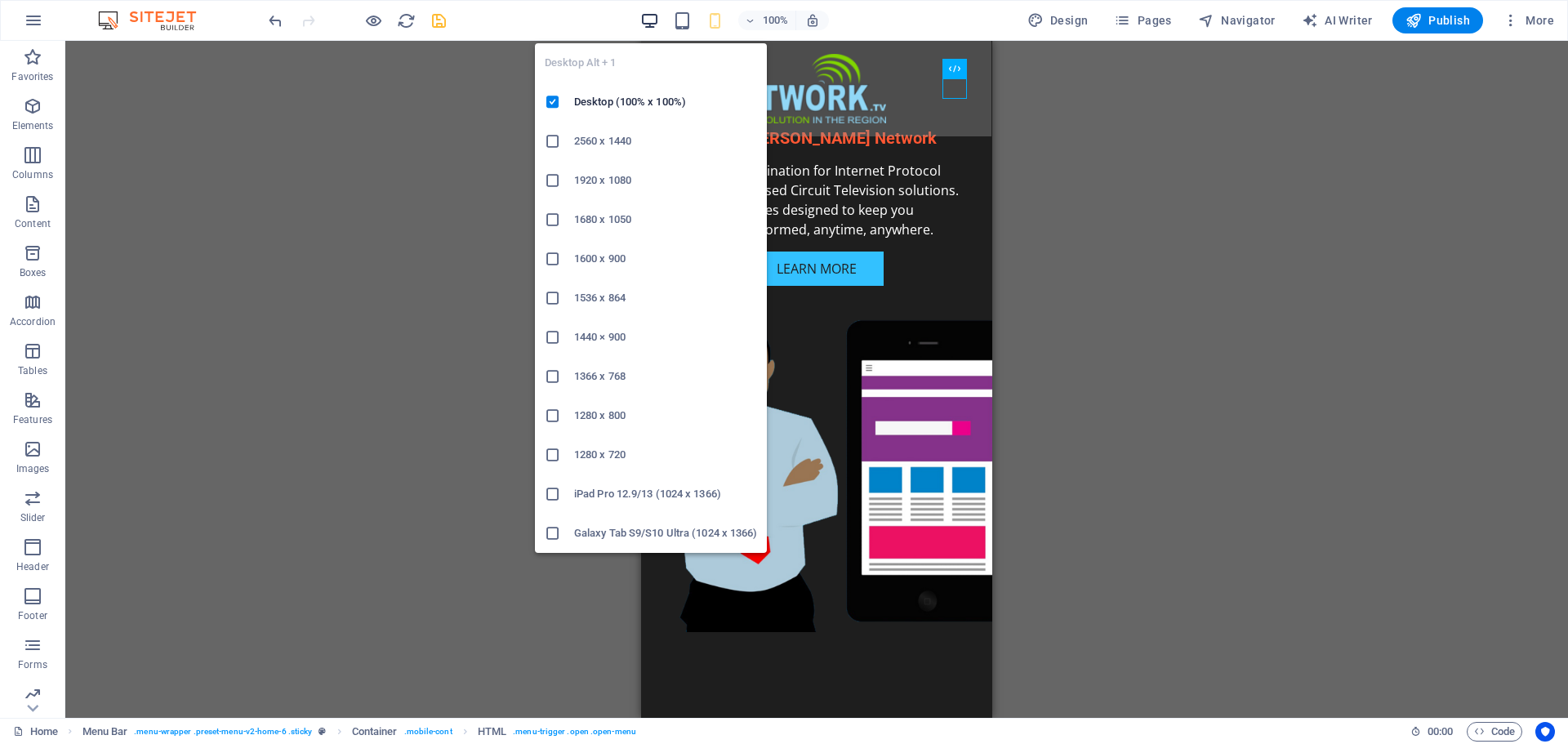
click at [658, 19] on icon "button" at bounding box center [650, 20] width 19 height 19
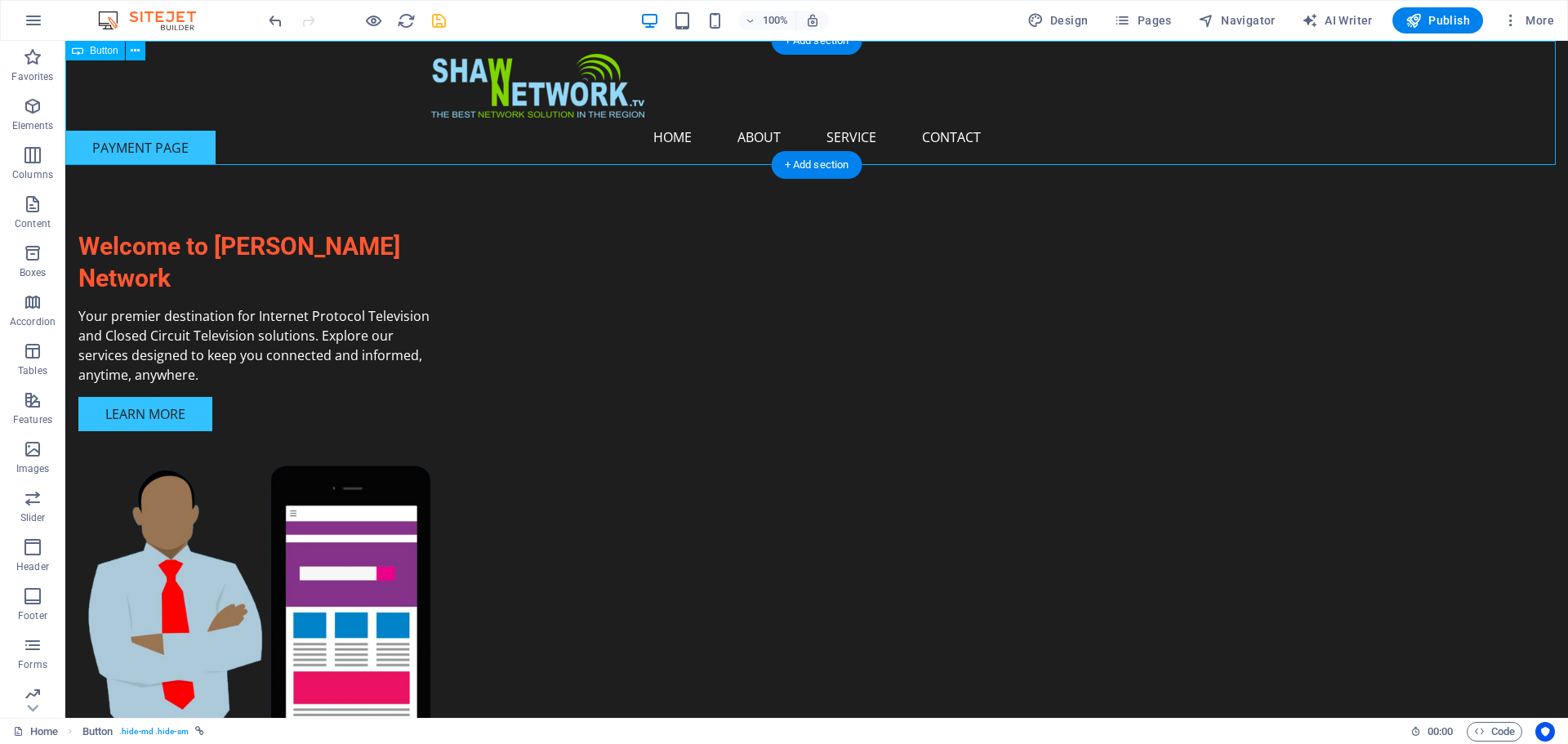
drag, startPoint x: 204, startPoint y: 140, endPoint x: 489, endPoint y: 145, distance: 285.0
click at [488, 145] on div "PAYMENT PAGE" at bounding box center [817, 103] width 1502 height 124
click at [195, 148] on div "PAYMENT PAGE" at bounding box center [817, 103] width 1502 height 124
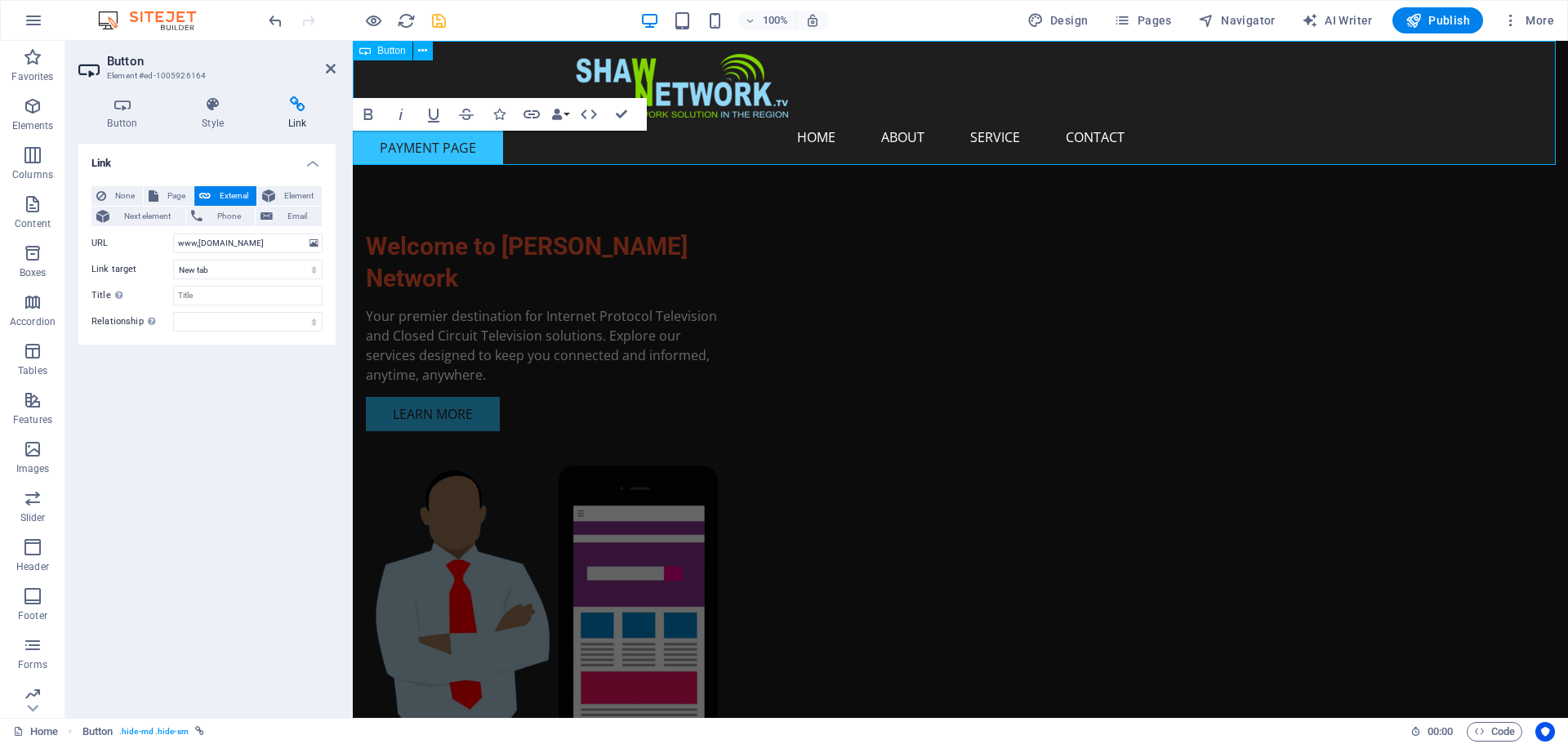
click at [552, 146] on div "PAYMENT PAGE" at bounding box center [960, 147] width 1215 height 34
click at [549, 146] on div "PAYMENT PAGE" at bounding box center [960, 147] width 1215 height 34
drag, startPoint x: 567, startPoint y: 162, endPoint x: 529, endPoint y: 177, distance: 40.9
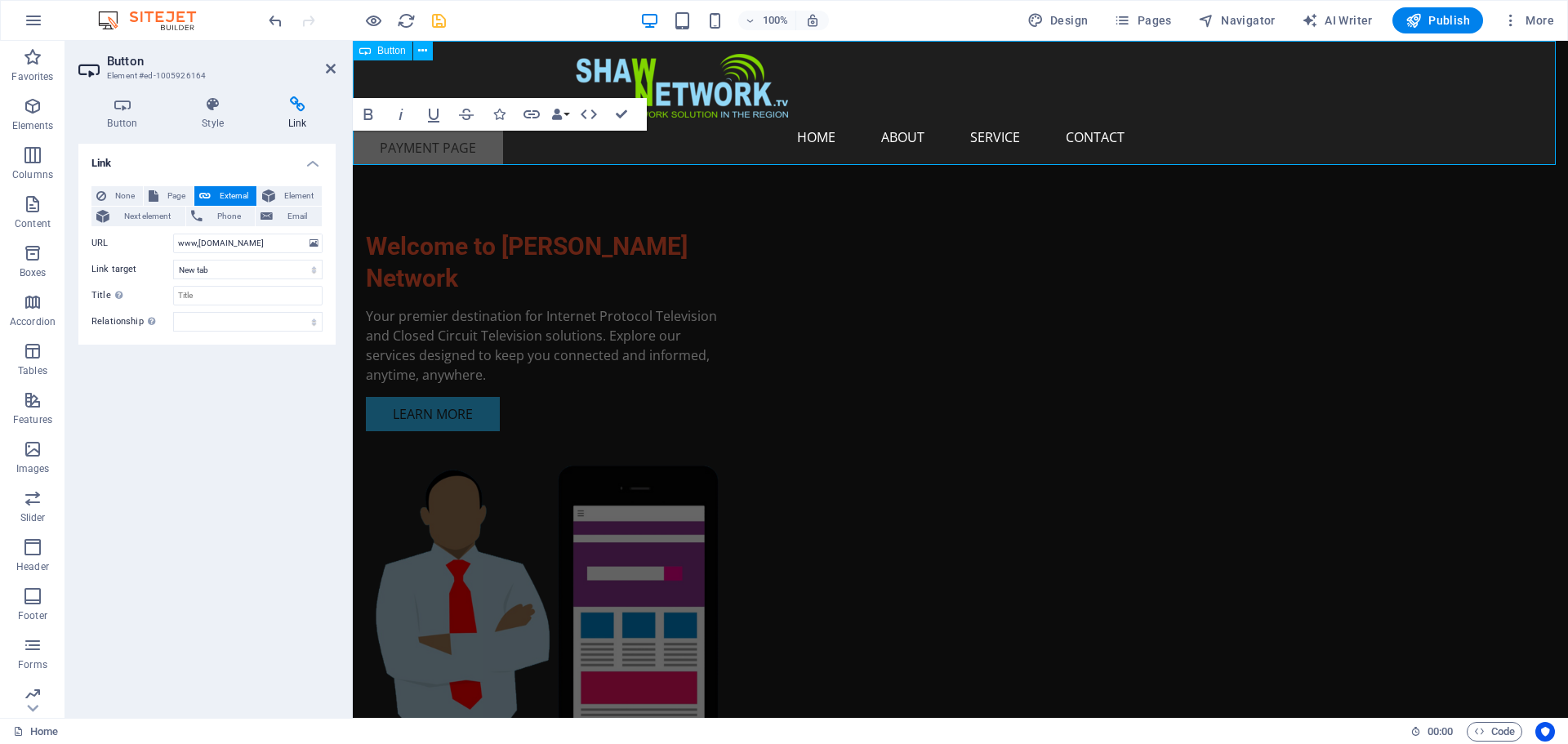
click at [495, 148] on link "PAYMENT PAGE" at bounding box center [428, 147] width 150 height 34
drag, startPoint x: 495, startPoint y: 148, endPoint x: 597, endPoint y: 146, distance: 102.0
click at [597, 146] on div "PAYMENT PAGE" at bounding box center [960, 147] width 1215 height 34
click at [515, 152] on div "PAYMENT PAGE" at bounding box center [960, 147] width 1215 height 34
click at [499, 153] on link "PAYMENT PAGE" at bounding box center [428, 147] width 150 height 34
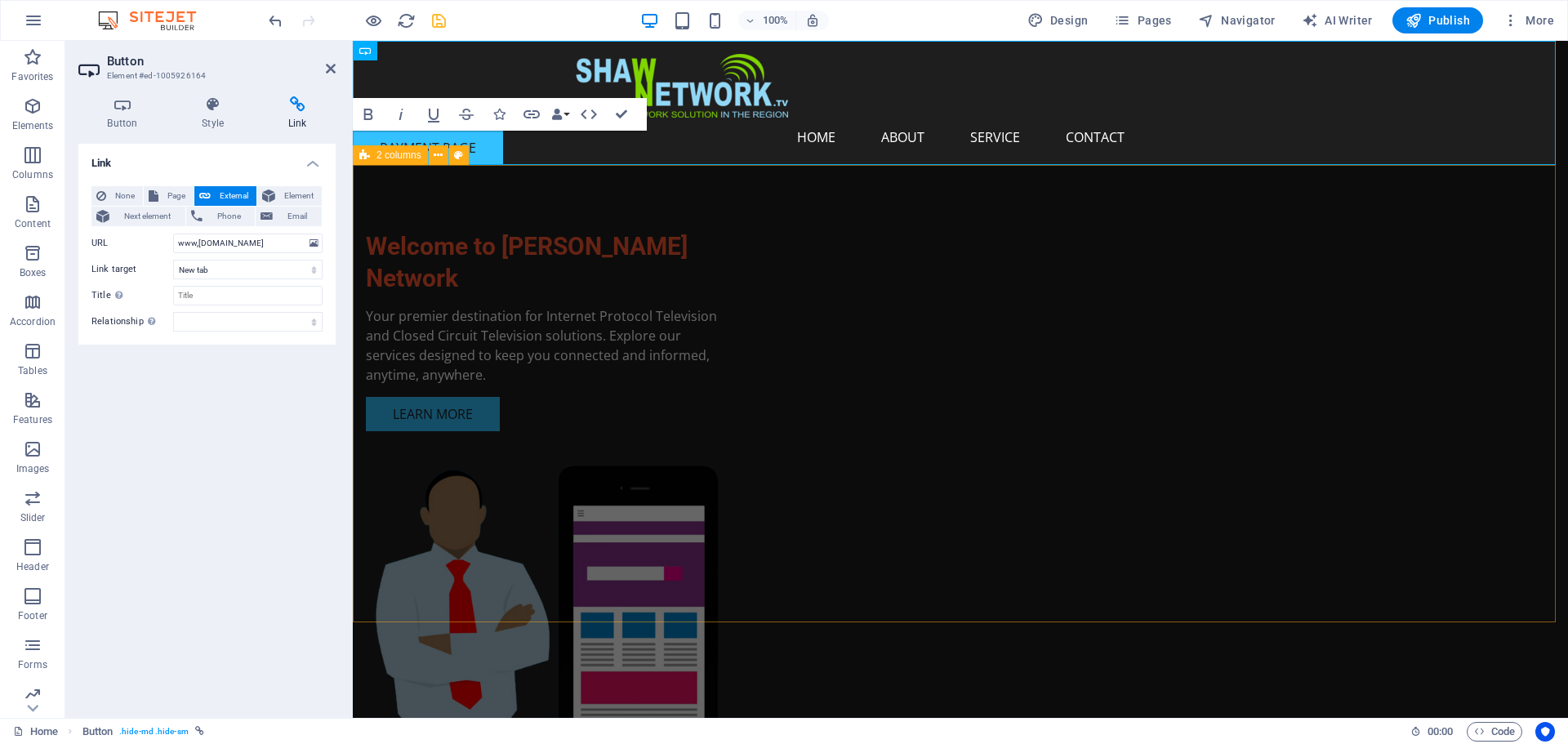
drag, startPoint x: 499, startPoint y: 153, endPoint x: 465, endPoint y: 175, distance: 40.5
click at [464, 187] on div "Welcome to [PERSON_NAME] Network Your premier destination for Internet Protocol…" at bounding box center [960, 505] width 1215 height 678
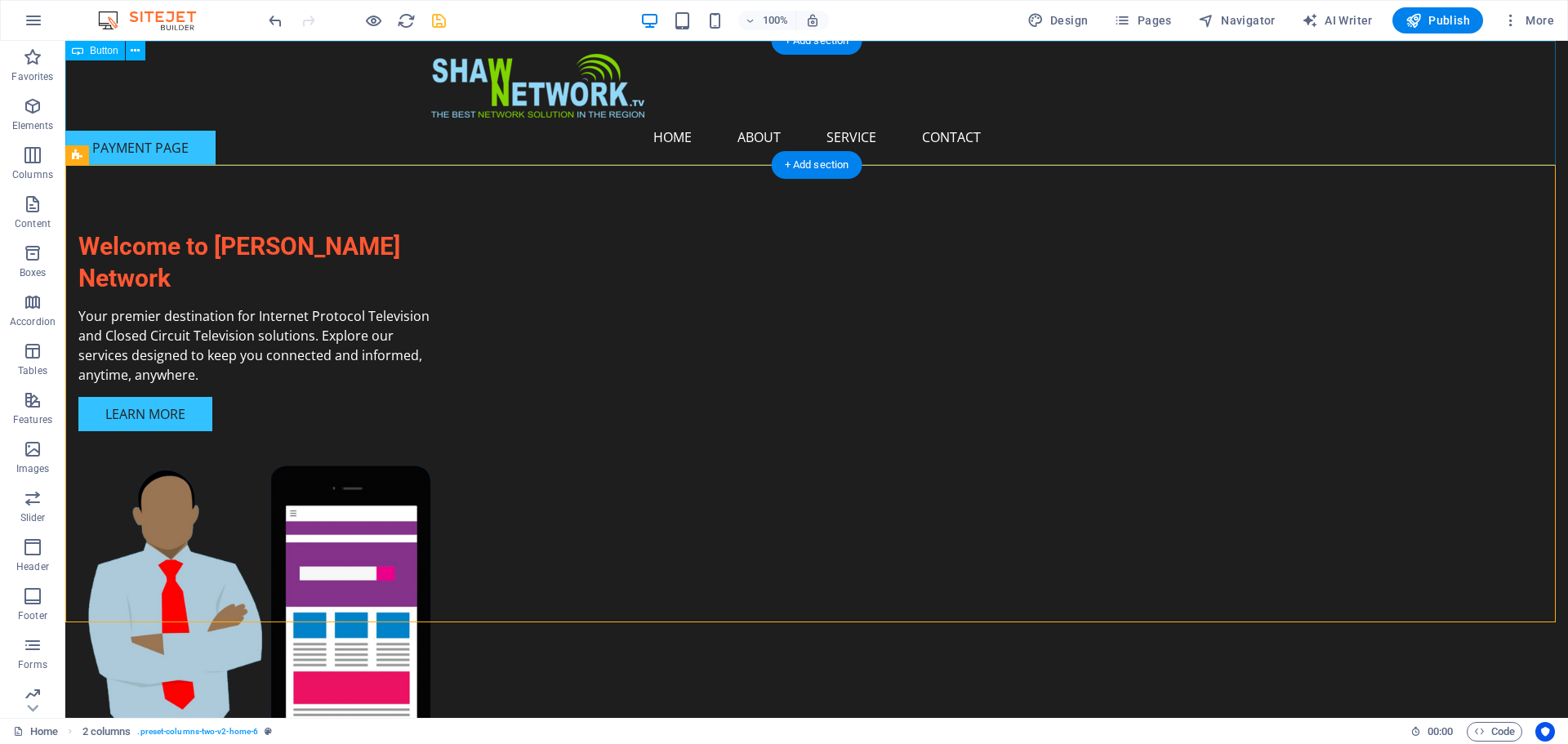
click at [212, 138] on div "PAYMENT PAGE" at bounding box center [817, 103] width 1502 height 124
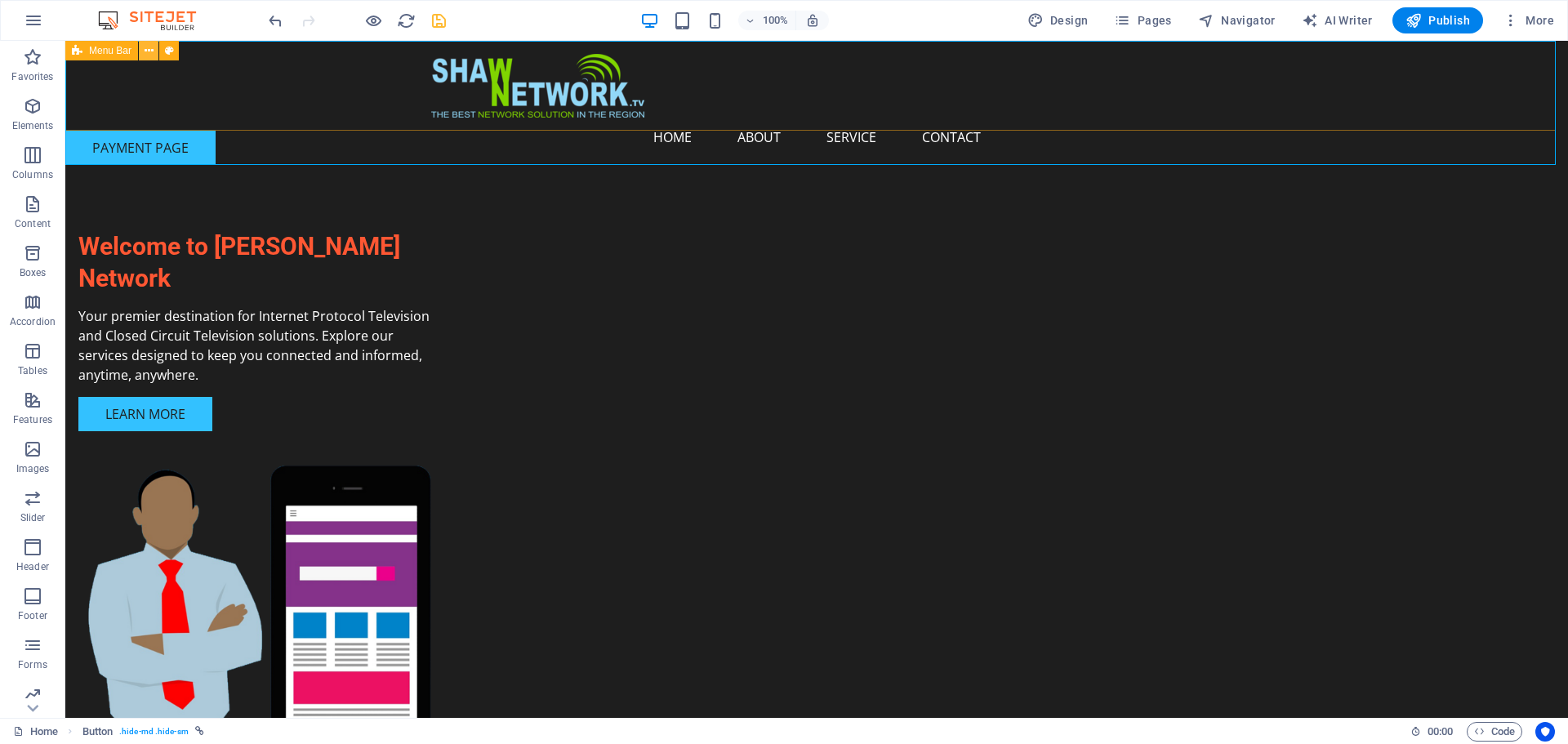
click at [147, 51] on icon at bounding box center [149, 51] width 9 height 17
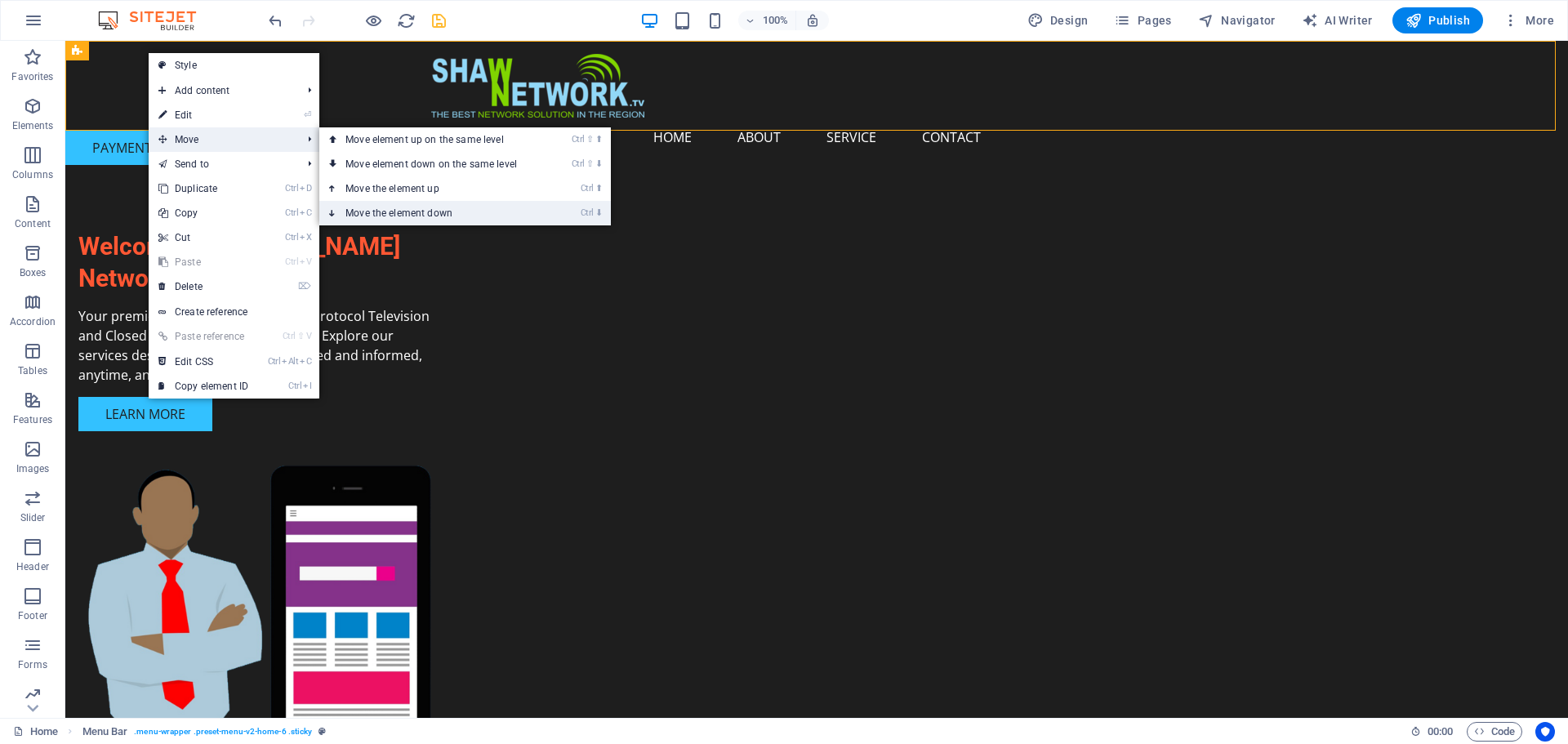
click at [406, 210] on link "Ctrl ⬇ Move the element down" at bounding box center [434, 213] width 230 height 25
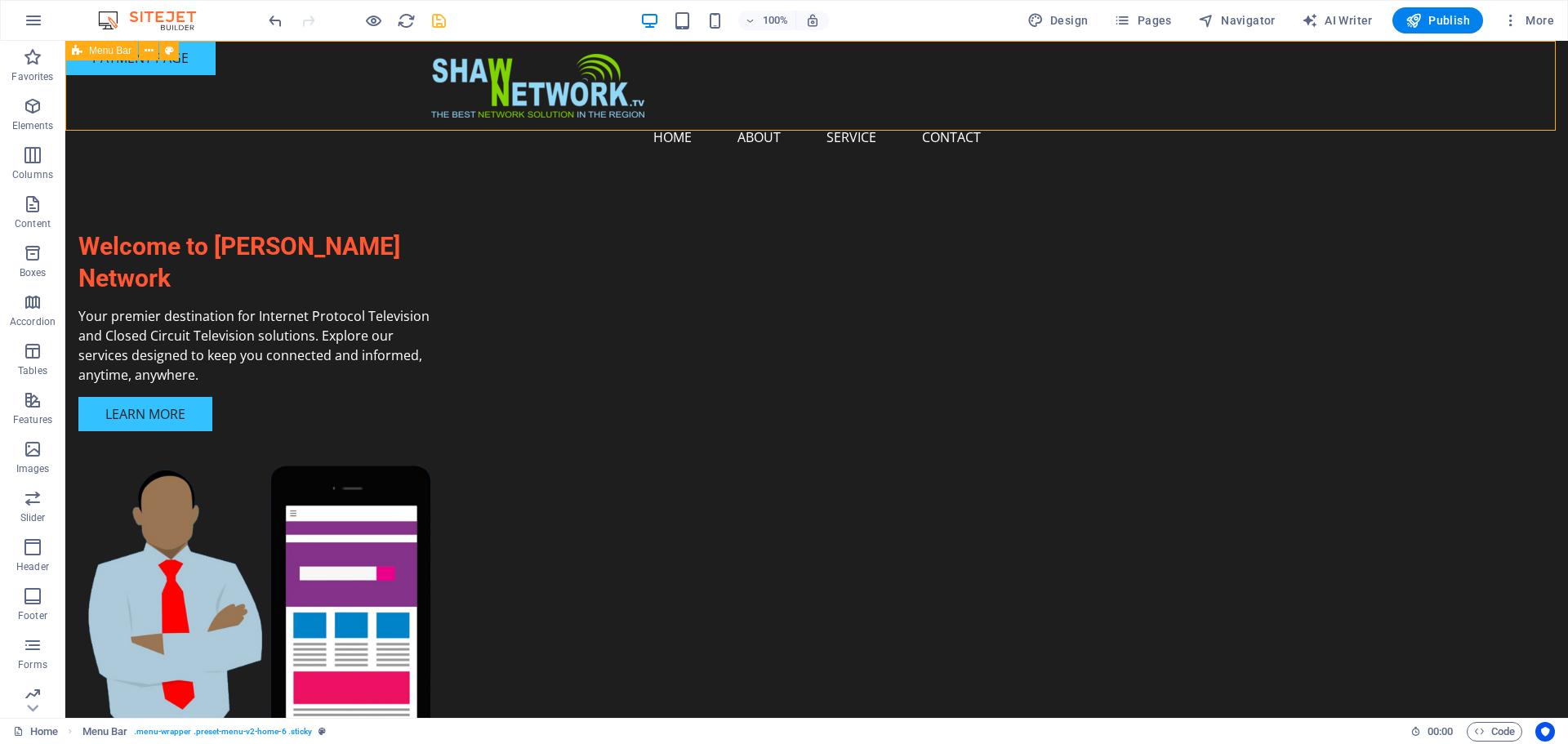
click at [201, 67] on div "Menu Home About Service Contact" at bounding box center [817, 105] width 1502 height 129
click at [169, 52] on icon at bounding box center [169, 51] width 9 height 17
select select "rem"
select select "preset-menu-v2-home-6"
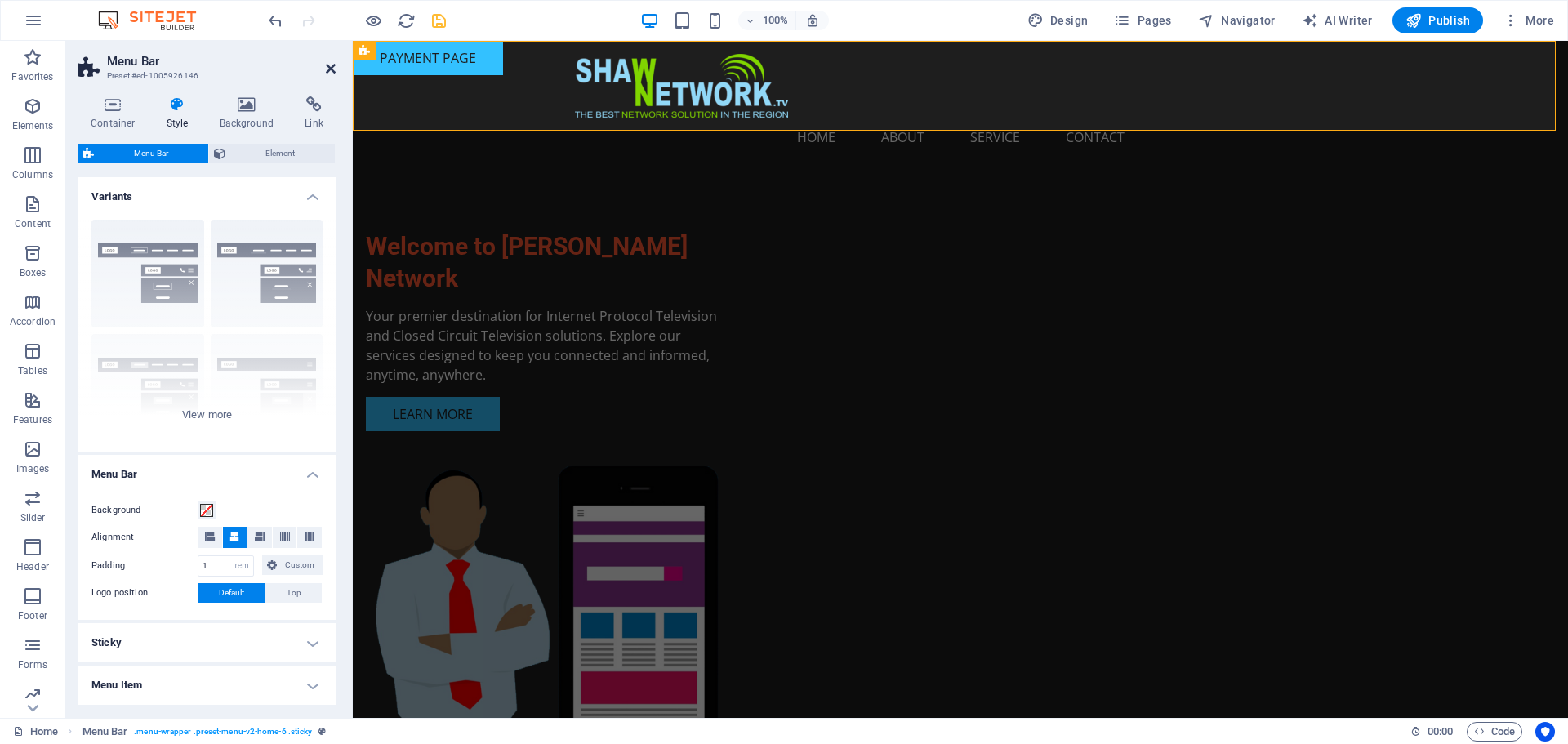
click at [329, 66] on icon at bounding box center [331, 68] width 10 height 13
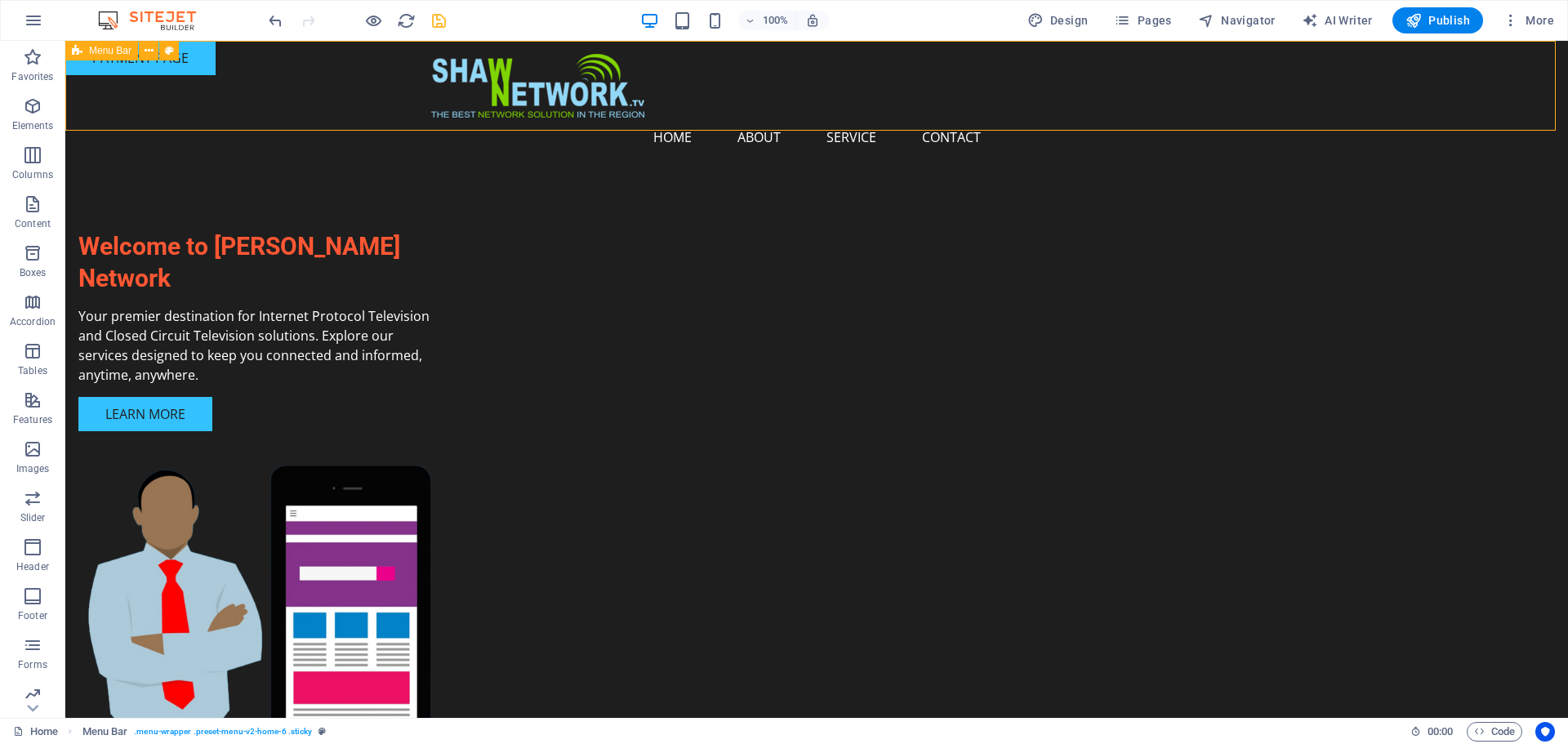
click at [204, 62] on div "Menu Home About Service Contact" at bounding box center [817, 105] width 1502 height 129
select select "rem"
select select "preset-menu-v2-home-6"
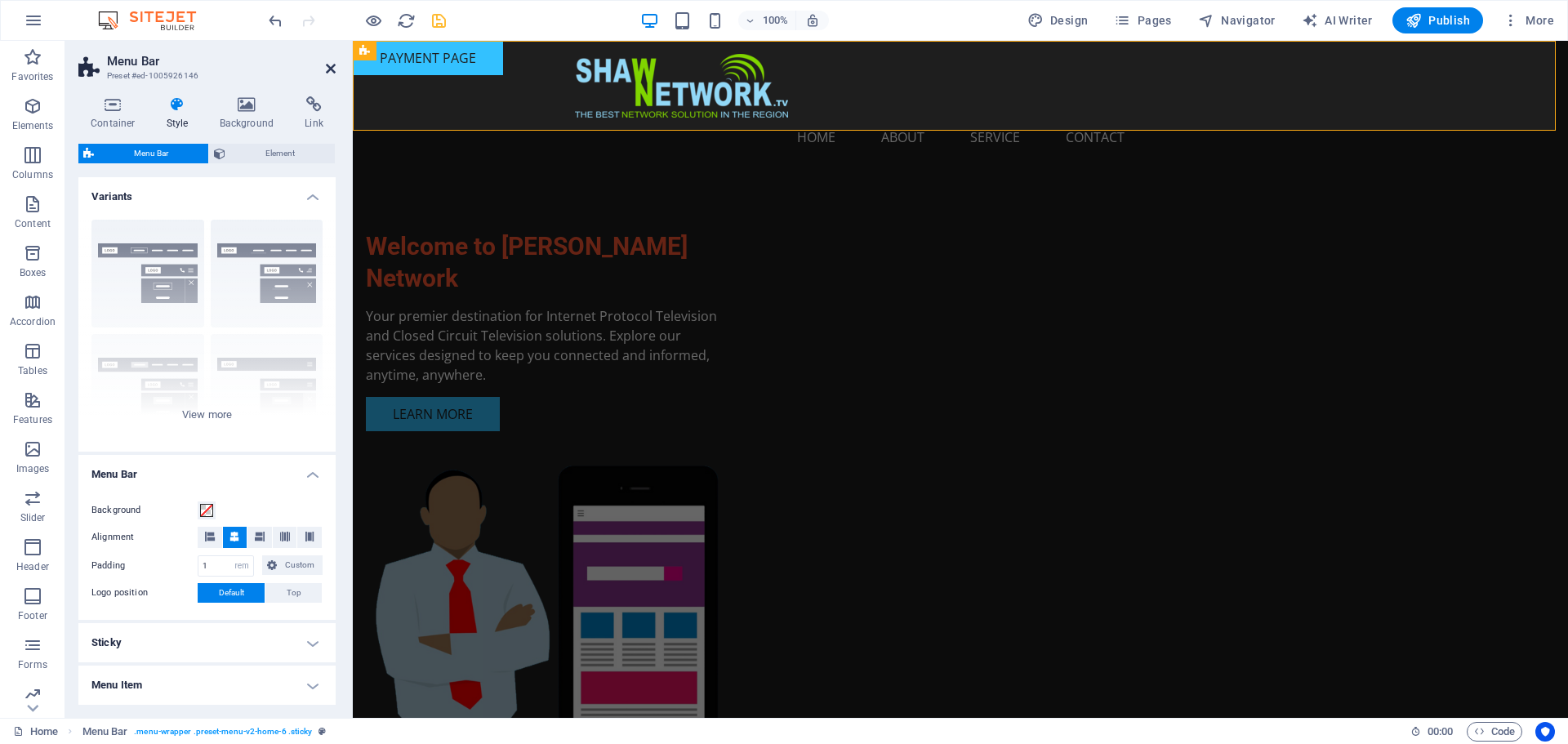
click at [329, 66] on icon at bounding box center [331, 68] width 10 height 13
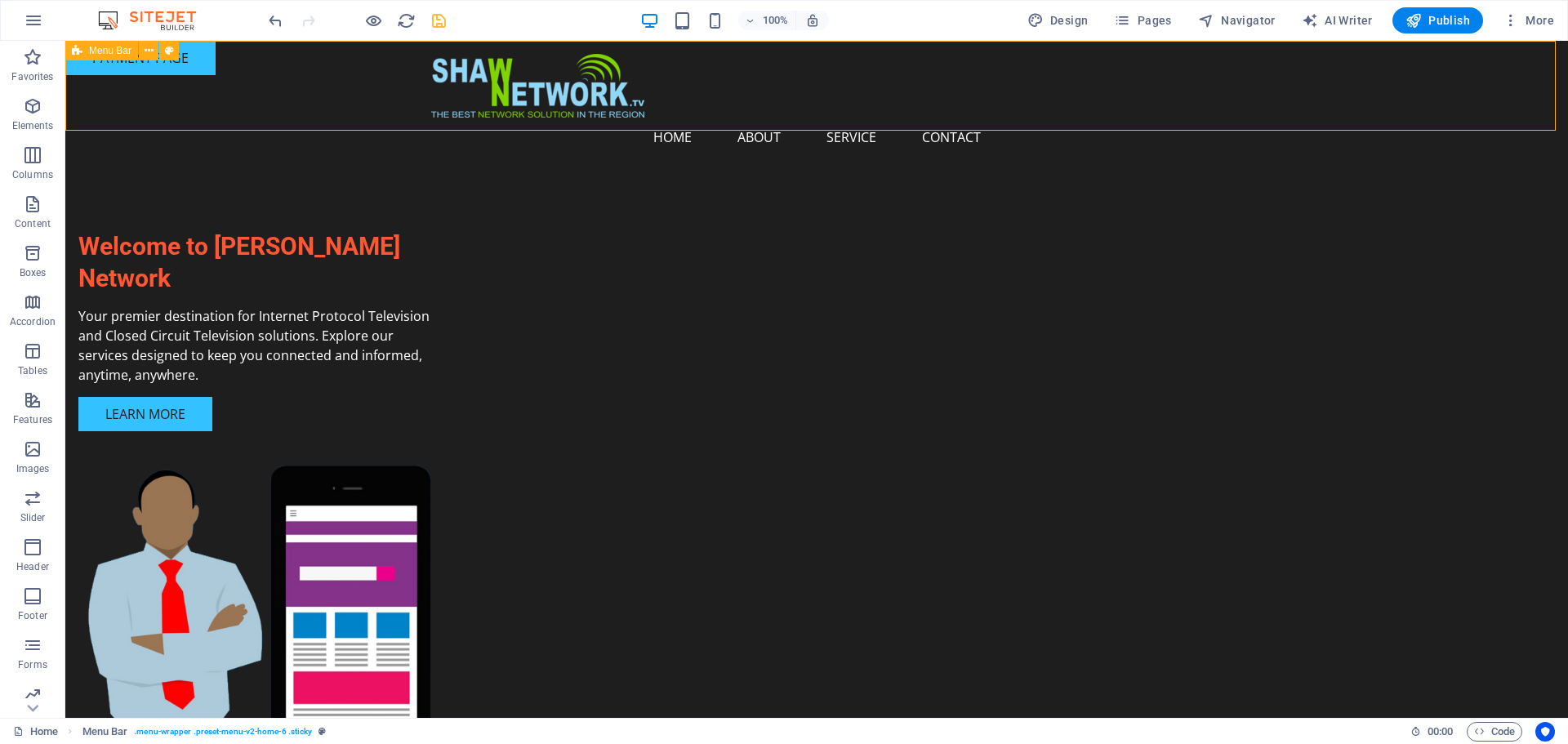
click at [168, 70] on div "Menu Home About Service Contact" at bounding box center [817, 105] width 1502 height 129
click at [146, 51] on icon at bounding box center [149, 51] width 9 height 17
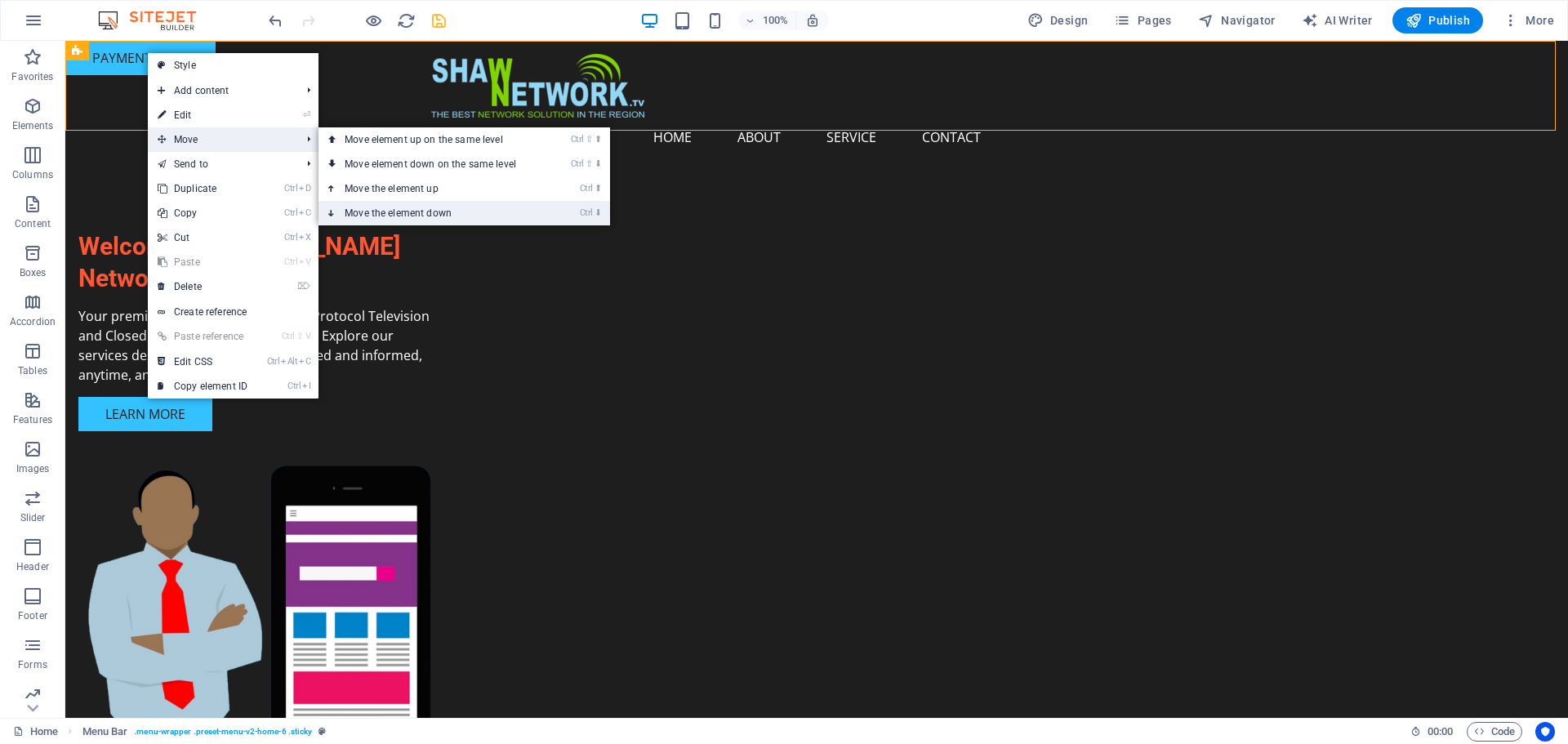
click at [388, 213] on link "Ctrl ⬇ Move the element down" at bounding box center [434, 213] width 230 height 25
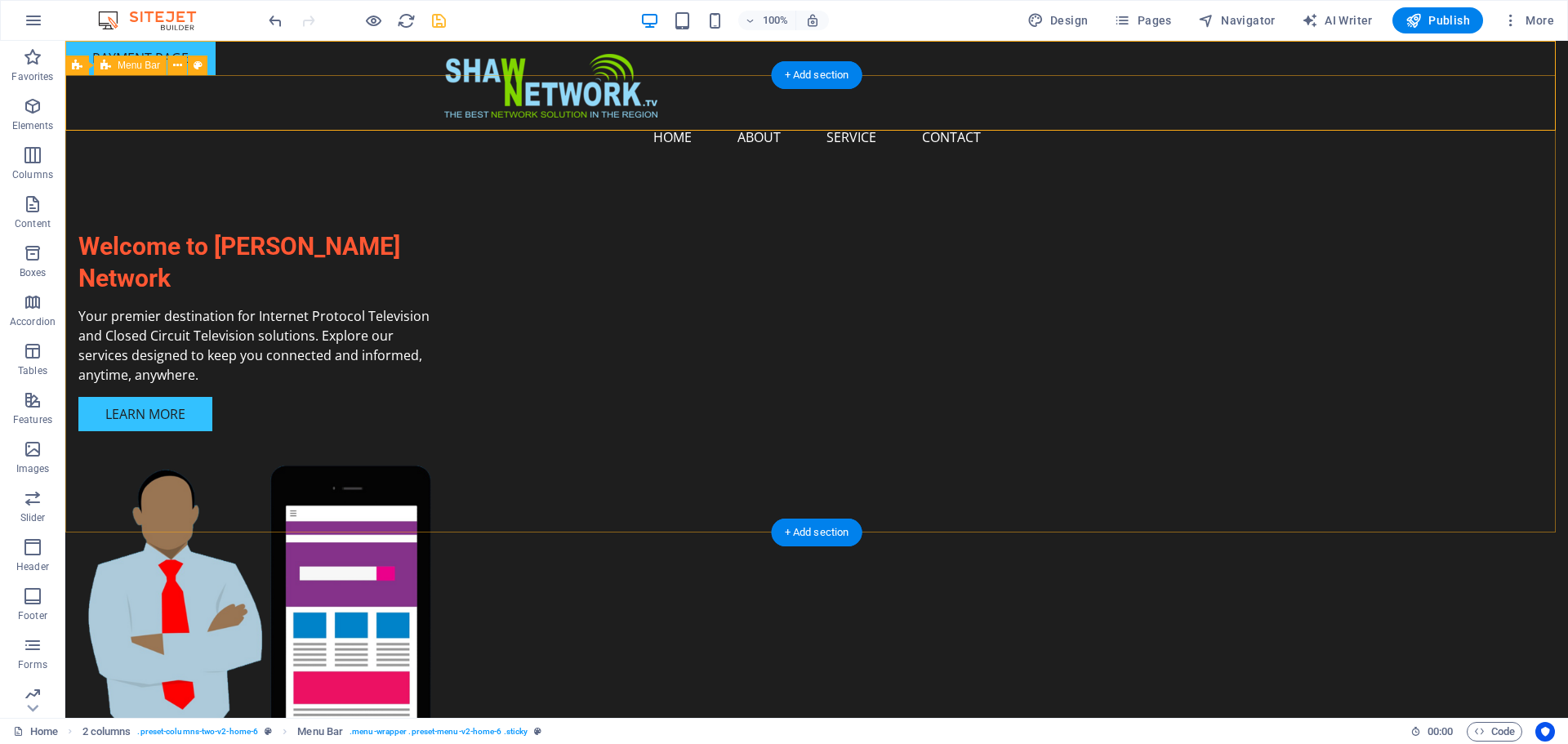
click at [286, 126] on div "Menu Home About Service Contact" at bounding box center [817, 105] width 1502 height 129
click at [324, 80] on div "Menu Home About Service Contact" at bounding box center [817, 105] width 1502 height 129
click at [324, 66] on div "Menu Home About Service Contact" at bounding box center [817, 105] width 1502 height 129
click at [315, 57] on div "Menu Home About Service Contact" at bounding box center [817, 105] width 1502 height 129
click at [267, 57] on div "Menu Home About Service Contact" at bounding box center [817, 105] width 1502 height 129
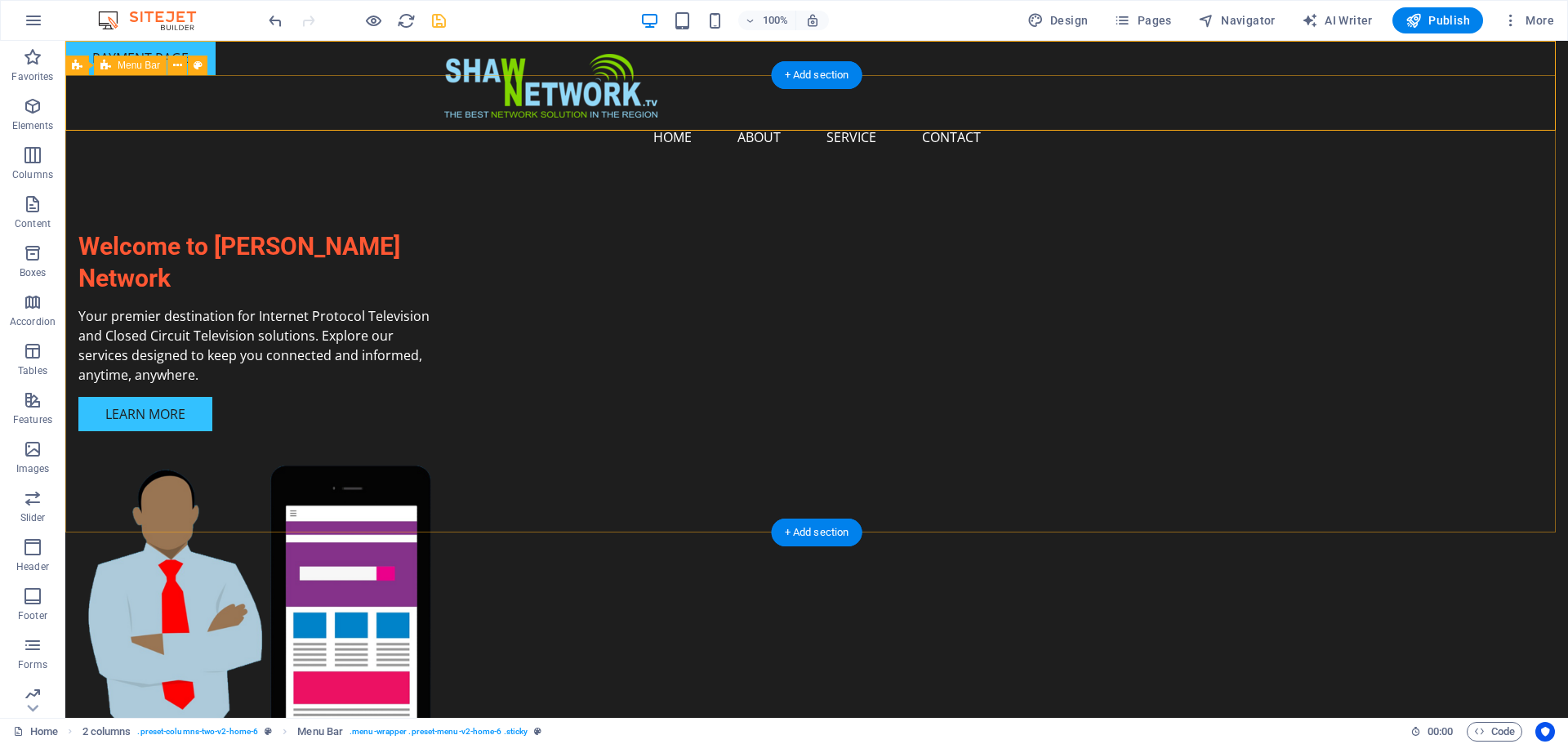
click at [216, 49] on div "Menu Home About Service Contact" at bounding box center [817, 105] width 1502 height 129
select select "rem"
select select "preset-menu-v2-home-6"
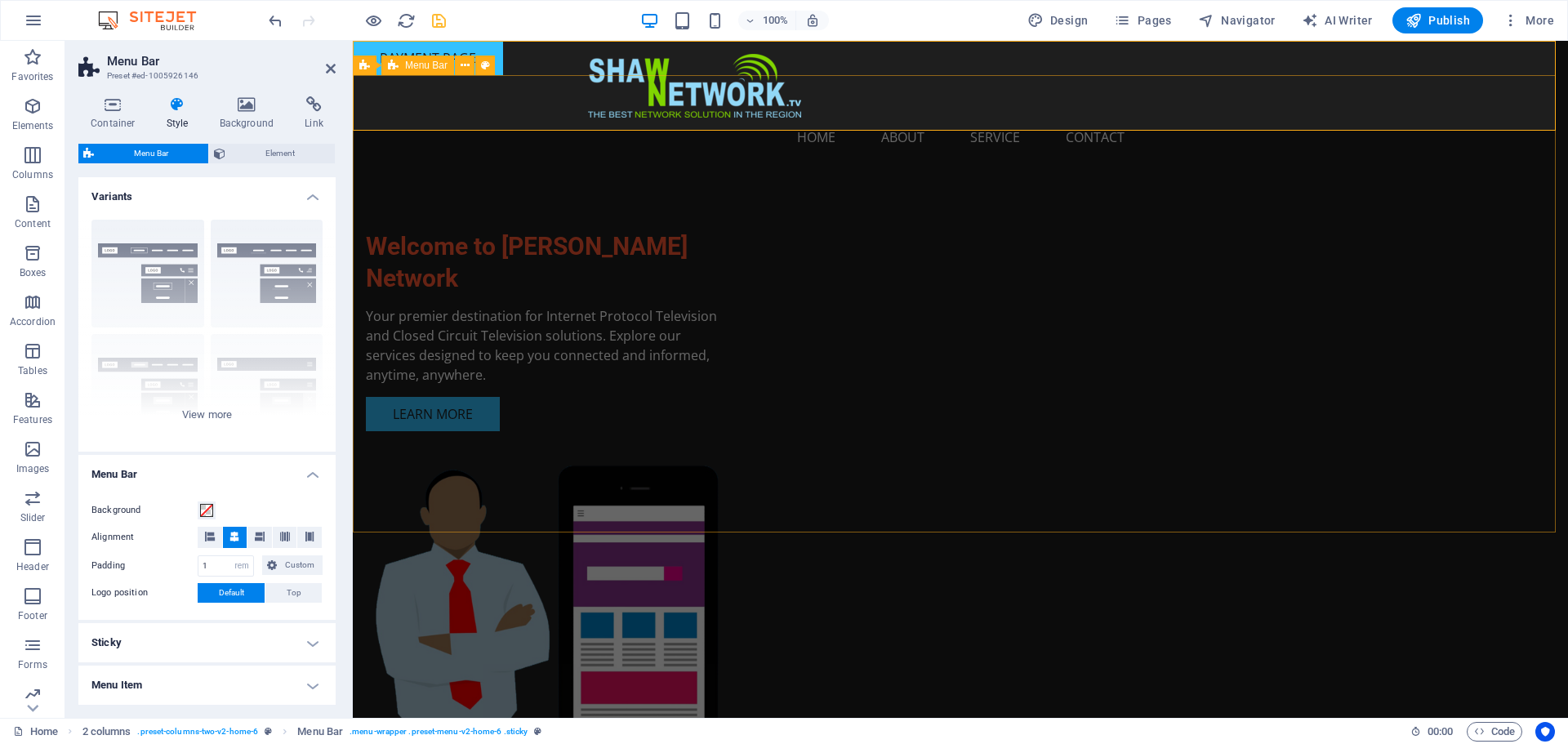
click at [451, 47] on div "Menu Home About Service Contact" at bounding box center [960, 105] width 1215 height 129
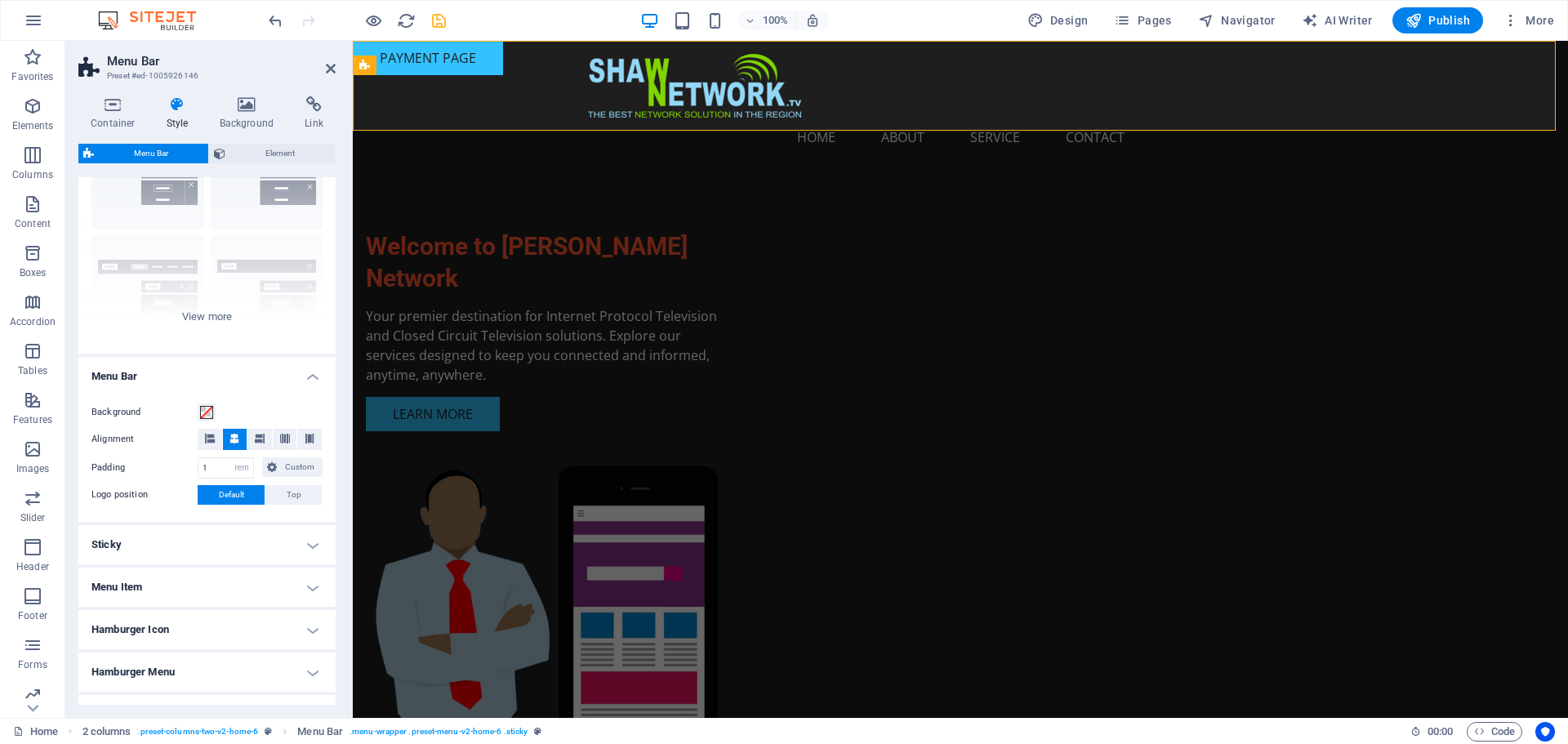
scroll to position [193, 0]
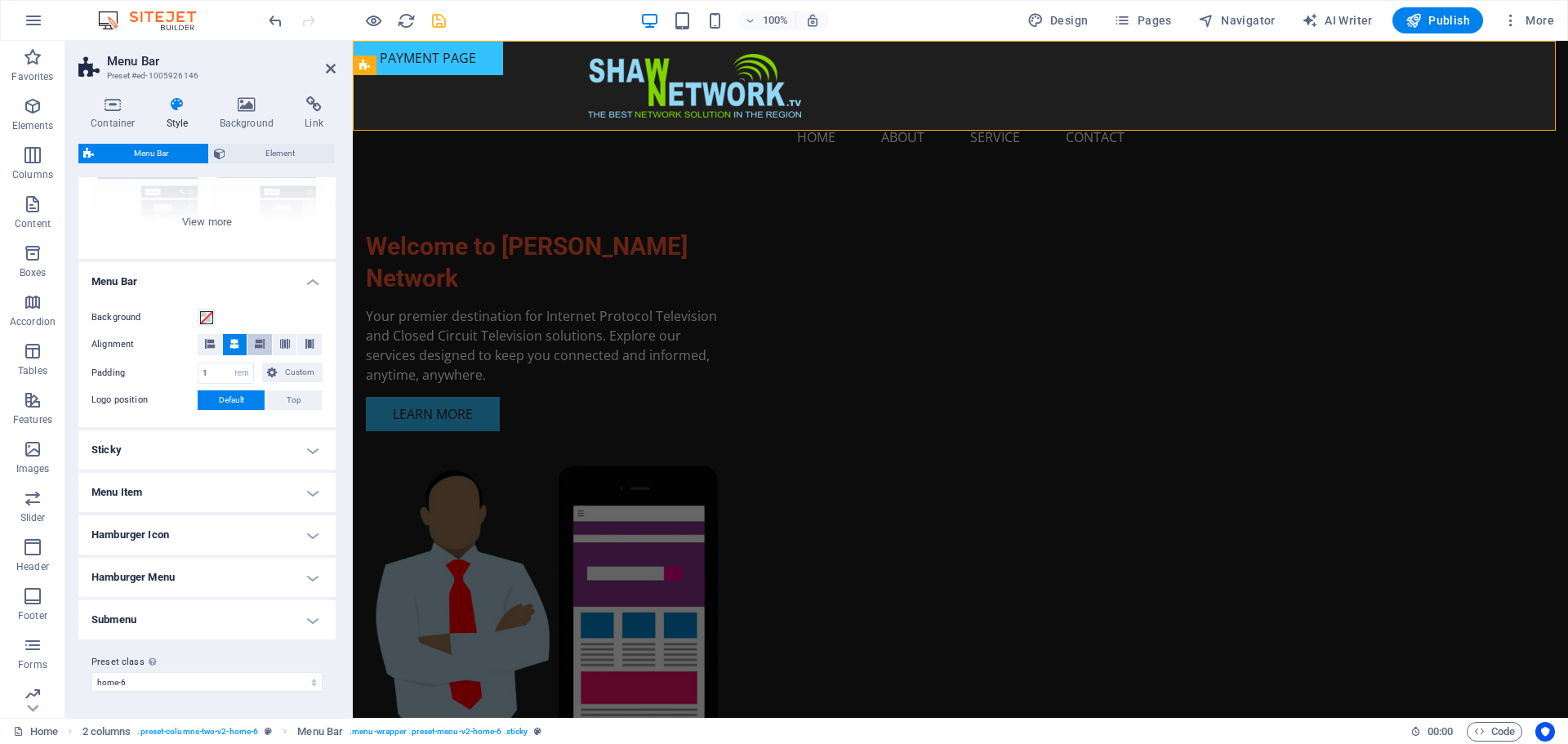
click at [256, 339] on icon at bounding box center [260, 344] width 10 height 10
click at [304, 285] on h4 "Menu Bar" at bounding box center [207, 277] width 257 height 30
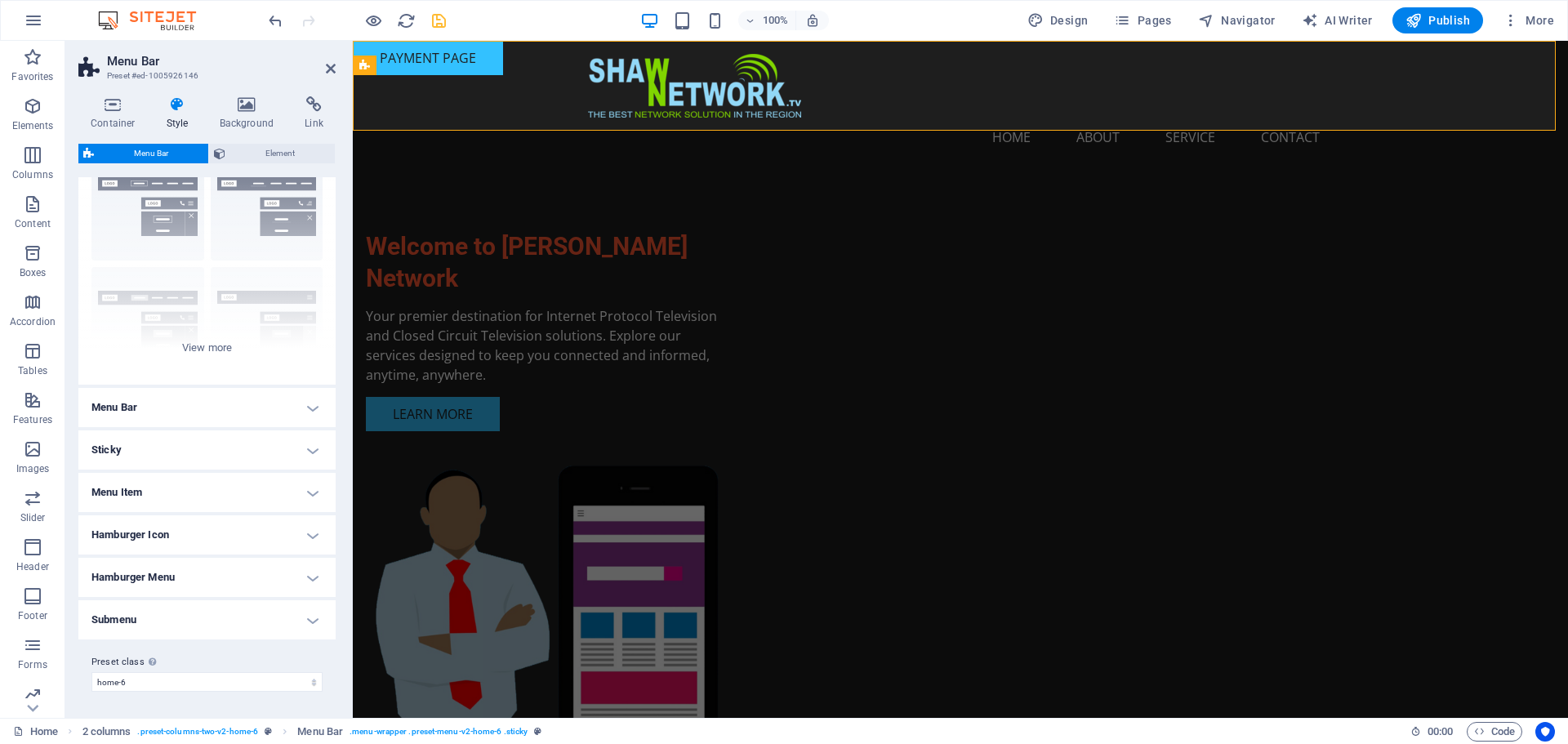
scroll to position [67, 0]
click at [333, 69] on icon at bounding box center [331, 68] width 10 height 13
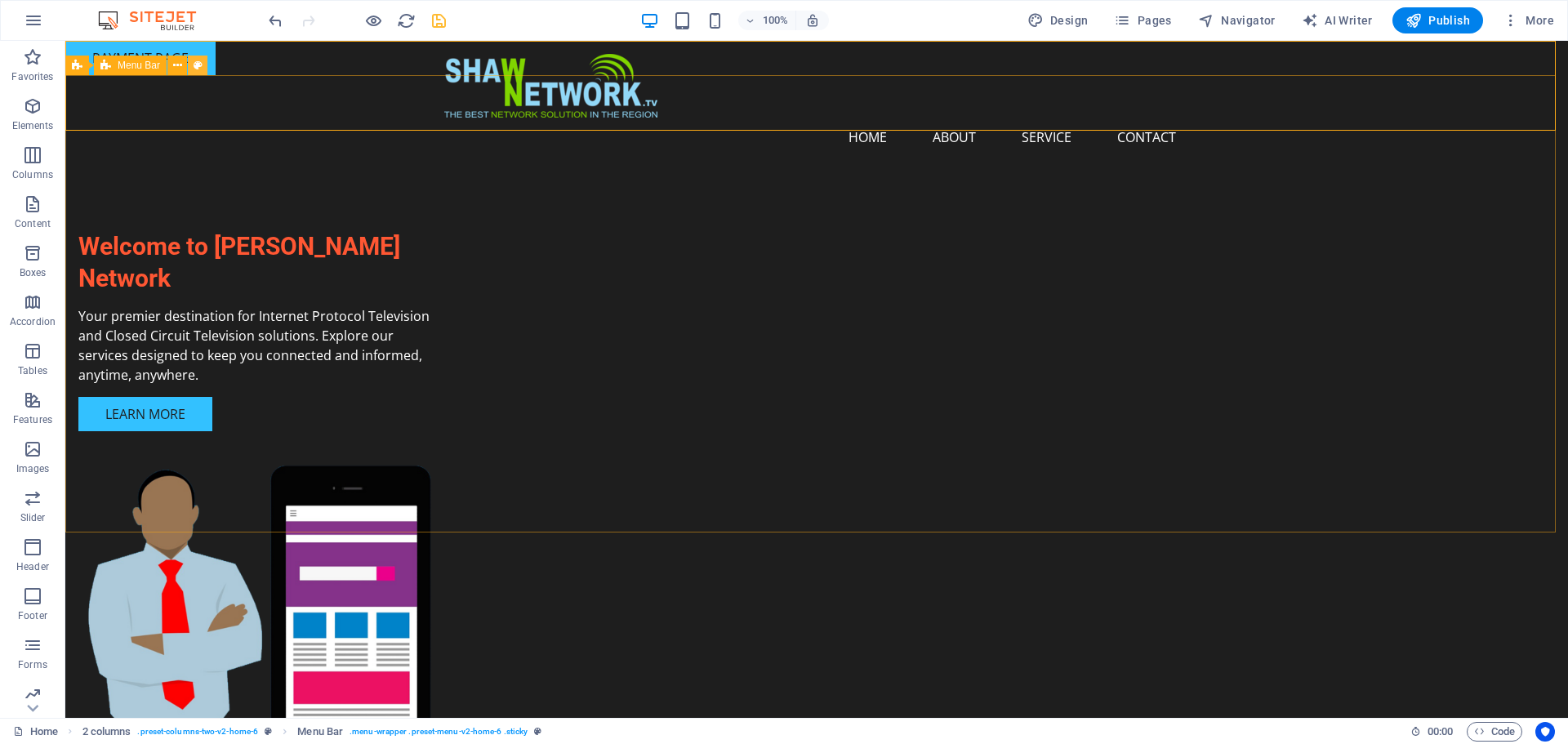
click at [196, 61] on icon at bounding box center [198, 66] width 9 height 17
select select "preset-menu-v2-home-6"
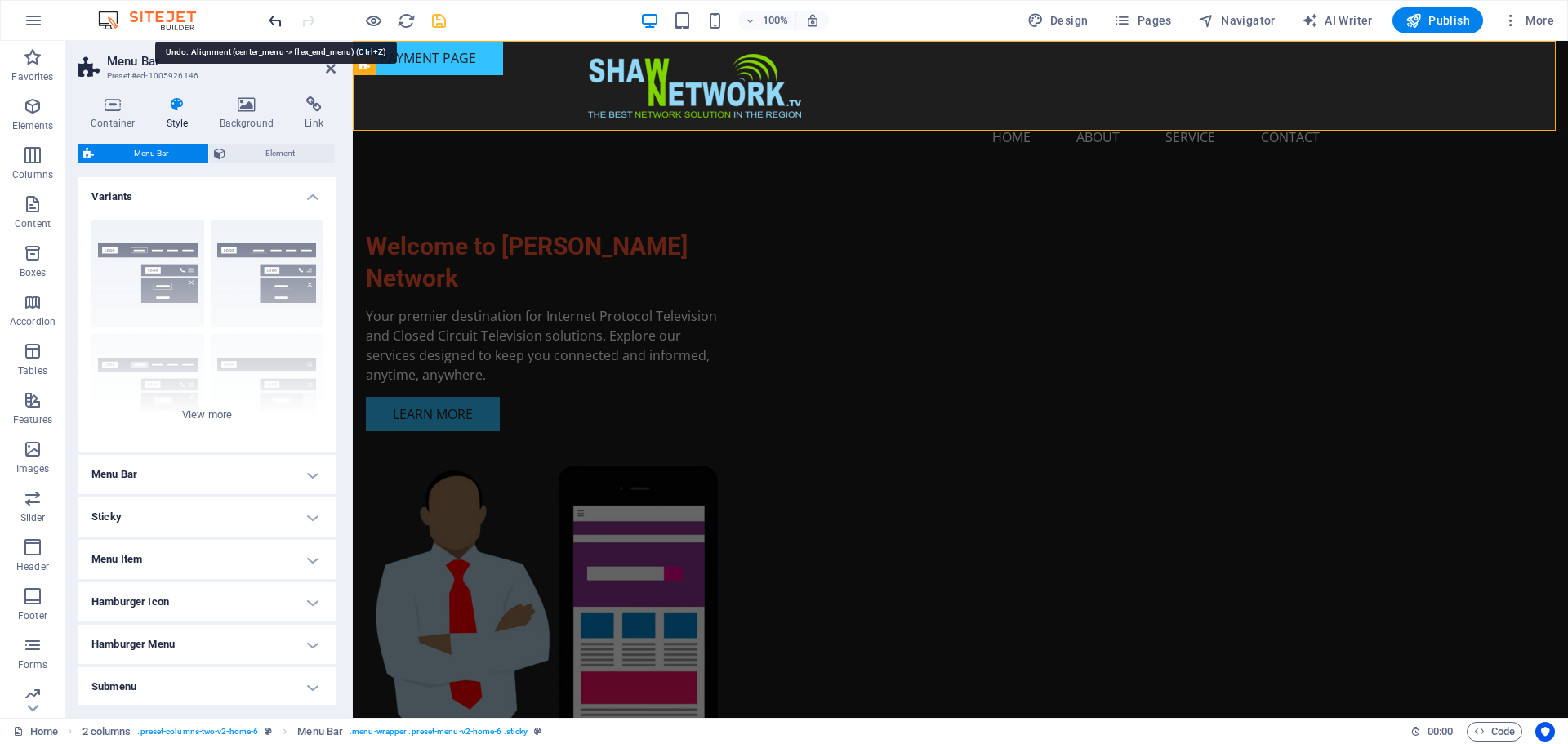
click at [271, 14] on icon "undo" at bounding box center [276, 20] width 19 height 19
click at [324, 68] on h2 "Menu Bar" at bounding box center [221, 61] width 228 height 14
click at [331, 71] on icon at bounding box center [331, 68] width 10 height 13
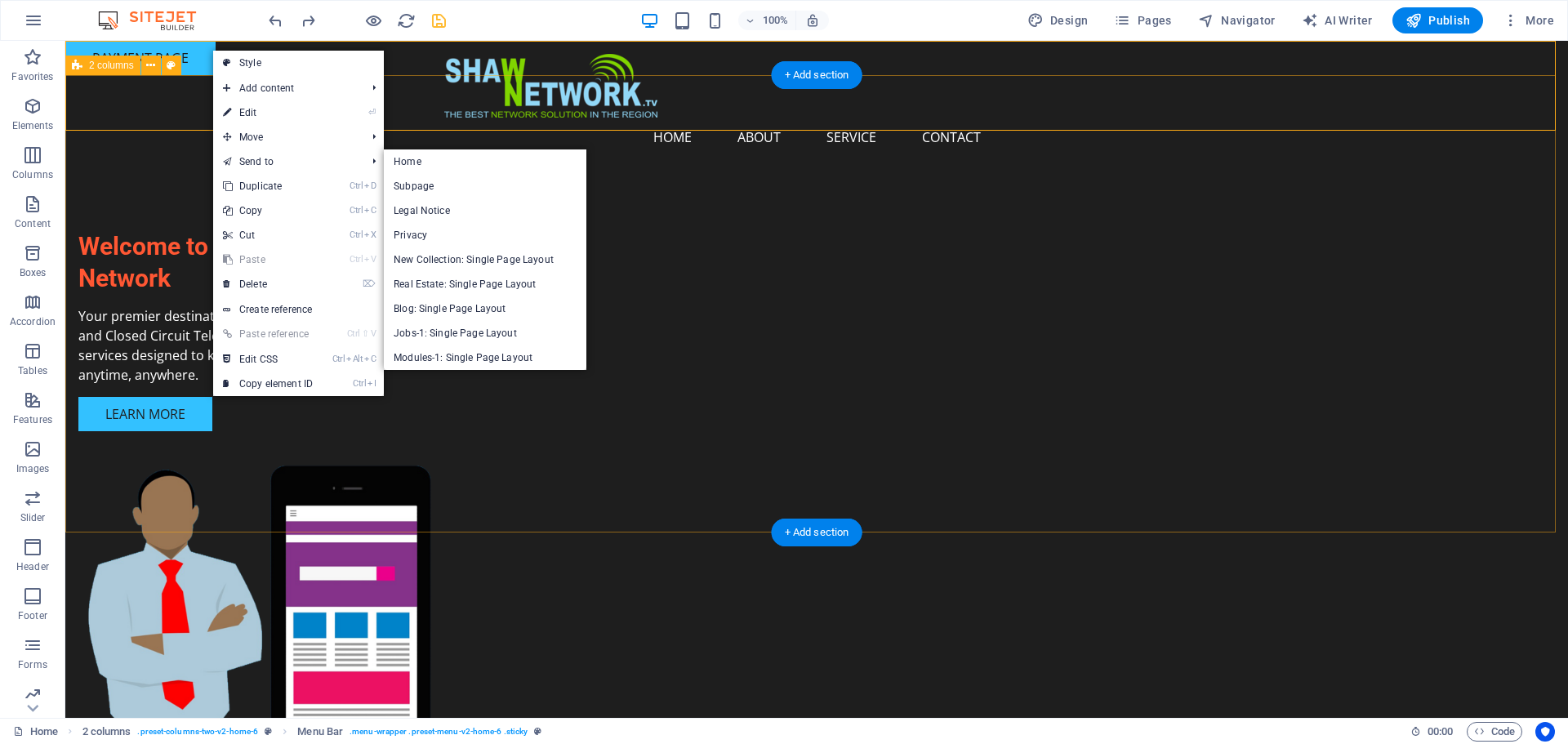
click at [152, 180] on div "Menu Home About Service Contact Welcome to [PERSON_NAME] Network Your premier d…" at bounding box center [817, 459] width 1502 height 768
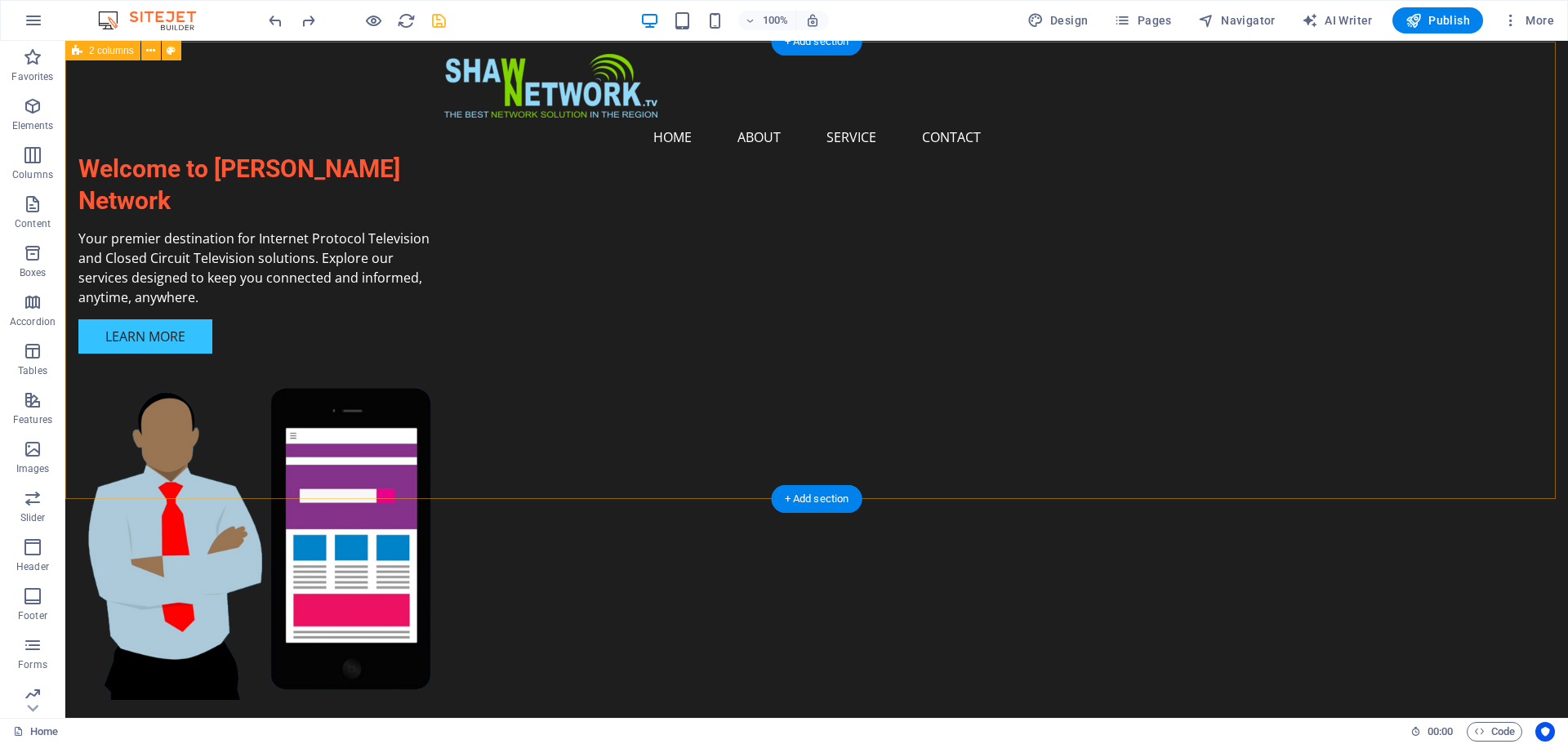
scroll to position [0, 0]
